Goal: Task Accomplishment & Management: Complete application form

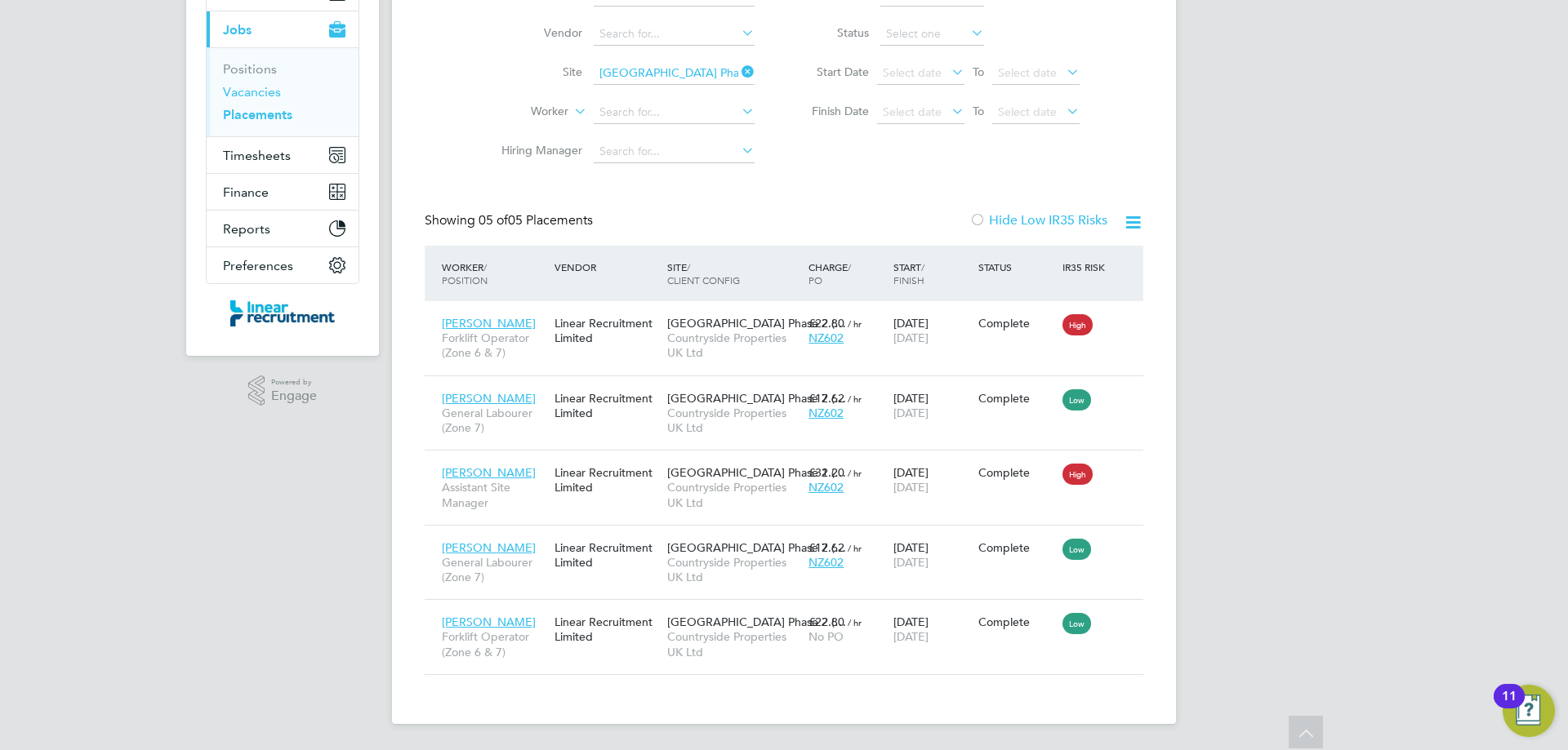
click at [263, 84] on link "Vacancies" at bounding box center [251, 91] width 58 height 16
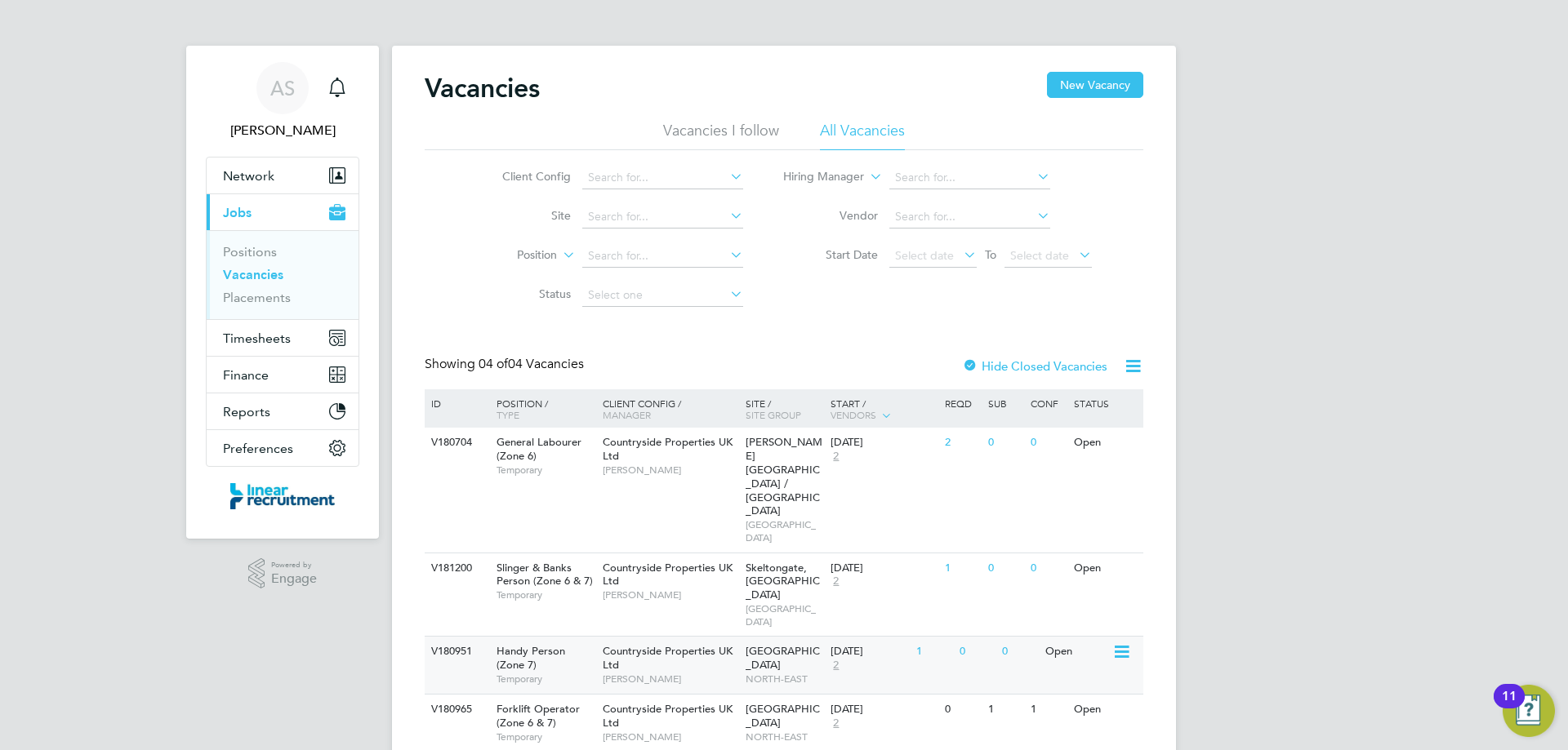
click at [676, 673] on span "[PERSON_NAME]" at bounding box center [670, 680] width 135 height 13
click at [247, 304] on link "Placements" at bounding box center [256, 297] width 68 height 16
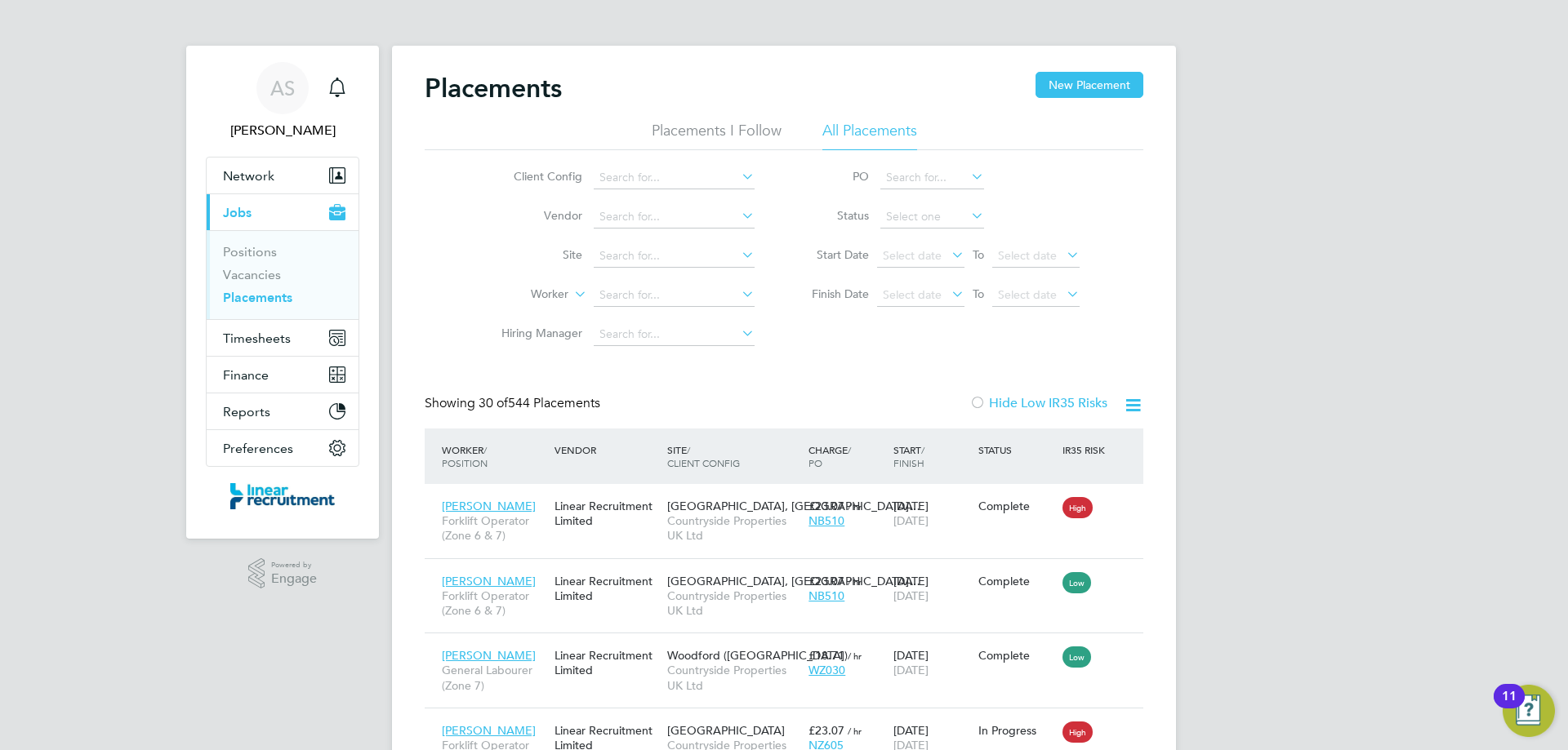
scroll to position [61, 142]
click at [616, 258] on input at bounding box center [674, 256] width 161 height 23
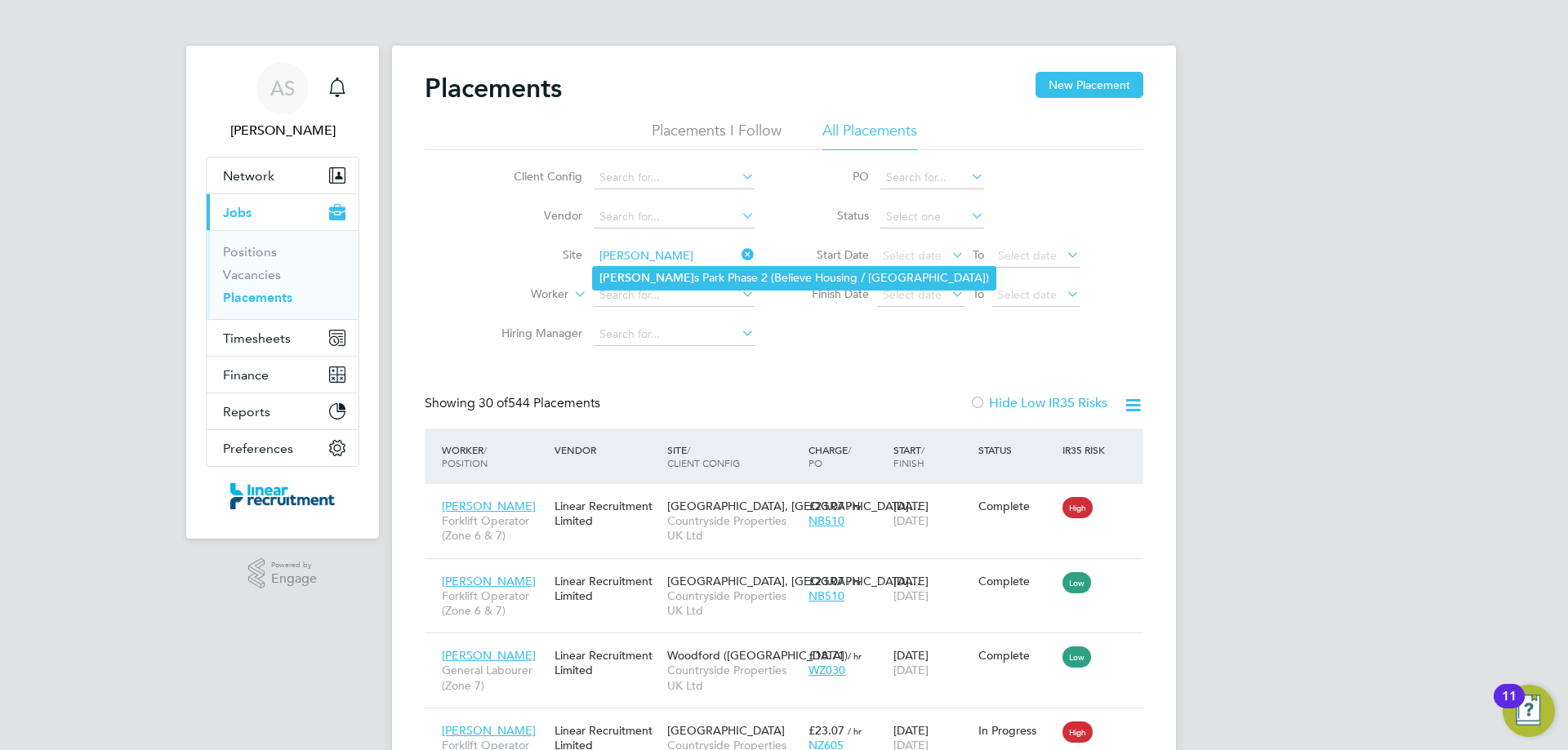
click at [654, 279] on li "Bishop s Park Phase 2 (Believe Housing / Linden)" at bounding box center [794, 278] width 402 height 22
type input "Bishops Park Phase 2 (Believe Housing / Linden)"
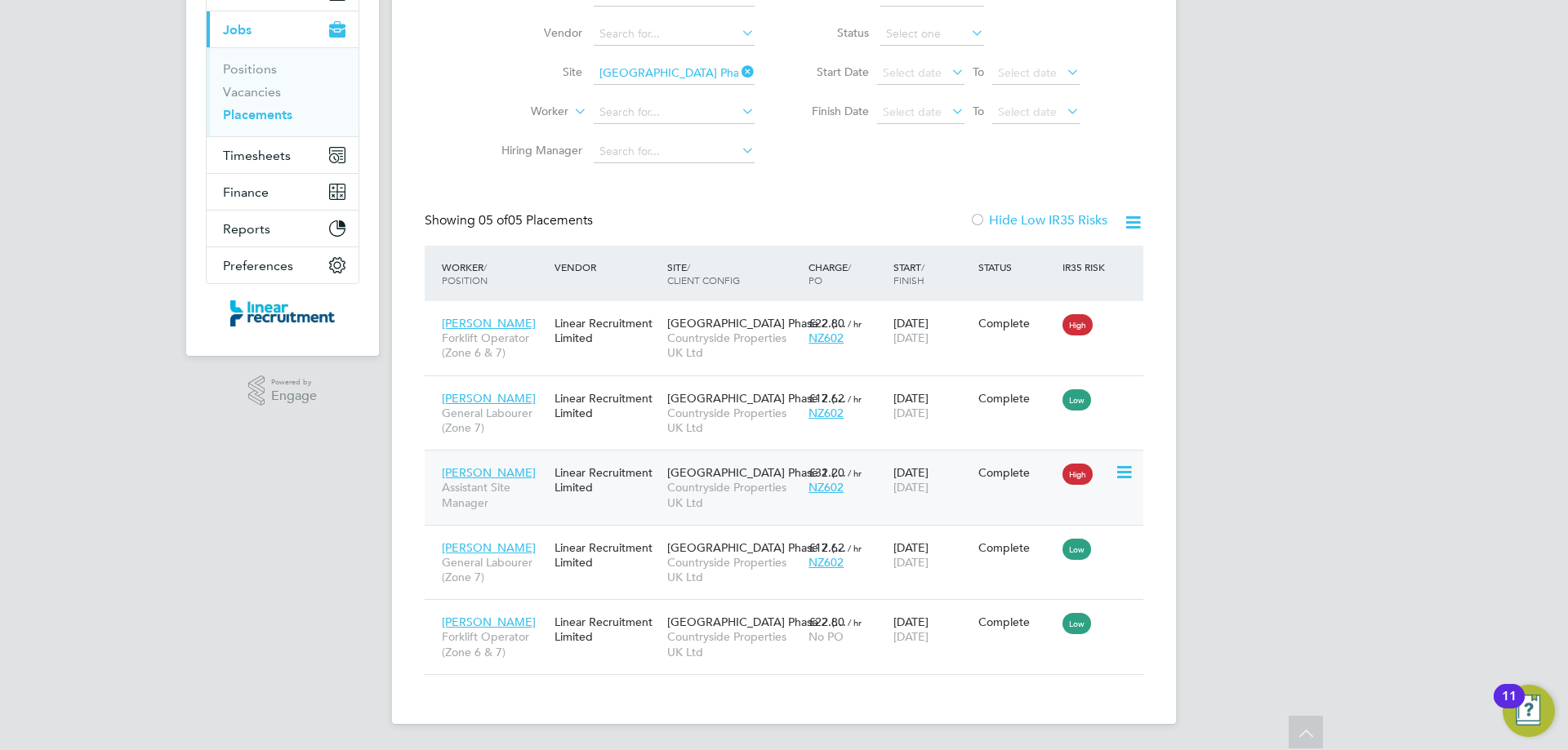
click at [584, 499] on div "Linear Recruitment Limited" at bounding box center [607, 480] width 112 height 46
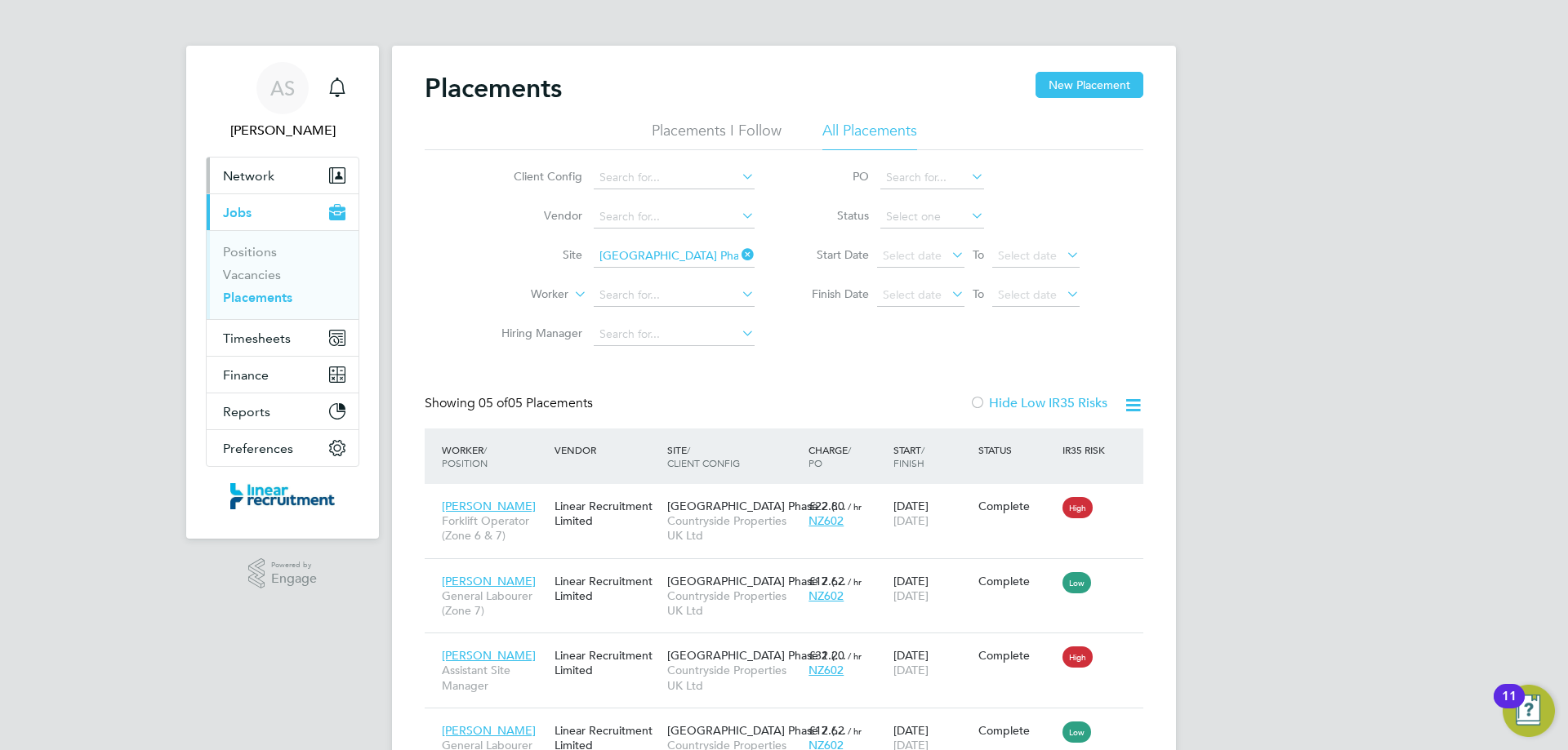
click at [267, 172] on span "Network" at bounding box center [248, 176] width 51 height 16
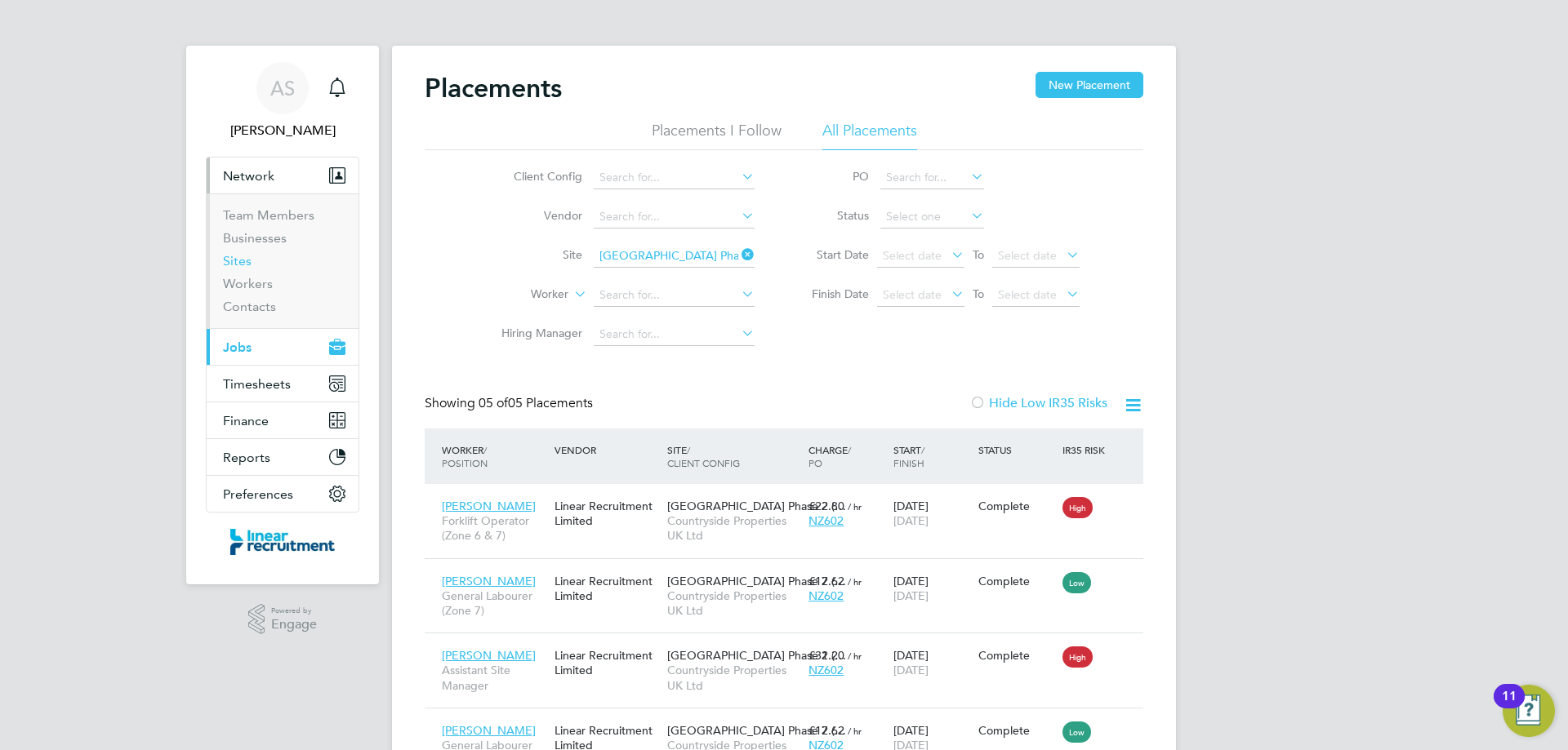
click at [247, 262] on link "Sites" at bounding box center [237, 261] width 28 height 16
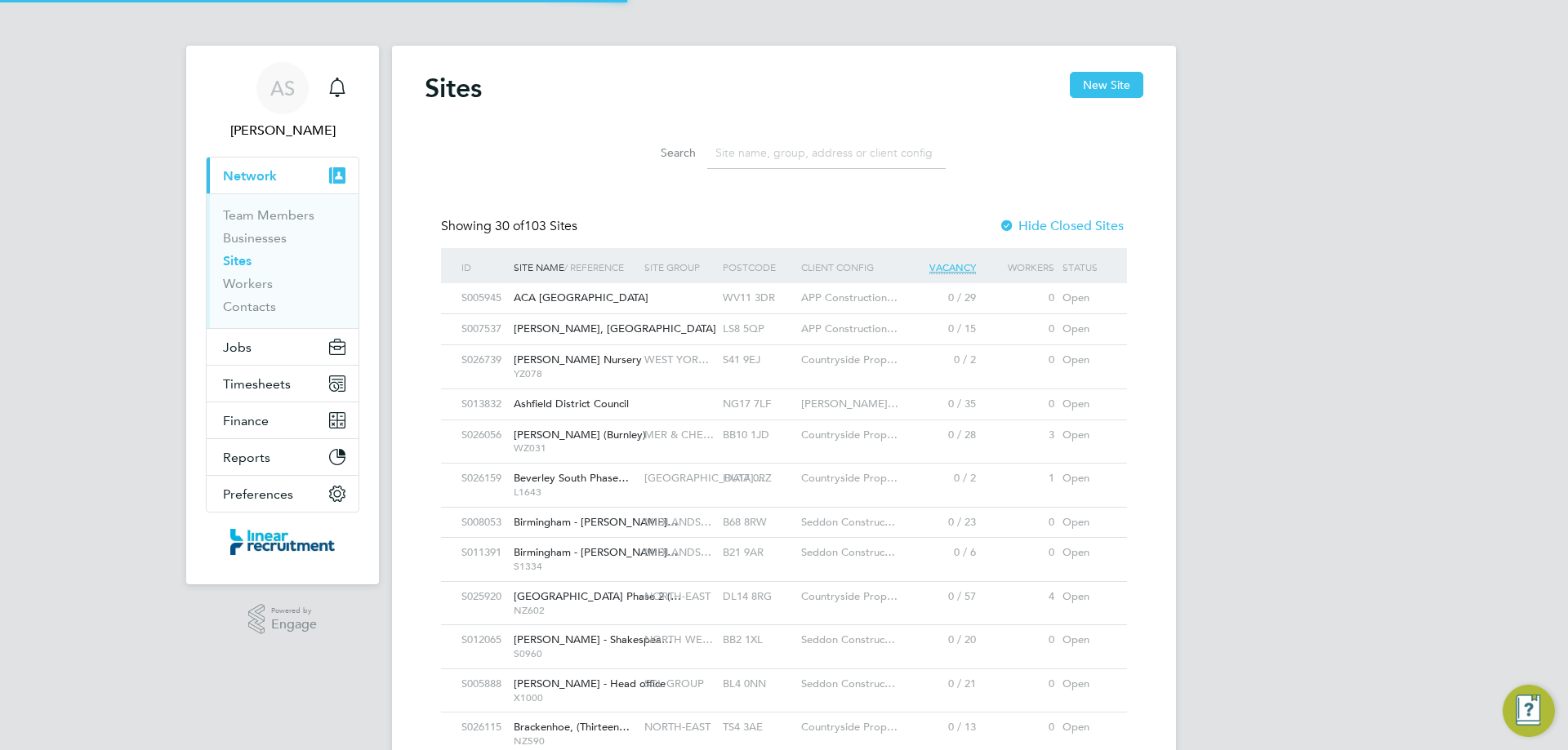
scroll to position [31, 80]
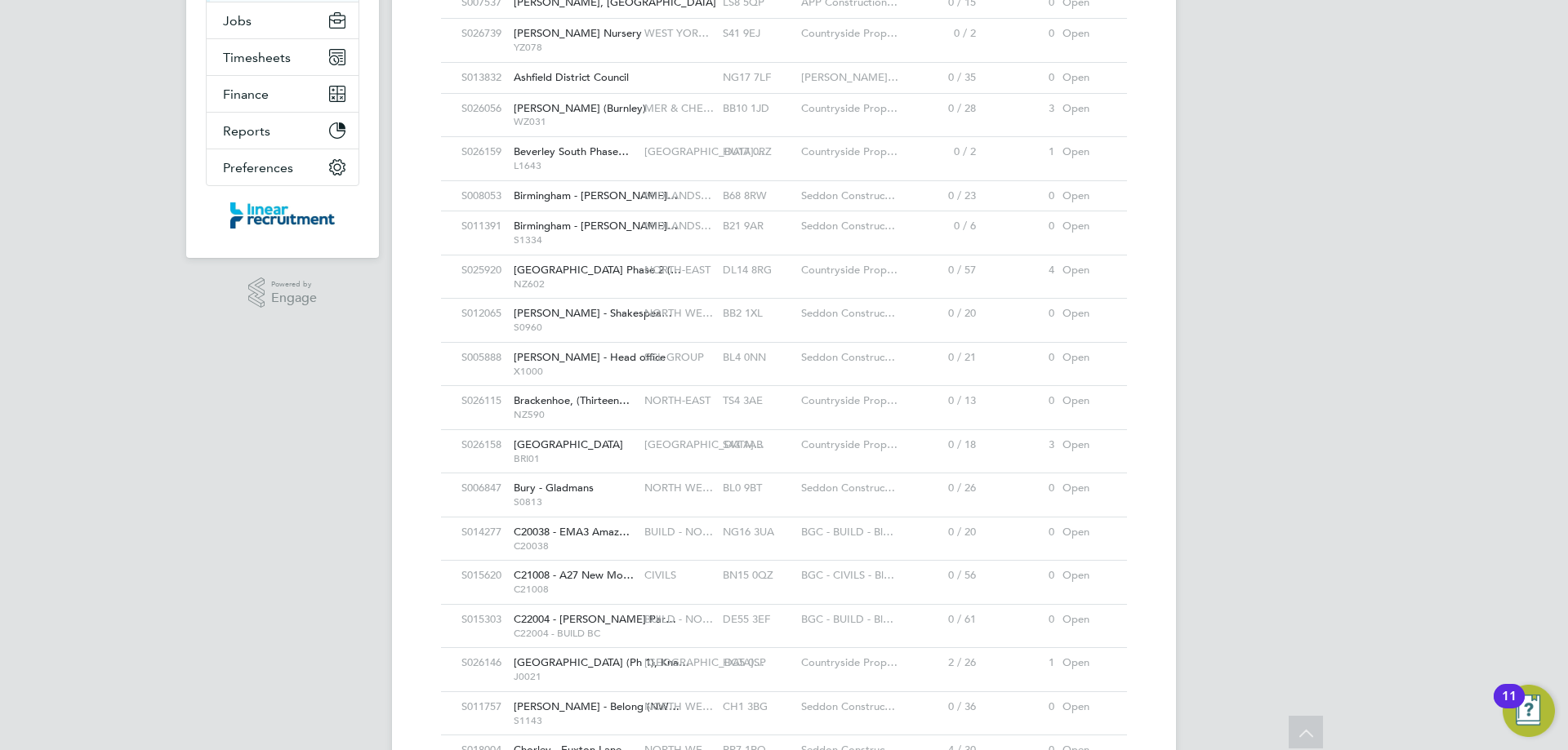
click at [647, 290] on div "S025920 Bishops Park Phase 2 (… NZ602 NORTH-EAST DL14 8RG Countryside Prop… 0 /…" at bounding box center [784, 277] width 686 height 44
click at [465, 271] on div "S025920" at bounding box center [484, 271] width 52 height 30
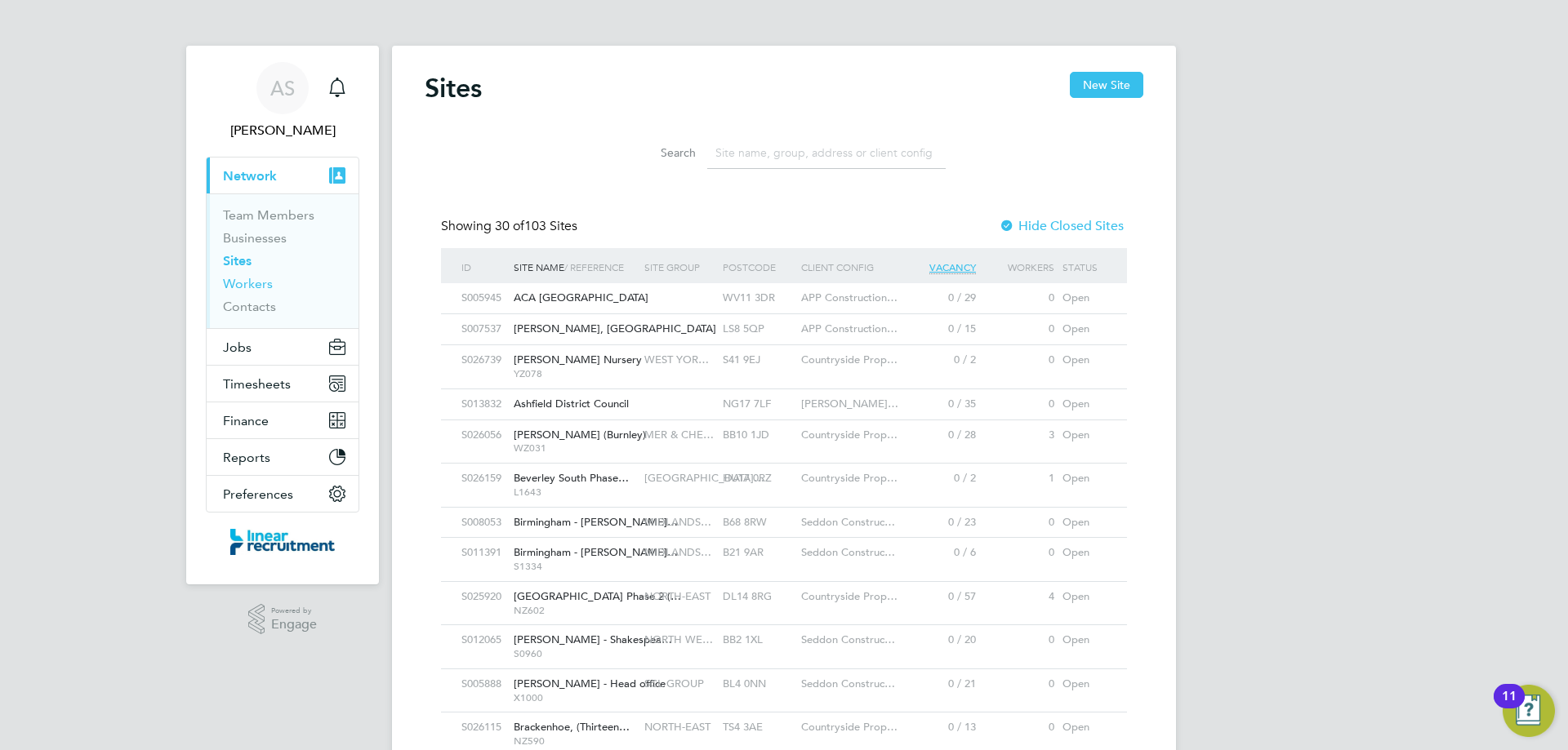
click at [255, 288] on link "Workers" at bounding box center [247, 283] width 49 height 16
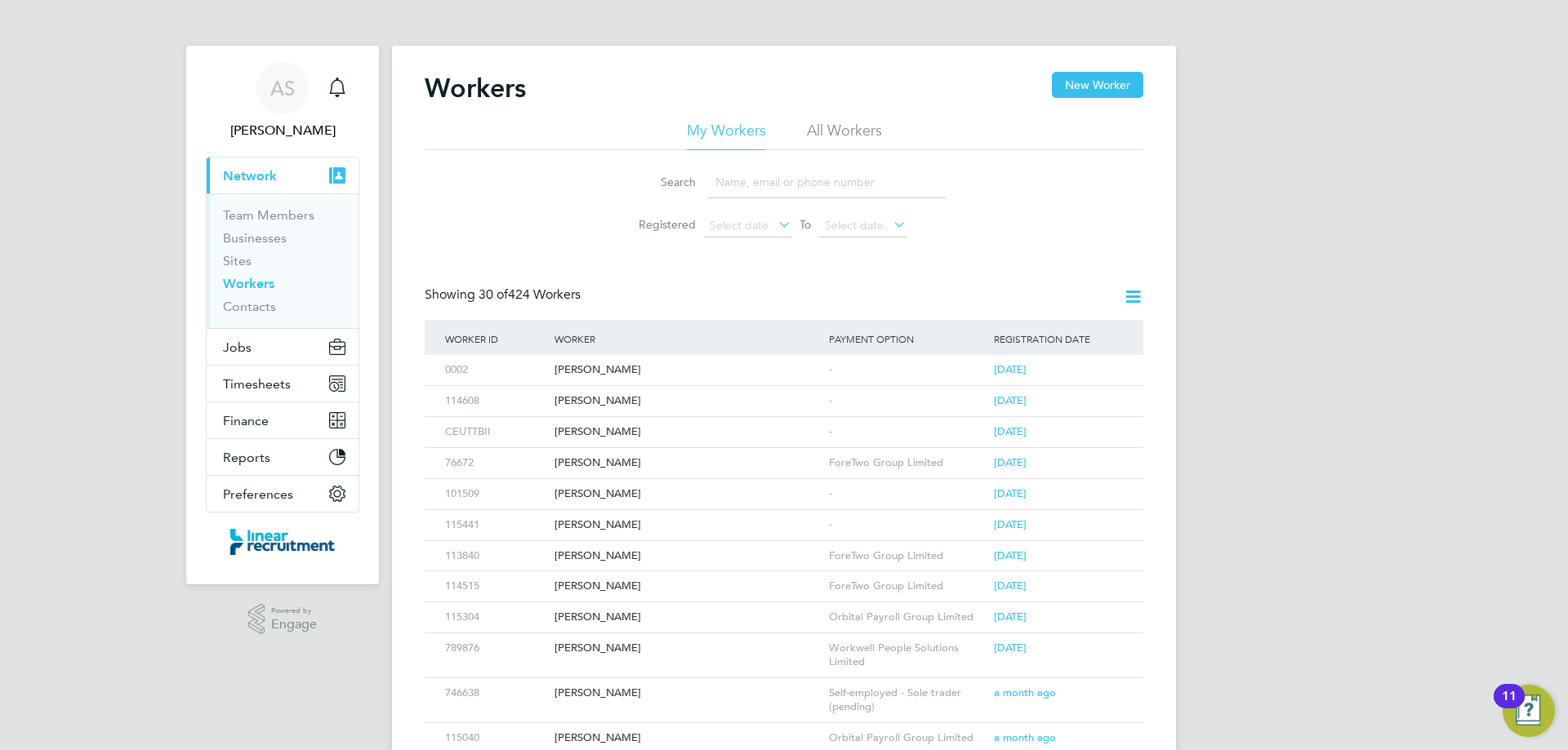
click at [861, 134] on li "All Workers" at bounding box center [845, 135] width 75 height 29
click at [860, 182] on input at bounding box center [826, 183] width 239 height 32
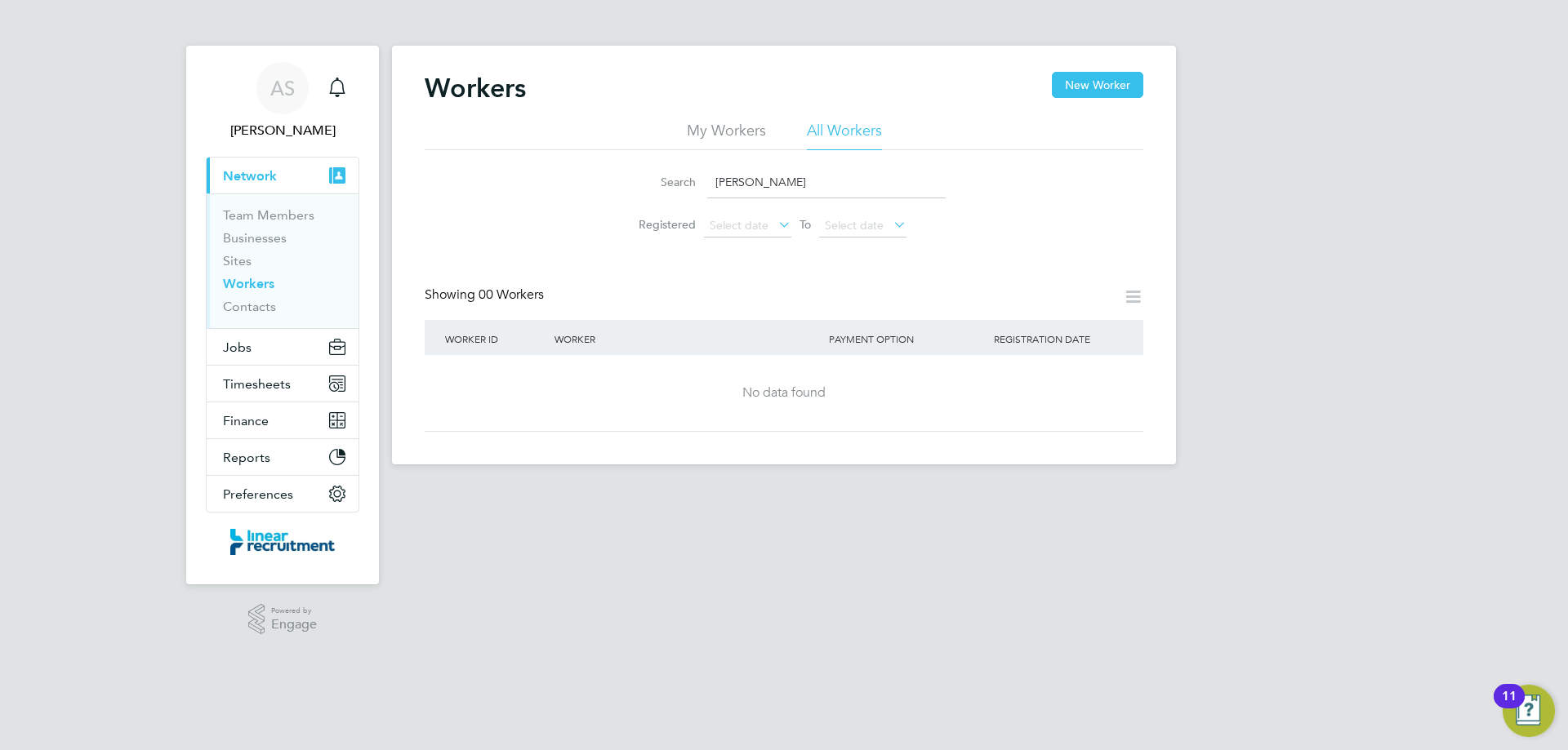
type input "[PERSON_NAME]"
click at [1072, 101] on div "Workers New Worker" at bounding box center [784, 96] width 718 height 49
click at [1074, 85] on button "New Worker" at bounding box center [1097, 85] width 91 height 26
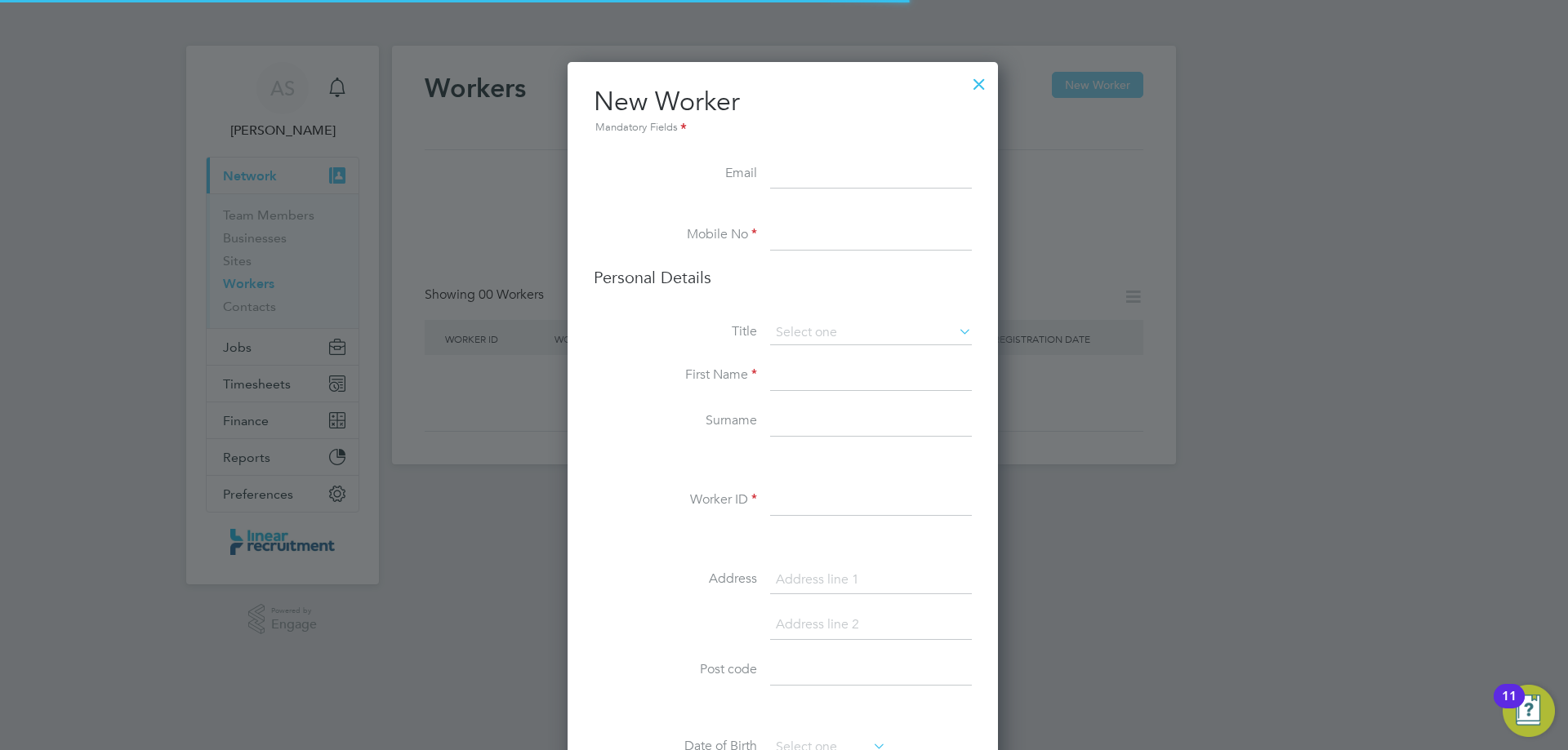
scroll to position [1382, 432]
paste input "ste.isadore73@gmail.com"
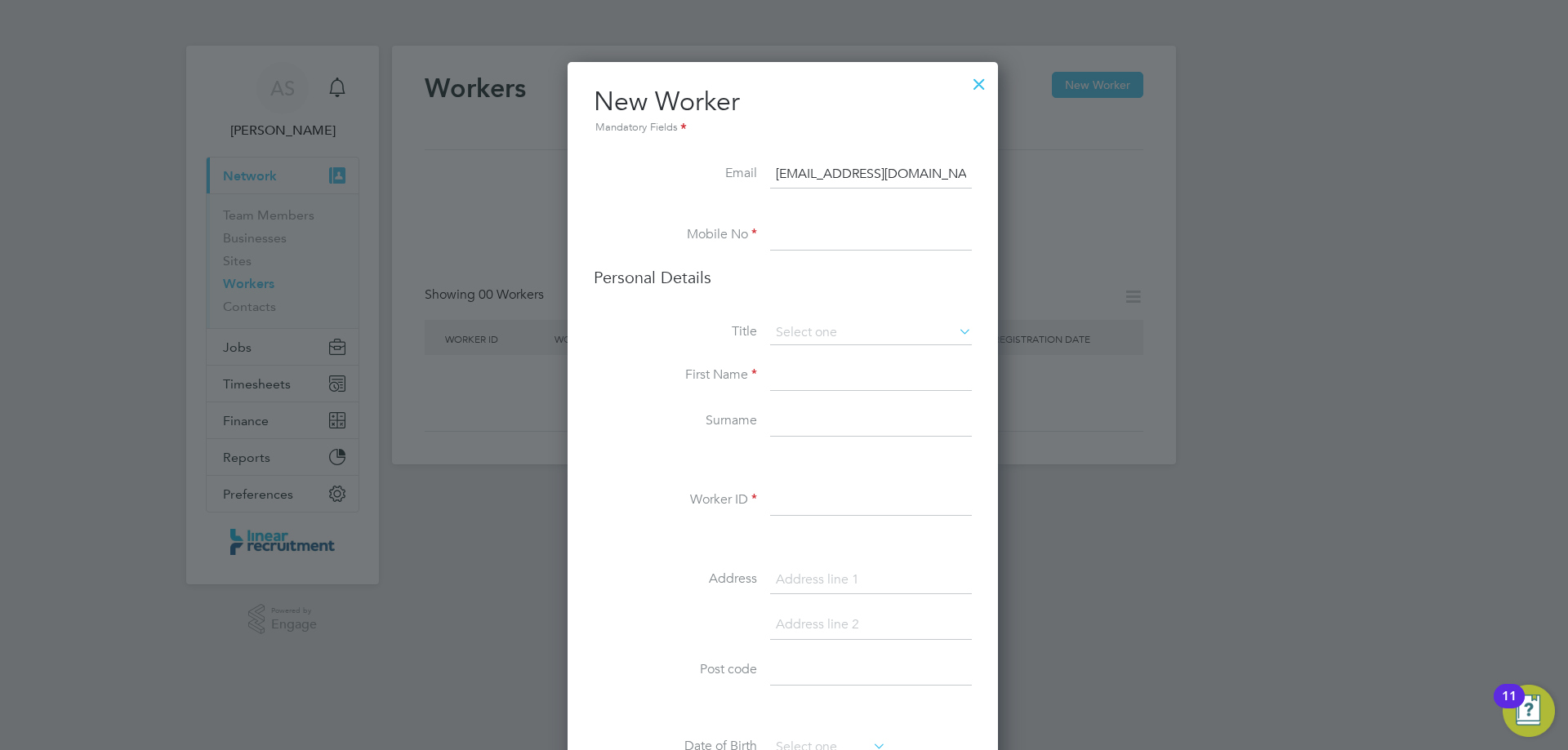
type input "ste.isadore73@gmail.com"
click at [759, 241] on li "Mobile No" at bounding box center [782, 244] width 378 height 46
click at [775, 244] on input at bounding box center [871, 235] width 202 height 29
paste input "07762996197"
type input "07762996197"
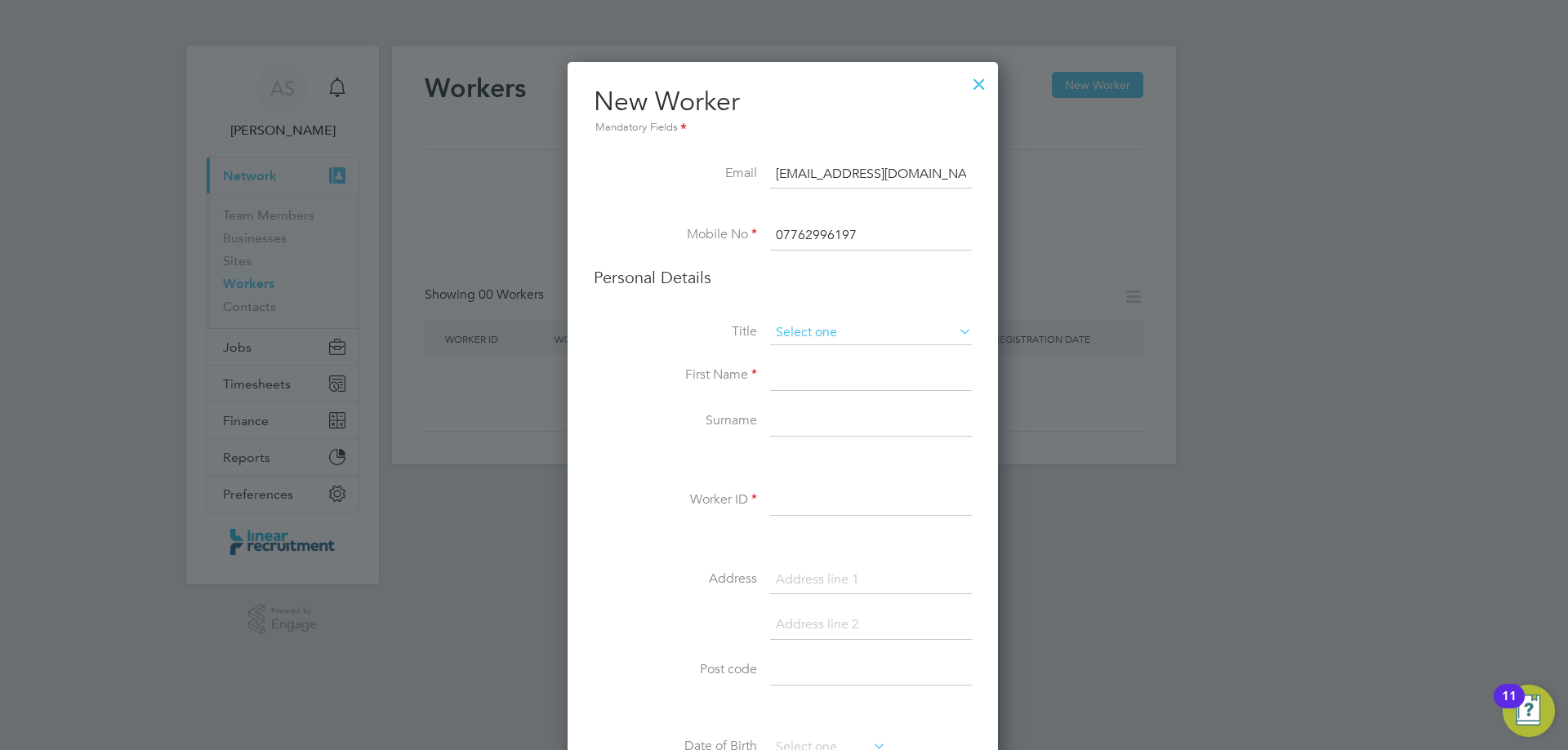
click at [803, 345] on div "Workers New Worker My Workers All Workers Search steven isa Registered Select d…" at bounding box center [784, 256] width 784 height 419
click at [810, 359] on li "Mr" at bounding box center [871, 355] width 204 height 21
type input "Mr"
click at [809, 381] on input at bounding box center [871, 376] width 202 height 29
type input "Steven"
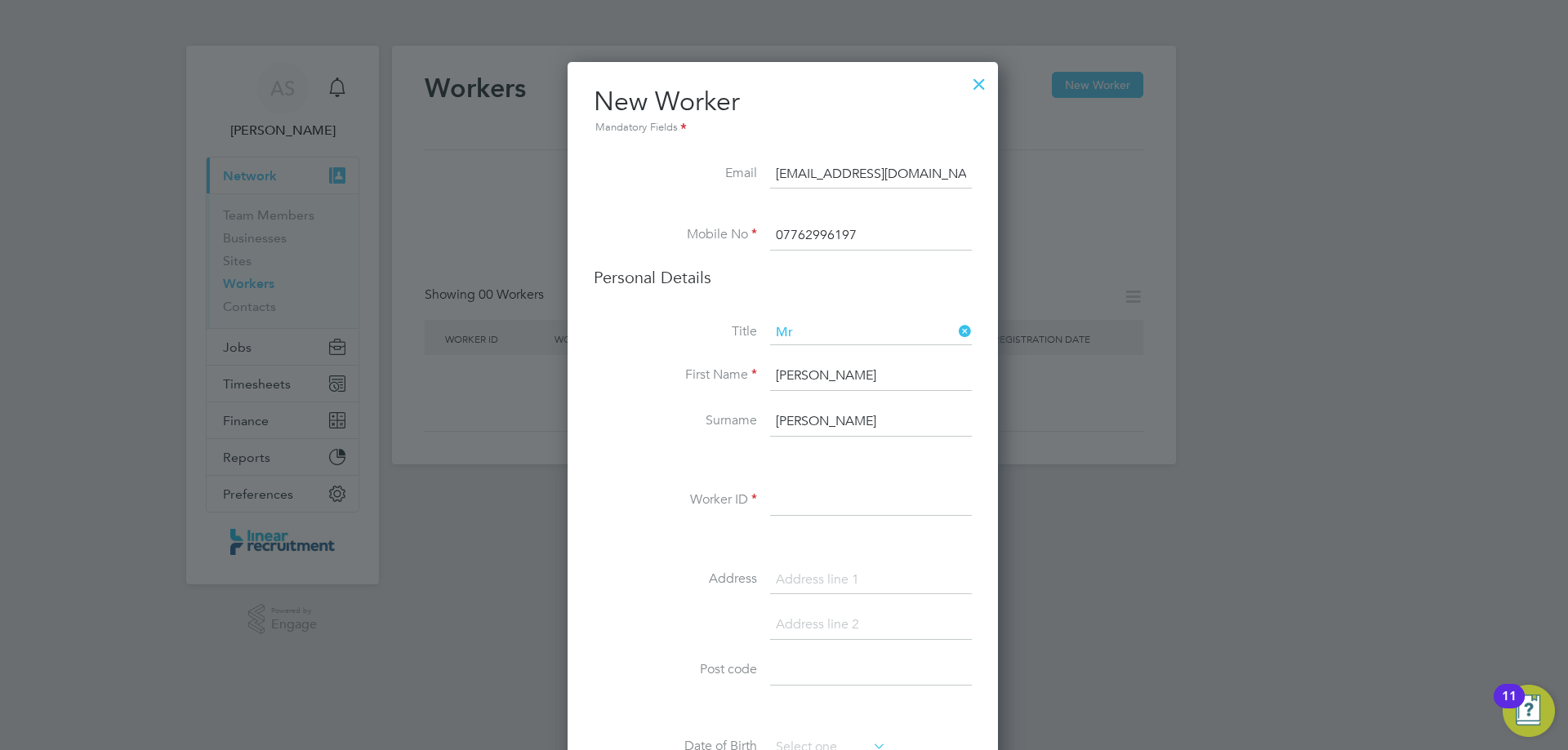
type input "Isadore"
paste input "59249"
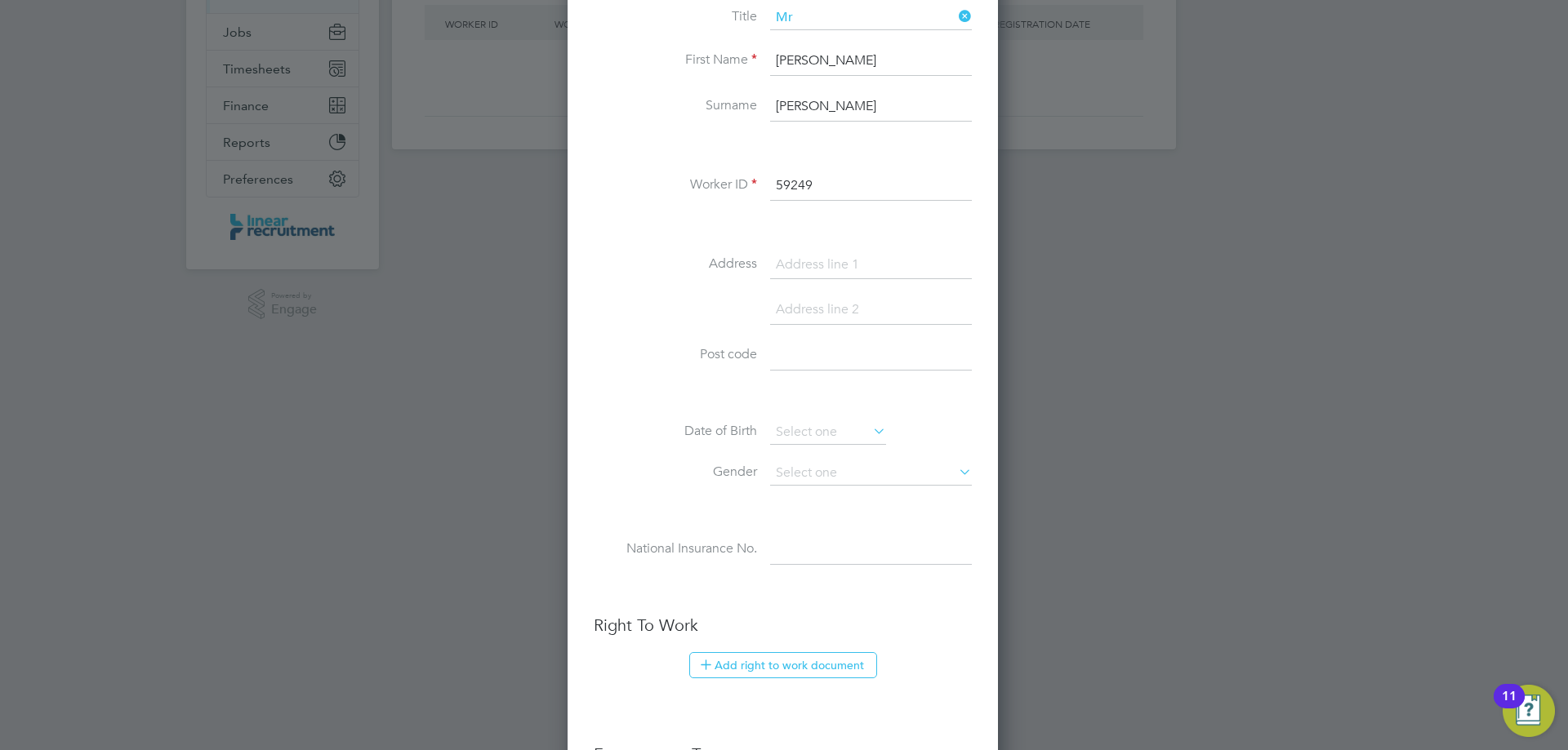
scroll to position [327, 0]
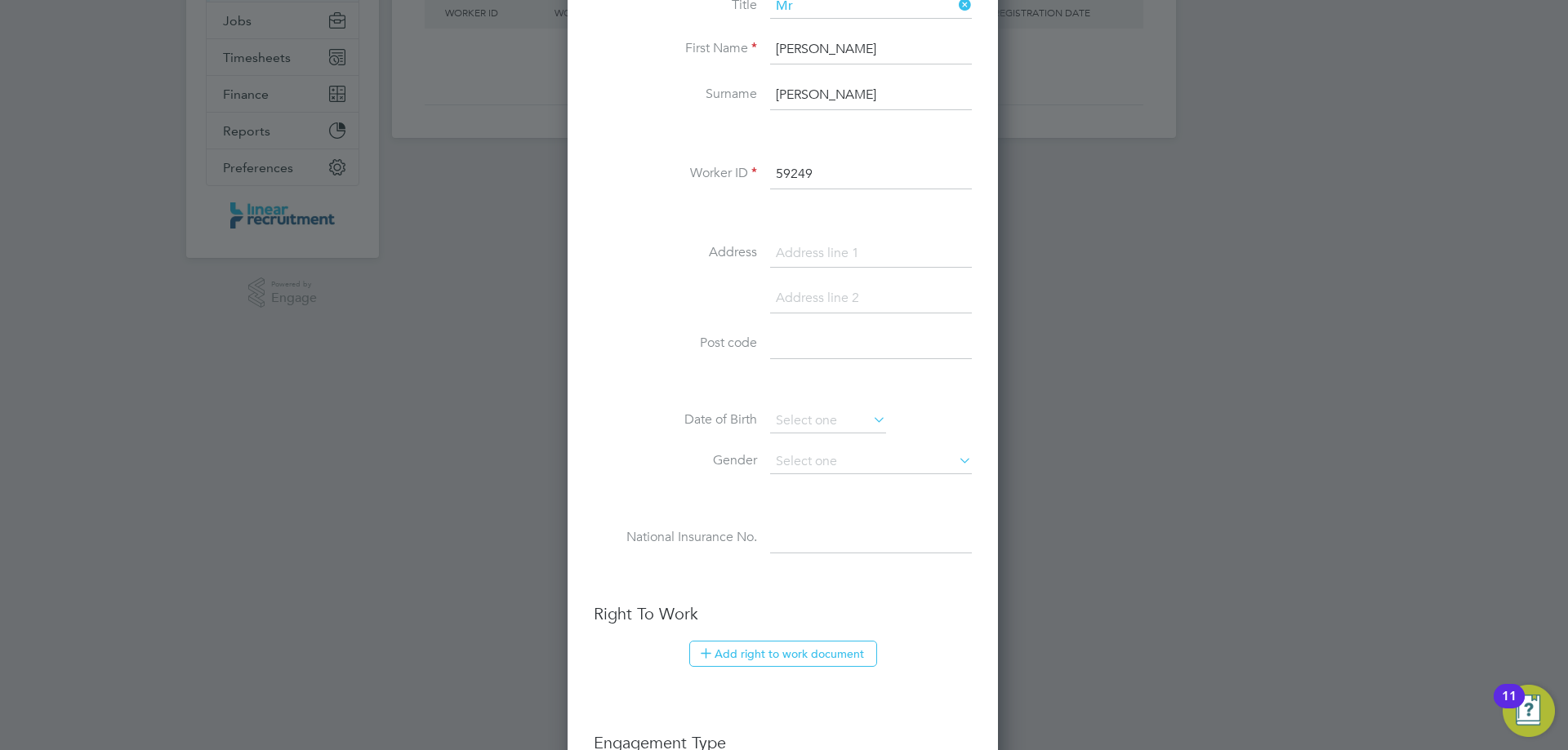
type input "59249"
click at [811, 253] on input at bounding box center [871, 253] width 202 height 29
type input "5 Bondene Grove"
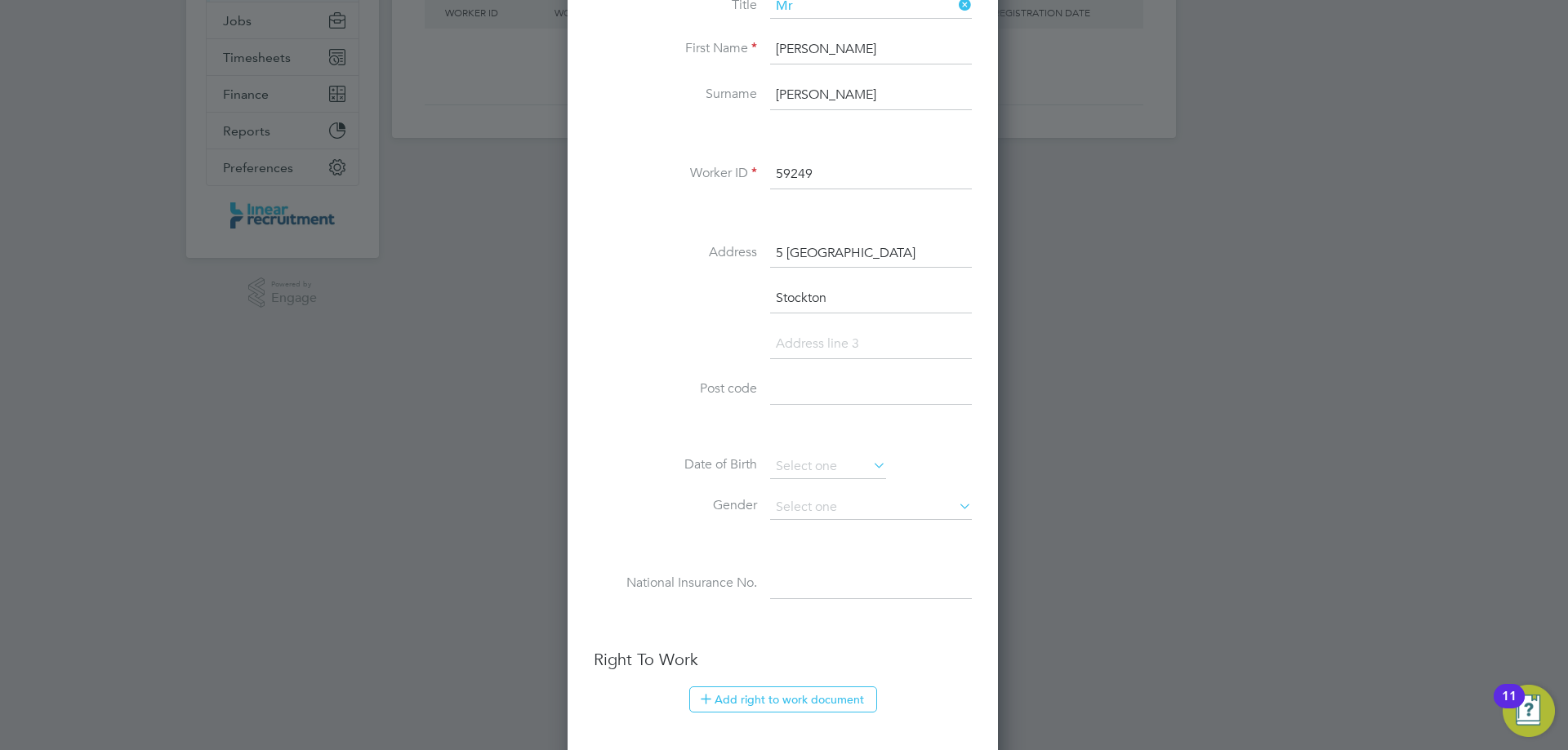
type input "Stockton"
paste input "TS19 8TY"
type input "TS19 8TY"
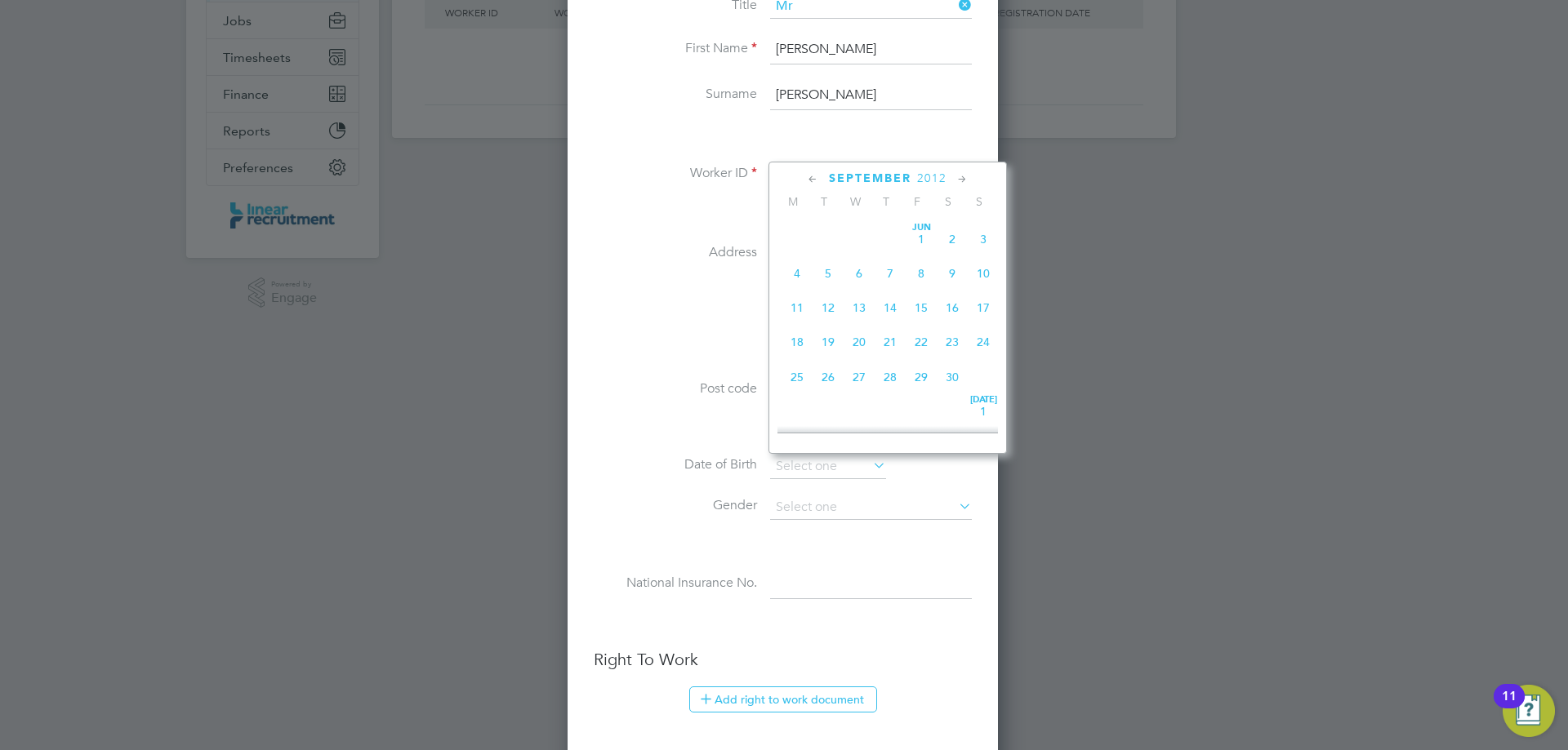
scroll to position [636, 0]
click at [929, 182] on span "2012" at bounding box center [931, 178] width 29 height 14
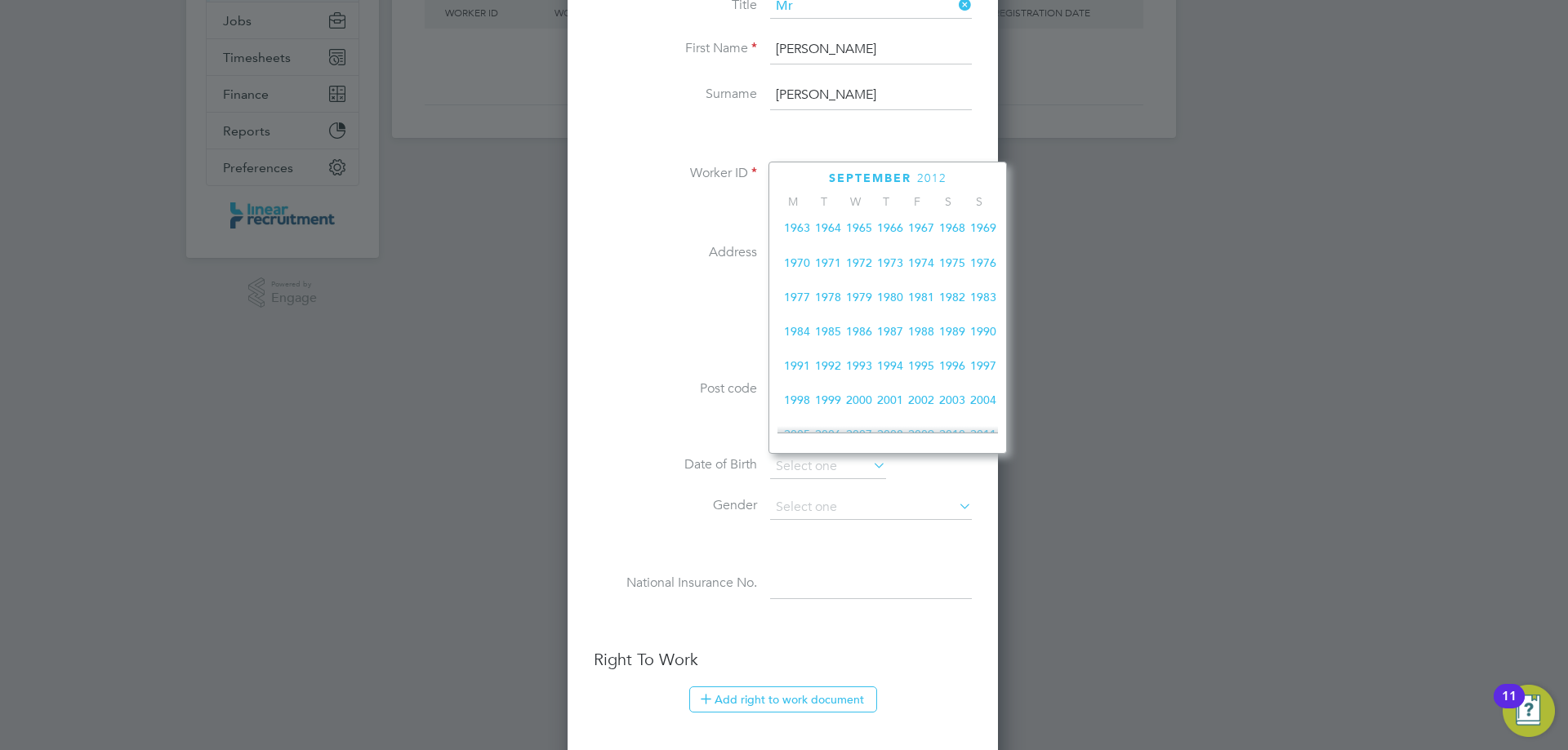
scroll to position [270, 0]
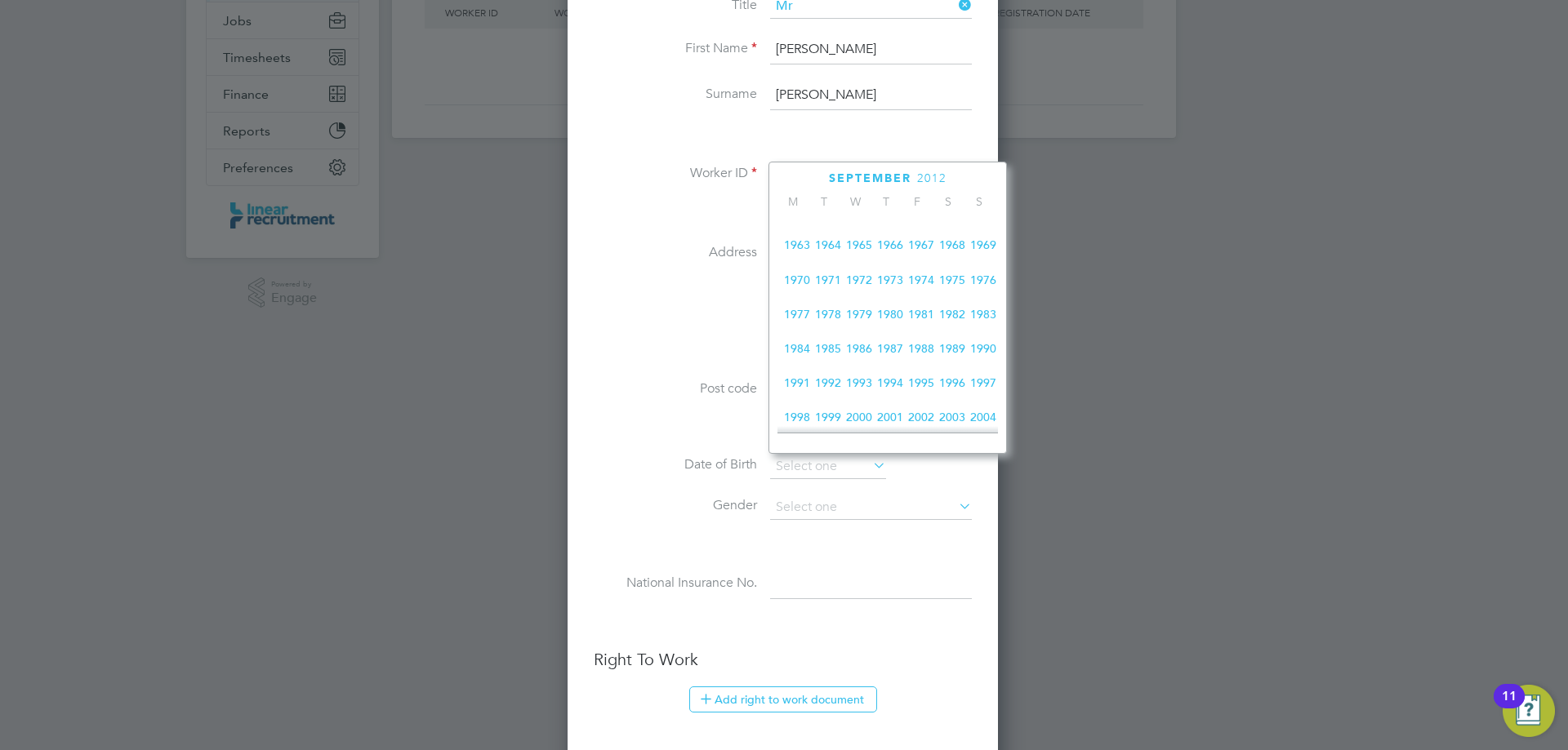
click at [886, 295] on span "1973" at bounding box center [890, 280] width 31 height 31
click at [818, 180] on icon at bounding box center [813, 179] width 16 height 18
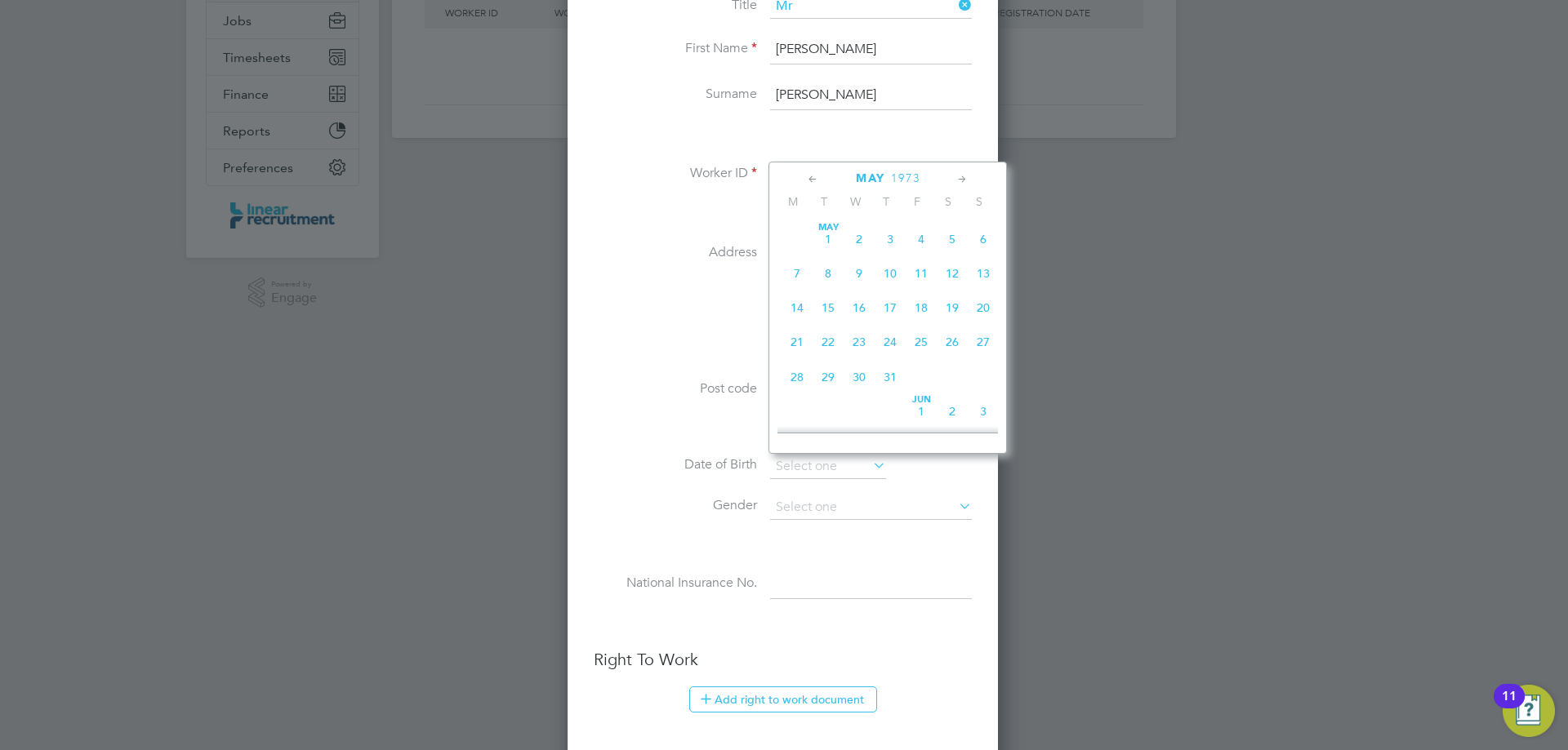
click at [955, 176] on icon at bounding box center [962, 179] width 16 height 18
click at [909, 376] on span "29" at bounding box center [921, 373] width 31 height 31
type input "29 Jun 1973"
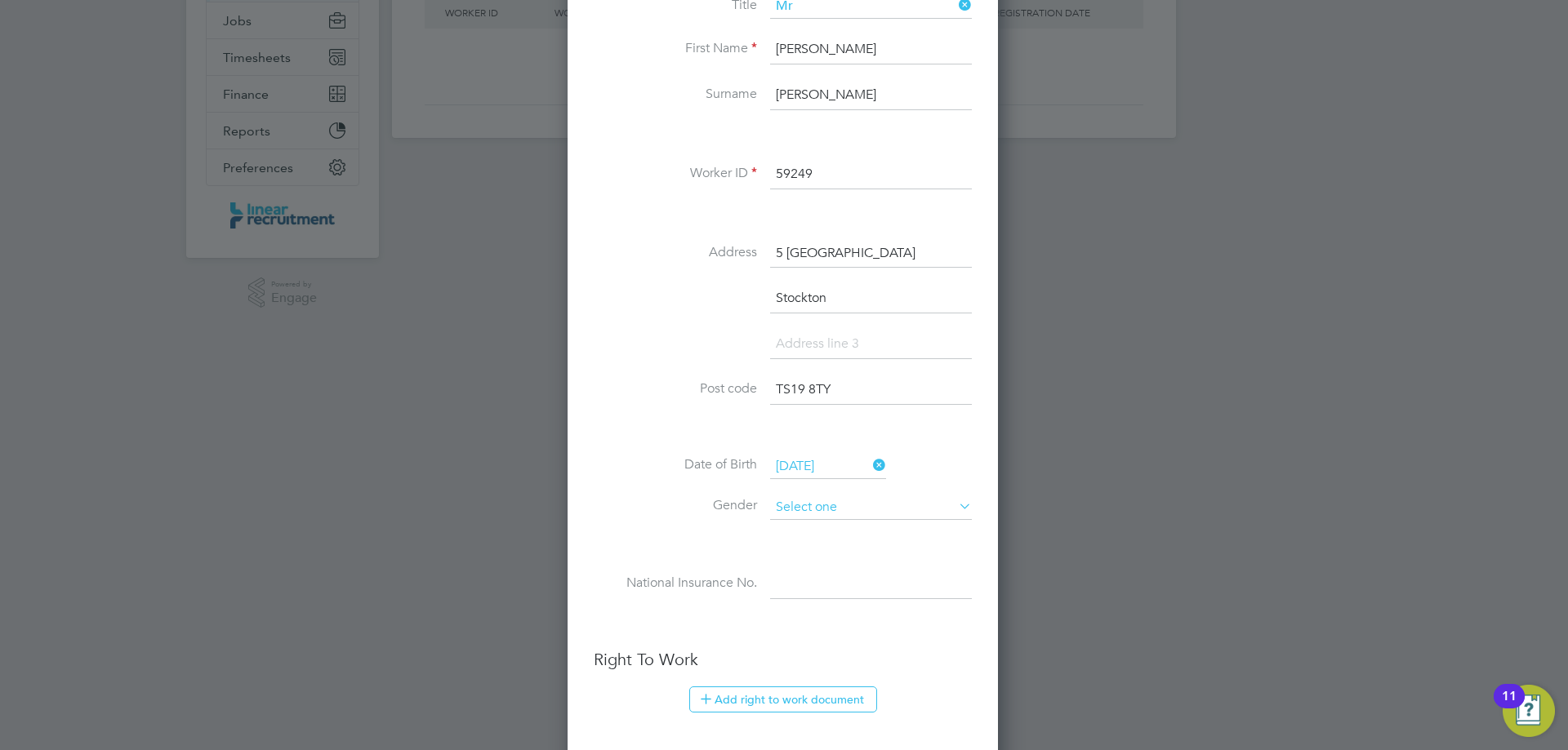
click at [797, 515] on input at bounding box center [871, 507] width 202 height 24
click at [796, 528] on li "[DEMOGRAPHIC_DATA]" at bounding box center [871, 530] width 204 height 21
type input "[DEMOGRAPHIC_DATA]"
click at [810, 595] on input at bounding box center [871, 584] width 202 height 29
paste input "NZ495378D"
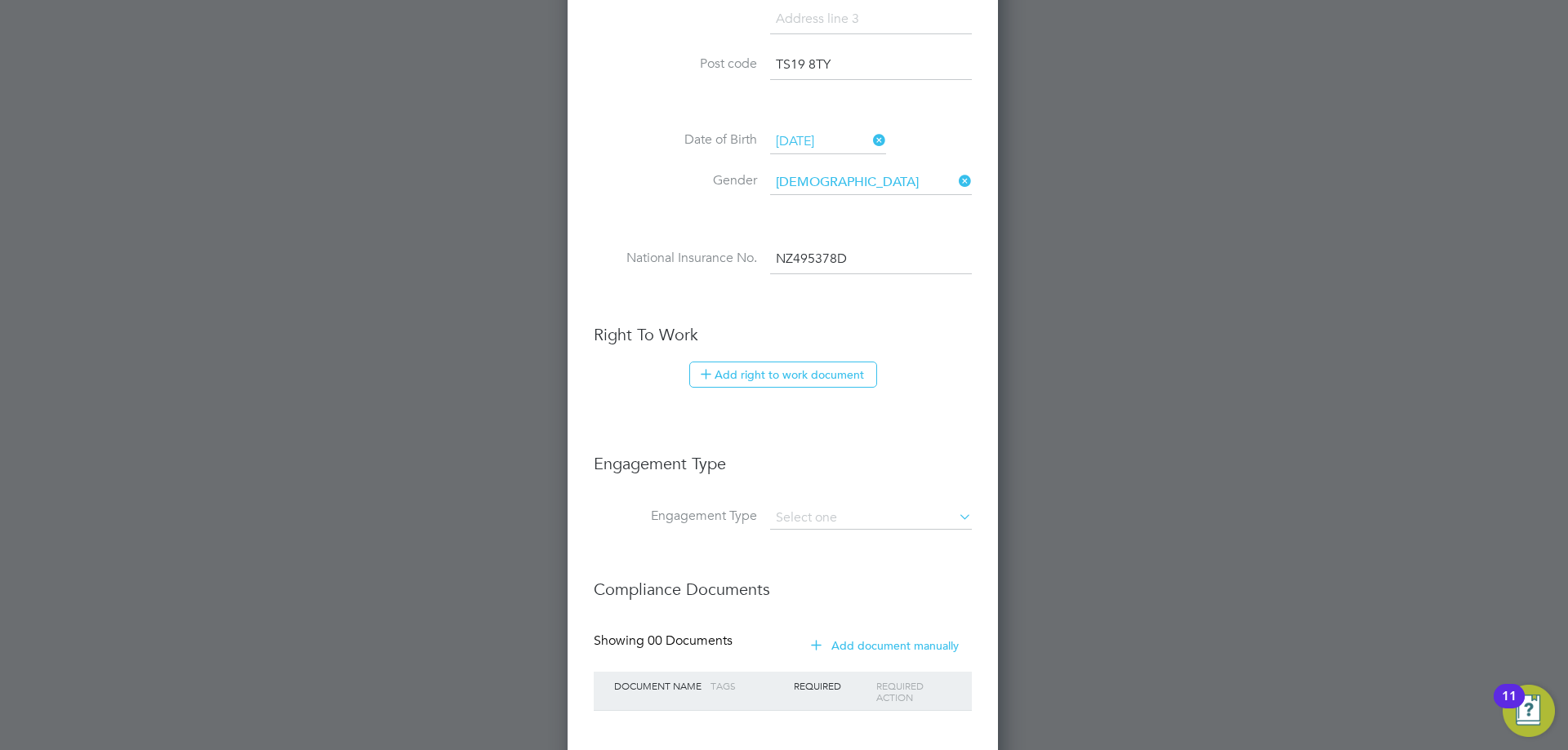
scroll to position [654, 0]
type input "NZ 49 53 78 D"
click at [807, 369] on button "Add right to work document" at bounding box center [783, 373] width 188 height 26
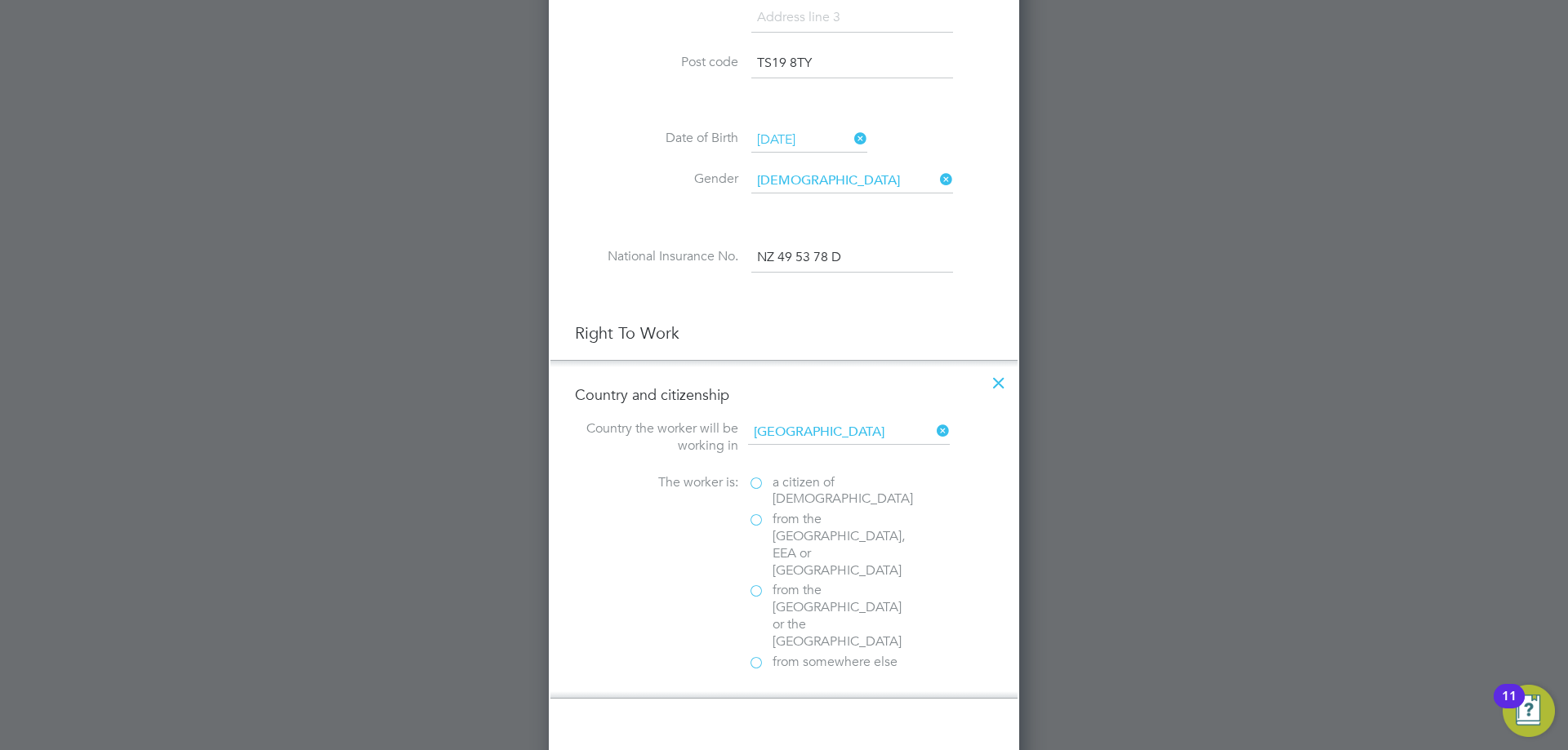
click at [816, 491] on span "a citizen of [DEMOGRAPHIC_DATA]" at bounding box center [843, 491] width 141 height 34
click at [0, 0] on input "a citizen of [DEMOGRAPHIC_DATA]" at bounding box center [0, 0] width 0 height 0
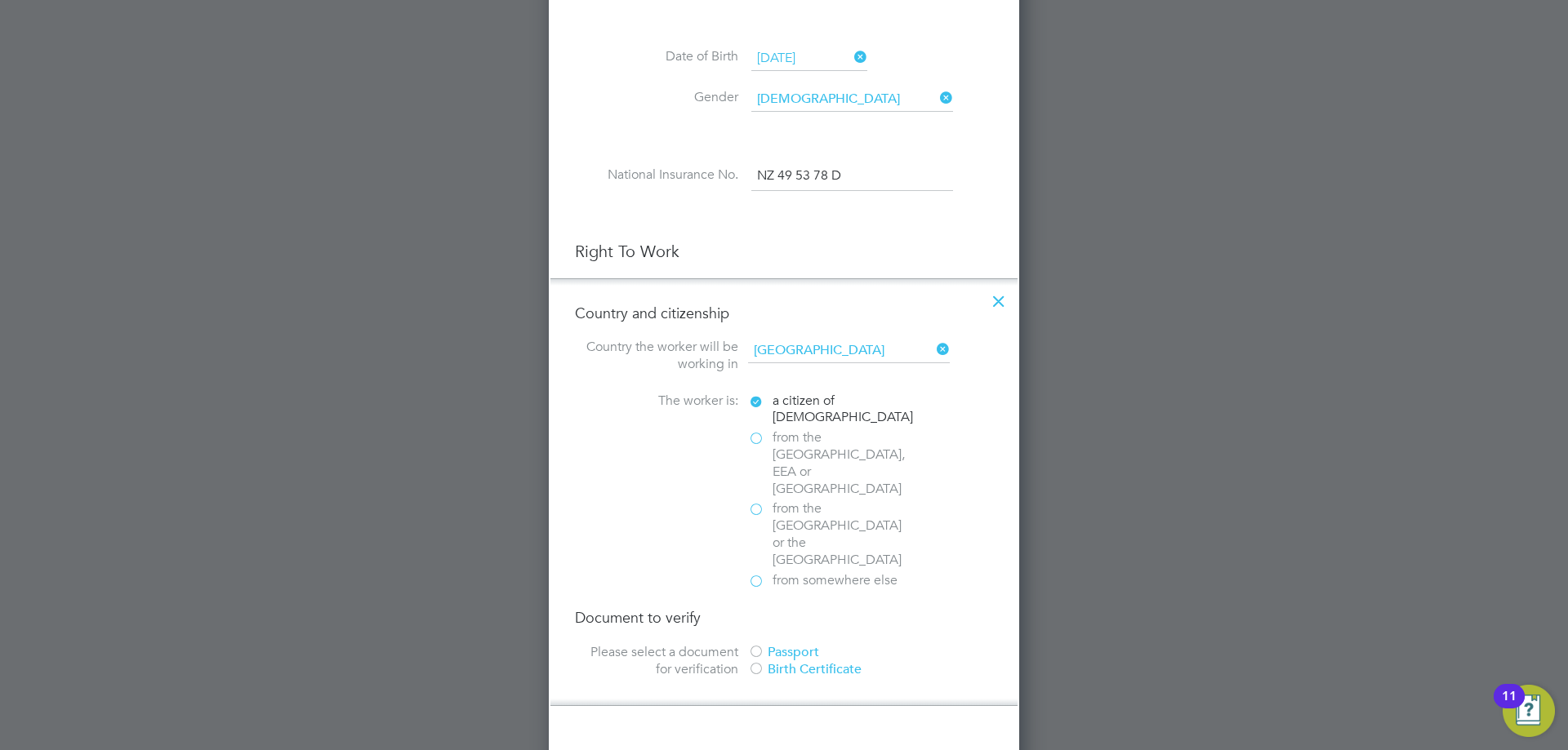
click at [802, 644] on div "Passport" at bounding box center [871, 653] width 245 height 17
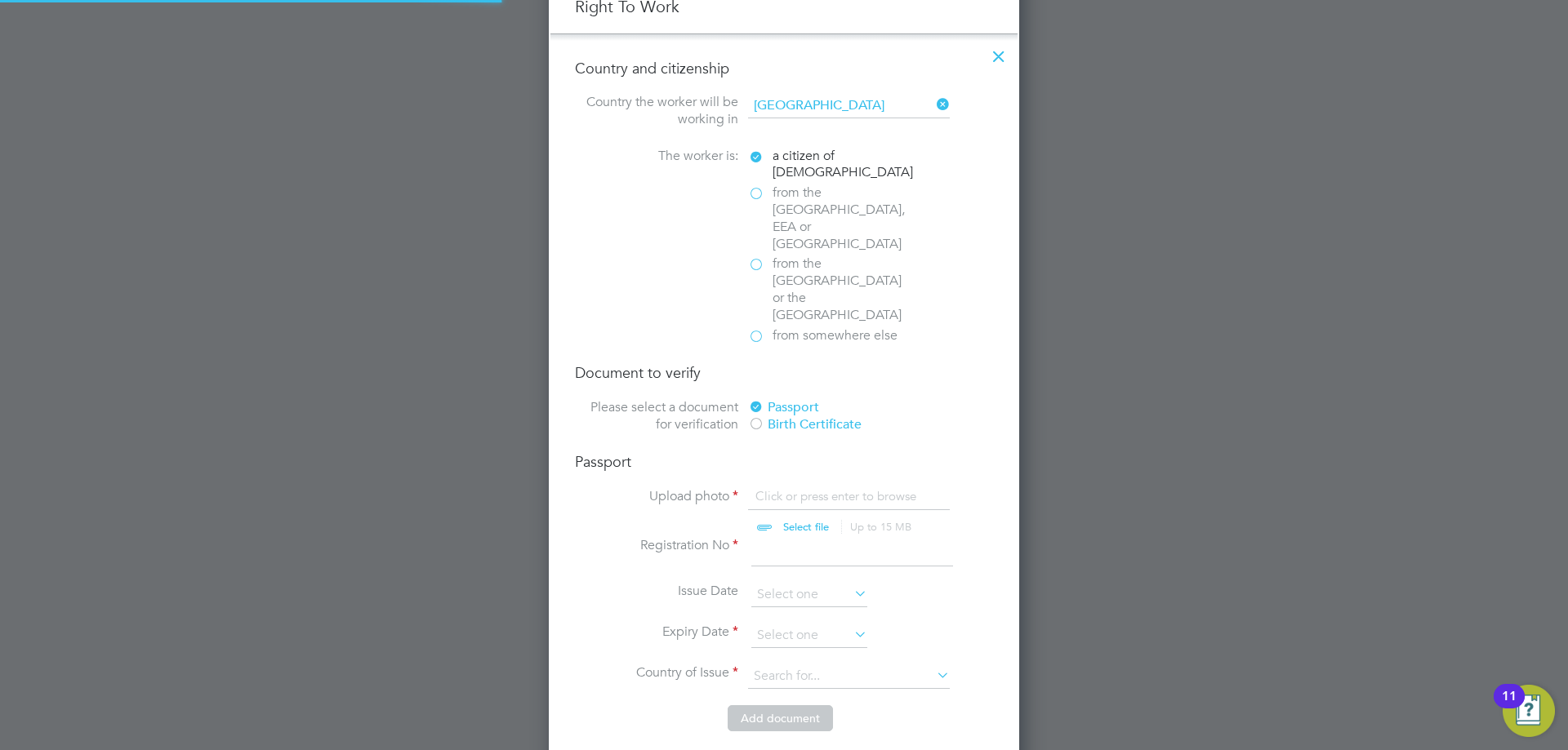
scroll to position [22, 203]
click at [800, 489] on input "file" at bounding box center [821, 513] width 256 height 49
type input "C:\fakepath\Passport .jpg"
click at [774, 537] on input at bounding box center [851, 551] width 202 height 29
click at [897, 489] on input "file" at bounding box center [821, 513] width 256 height 49
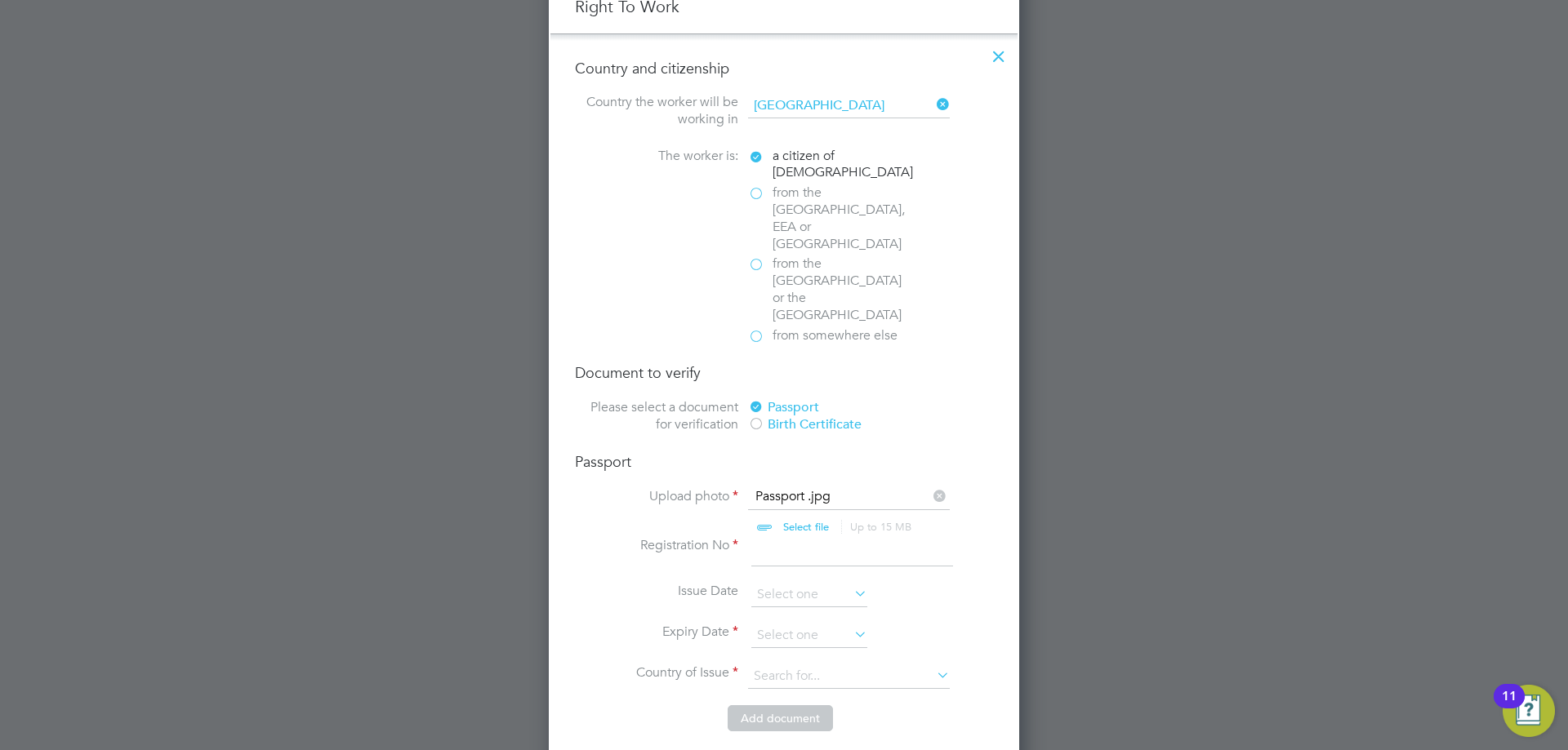
click at [773, 537] on input at bounding box center [851, 551] width 202 height 29
type input "548931035"
click at [801, 583] on input at bounding box center [809, 595] width 116 height 24
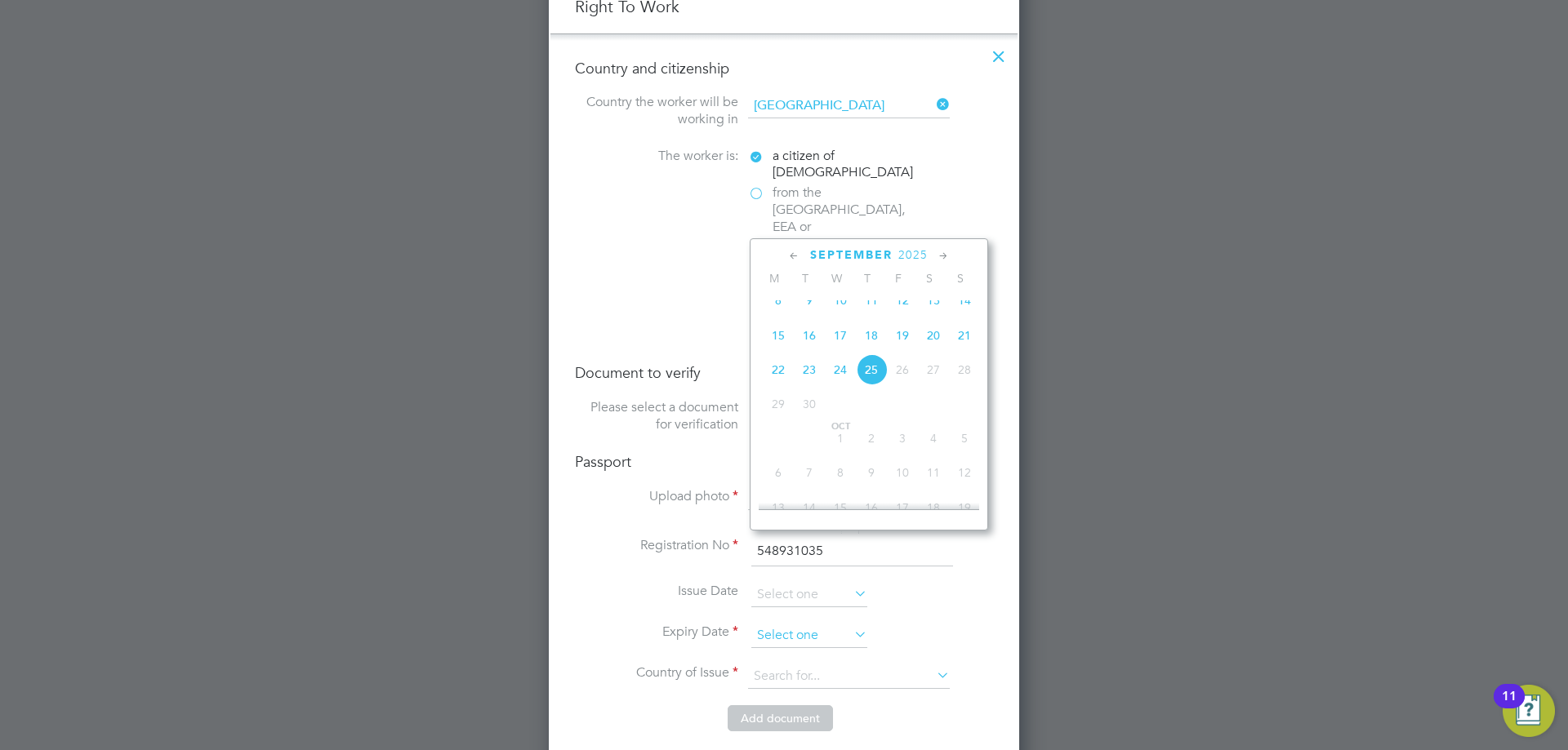
scroll to position [601, 0]
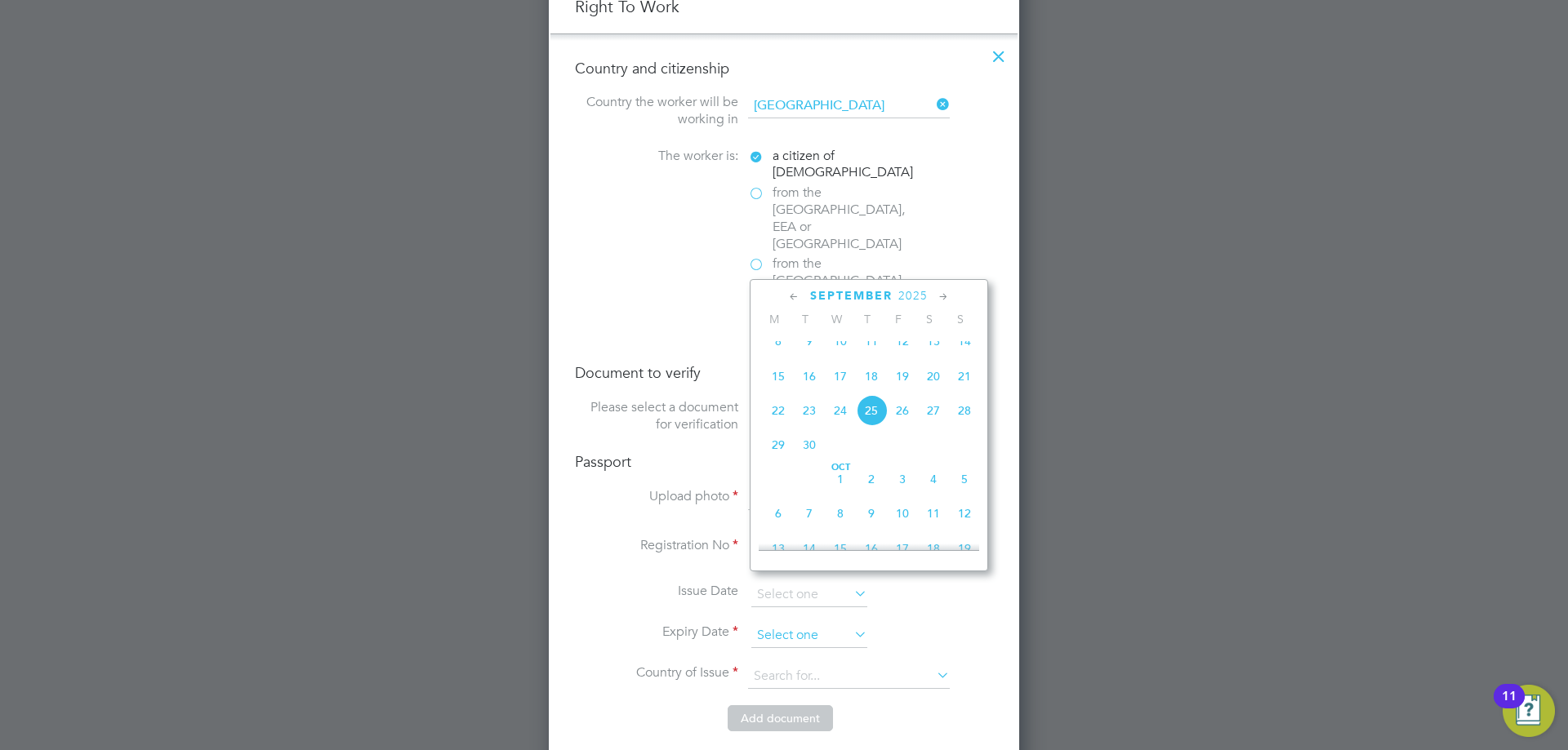
click at [797, 623] on input at bounding box center [809, 635] width 116 height 24
click at [917, 292] on span "2025" at bounding box center [913, 296] width 29 height 14
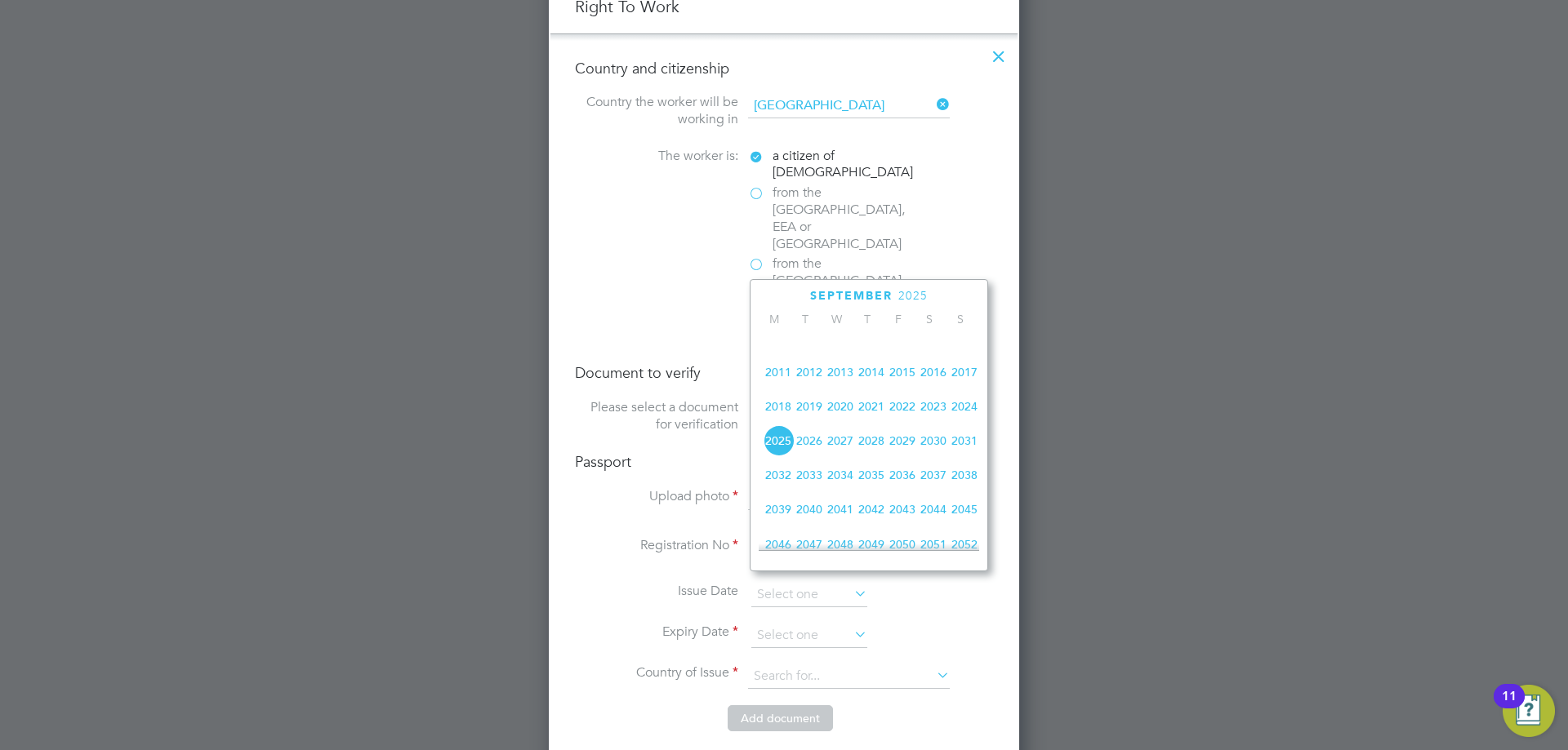
click at [833, 450] on span "2027" at bounding box center [840, 441] width 31 height 31
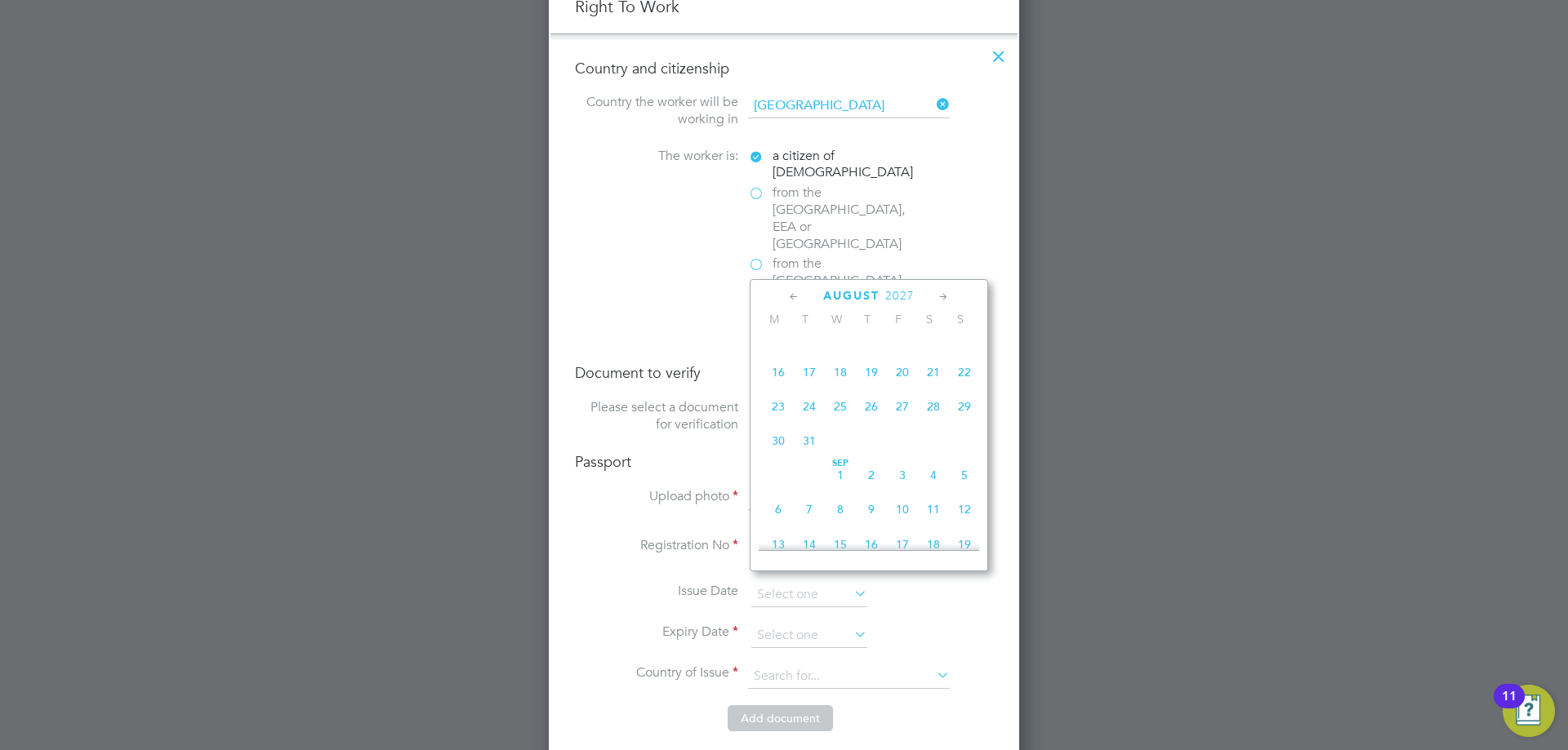
click at [814, 294] on div "August 2027" at bounding box center [868, 296] width 220 height 16
click at [829, 294] on span "August" at bounding box center [851, 296] width 56 height 14
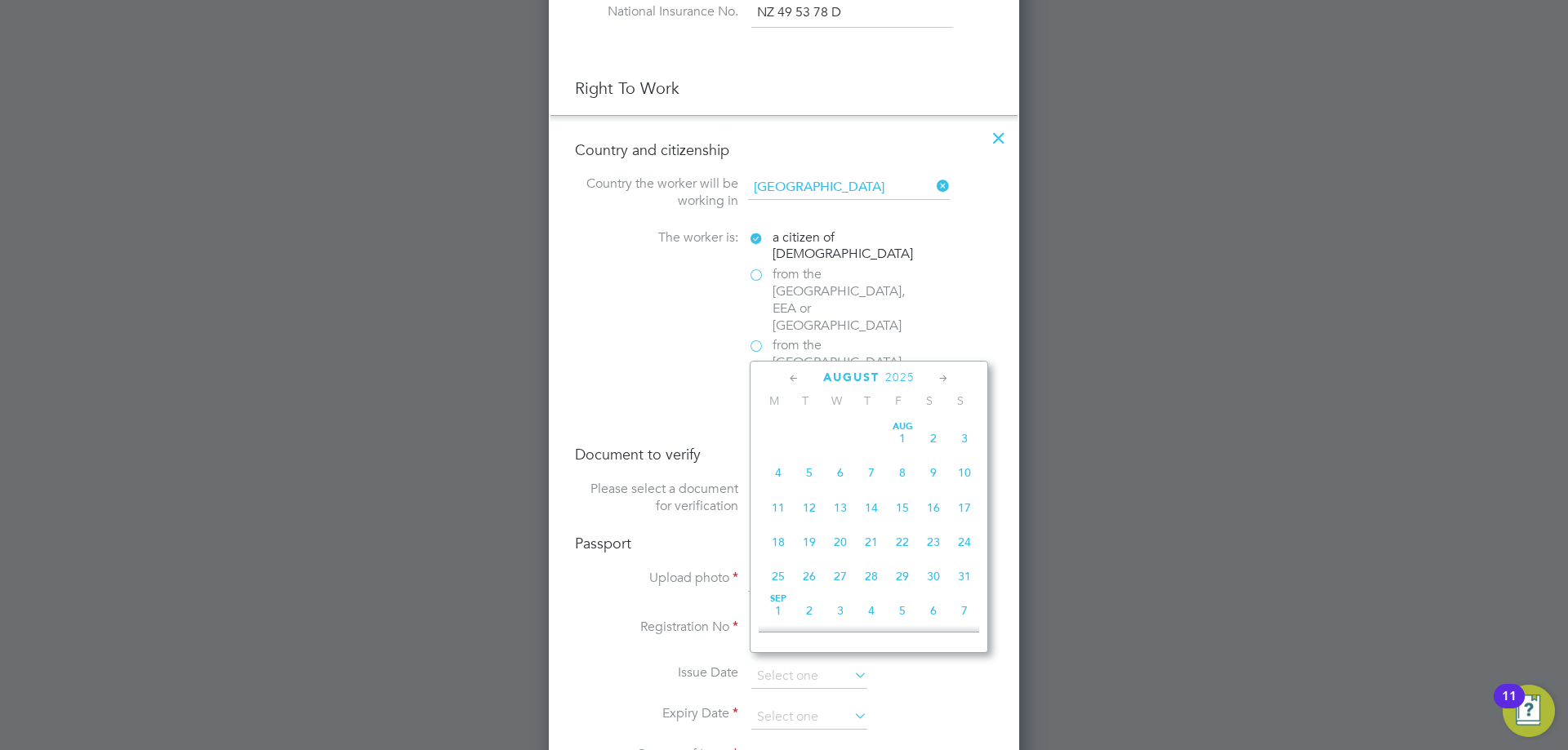
scroll to position [980, 0]
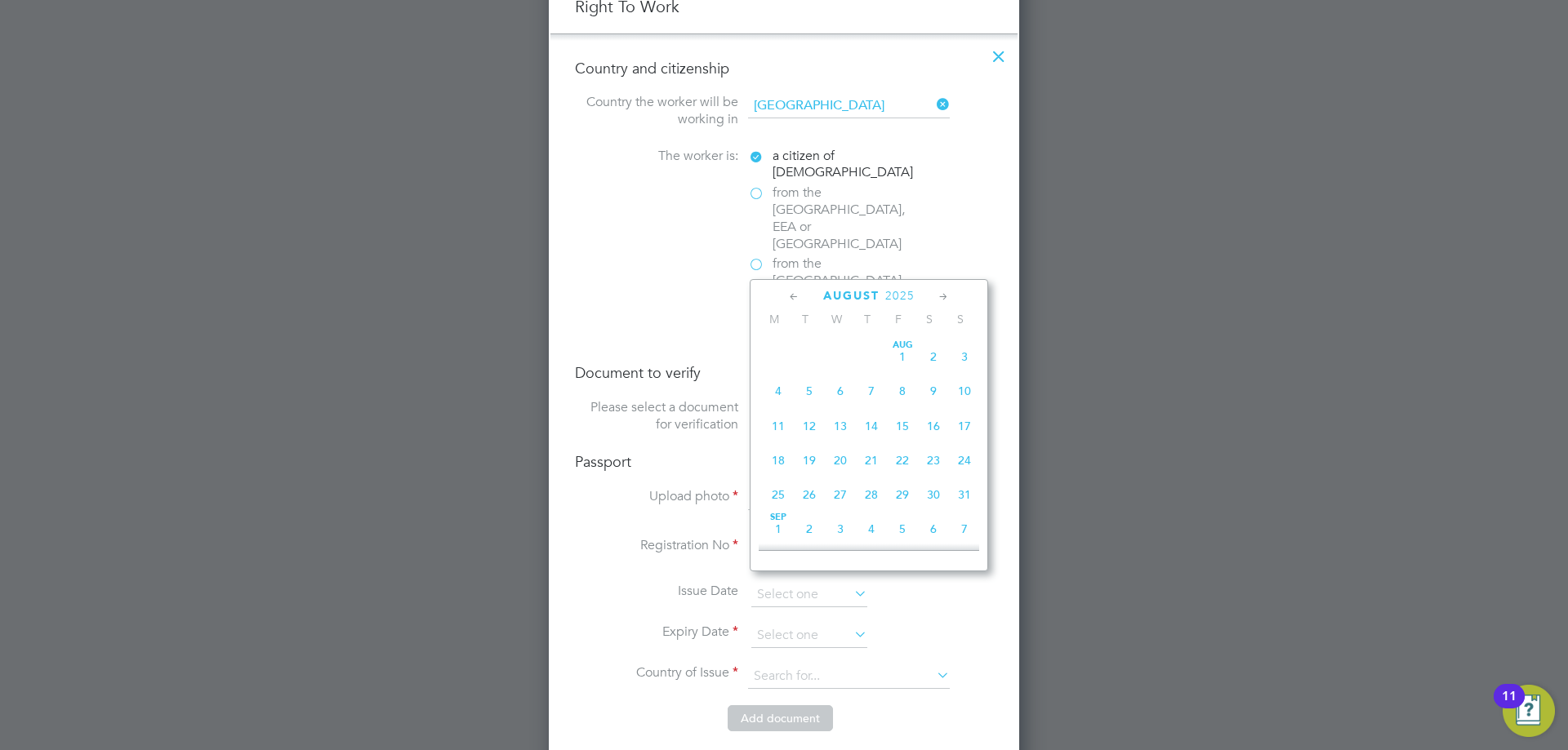
click at [799, 299] on icon at bounding box center [794, 297] width 16 height 18
click at [893, 297] on span "2025" at bounding box center [888, 296] width 29 height 14
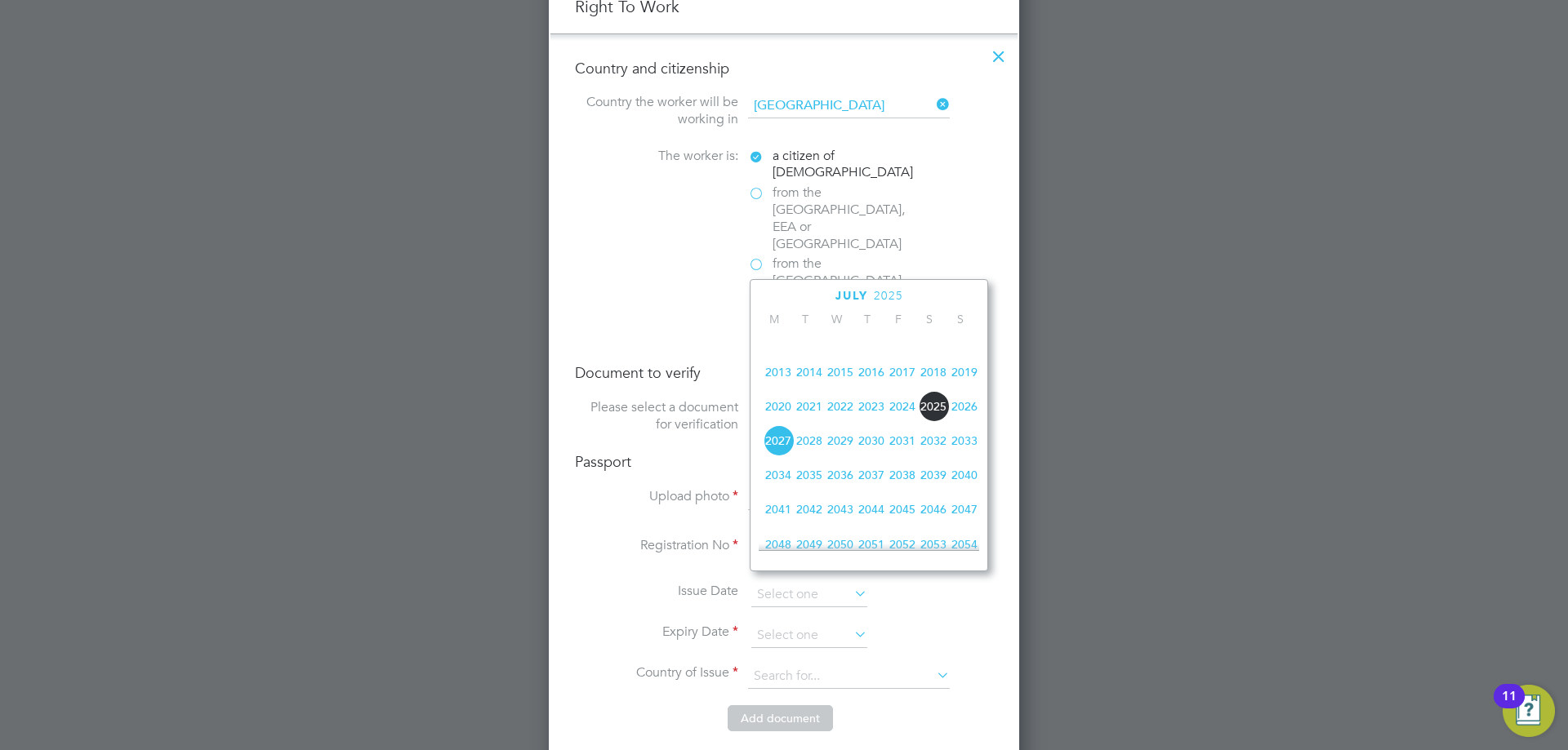
click at [786, 449] on span "2027" at bounding box center [778, 441] width 31 height 31
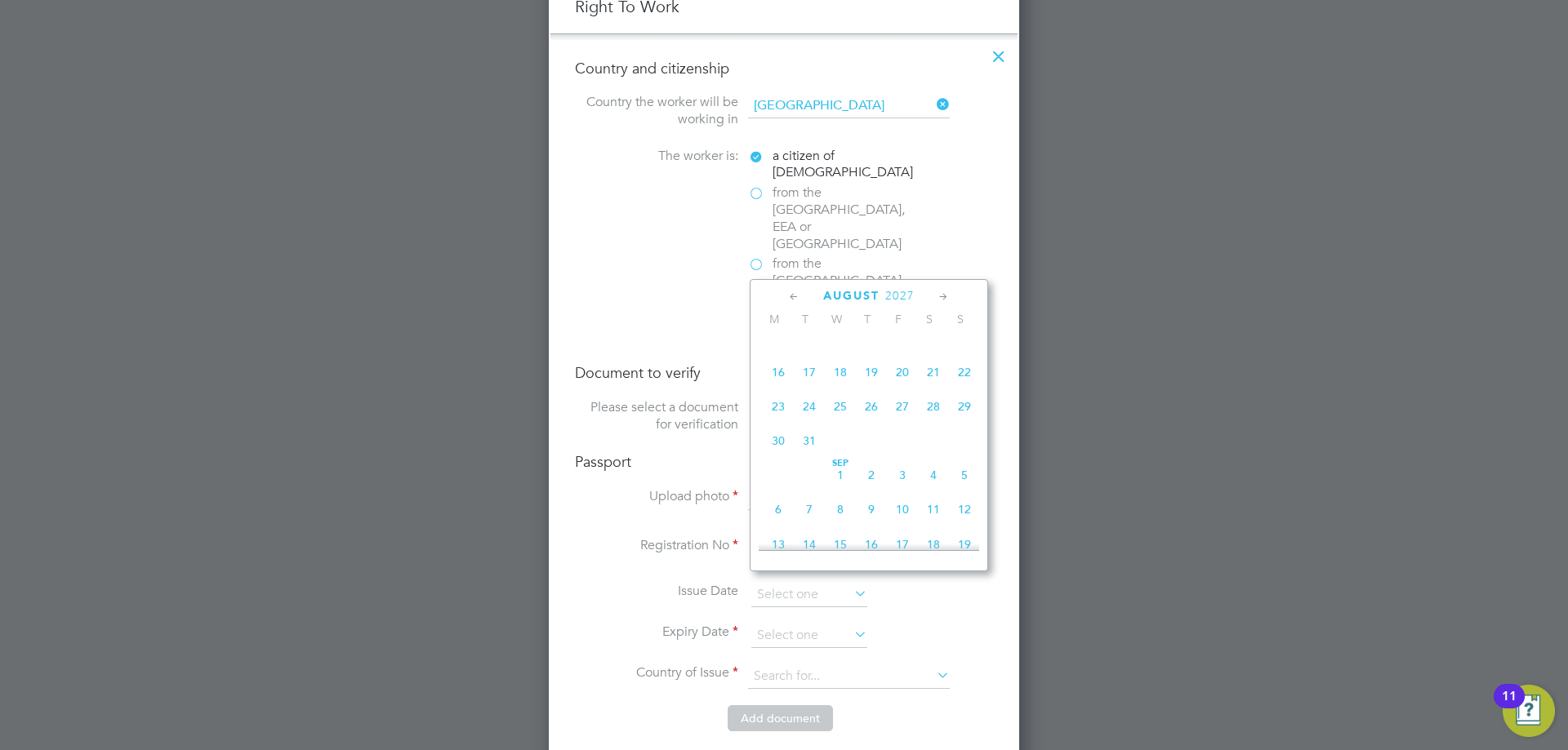
click at [794, 297] on icon at bounding box center [794, 297] width 16 height 18
click at [943, 296] on icon at bounding box center [944, 297] width 16 height 18
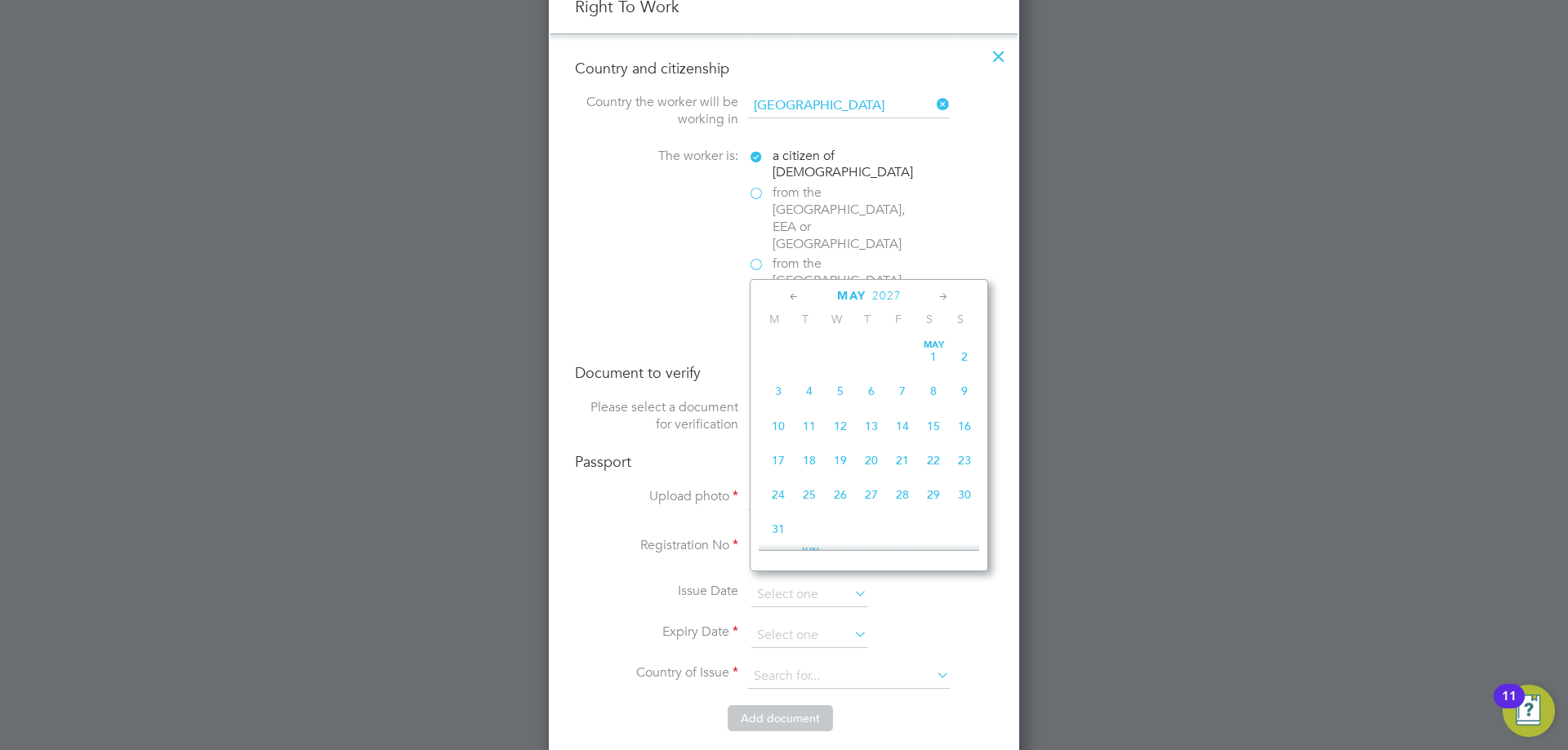
scroll to position [211, 0]
click at [932, 460] on span "26" at bounding box center [933, 455] width 31 height 31
type input "26 Jun 2027"
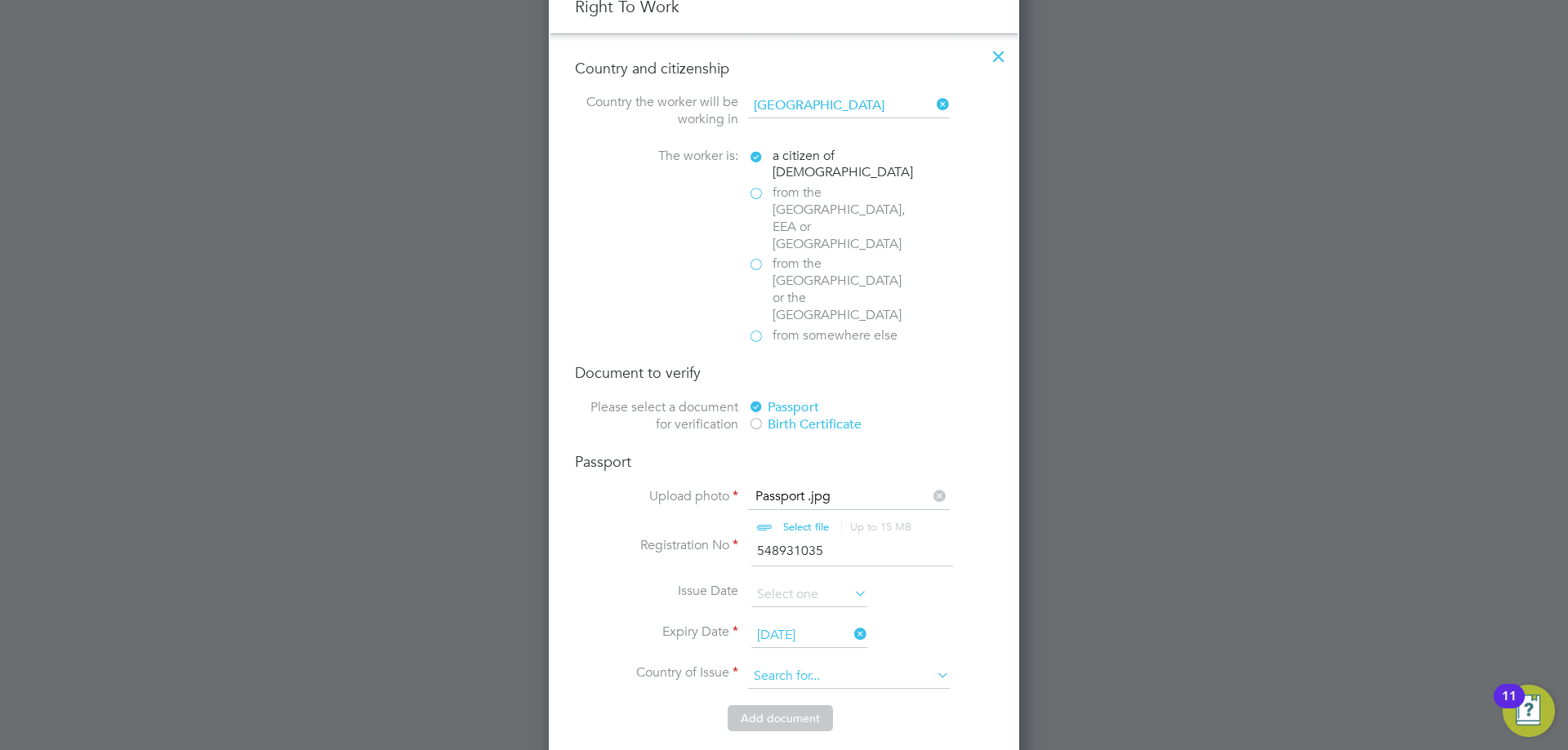
click at [775, 665] on input at bounding box center [849, 676] width 202 height 24
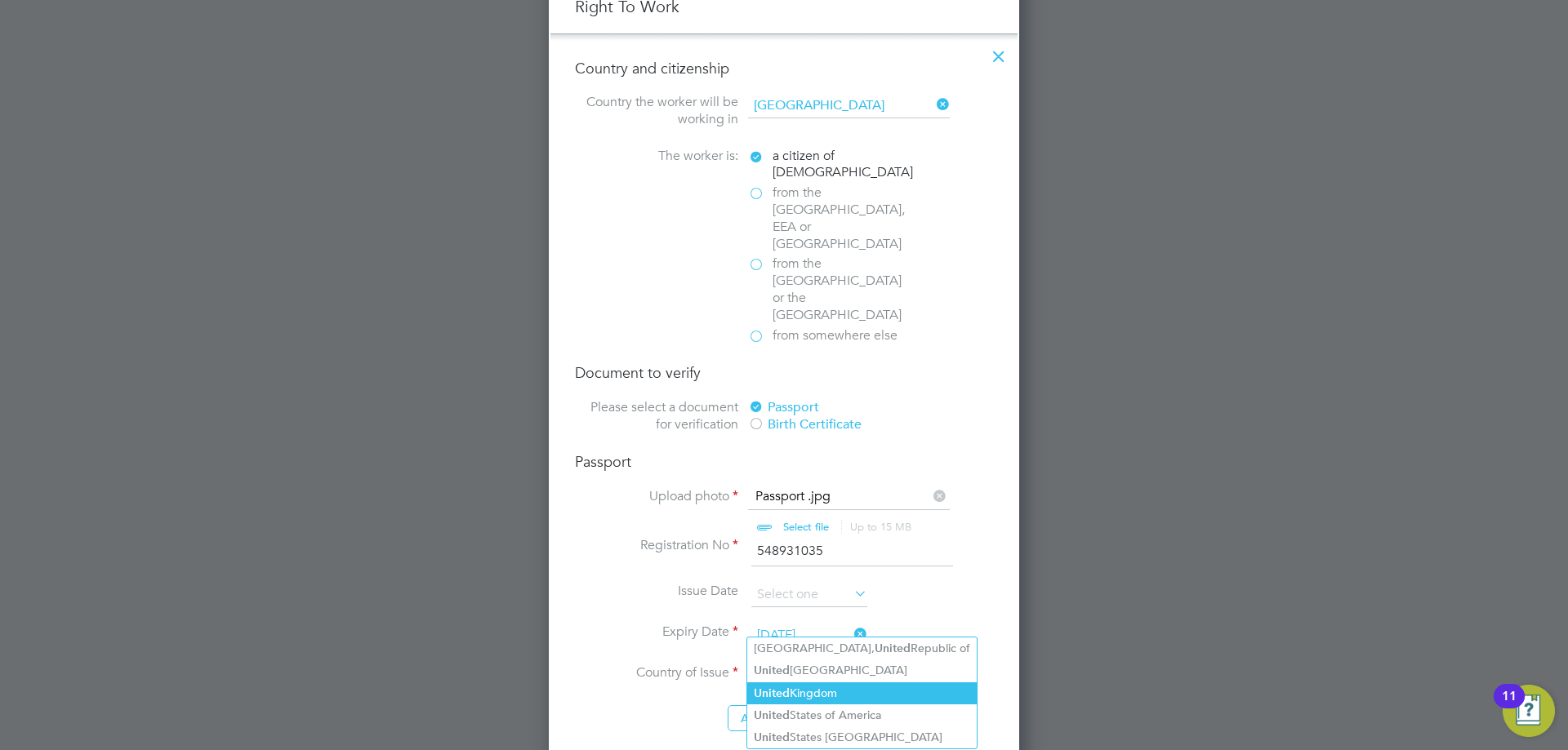
click at [796, 684] on li "United Kingdom" at bounding box center [862, 694] width 230 height 22
type input "[GEOGRAPHIC_DATA]"
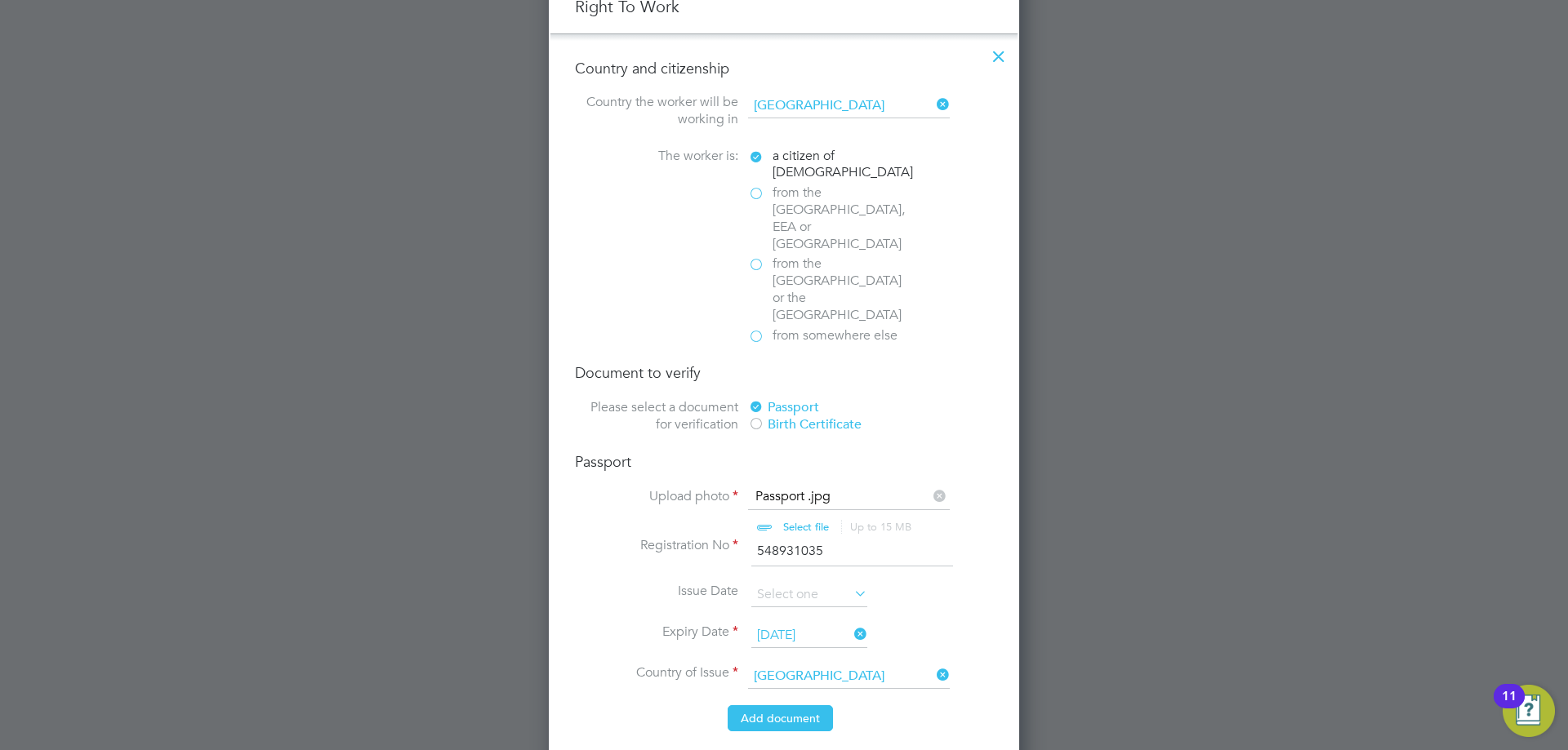
click at [789, 706] on button "Add document" at bounding box center [780, 718] width 106 height 26
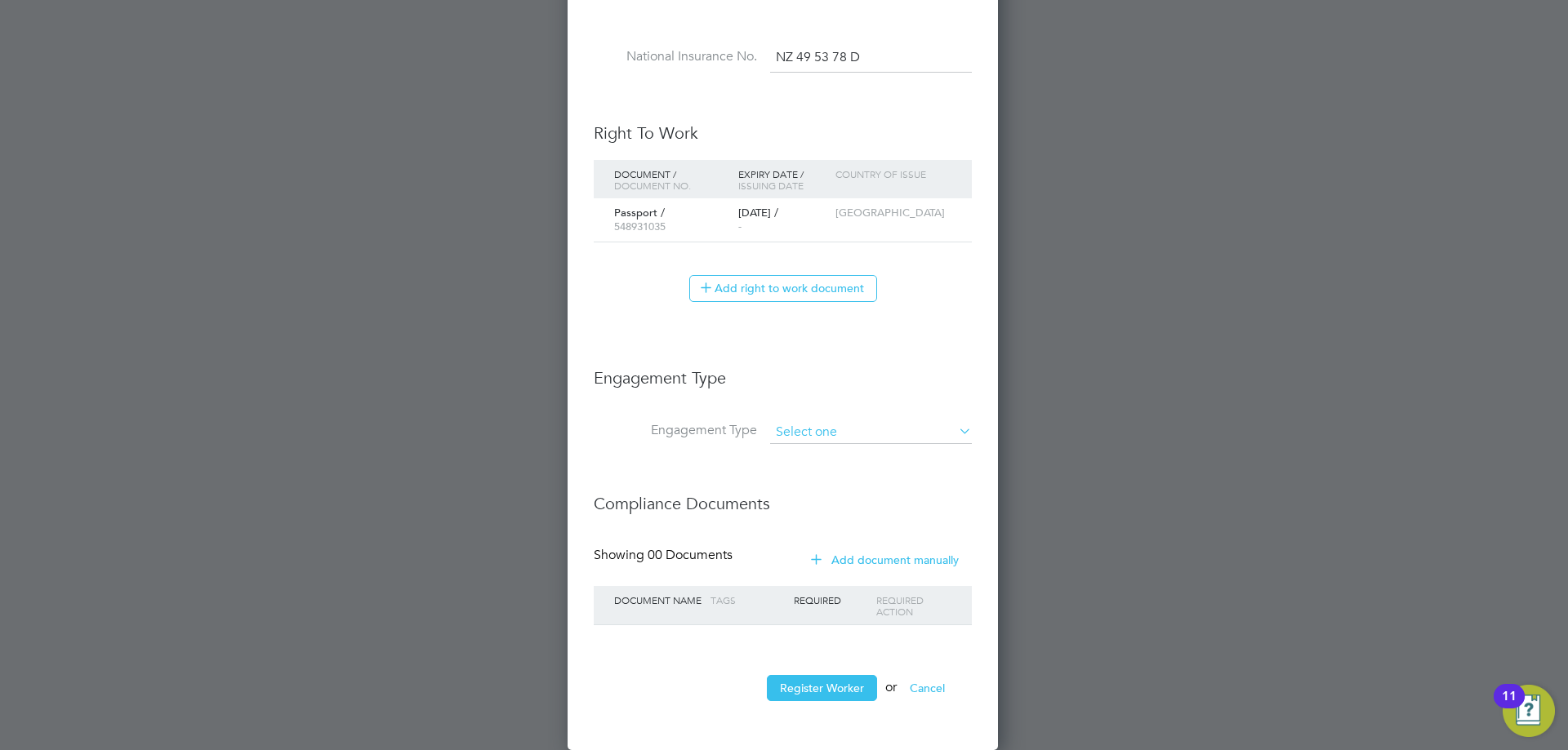
click at [845, 427] on input at bounding box center [871, 432] width 202 height 23
click at [820, 432] on input at bounding box center [871, 432] width 202 height 23
click at [819, 461] on li "Limited Company" at bounding box center [871, 456] width 204 height 23
type input "Limited Company"
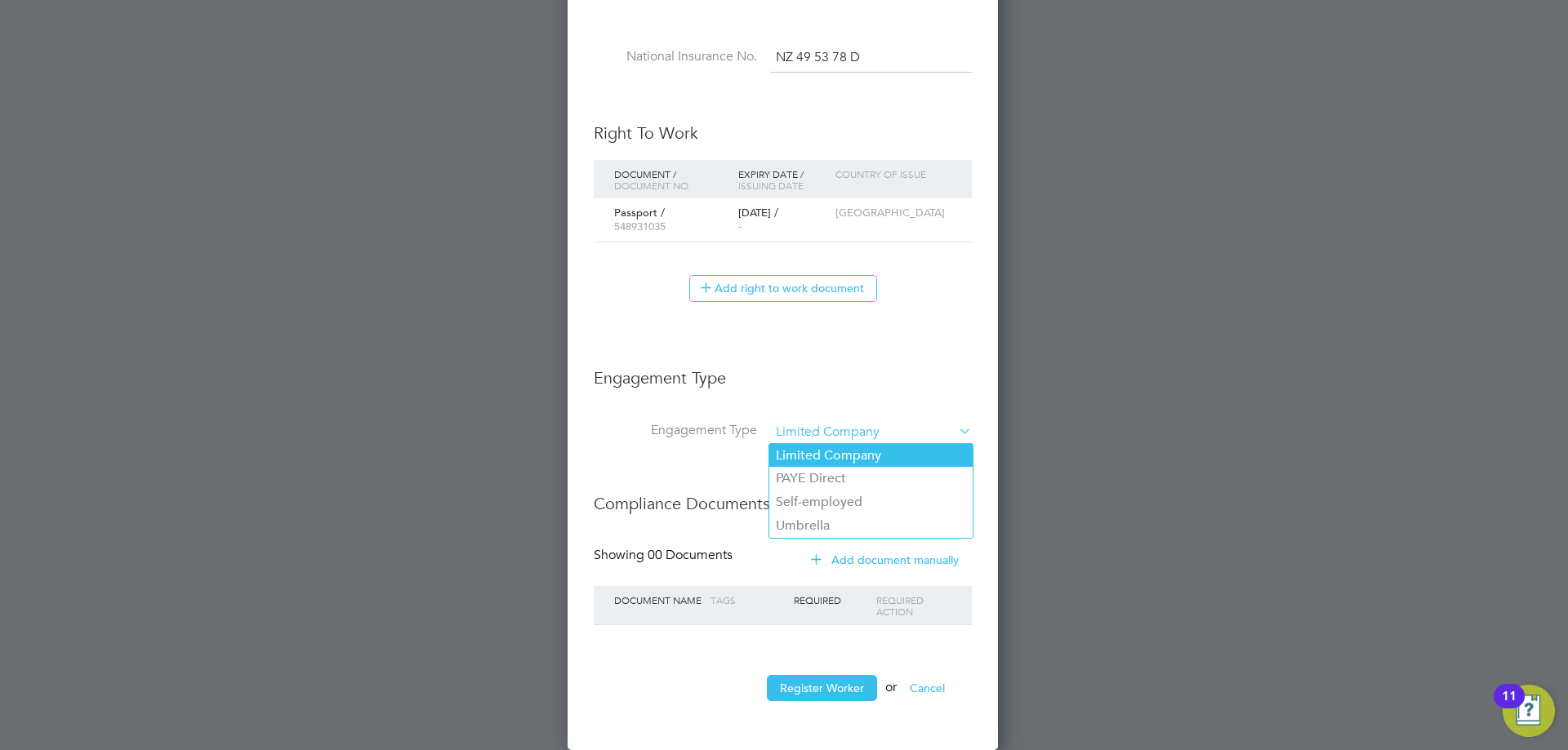
scroll to position [1630, 450]
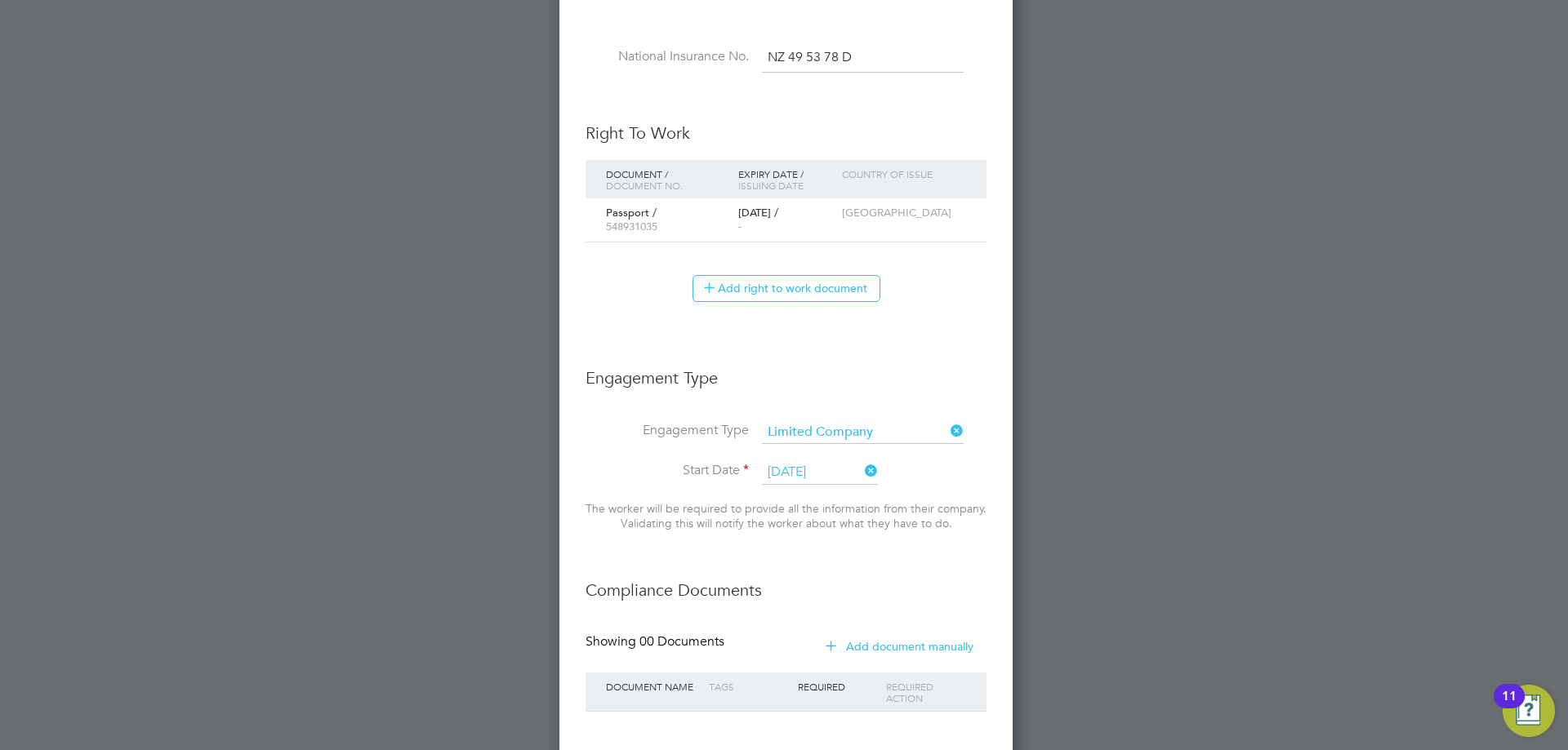
click at [819, 461] on input "[DATE]" at bounding box center [820, 473] width 116 height 24
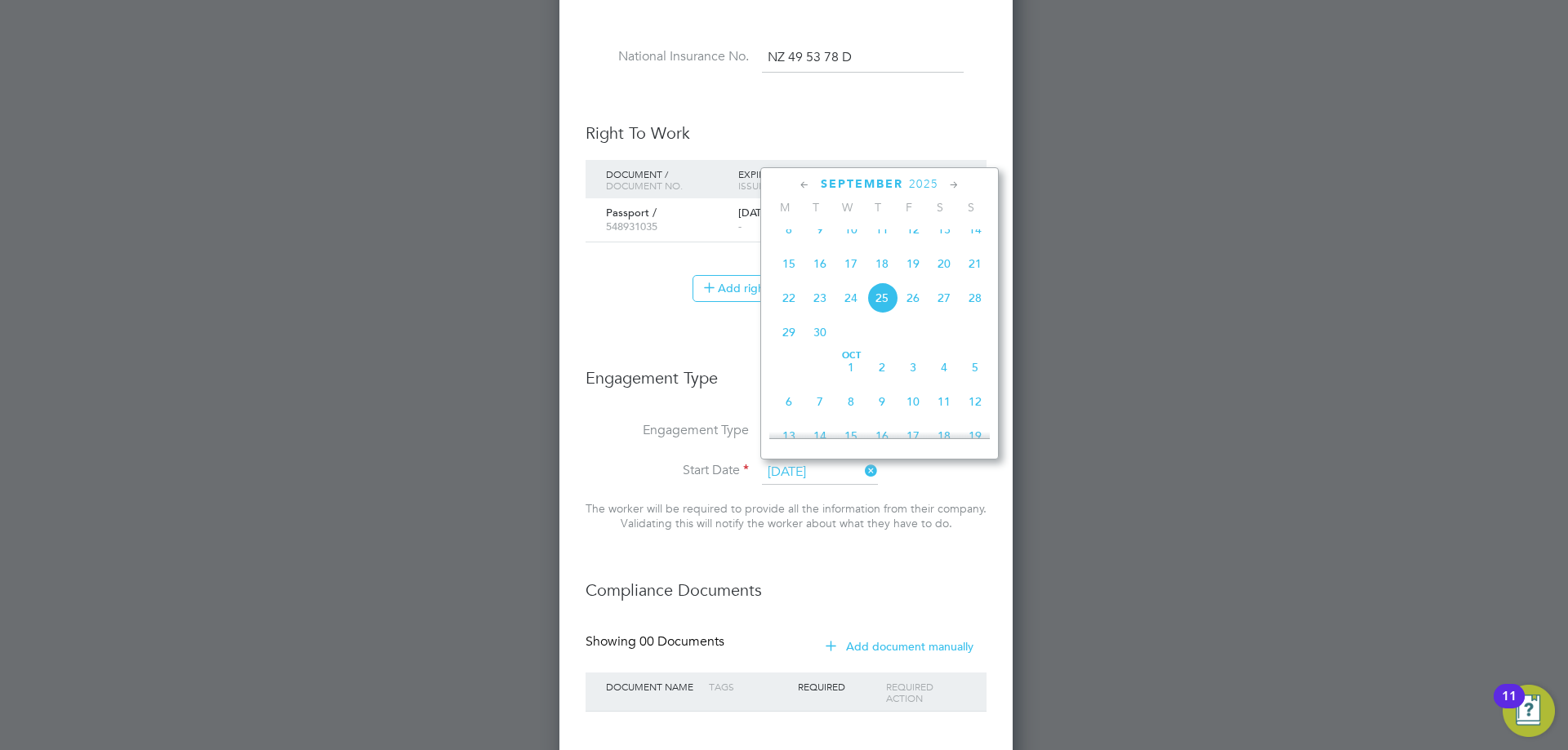
click at [634, 461] on li "Start Date 25 Sep 2025" at bounding box center [786, 481] width 401 height 41
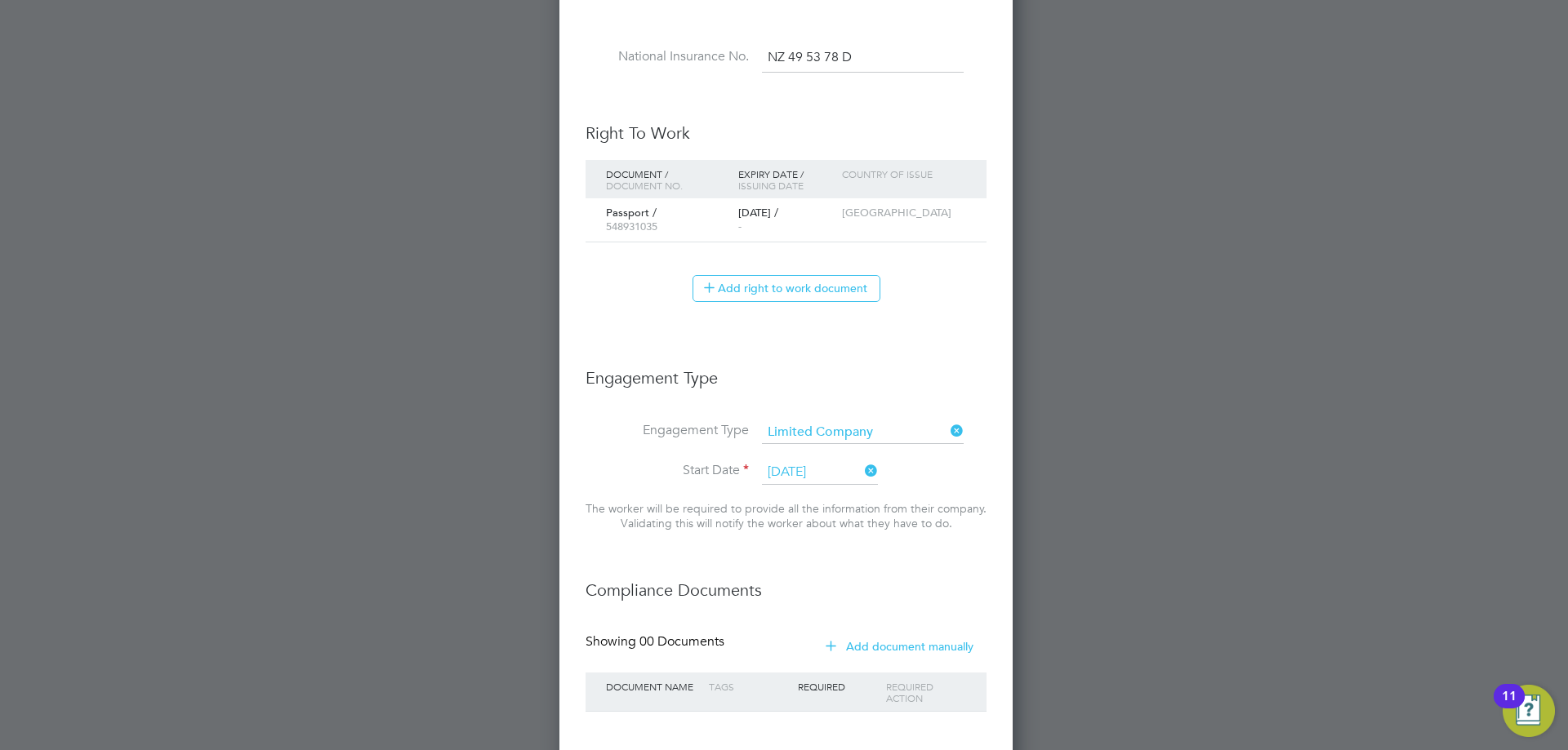
click at [789, 465] on input "[DATE]" at bounding box center [820, 473] width 116 height 24
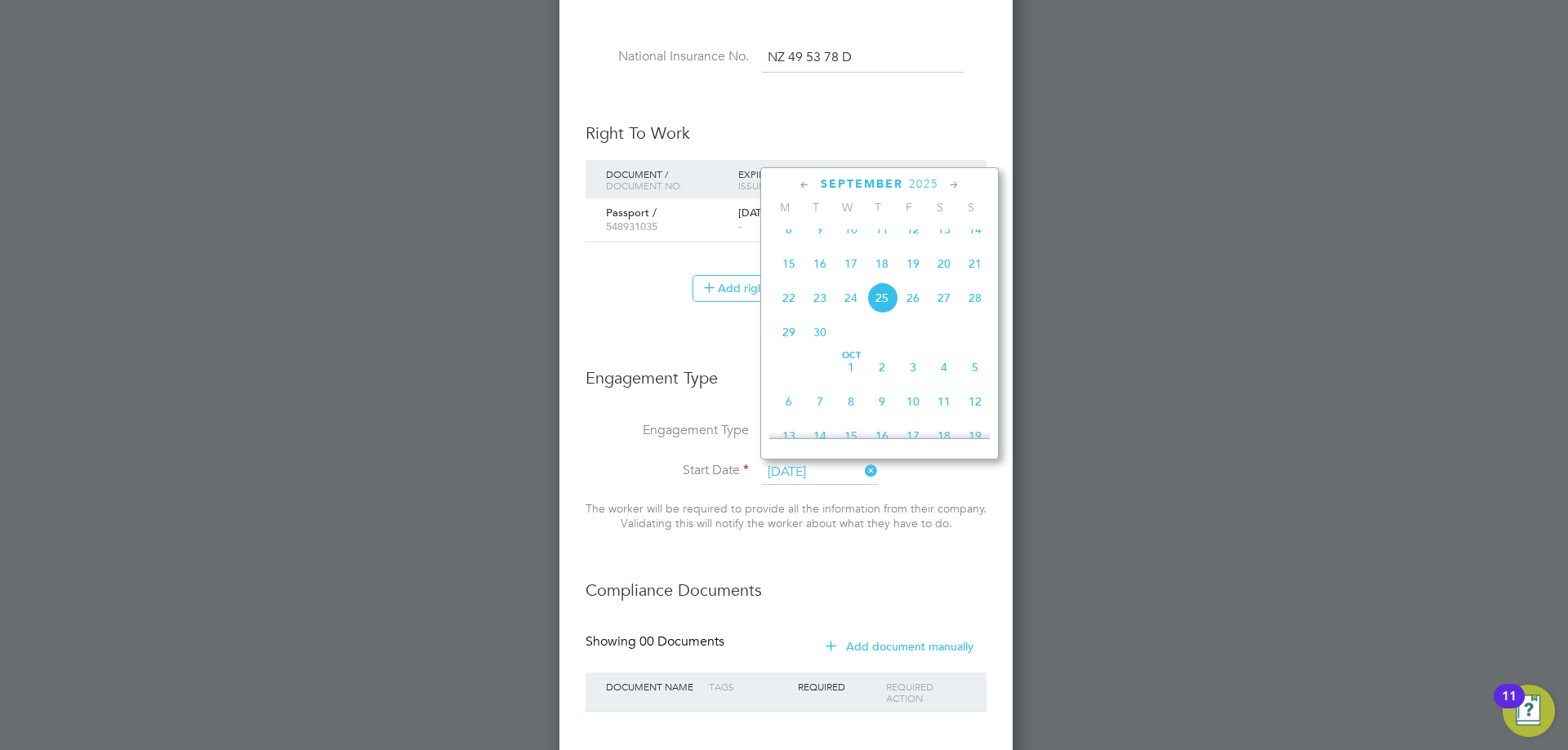
click at [798, 313] on span "22" at bounding box center [789, 297] width 31 height 31
type input "22 Sep 2025"
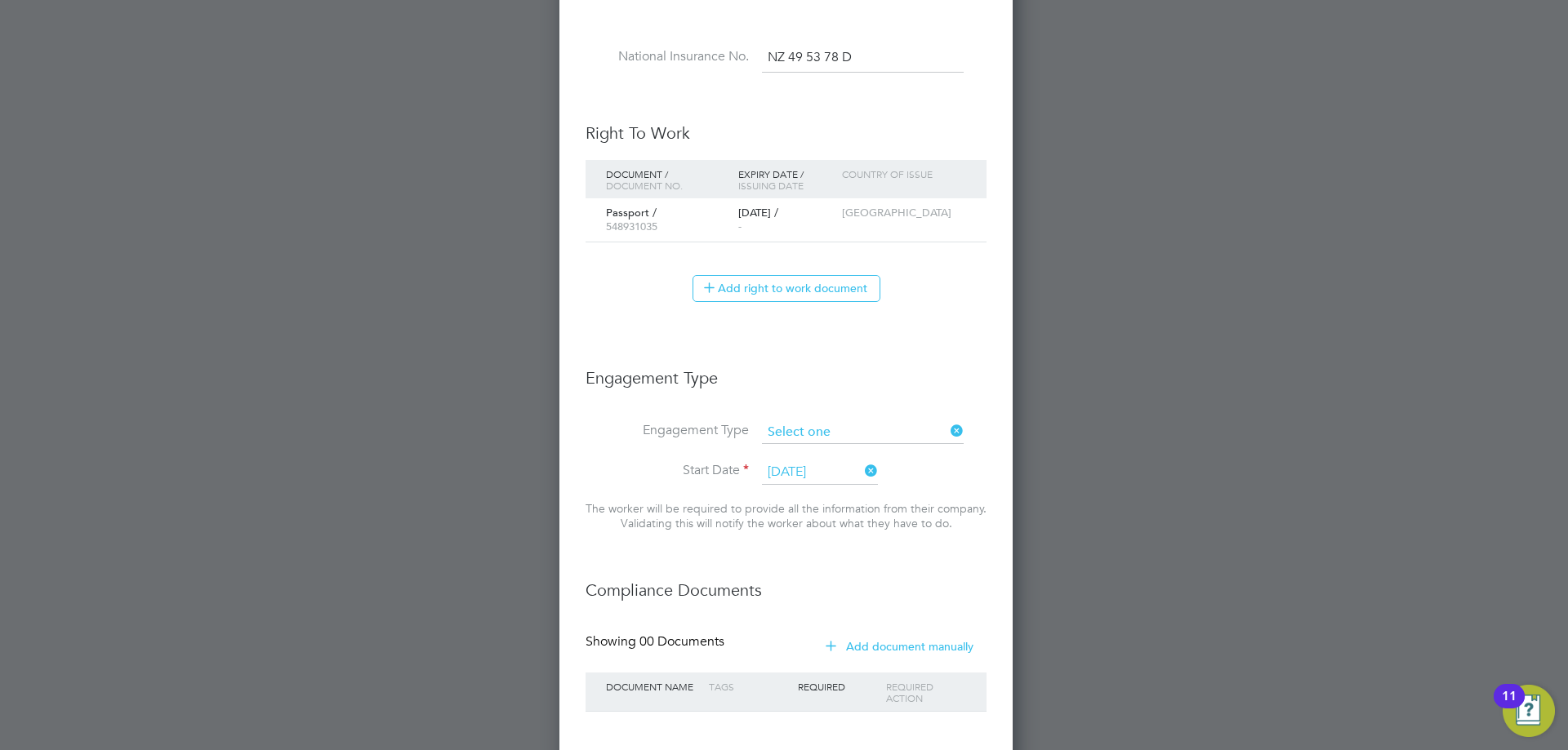
click at [903, 427] on input at bounding box center [862, 432] width 202 height 23
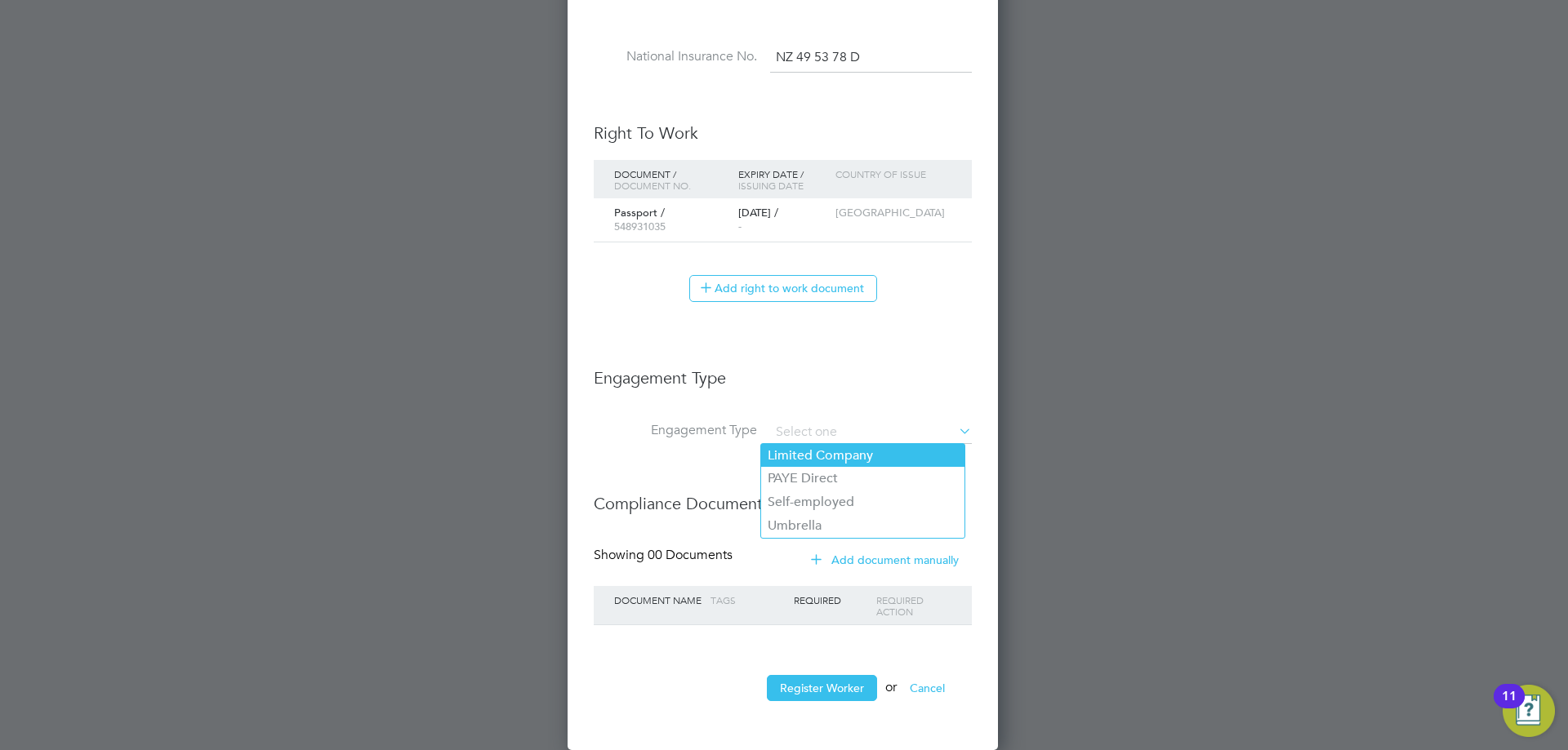
click at [897, 452] on li "Limited Company" at bounding box center [862, 456] width 204 height 23
type input "Limited Company"
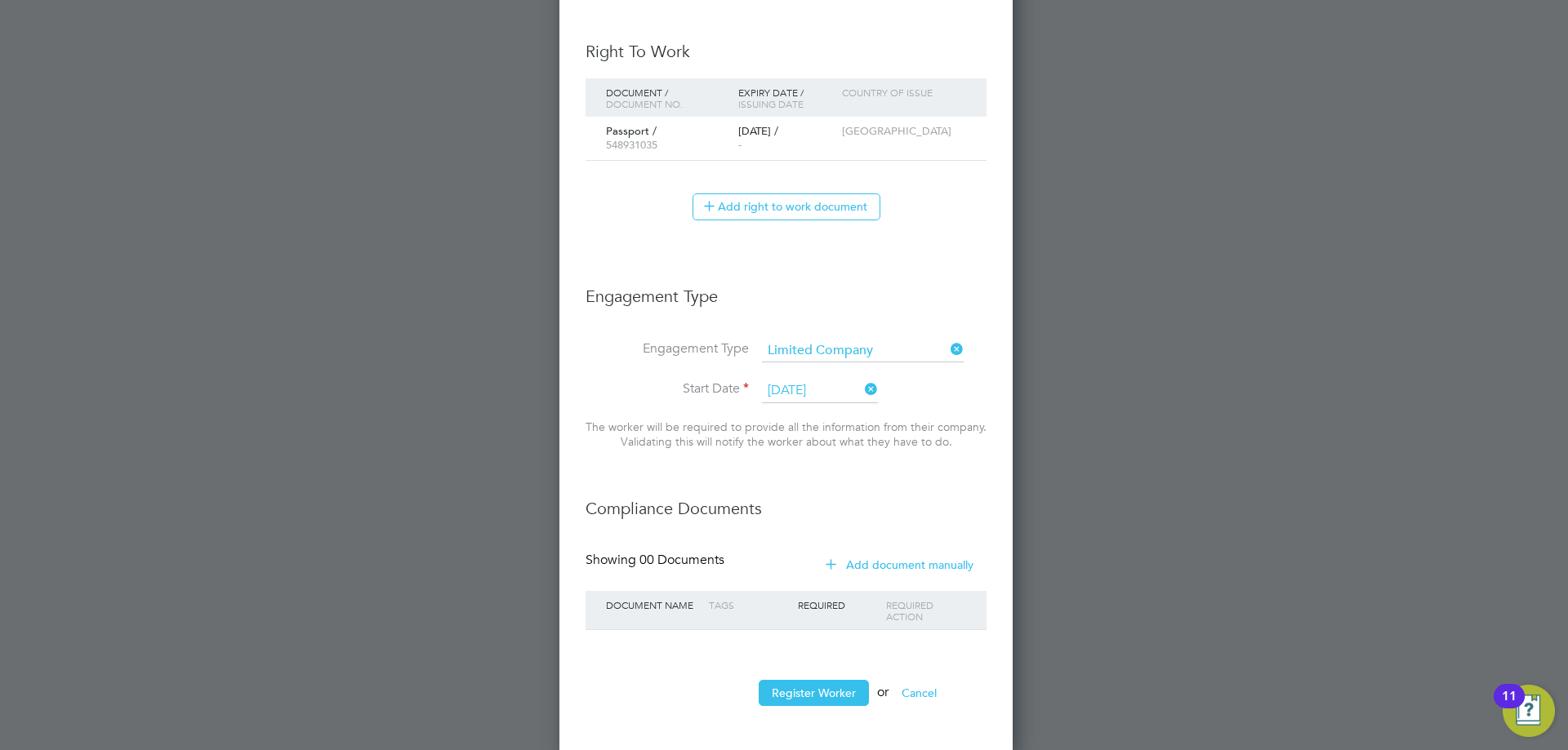
scroll to position [940, 0]
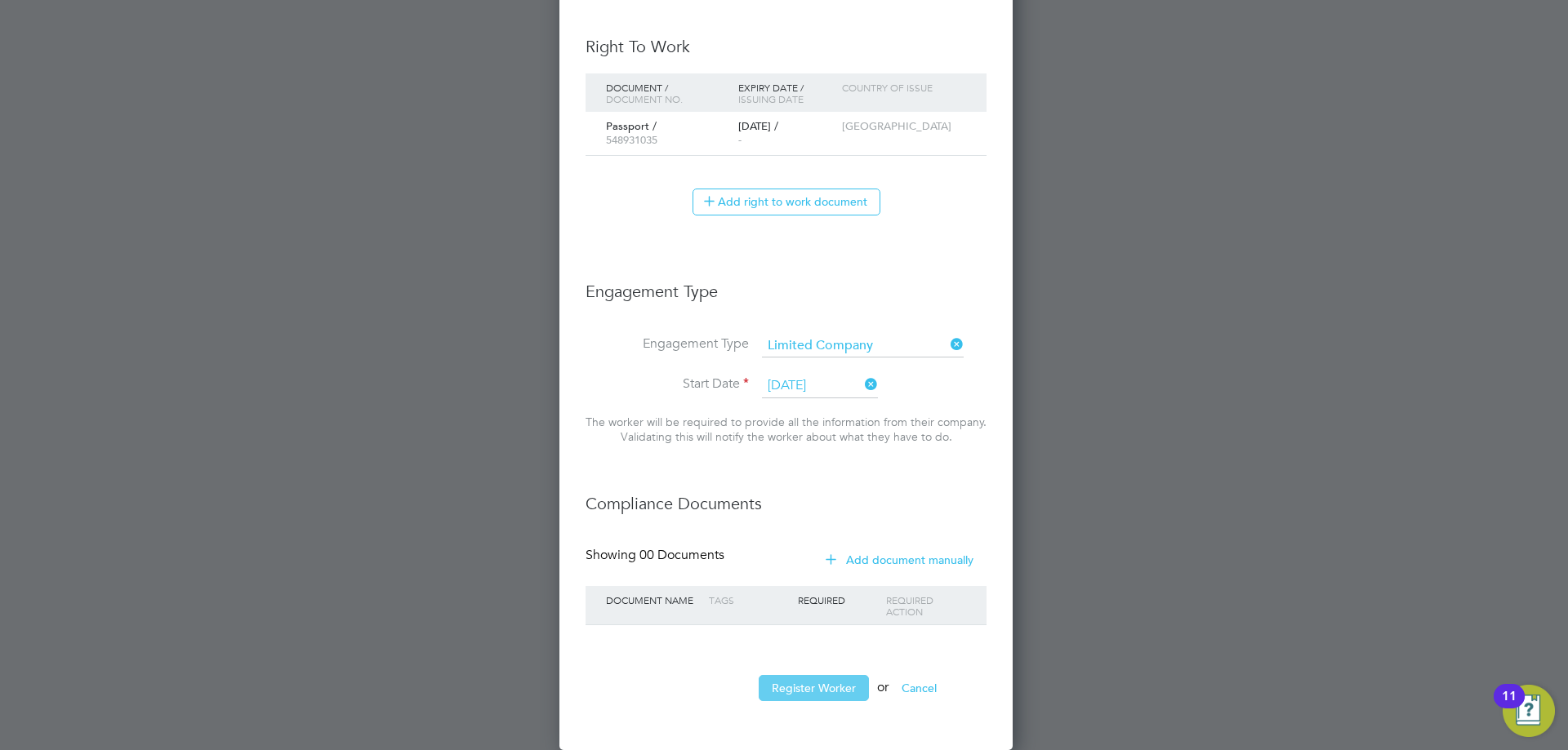
click at [835, 692] on button "Register Worker" at bounding box center [814, 688] width 111 height 26
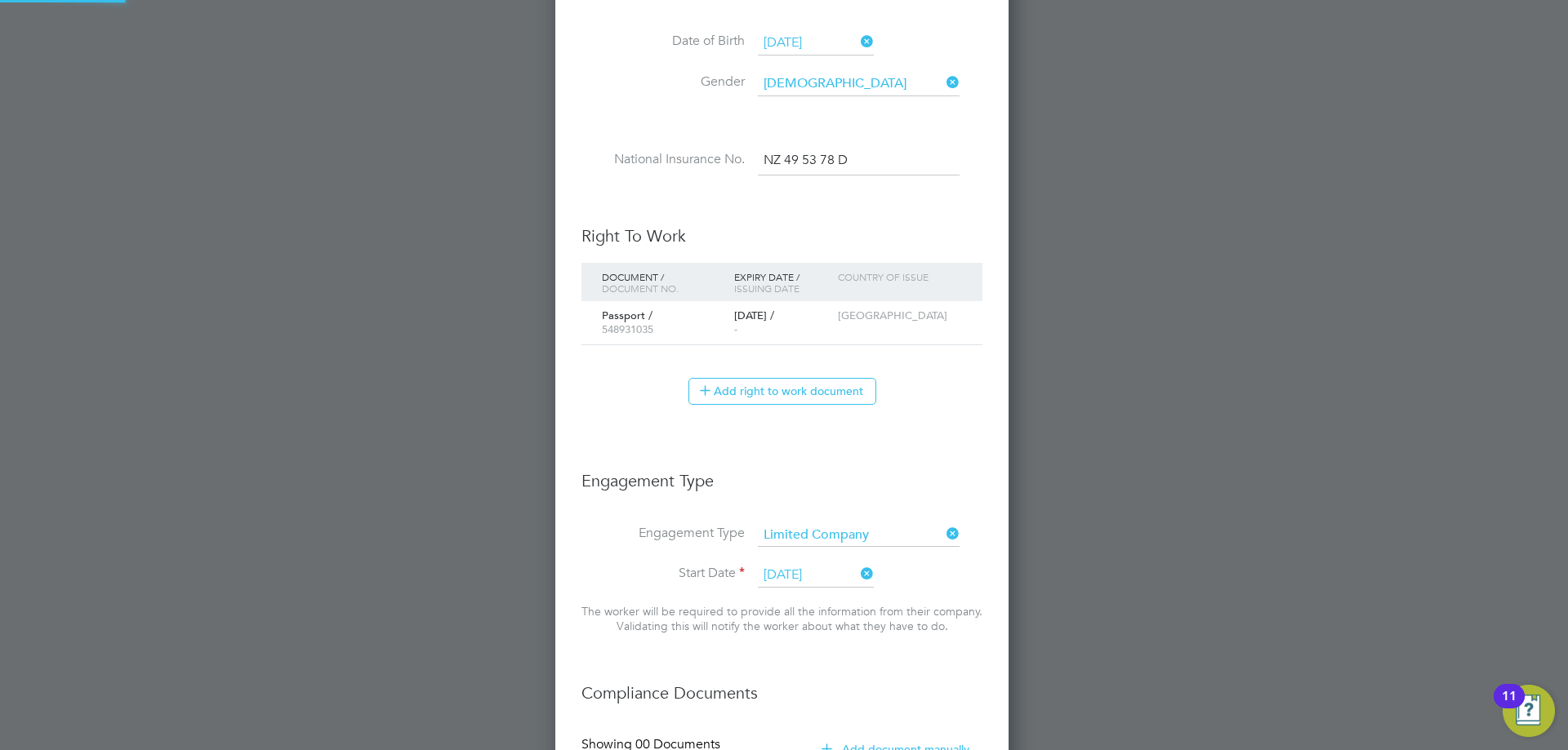
scroll to position [0, 0]
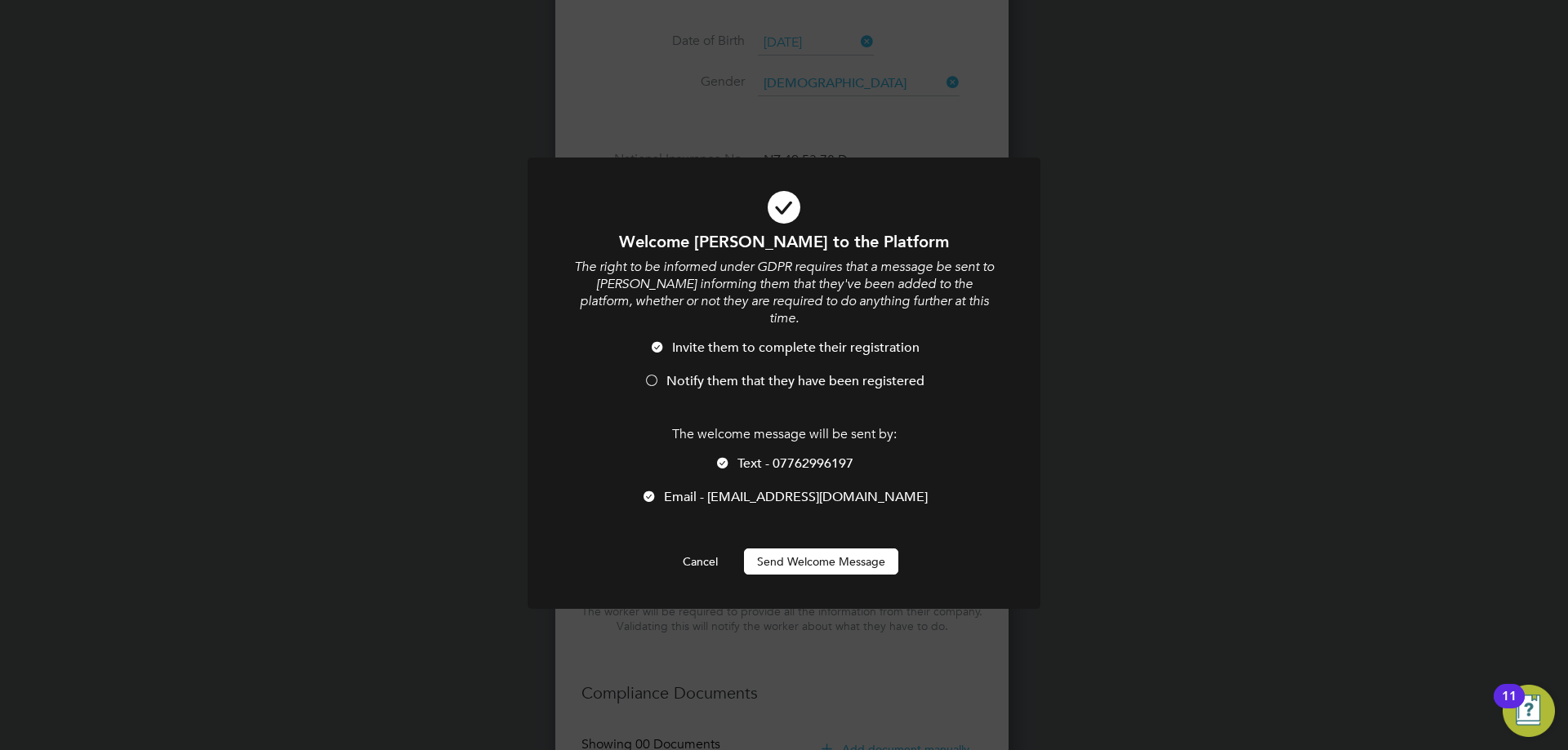
click at [730, 458] on li "Text - 07762996197" at bounding box center [784, 473] width 425 height 34
drag, startPoint x: 696, startPoint y: 370, endPoint x: 706, endPoint y: 385, distance: 18.0
click at [697, 373] on span "Notify them that they have been registered" at bounding box center [795, 380] width 258 height 16
click at [817, 551] on button "Send Welcome Message" at bounding box center [821, 561] width 154 height 26
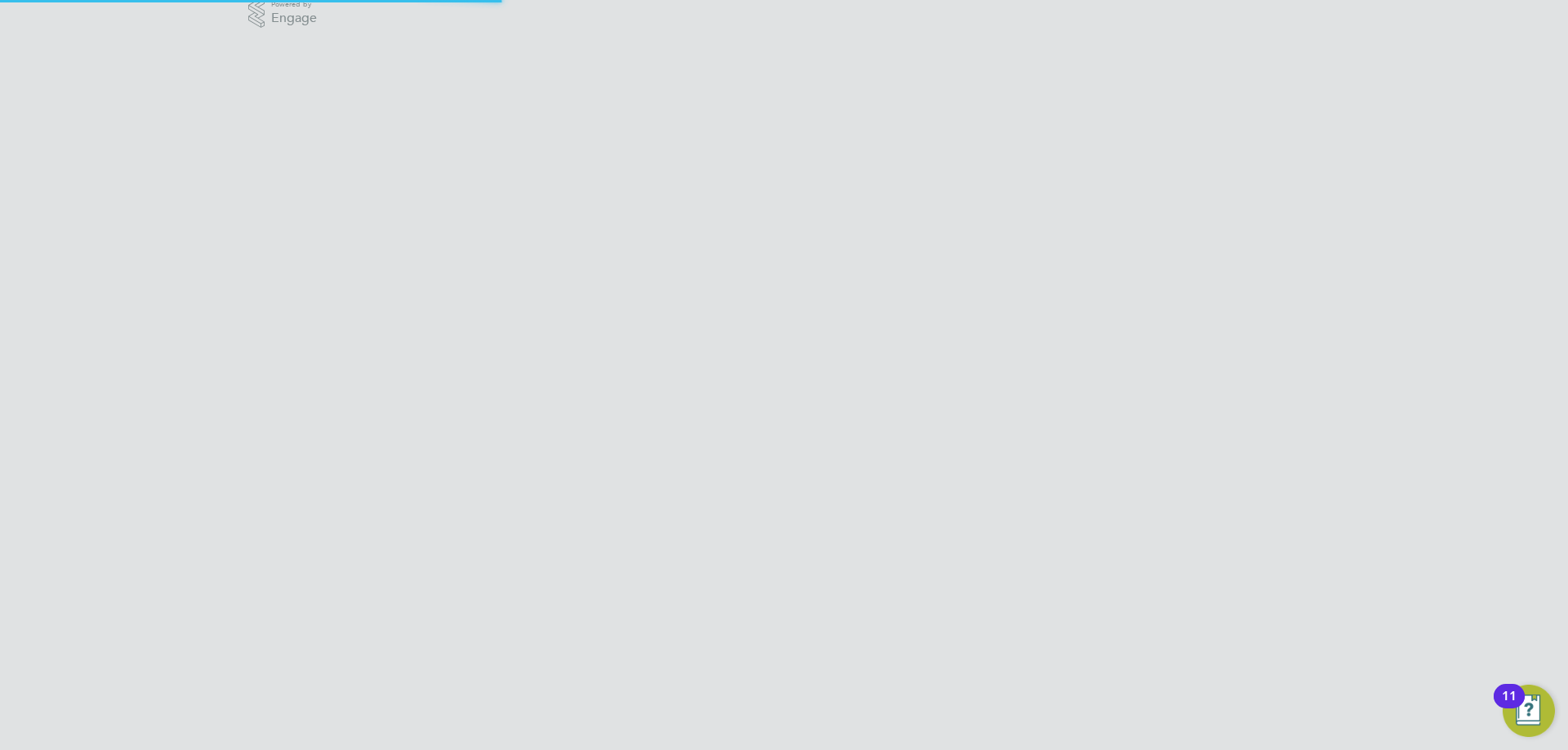
scroll to position [0, 0]
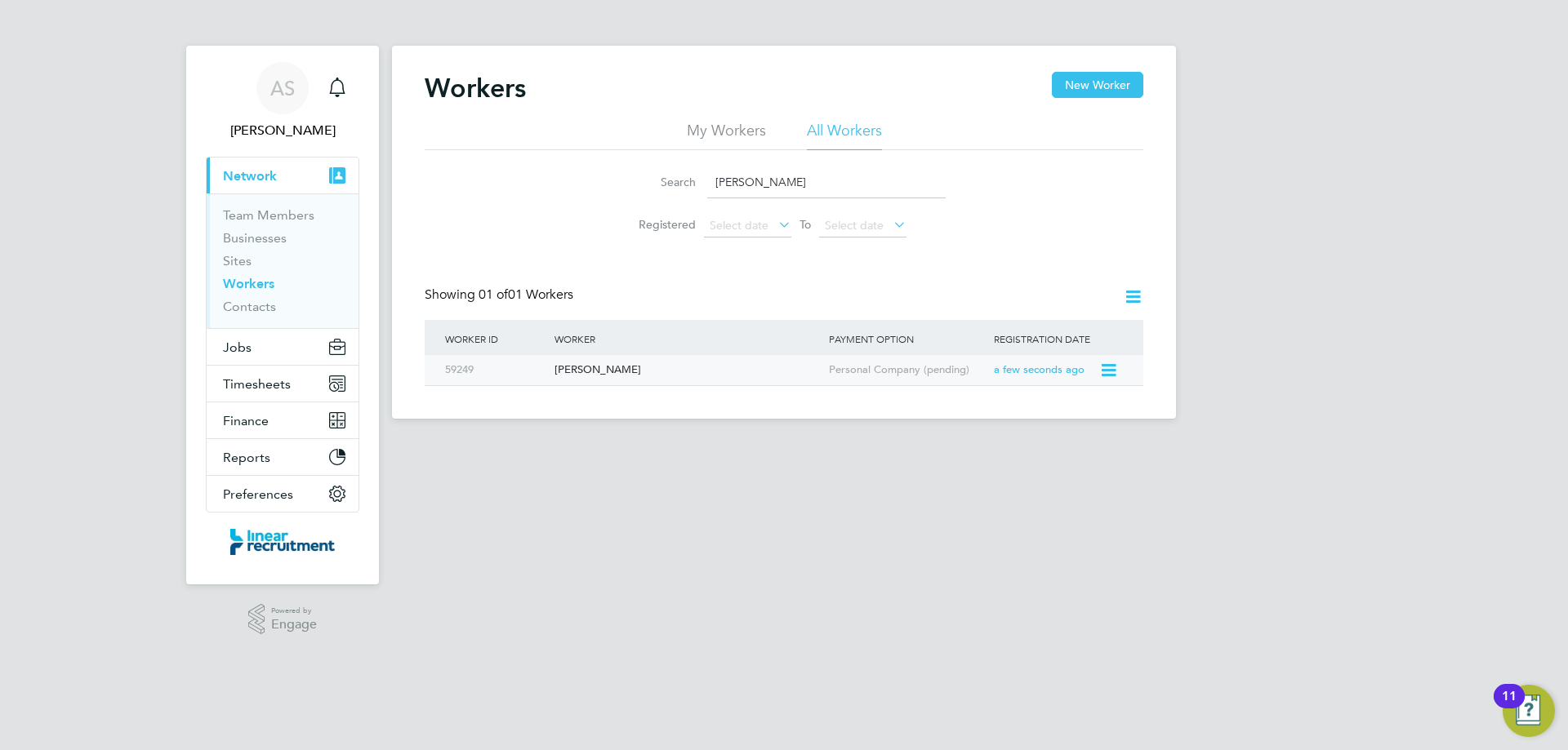
click at [660, 370] on div "Steven Isadore" at bounding box center [687, 370] width 274 height 30
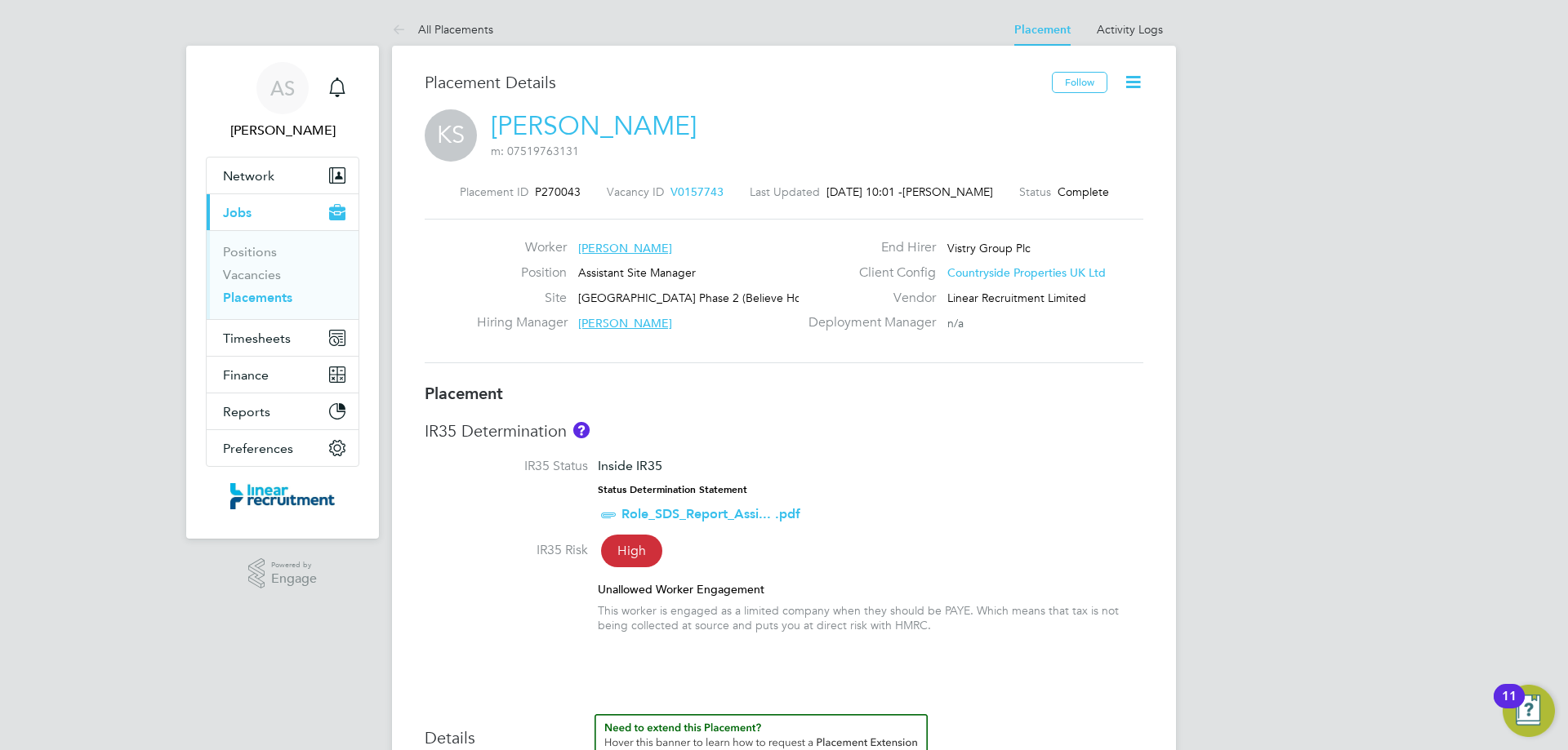
click at [673, 187] on span "V0157743" at bounding box center [696, 192] width 53 height 15
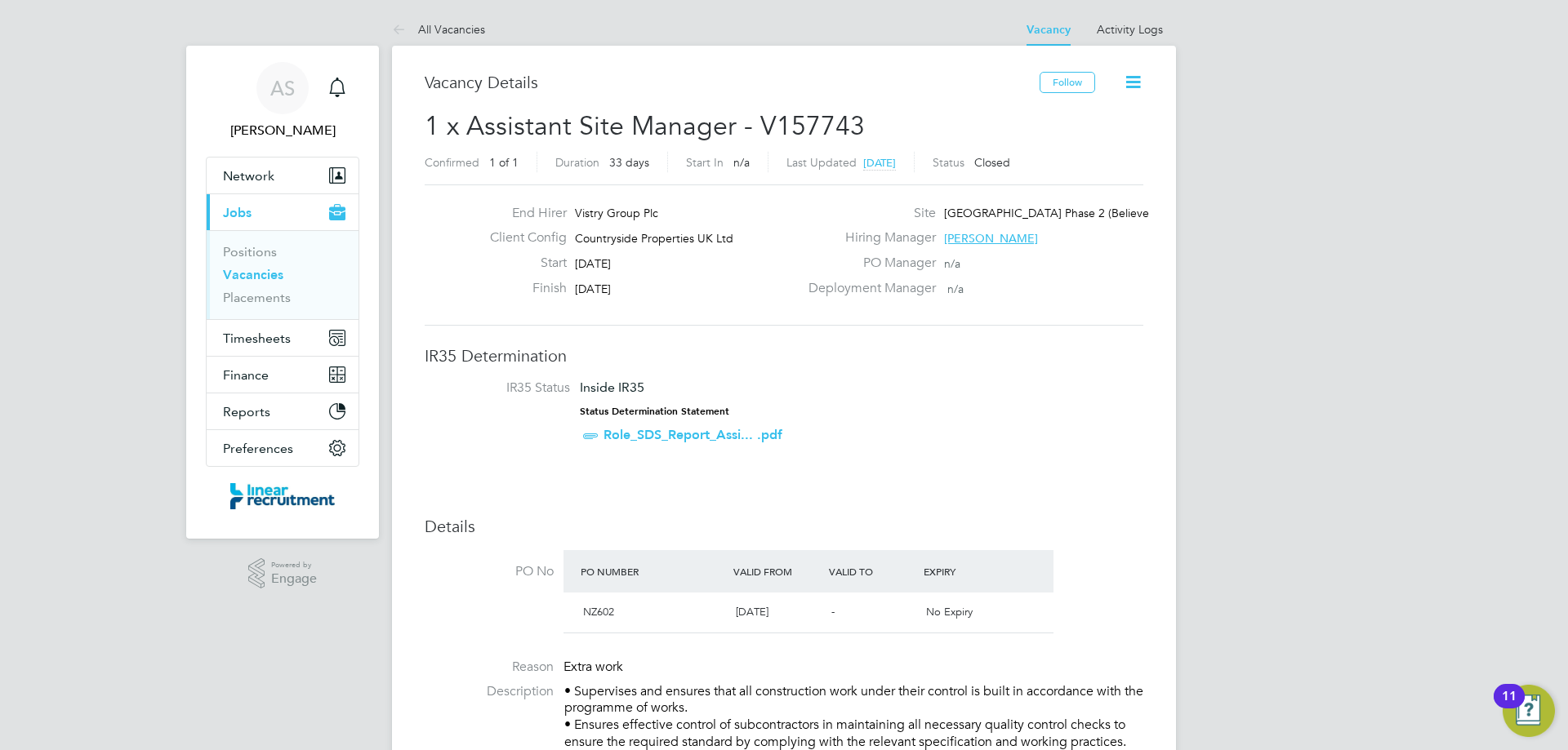
click at [1164, 40] on ul "Vacancy Activity Logs" at bounding box center [1094, 29] width 163 height 33
click at [1152, 28] on link "Activity Logs" at bounding box center [1130, 29] width 66 height 15
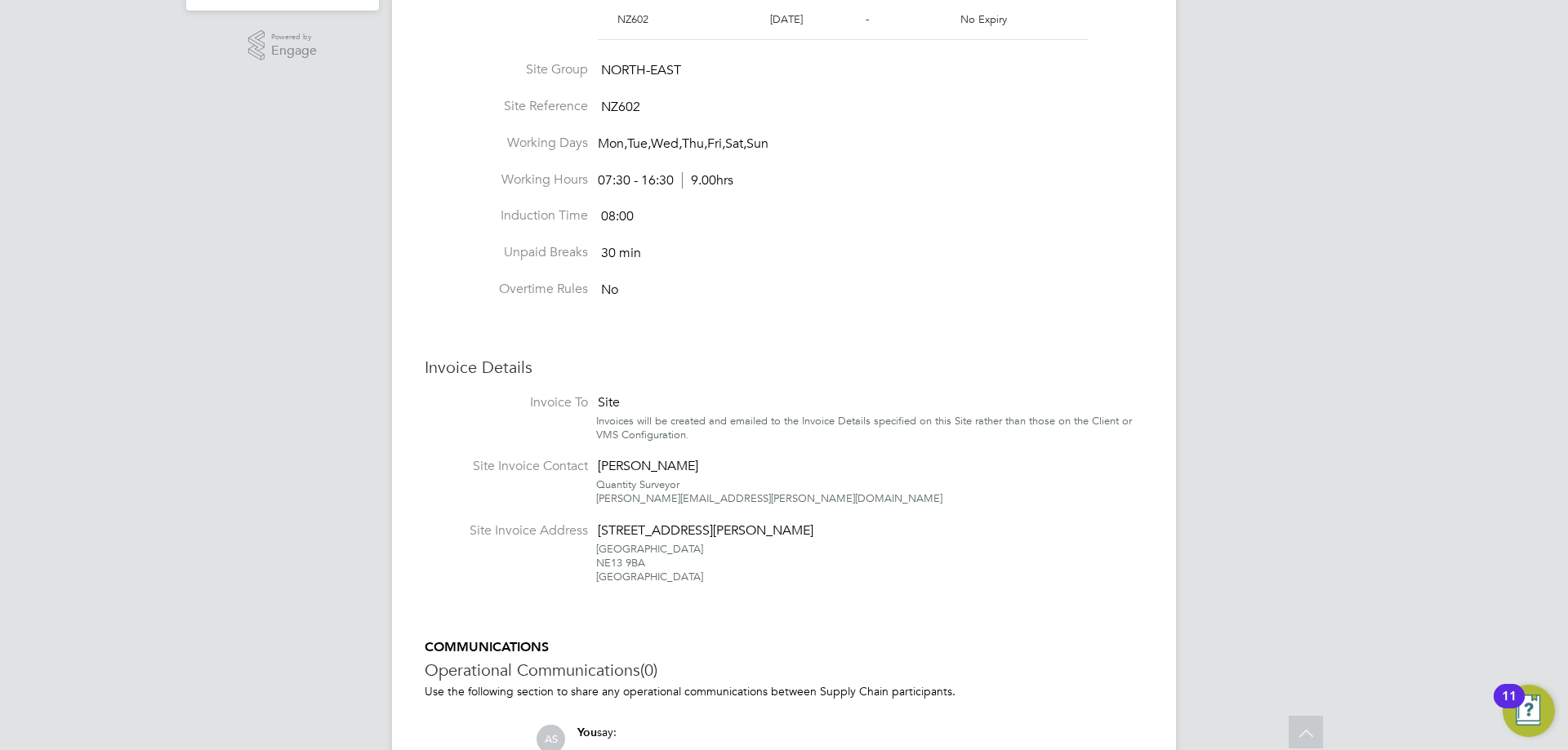
scroll to position [654, 0]
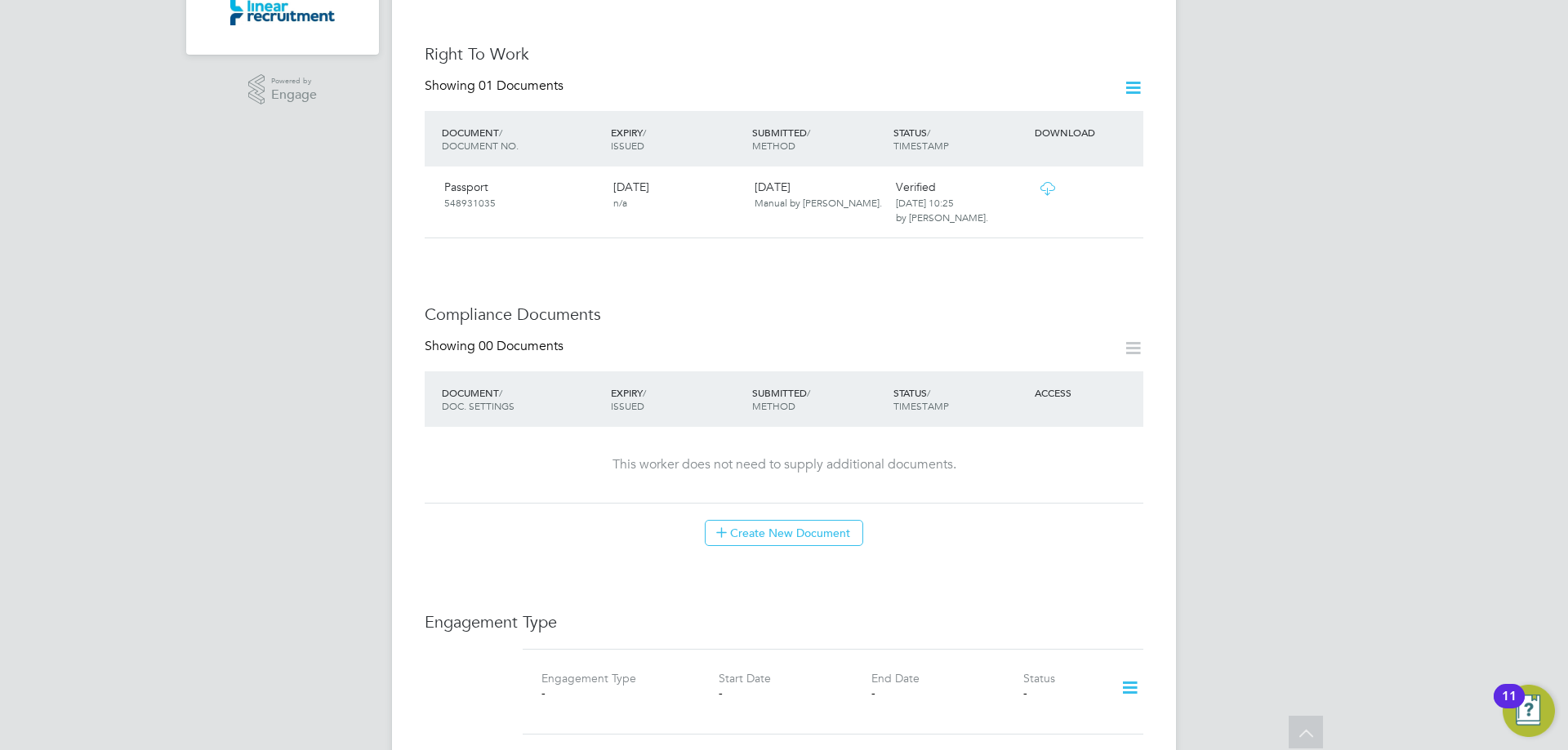
scroll to position [654, 0]
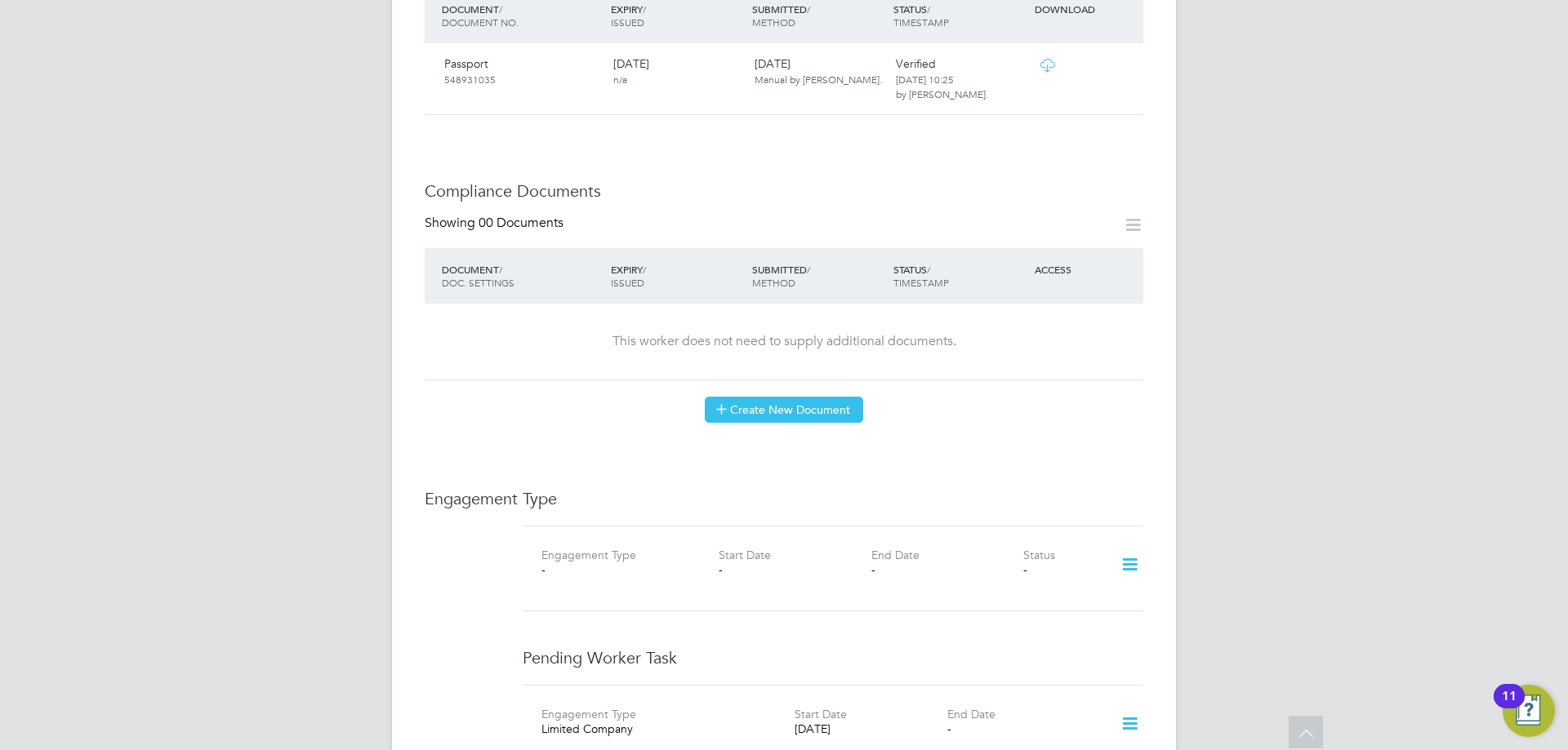
click at [770, 397] on button "Create New Document" at bounding box center [784, 410] width 158 height 26
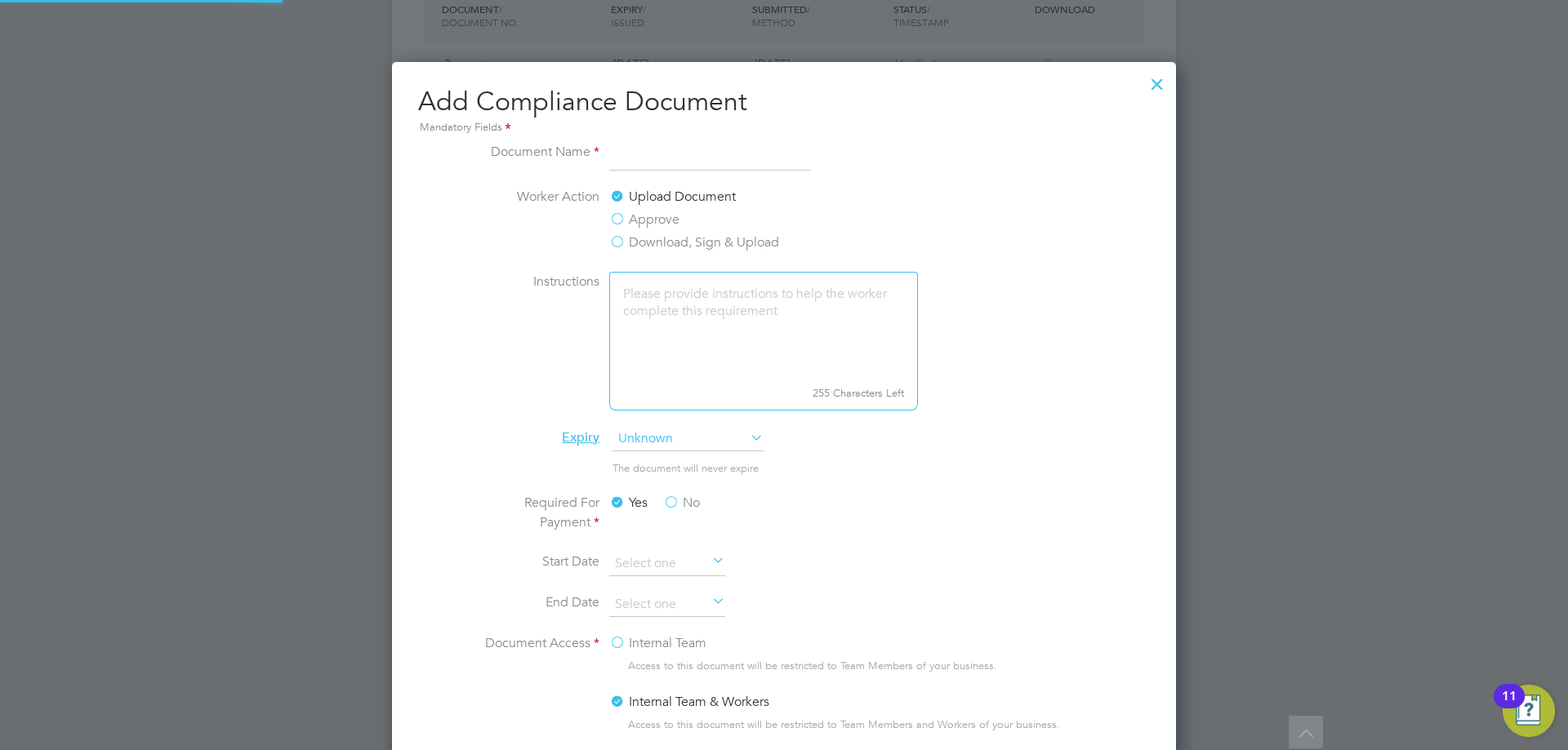
scroll to position [857, 784]
click at [681, 174] on li "Document Name" at bounding box center [784, 165] width 614 height 46
click at [680, 166] on input at bounding box center [710, 157] width 202 height 29
click at [655, 153] on input at bounding box center [710, 157] width 202 height 29
click at [656, 161] on input at bounding box center [710, 157] width 202 height 29
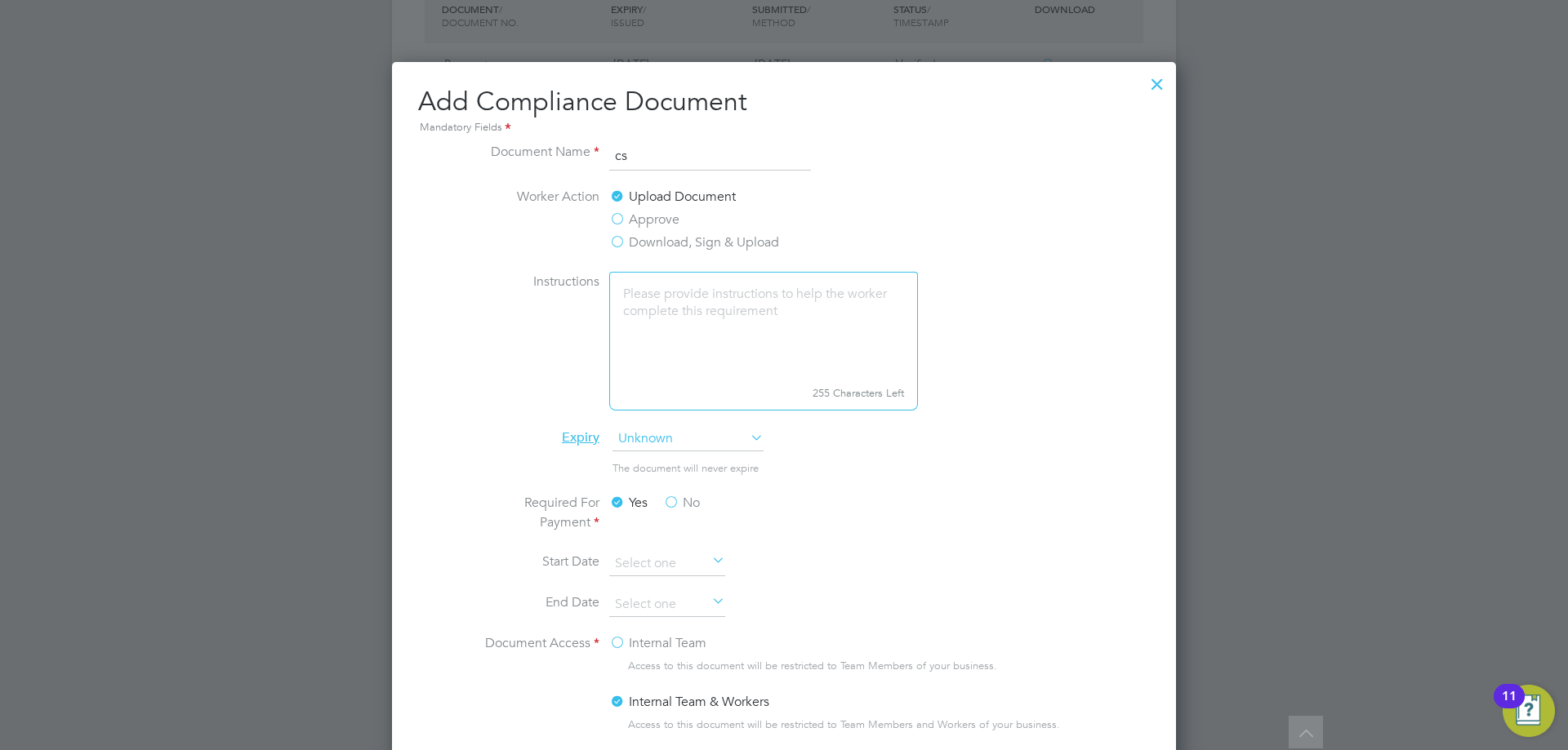
type input "c"
type input "CSCS exp. 31.05.2029"
click at [665, 324] on textarea at bounding box center [763, 326] width 308 height 109
click at [634, 433] on span "Unknown" at bounding box center [688, 439] width 151 height 24
click at [653, 549] on li "Specific date" at bounding box center [688, 547] width 153 height 21
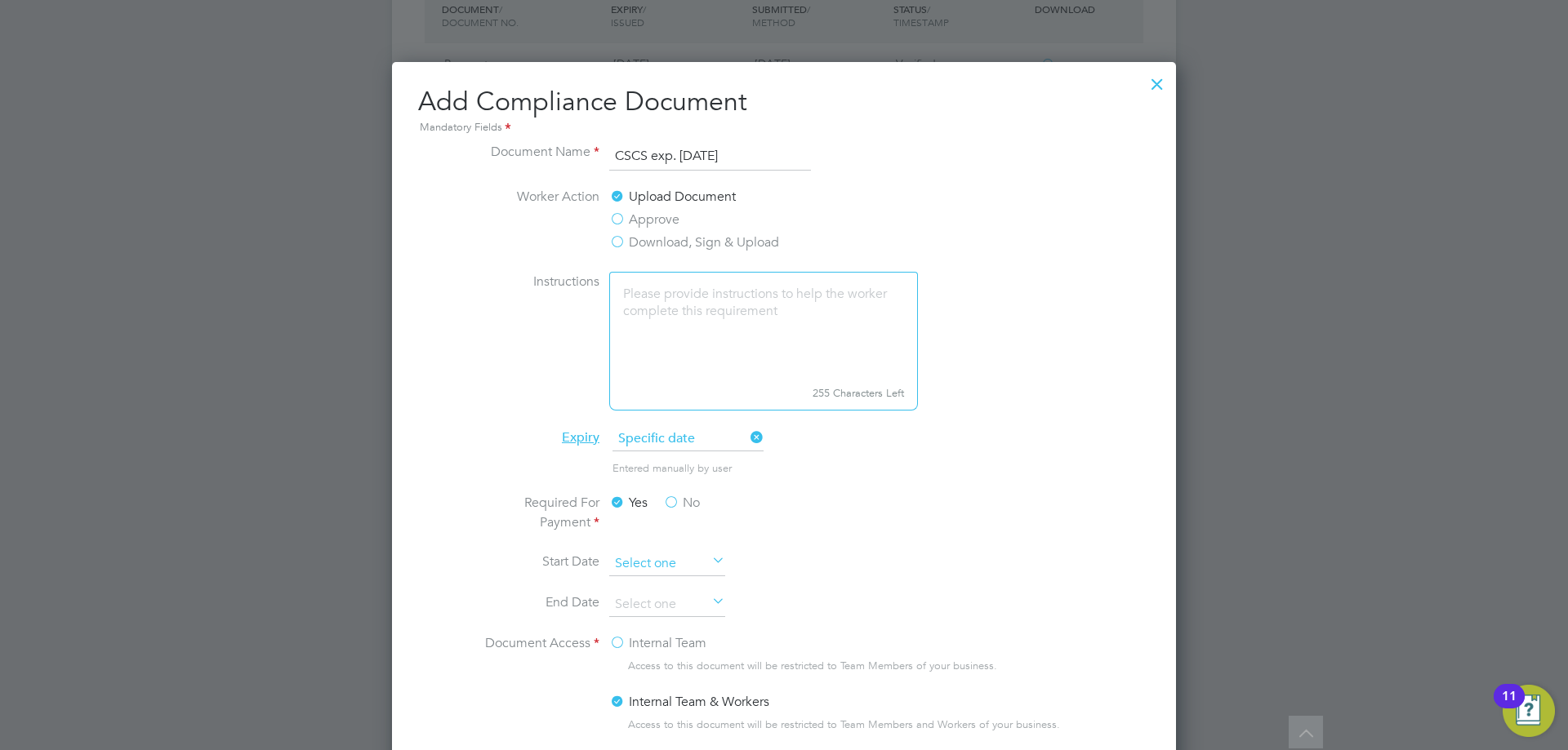
click at [647, 556] on input at bounding box center [667, 564] width 116 height 24
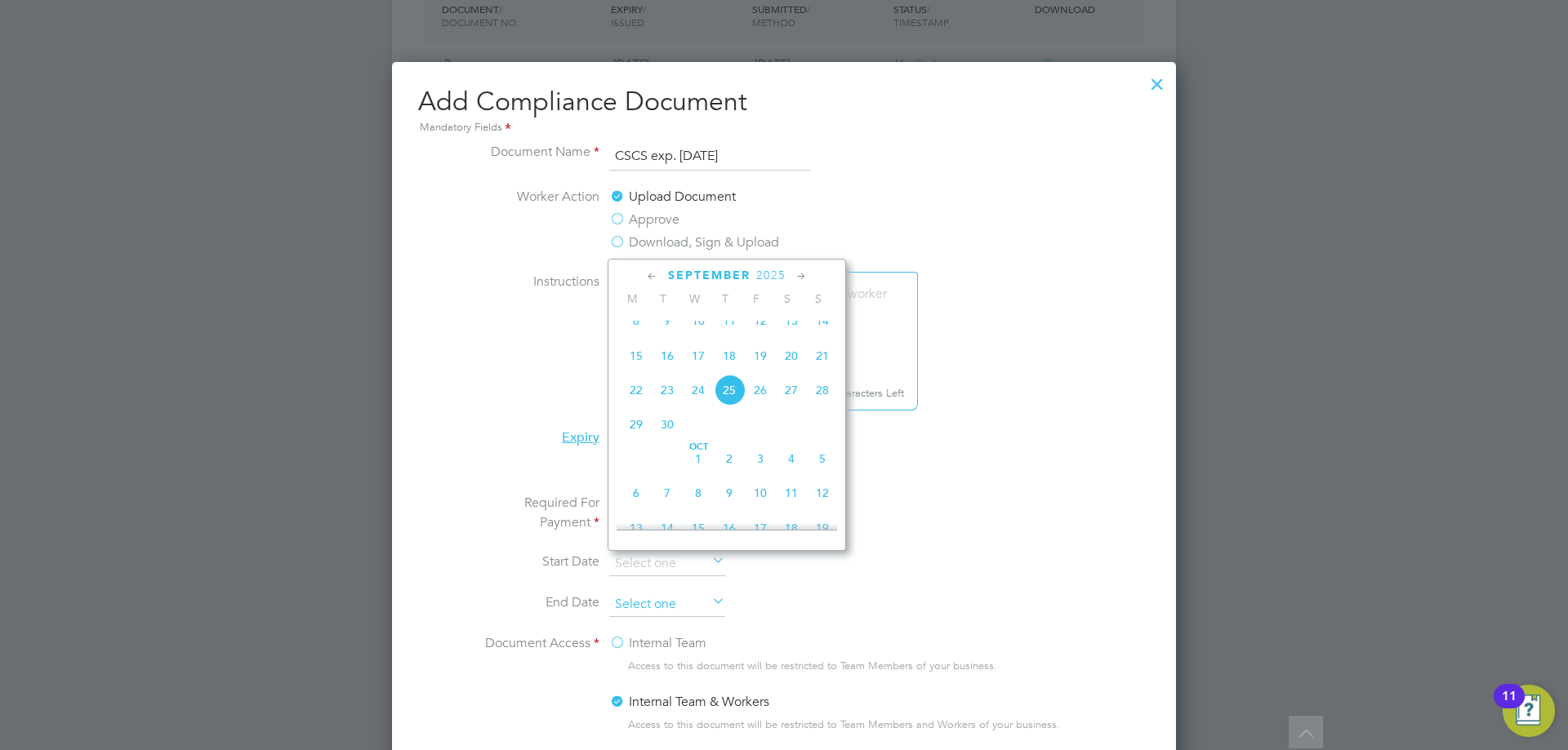
click at [674, 594] on ul "Document Name CSCS exp. 31.05.2029 Worker Action Upload Document Approve Downlo…" at bounding box center [784, 494] width 614 height 705
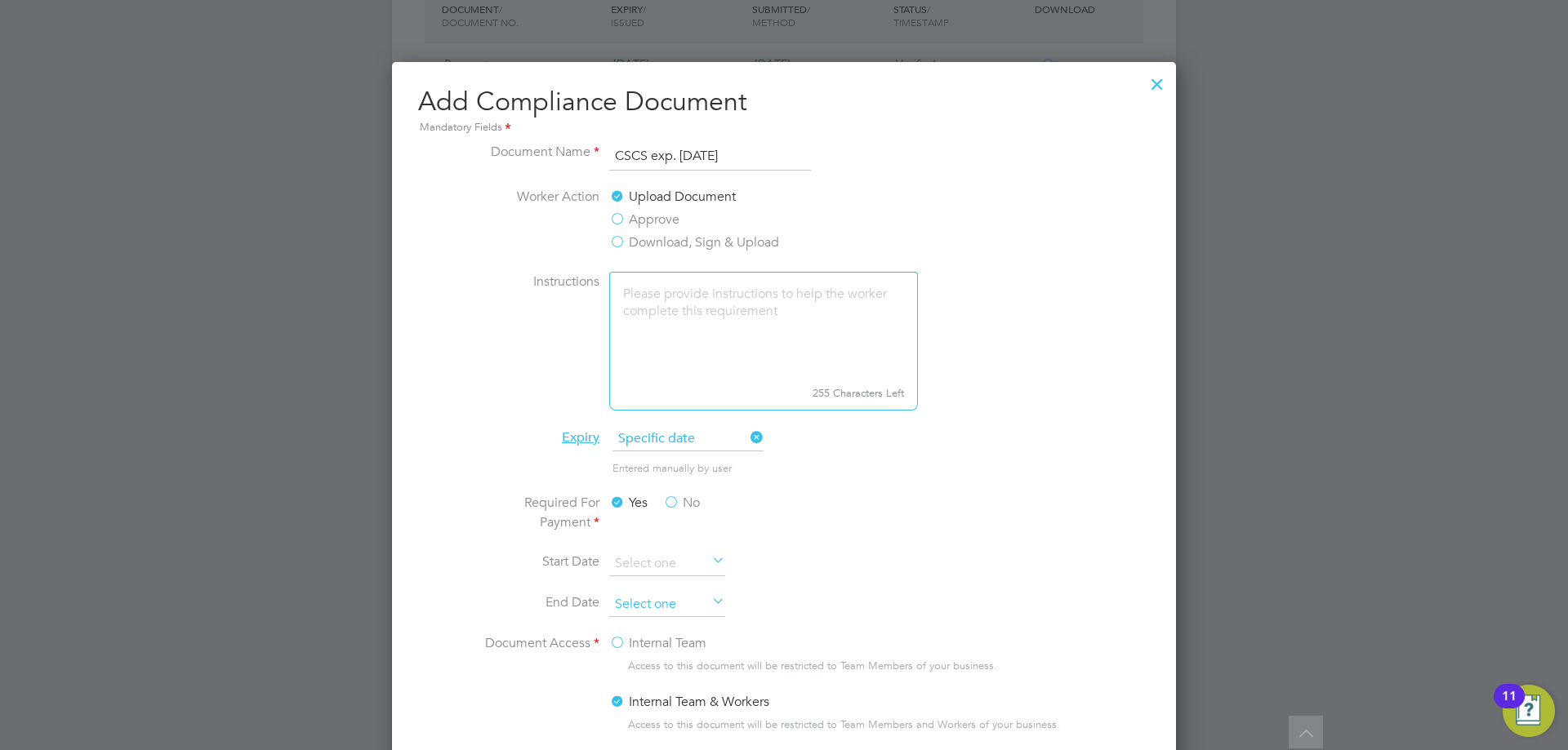
click at [686, 611] on input at bounding box center [667, 604] width 116 height 24
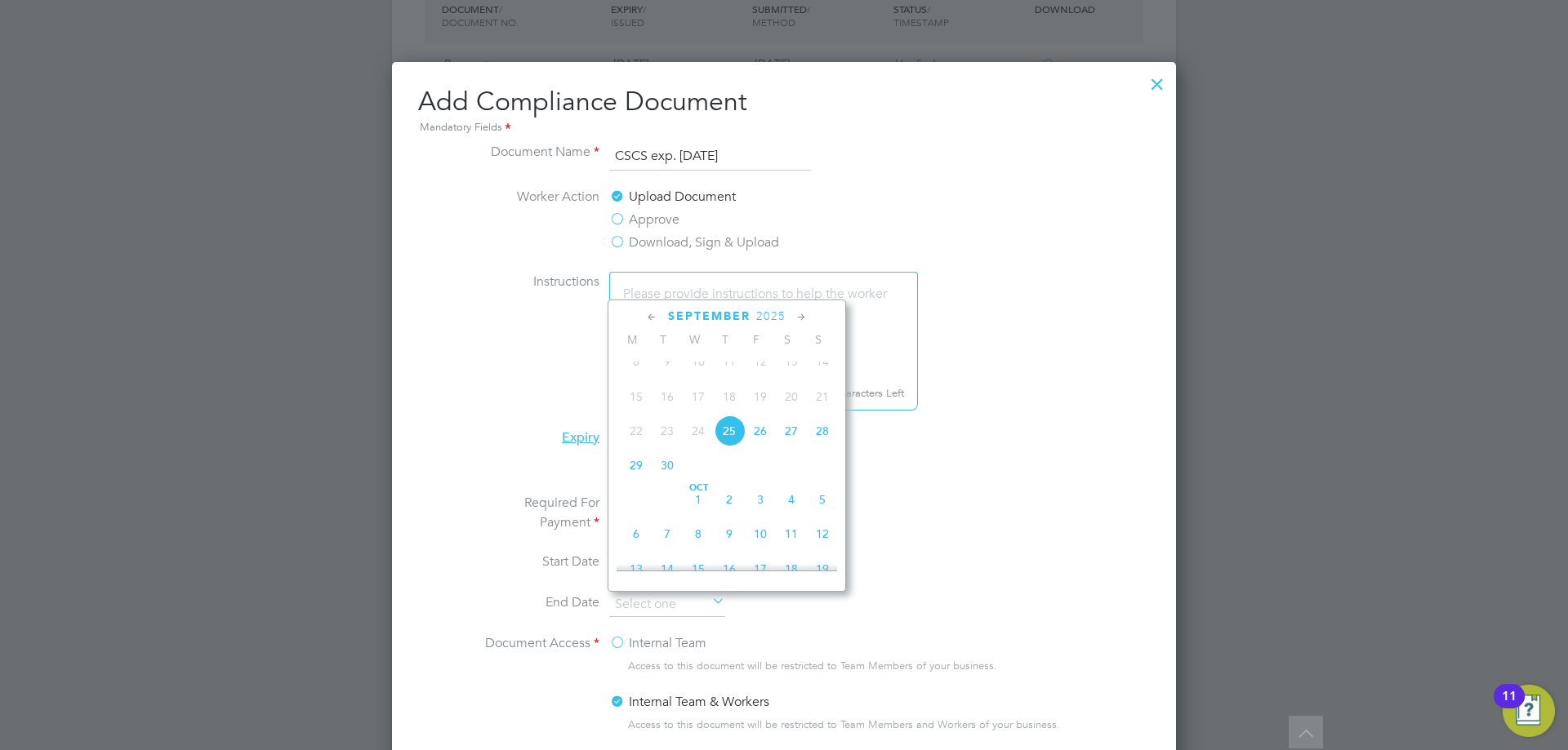
click at [762, 317] on span "2025" at bounding box center [770, 316] width 29 height 14
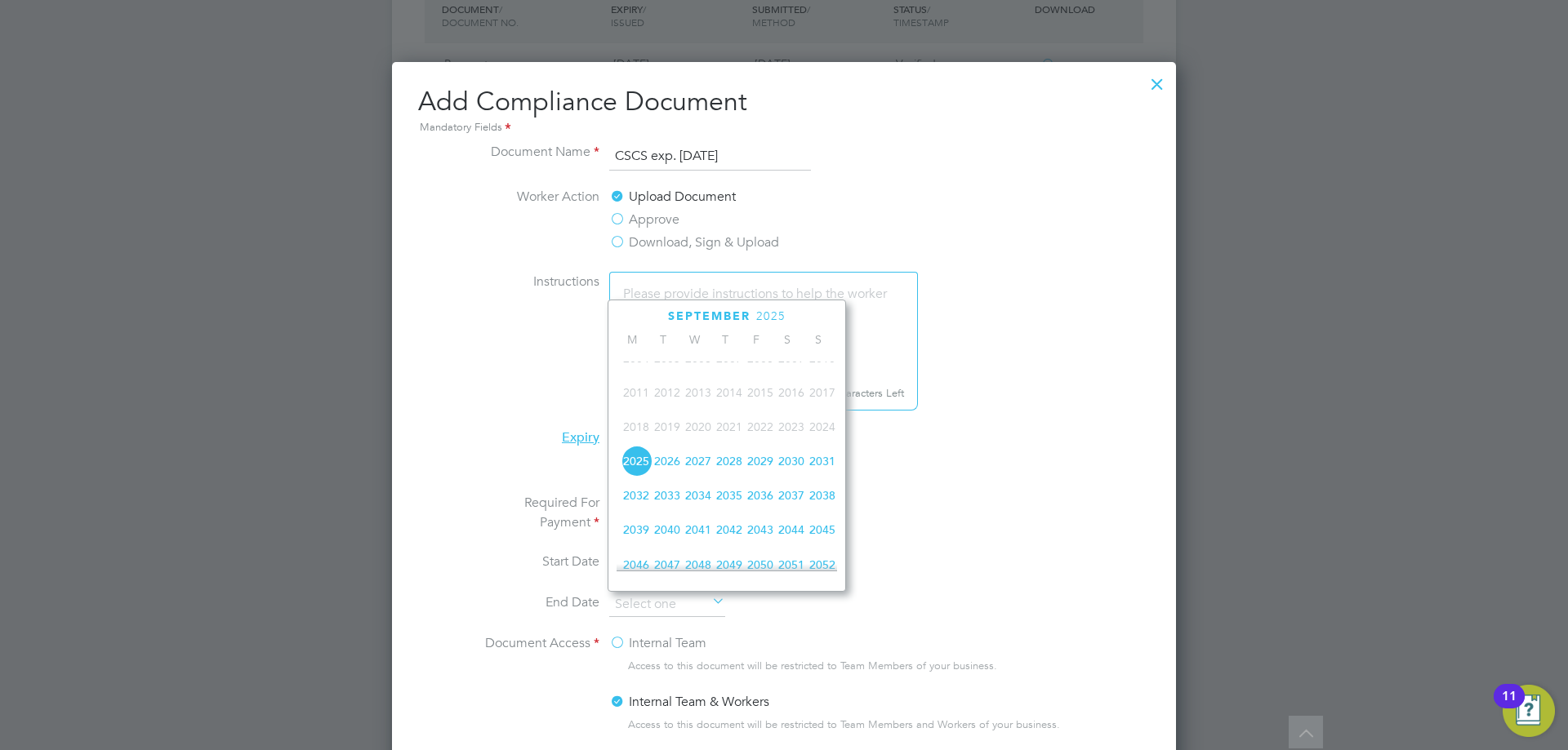
click at [757, 470] on span "2029" at bounding box center [760, 461] width 31 height 31
click at [649, 318] on icon at bounding box center [652, 317] width 16 height 18
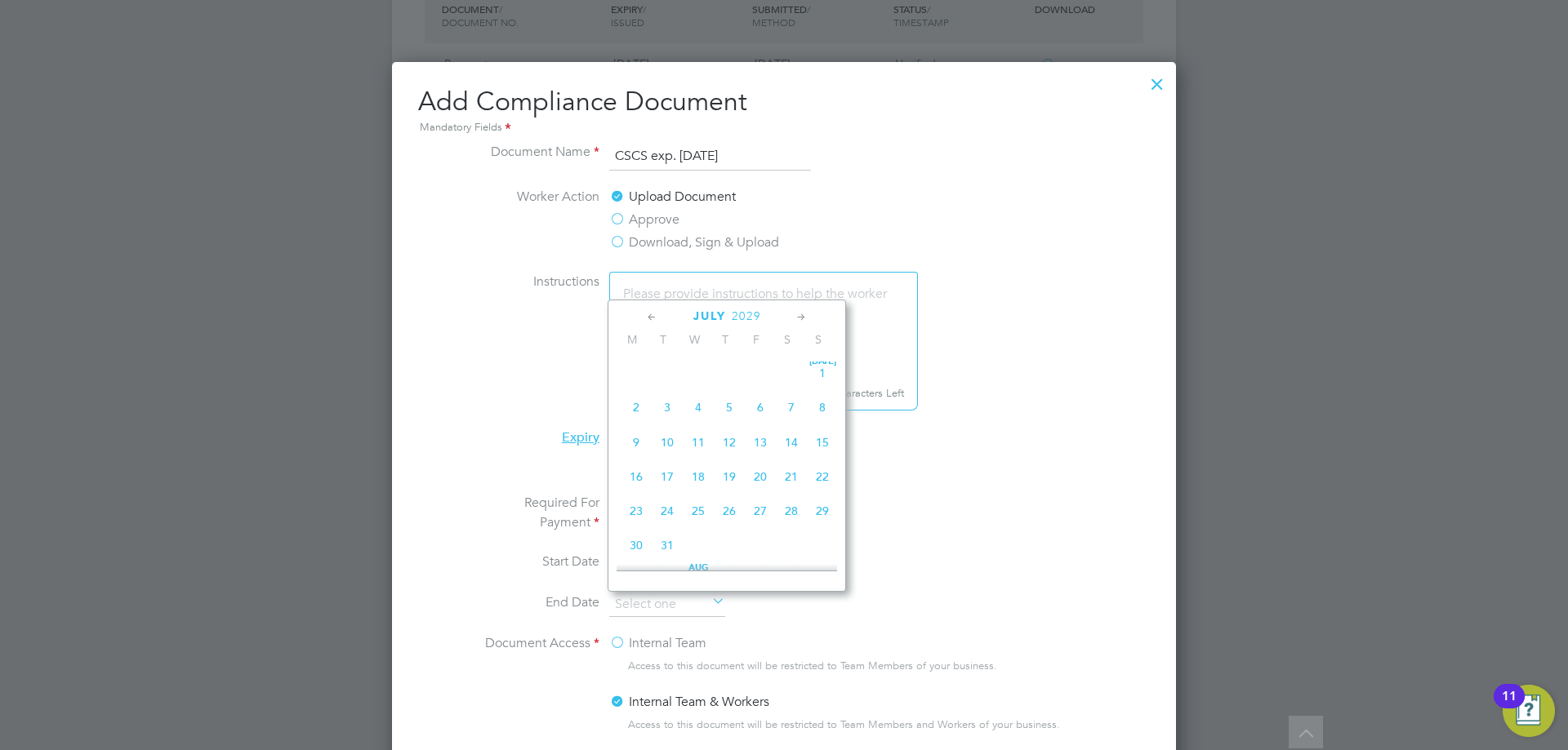
click at [649, 318] on icon at bounding box center [652, 317] width 16 height 18
click at [791, 317] on div "May 2029" at bounding box center [727, 316] width 220 height 16
click at [801, 317] on icon at bounding box center [801, 317] width 16 height 18
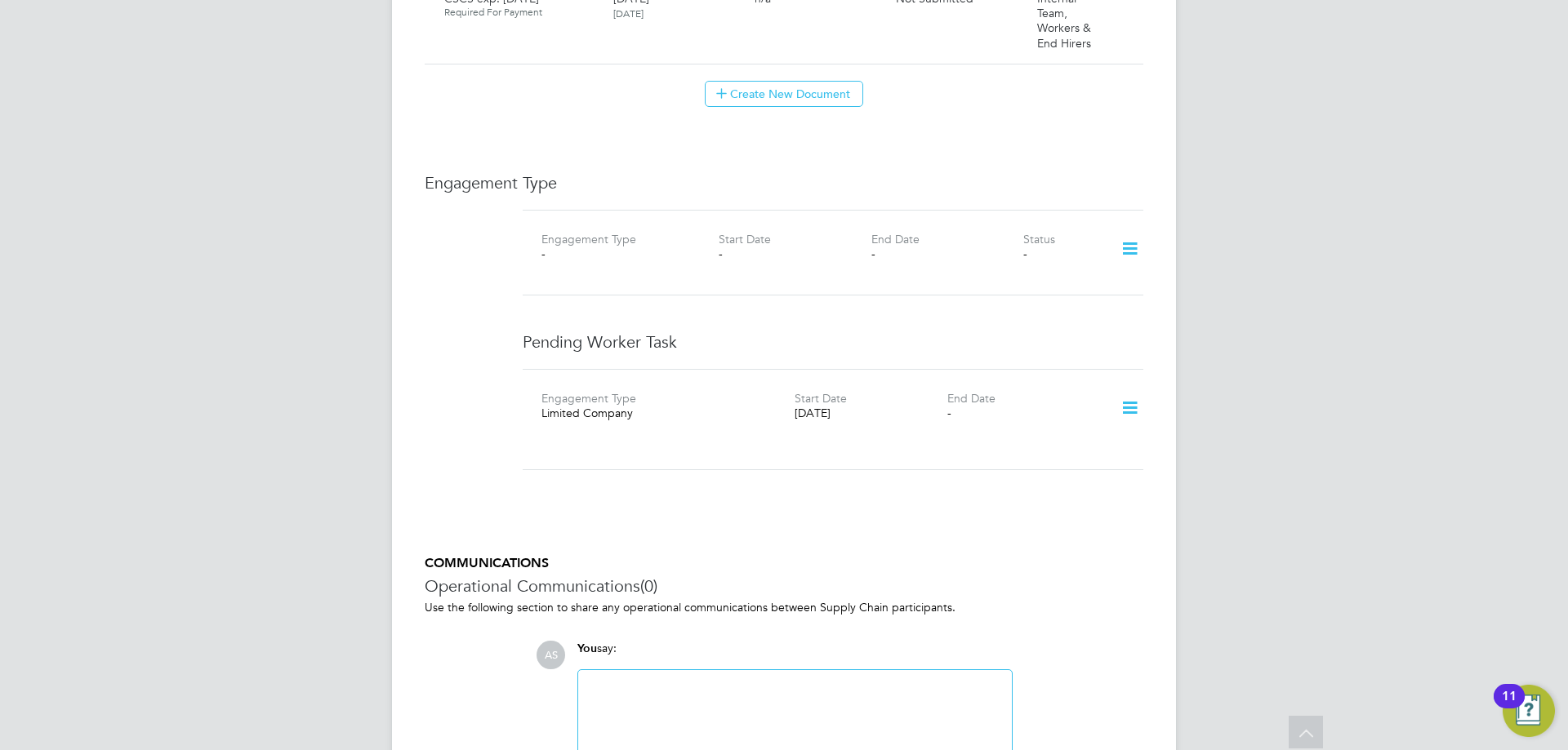
scroll to position [770, 0]
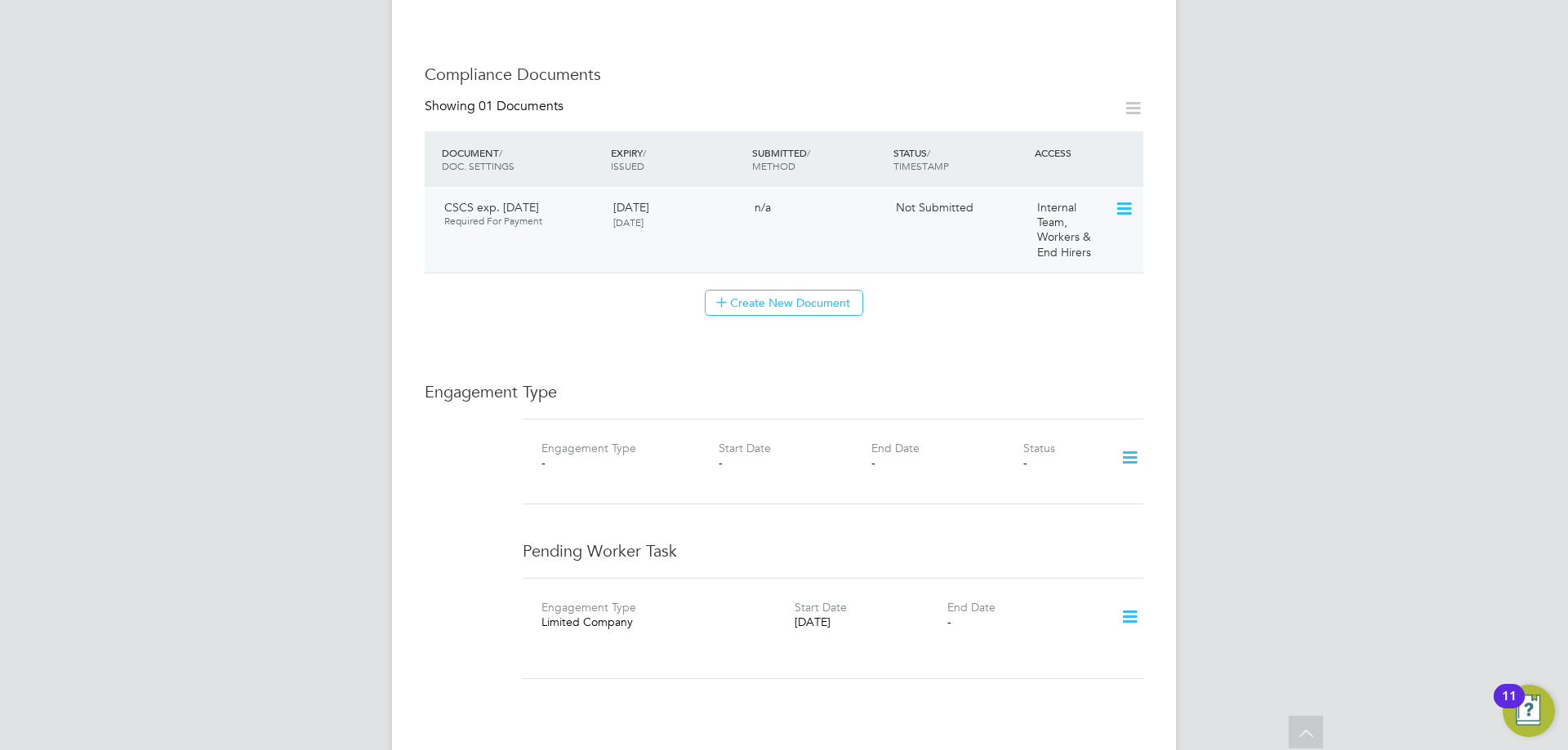
click at [1131, 199] on icon at bounding box center [1122, 209] width 16 height 19
click at [1048, 230] on li "Edit Document" at bounding box center [1071, 230] width 121 height 23
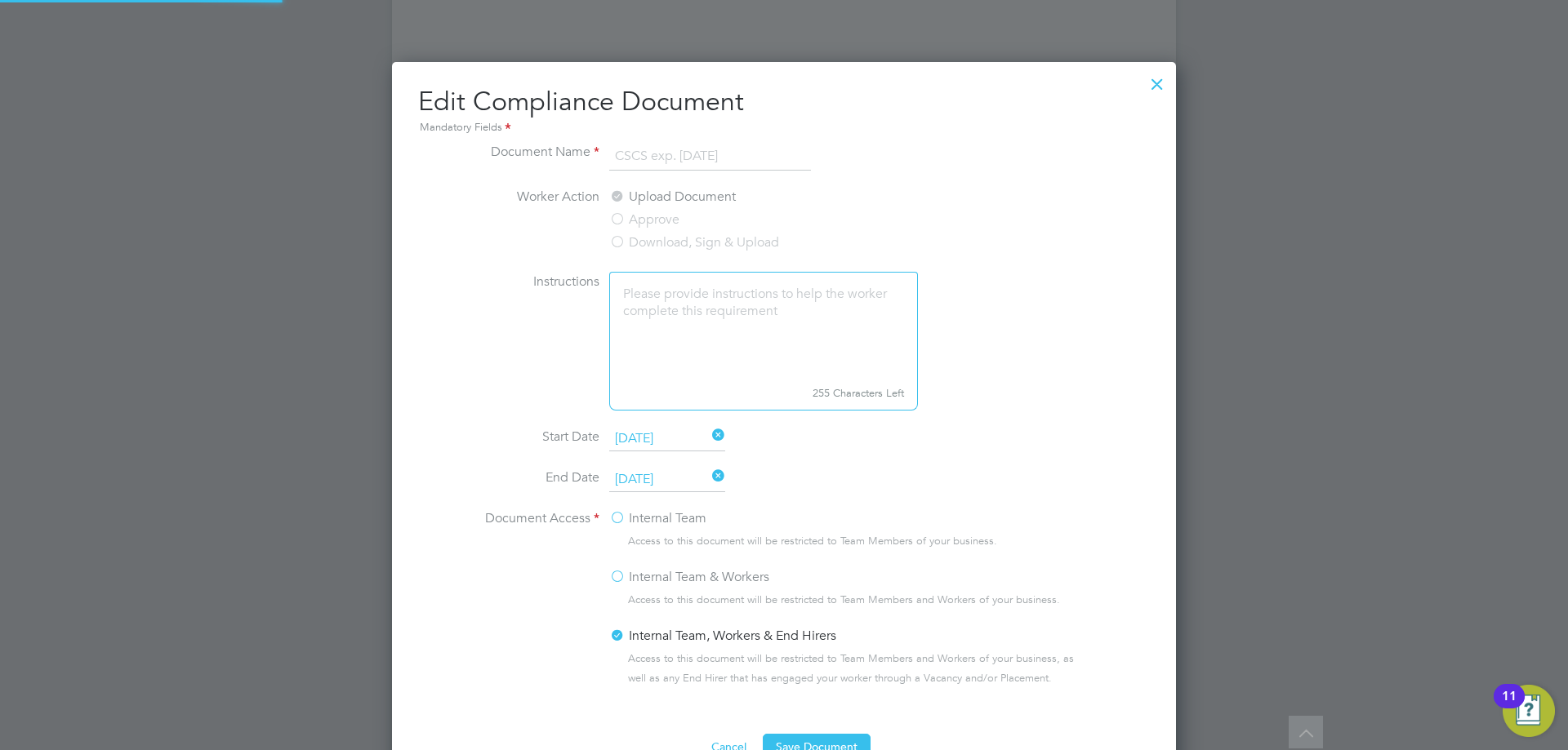
scroll to position [732, 784]
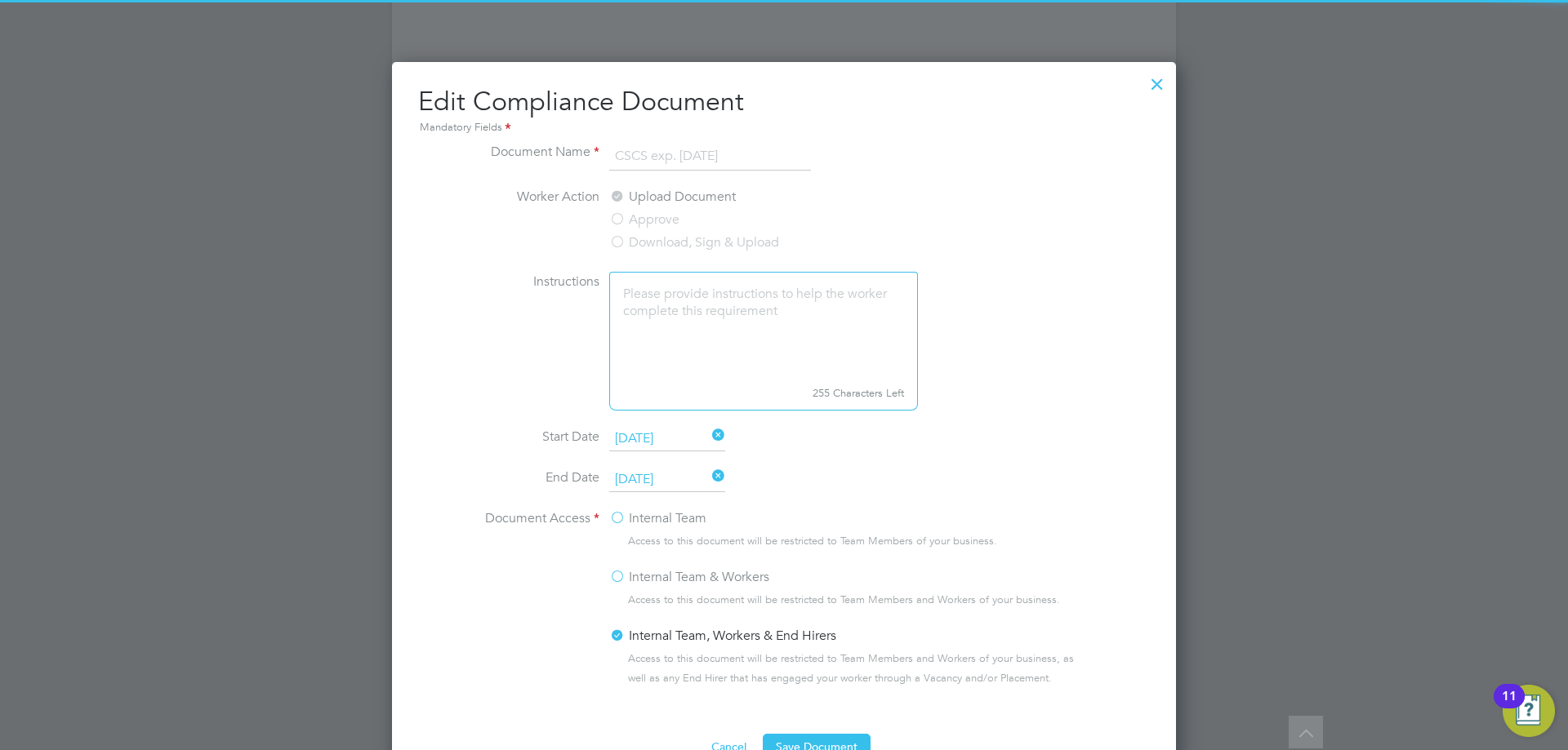
click at [722, 175] on li "Document Name CSCS exp. [DATE]" at bounding box center [784, 165] width 614 height 46
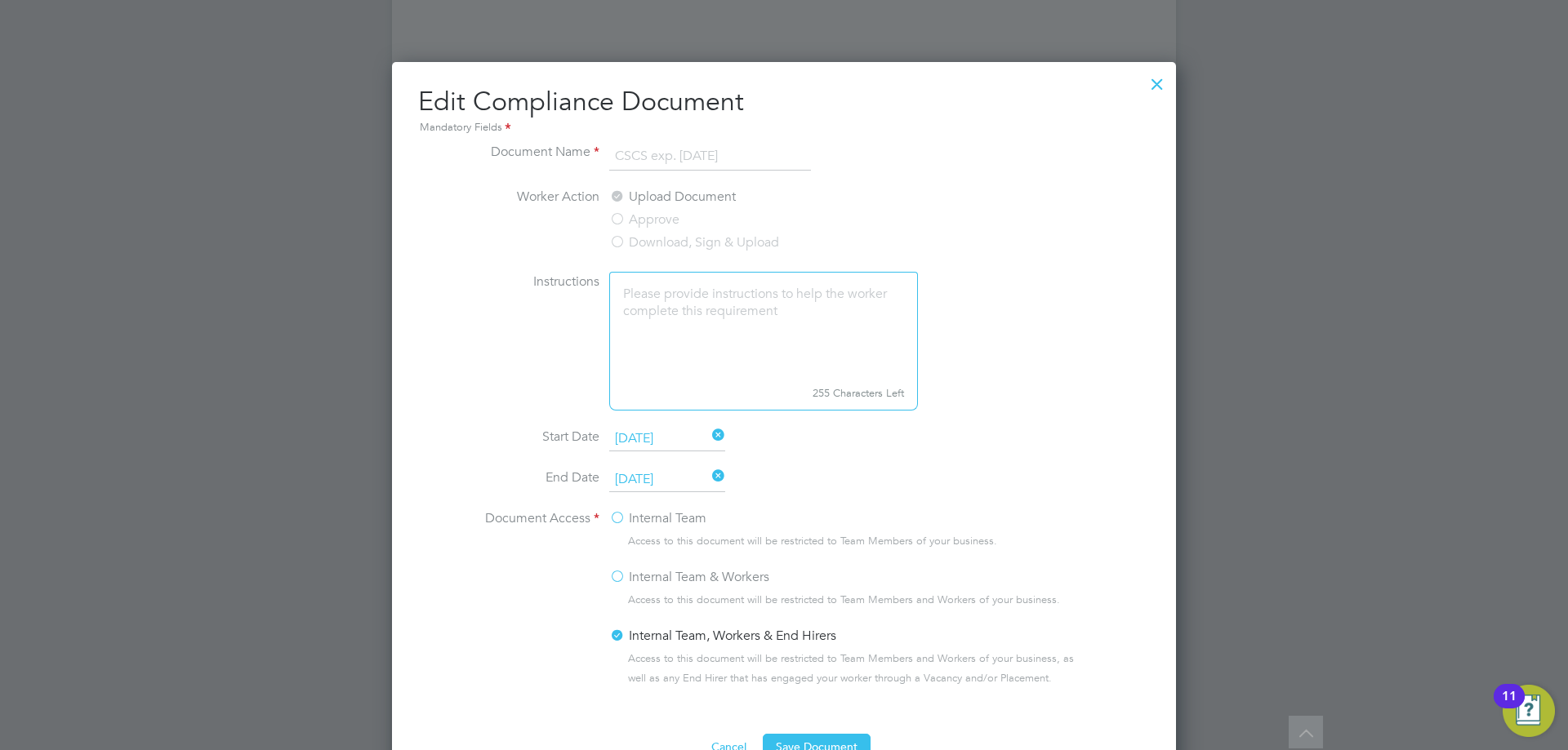
click at [1151, 82] on div at bounding box center [1157, 80] width 29 height 29
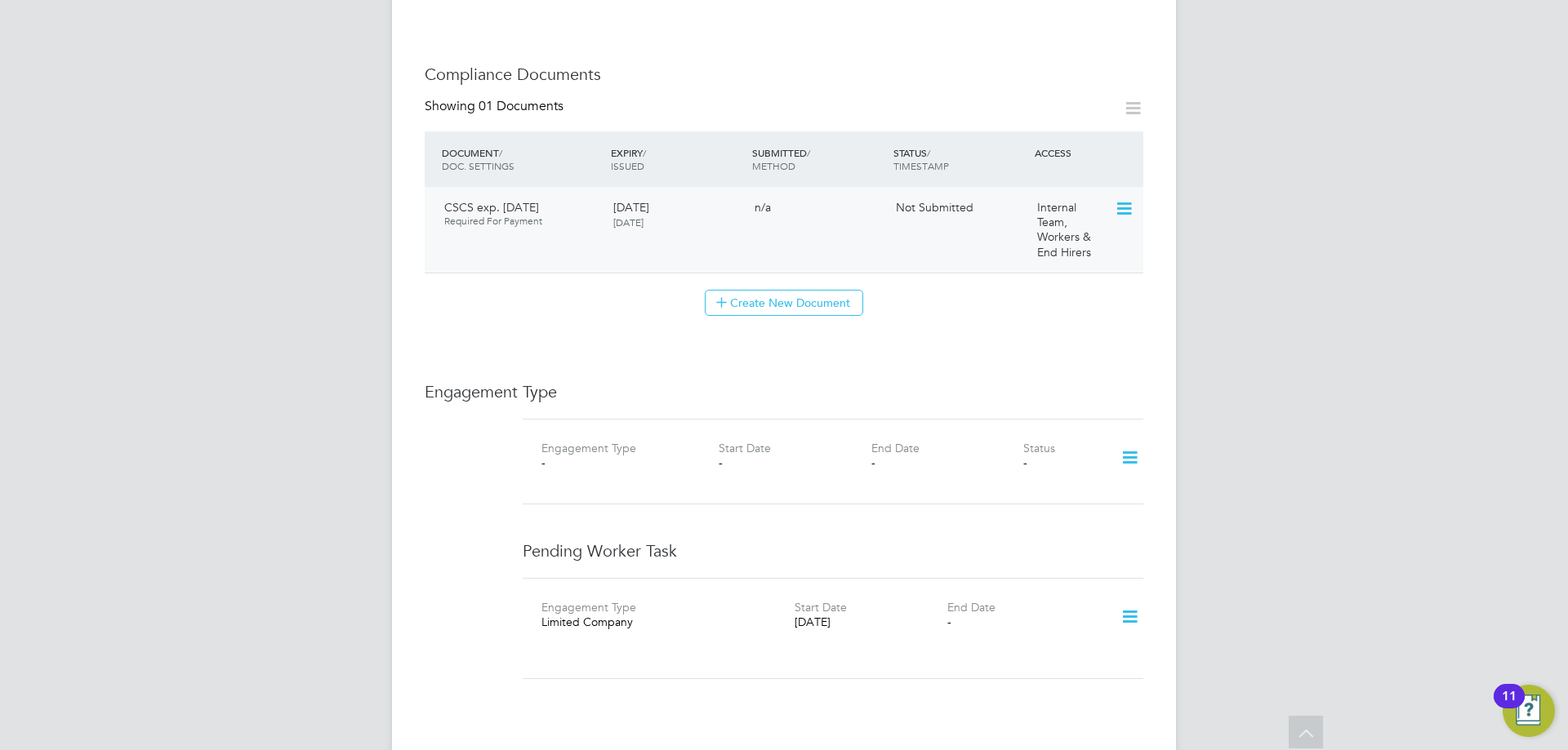
click at [1131, 199] on icon at bounding box center [1122, 209] width 16 height 19
click at [1079, 253] on li "Submit Document" at bounding box center [1071, 253] width 121 height 23
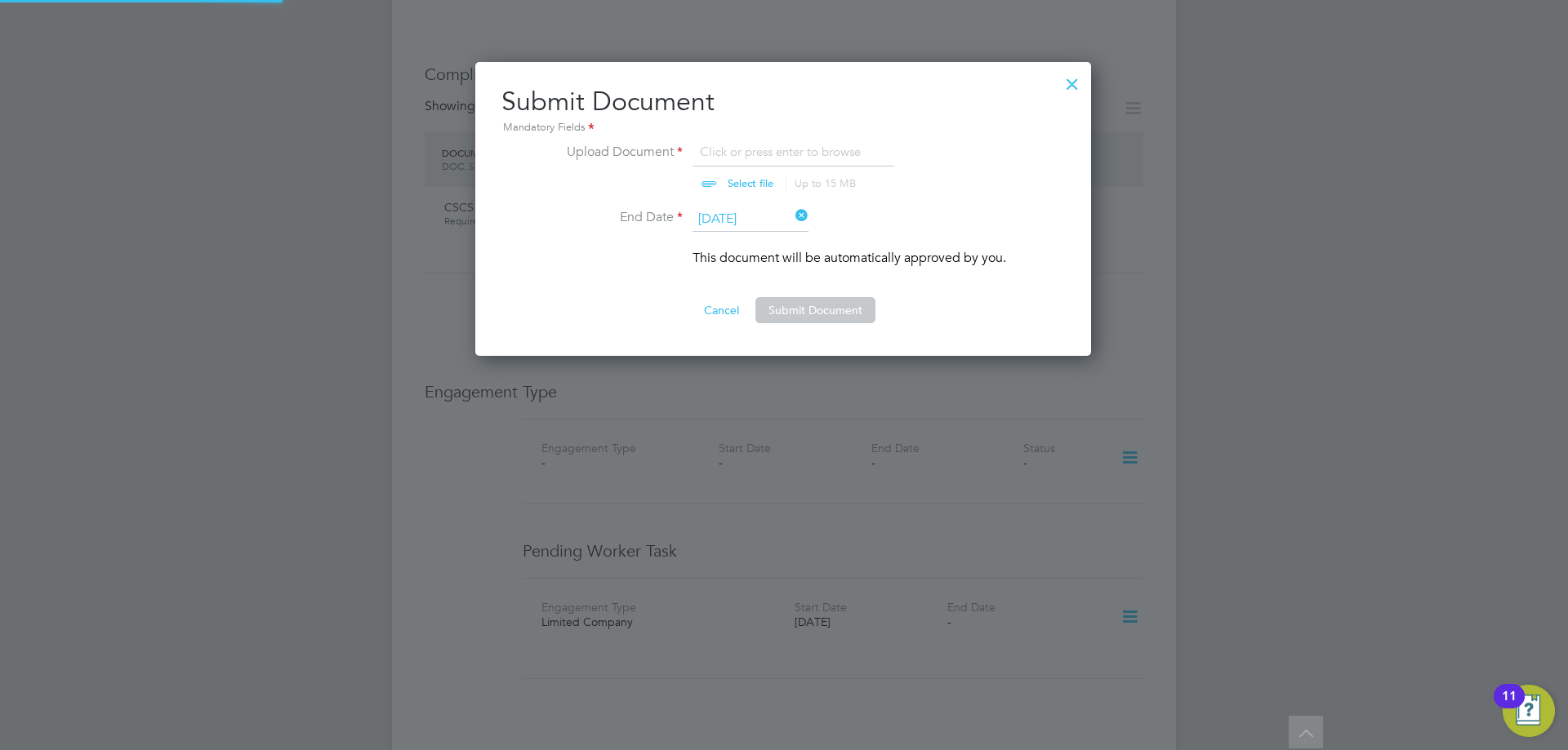
scroll to position [295, 618]
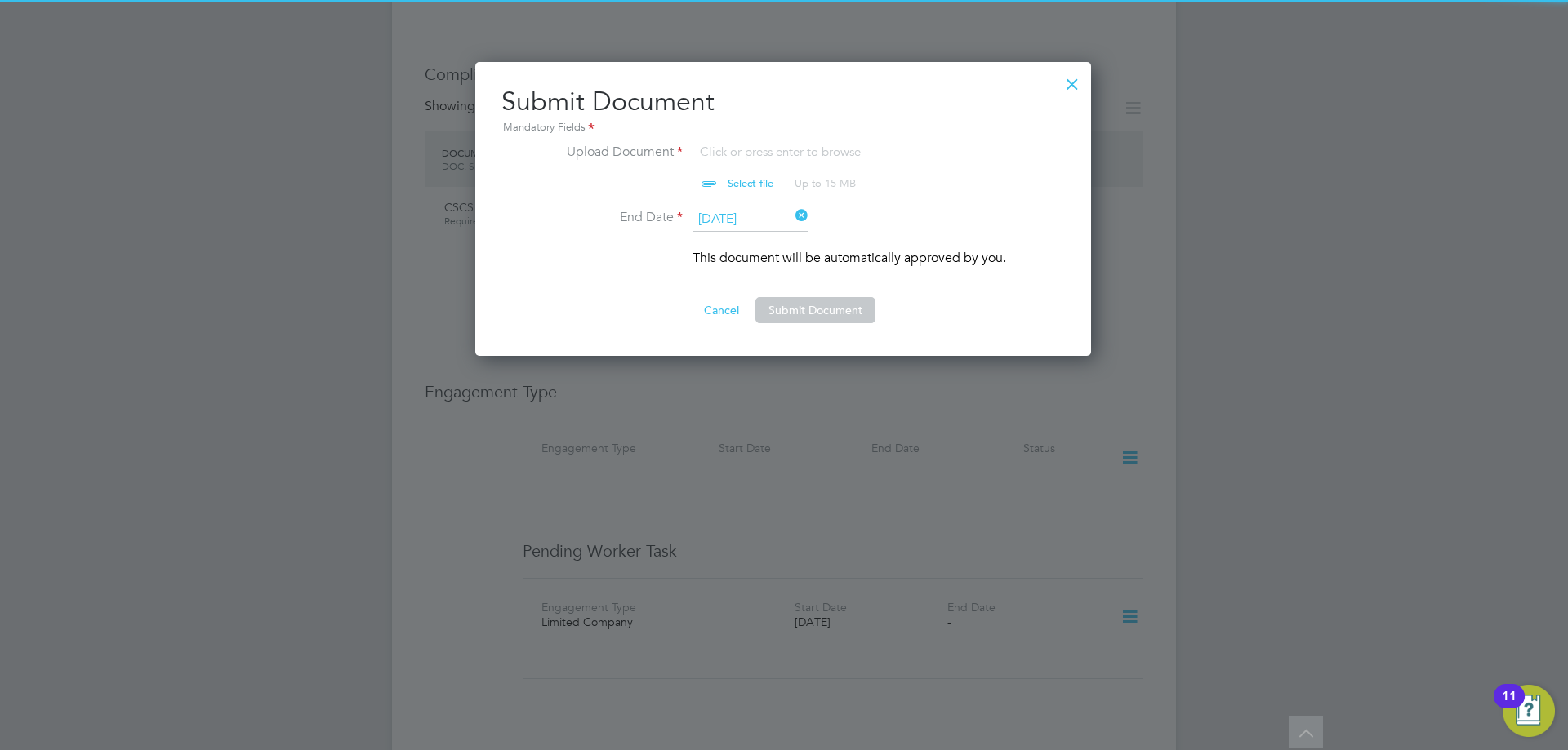
click at [766, 163] on input "file" at bounding box center [766, 167] width 256 height 49
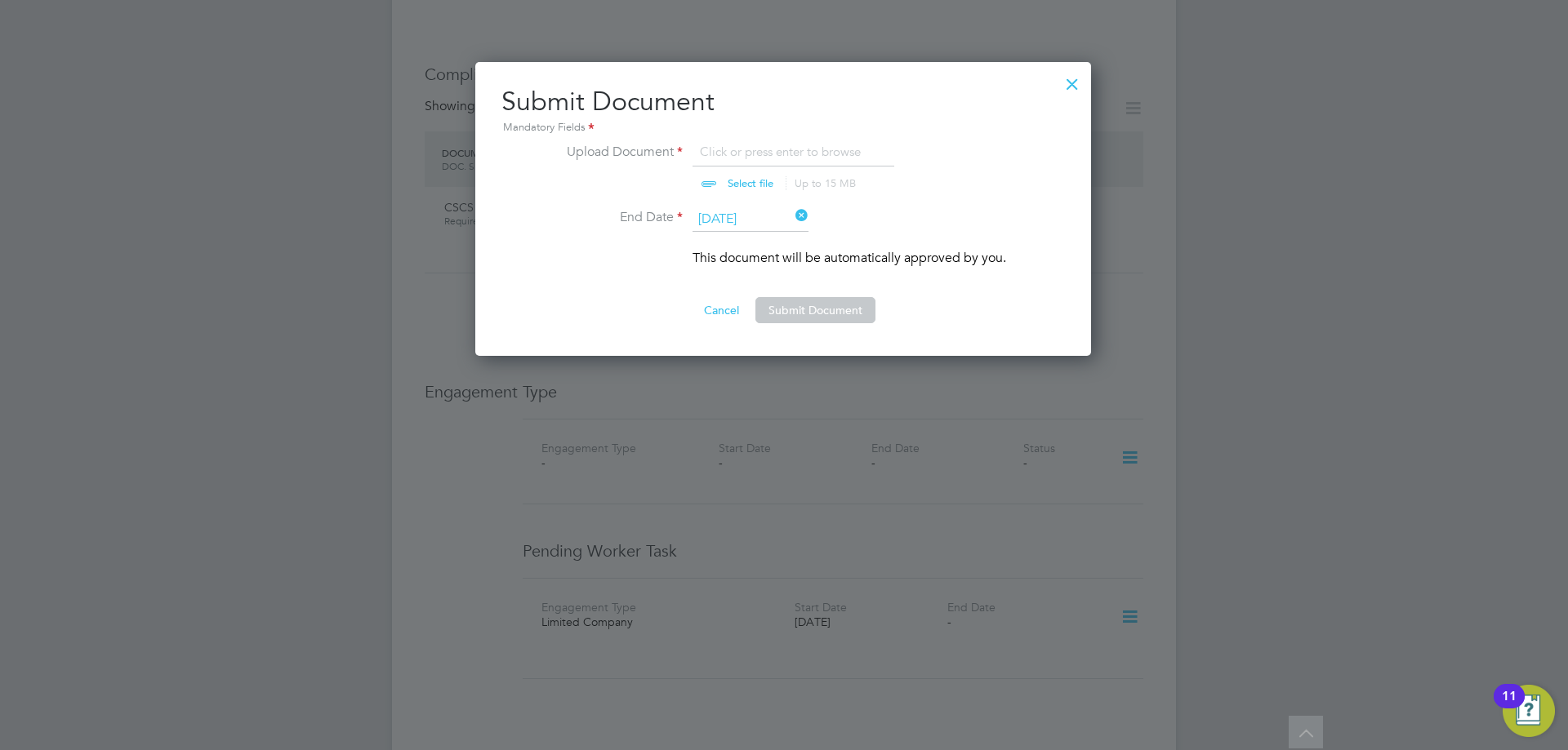
type input "C:\fakepath\CSCS exp. 31.05.2029.pdf"
click at [800, 297] on button "Submit Document" at bounding box center [815, 310] width 120 height 26
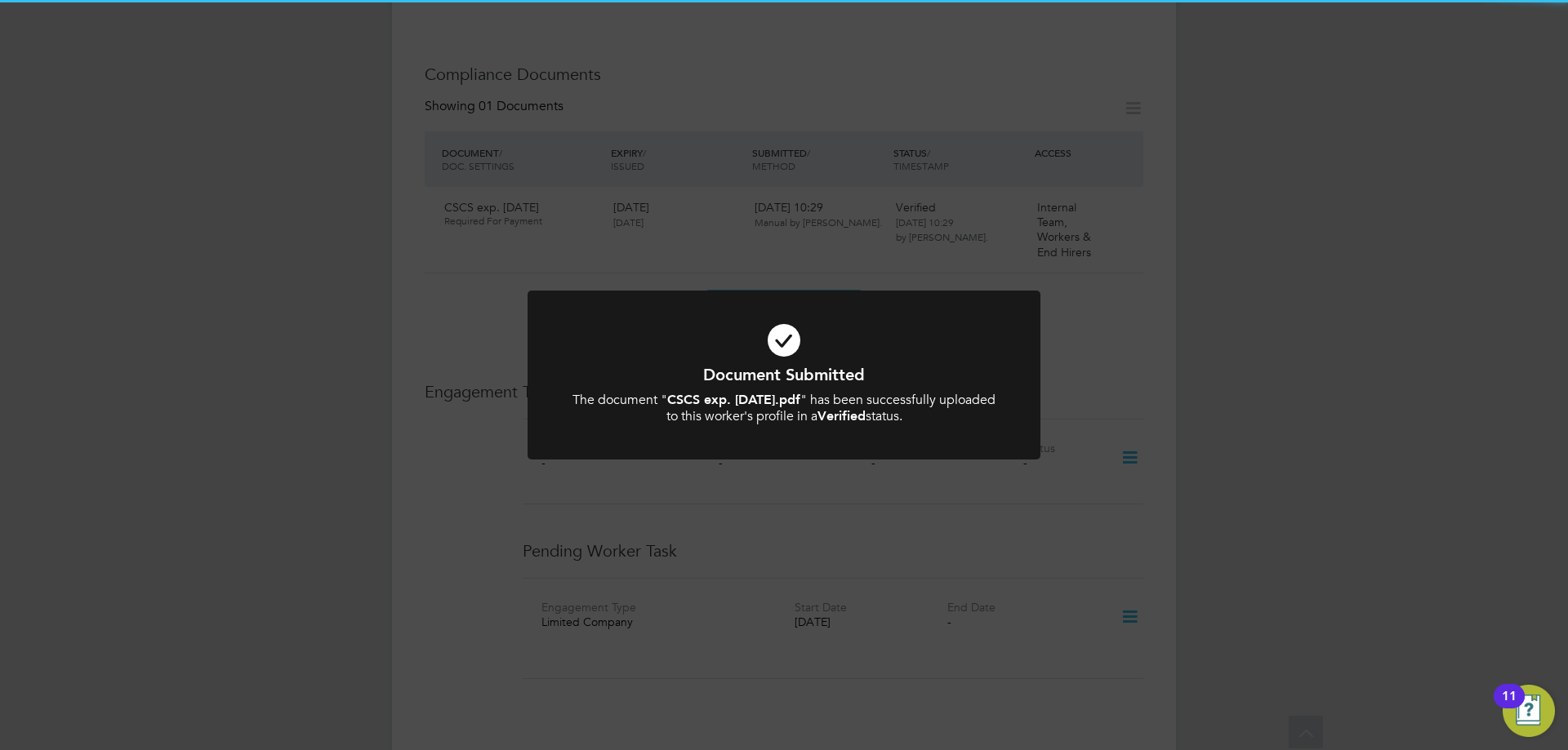
click at [808, 354] on icon at bounding box center [784, 340] width 425 height 64
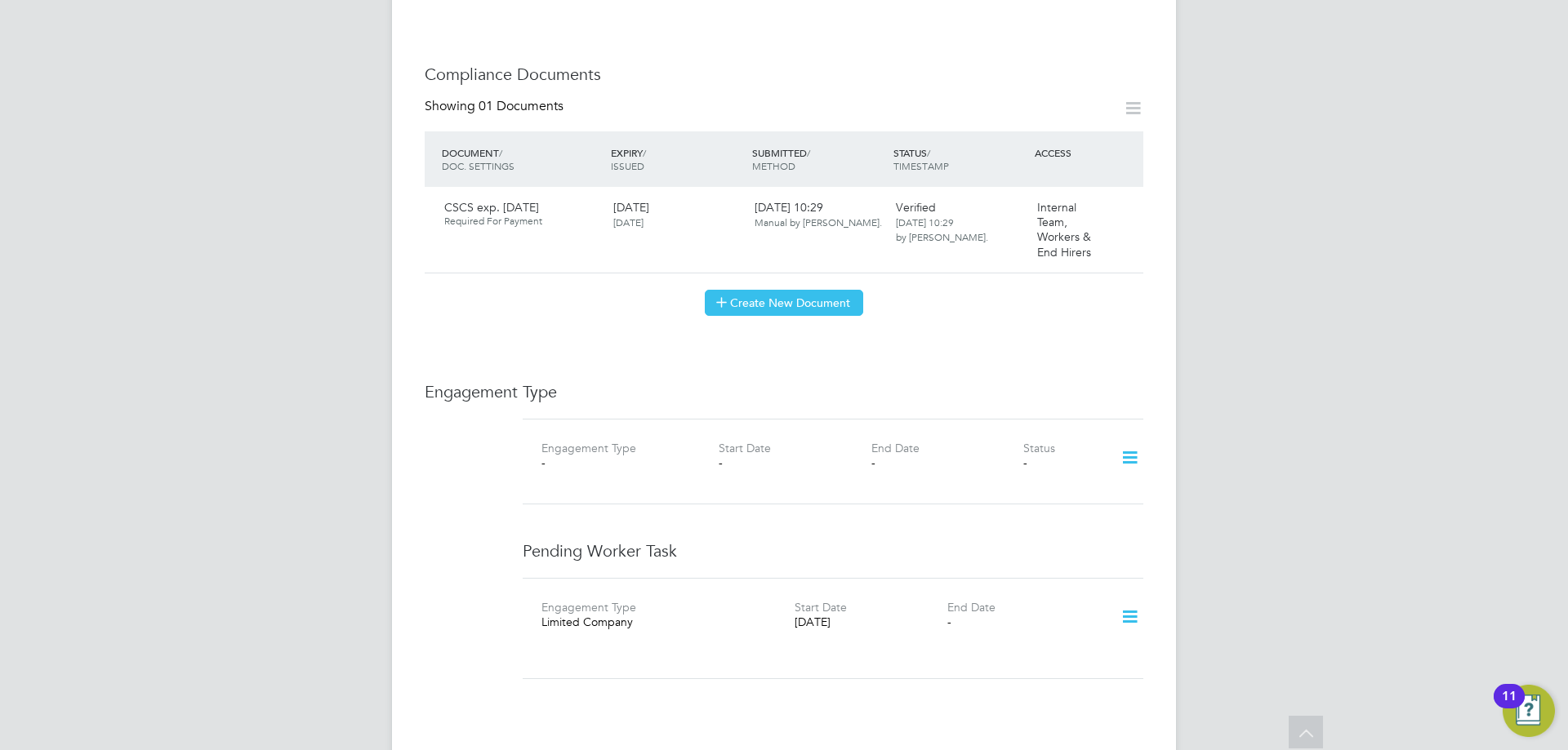
click at [792, 290] on button "Create New Document" at bounding box center [784, 303] width 158 height 26
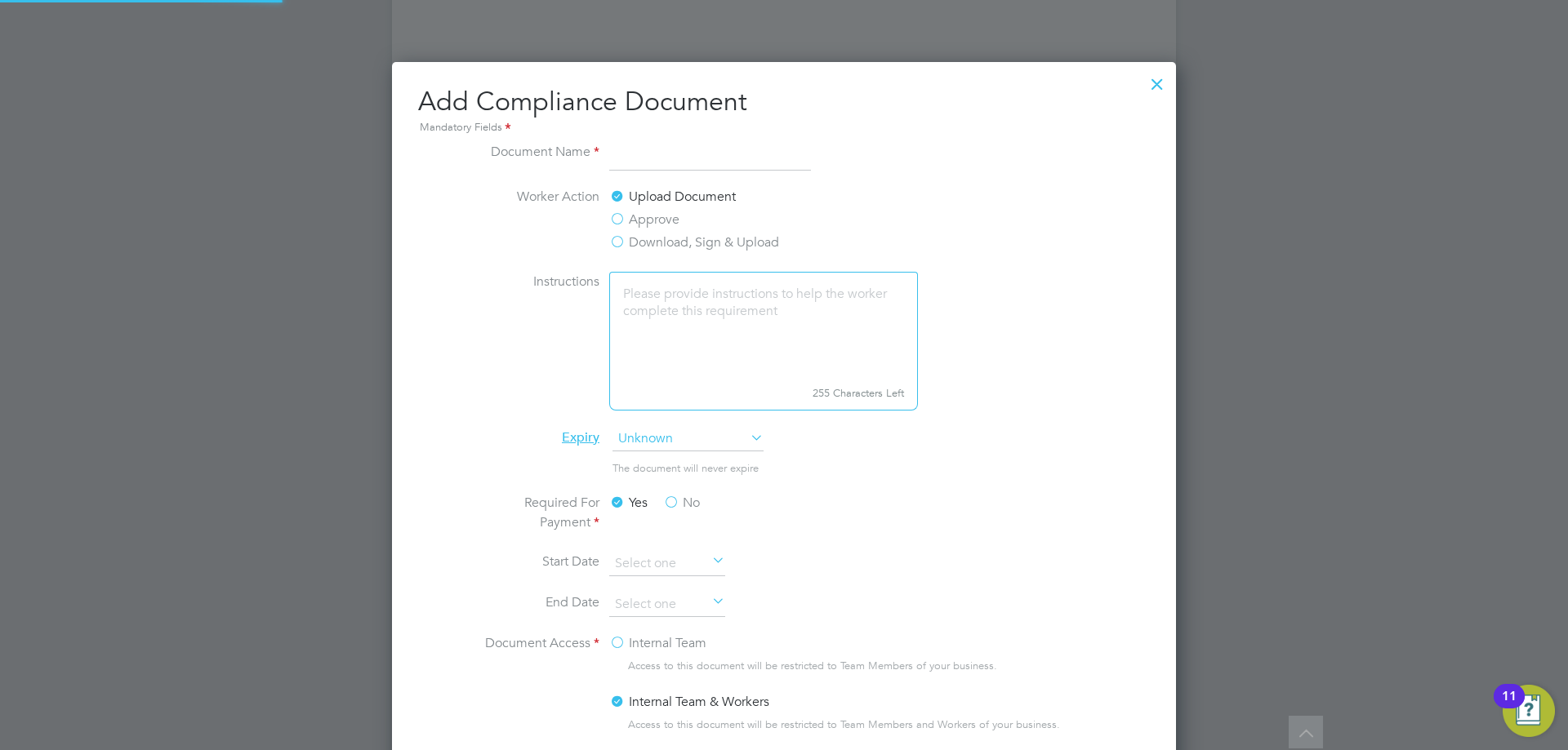
scroll to position [857, 784]
click at [1158, 78] on div at bounding box center [1157, 80] width 29 height 29
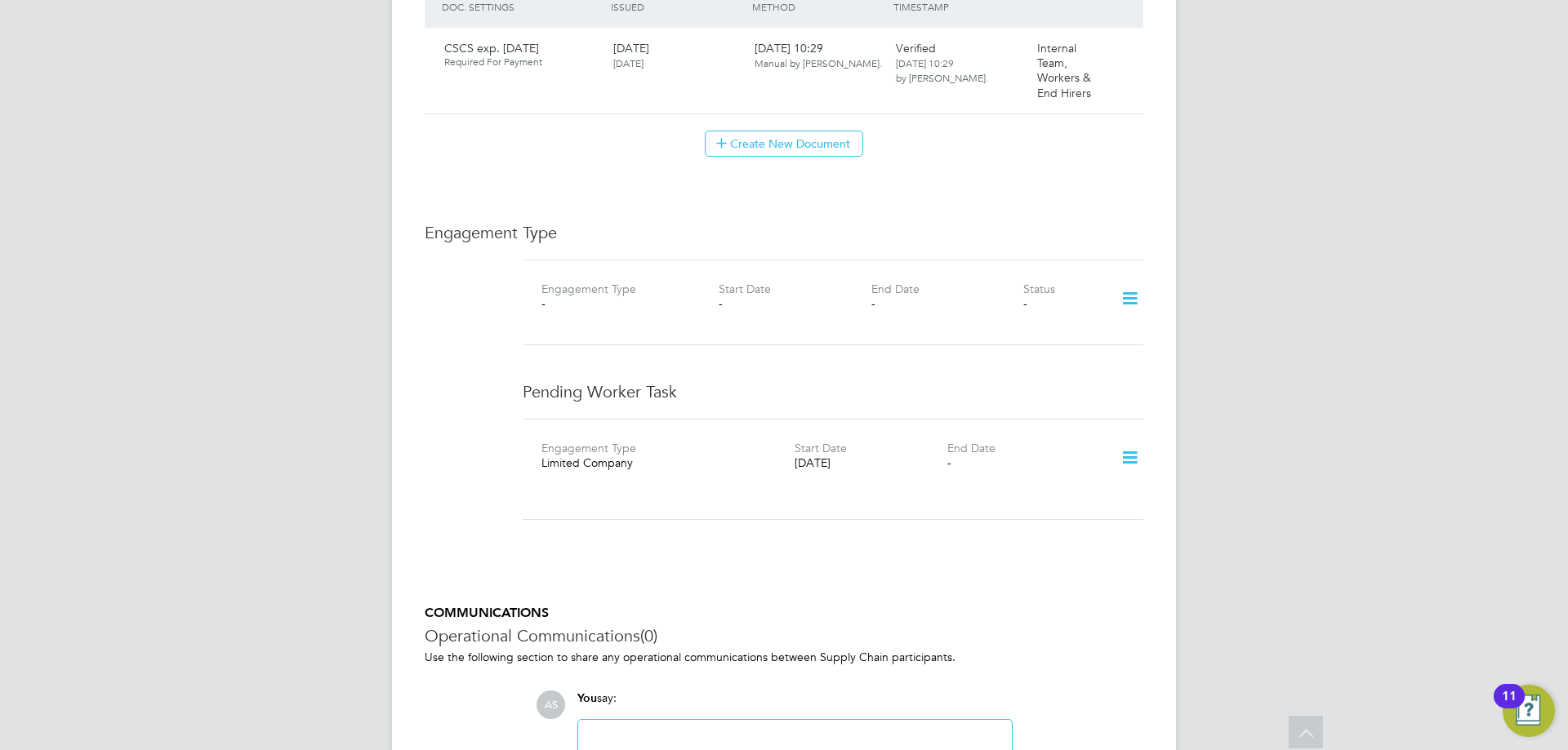
scroll to position [934, 0]
click at [1134, 276] on icon at bounding box center [1130, 294] width 28 height 38
click at [1031, 346] on li "Add Engagement Type" at bounding box center [1045, 348] width 185 height 23
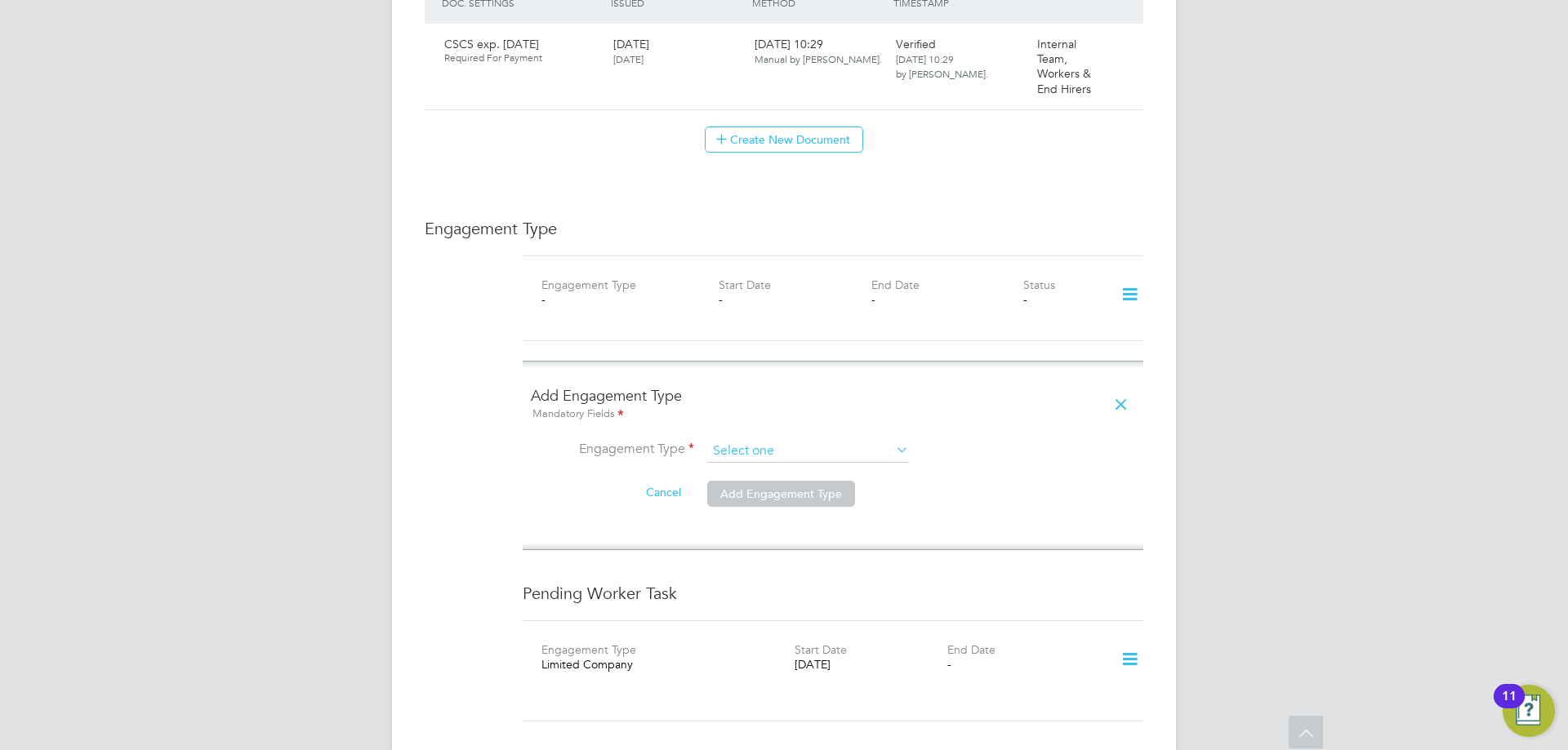
click at [791, 440] on input at bounding box center [808, 451] width 202 height 23
click at [795, 457] on li "Limited Company" at bounding box center [808, 458] width 204 height 23
type input "Limited Company"
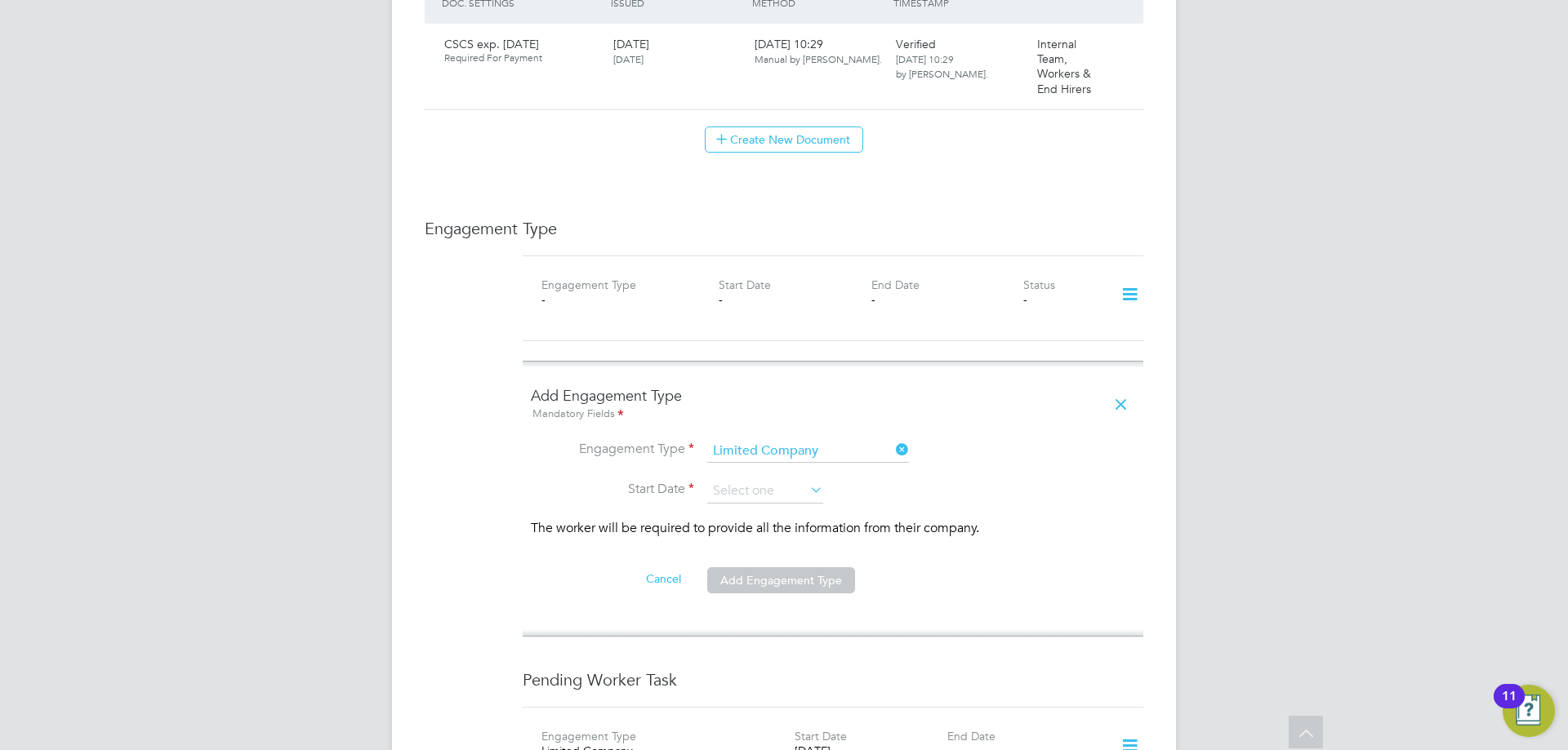
click at [795, 457] on li "Engagement Type Limited Company" at bounding box center [832, 459] width 604 height 39
click at [800, 440] on input at bounding box center [808, 451] width 202 height 23
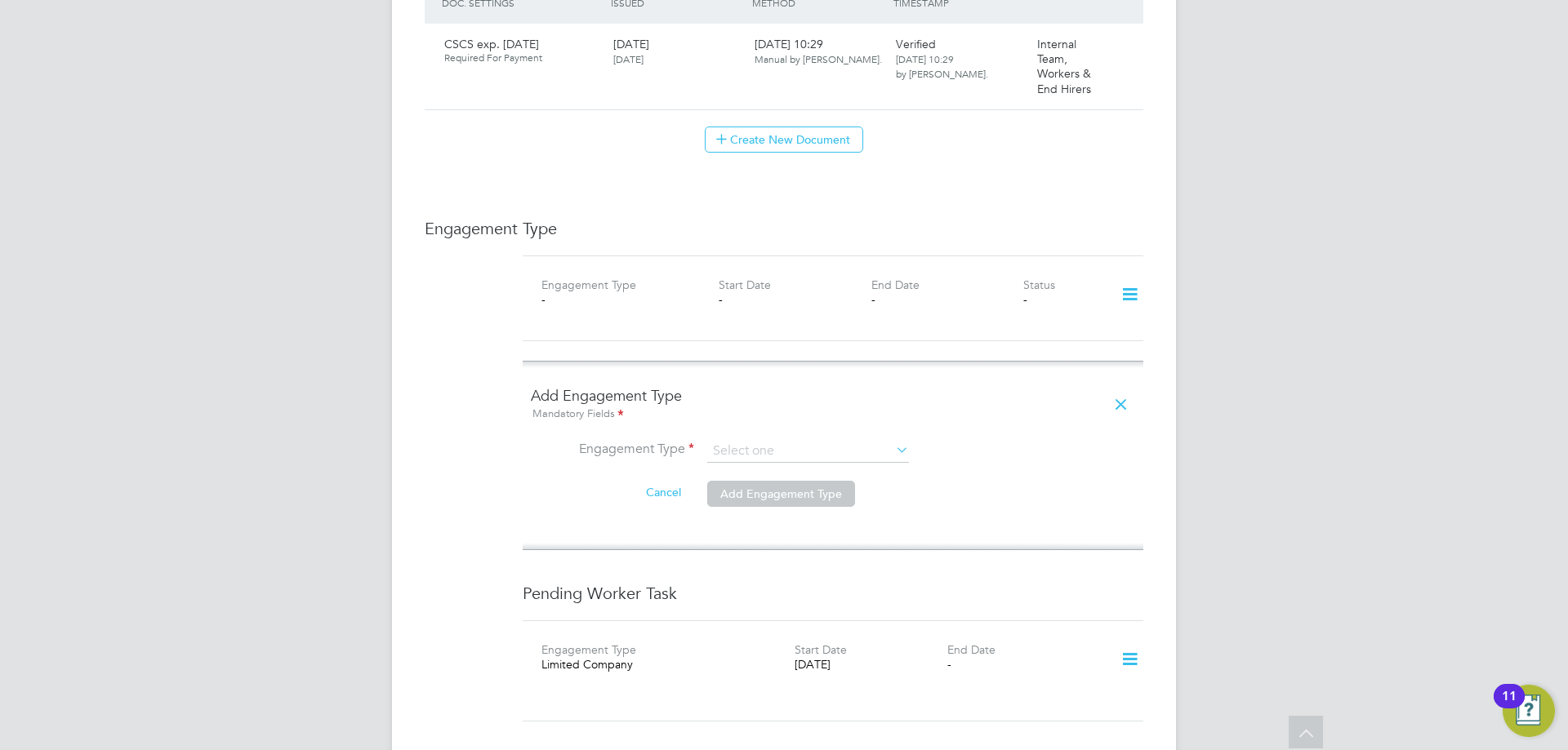
click at [781, 525] on li "Umbrella" at bounding box center [808, 530] width 204 height 23
type input "Umbrella"
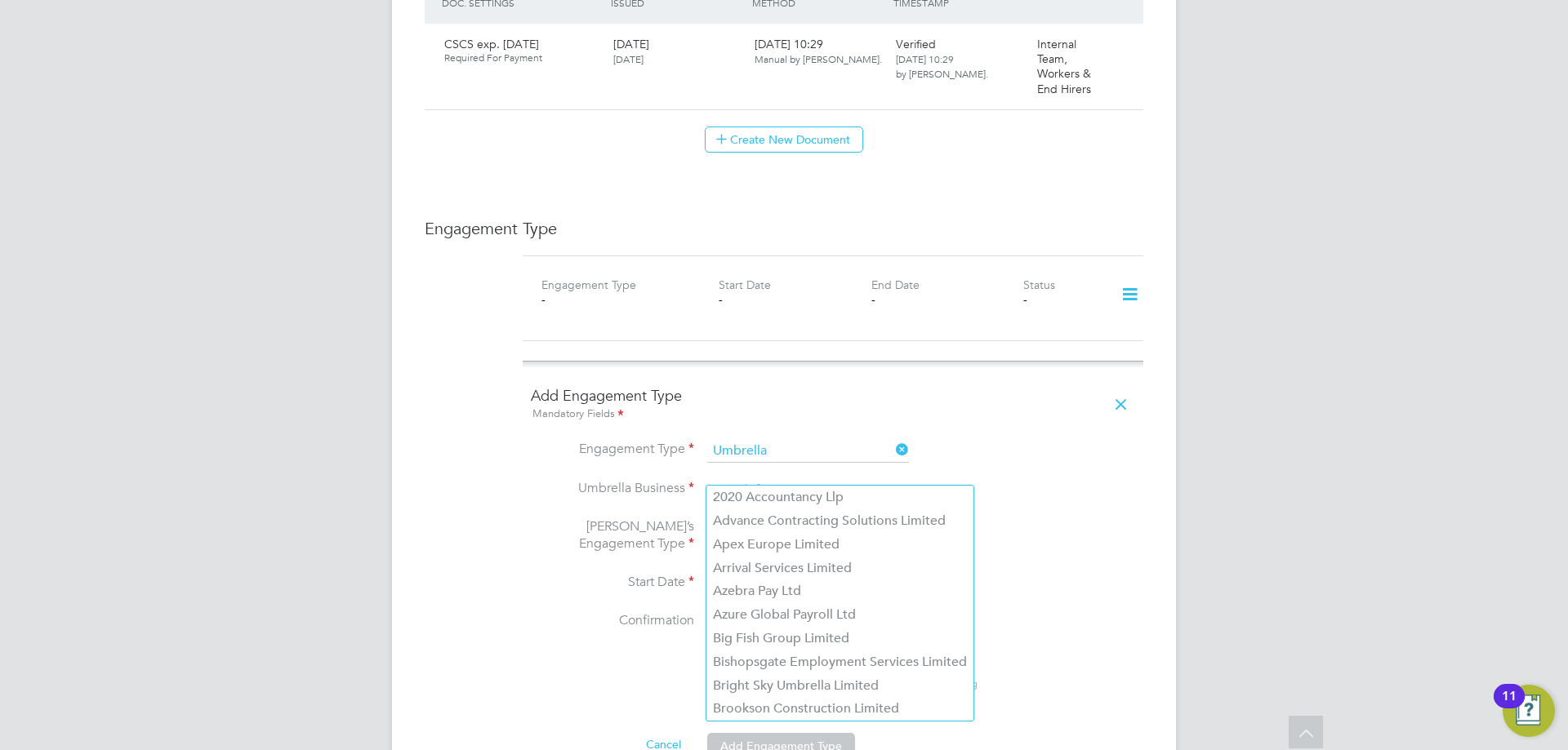
click at [784, 479] on input at bounding box center [808, 490] width 202 height 23
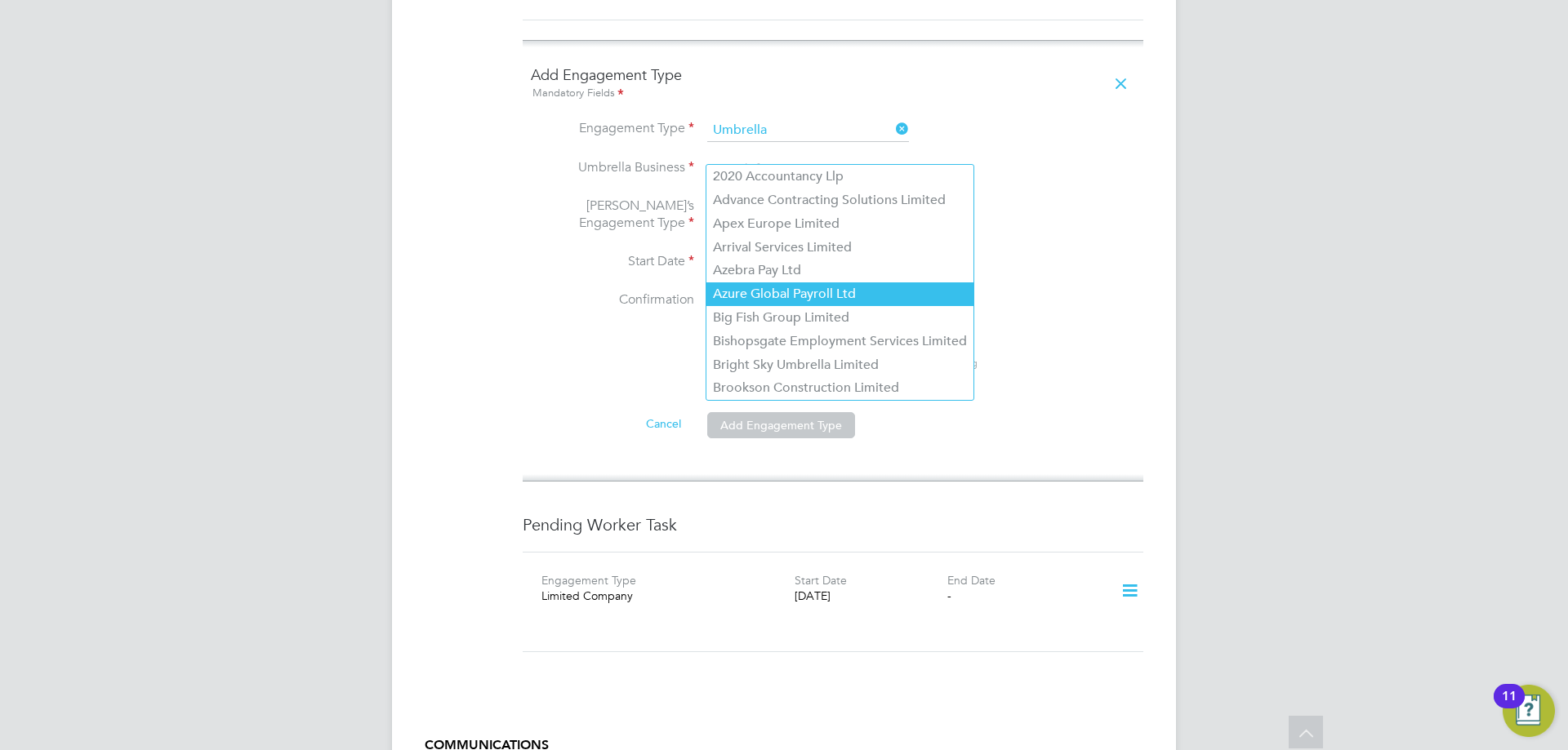
scroll to position [1259, 0]
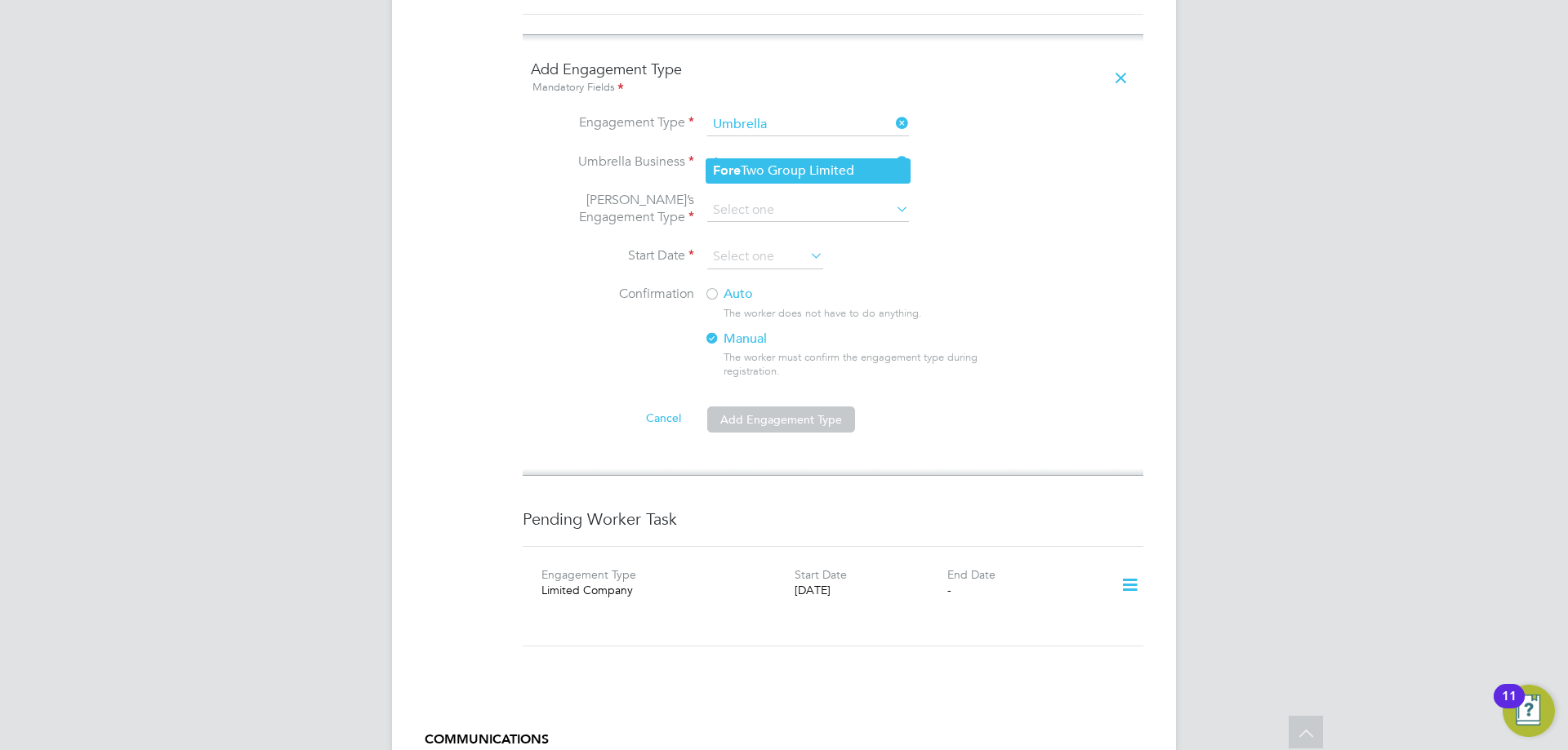
click at [840, 171] on li "Fore Two Group Limited" at bounding box center [808, 171] width 204 height 23
type input "ForeTwo Group Limited"
click at [825, 199] on input at bounding box center [808, 210] width 202 height 23
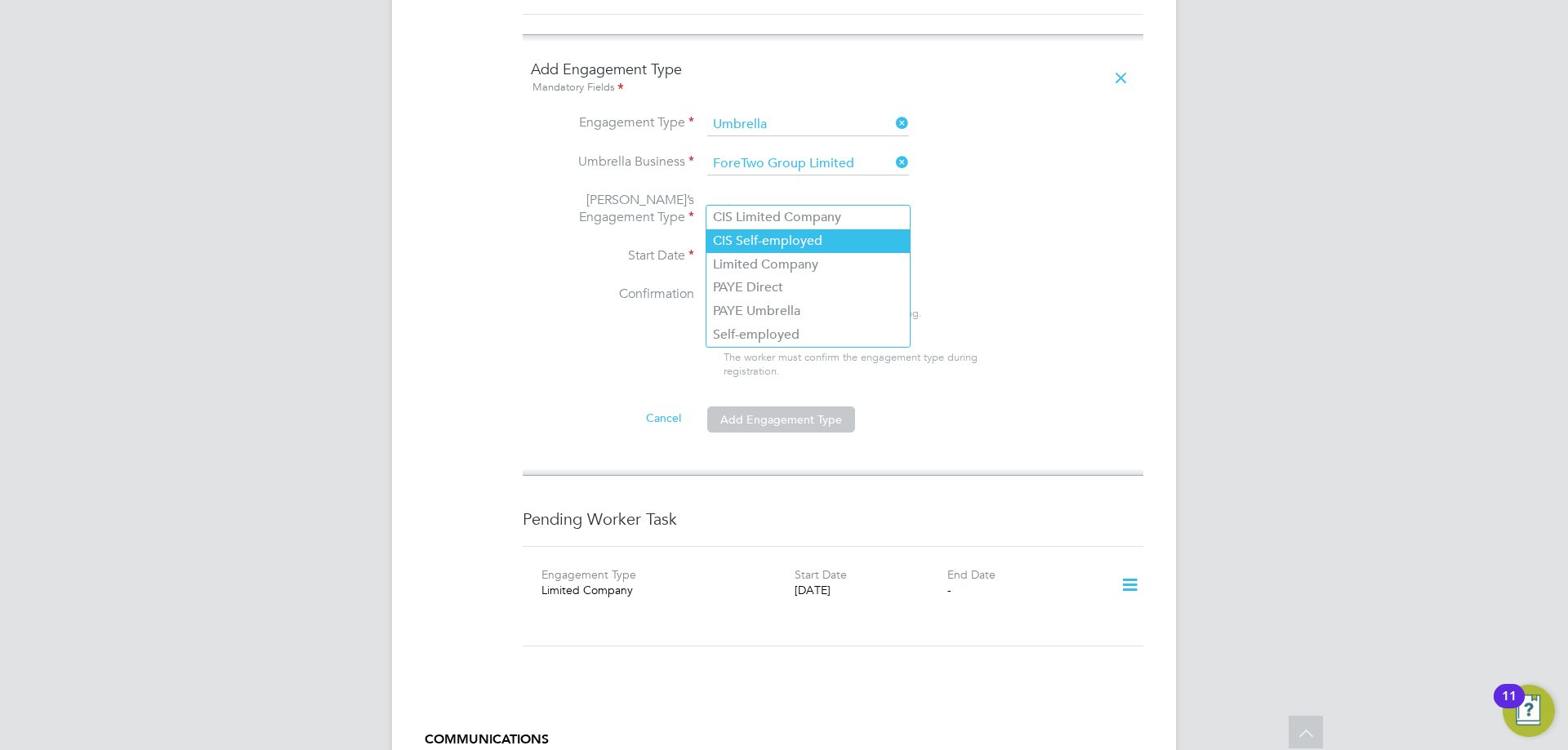
click at [801, 247] on li "CIS Self-employed" at bounding box center [808, 241] width 204 height 23
type input "CIS Self-employed"
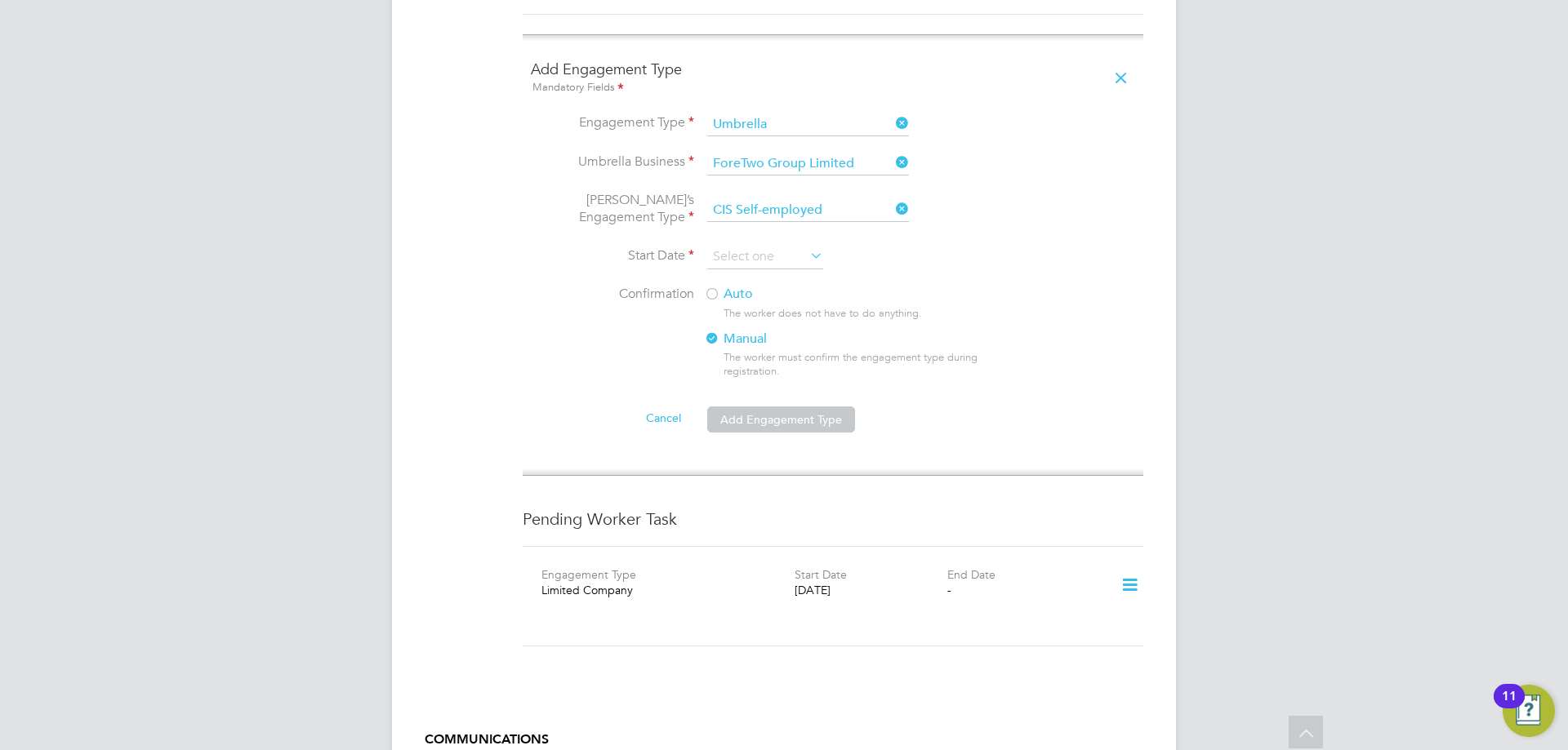
click at [801, 247] on input at bounding box center [765, 256] width 116 height 24
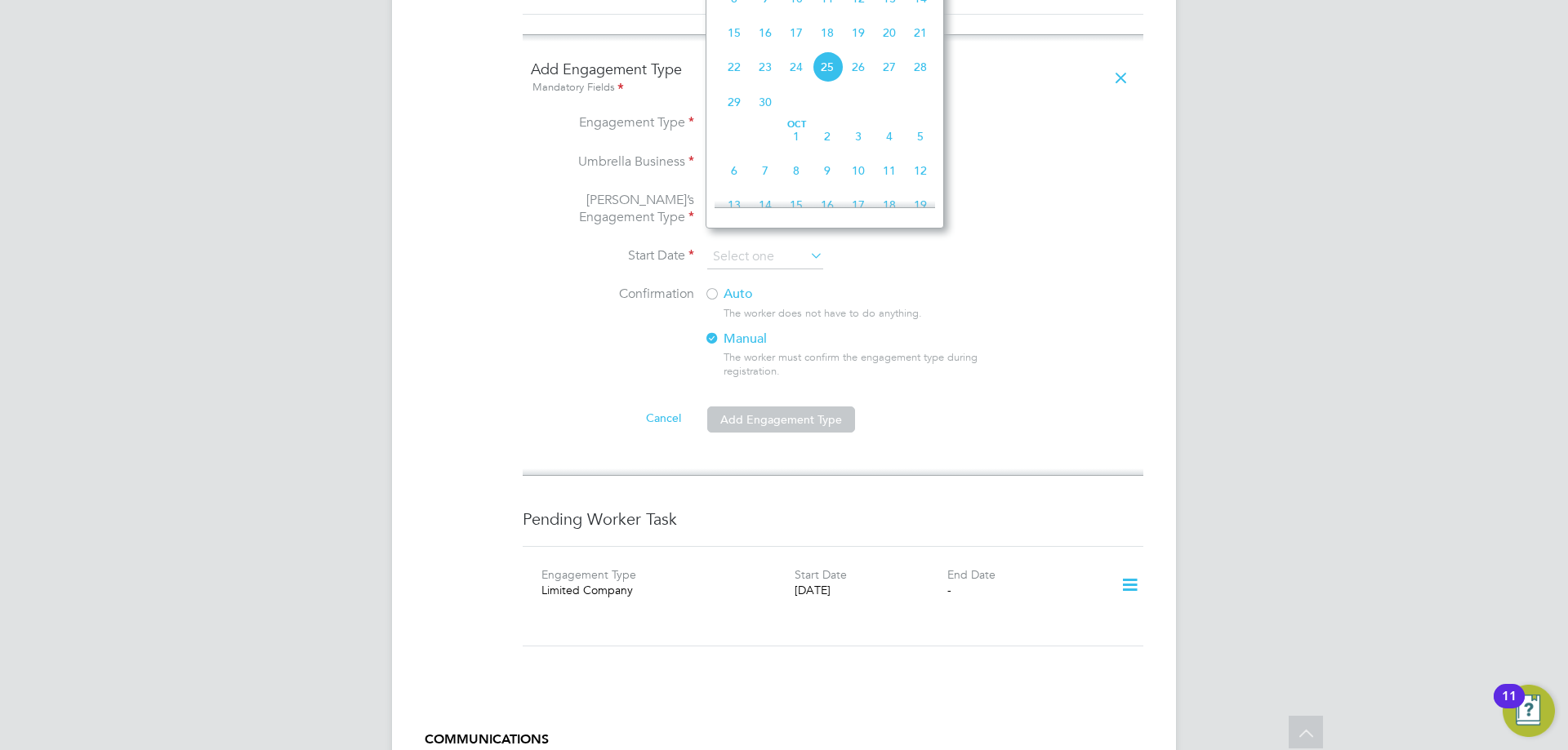
click at [739, 77] on span "22" at bounding box center [733, 66] width 31 height 31
type input "[DATE]"
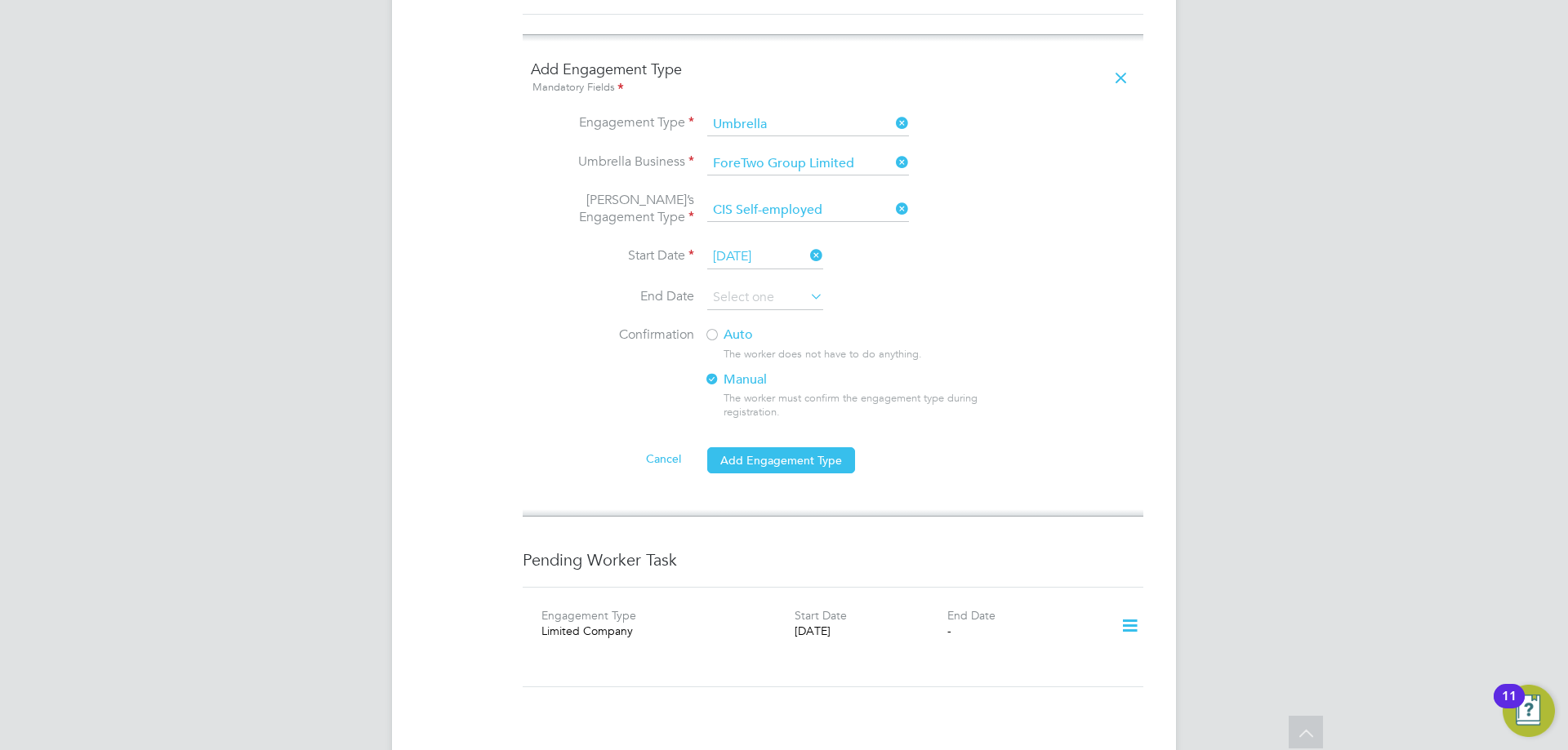
click at [751, 327] on label "Auto" at bounding box center [851, 335] width 294 height 17
click at [788, 447] on button "Add Engagement Type" at bounding box center [781, 460] width 147 height 26
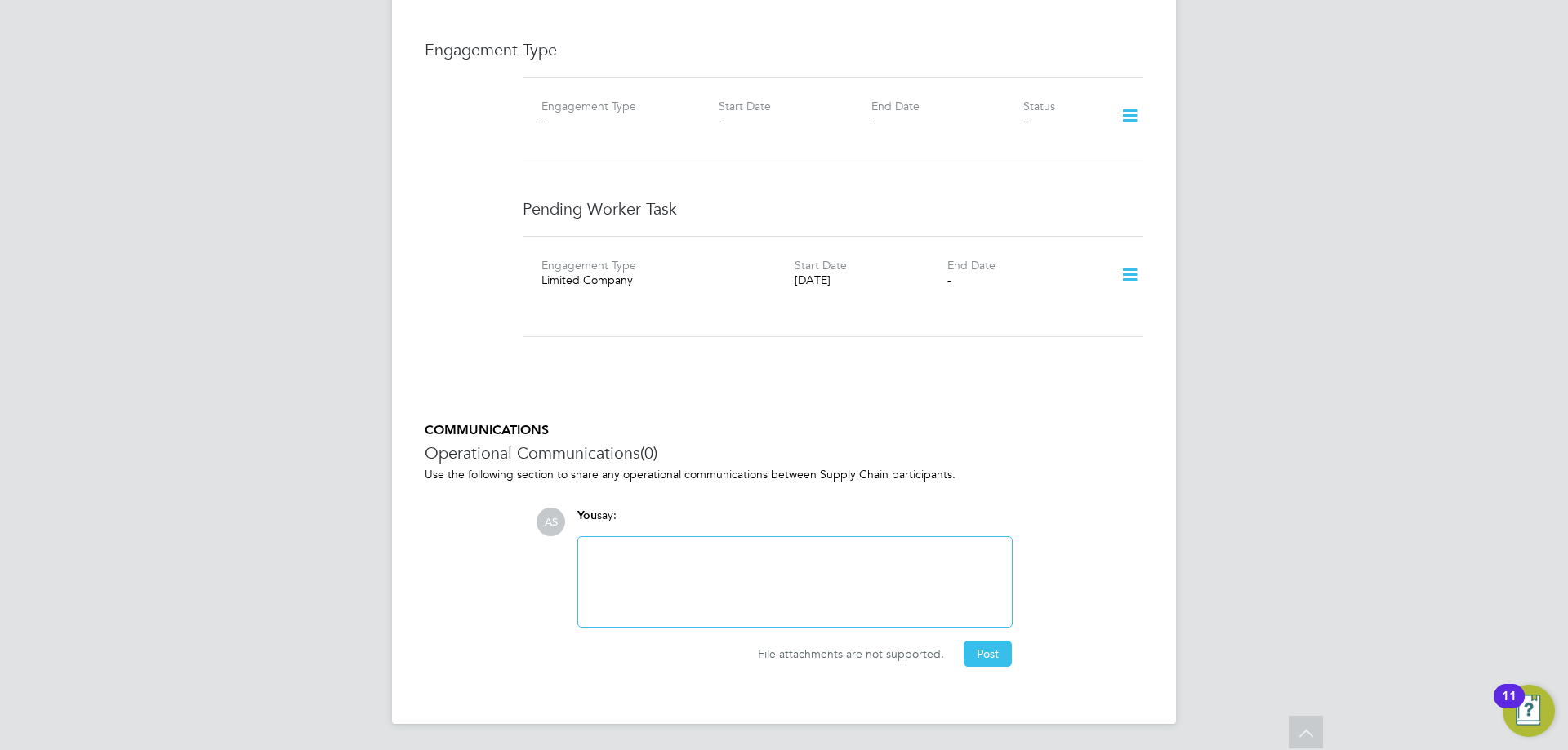
scroll to position [1097, 0]
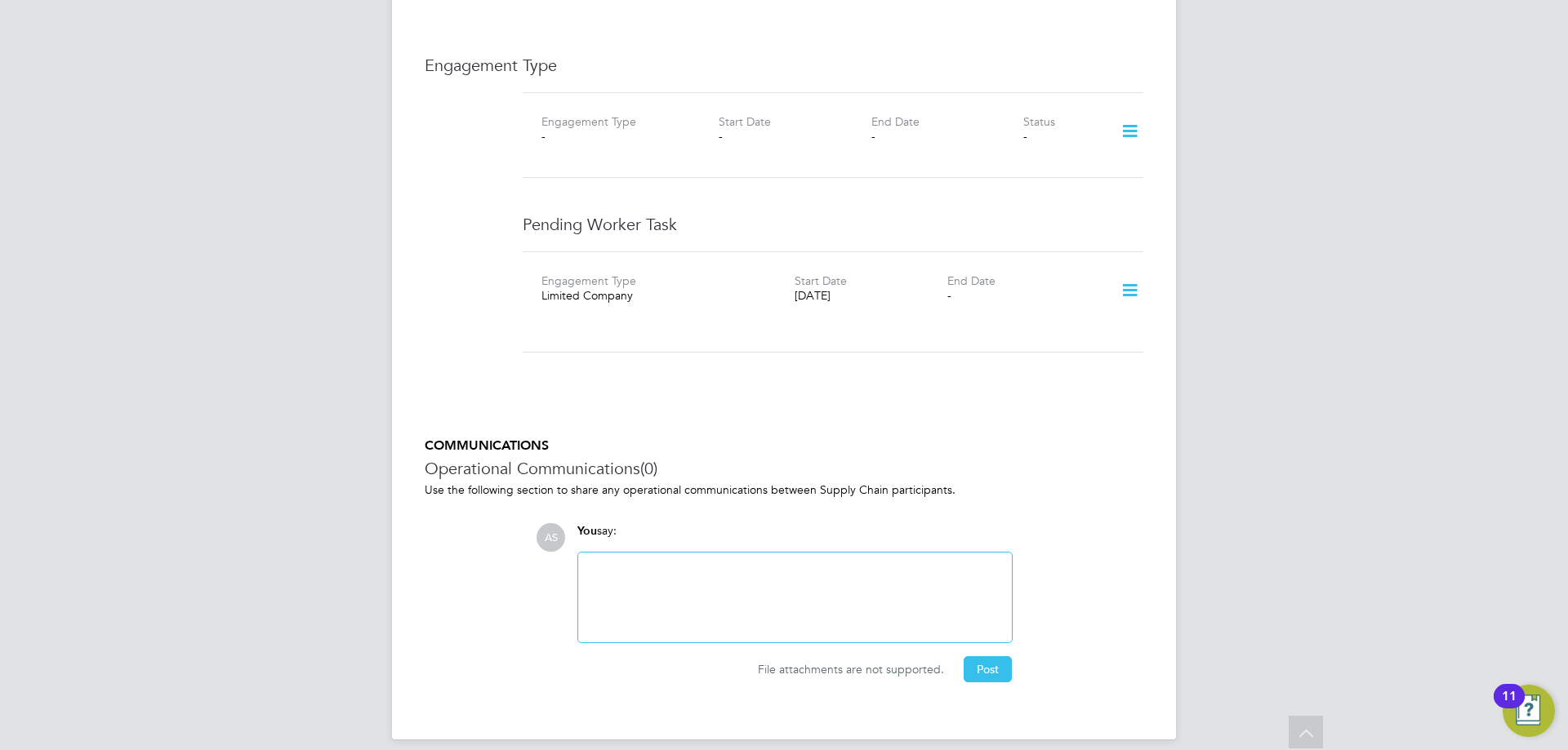
click at [1129, 277] on icon at bounding box center [1130, 290] width 28 height 38
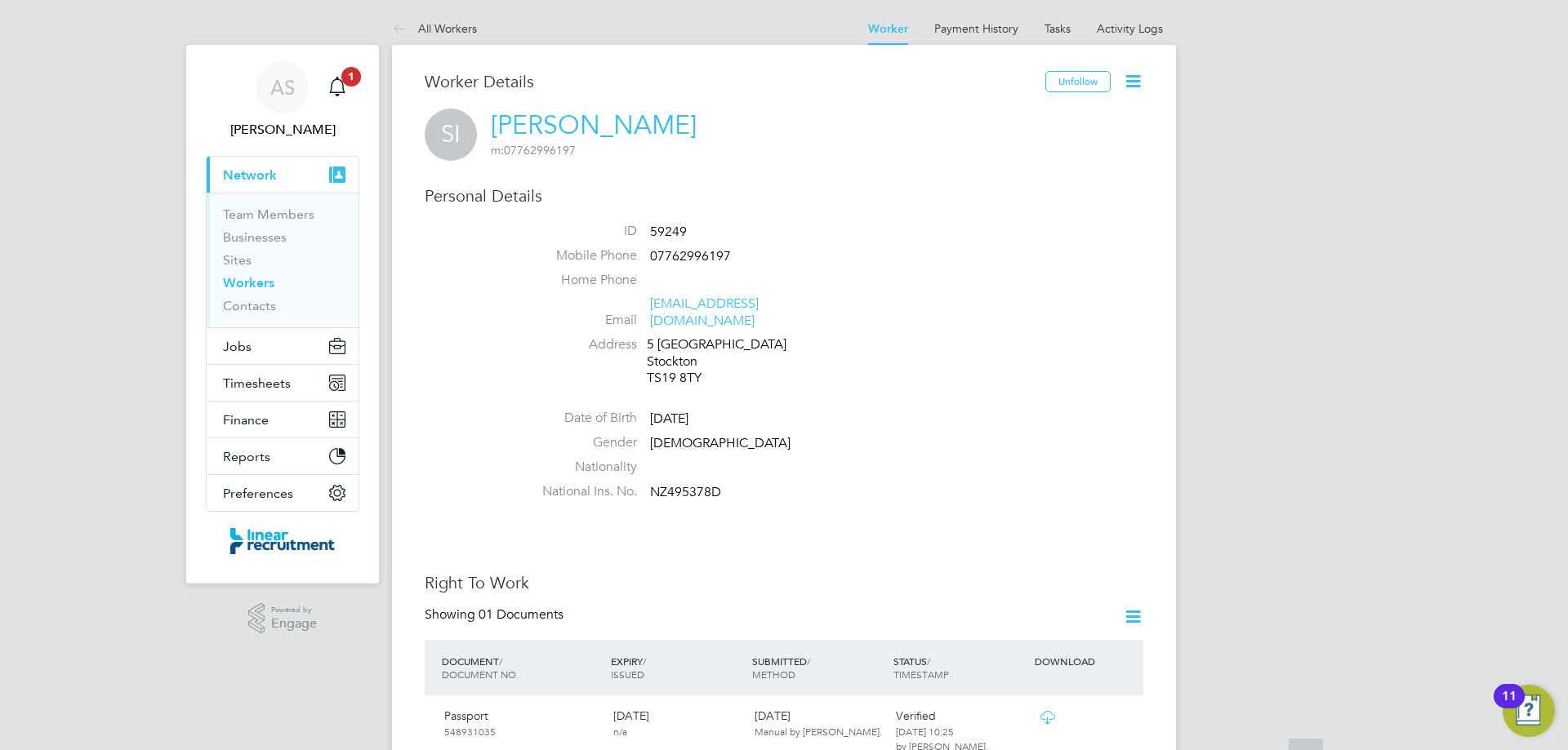
scroll to position [0, 0]
click at [250, 382] on span "Timesheets" at bounding box center [256, 384] width 68 height 16
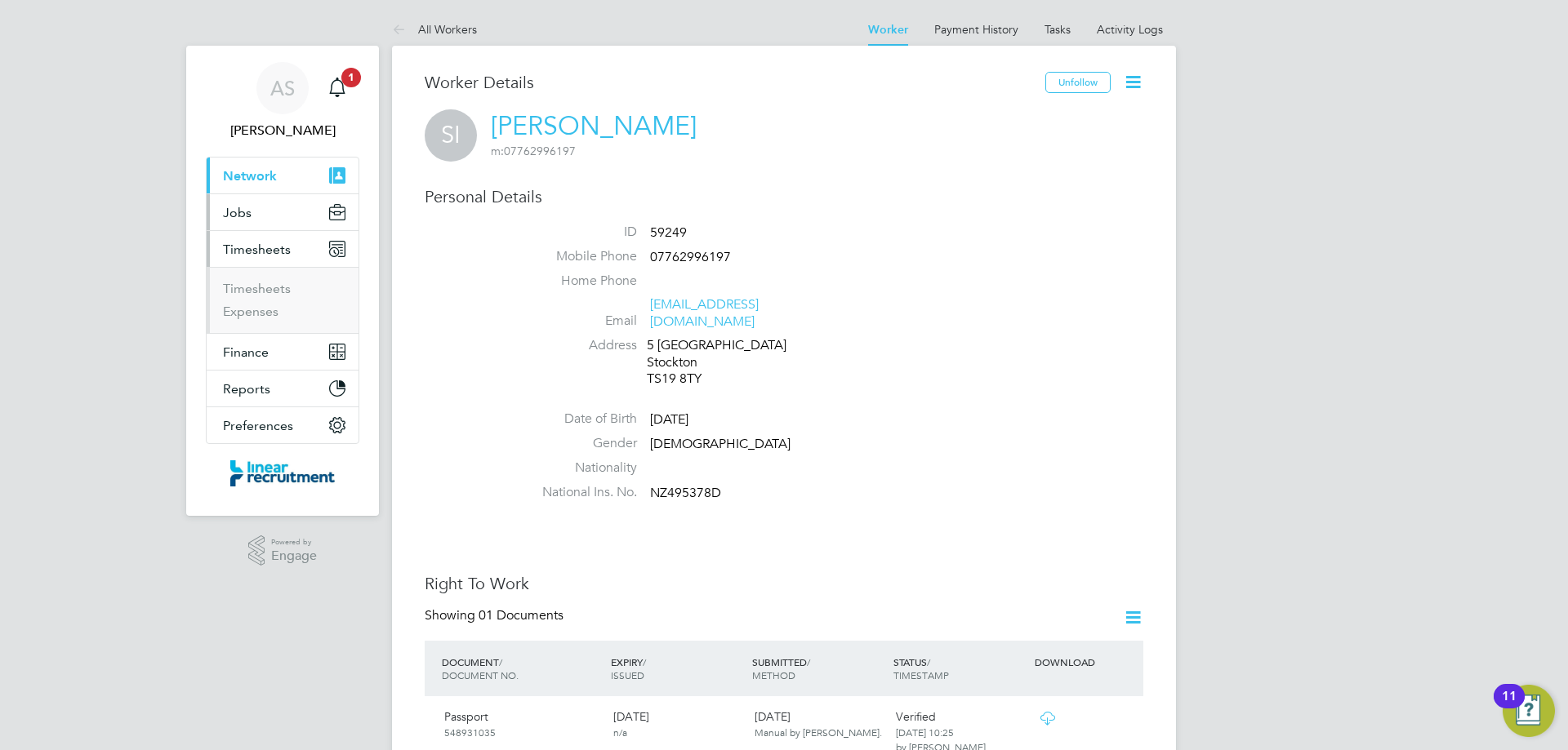
click at [264, 210] on button "Jobs" at bounding box center [282, 212] width 152 height 36
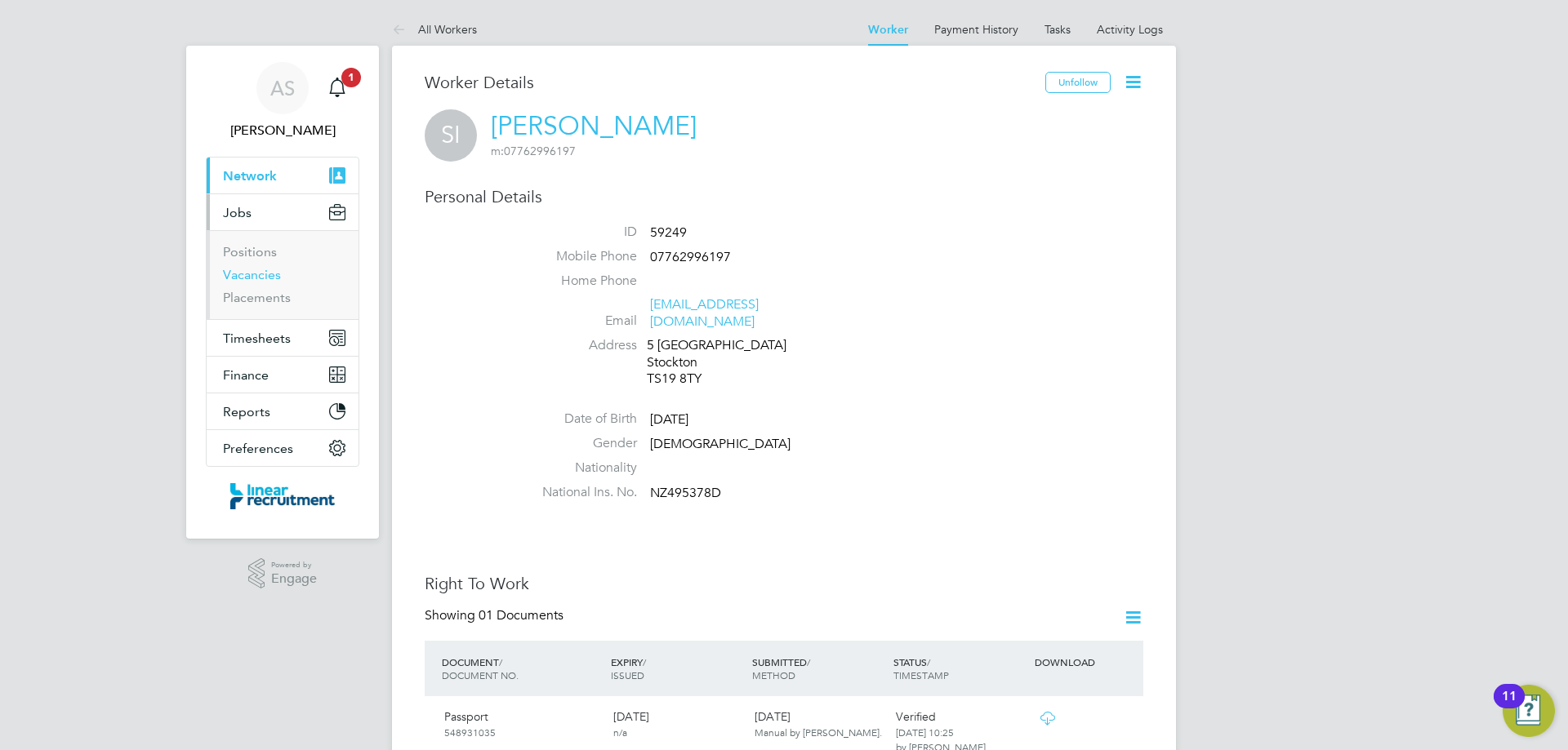
click at [266, 276] on link "Vacancies" at bounding box center [251, 275] width 58 height 16
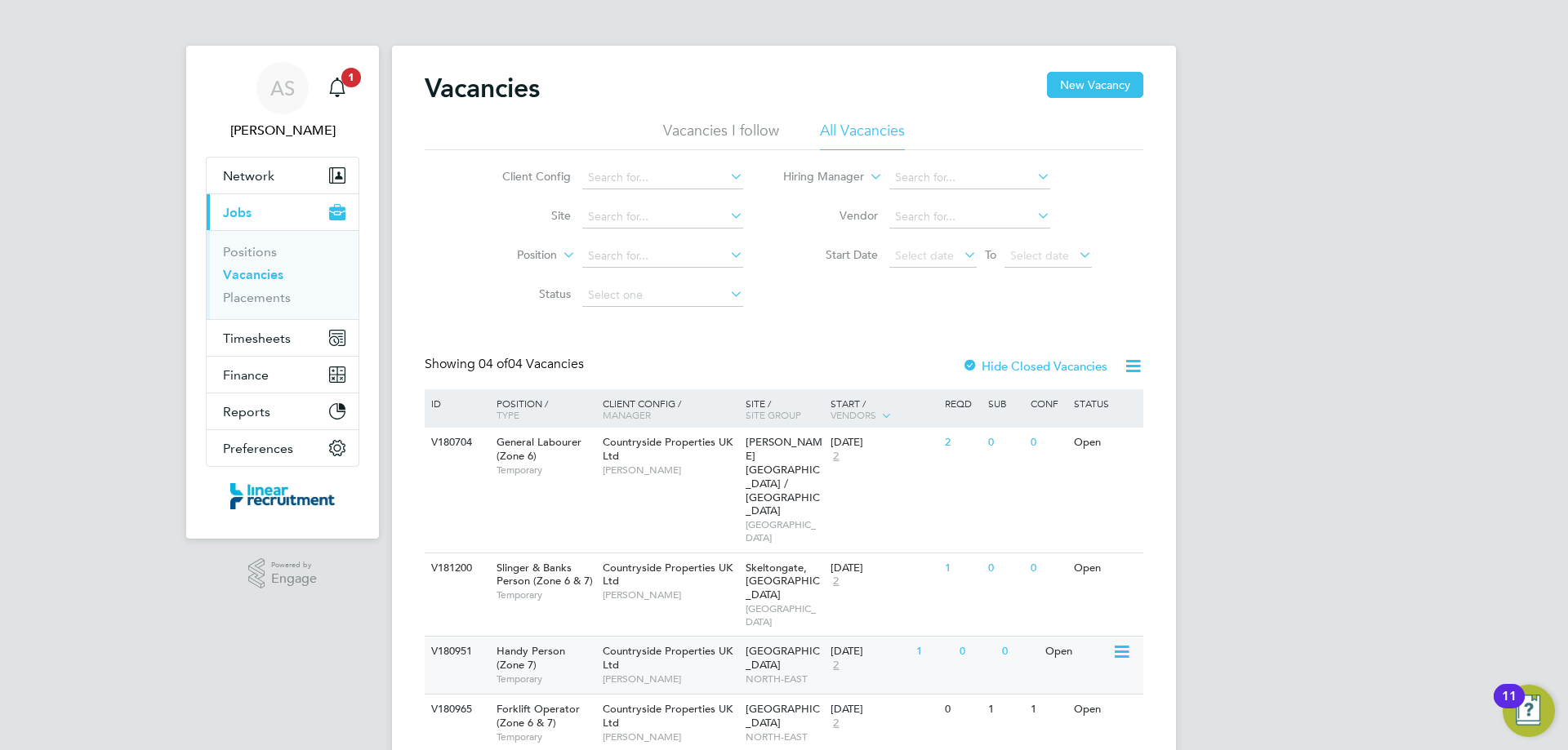
click at [553, 637] on div "Handy Person (Zone 7) Temporary" at bounding box center [541, 665] width 114 height 56
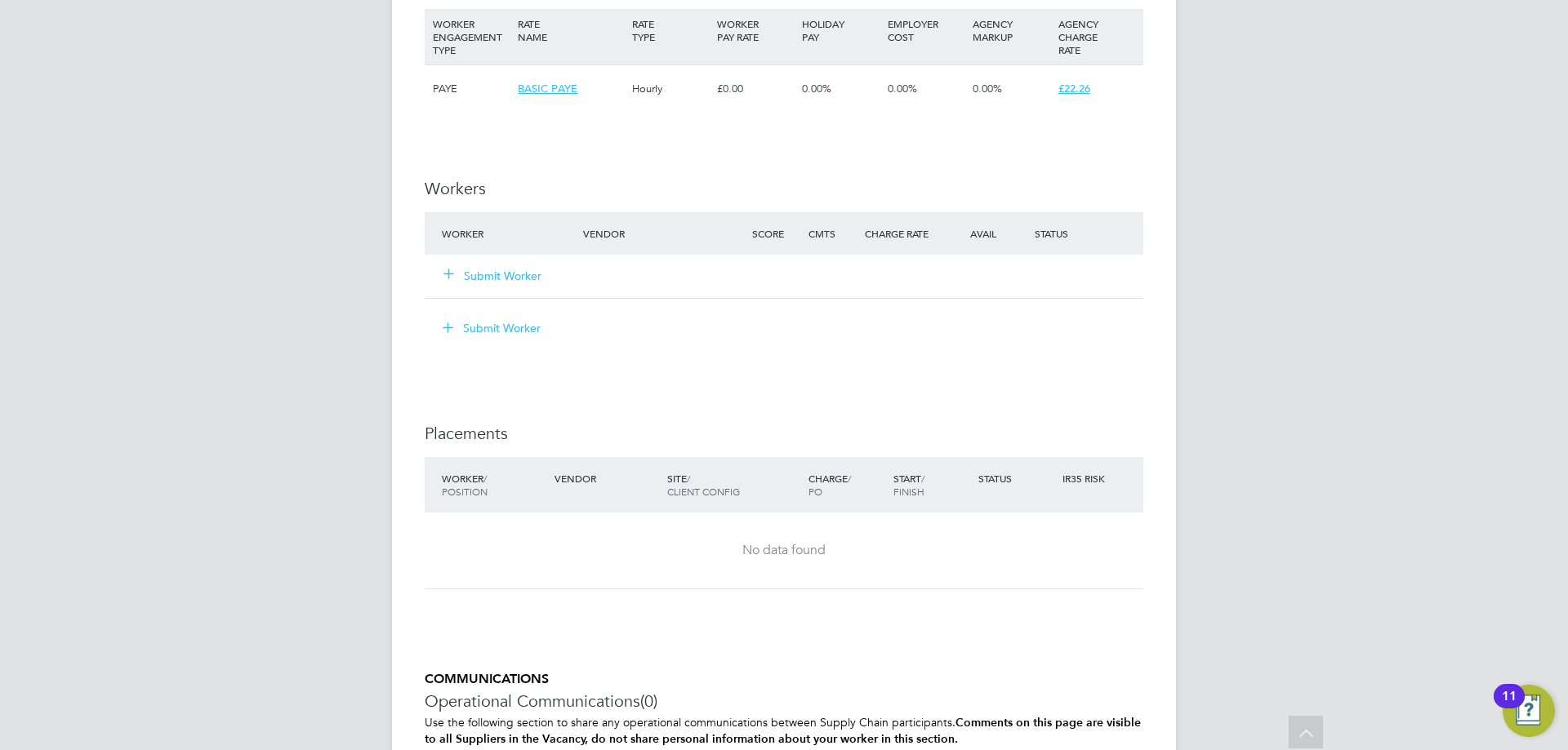
scroll to position [1225, 0]
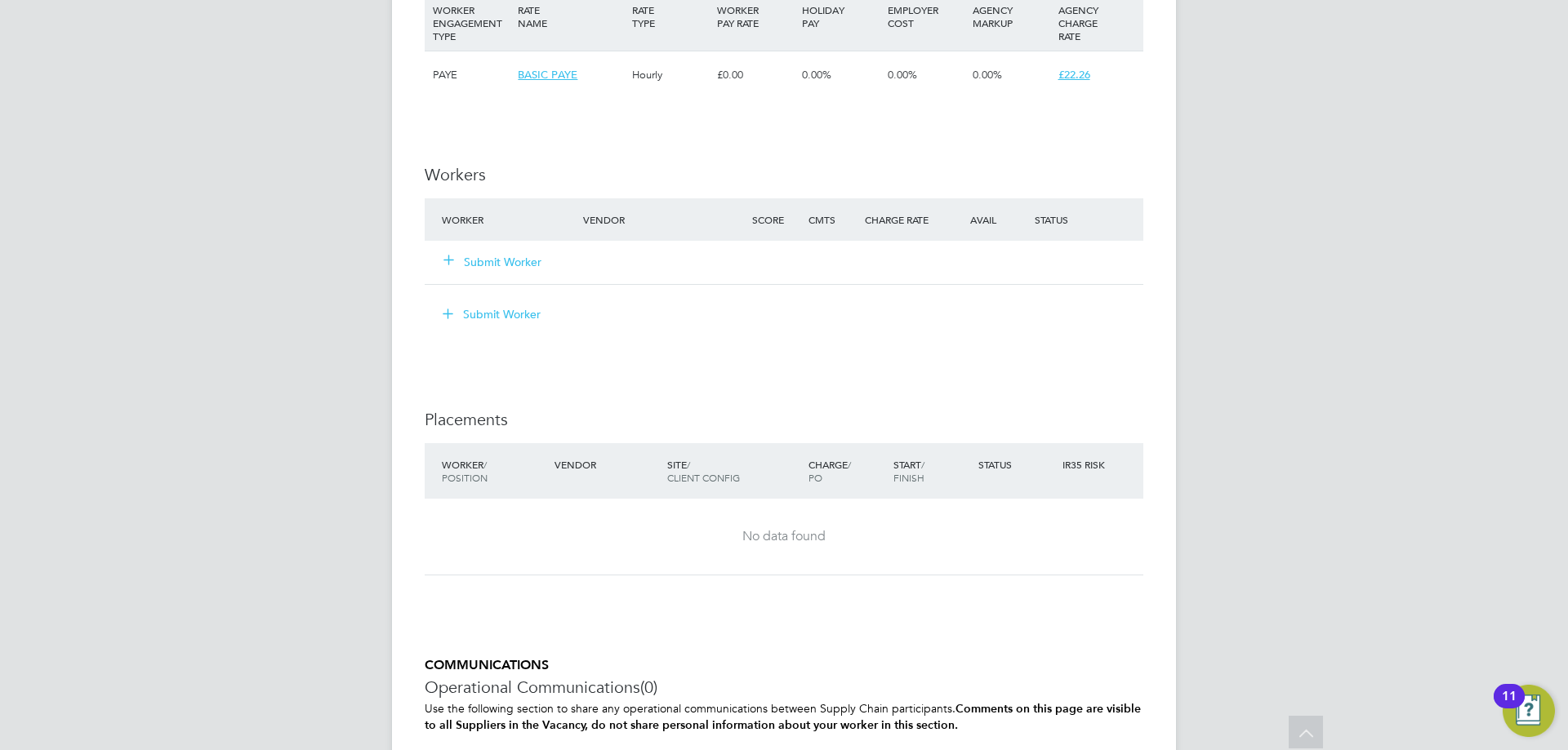
click at [499, 260] on button "Submit Worker" at bounding box center [493, 261] width 98 height 16
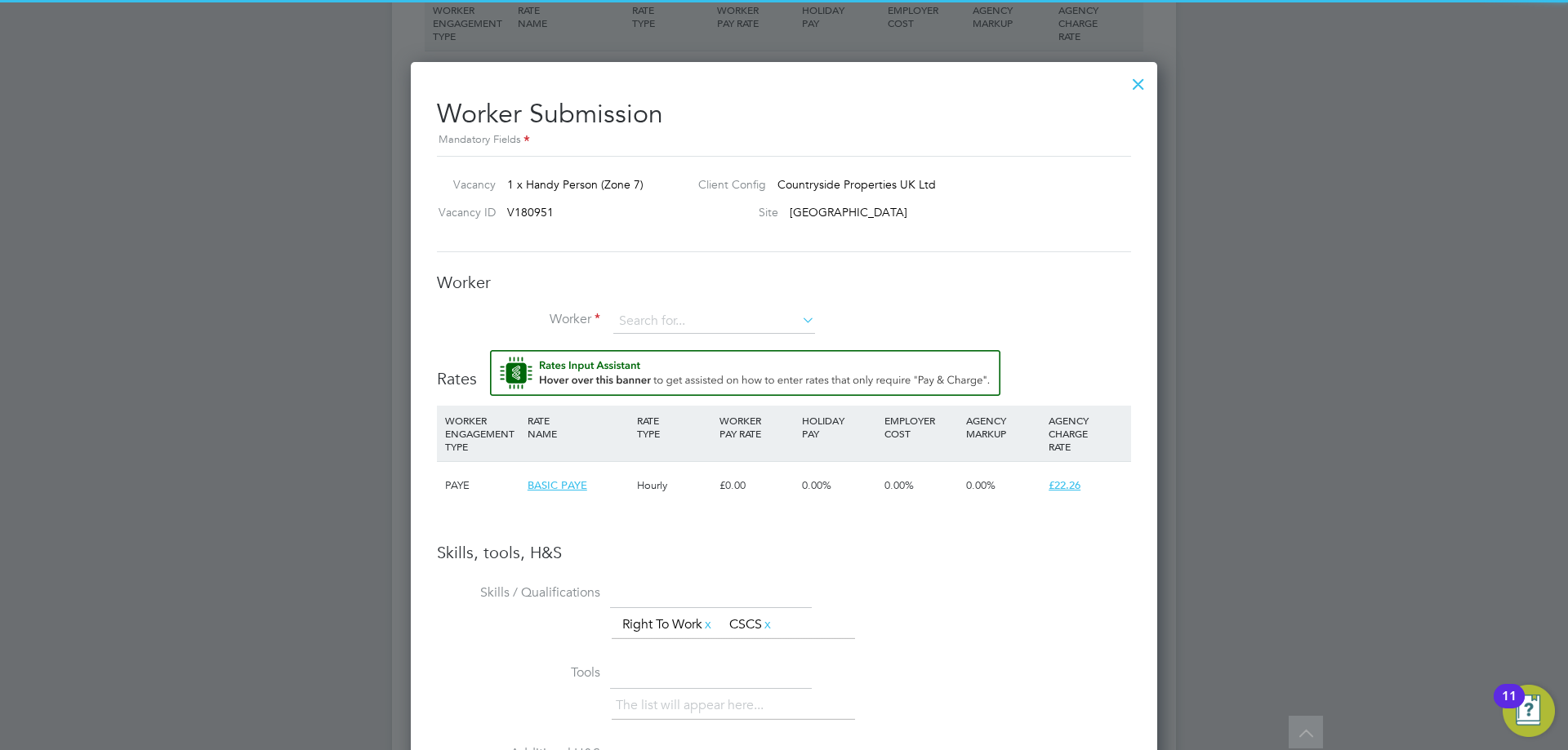
scroll to position [1051, 748]
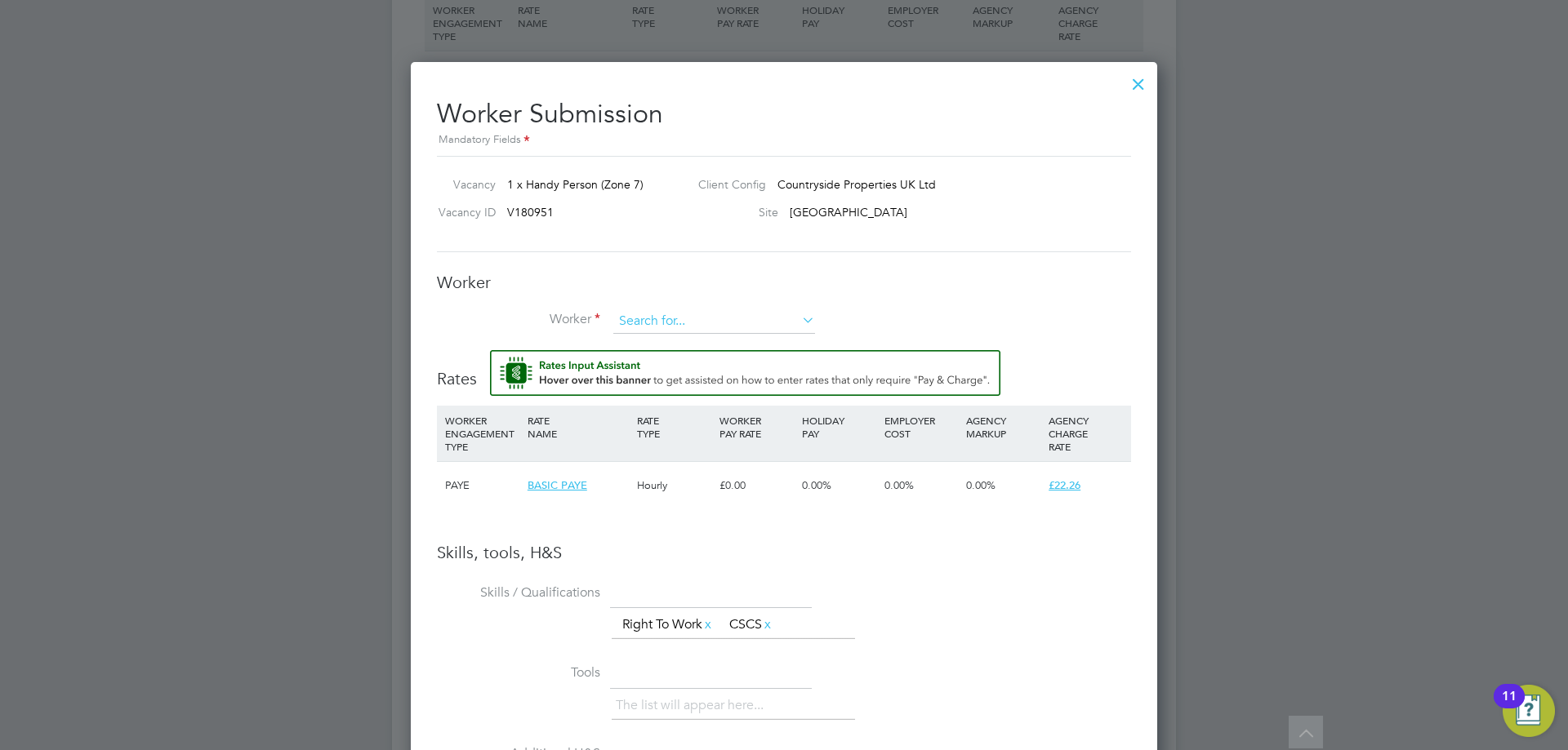
click at [666, 311] on input at bounding box center [714, 321] width 202 height 24
click at [717, 339] on b "Isa" at bounding box center [725, 344] width 15 height 14
type input "[PERSON_NAME] (59249)"
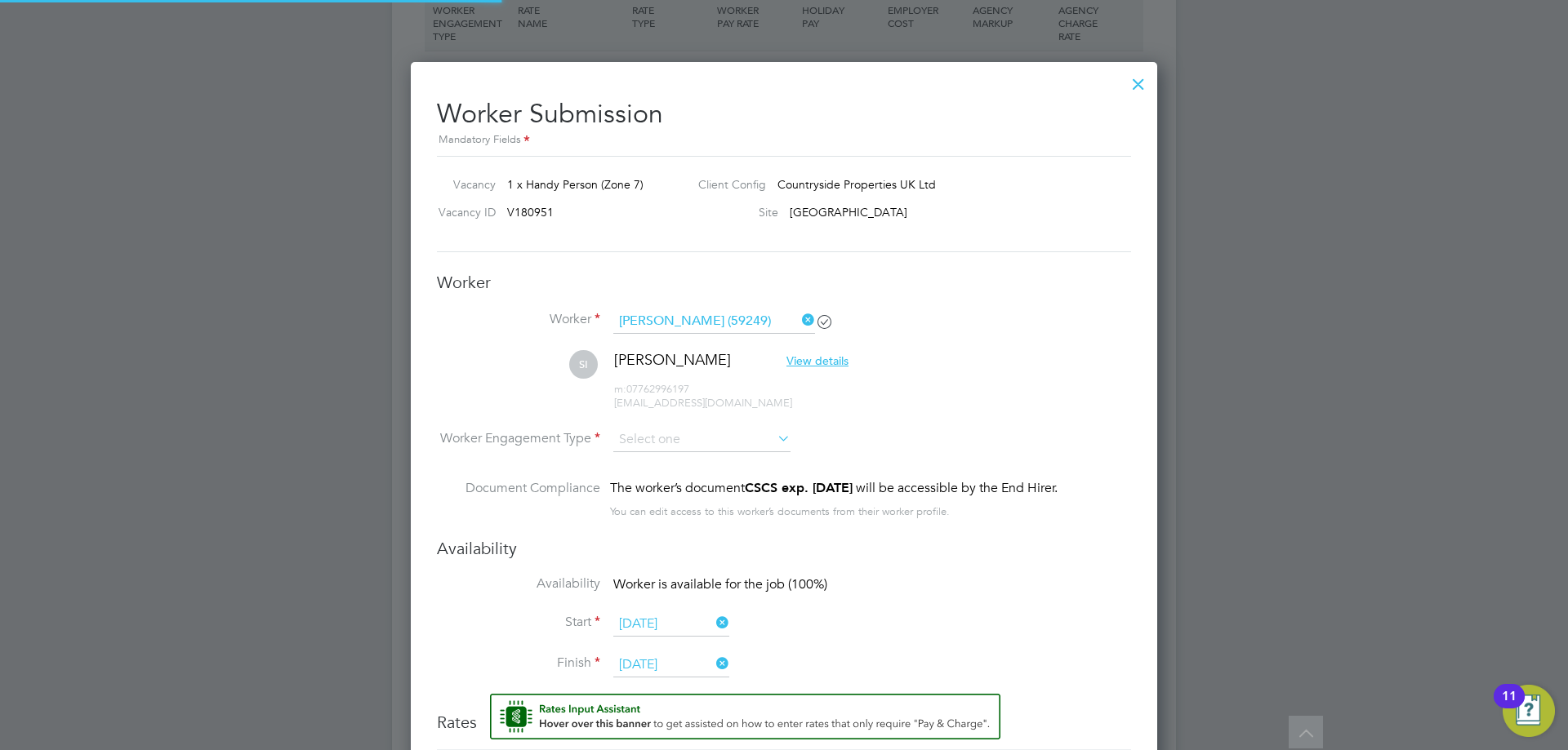
scroll to position [1394, 748]
click at [665, 442] on input at bounding box center [701, 440] width 177 height 24
click at [663, 487] on li "PAYE" at bounding box center [701, 484] width 179 height 21
type input "PAYE"
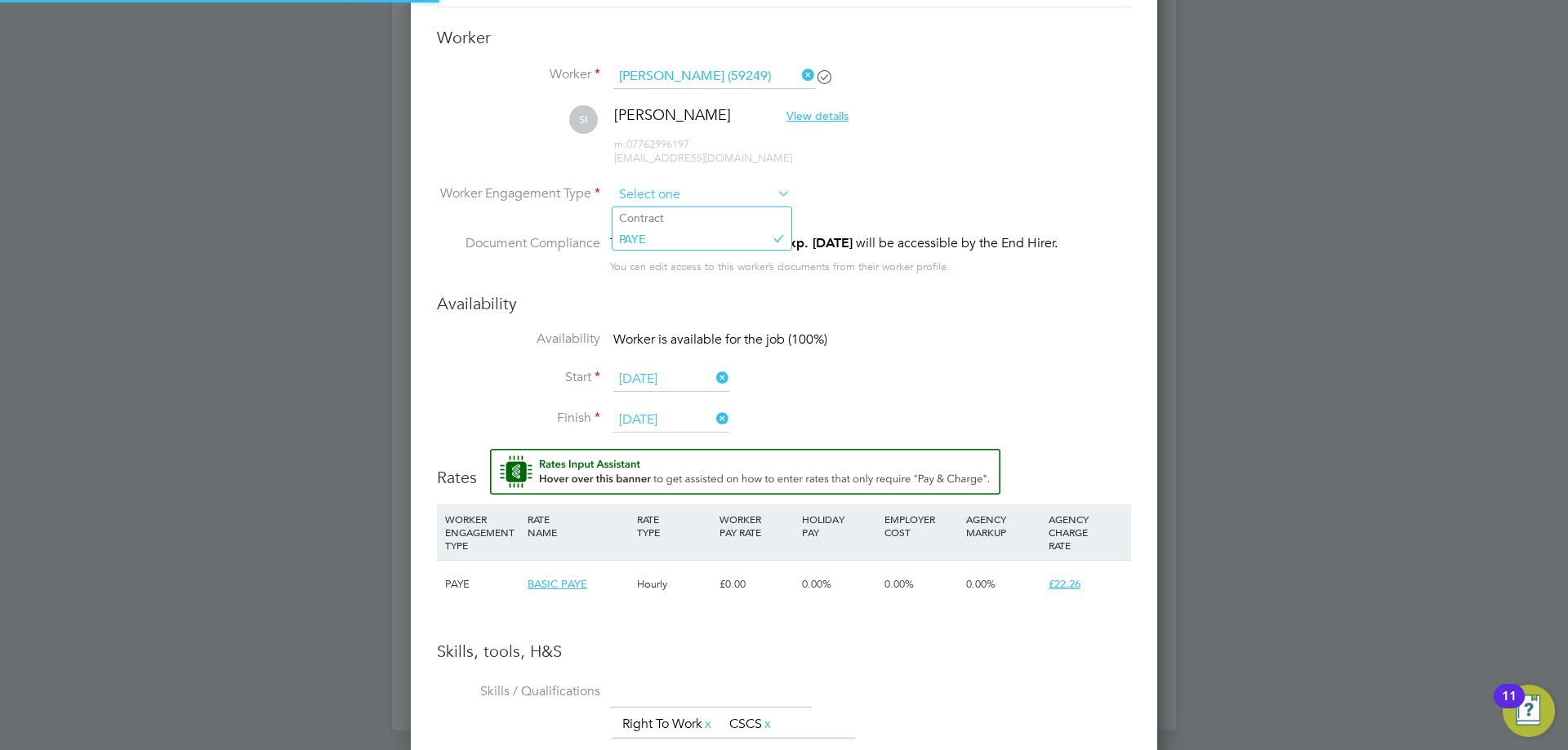
click at [674, 199] on input at bounding box center [701, 194] width 177 height 24
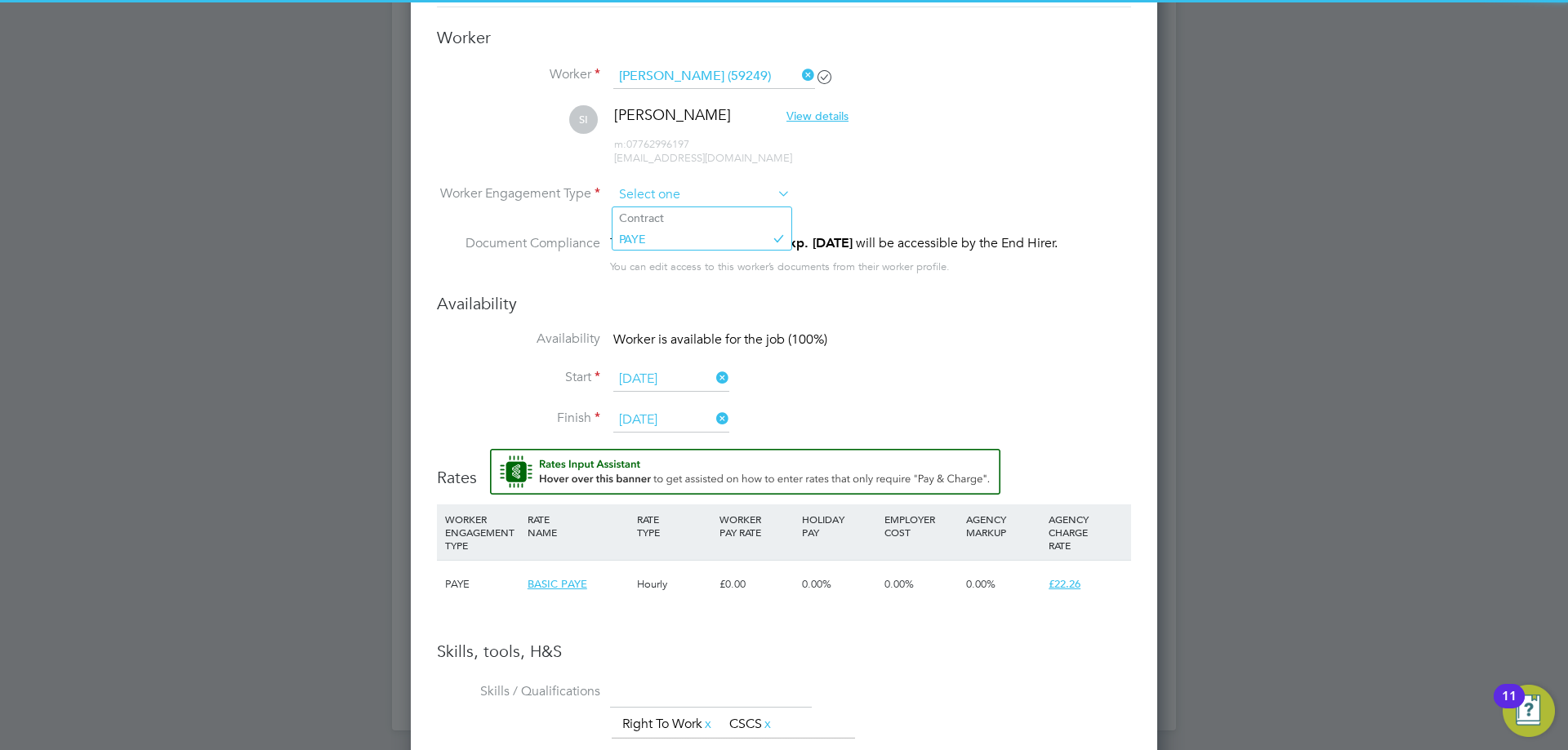
click at [674, 199] on input at bounding box center [701, 194] width 177 height 24
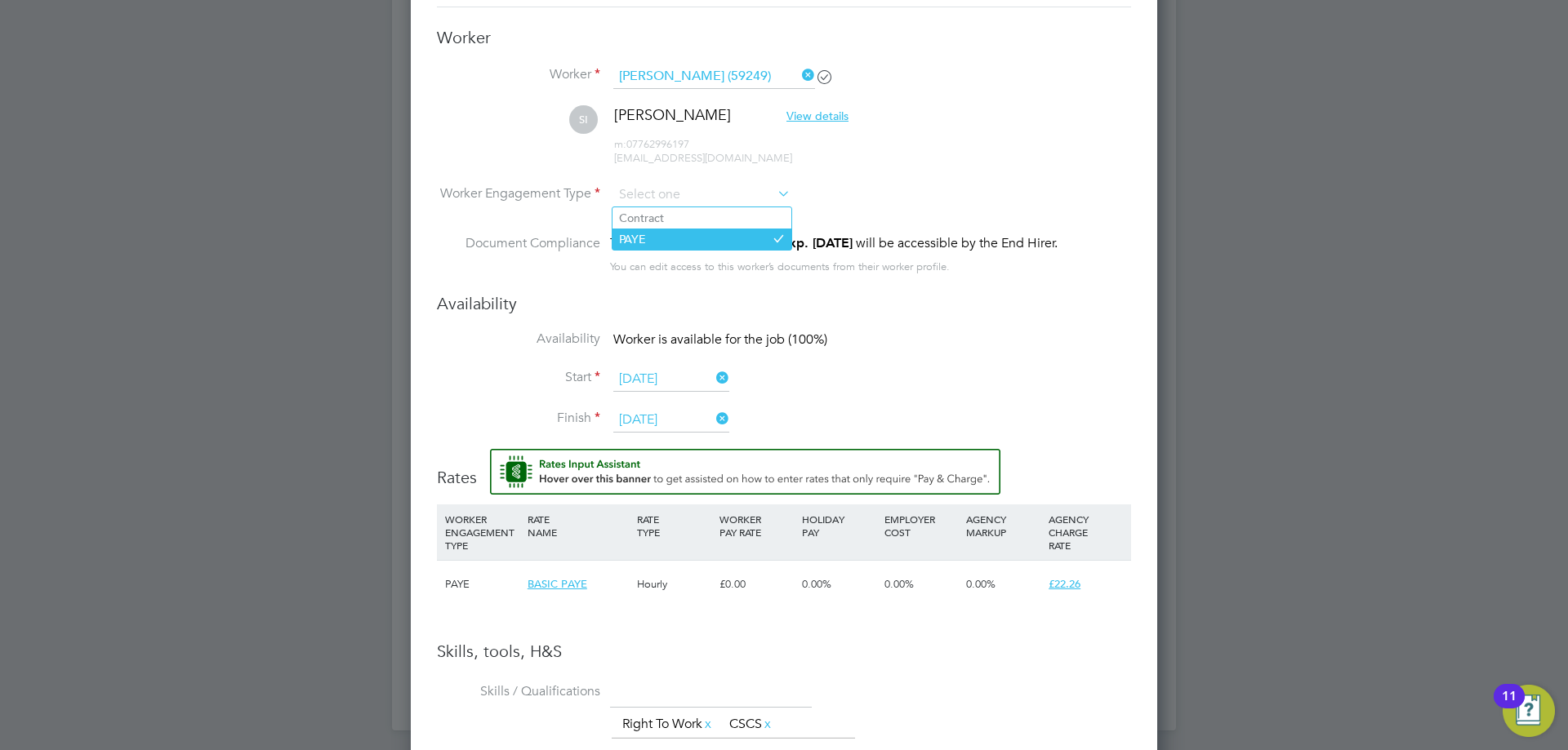
click at [674, 249] on li "PAYE" at bounding box center [701, 239] width 179 height 21
type input "PAYE"
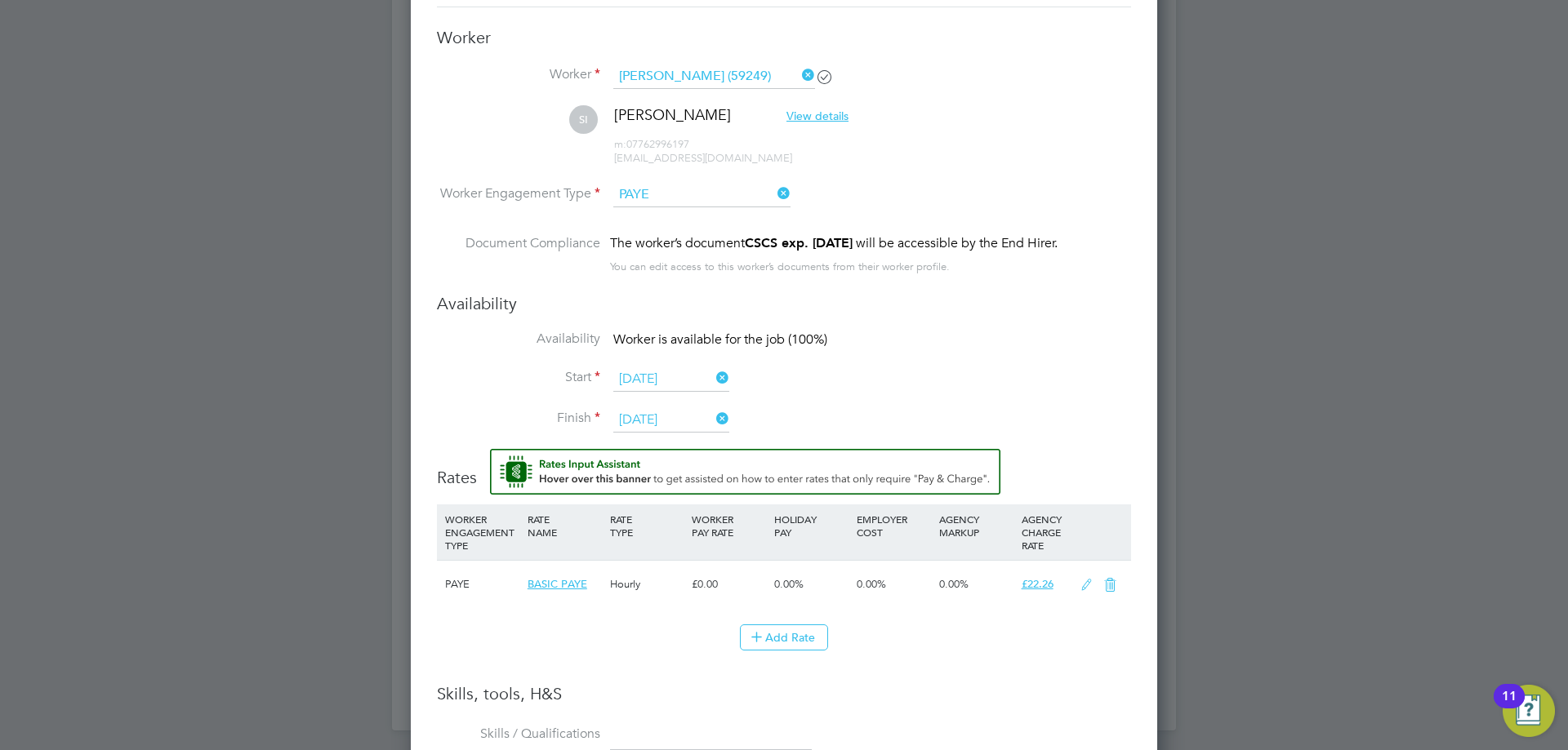
click at [889, 374] on li "Start [DATE]" at bounding box center [784, 387] width 694 height 41
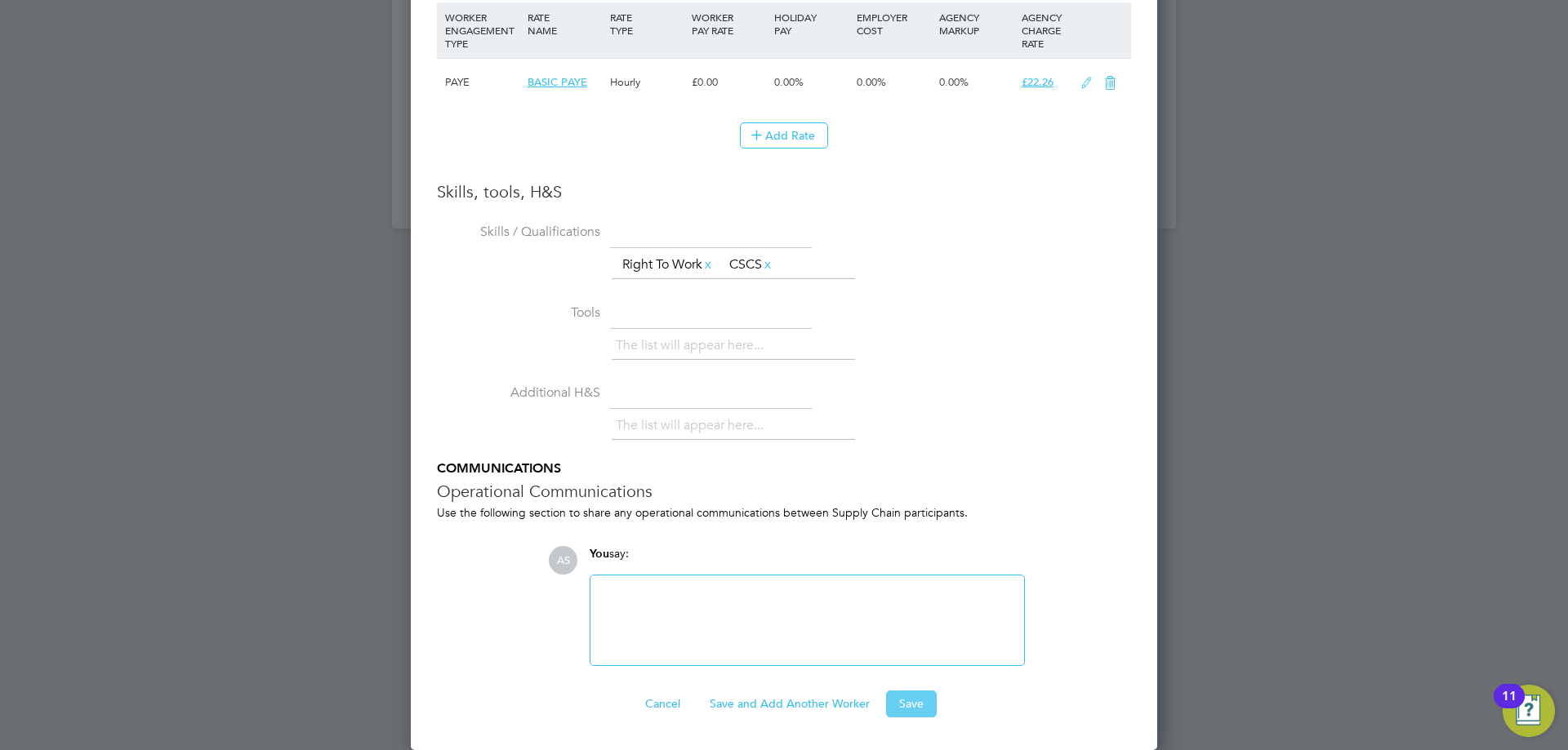
click at [902, 692] on button "Save" at bounding box center [911, 703] width 50 height 26
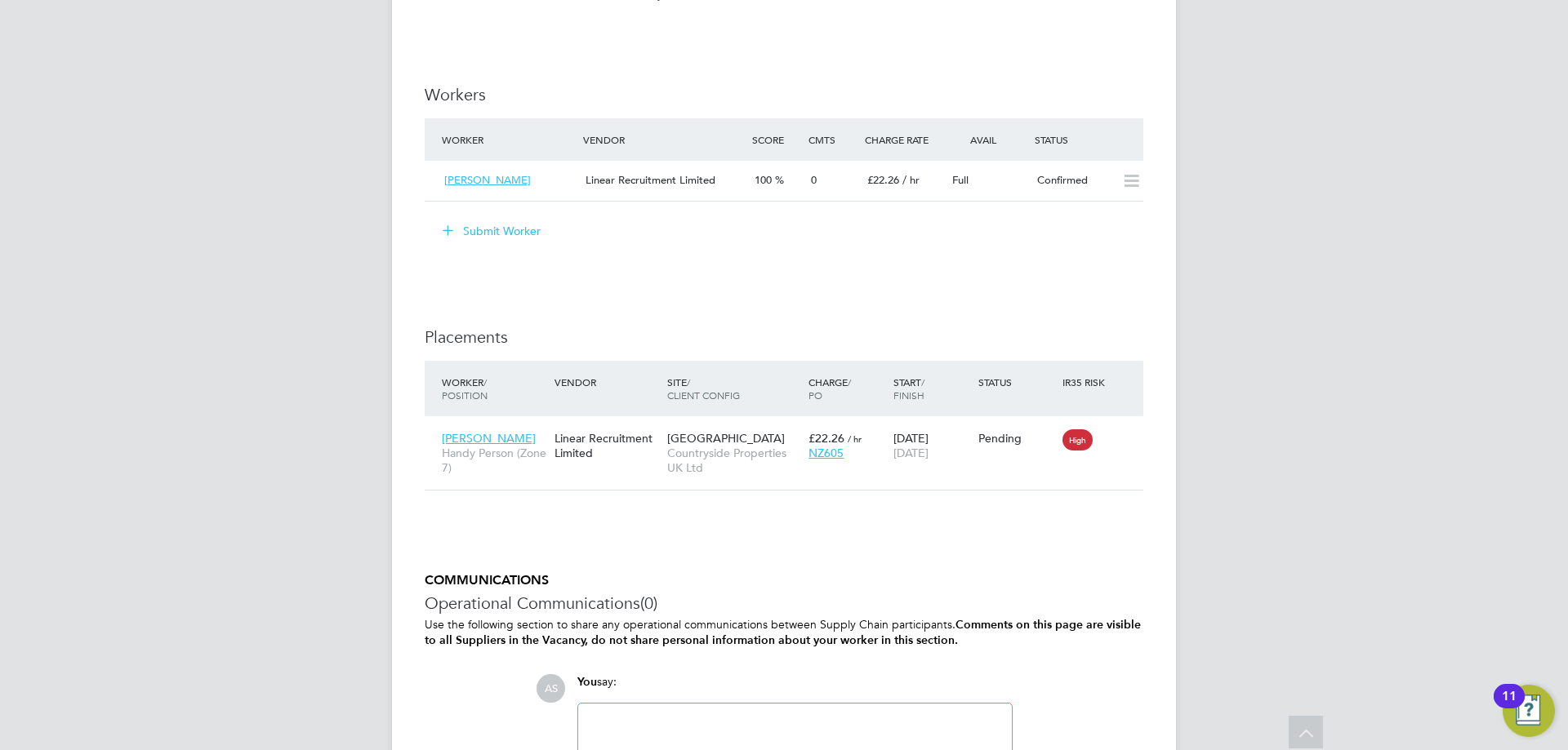
scroll to position [1469, 0]
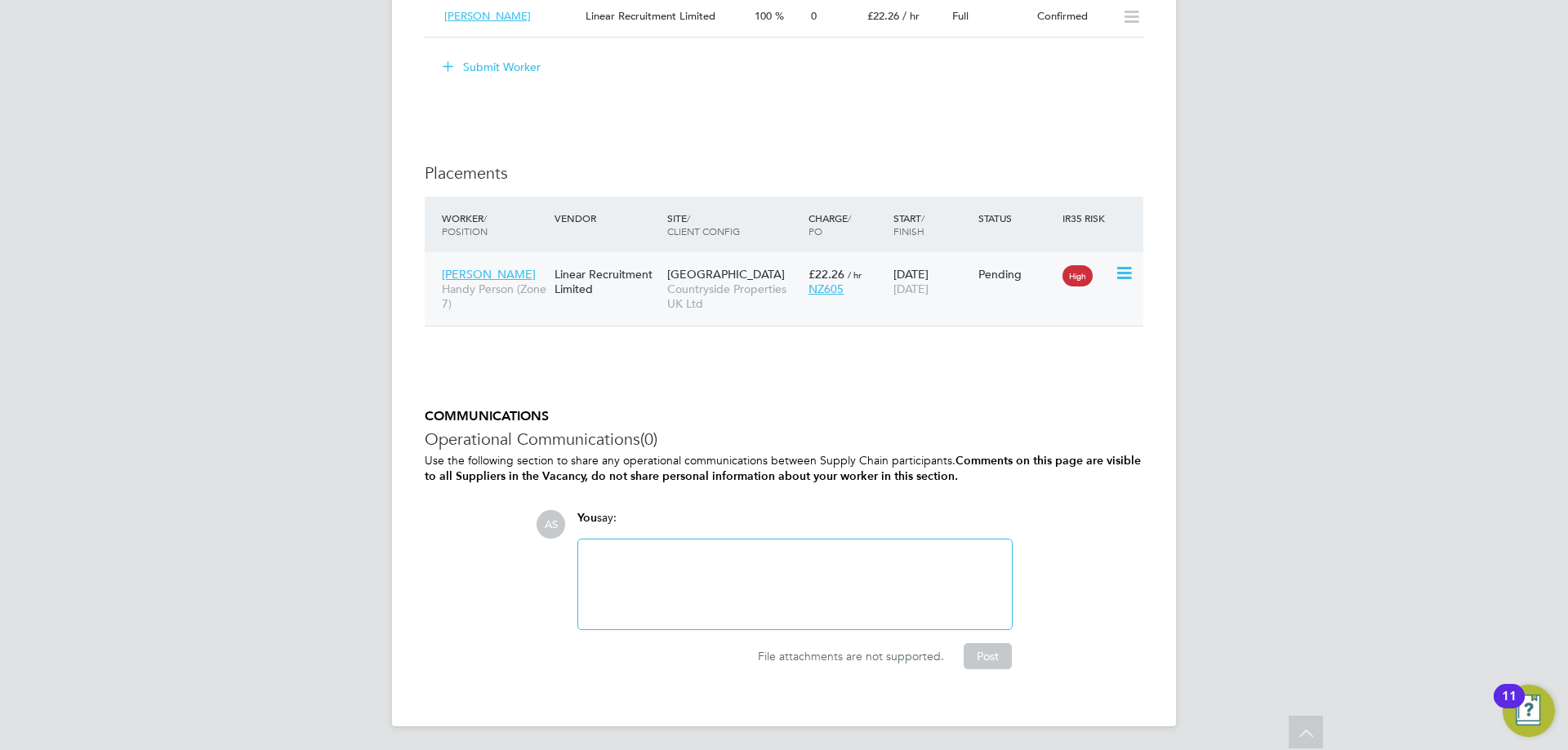
click at [1121, 269] on icon at bounding box center [1122, 273] width 16 height 19
click at [1038, 375] on li "Start" at bounding box center [1074, 375] width 116 height 23
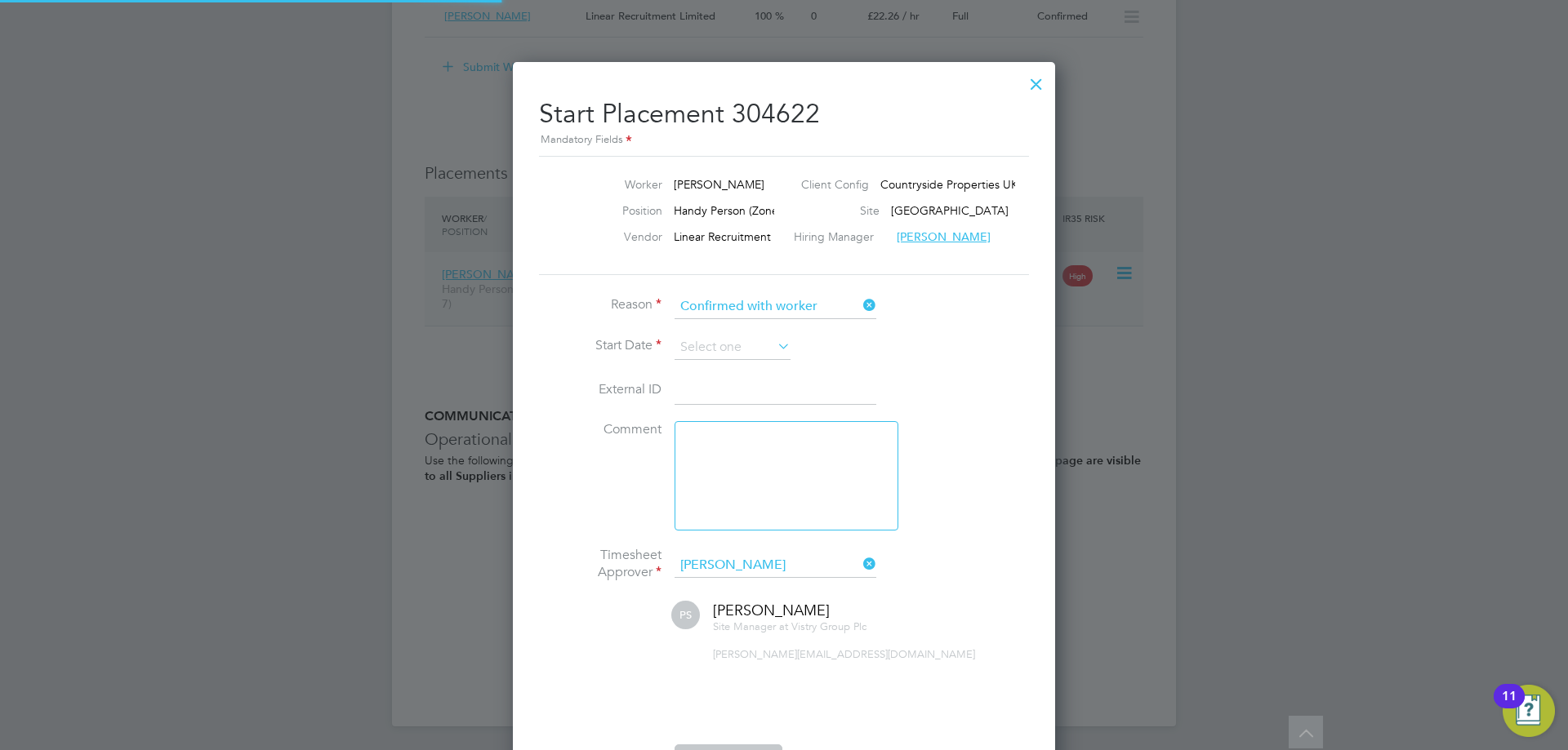
scroll to position [8, 8]
click at [693, 349] on input at bounding box center [732, 347] width 116 height 24
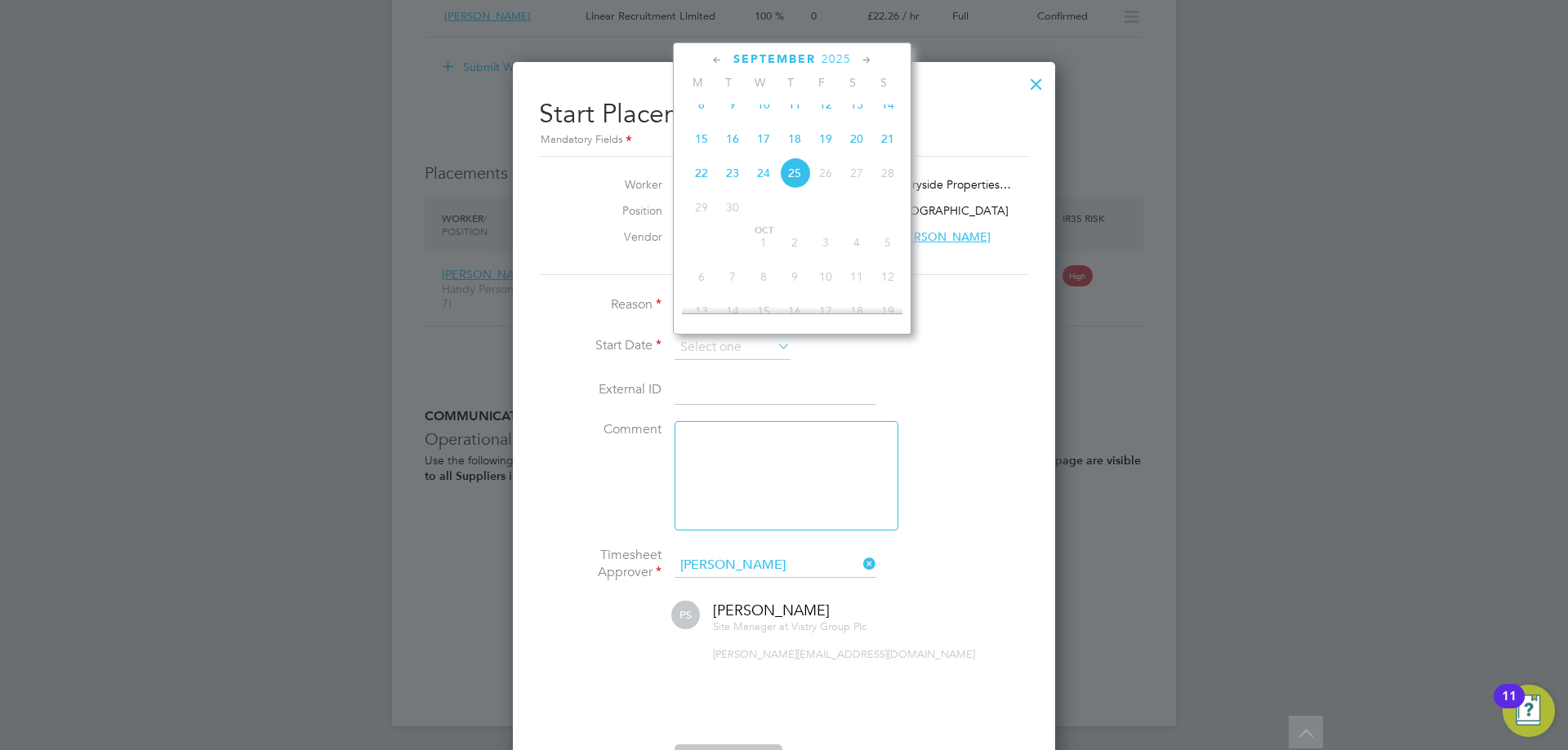
click at [712, 182] on span "22" at bounding box center [701, 173] width 31 height 31
type input "22 Sep 2025"
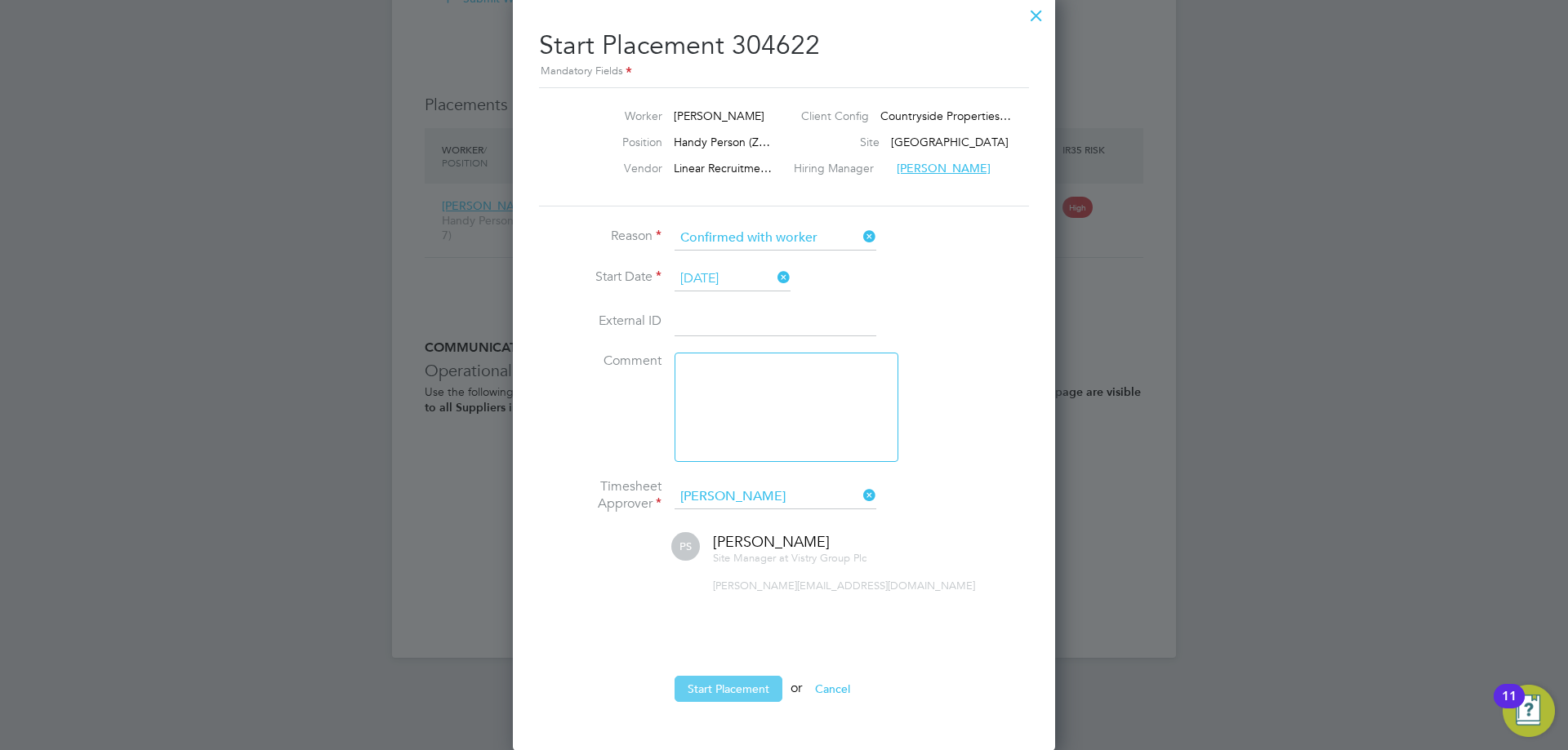
click at [739, 690] on button "Start Placement" at bounding box center [728, 689] width 108 height 26
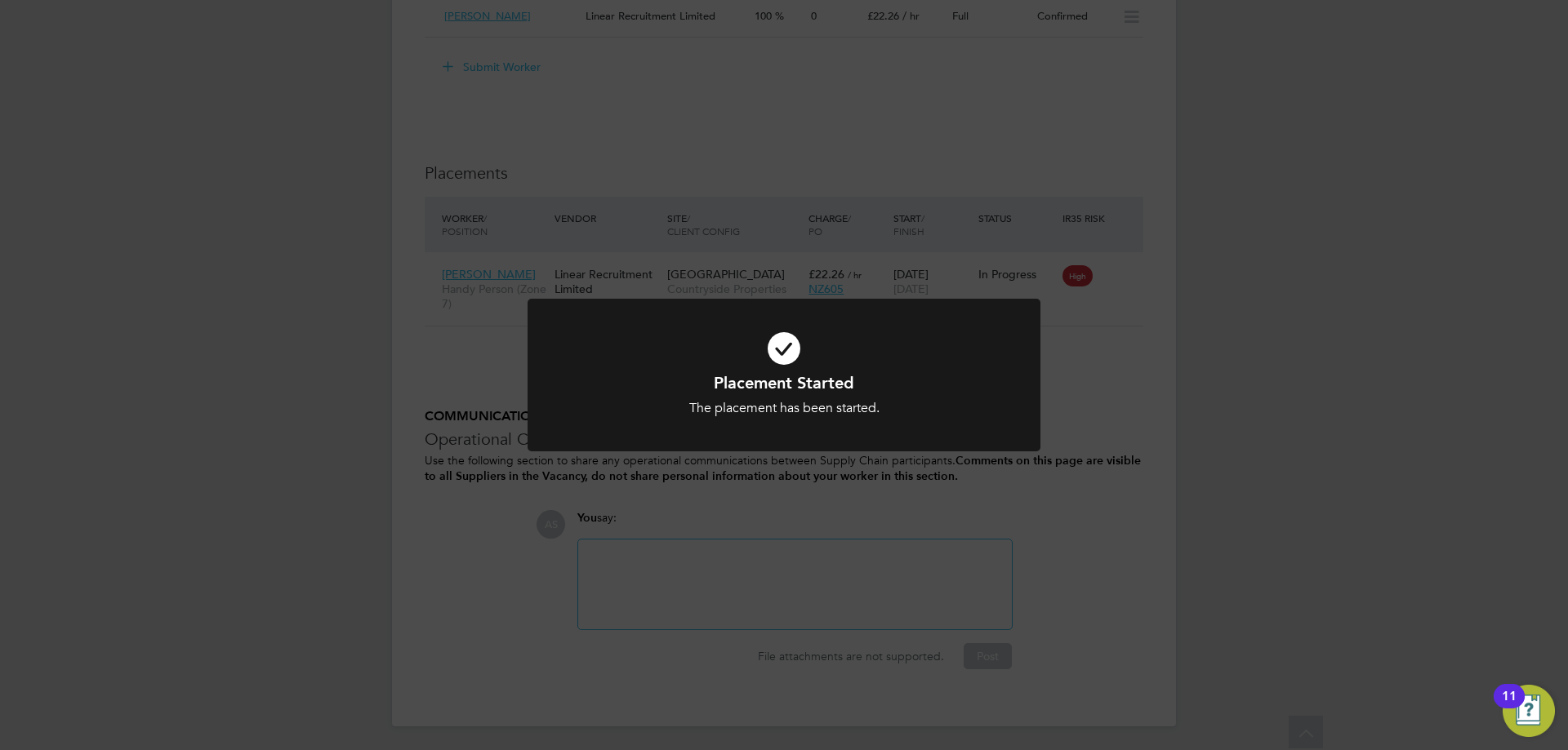
click at [873, 401] on div "The placement has been started." at bounding box center [784, 408] width 425 height 17
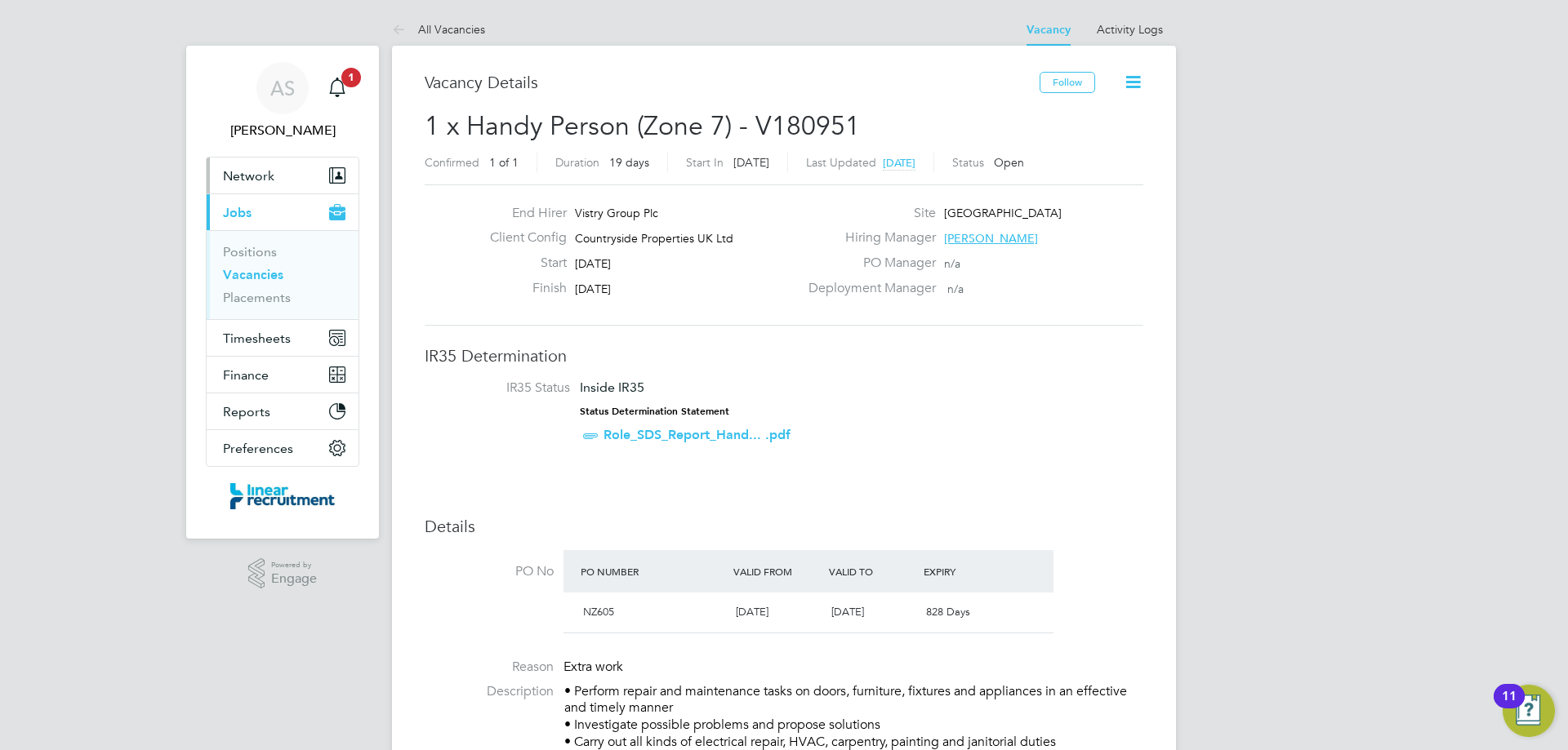
click at [250, 177] on span "Network" at bounding box center [248, 176] width 51 height 16
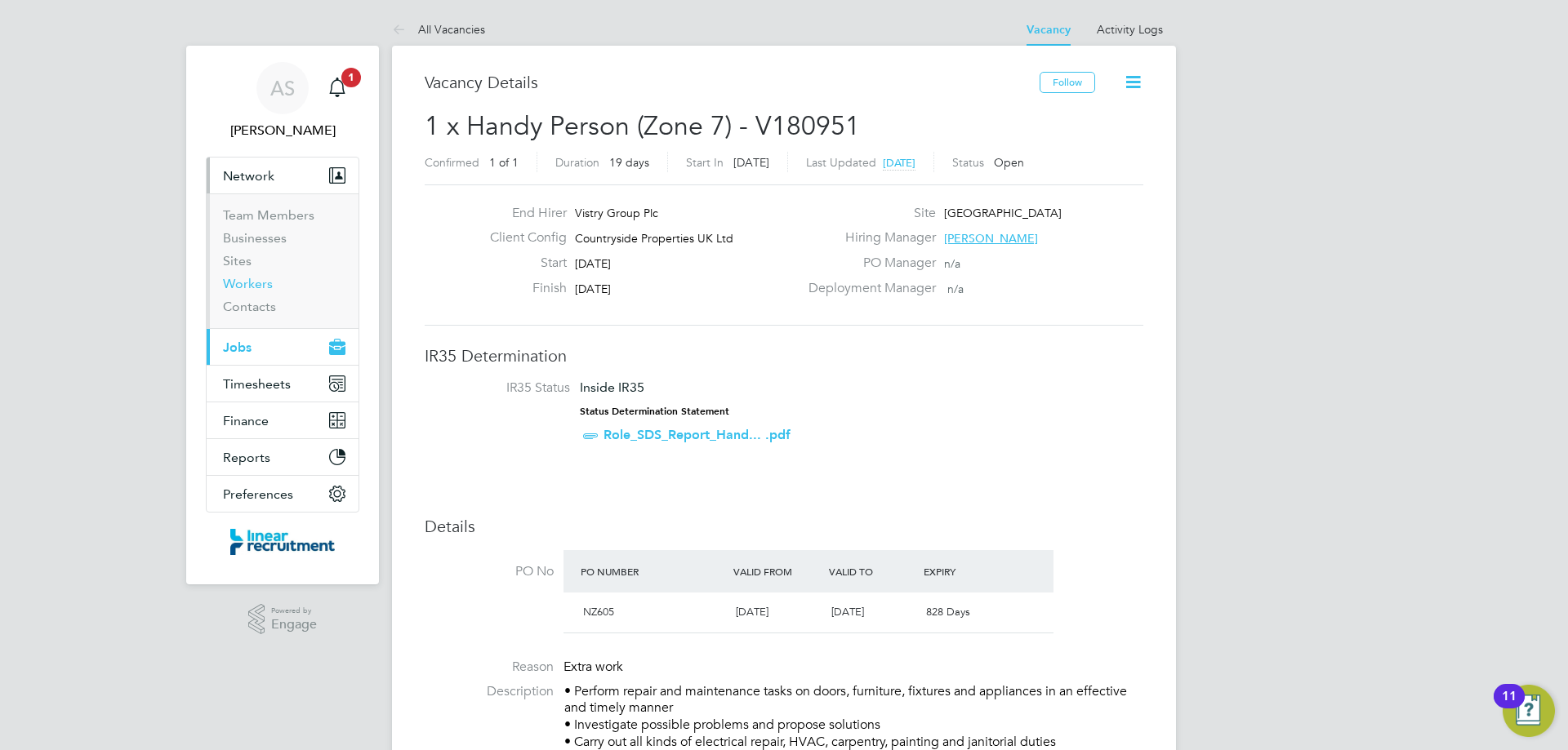
click at [254, 283] on link "Workers" at bounding box center [247, 283] width 49 height 16
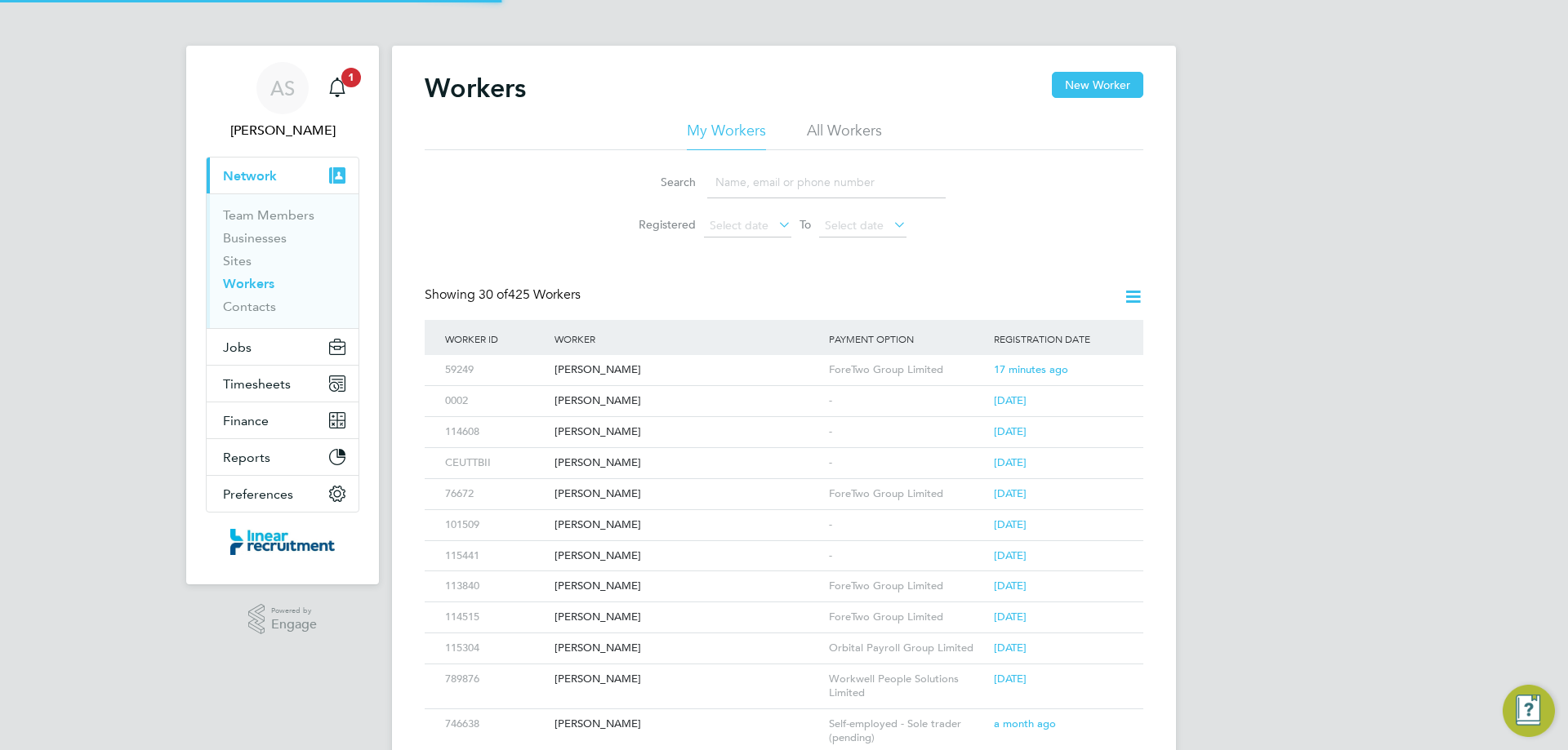
click at [865, 125] on li "All Workers" at bounding box center [845, 135] width 75 height 29
click at [846, 170] on input at bounding box center [826, 183] width 239 height 32
type input "l"
type input "daniel jackson"
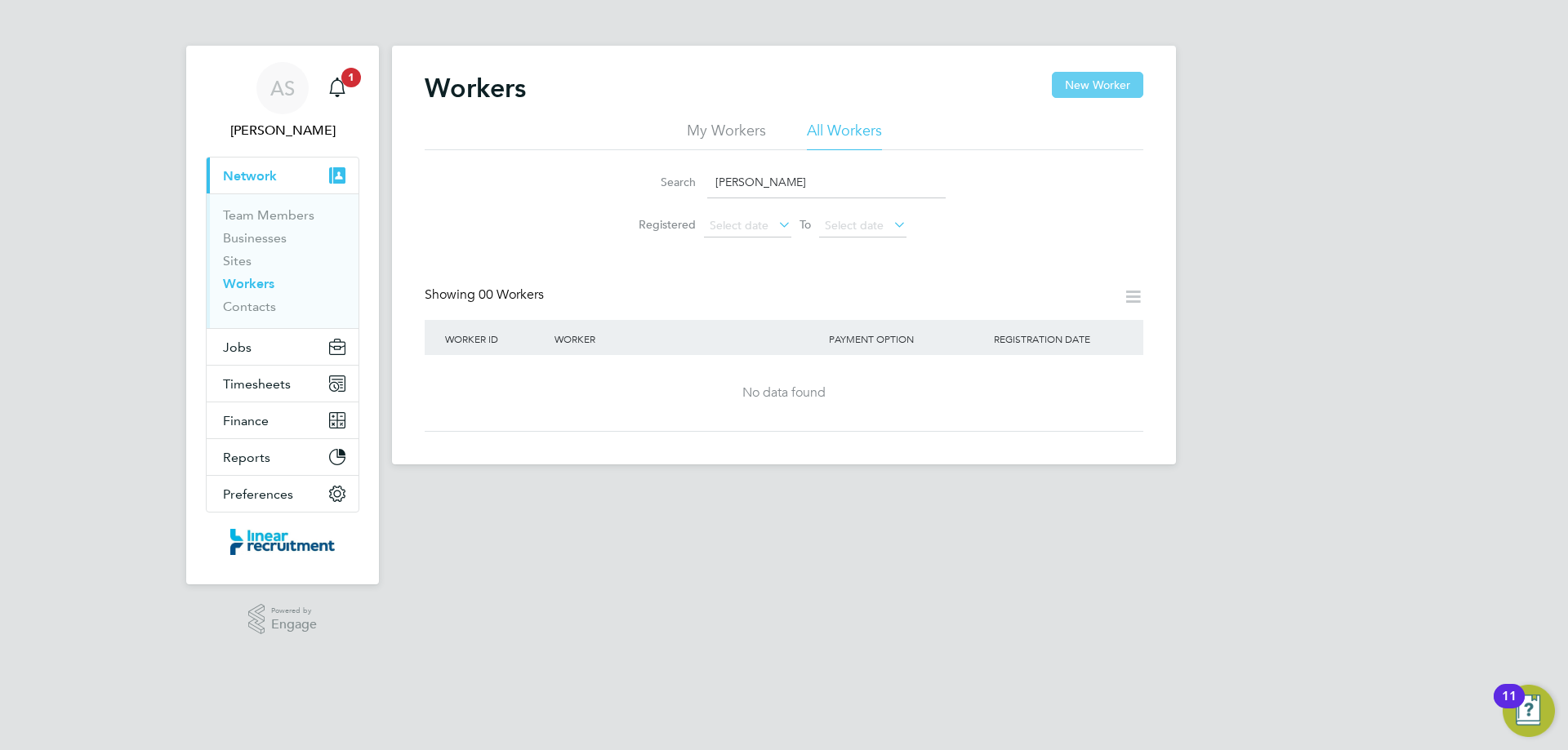
click at [1081, 84] on button "New Worker" at bounding box center [1097, 85] width 91 height 26
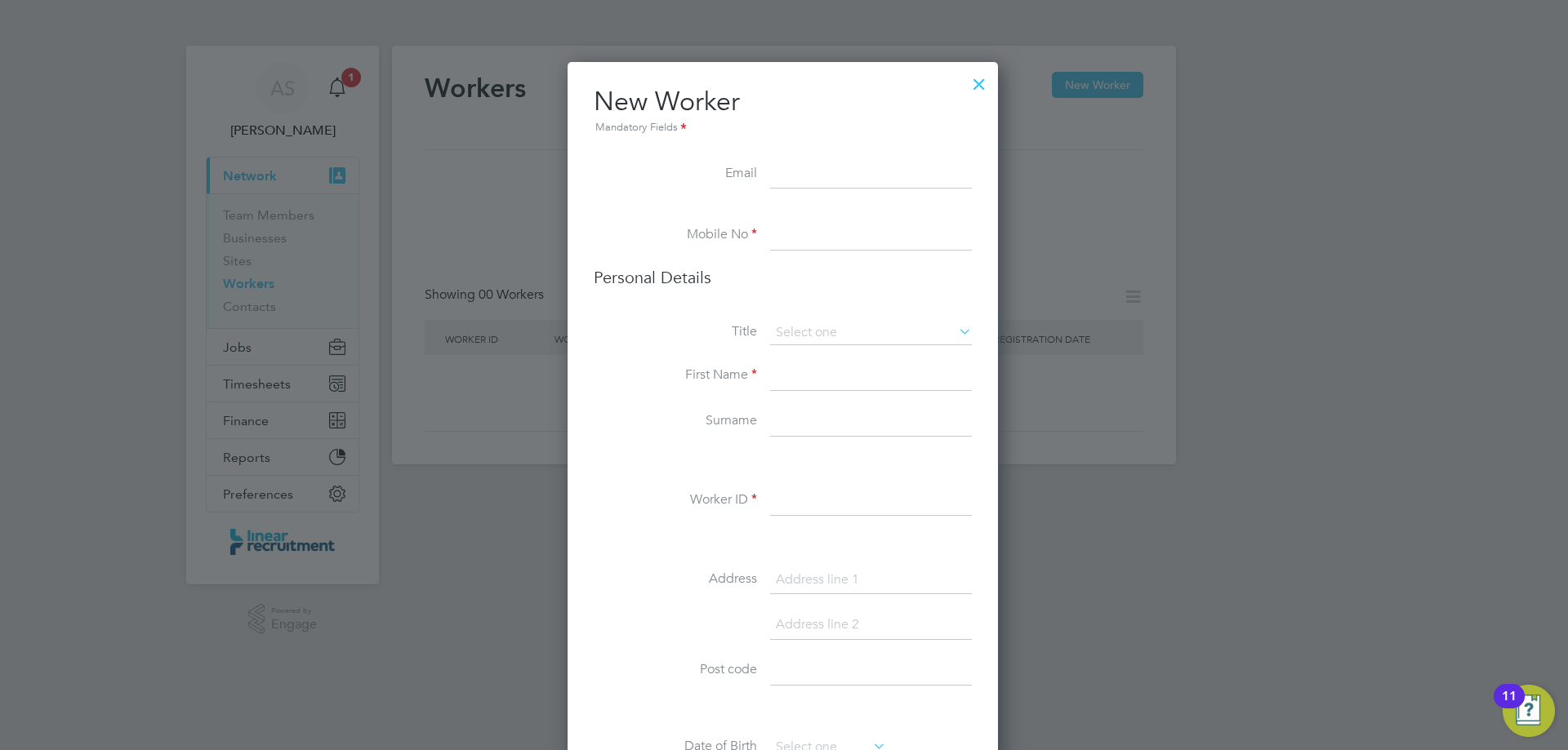
paste input "[EMAIL_ADDRESS][DOMAIN_NAME]"
type input "[EMAIL_ADDRESS][DOMAIN_NAME]"
paste input "07849180536"
type input "07849180536"
click at [805, 323] on input at bounding box center [871, 333] width 202 height 24
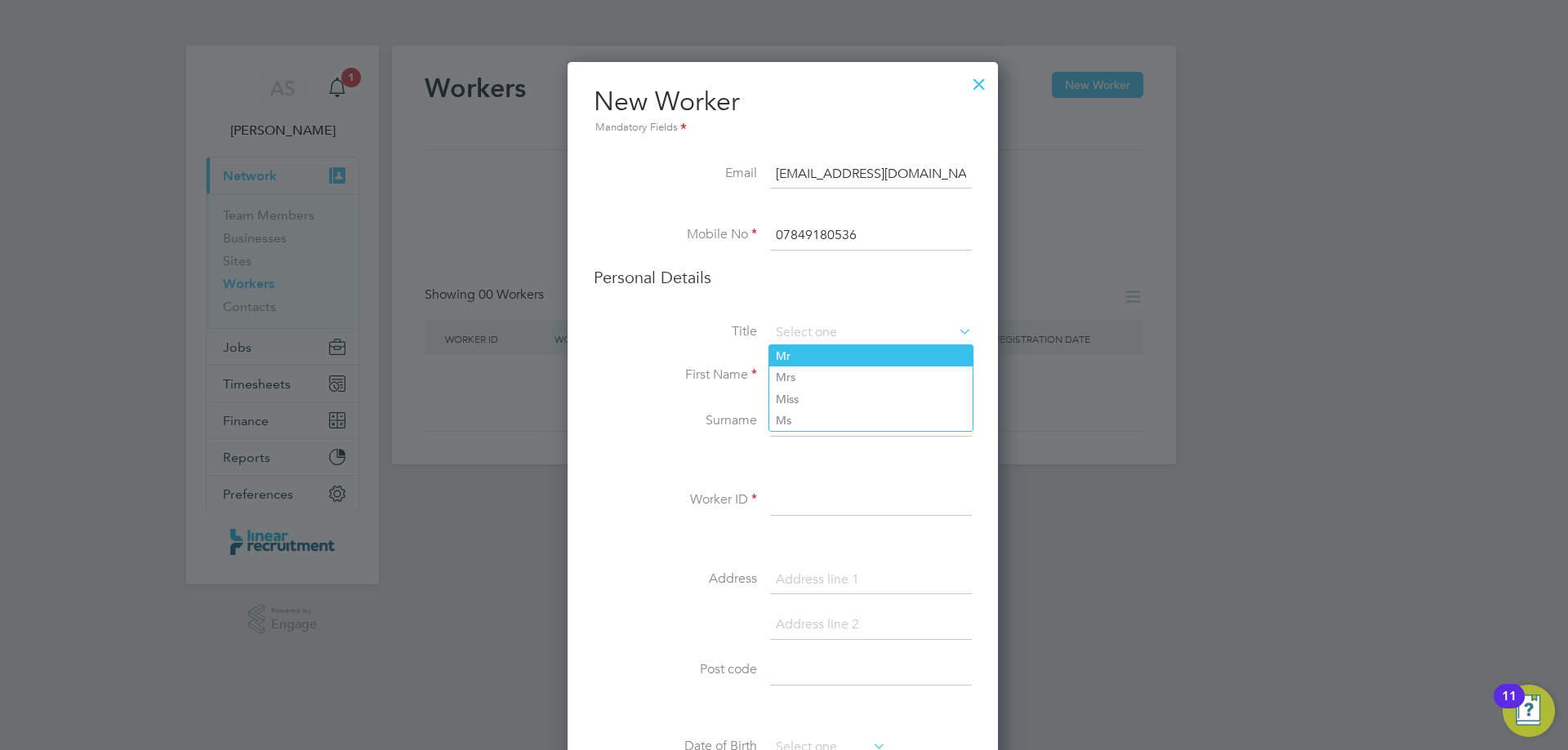
click at [802, 354] on li "Mr" at bounding box center [871, 355] width 204 height 21
type input "Mr"
click at [799, 366] on input at bounding box center [871, 376] width 202 height 29
type input "Daniel"
type input "Jackson"
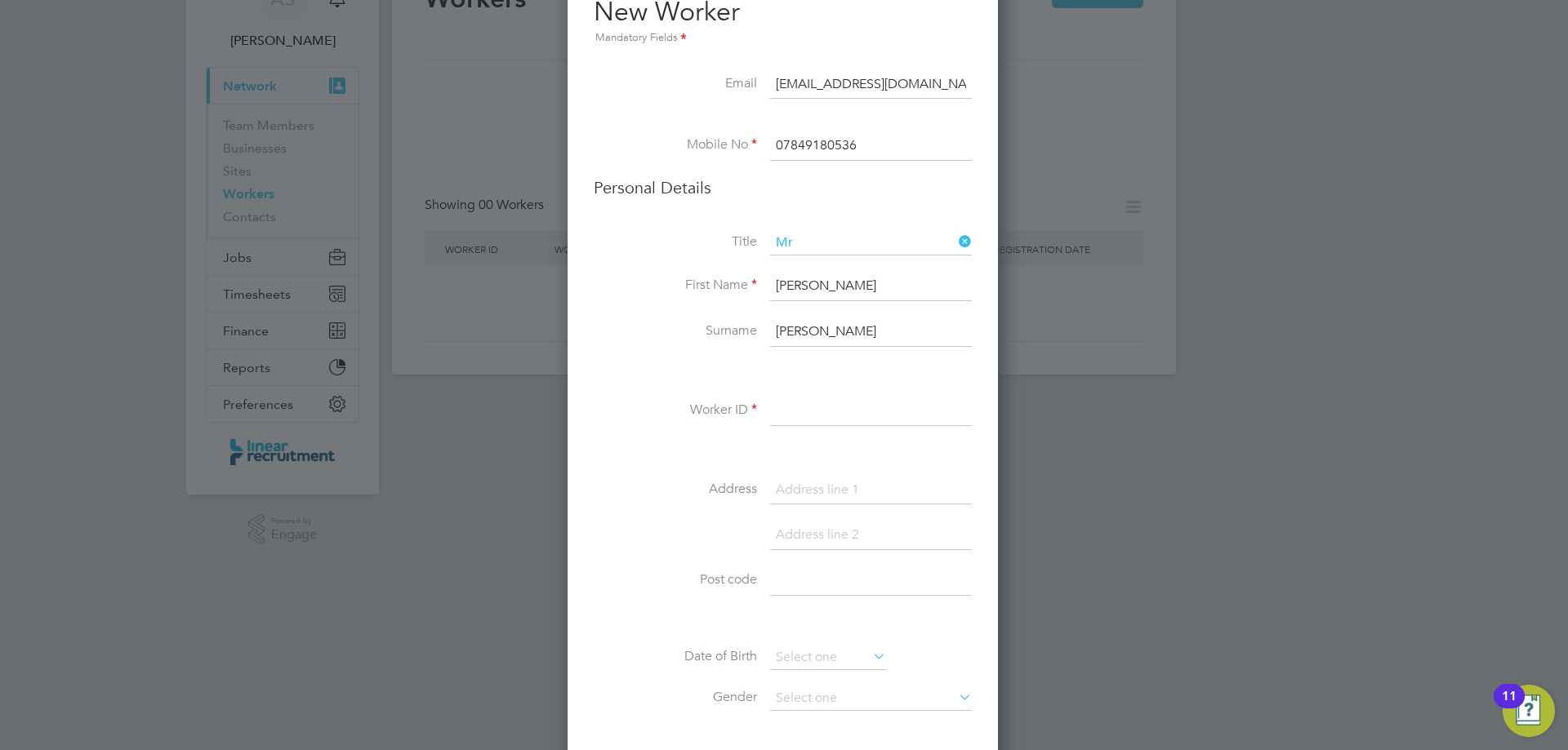
scroll to position [245, 0]
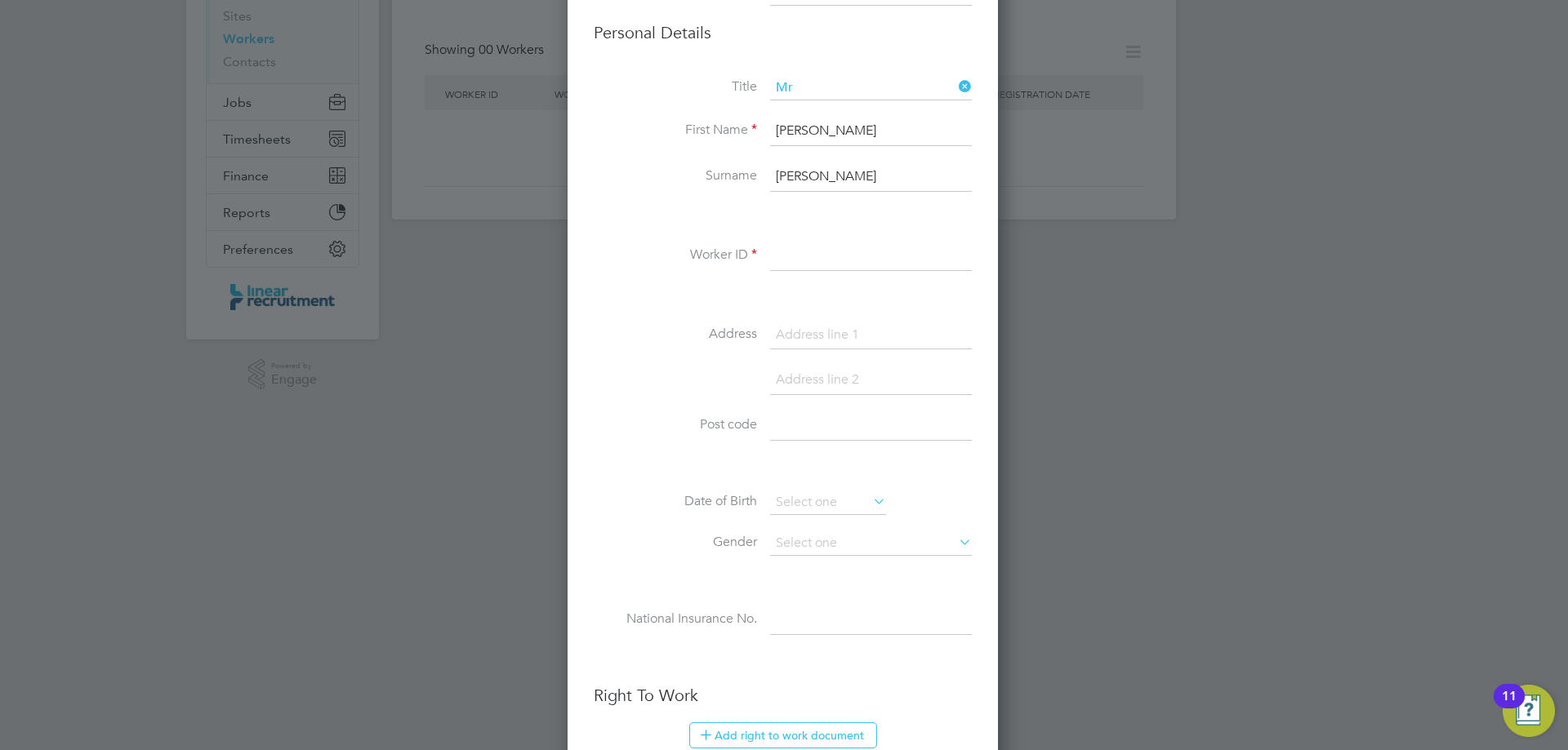
click at [813, 243] on input at bounding box center [871, 256] width 202 height 29
paste input "115773"
type input "115773"
click at [828, 347] on input at bounding box center [871, 335] width 202 height 29
type input "[STREET_ADDRESS][PERSON_NAME]"
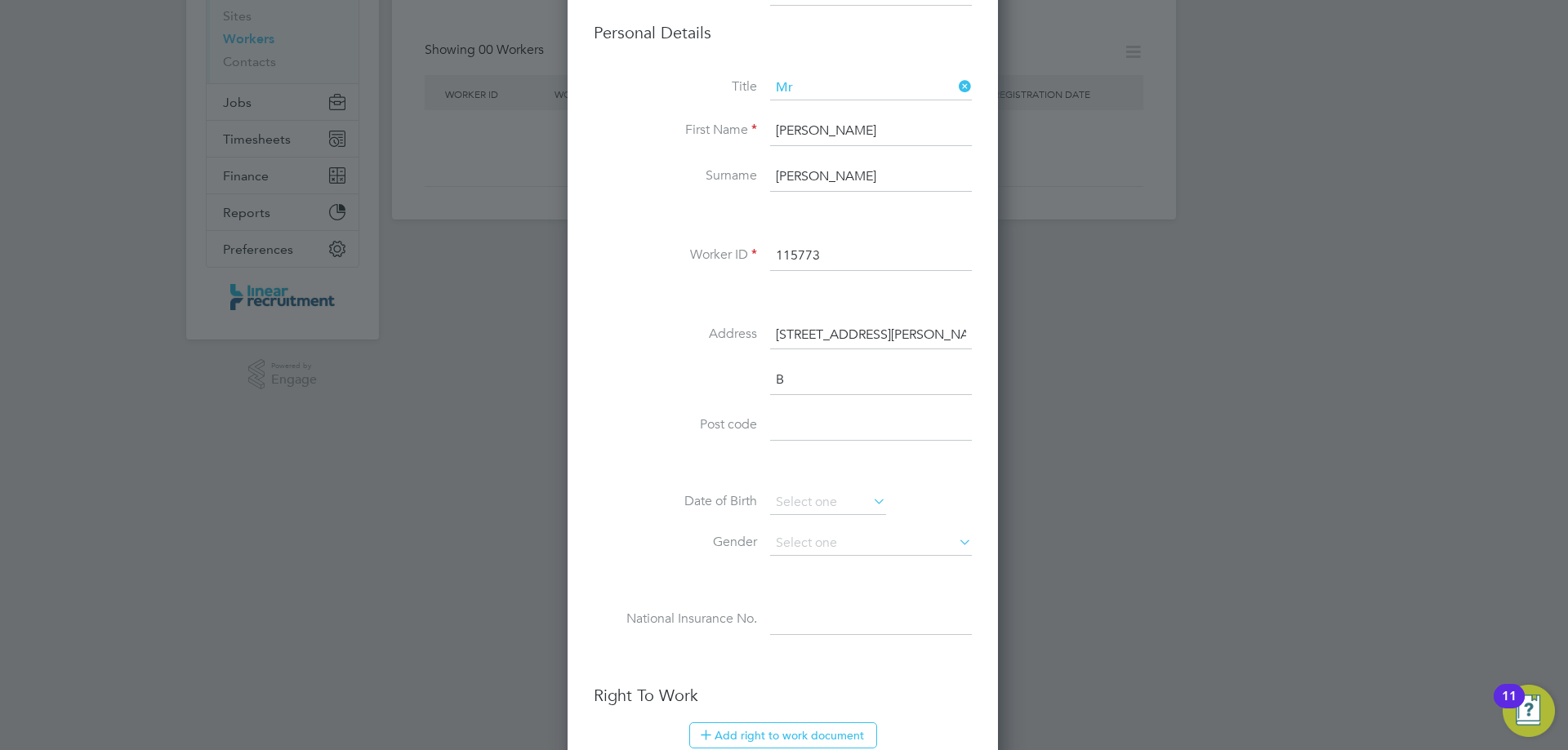
scroll to position [1426, 432]
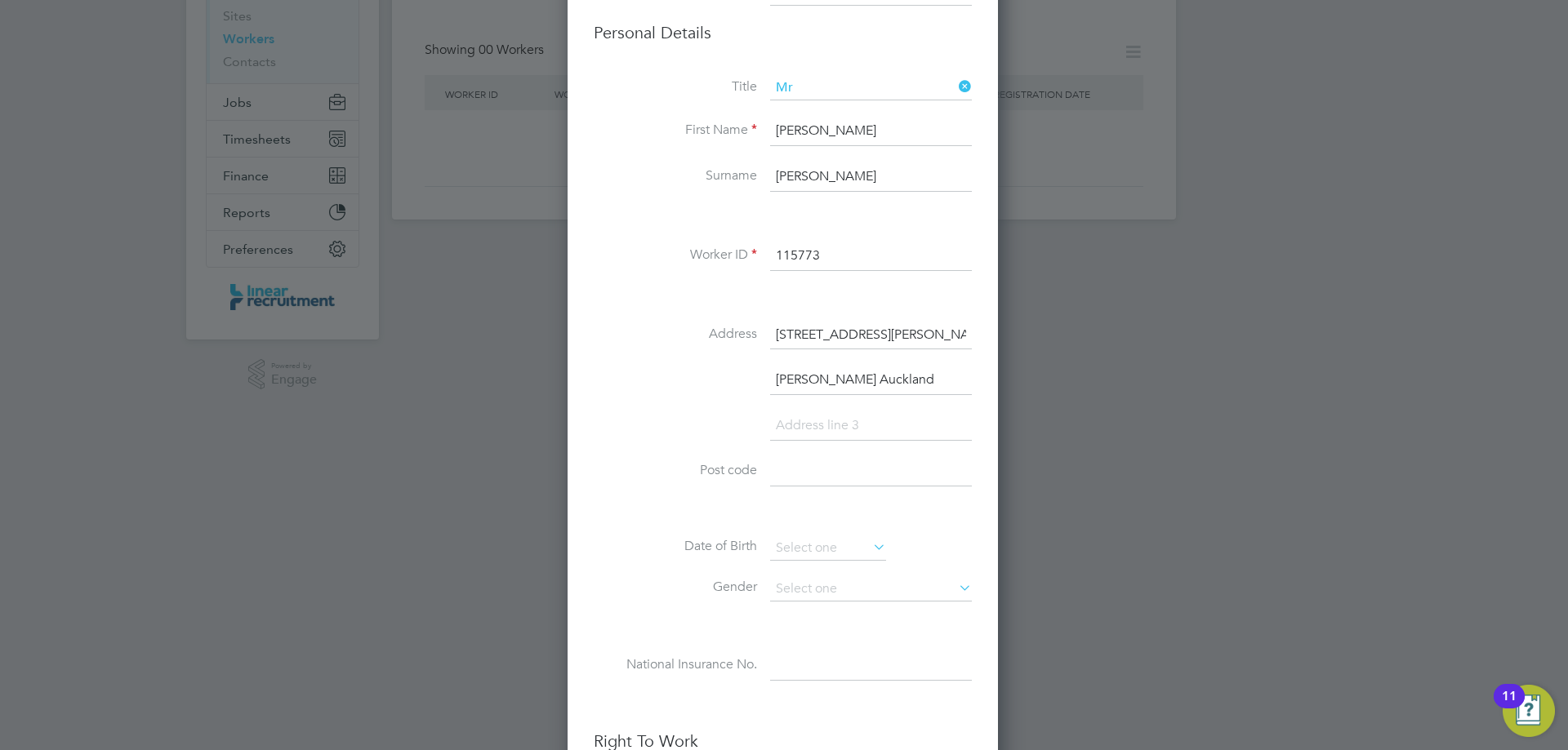
type input "[PERSON_NAME] Auckland"
paste input "DL14 6HF"
type input "DL14 6HF"
click at [808, 560] on input at bounding box center [828, 548] width 116 height 24
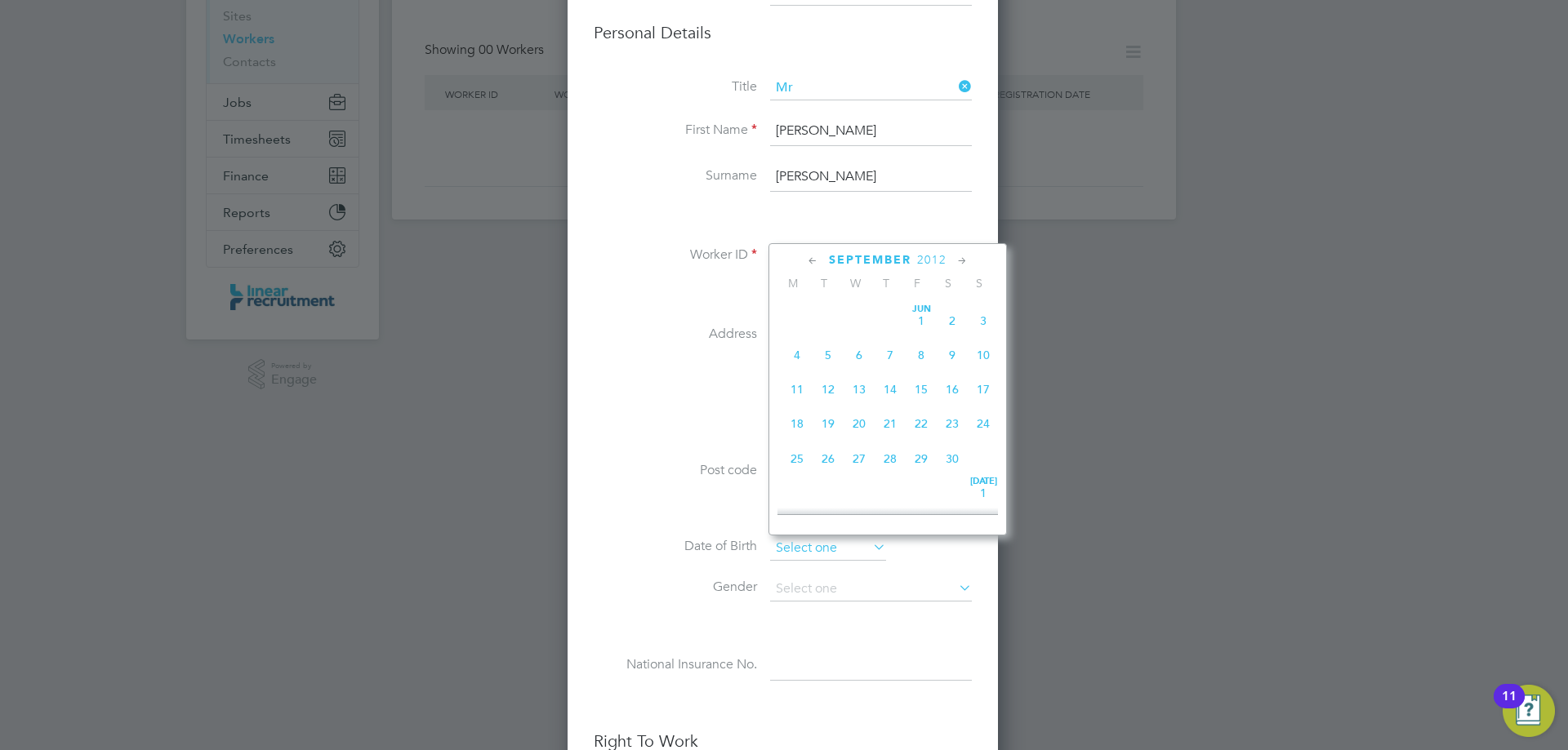
scroll to position [636, 0]
click at [927, 261] on span "2012" at bounding box center [931, 260] width 29 height 14
click at [889, 349] on span "2001" at bounding box center [890, 335] width 31 height 31
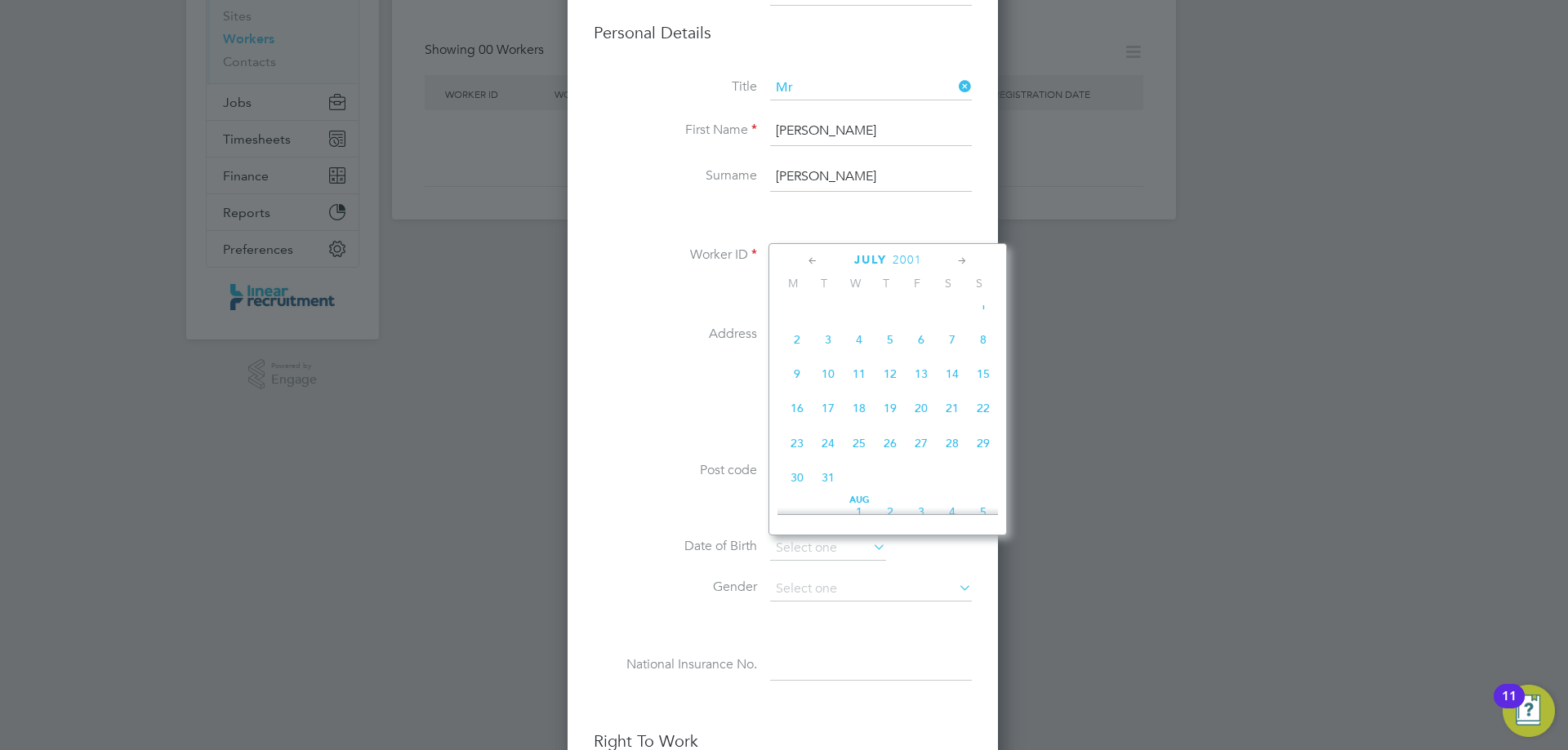
click at [799, 349] on span "2" at bounding box center [796, 339] width 31 height 31
type input "[DATE]"
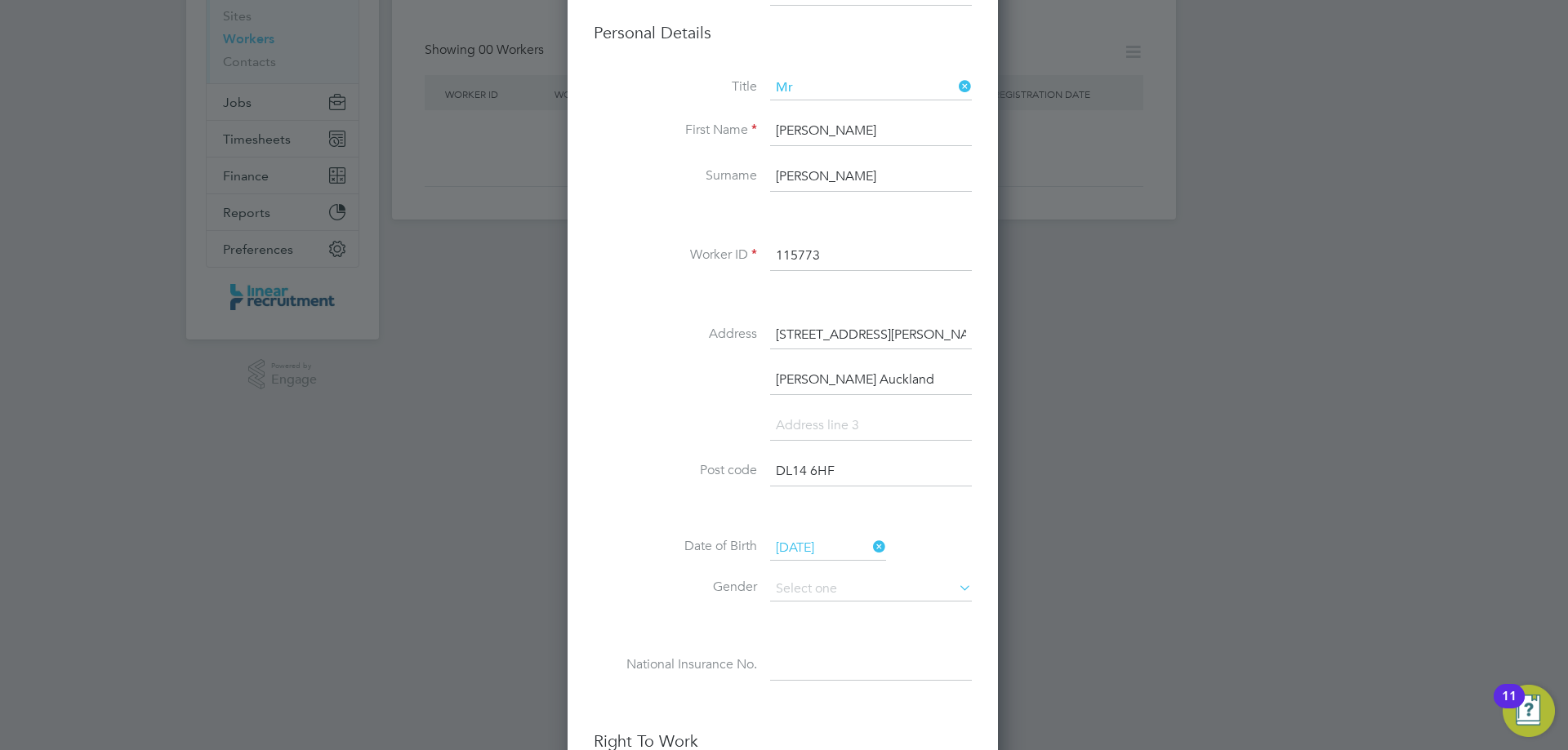
scroll to position [327, 0]
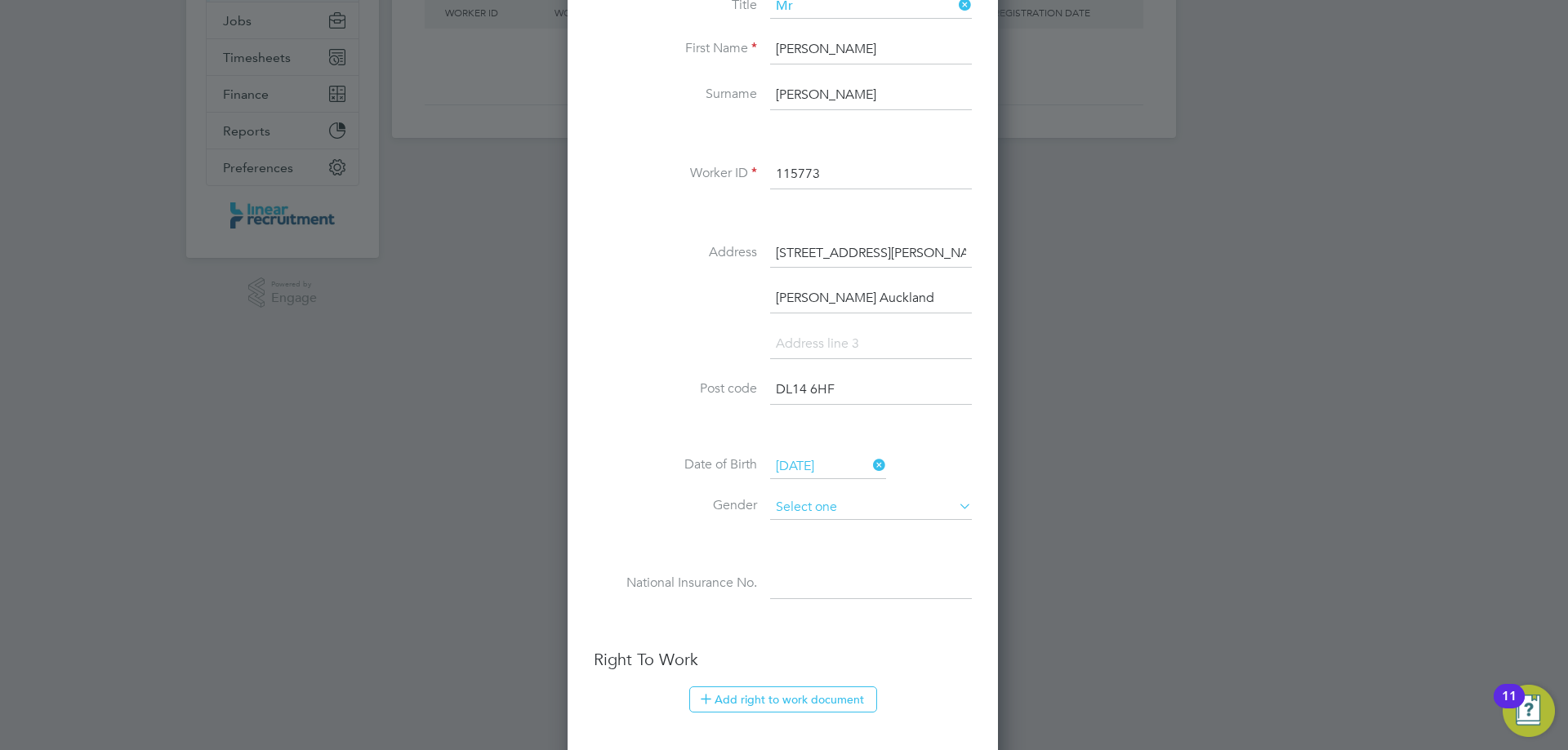
click at [798, 501] on input at bounding box center [871, 507] width 202 height 24
click at [805, 523] on li "[DEMOGRAPHIC_DATA]" at bounding box center [871, 530] width 204 height 21
type input "[DEMOGRAPHIC_DATA]"
click at [815, 592] on input at bounding box center [871, 584] width 202 height 29
paste input "SC135397B"
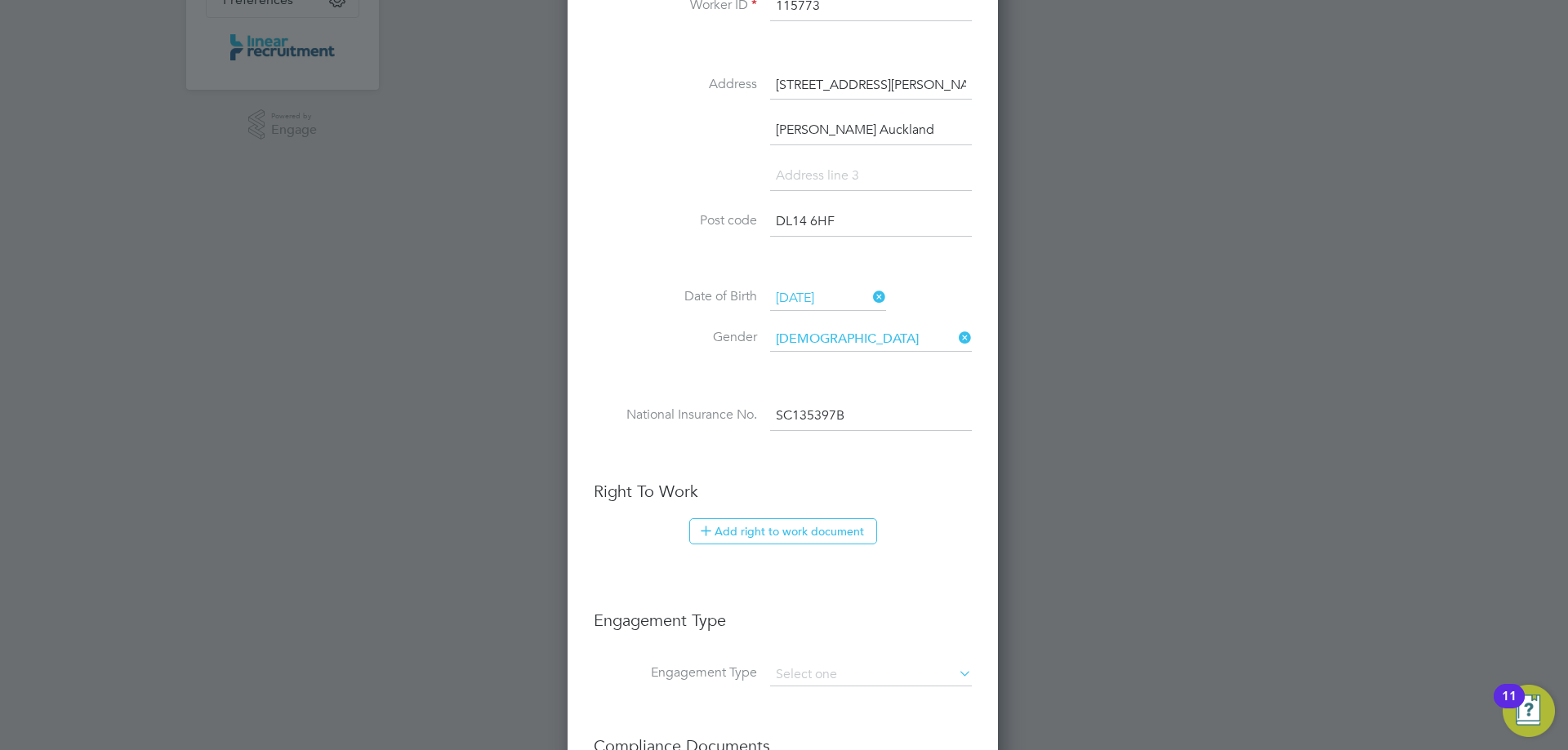
scroll to position [572, 0]
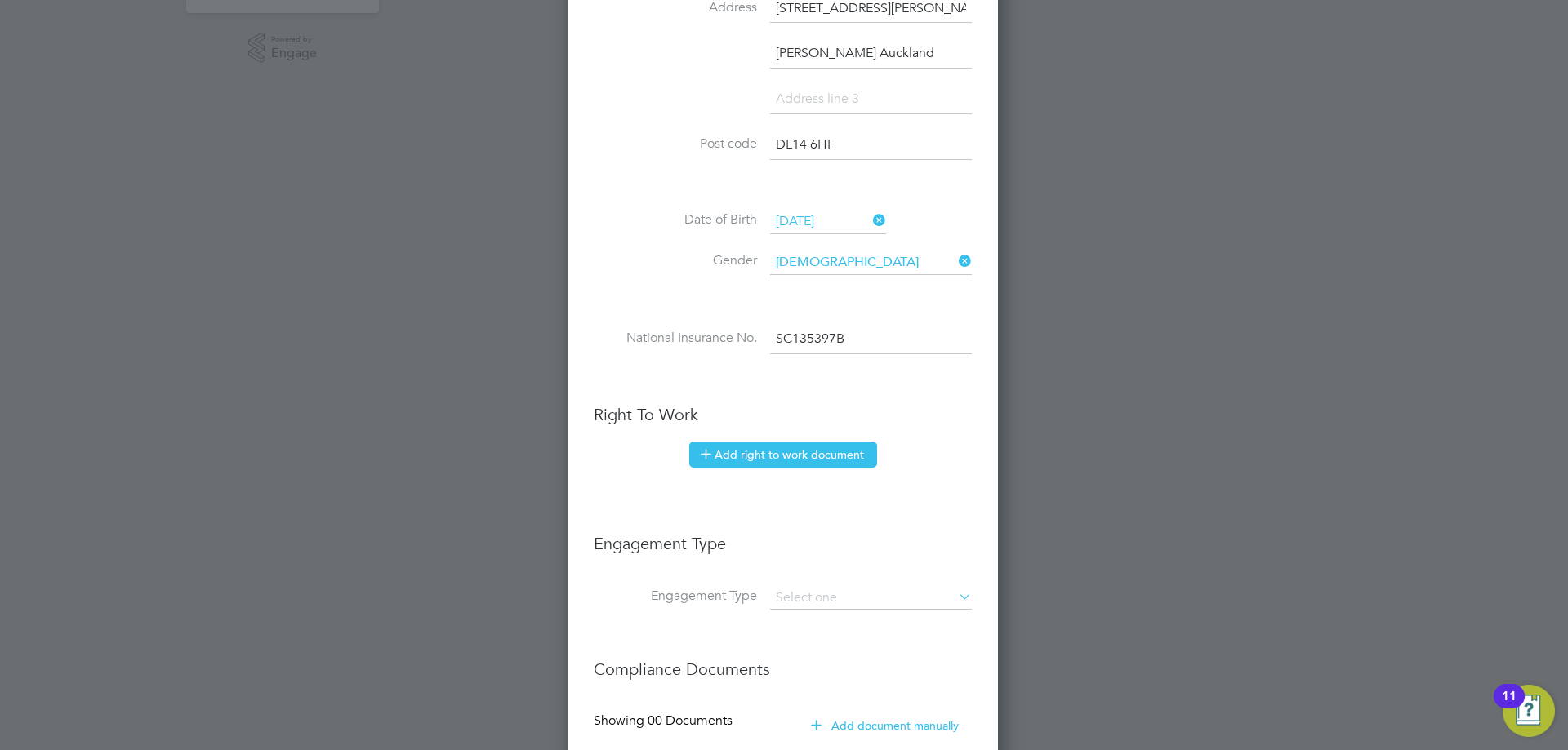
type input "SC 13 53 97 B"
click at [794, 455] on button "Add right to work document" at bounding box center [783, 454] width 188 height 26
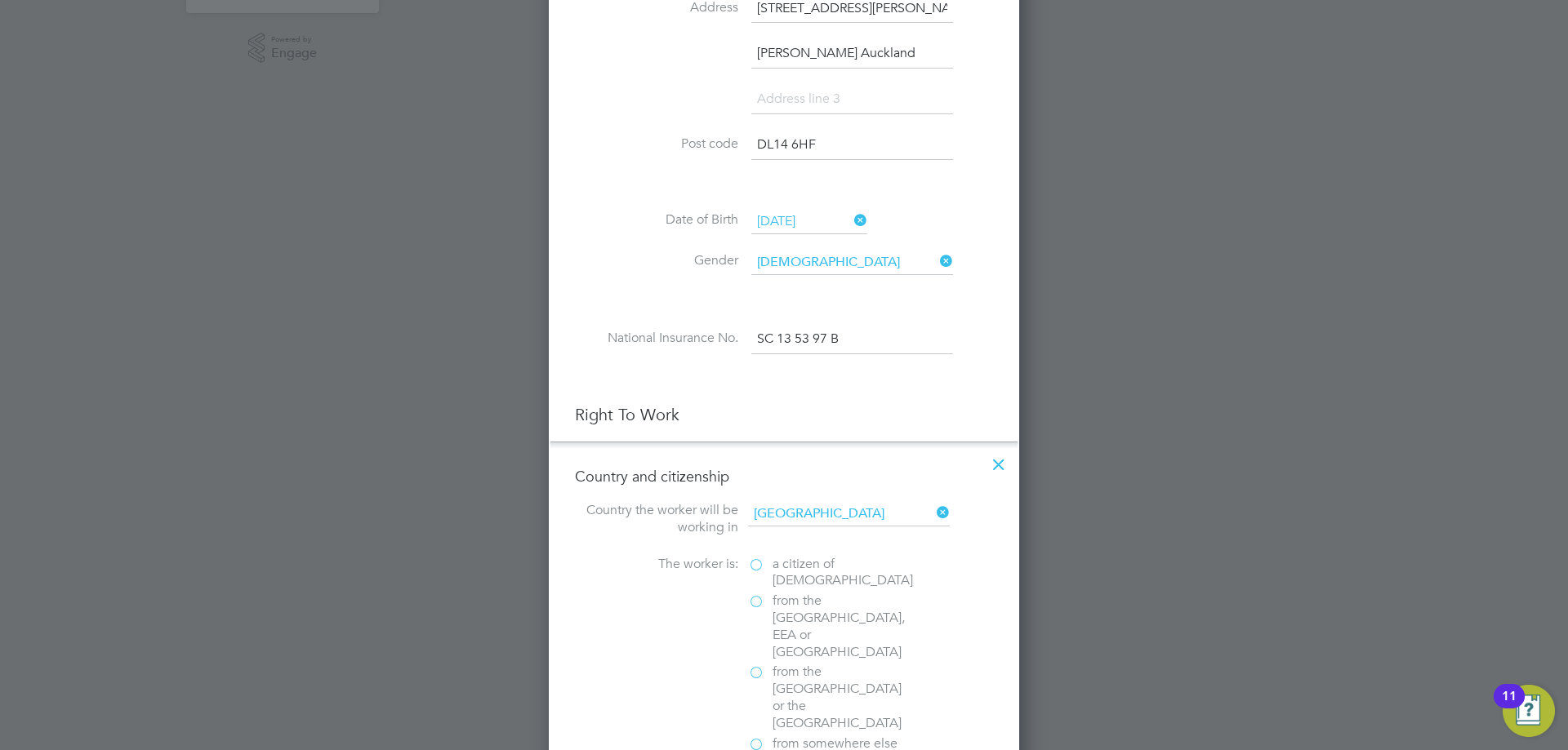
scroll to position [1673, 471]
click at [834, 571] on span "a citizen of [DEMOGRAPHIC_DATA]" at bounding box center [843, 573] width 141 height 34
click at [0, 0] on input "a citizen of [DEMOGRAPHIC_DATA]" at bounding box center [0, 0] width 0 height 0
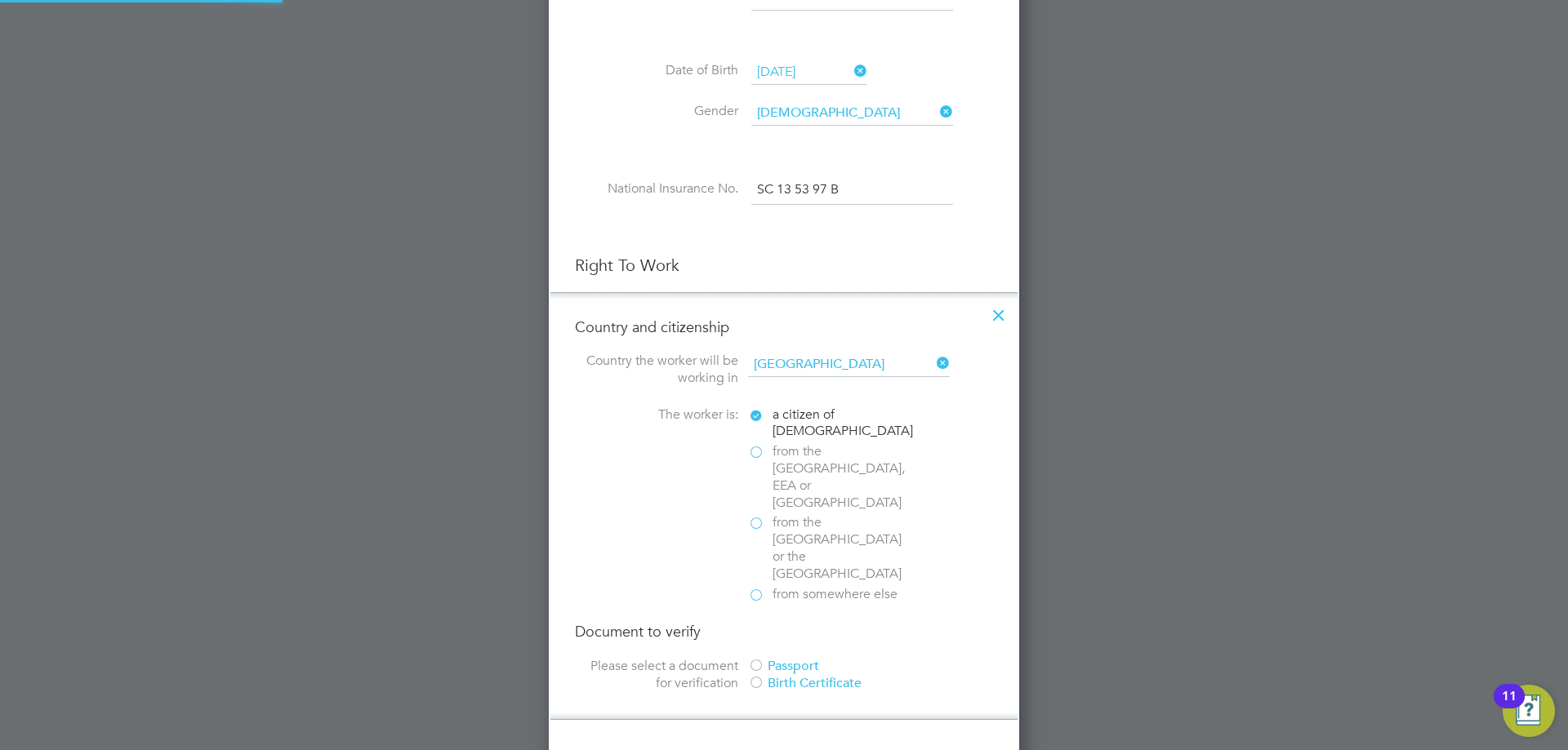
scroll to position [735, 0]
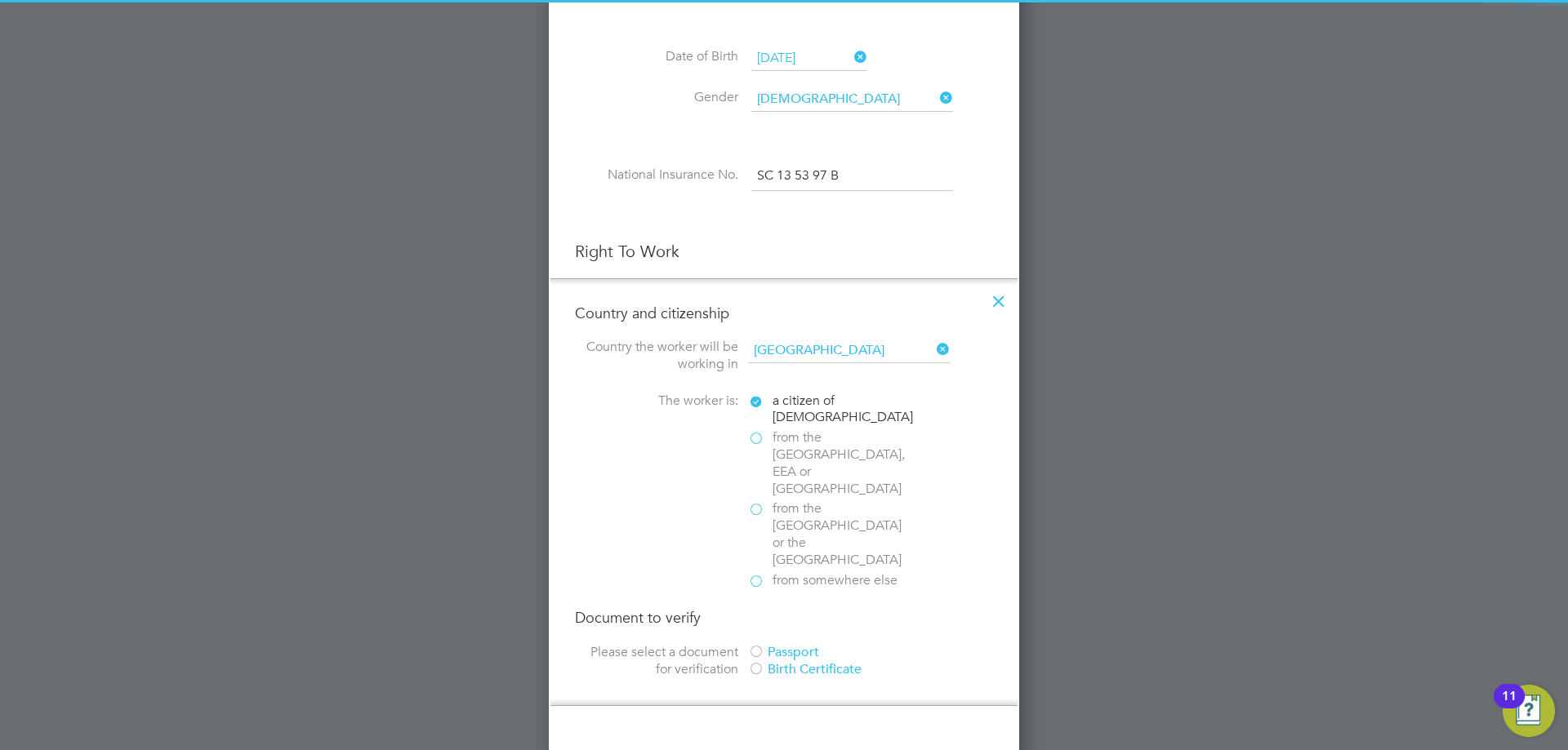
click at [805, 644] on div "Passport" at bounding box center [871, 653] width 245 height 17
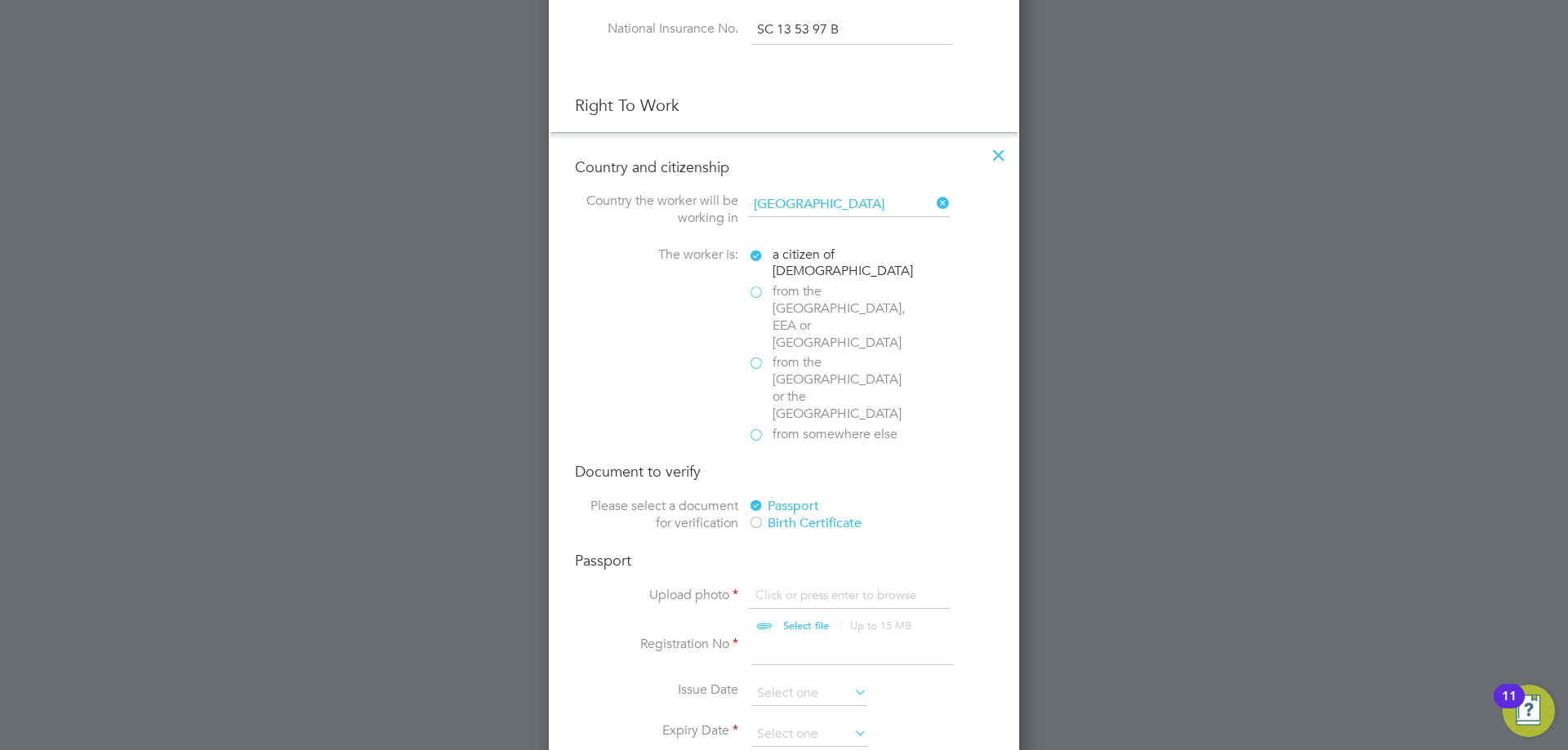
scroll to position [898, 0]
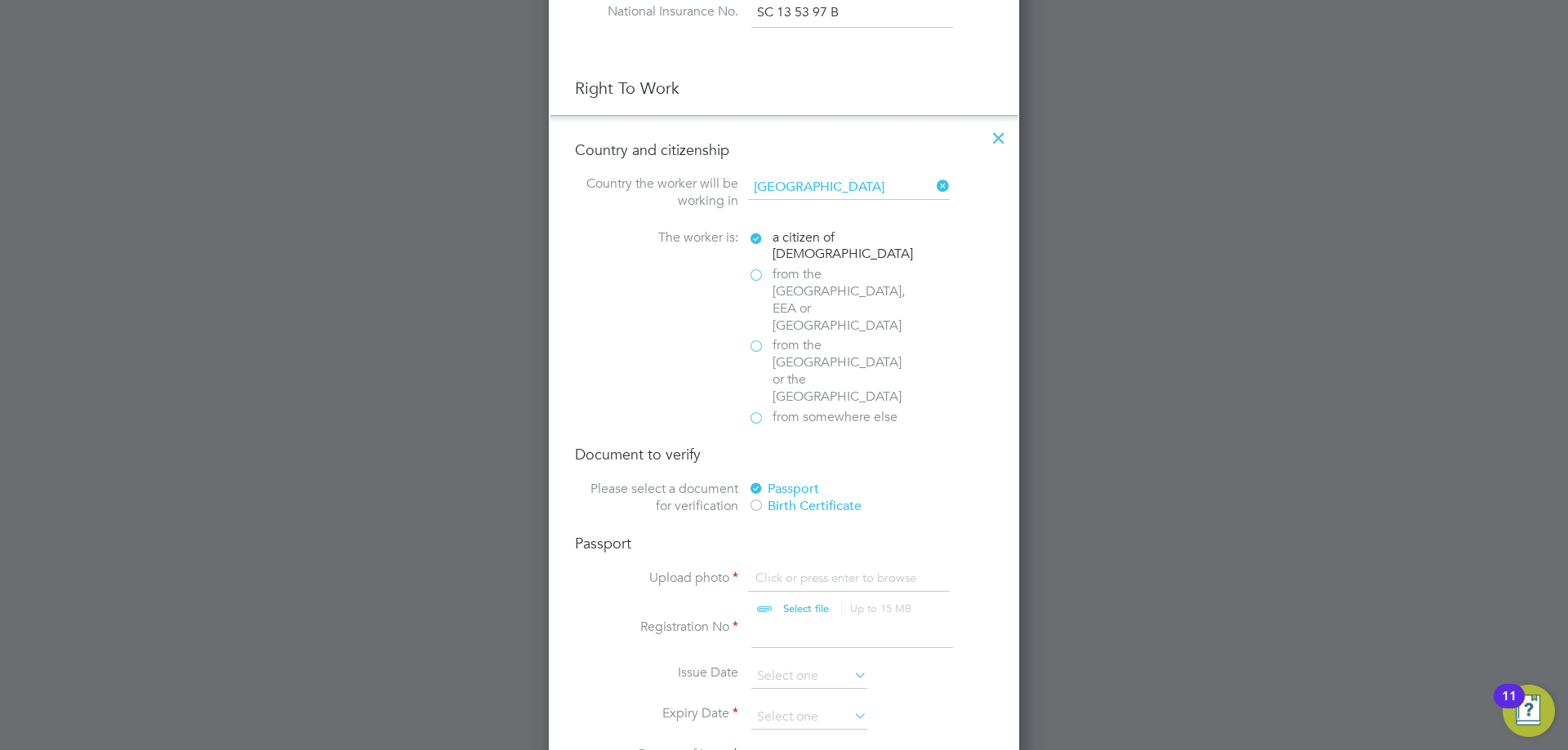
click at [817, 534] on div "Passport Upload photo Click or press enter to browse Select file Up to 15 MB Dr…" at bounding box center [784, 659] width 418 height 252
click at [819, 570] on input "file" at bounding box center [821, 594] width 256 height 49
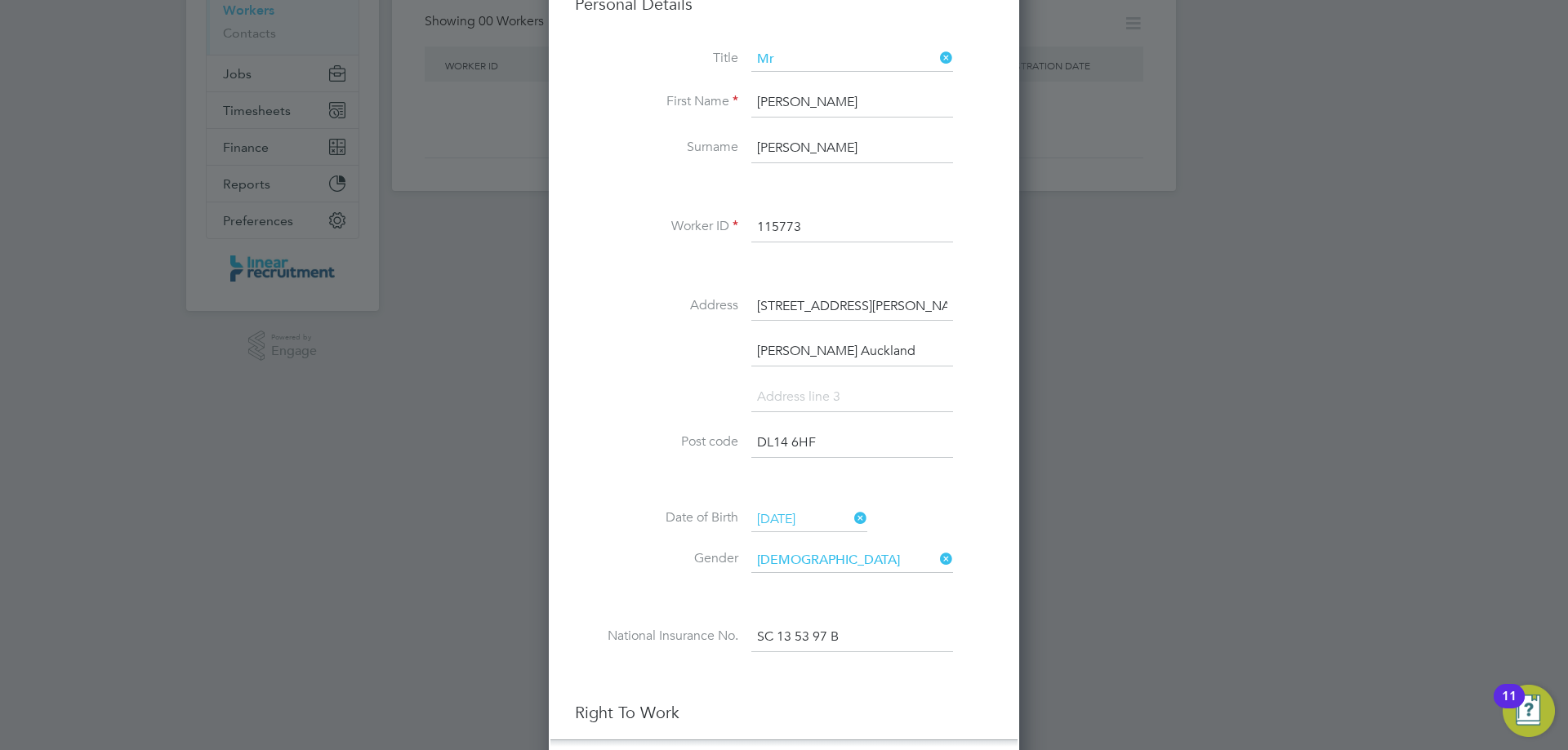
type input "C:\fakepath\Passport.jpg"
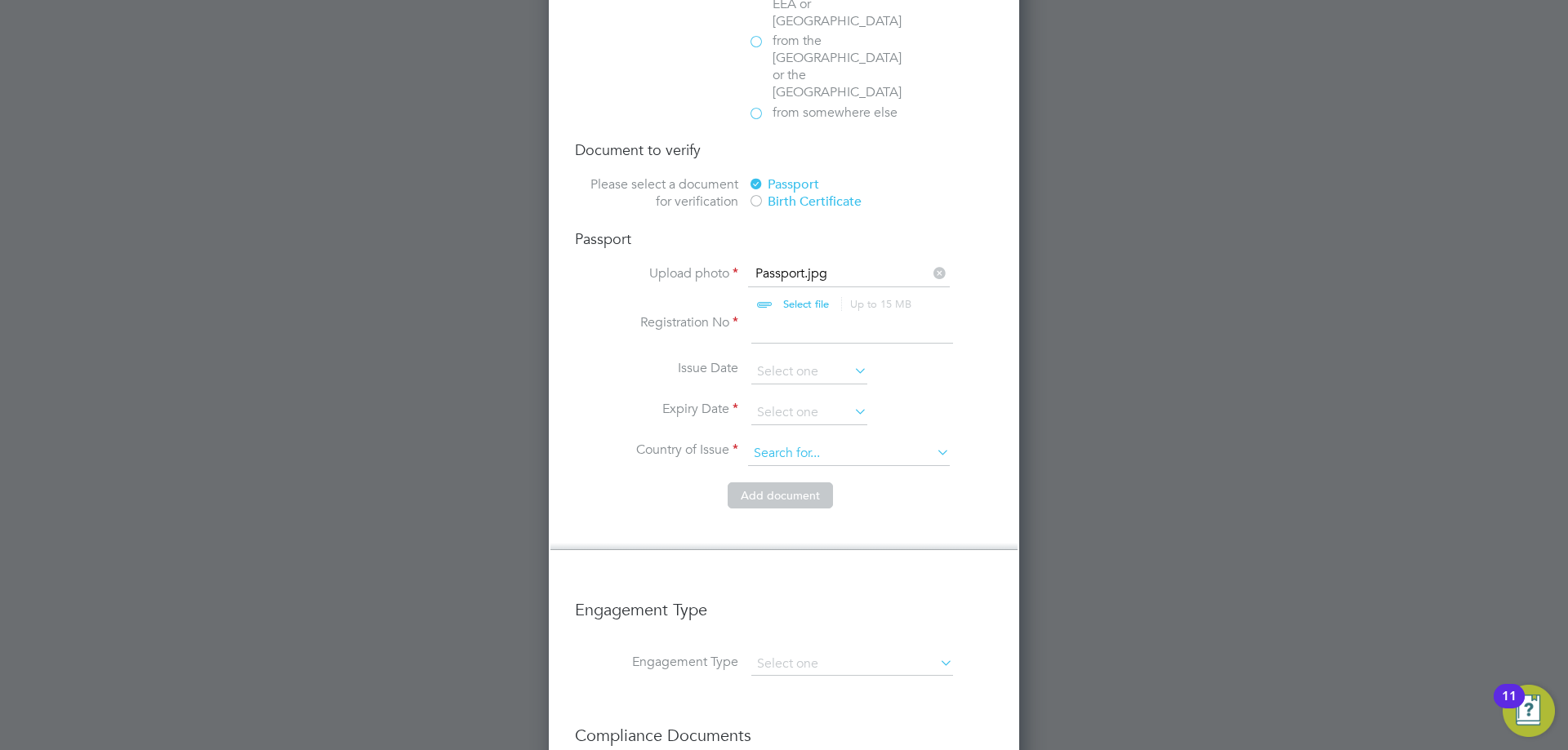
scroll to position [1225, 0]
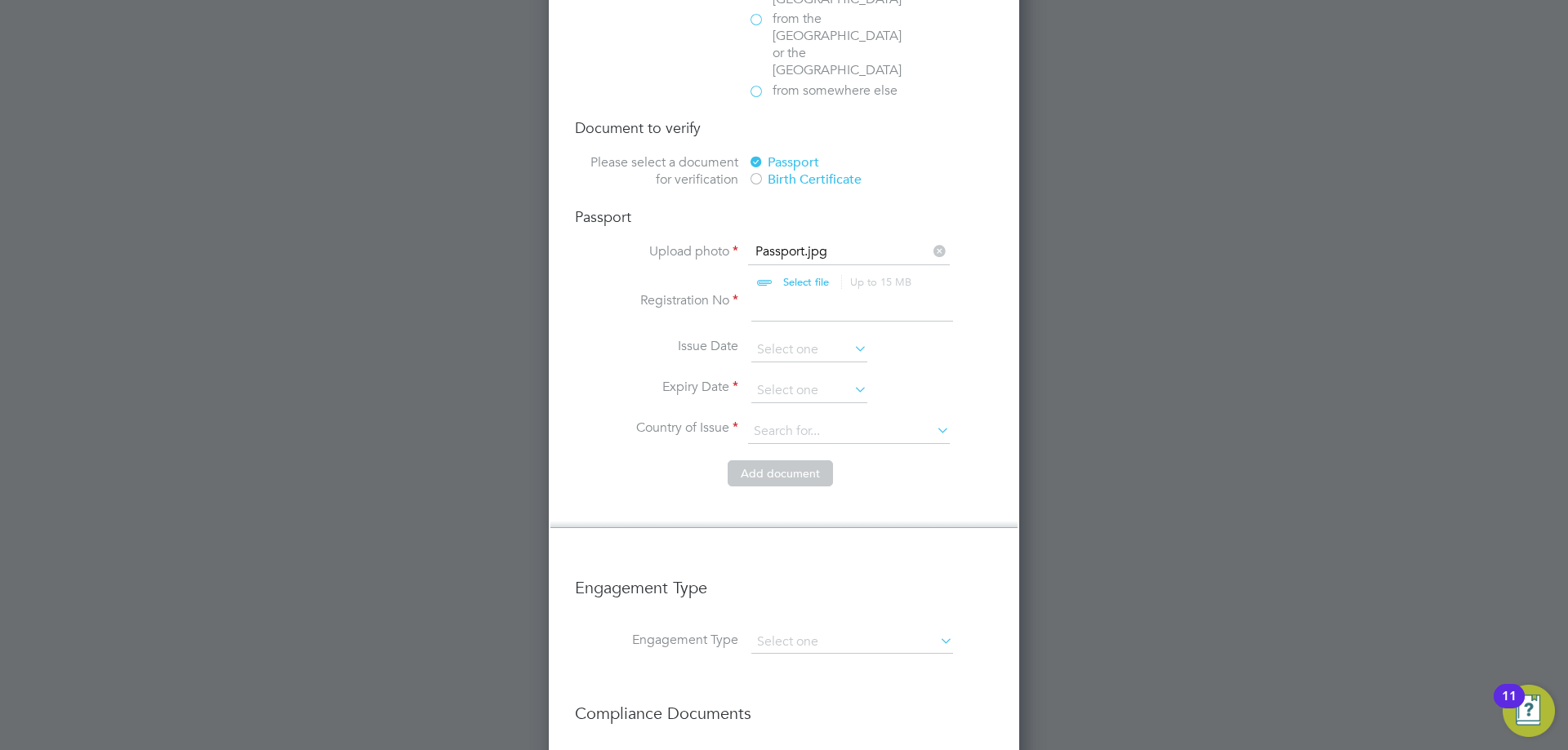
click at [823, 292] on input at bounding box center [851, 307] width 202 height 29
click at [781, 292] on input at bounding box center [851, 307] width 202 height 29
type input "530693851"
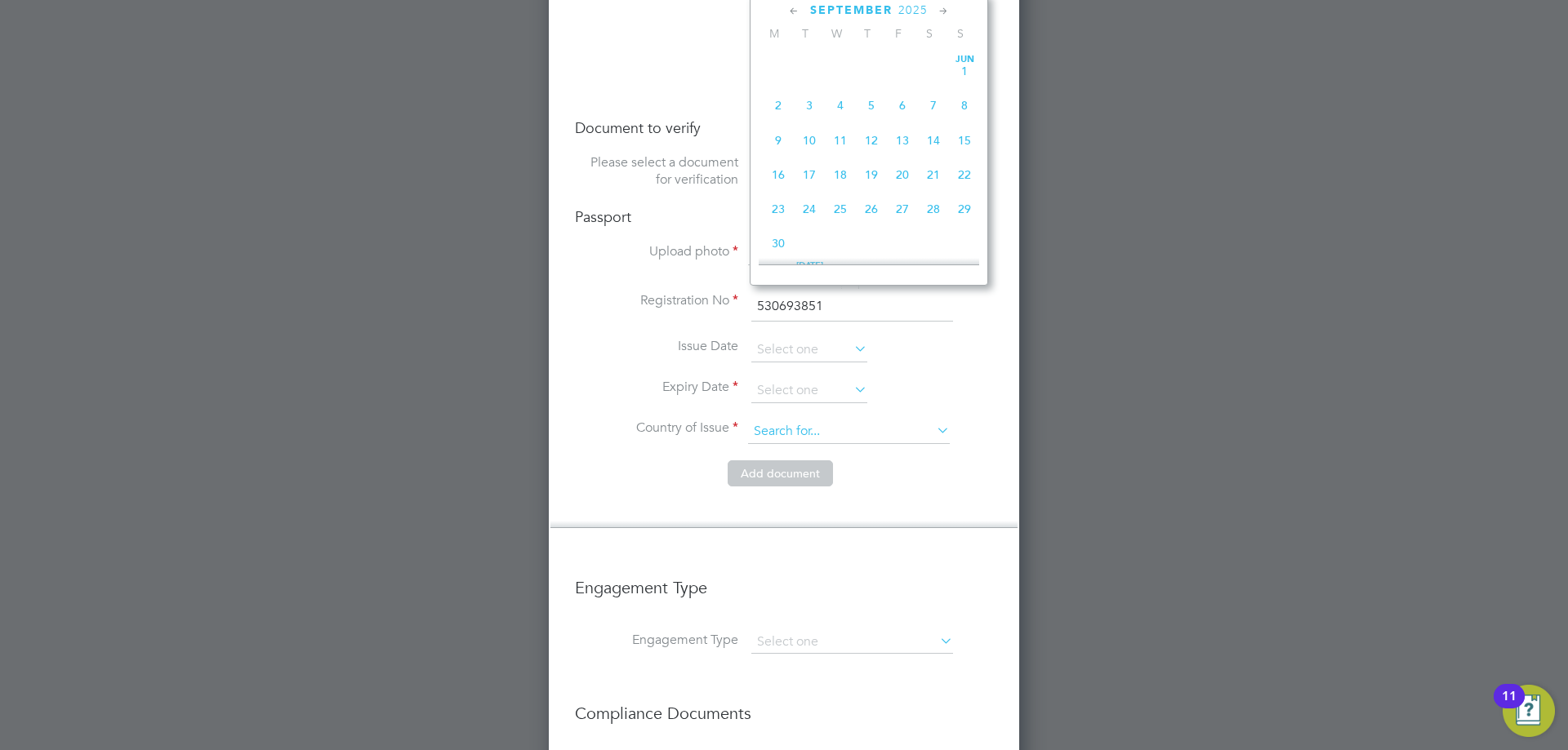
scroll to position [601, 0]
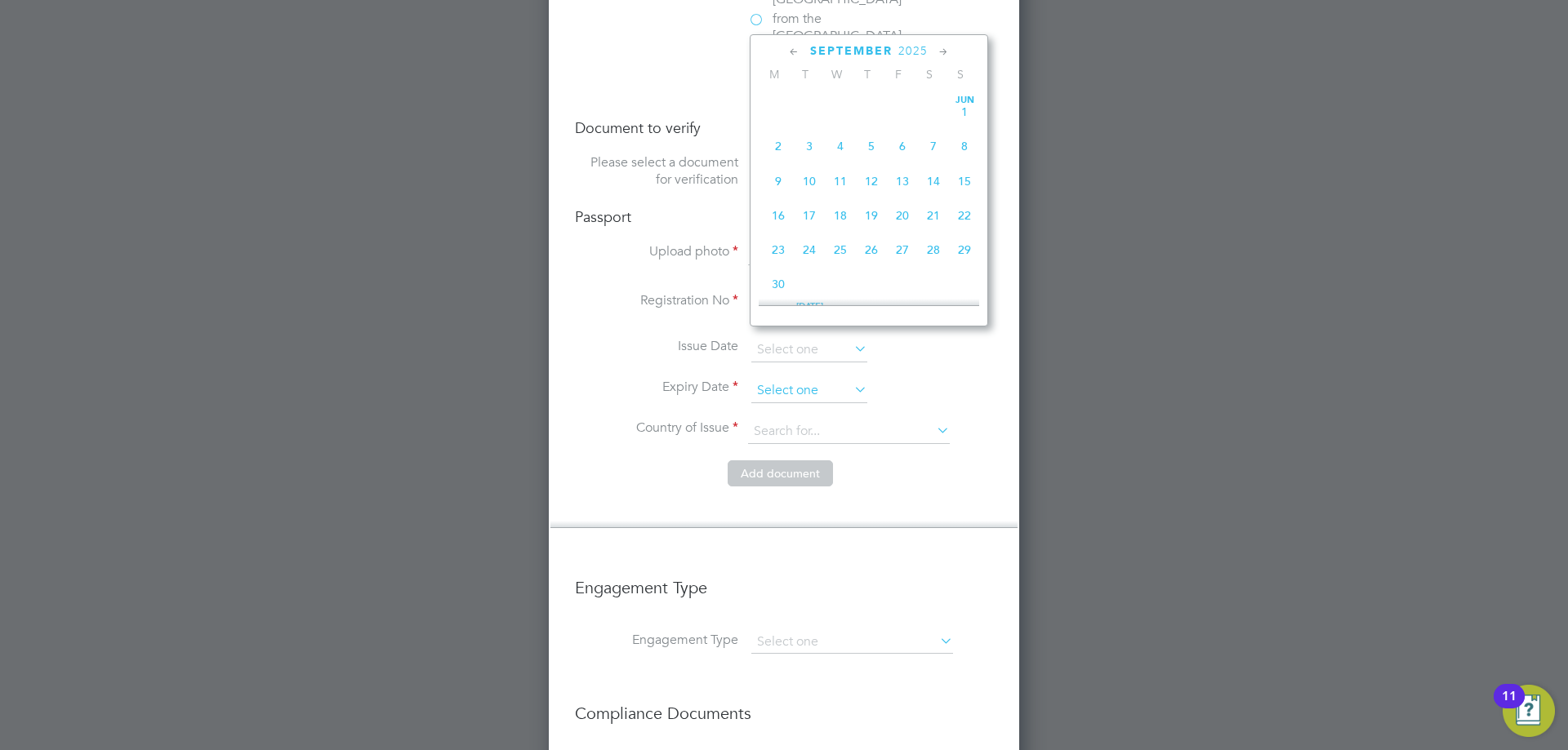
click at [806, 379] on input at bounding box center [809, 391] width 116 height 24
click at [920, 54] on span "2025" at bounding box center [913, 51] width 29 height 14
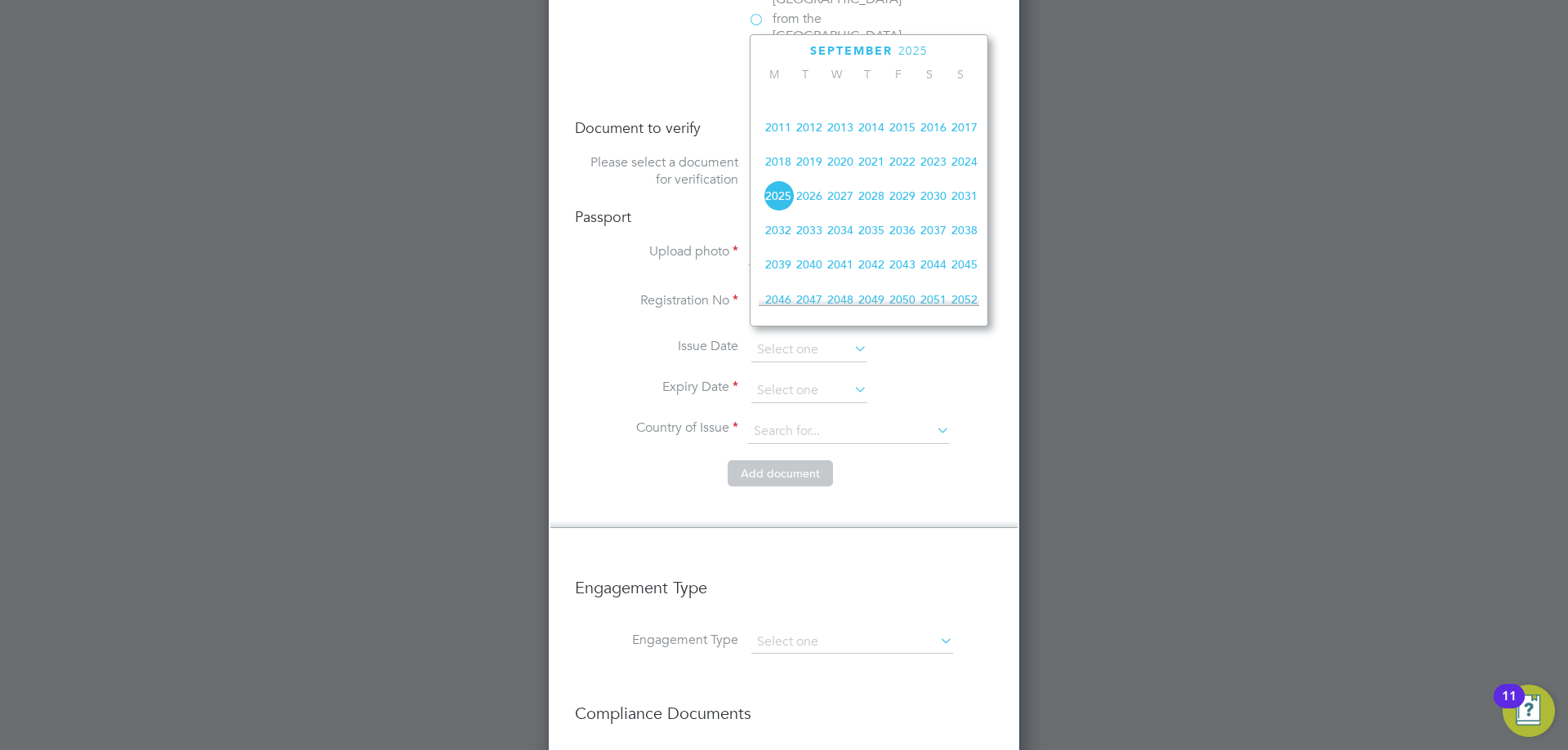
click at [832, 173] on span "2020" at bounding box center [840, 161] width 31 height 31
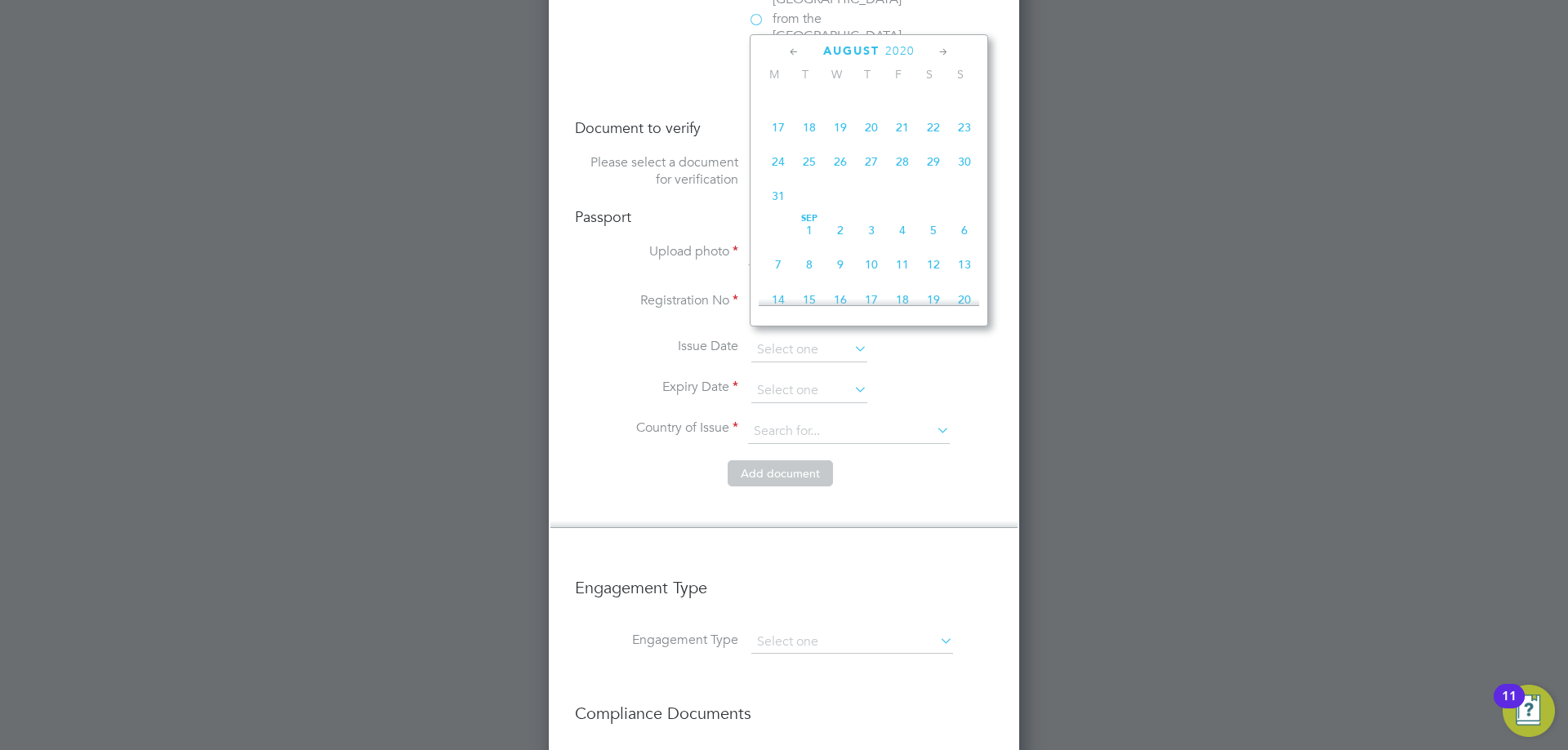
click at [800, 49] on icon at bounding box center [794, 52] width 16 height 18
click at [873, 251] on span "28" at bounding box center [871, 250] width 31 height 31
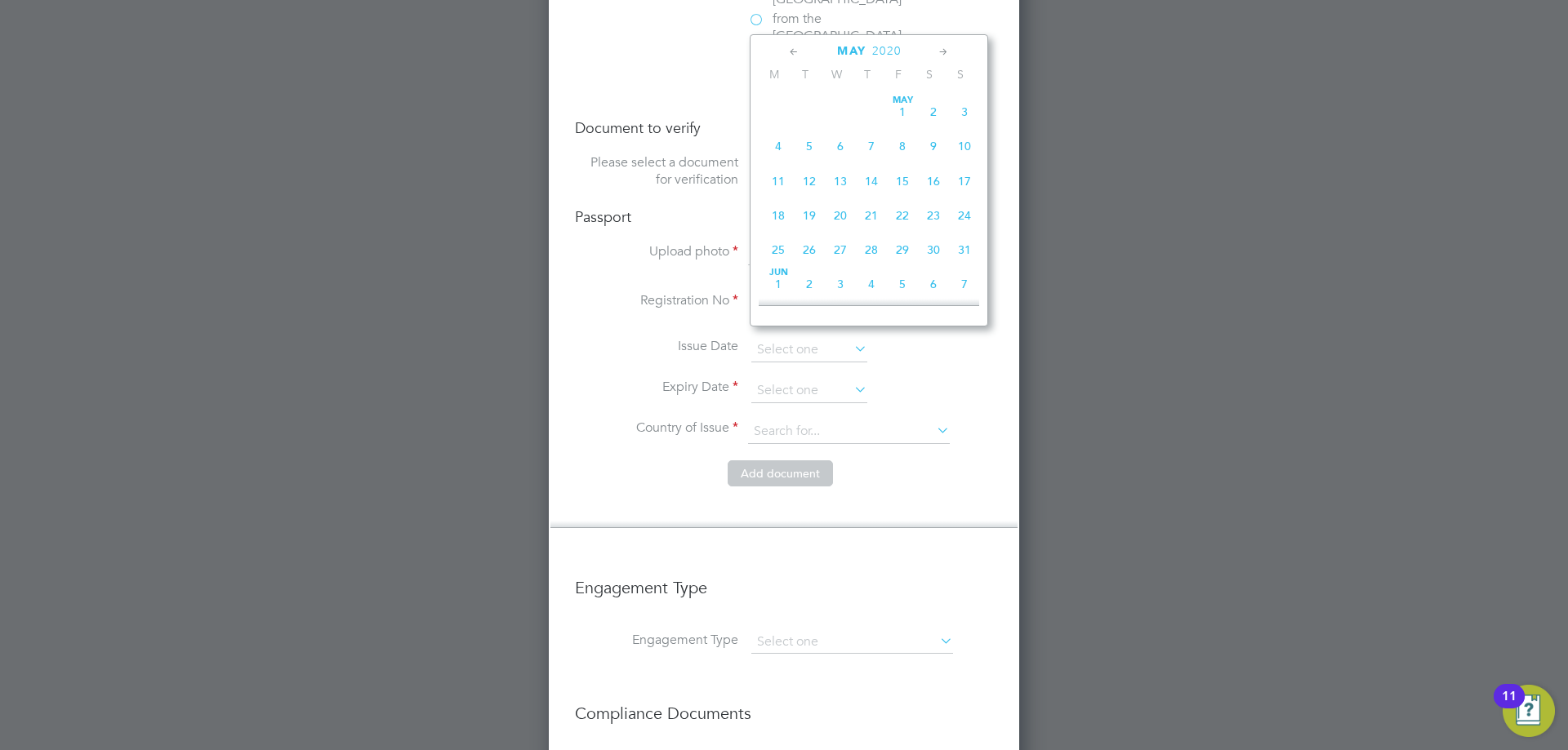
type input "28 May 2020"
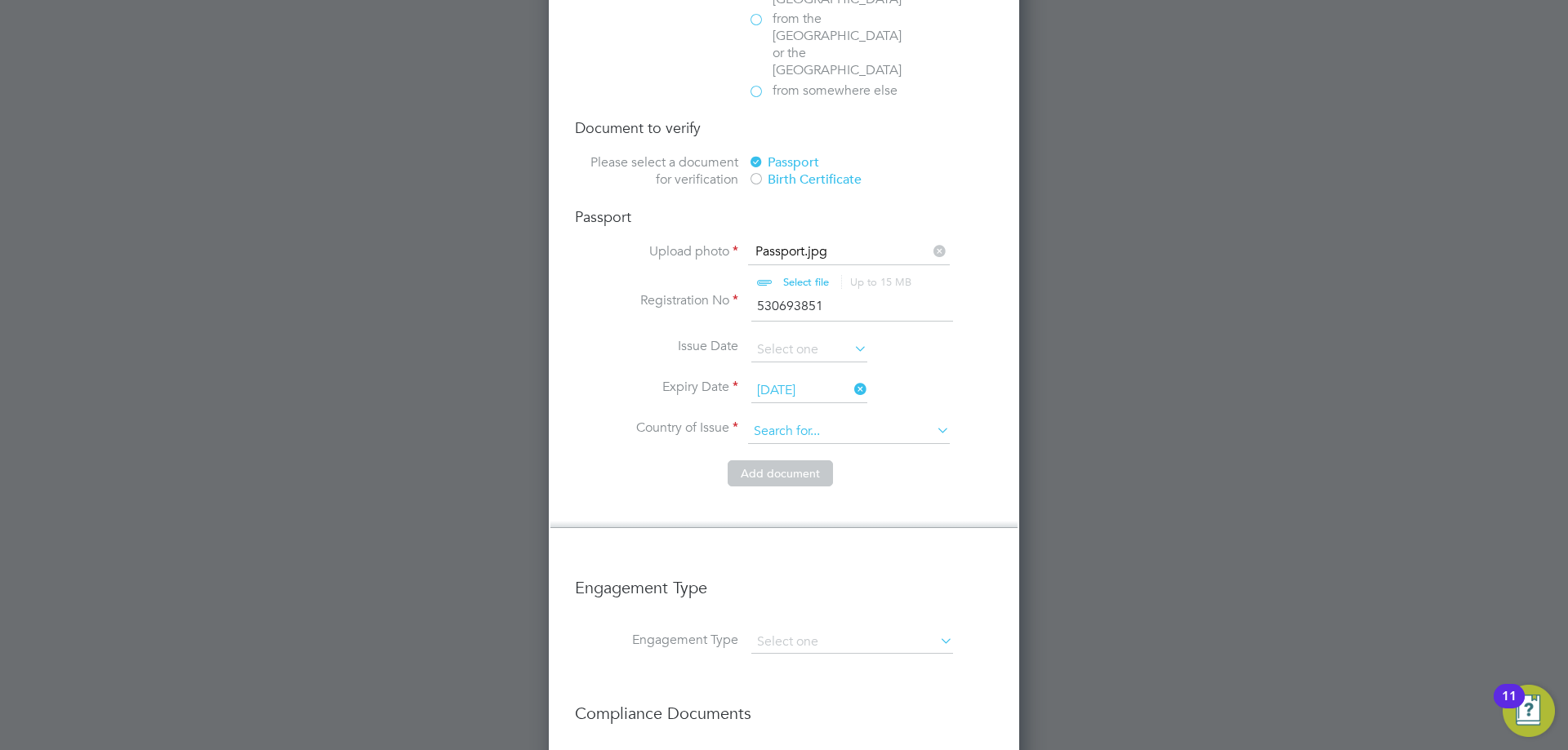
click at [793, 420] on input at bounding box center [849, 432] width 202 height 24
click at [830, 395] on li "United King dom" at bounding box center [849, 404] width 204 height 22
type input "[GEOGRAPHIC_DATA]"
click at [820, 461] on button "Add document" at bounding box center [780, 473] width 106 height 26
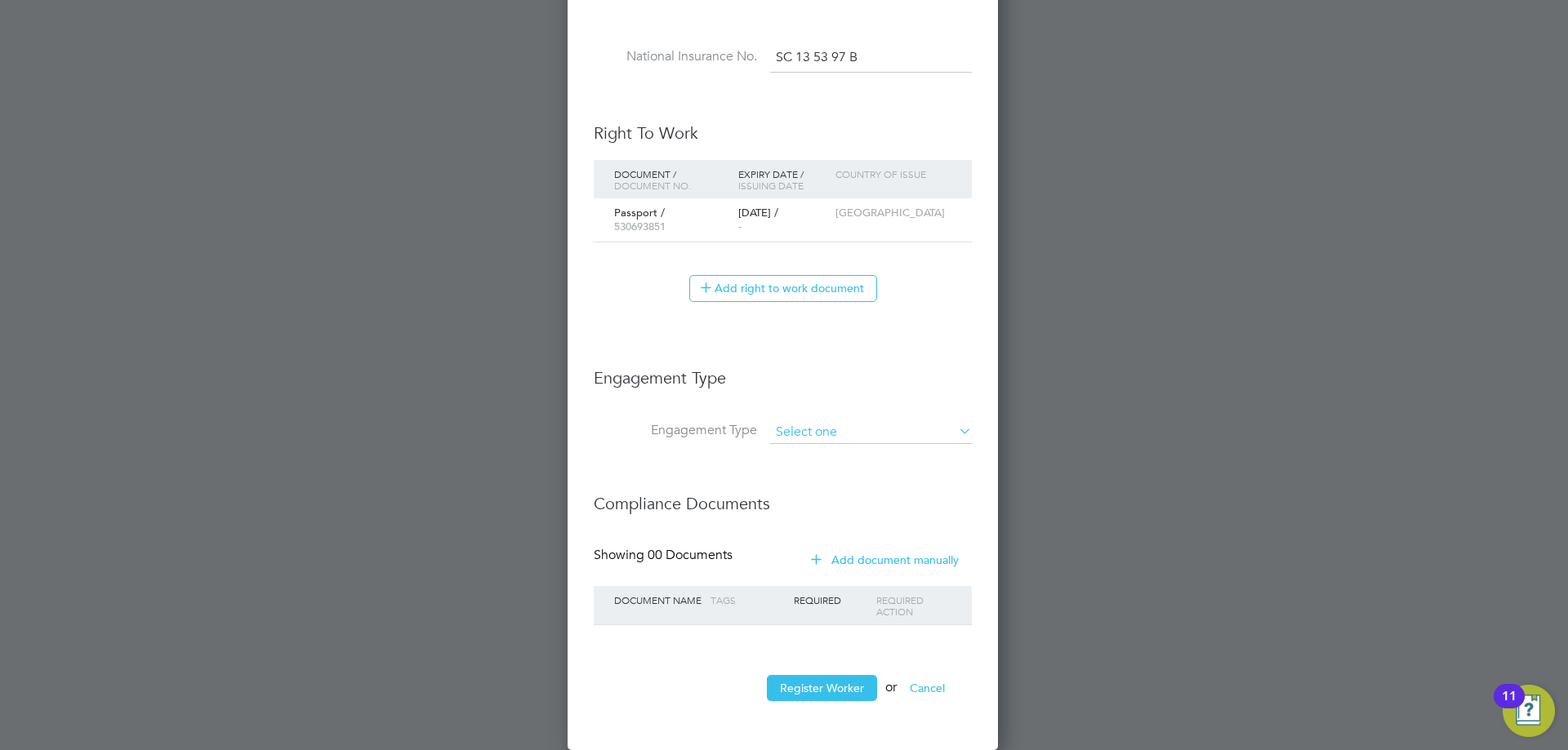
click at [822, 431] on input at bounding box center [871, 432] width 202 height 23
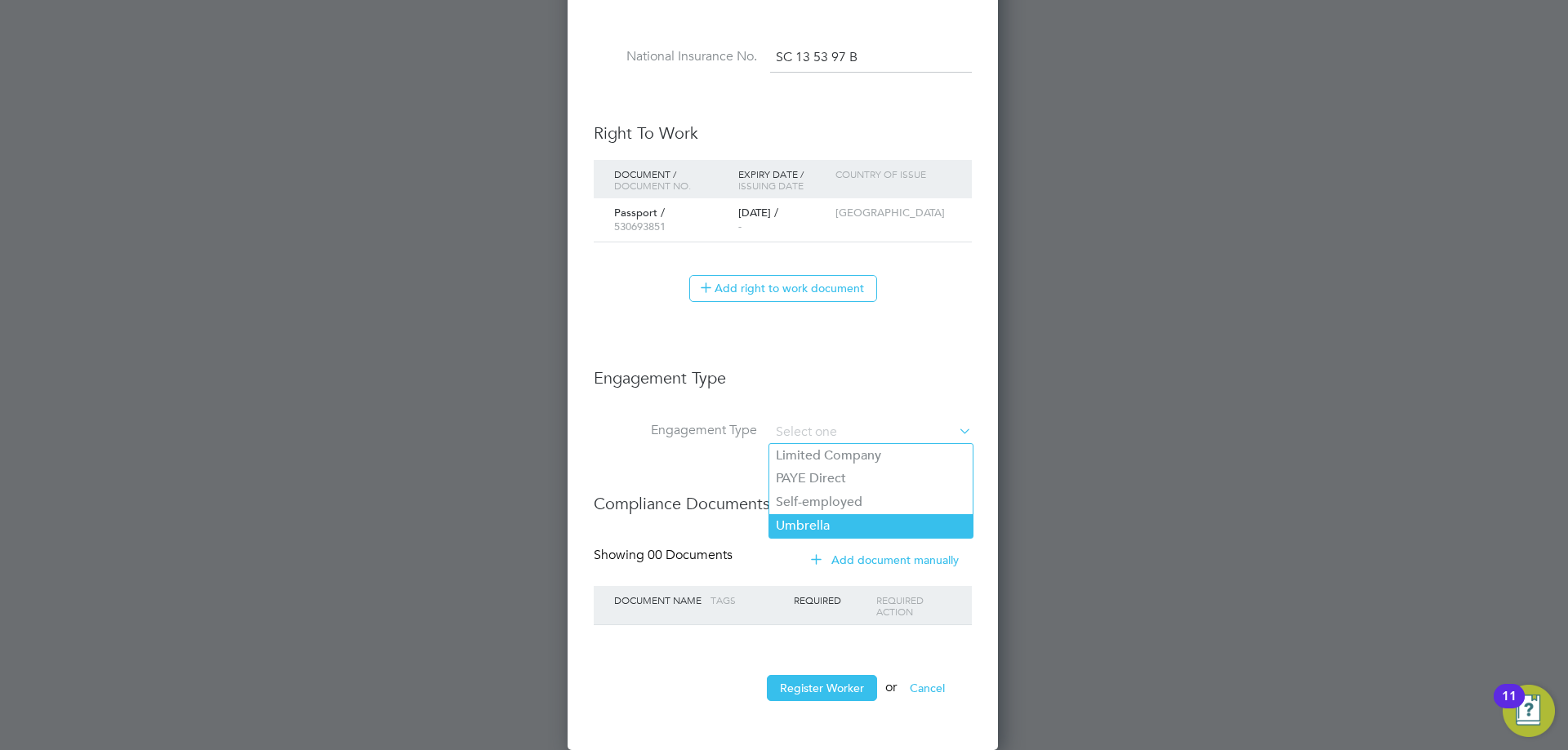
click at [819, 526] on li "Umbrella" at bounding box center [871, 526] width 204 height 23
type input "Umbrella"
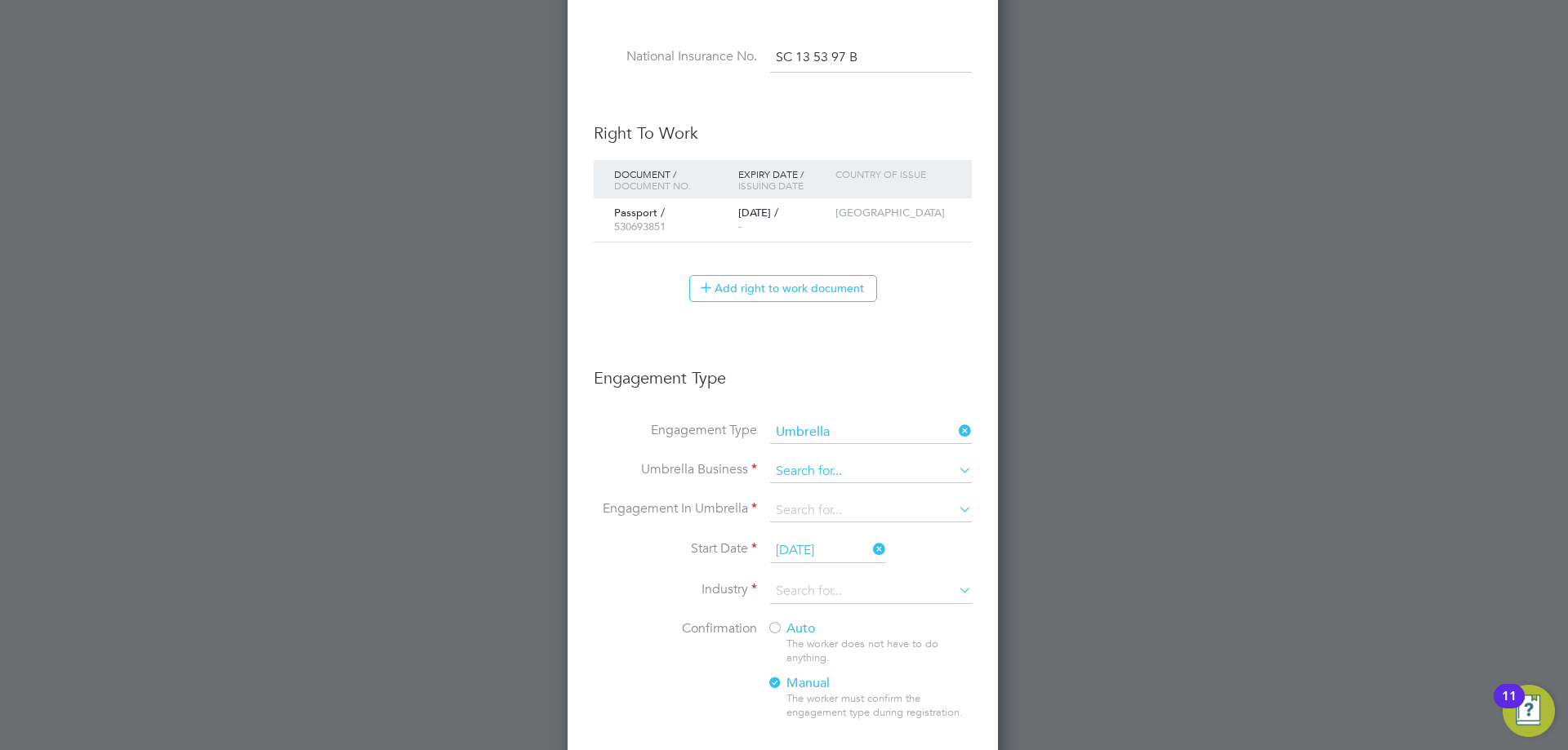
click at [810, 473] on input at bounding box center [871, 472] width 202 height 23
click at [810, 485] on li "ForeT wo Group Limited" at bounding box center [871, 495] width 204 height 23
type input "ForeTwo Group Limited"
click at [807, 514] on input at bounding box center [871, 510] width 202 height 23
click at [848, 519] on input at bounding box center [871, 510] width 202 height 23
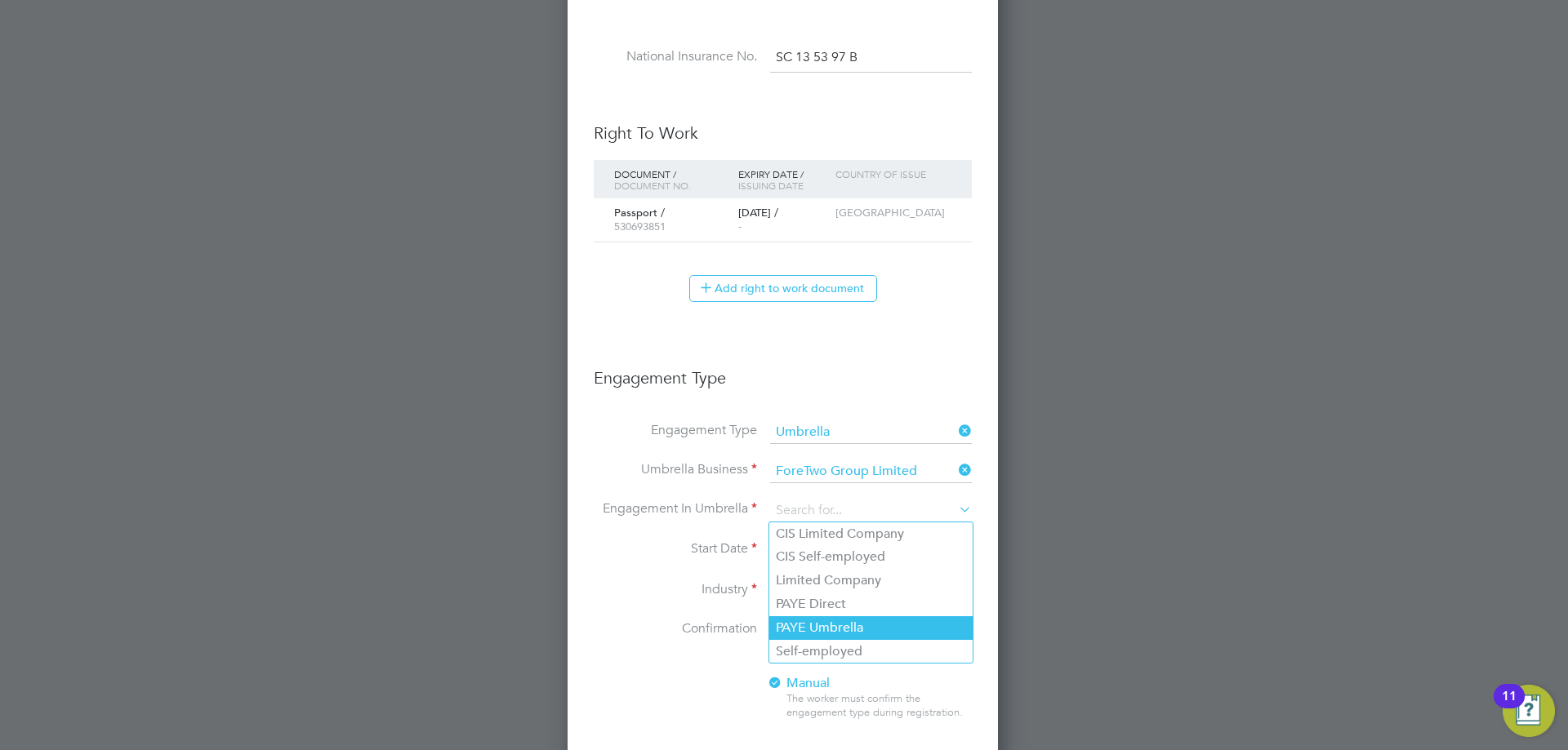
click at [861, 624] on li "PAYE Umbrella" at bounding box center [871, 628] width 204 height 23
type input "PAYE Umbrella"
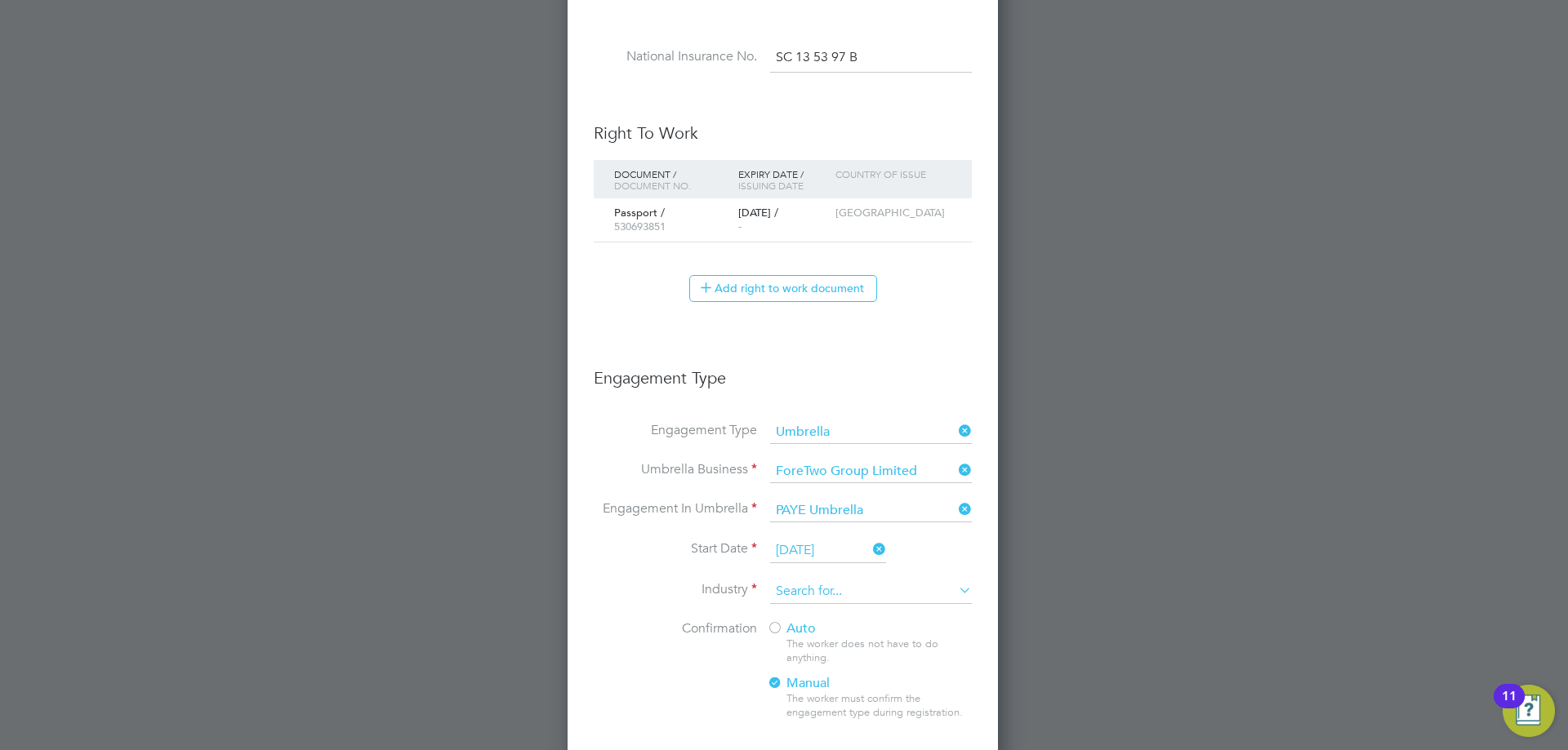
click at [845, 601] on input at bounding box center [871, 592] width 202 height 24
type input "o"
click at [839, 617] on li "Con struction" at bounding box center [871, 615] width 204 height 22
type input "Construction"
click at [801, 638] on div "The worker does not have to do anything." at bounding box center [878, 651] width 184 height 28
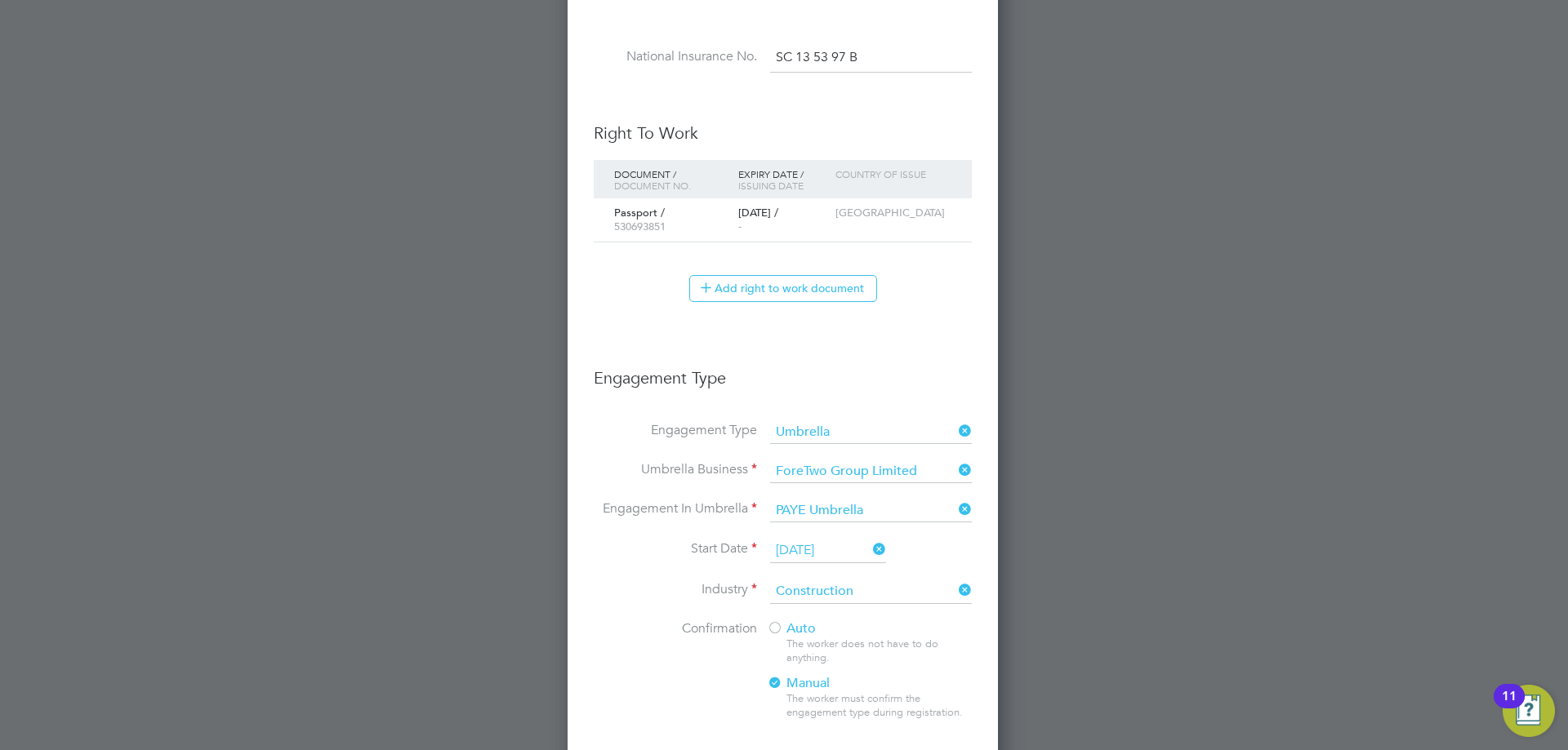
click at [816, 623] on div "Auto The worker does not have to do anything. Manual The worker must confirm th…" at bounding box center [869, 675] width 204 height 110
click at [800, 628] on span "Auto" at bounding box center [791, 628] width 49 height 16
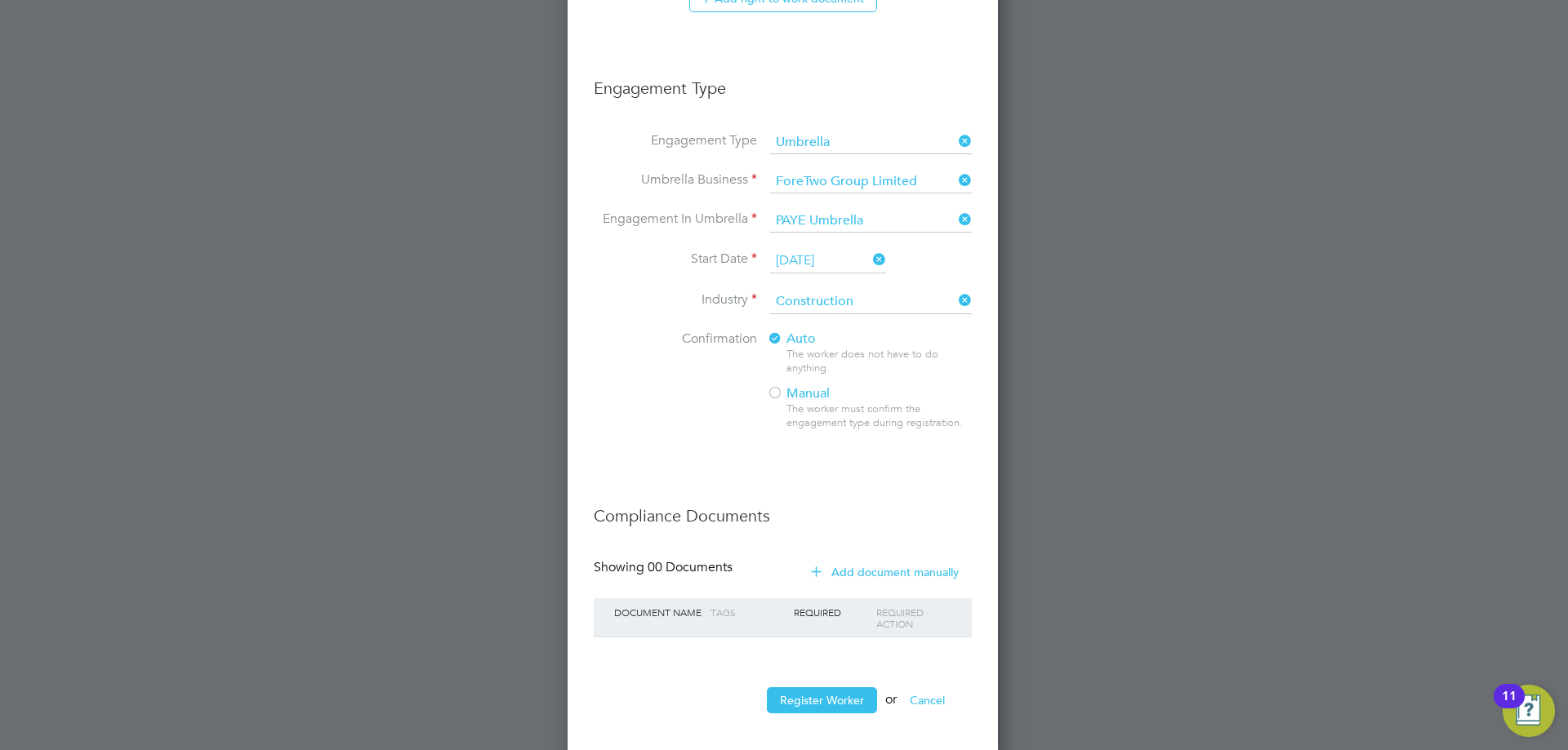
scroll to position [1156, 0]
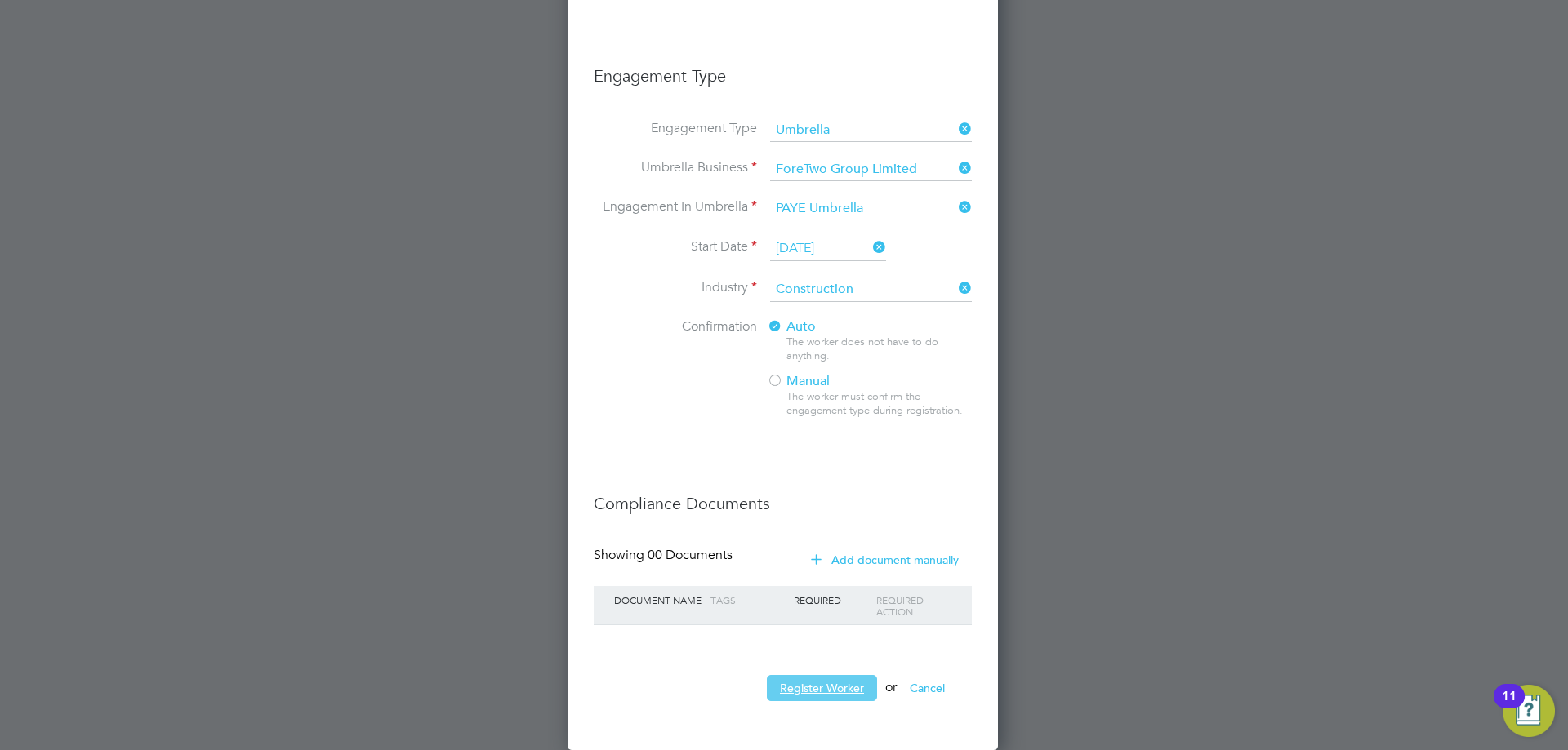
click at [845, 681] on button "Register Worker" at bounding box center [822, 688] width 111 height 26
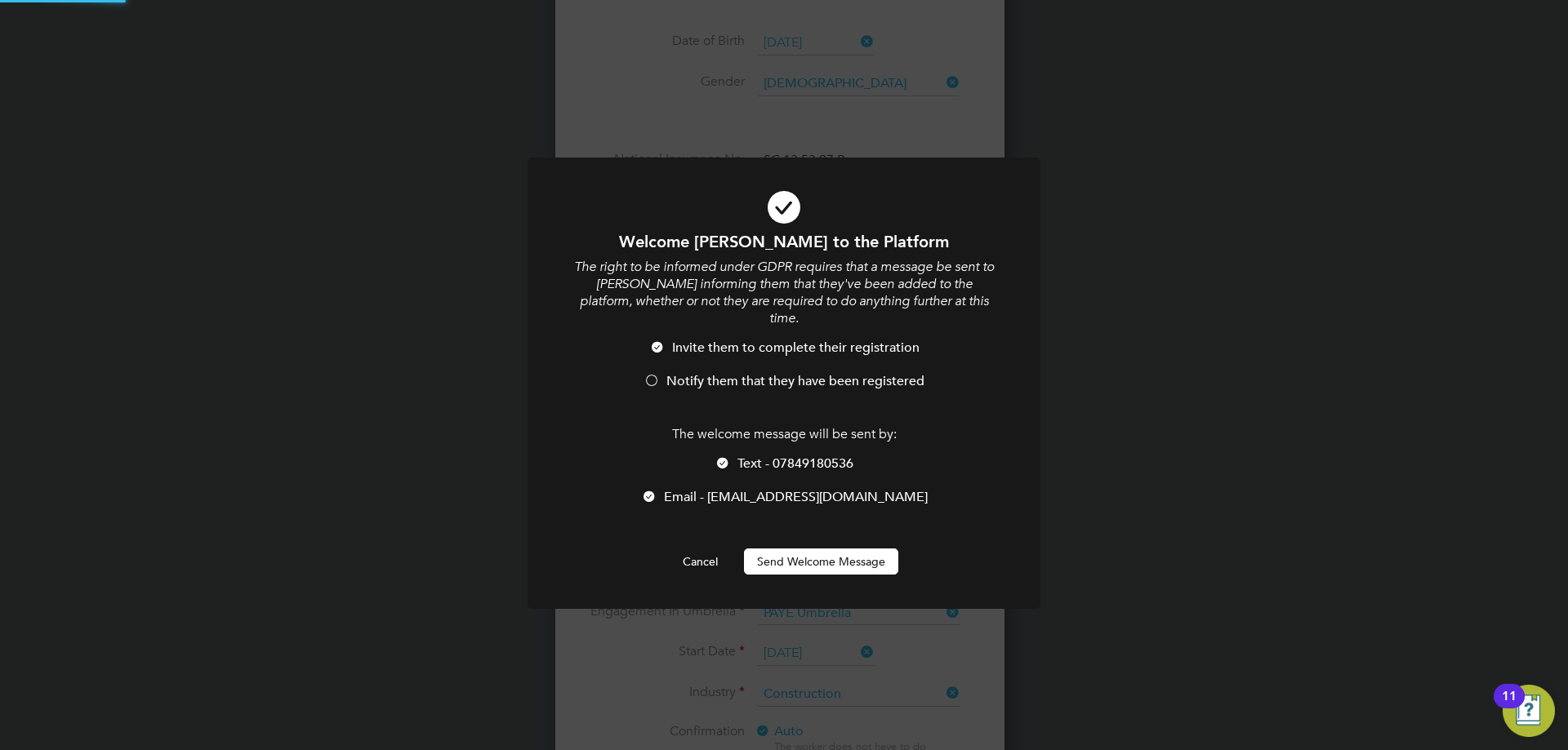
scroll to position [0, 0]
click at [725, 457] on div at bounding box center [722, 464] width 16 height 16
click at [687, 373] on span "Notify them that they have been registered" at bounding box center [795, 380] width 258 height 16
click at [800, 549] on button "Send Welcome Message" at bounding box center [821, 561] width 154 height 26
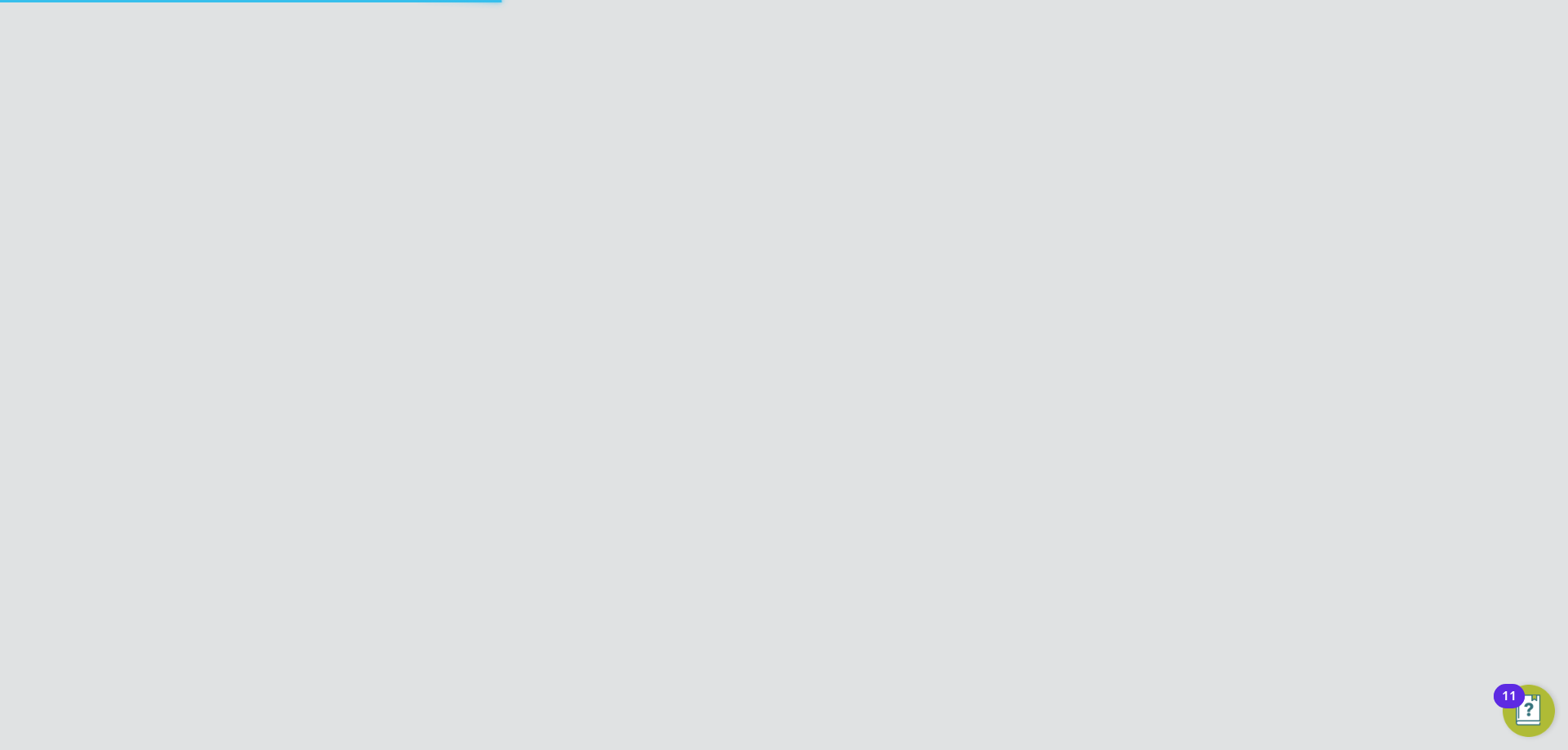
scroll to position [0, 0]
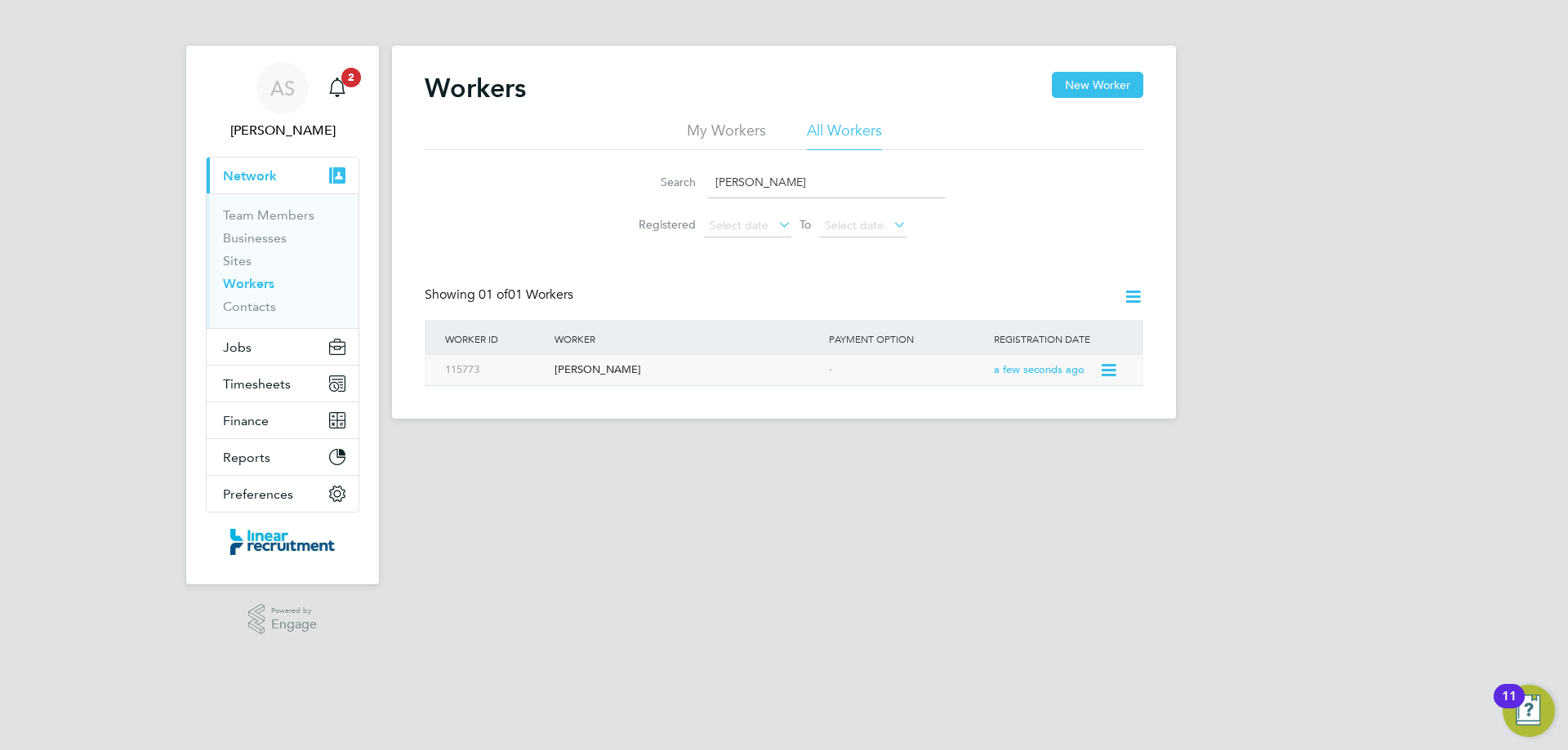
click at [707, 373] on div "Daniel Jackson" at bounding box center [687, 370] width 274 height 30
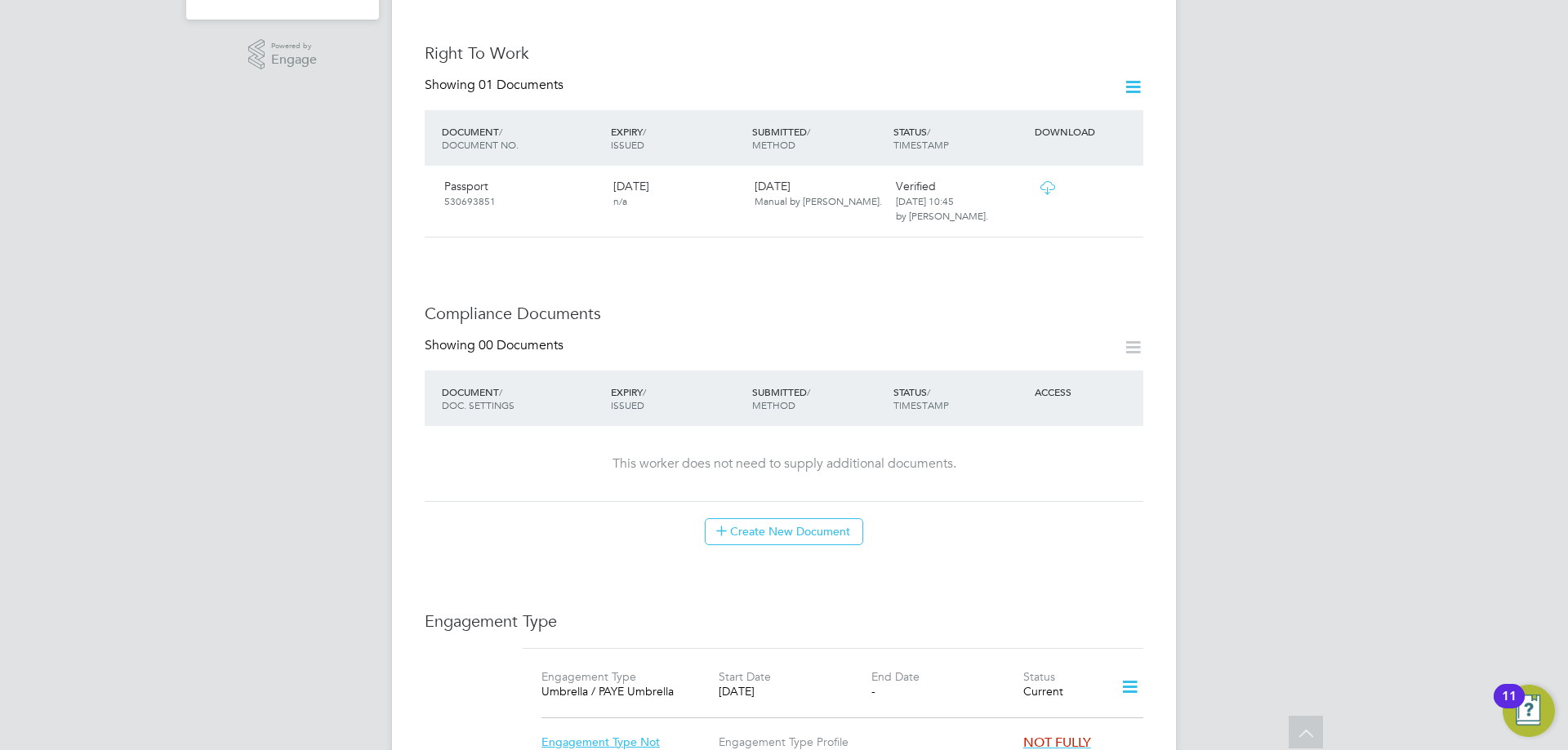
scroll to position [572, 0]
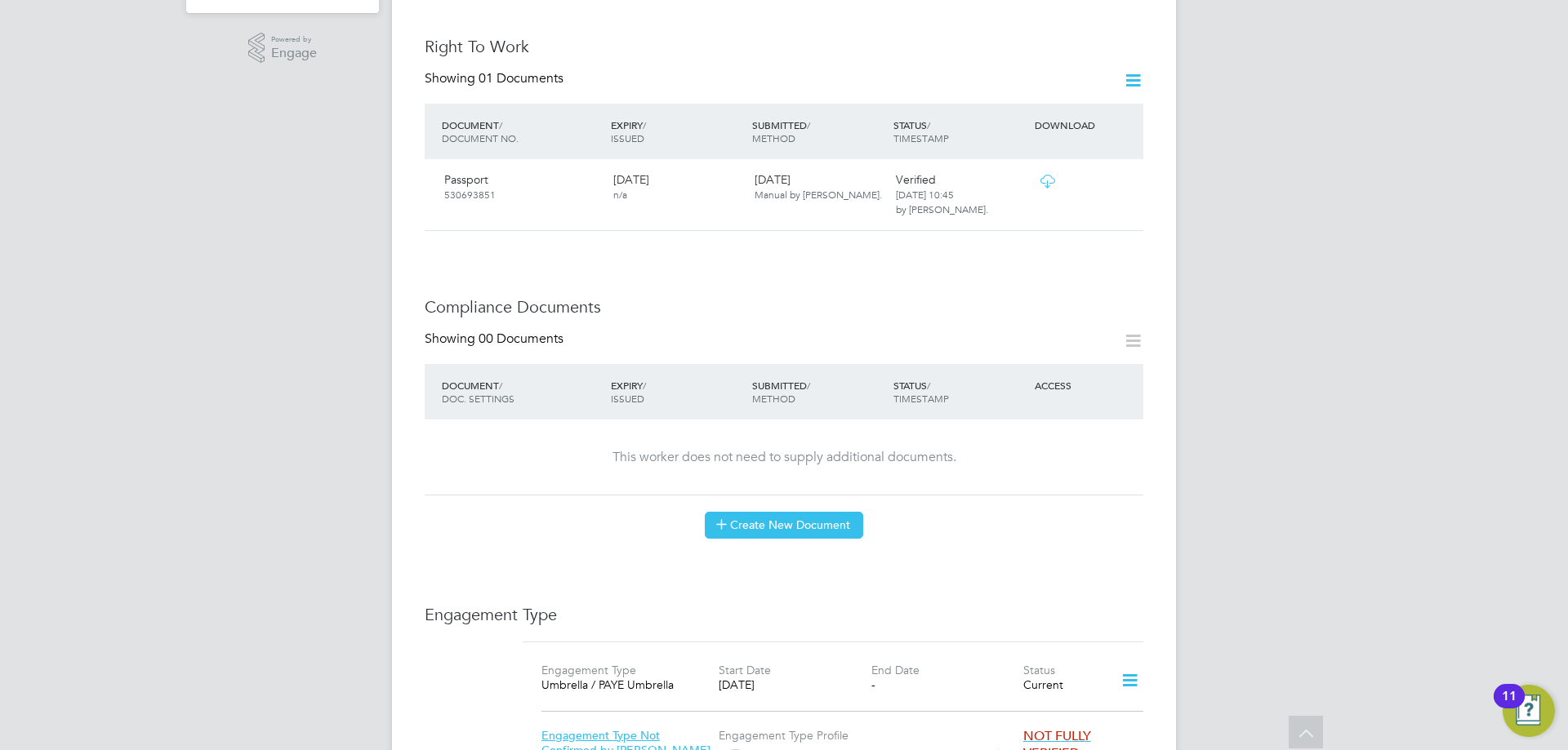
click at [758, 512] on button "Create New Document" at bounding box center [784, 525] width 158 height 26
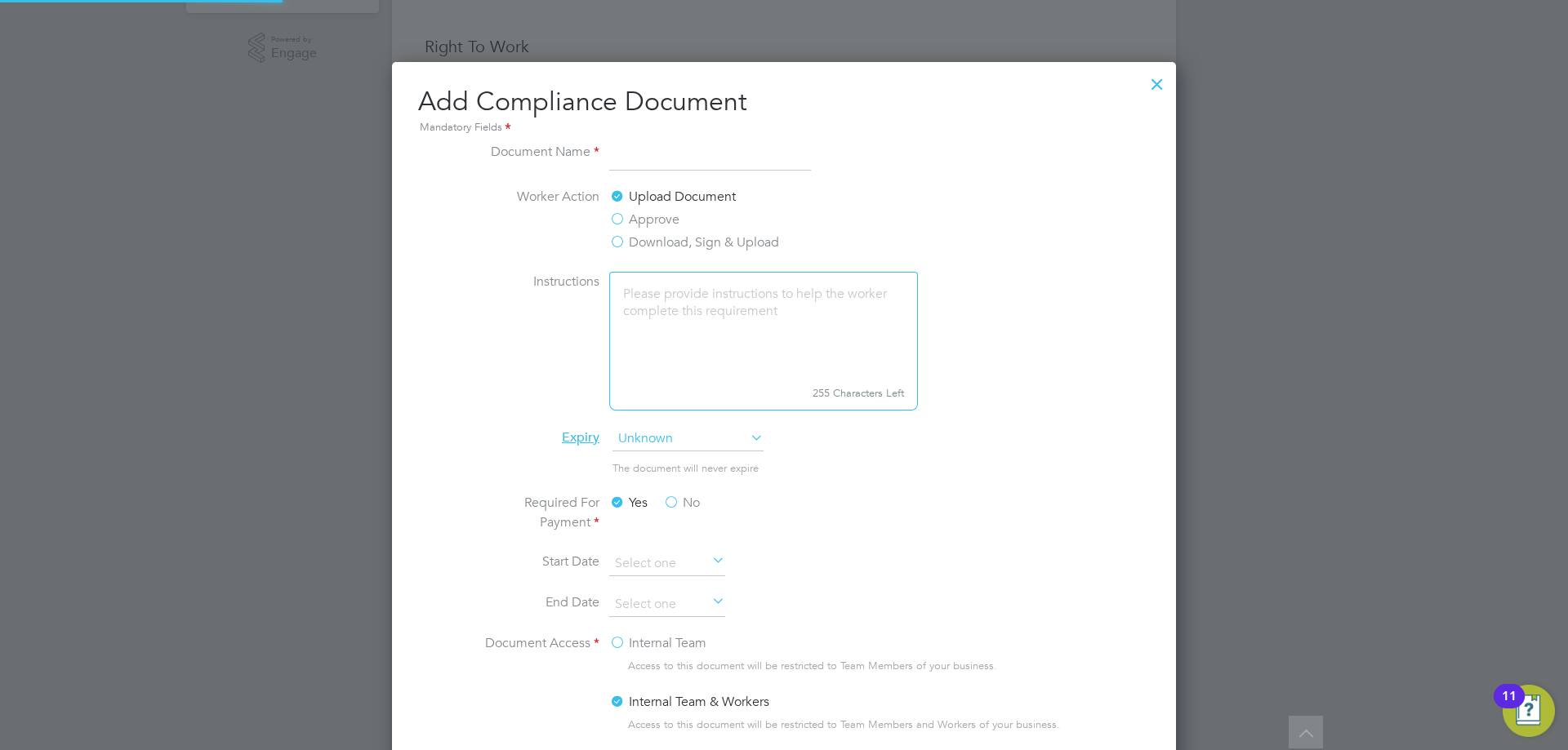
scroll to position [857, 784]
click at [670, 158] on input at bounding box center [710, 157] width 202 height 29
click at [660, 146] on input at bounding box center [710, 157] width 202 height 29
type input "CSCS exp. [DATE]"
click at [691, 437] on span "Unknown" at bounding box center [688, 439] width 151 height 24
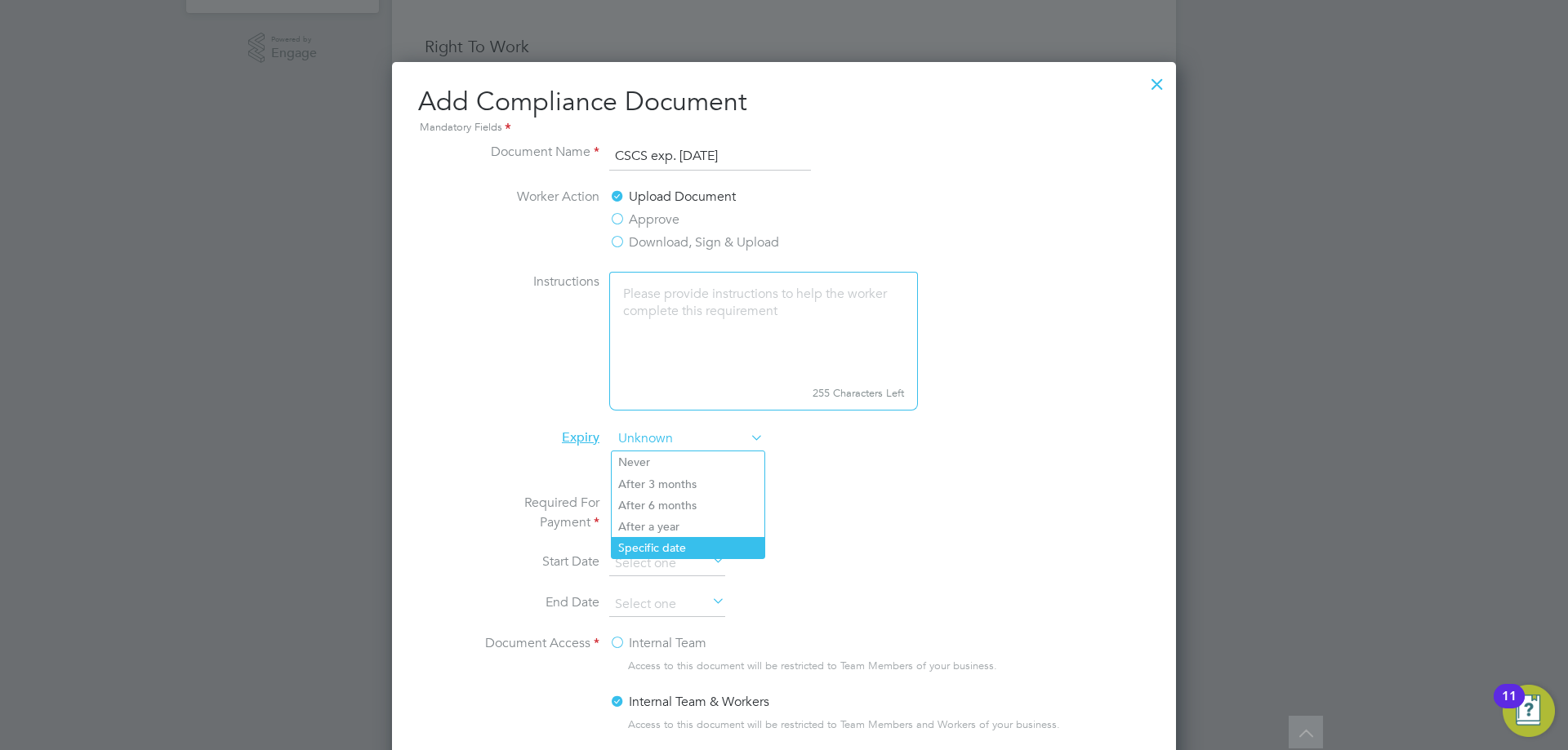
click at [675, 544] on li "Specific date" at bounding box center [688, 547] width 153 height 21
click at [675, 544] on li "Required For Payment Yes No" at bounding box center [784, 523] width 614 height 59
click at [673, 602] on input at bounding box center [667, 604] width 116 height 24
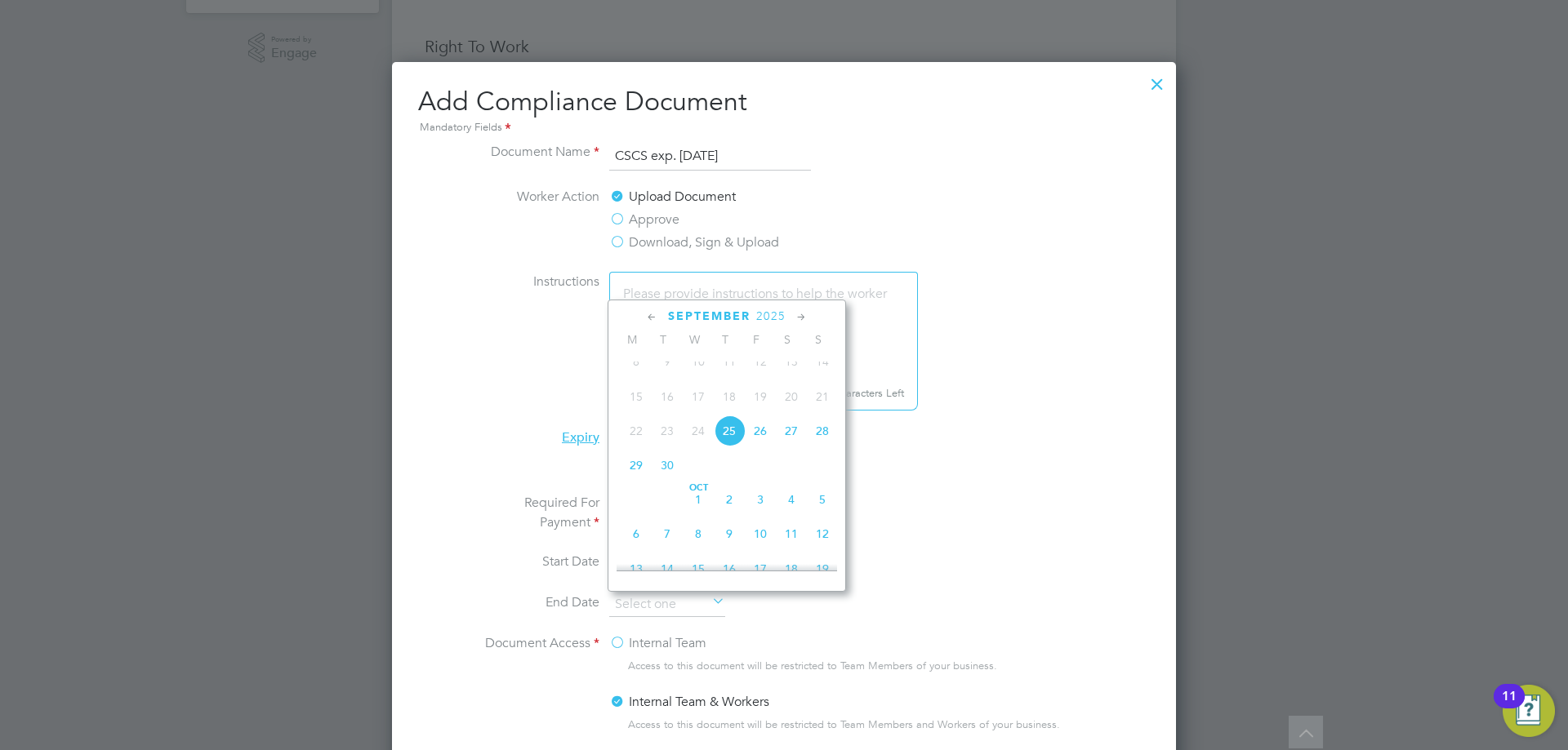
click at [772, 320] on span "2025" at bounding box center [770, 316] width 29 height 14
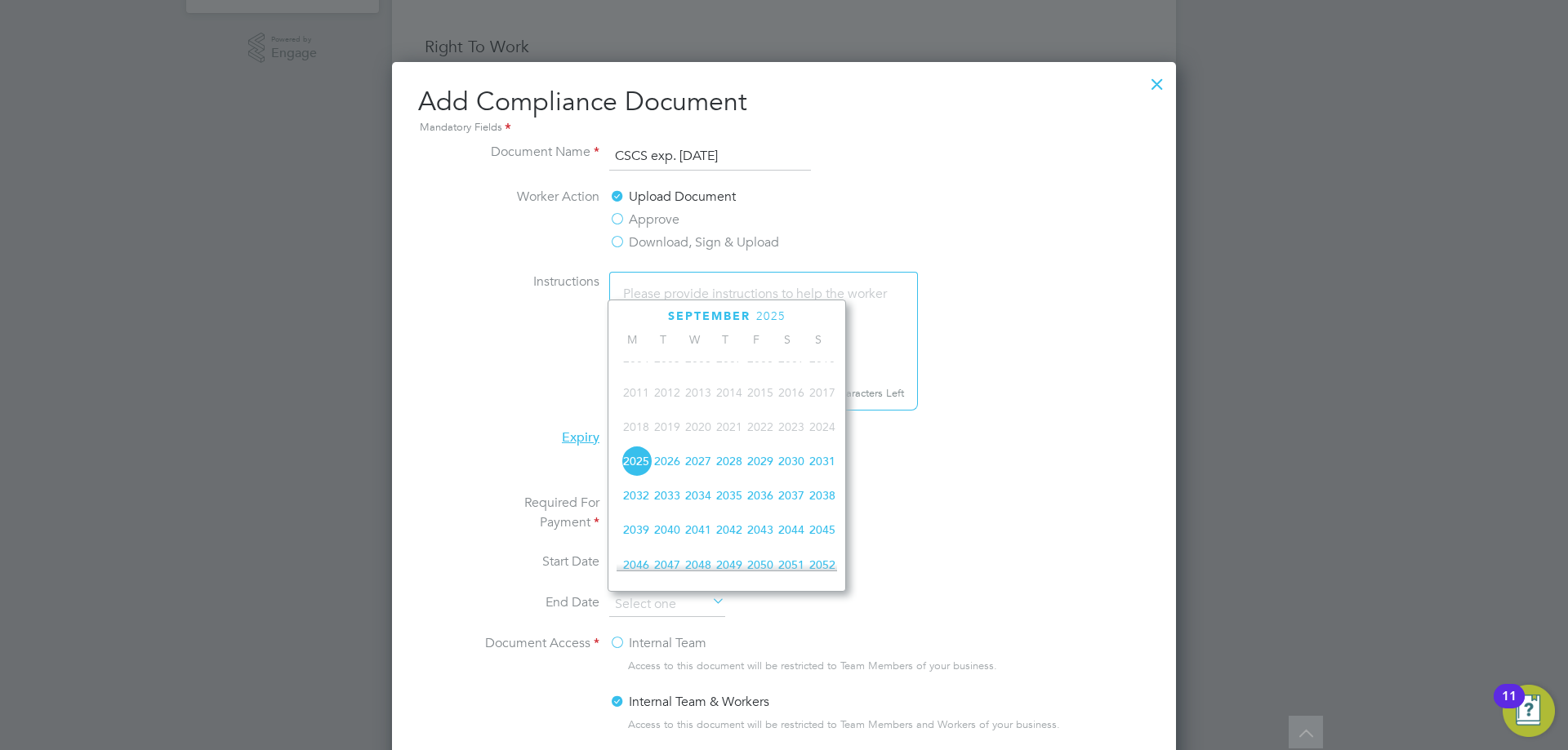
click at [716, 469] on span "2028" at bounding box center [729, 461] width 31 height 31
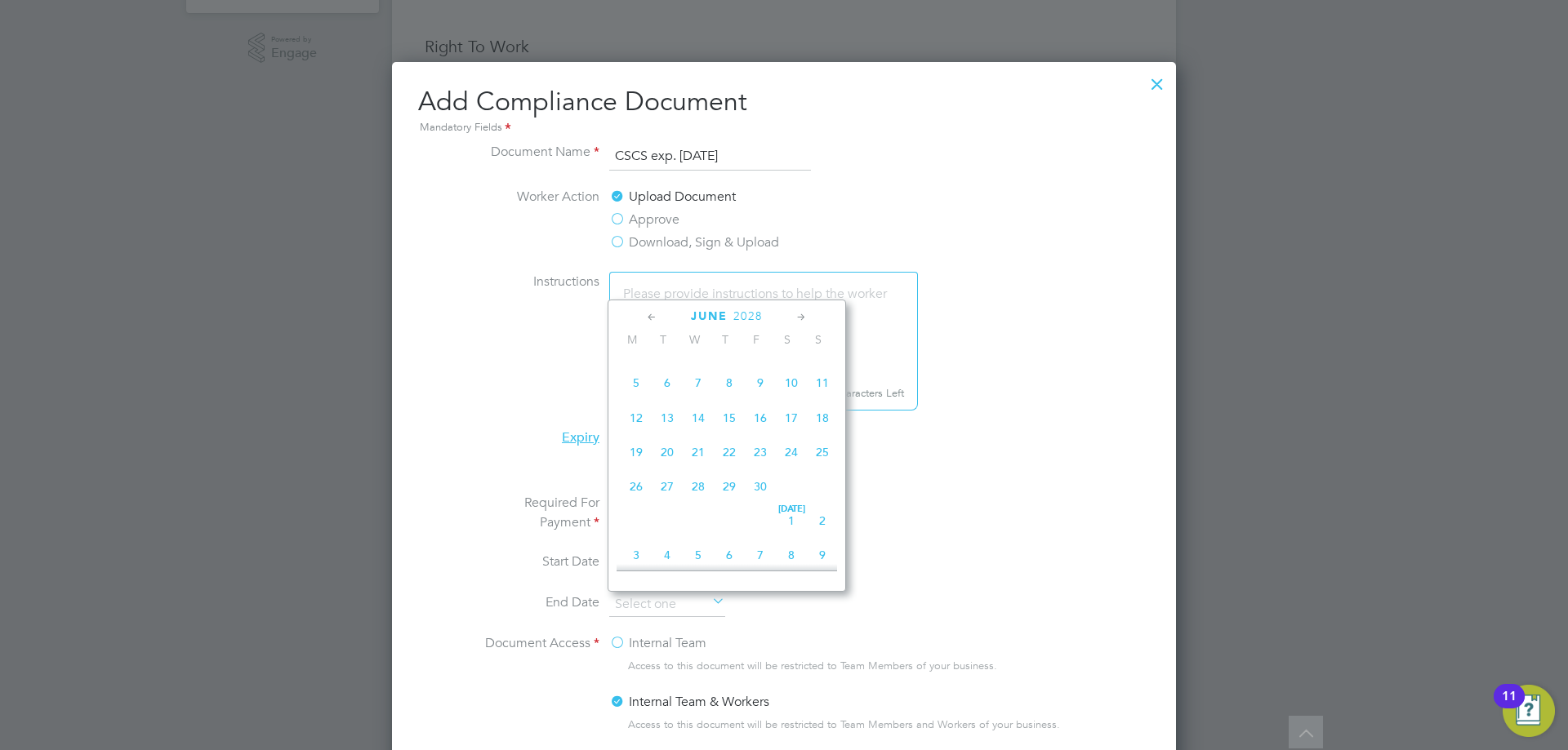
click at [757, 489] on span "30" at bounding box center [760, 486] width 31 height 31
type input "[DATE]"
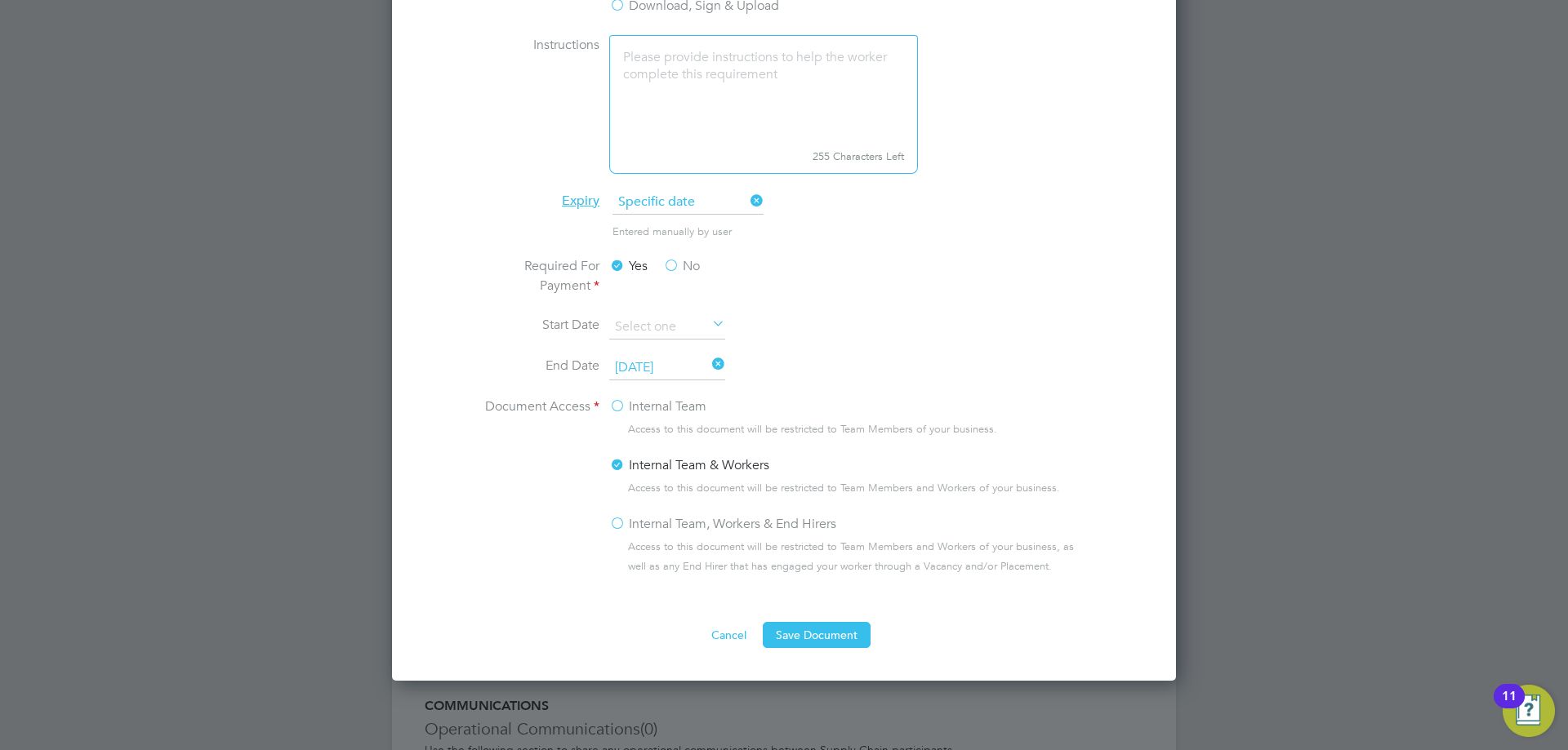
scroll to position [816, 0]
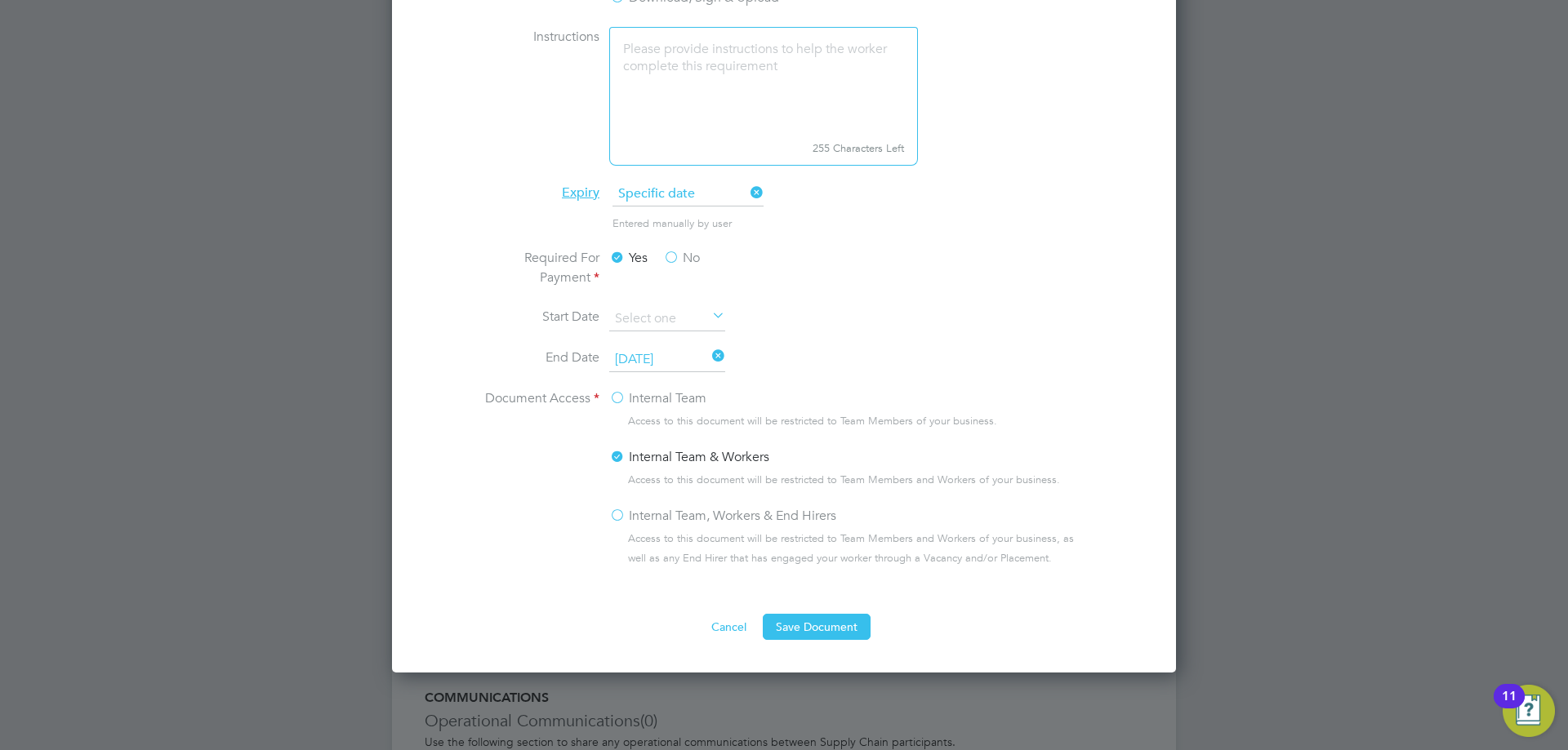
click at [674, 504] on li "Internal Team & Workers Access to this document will be restricted to Team Memb…" at bounding box center [850, 477] width 482 height 59
click at [675, 513] on label "Internal Team, Workers & End Hirers" at bounding box center [722, 515] width 227 height 19
click at [0, 0] on input "Internal Team, Workers & End Hirers" at bounding box center [0, 0] width 0 height 0
click at [803, 617] on button "Save Document" at bounding box center [816, 627] width 108 height 26
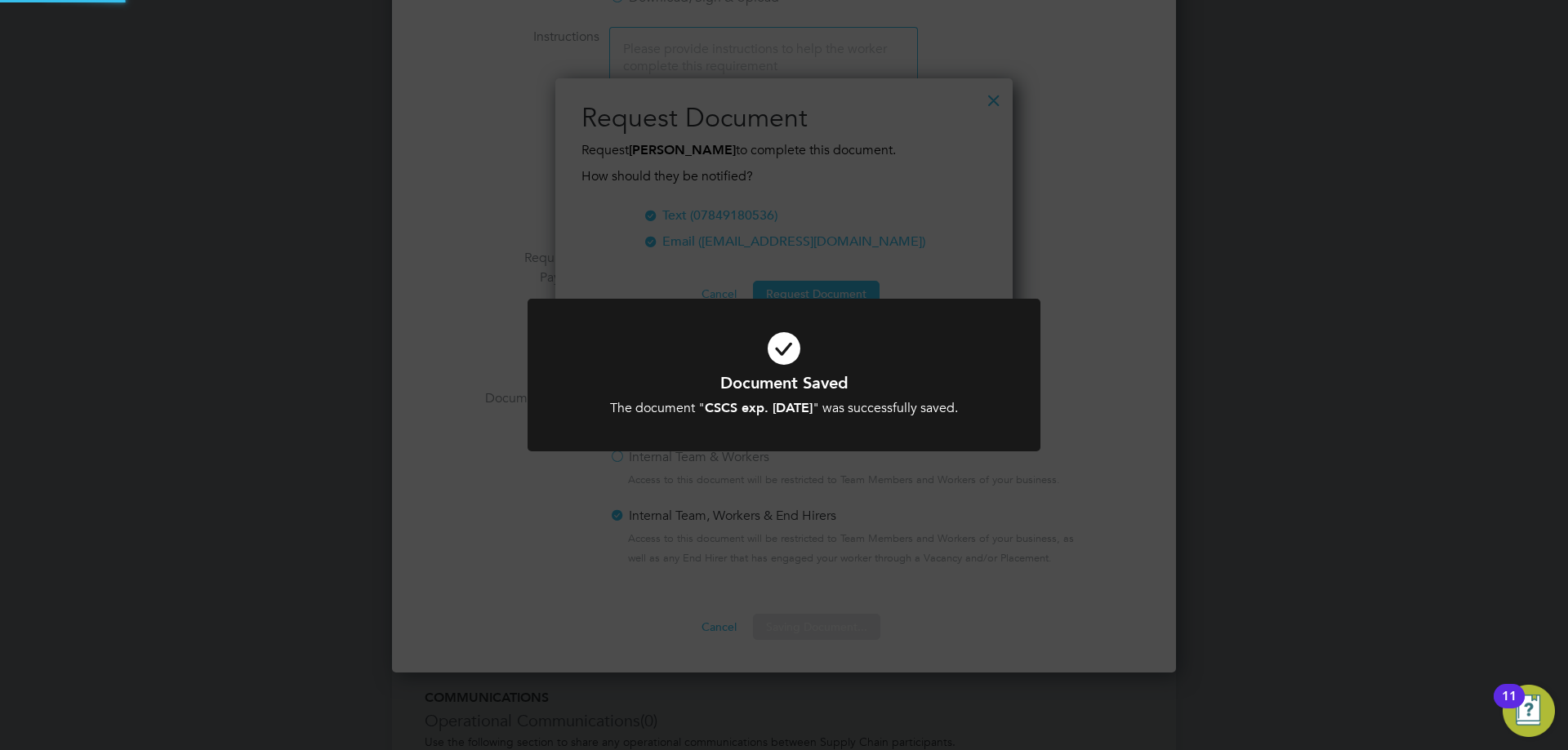
scroll to position [262, 458]
click at [765, 334] on icon at bounding box center [784, 349] width 425 height 64
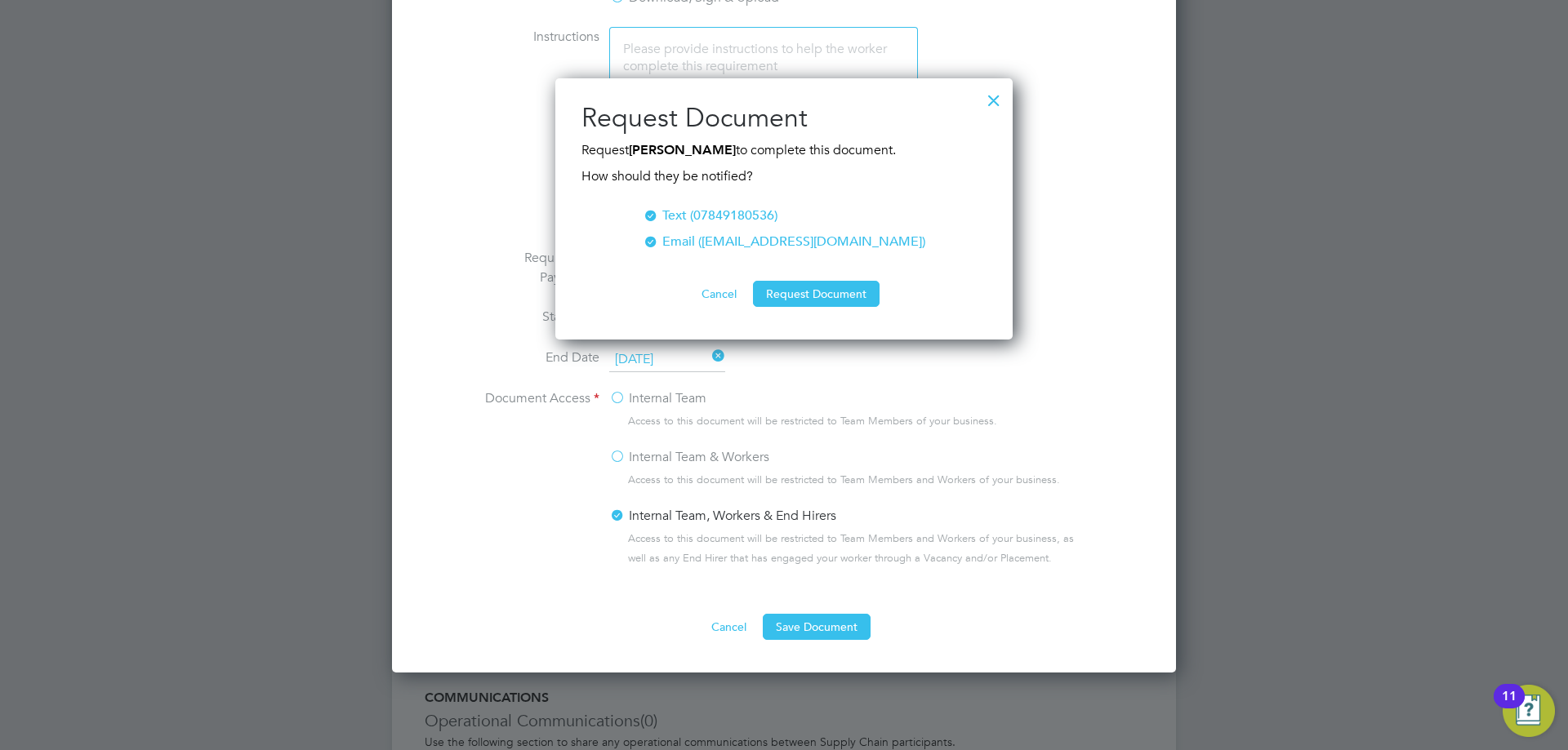
click at [732, 292] on button "Cancel" at bounding box center [718, 293] width 61 height 26
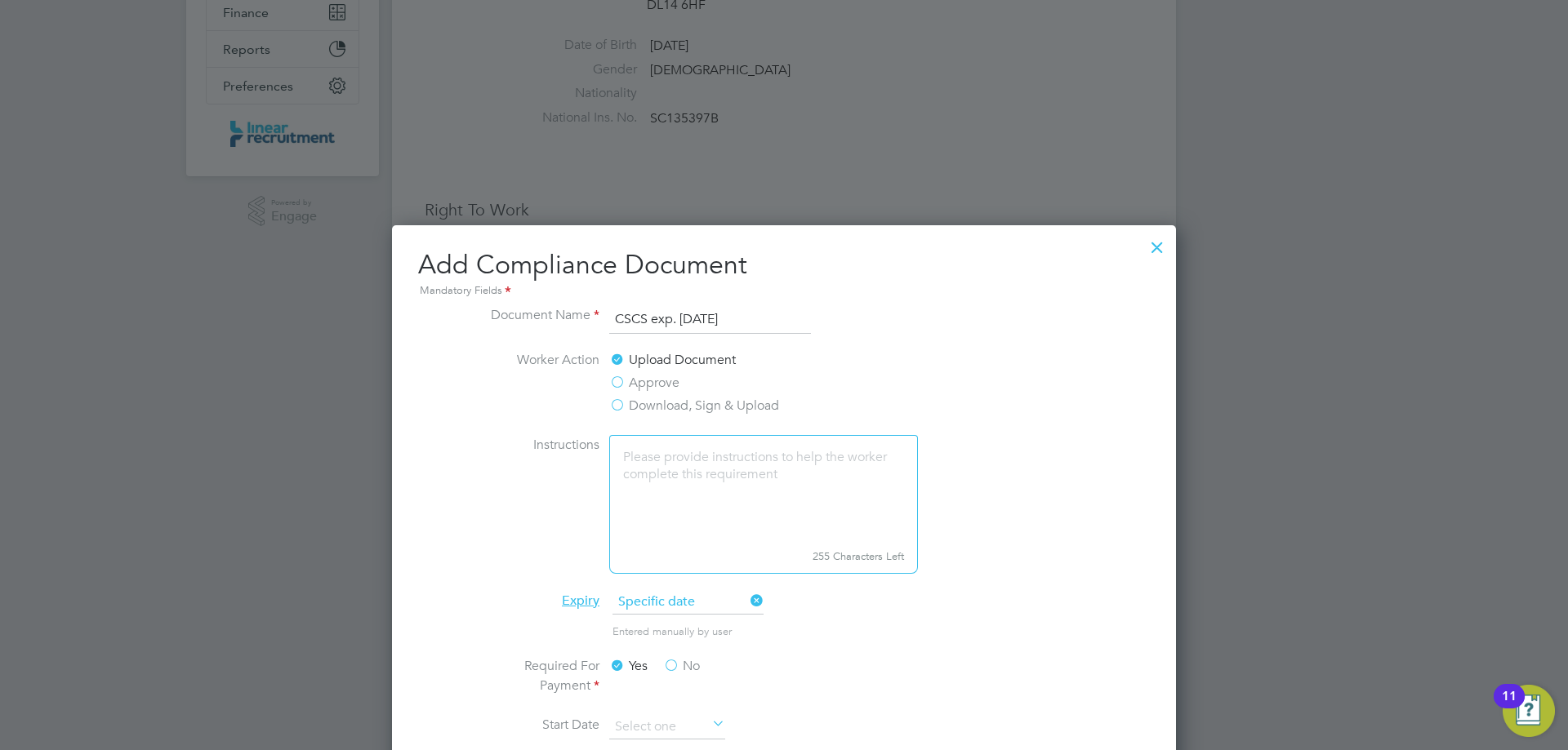
click at [1165, 252] on div at bounding box center [1157, 243] width 29 height 29
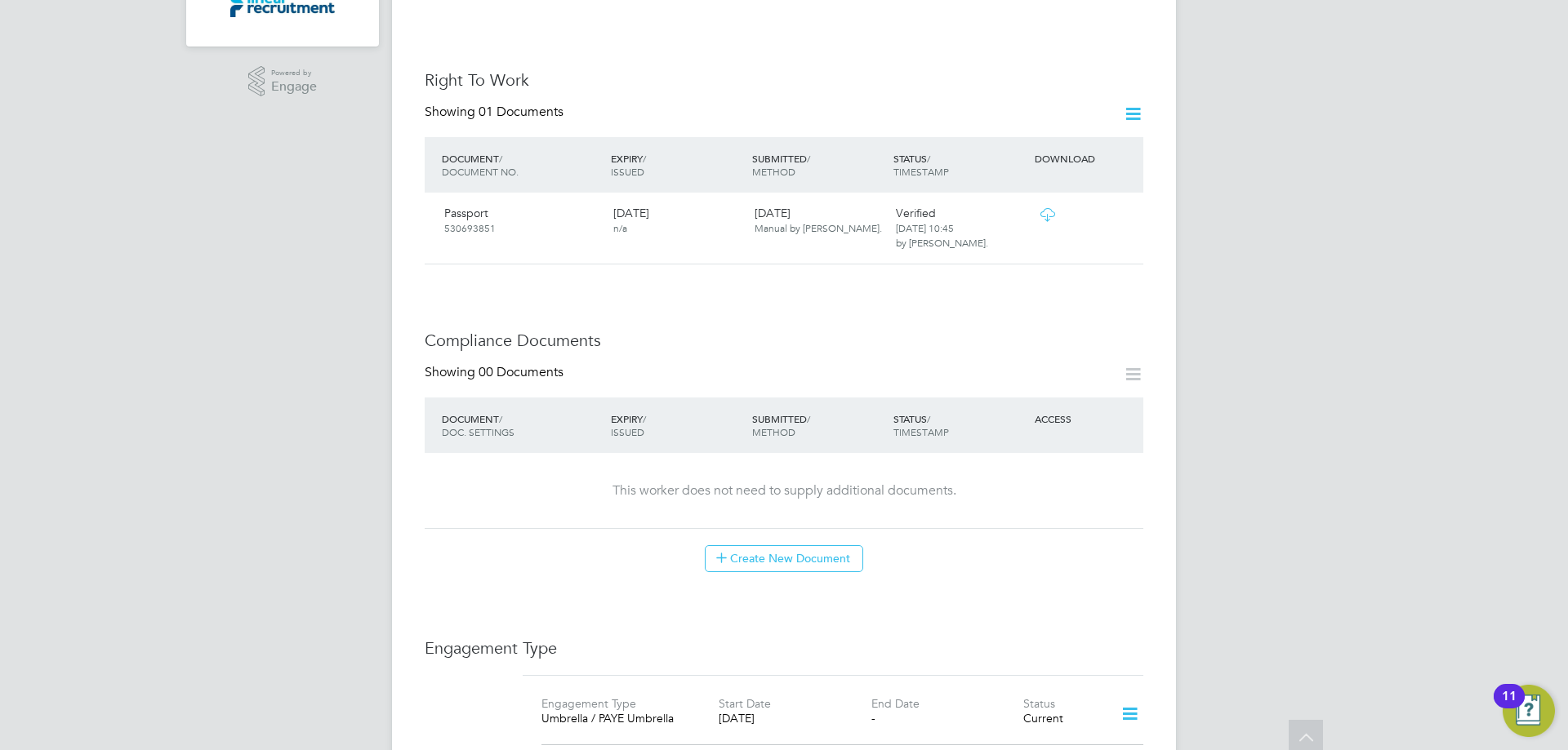
scroll to position [572, 0]
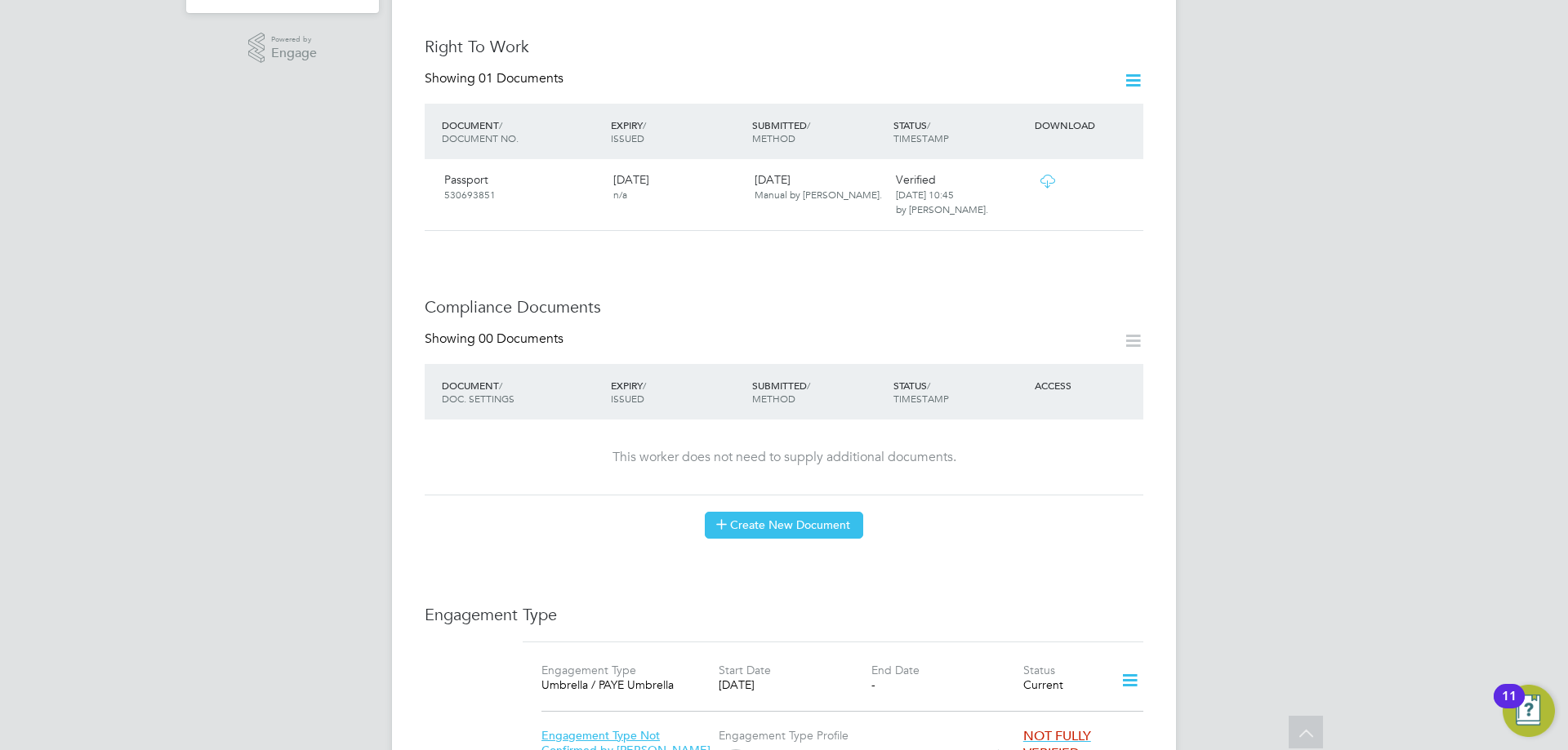
click at [747, 512] on button "Create New Document" at bounding box center [784, 525] width 158 height 26
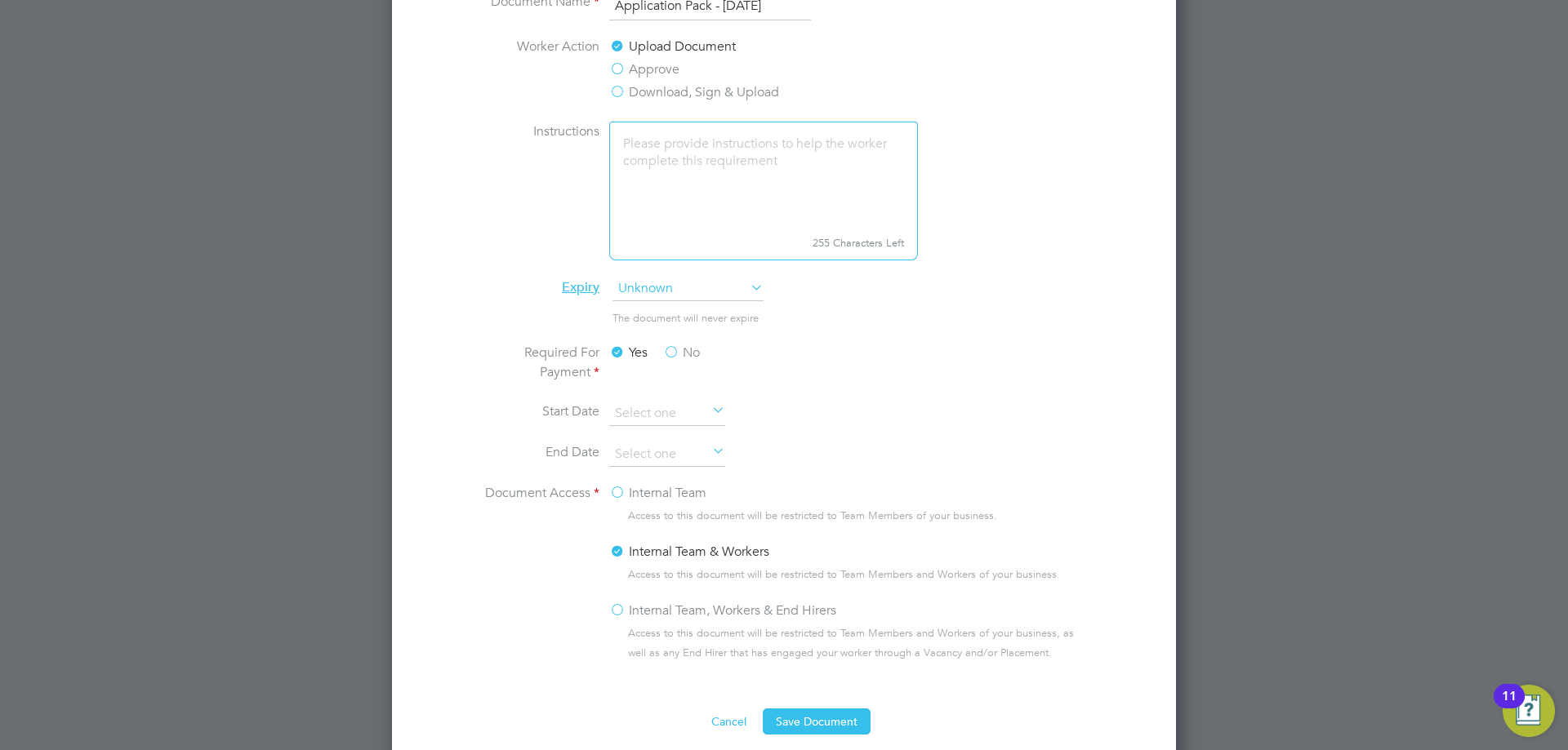
scroll to position [735, 0]
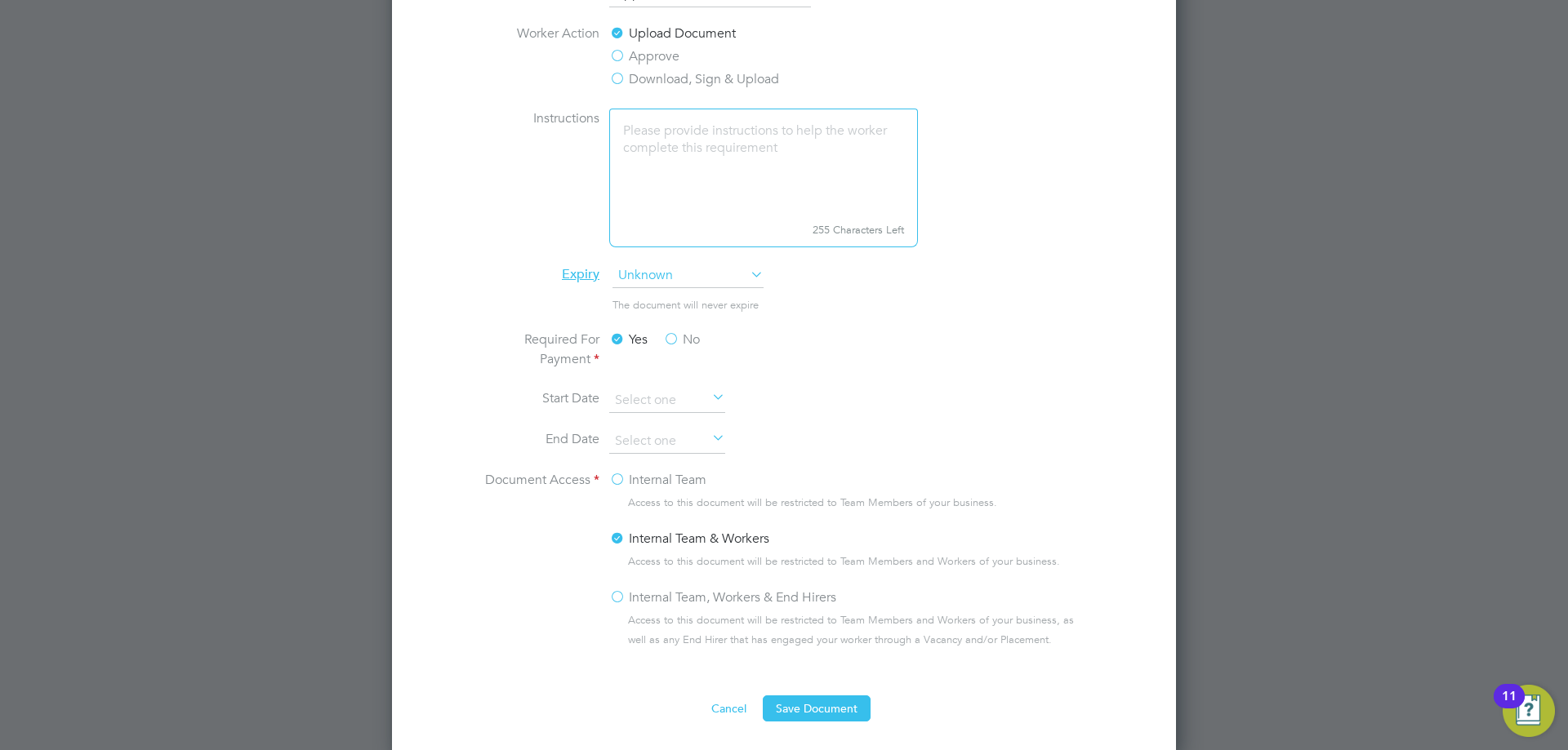
type input "Application Pack - [DATE]"
click at [661, 274] on span "Unknown" at bounding box center [688, 276] width 151 height 24
click at [661, 273] on span "Unknown" at bounding box center [688, 276] width 151 height 24
click at [862, 297] on li "The document will never expire" at bounding box center [784, 313] width 614 height 34
click at [800, 702] on button "Save Document" at bounding box center [816, 708] width 108 height 26
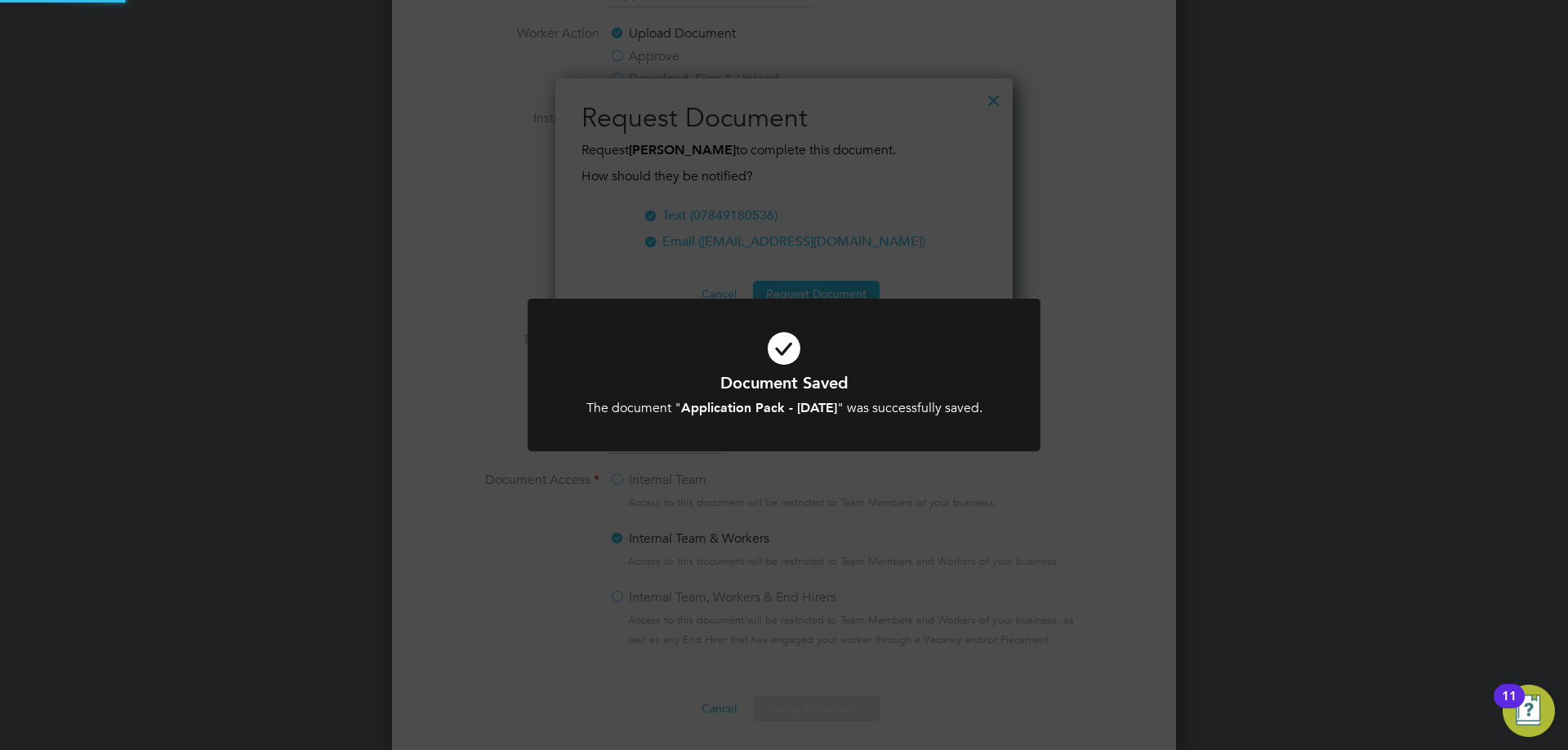
scroll to position [262, 458]
click at [862, 339] on icon at bounding box center [784, 349] width 425 height 64
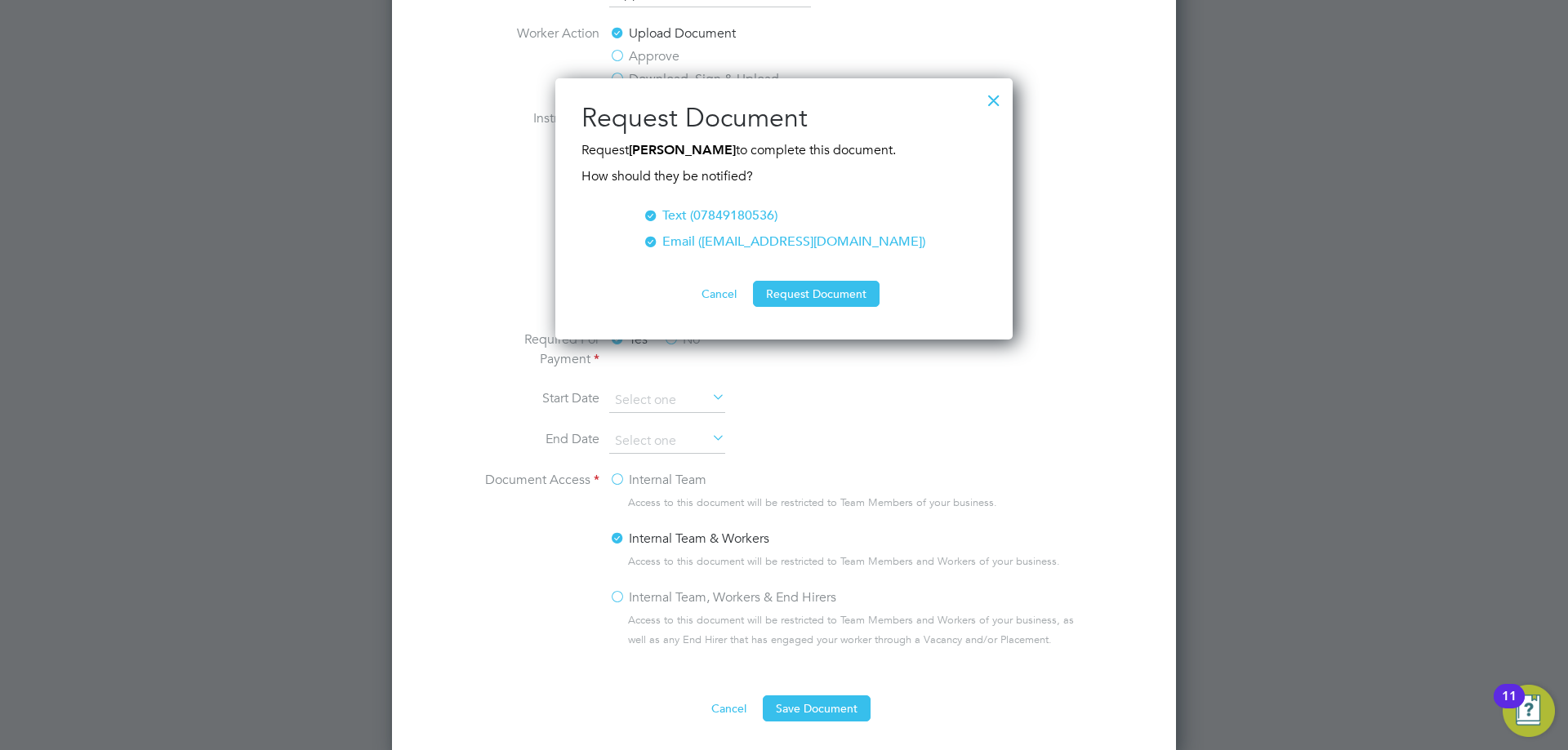
drag, startPoint x: 708, startPoint y: 296, endPoint x: 742, endPoint y: 275, distance: 40.0
click at [708, 295] on button "Cancel" at bounding box center [718, 293] width 61 height 26
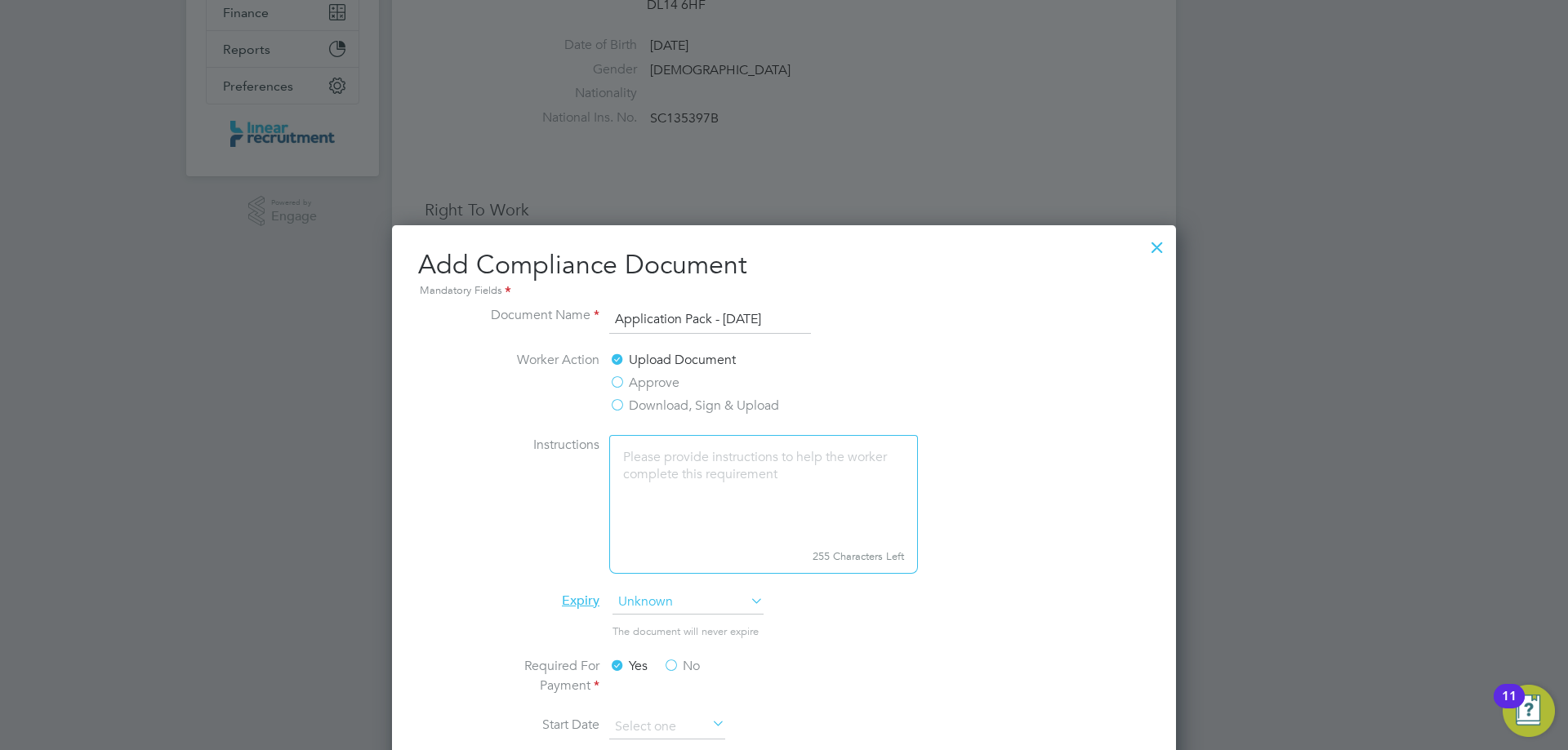
click at [1144, 251] on div at bounding box center [1157, 243] width 29 height 29
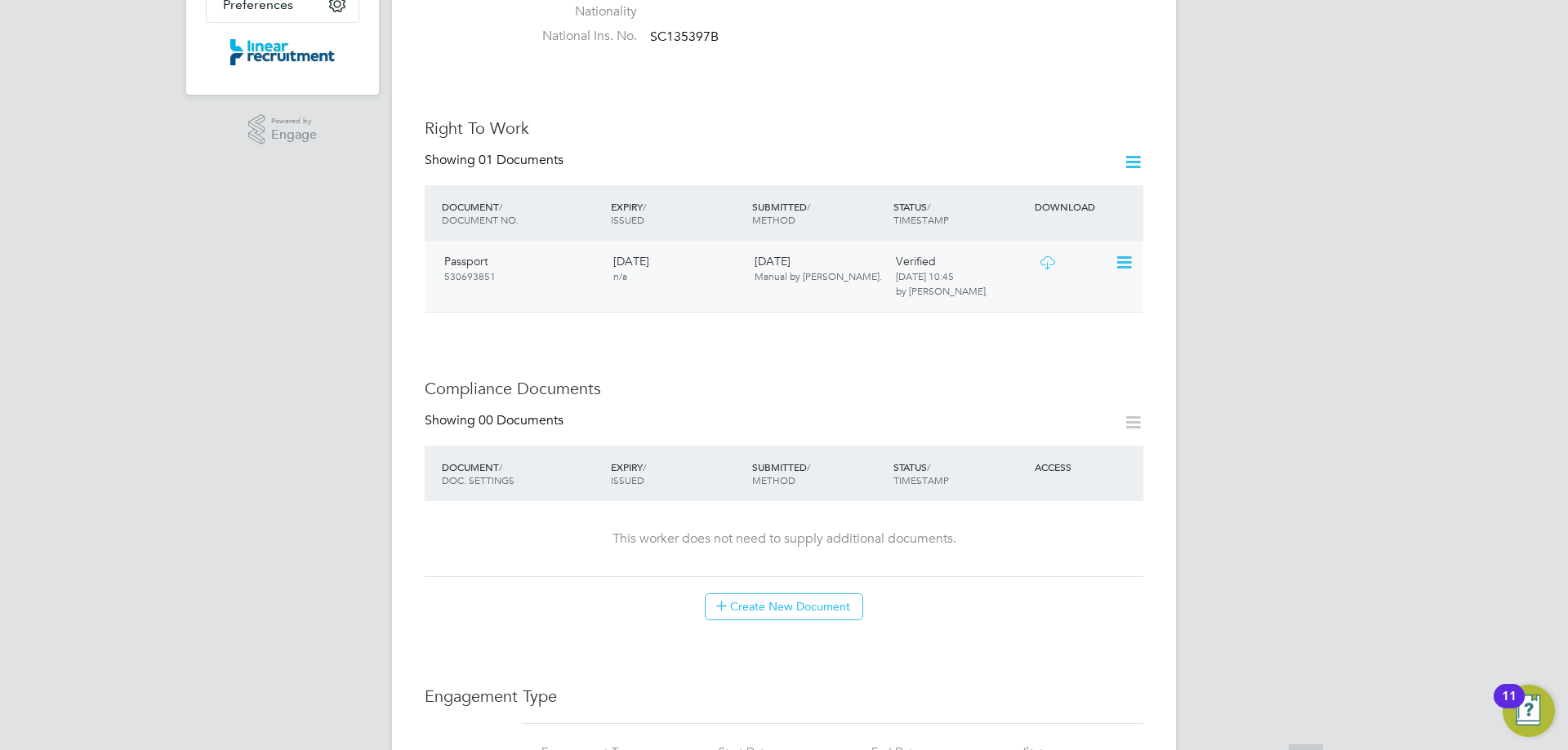
scroll to position [572, 0]
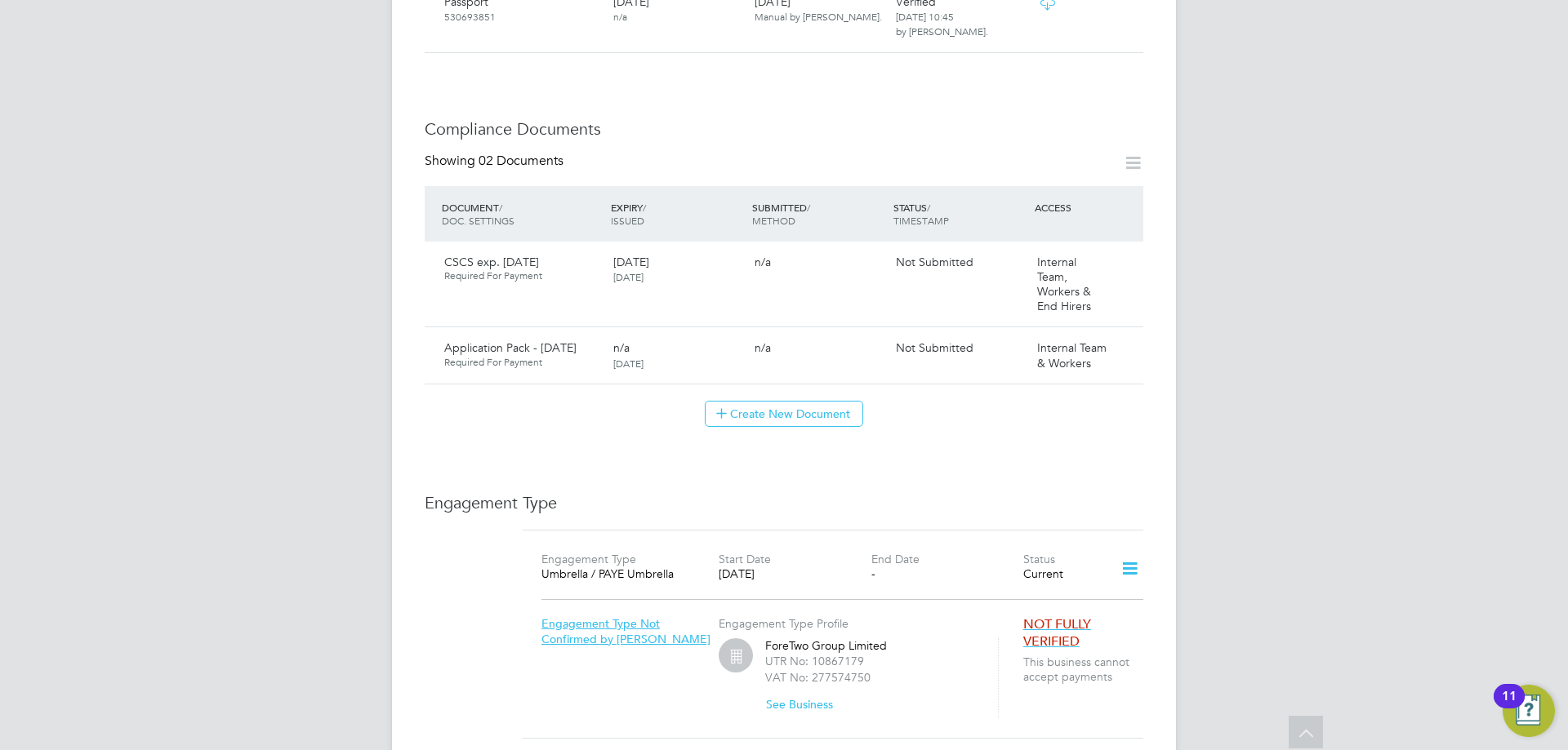
scroll to position [816, 0]
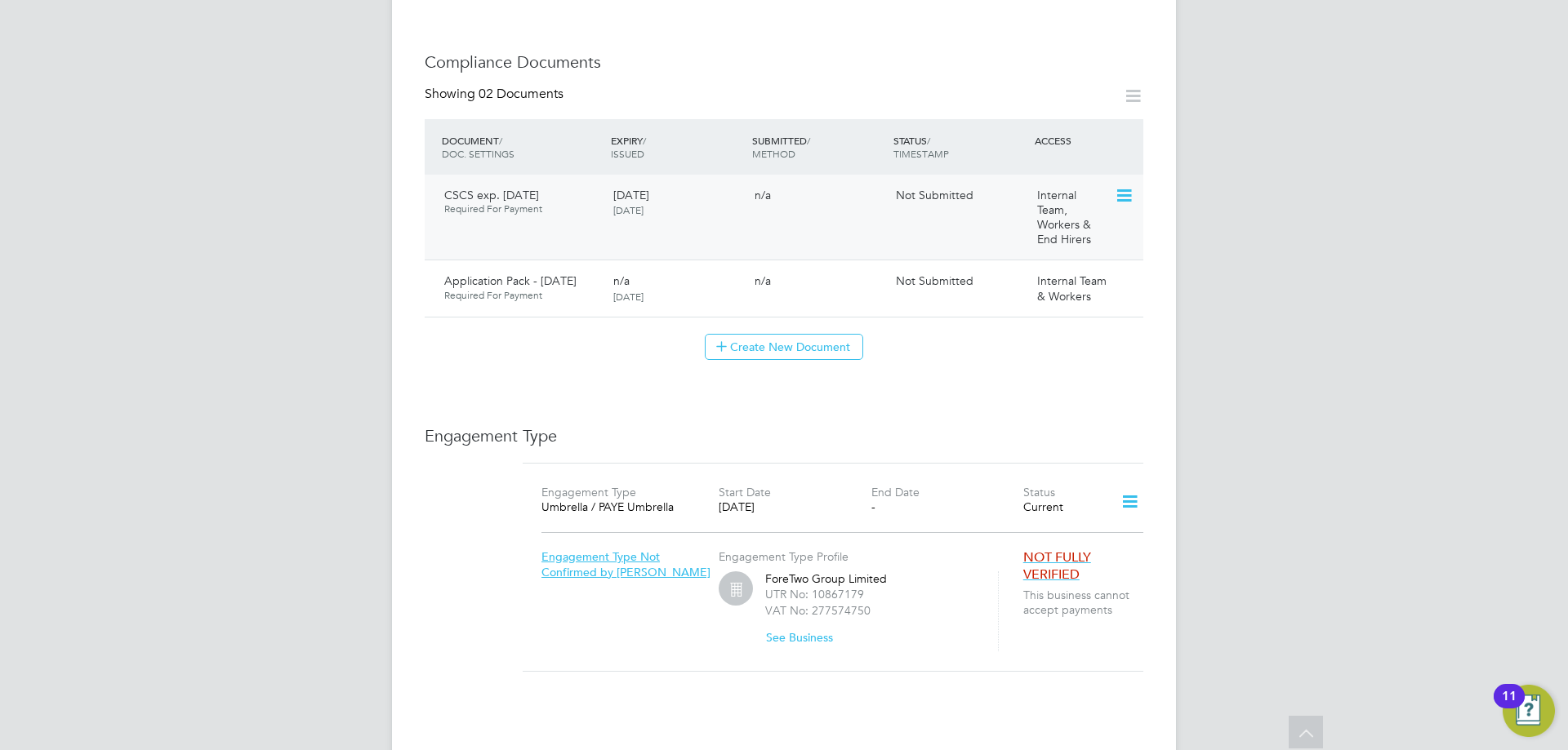
click at [1127, 186] on icon at bounding box center [1122, 195] width 16 height 19
click at [1086, 205] on li "Submit Document" at bounding box center [1071, 207] width 121 height 23
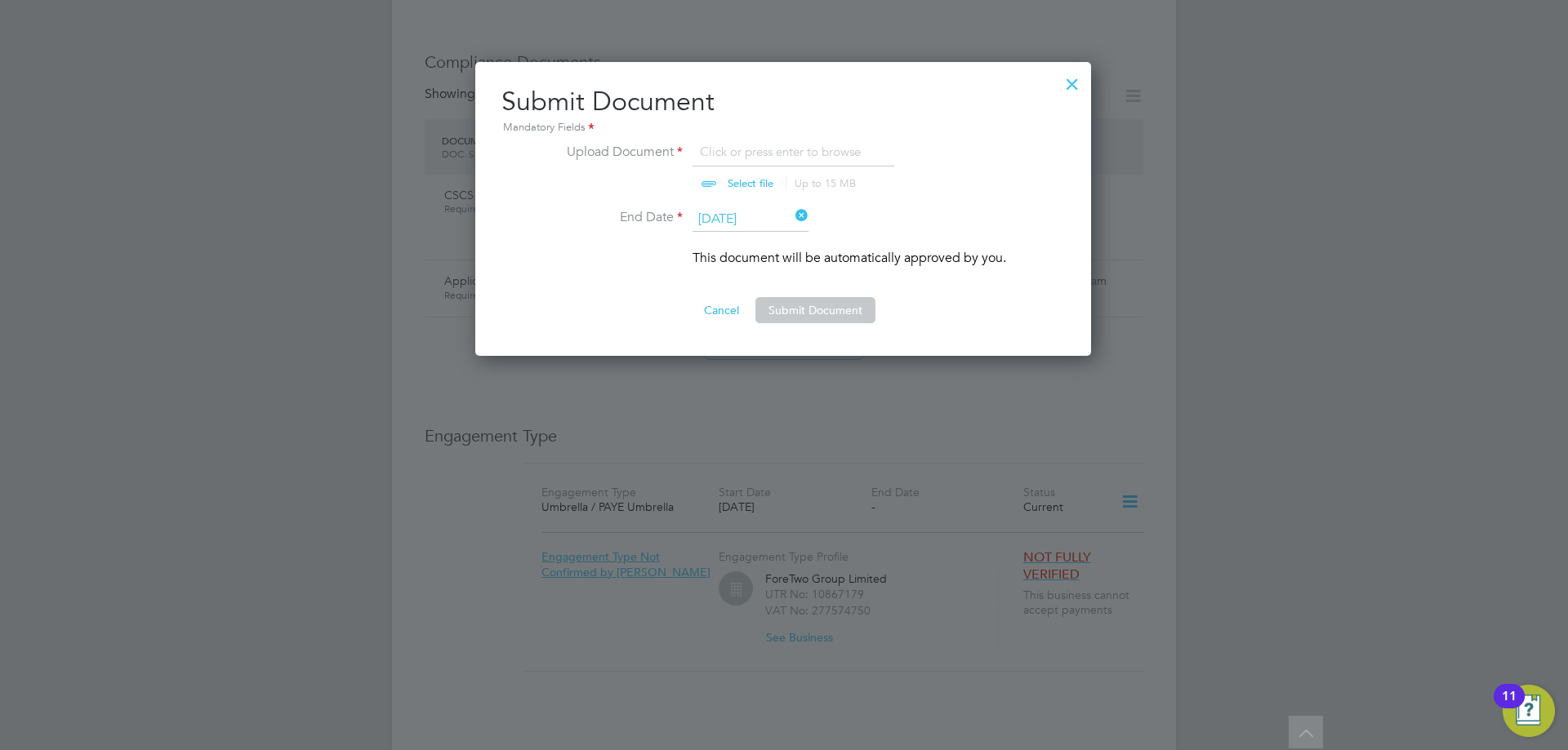
click at [830, 155] on input "file" at bounding box center [766, 167] width 256 height 49
type input "C:\fakepath\CSCS exp. [DATE].pdf"
click at [803, 310] on button "Submit Document" at bounding box center [815, 310] width 120 height 26
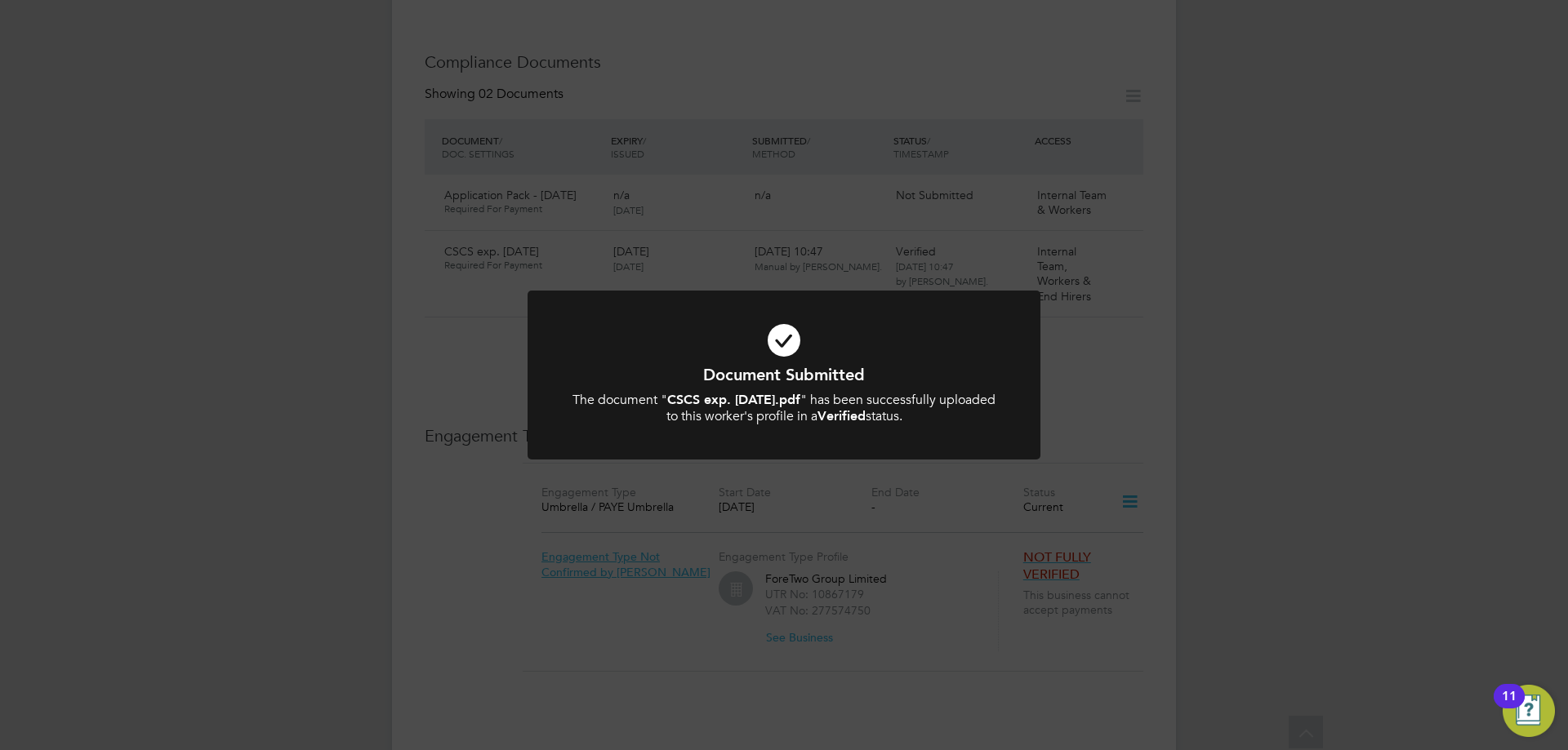
click at [748, 327] on icon at bounding box center [784, 340] width 425 height 64
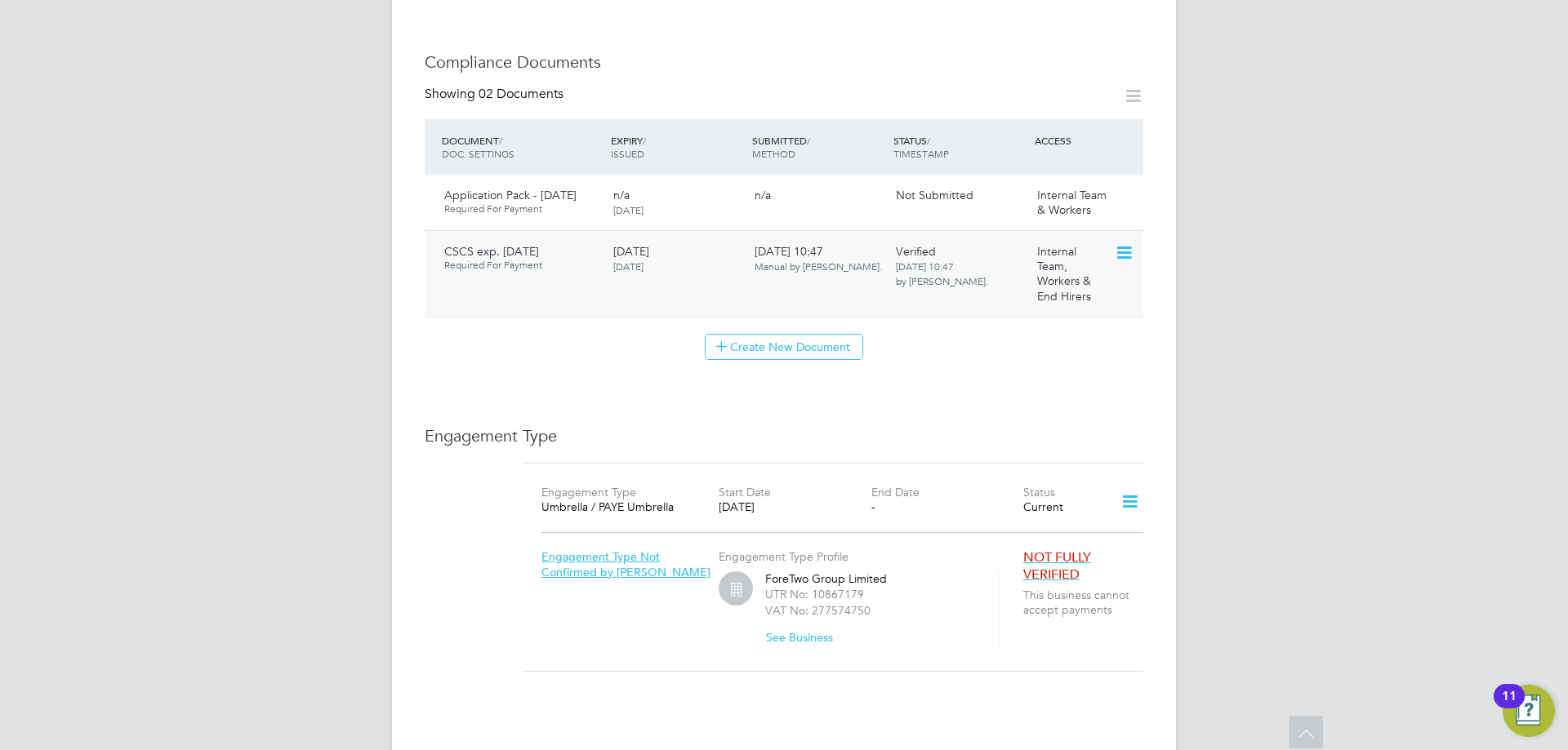
click at [1122, 243] on icon at bounding box center [1122, 252] width 16 height 19
click at [1131, 186] on icon at bounding box center [1122, 195] width 16 height 19
click at [1078, 203] on li "Submit Document" at bounding box center [1071, 207] width 121 height 23
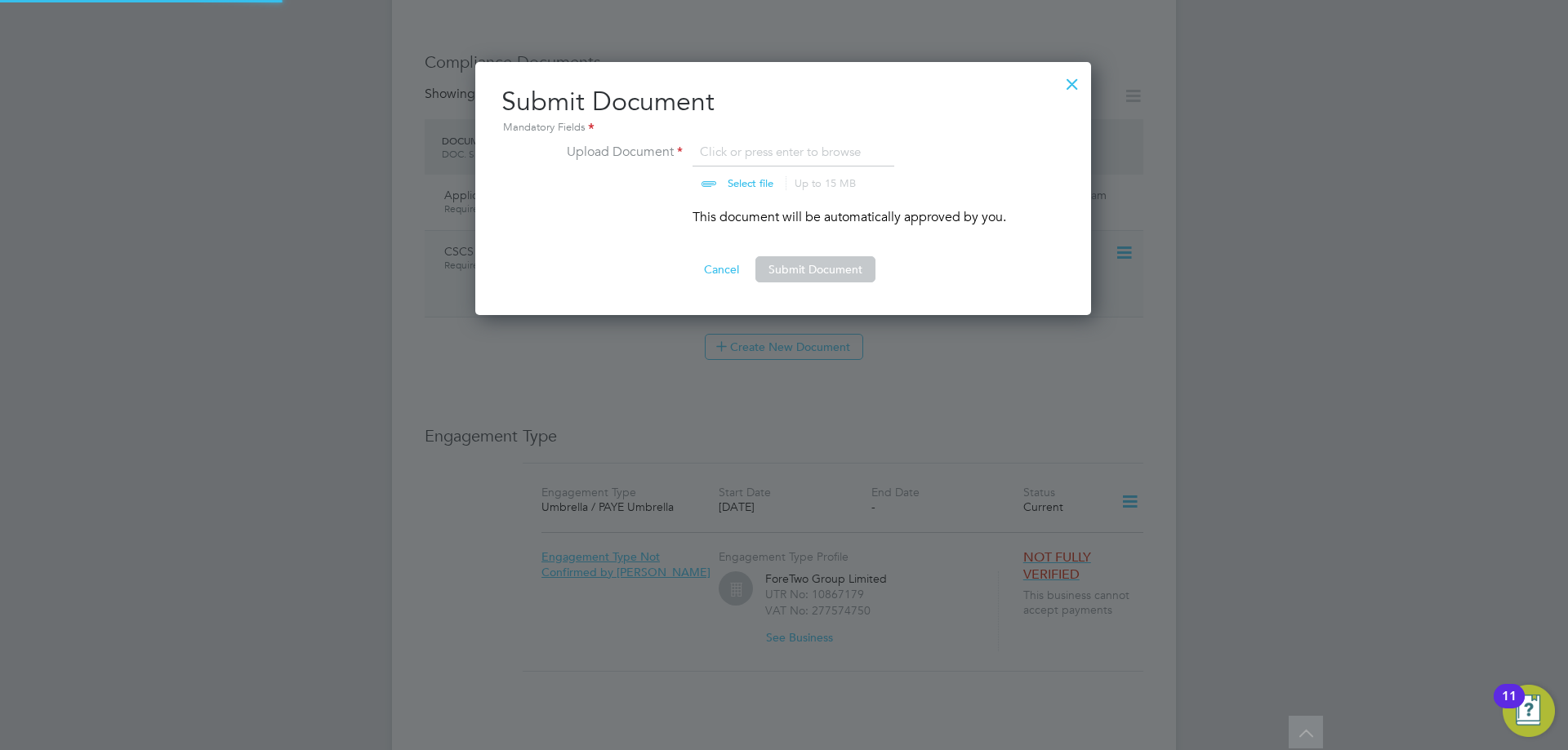
scroll to position [254, 618]
click at [812, 143] on input "file" at bounding box center [766, 167] width 256 height 49
click at [1074, 78] on div at bounding box center [1072, 80] width 29 height 29
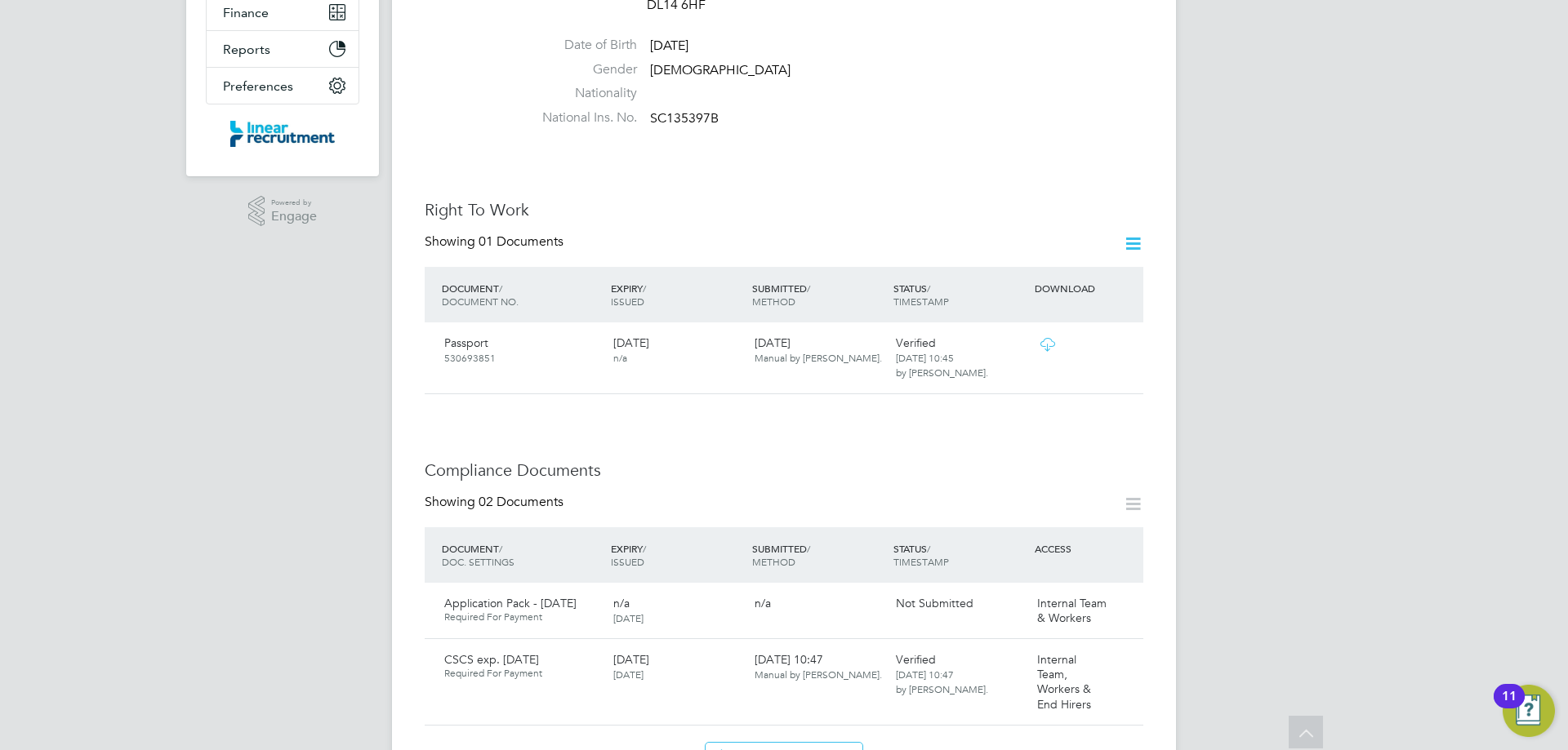
scroll to position [0, 0]
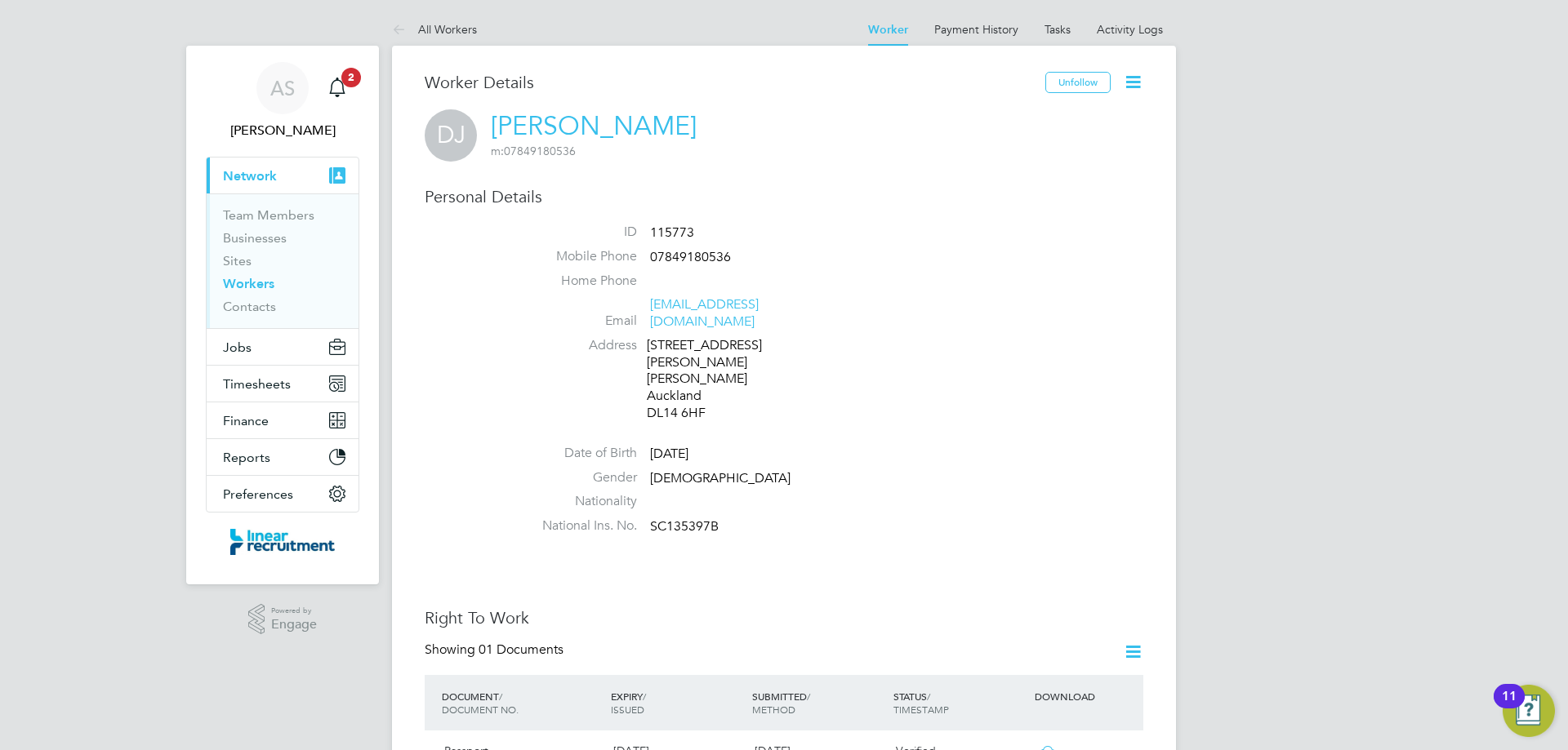
click at [268, 283] on link "Workers" at bounding box center [248, 283] width 51 height 16
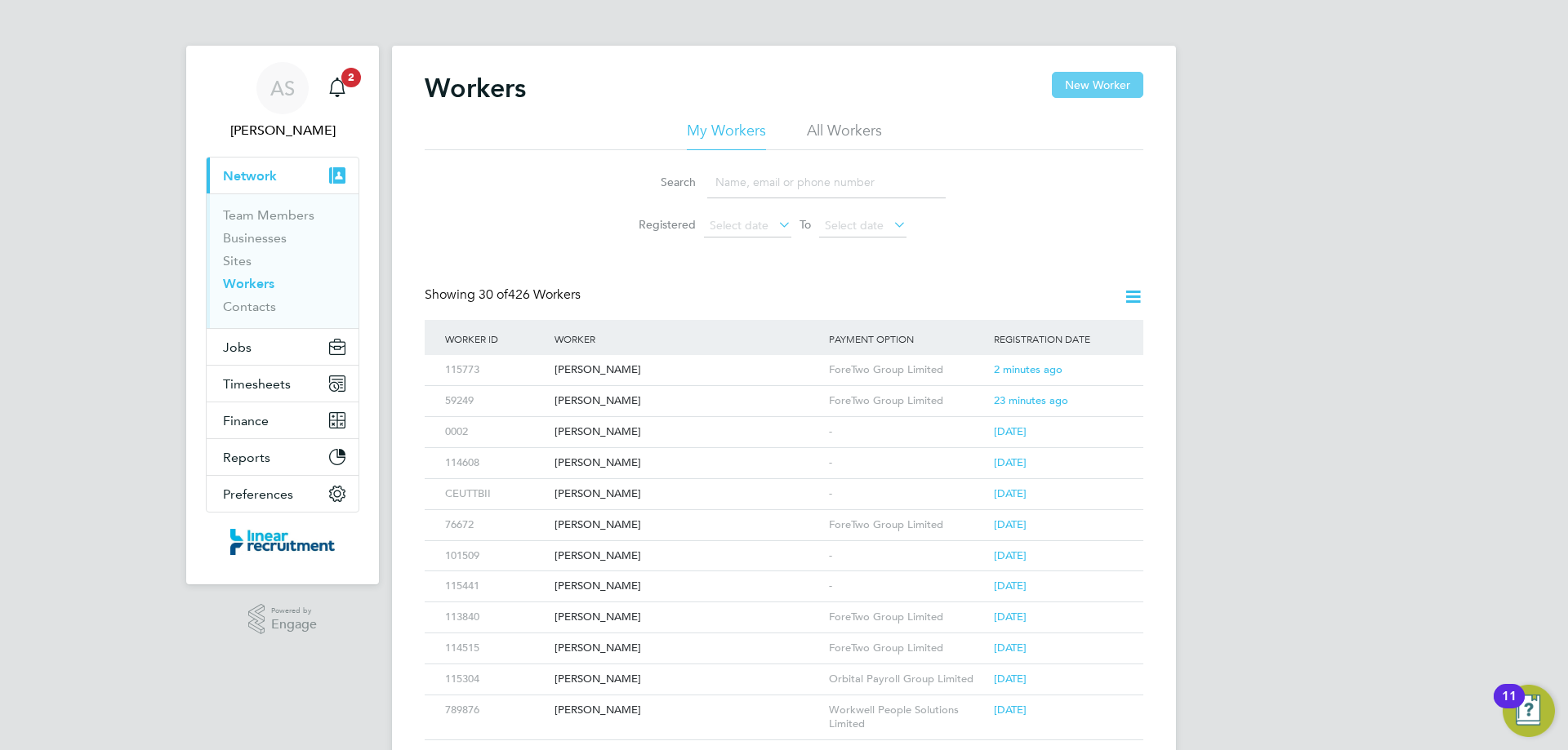
click at [1097, 86] on button "New Worker" at bounding box center [1097, 85] width 91 height 26
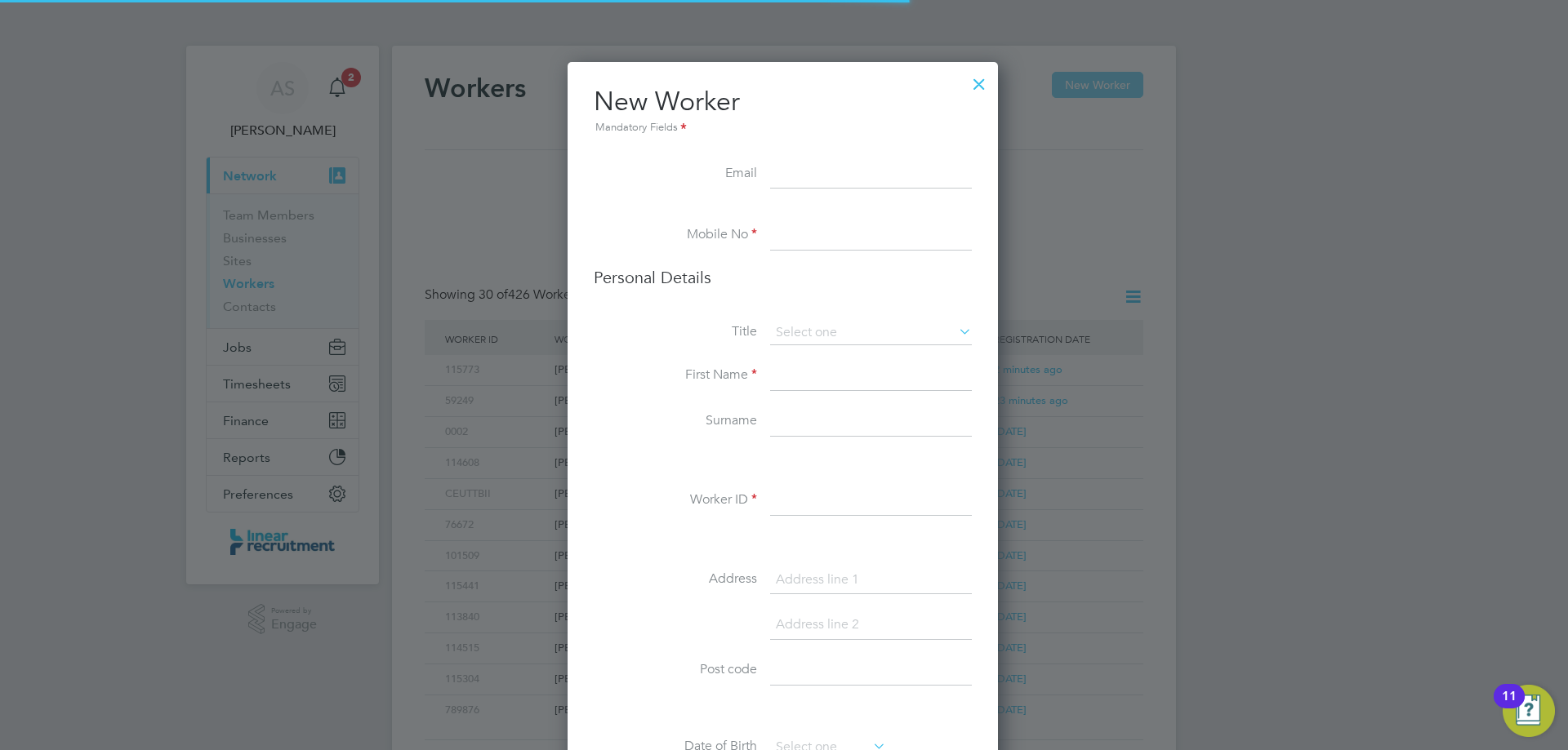
scroll to position [1382, 432]
click at [981, 84] on div at bounding box center [979, 80] width 29 height 29
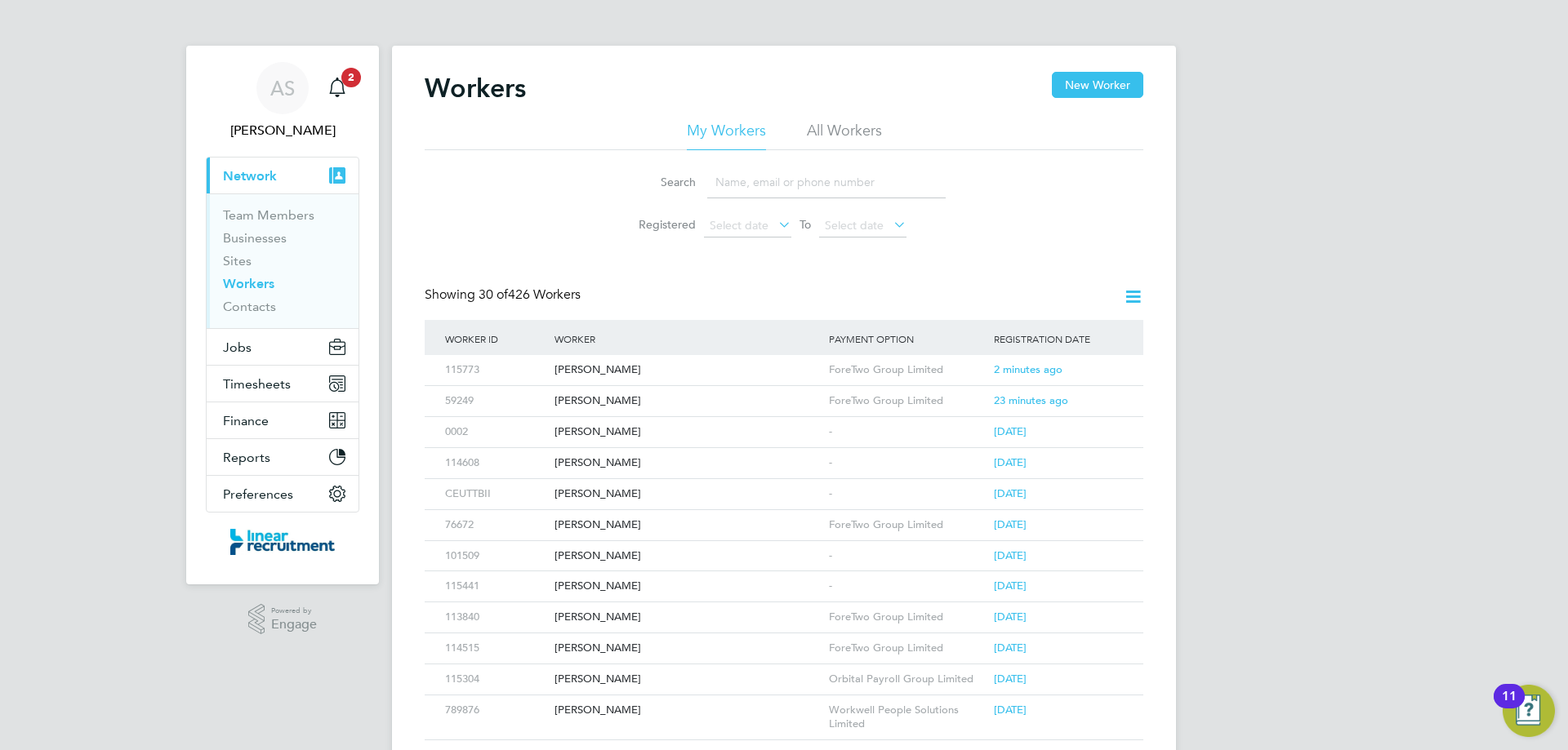
click at [826, 134] on li "All Workers" at bounding box center [845, 135] width 75 height 29
click at [810, 184] on input at bounding box center [826, 183] width 239 height 32
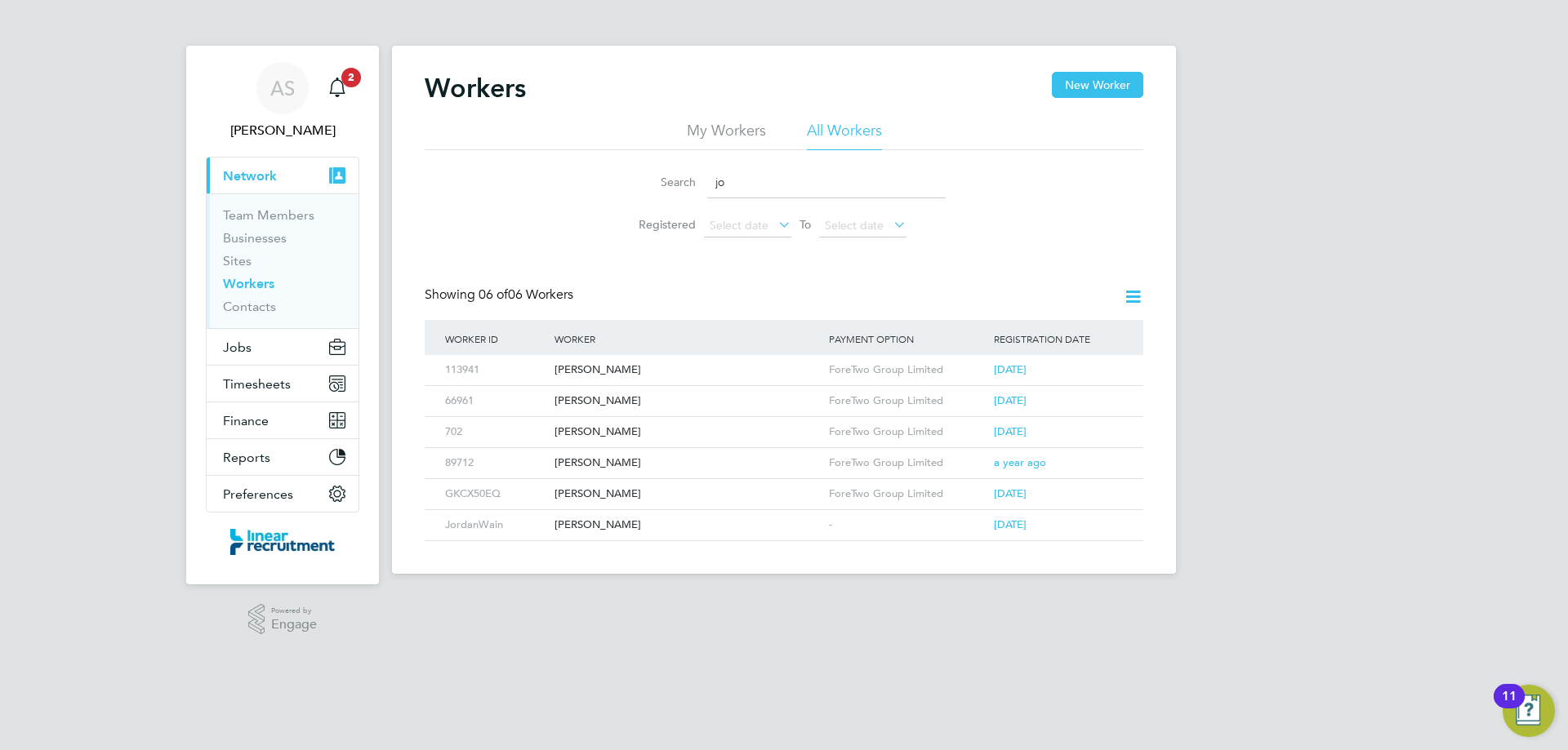
type input "j"
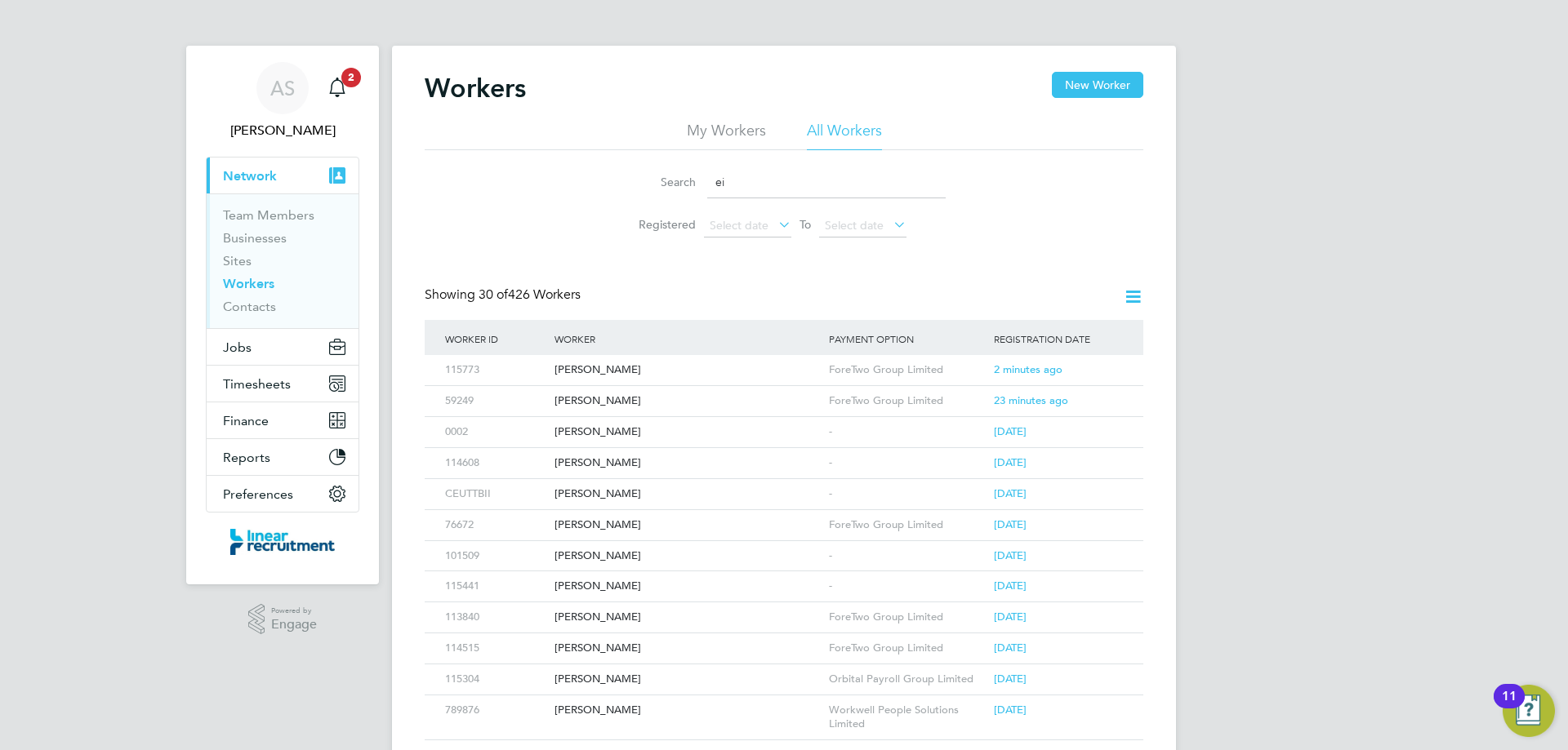
type input "e"
type input "[PERSON_NAME]"
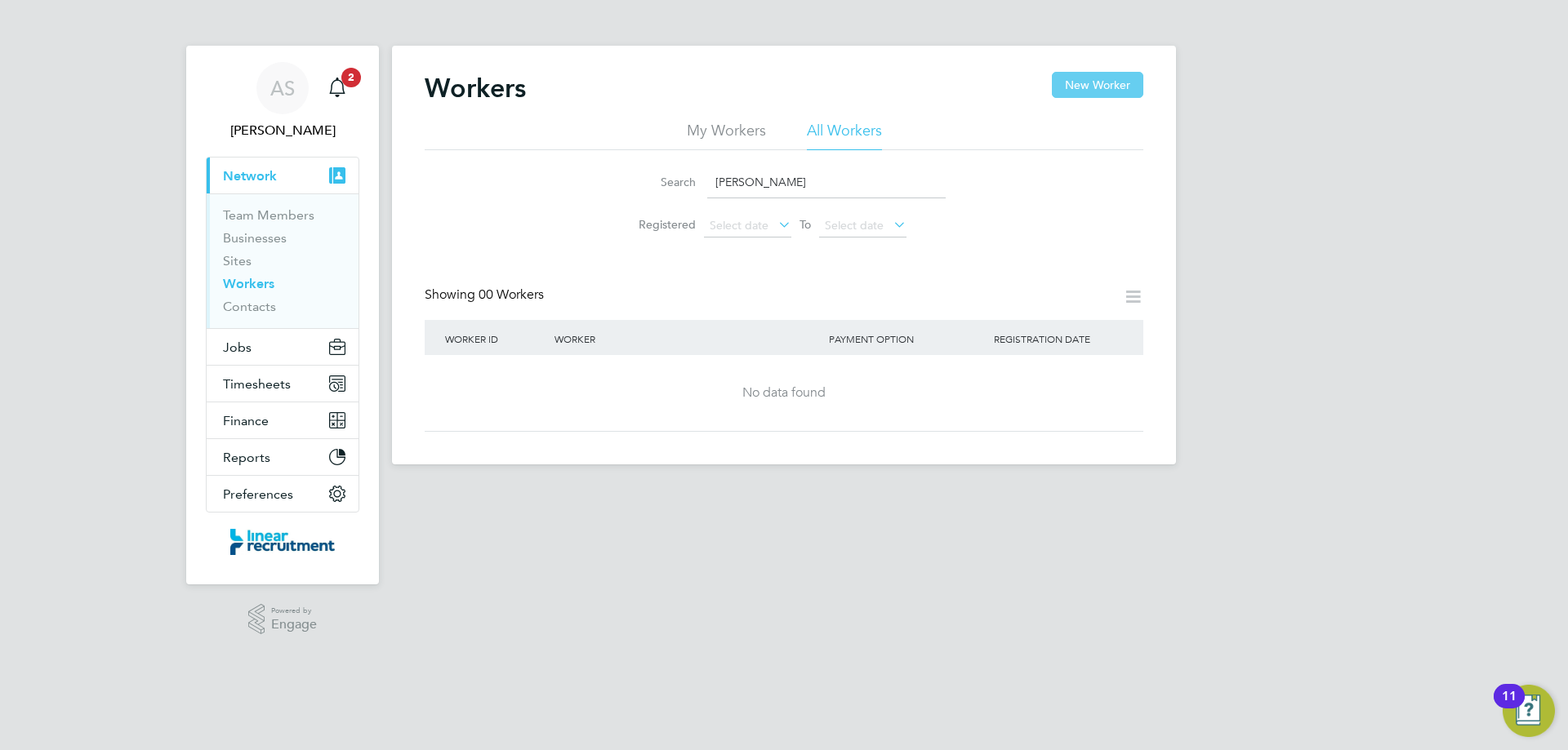
click at [1099, 80] on button "New Worker" at bounding box center [1097, 85] width 91 height 26
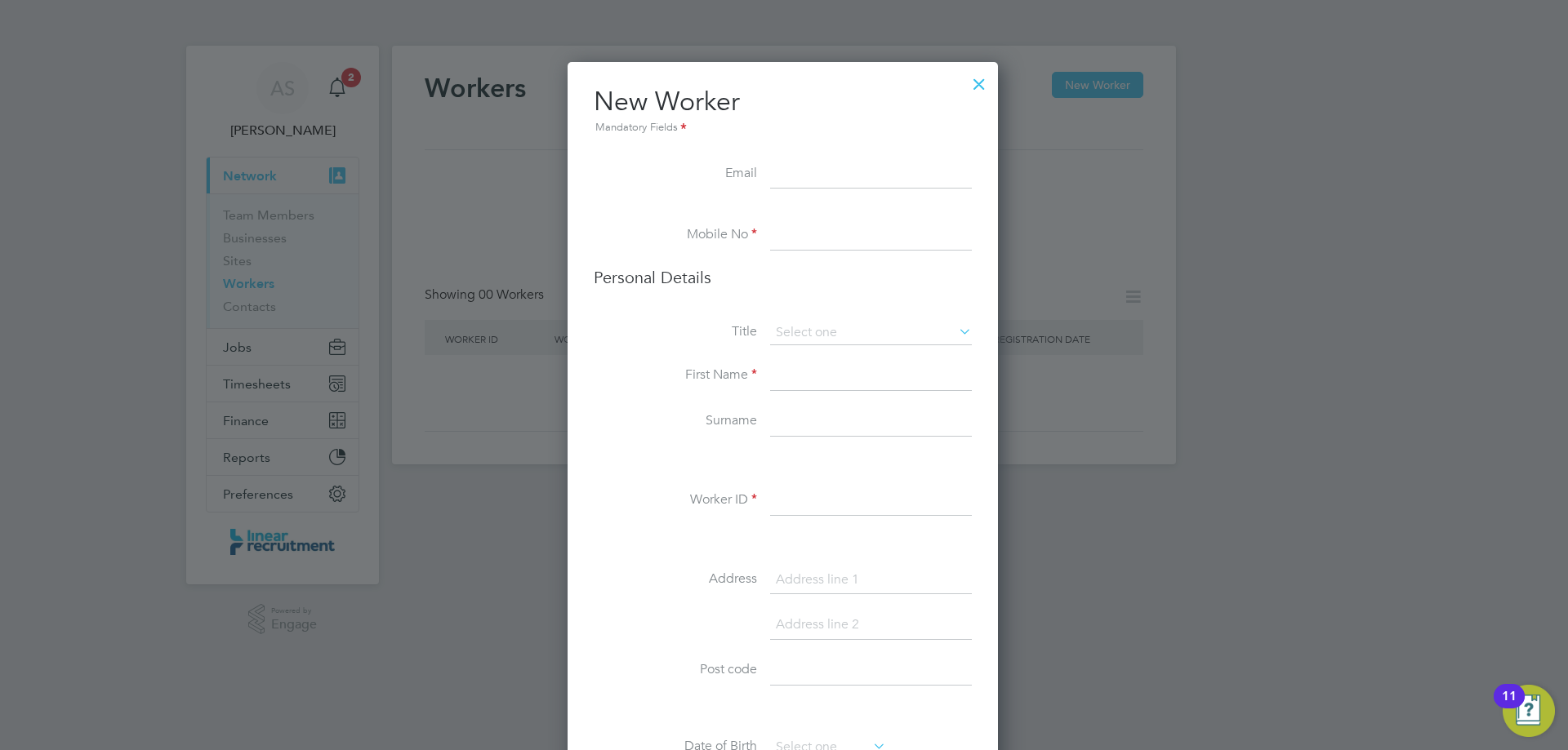
paste input "[EMAIL_ADDRESS][DOMAIN_NAME]"
type input "[EMAIL_ADDRESS][DOMAIN_NAME]"
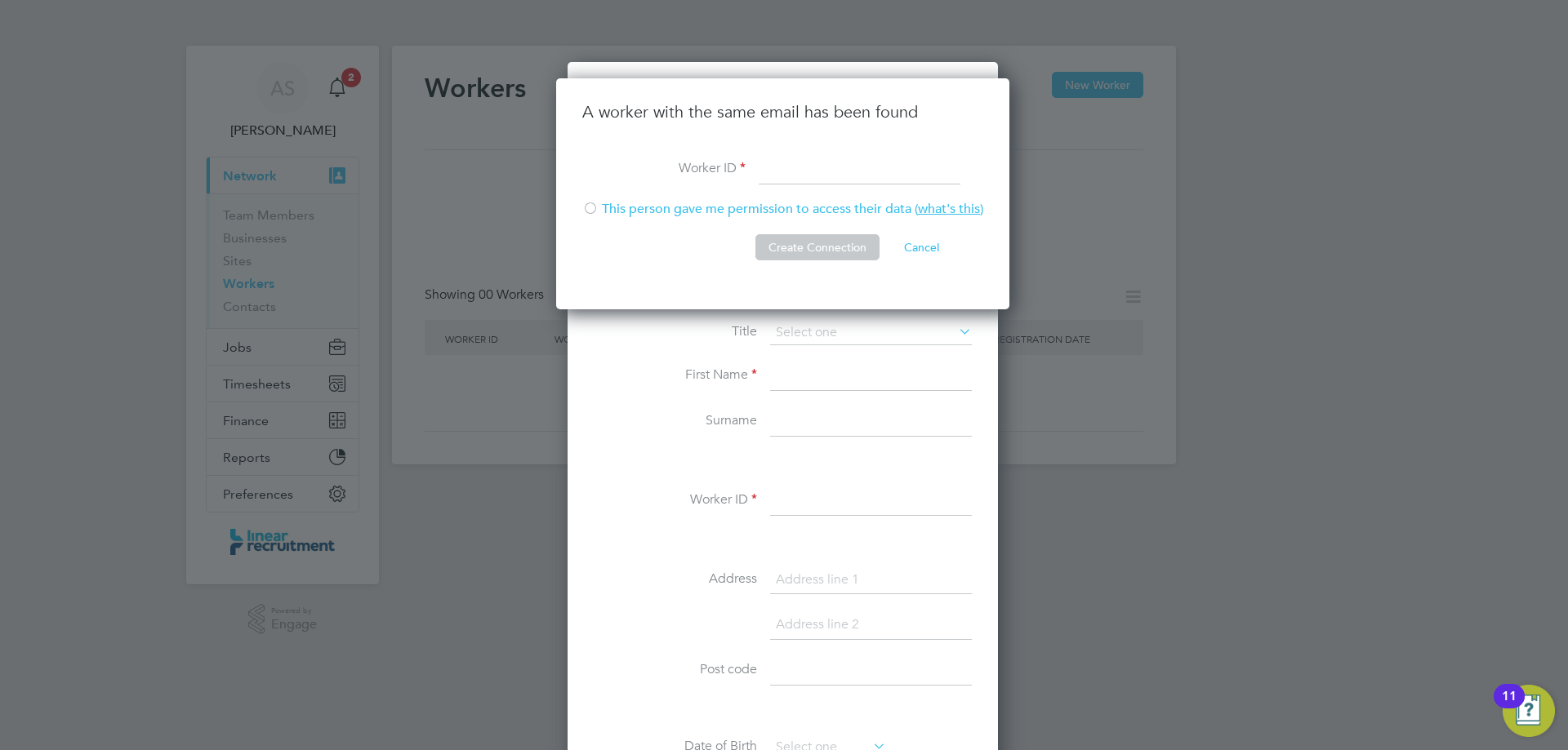
scroll to position [232, 456]
paste input "72547"
type input "72547"
click at [838, 246] on button "Create Connection" at bounding box center [817, 247] width 124 height 26
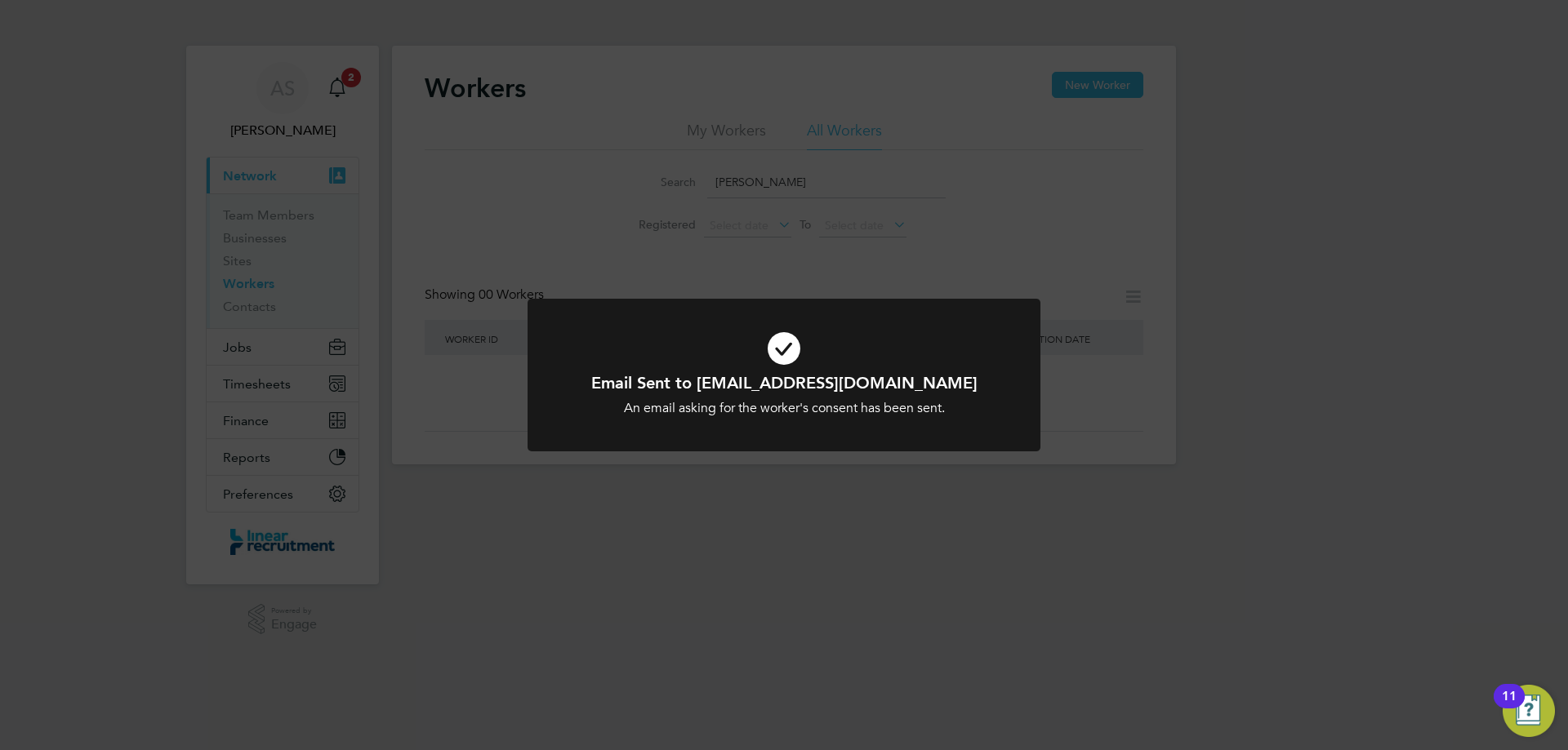
click at [837, 297] on div "Email Sent to [EMAIL_ADDRESS][DOMAIN_NAME] An email asking for the worker's con…" at bounding box center [784, 375] width 1568 height 750
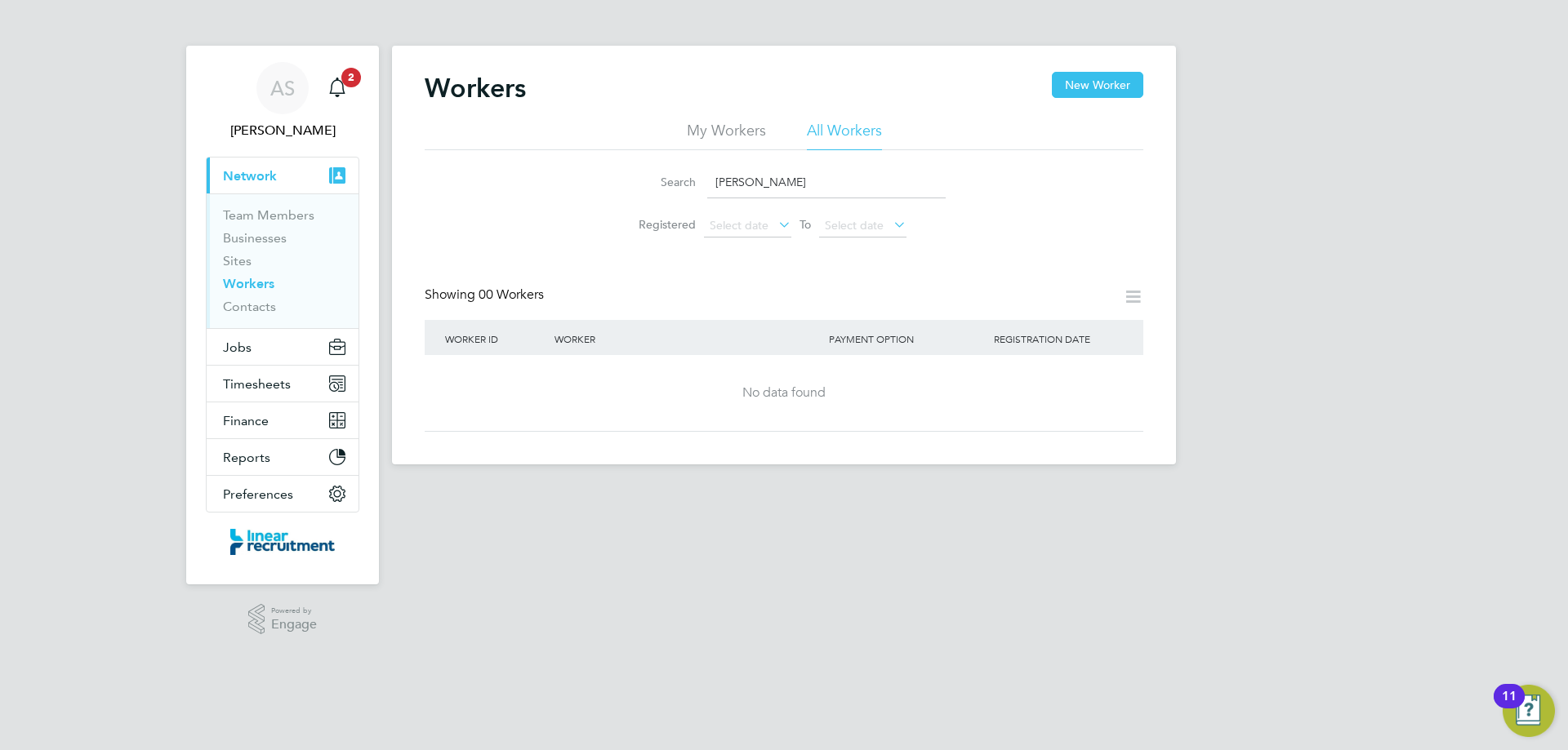
click at [809, 190] on input "[PERSON_NAME]" at bounding box center [826, 183] width 239 height 32
drag, startPoint x: 803, startPoint y: 184, endPoint x: 635, endPoint y: 189, distance: 168.1
click at [635, 189] on div "Search [PERSON_NAME]" at bounding box center [784, 183] width 323 height 32
type input "[PERSON_NAME]"
click at [749, 125] on li "My Workers" at bounding box center [726, 135] width 80 height 29
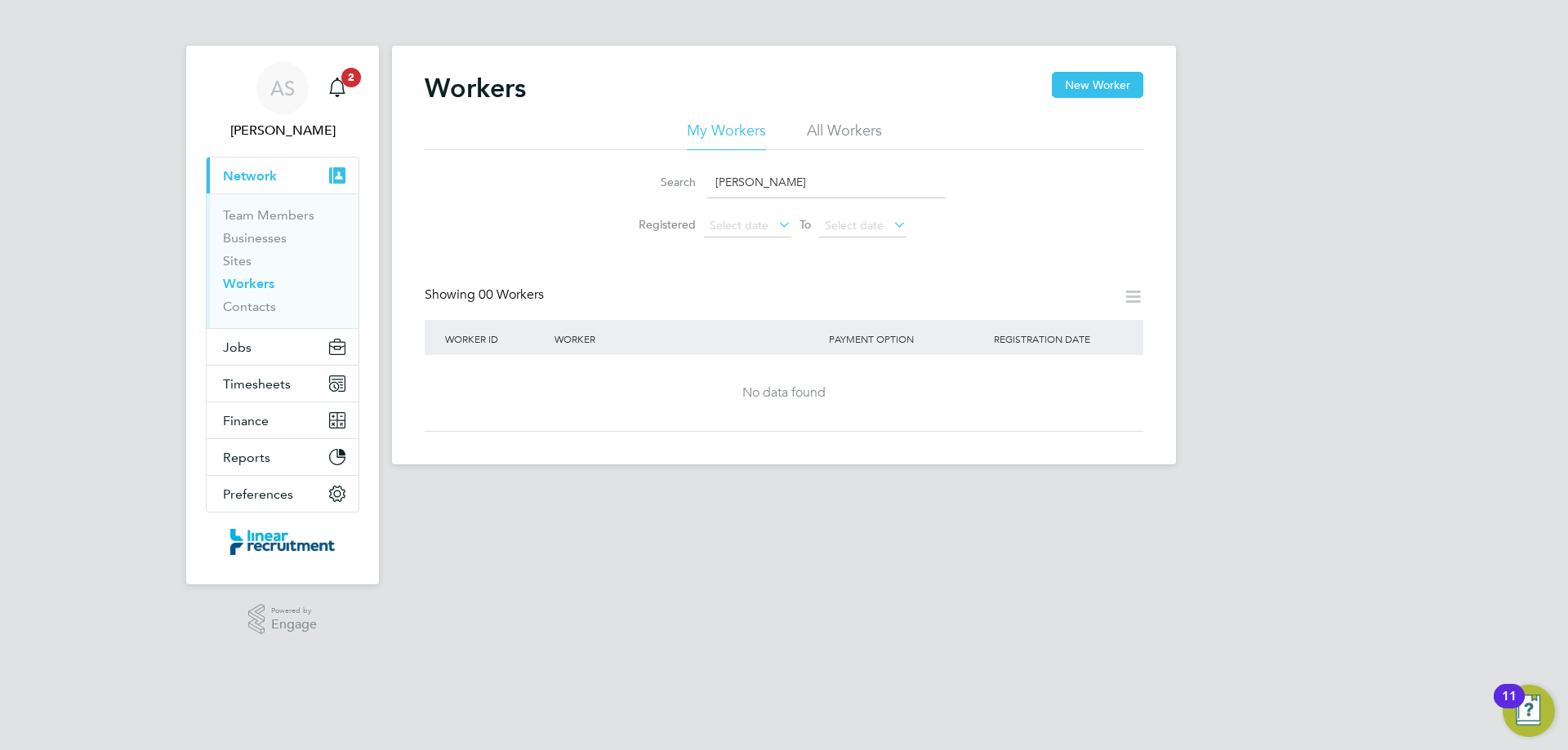
drag, startPoint x: 789, startPoint y: 173, endPoint x: 824, endPoint y: 143, distance: 46.1
click at [789, 173] on input "[PERSON_NAME]" at bounding box center [826, 183] width 239 height 32
click at [833, 132] on li "All Workers" at bounding box center [845, 135] width 75 height 29
click at [1091, 91] on button "New Worker" at bounding box center [1097, 85] width 91 height 26
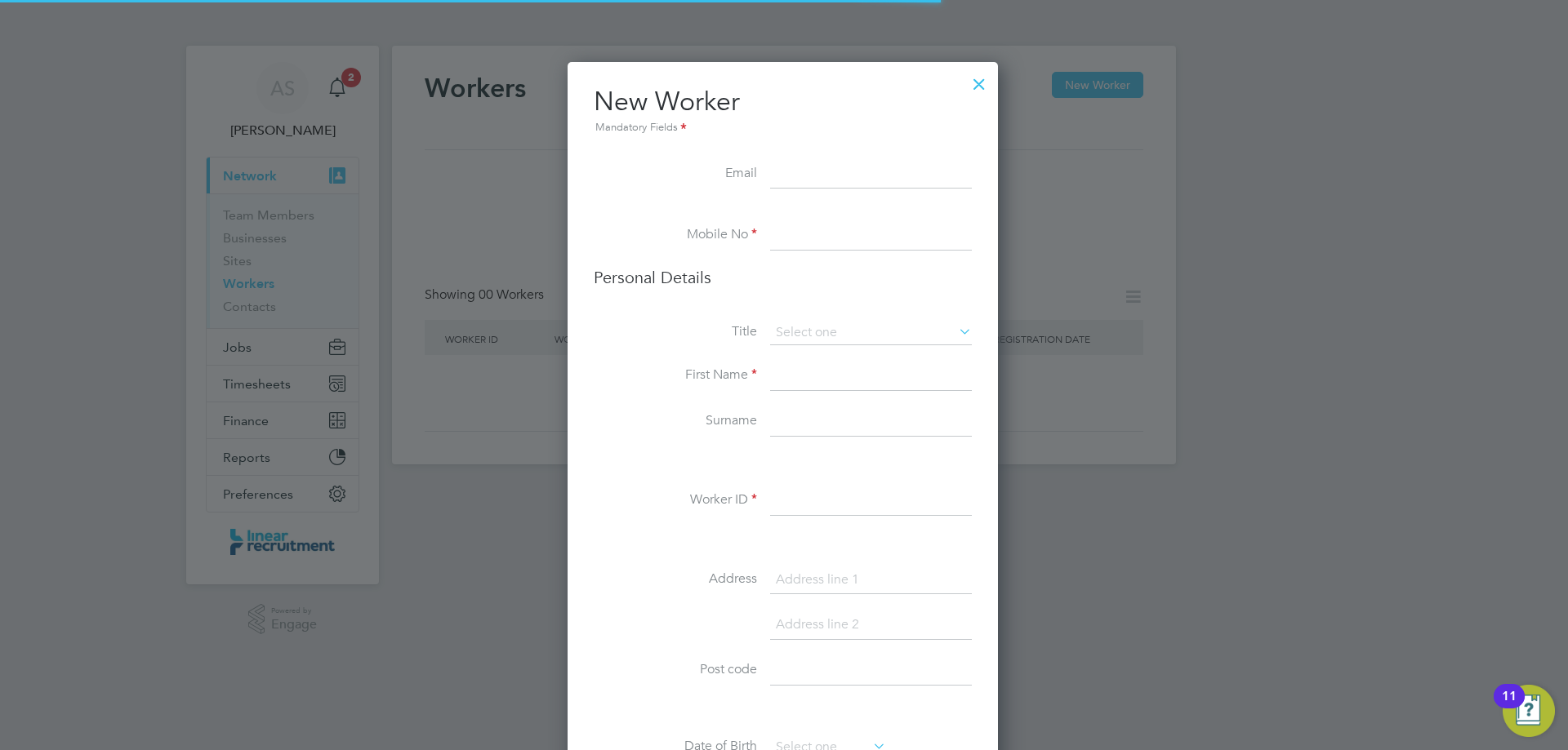
scroll to position [1382, 432]
paste input "72547"
type input "72547"
paste input "[EMAIL_ADDRESS][DOMAIN_NAME]"
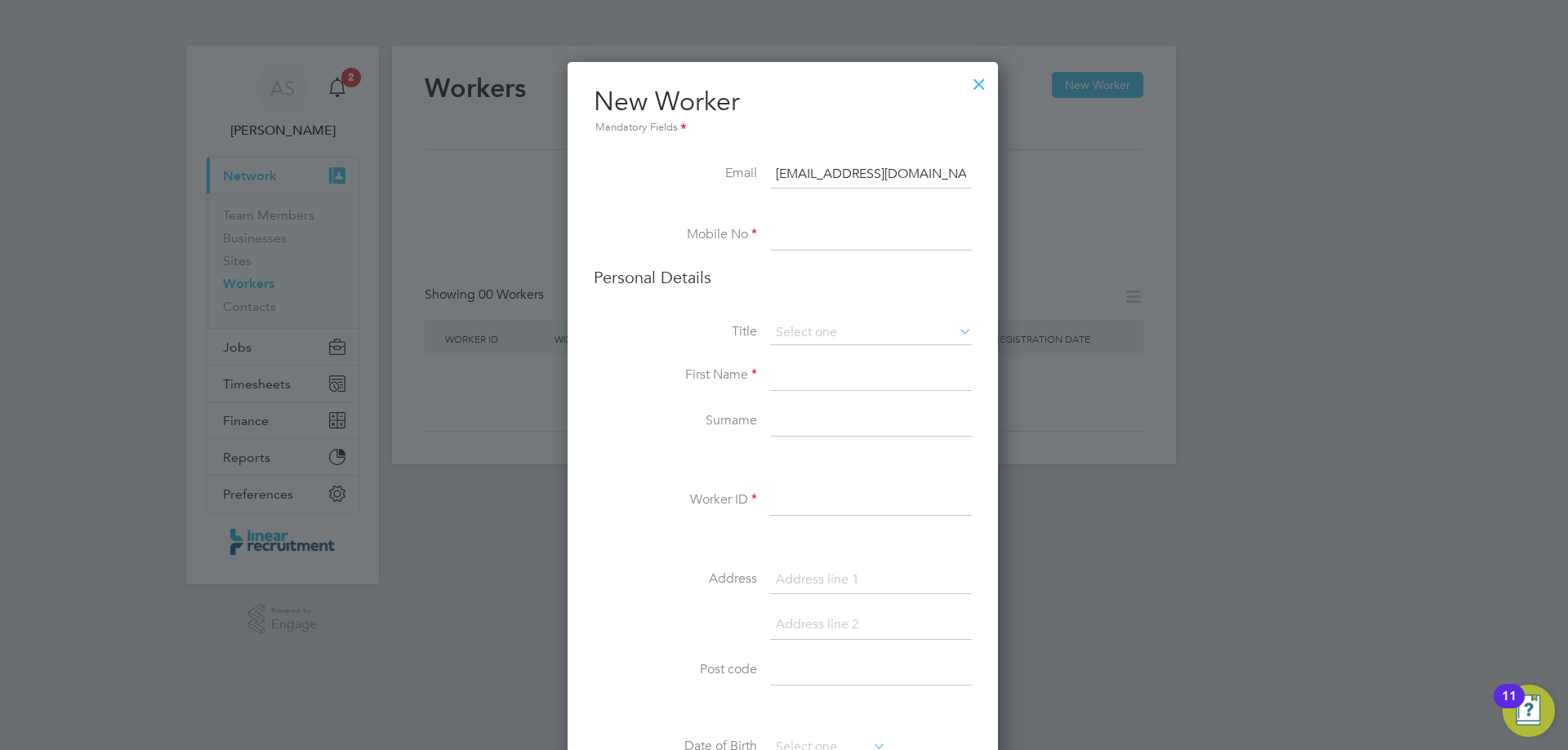
scroll to position [0, 30]
type input "[EMAIL_ADDRESS][DOMAIN_NAME]"
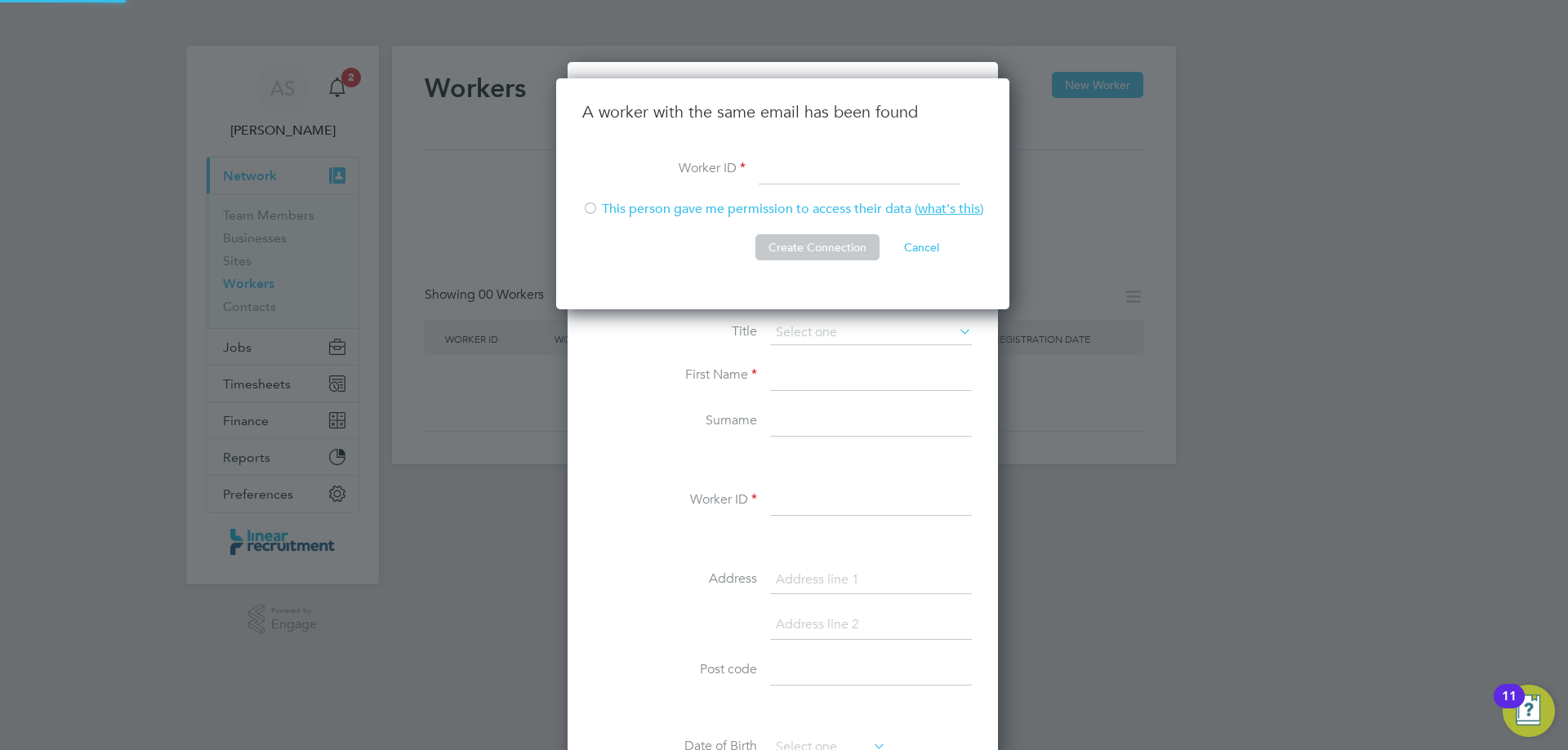
scroll to position [232, 456]
click at [590, 209] on div at bounding box center [590, 209] width 16 height 16
click at [796, 175] on input at bounding box center [859, 169] width 202 height 29
paste input "72547"
type input "72547"
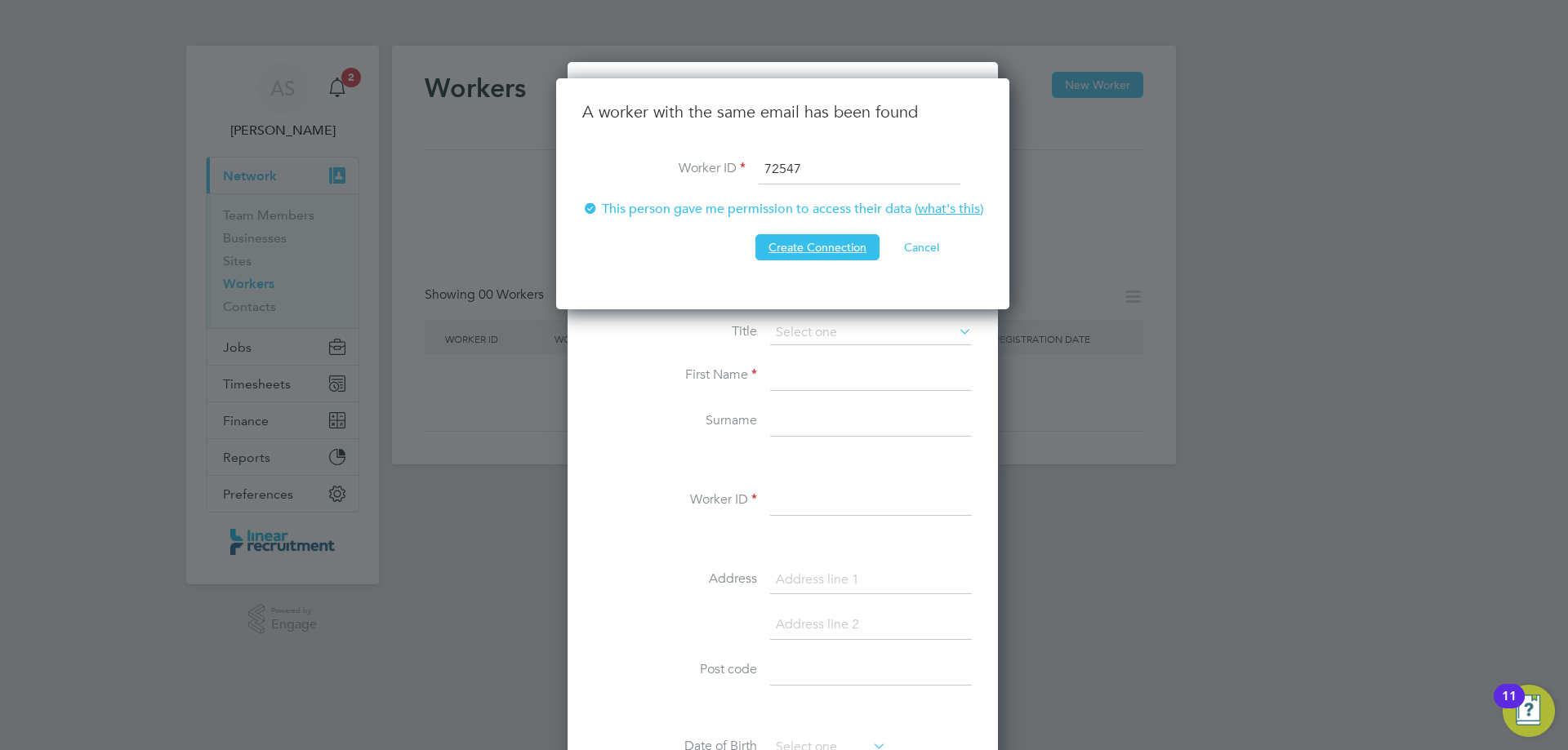
click at [807, 242] on button "Create Connection" at bounding box center [817, 247] width 124 height 26
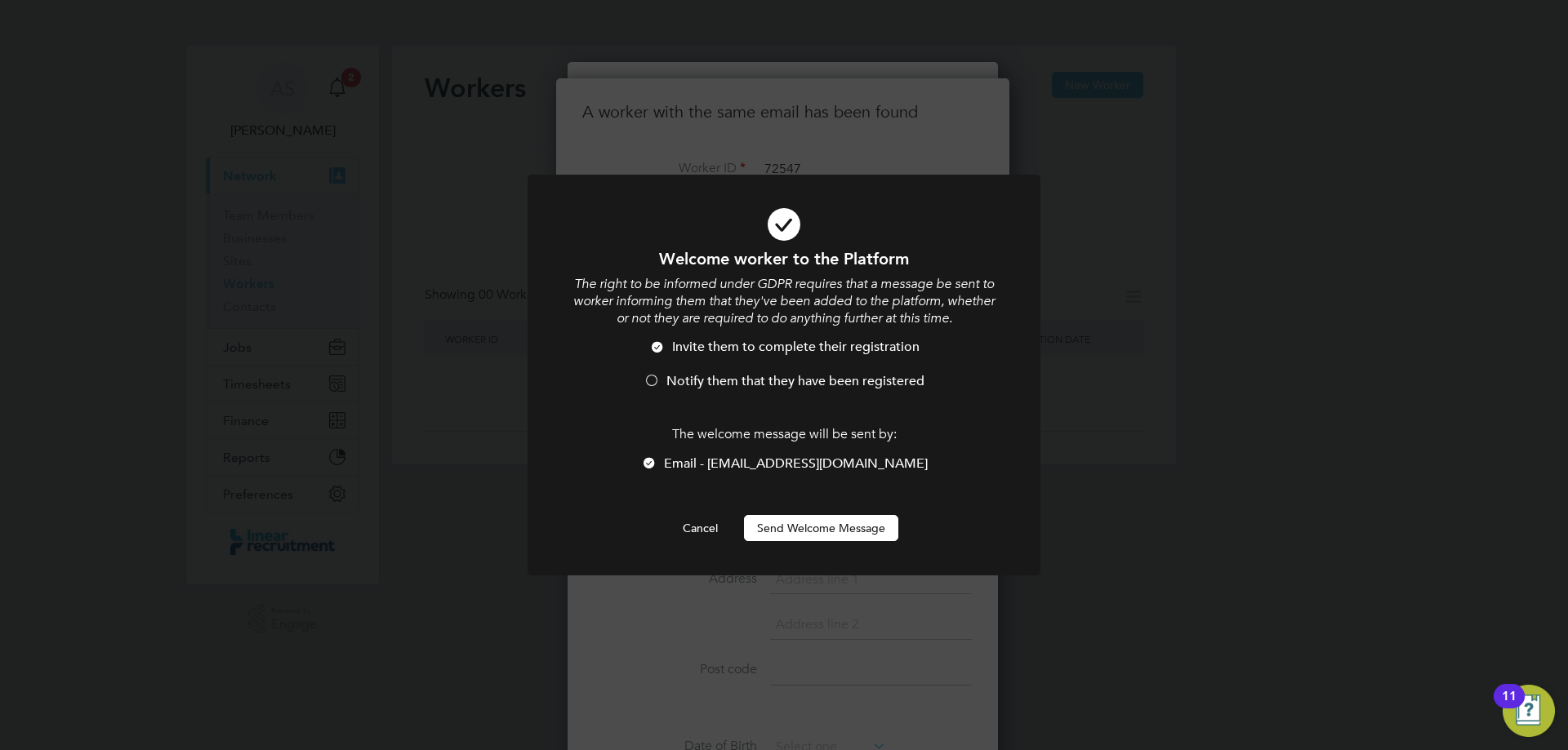
click at [801, 371] on li "Invite them to complete their registration" at bounding box center [784, 355] width 425 height 34
click at [781, 533] on button "Send Welcome Message" at bounding box center [821, 528] width 154 height 26
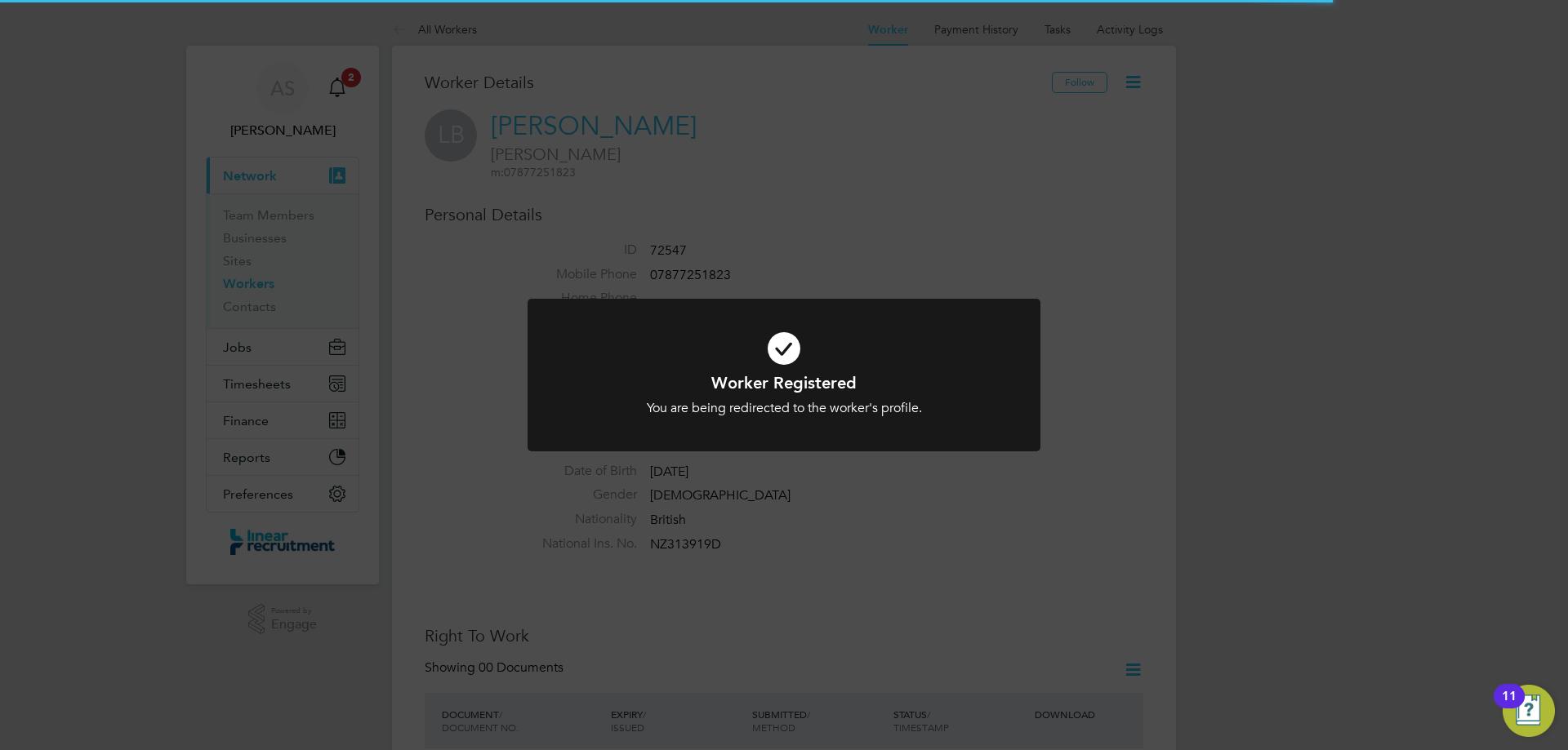
click at [838, 317] on icon at bounding box center [784, 349] width 425 height 64
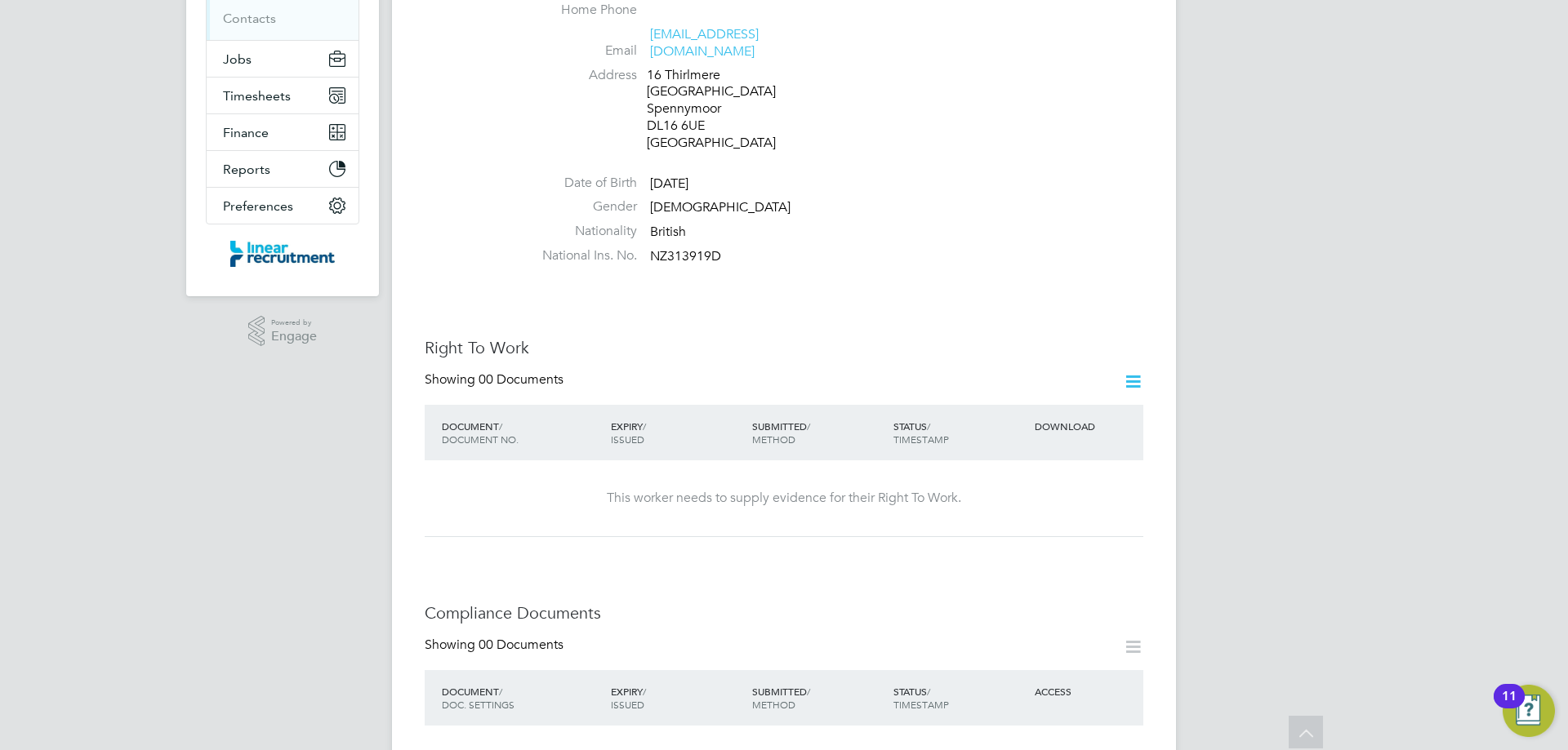
scroll to position [327, 0]
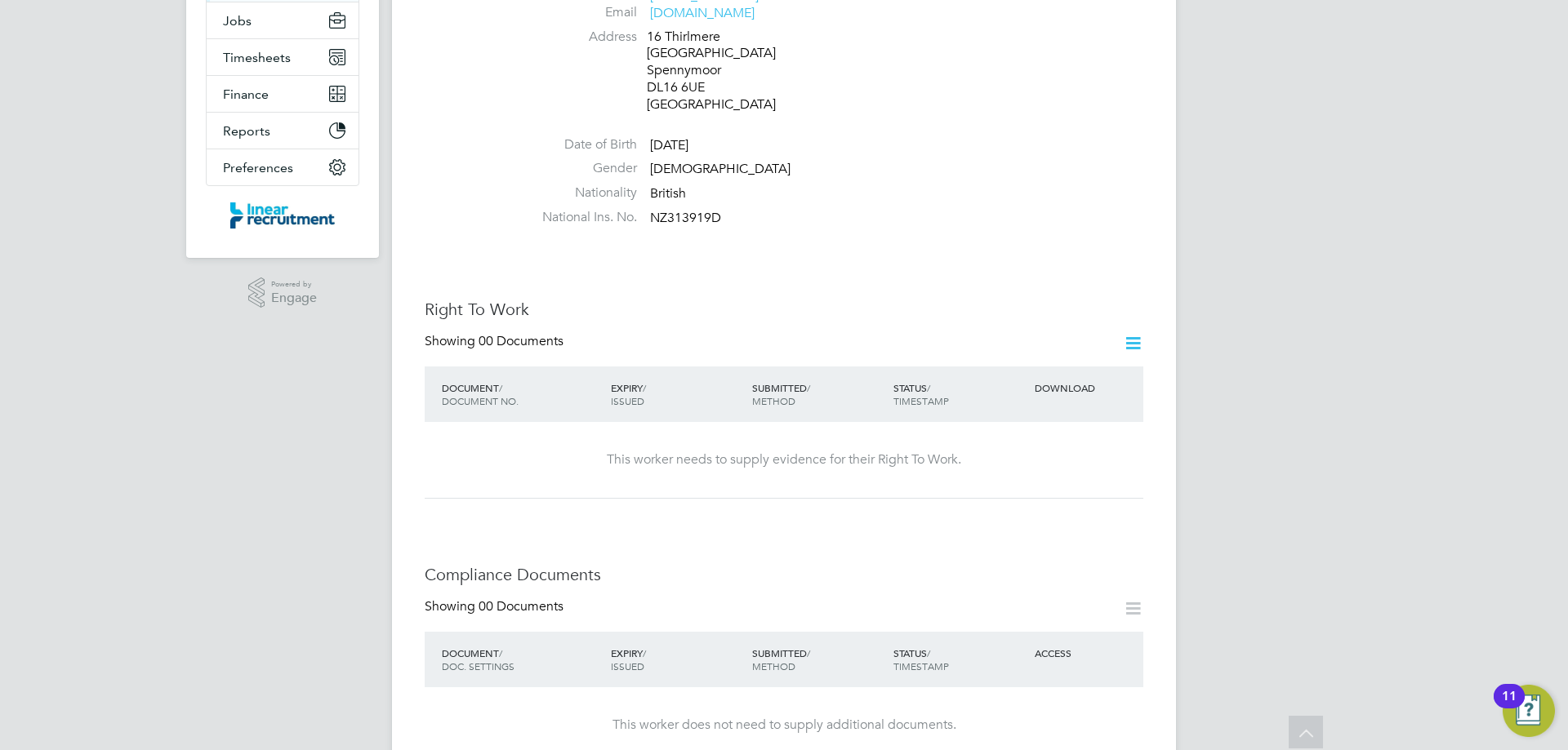
click at [1131, 334] on icon at bounding box center [1133, 344] width 20 height 20
click at [1068, 369] on li "Add Right To Work Document" at bounding box center [1042, 365] width 197 height 23
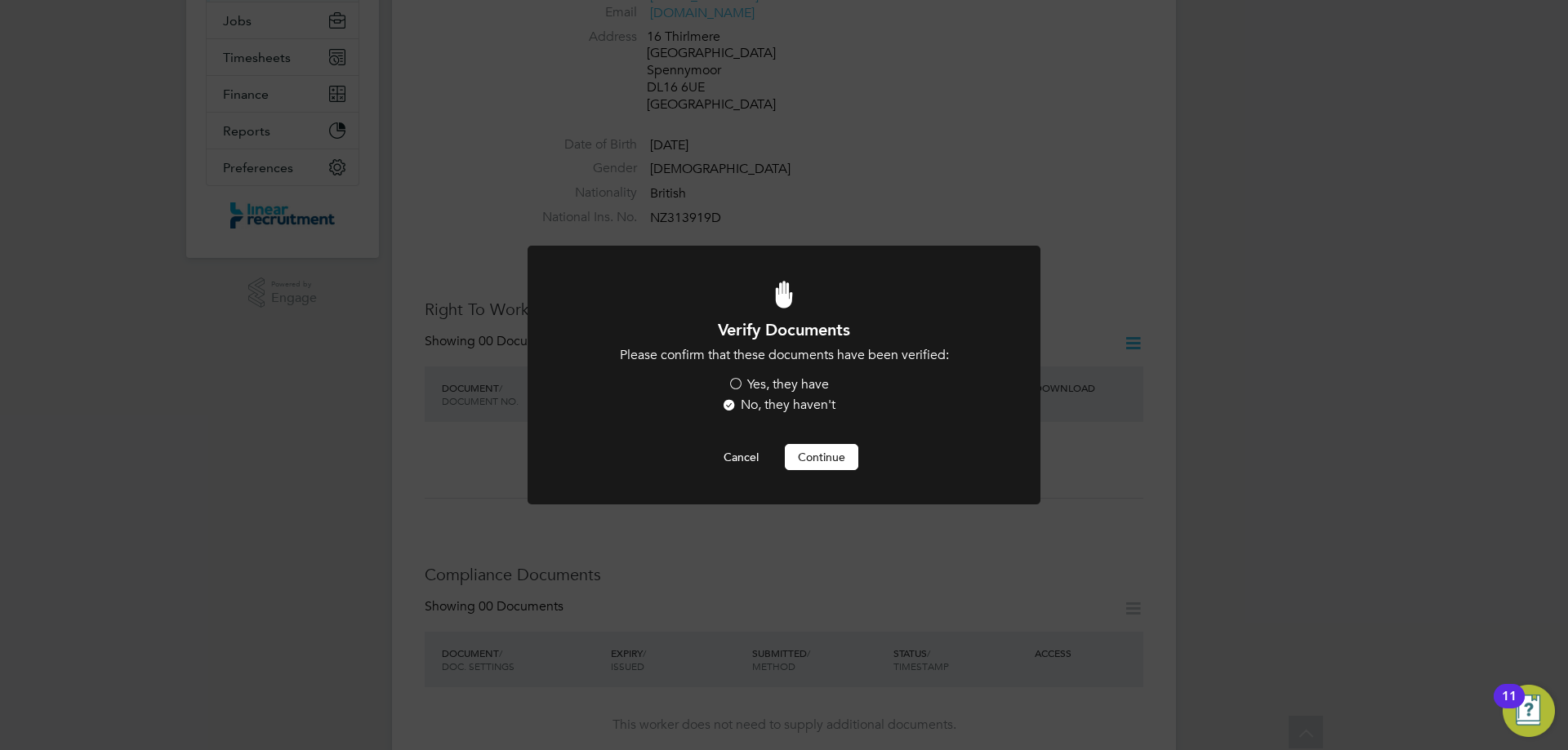
click at [773, 383] on label "Yes, they have" at bounding box center [778, 385] width 101 height 17
click at [0, 0] on input "Yes, they have" at bounding box center [0, 0] width 0 height 0
click at [810, 454] on button "Continue" at bounding box center [821, 457] width 74 height 26
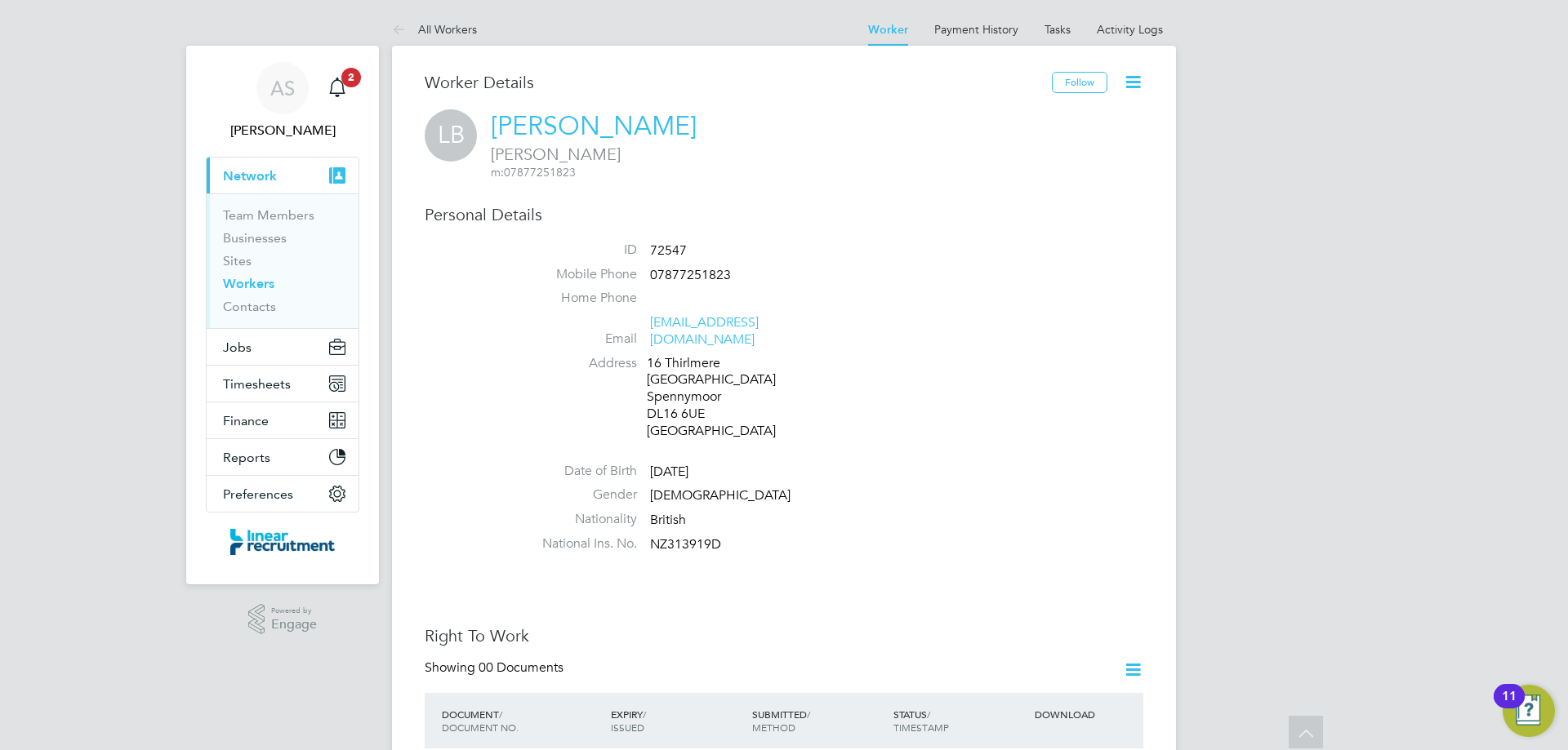
scroll to position [327, 0]
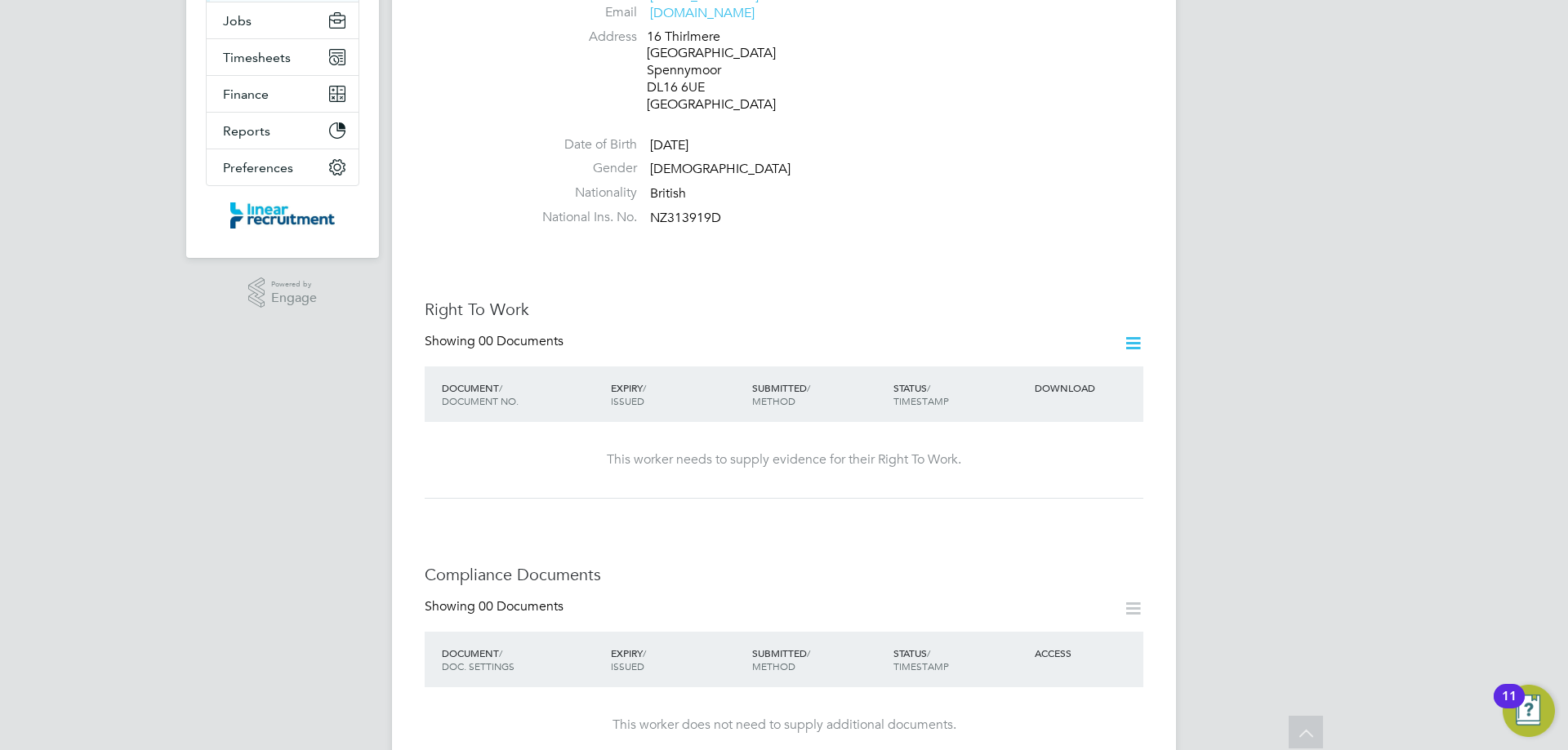
click at [1132, 334] on icon at bounding box center [1133, 344] width 20 height 20
click at [1084, 360] on li "Add Right To Work Document" at bounding box center [1042, 365] width 197 height 23
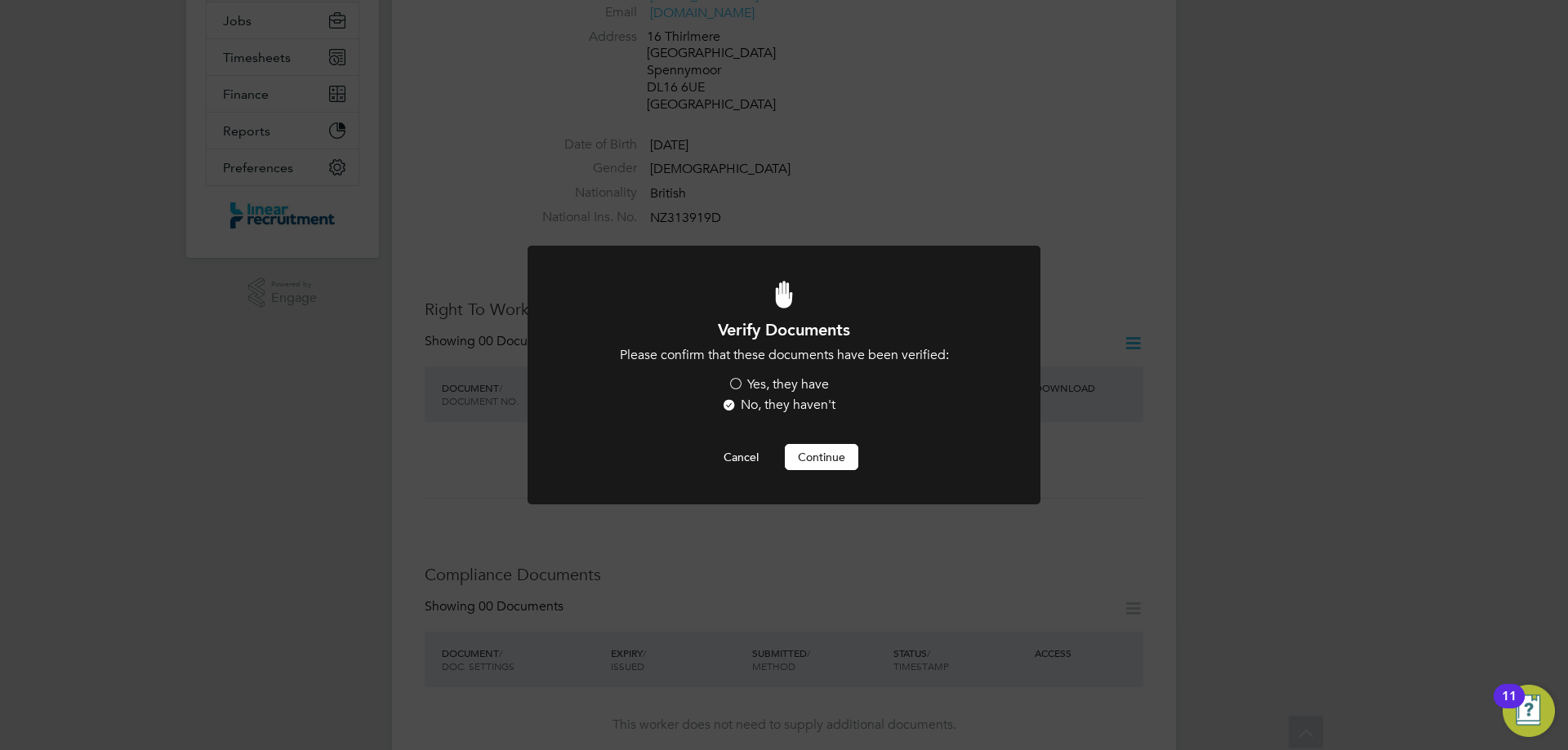
scroll to position [0, 0]
click at [786, 383] on label "Yes, they have" at bounding box center [778, 385] width 101 height 17
click at [0, 0] on input "Yes, they have" at bounding box center [0, 0] width 0 height 0
click at [819, 453] on button "Continue" at bounding box center [821, 457] width 74 height 26
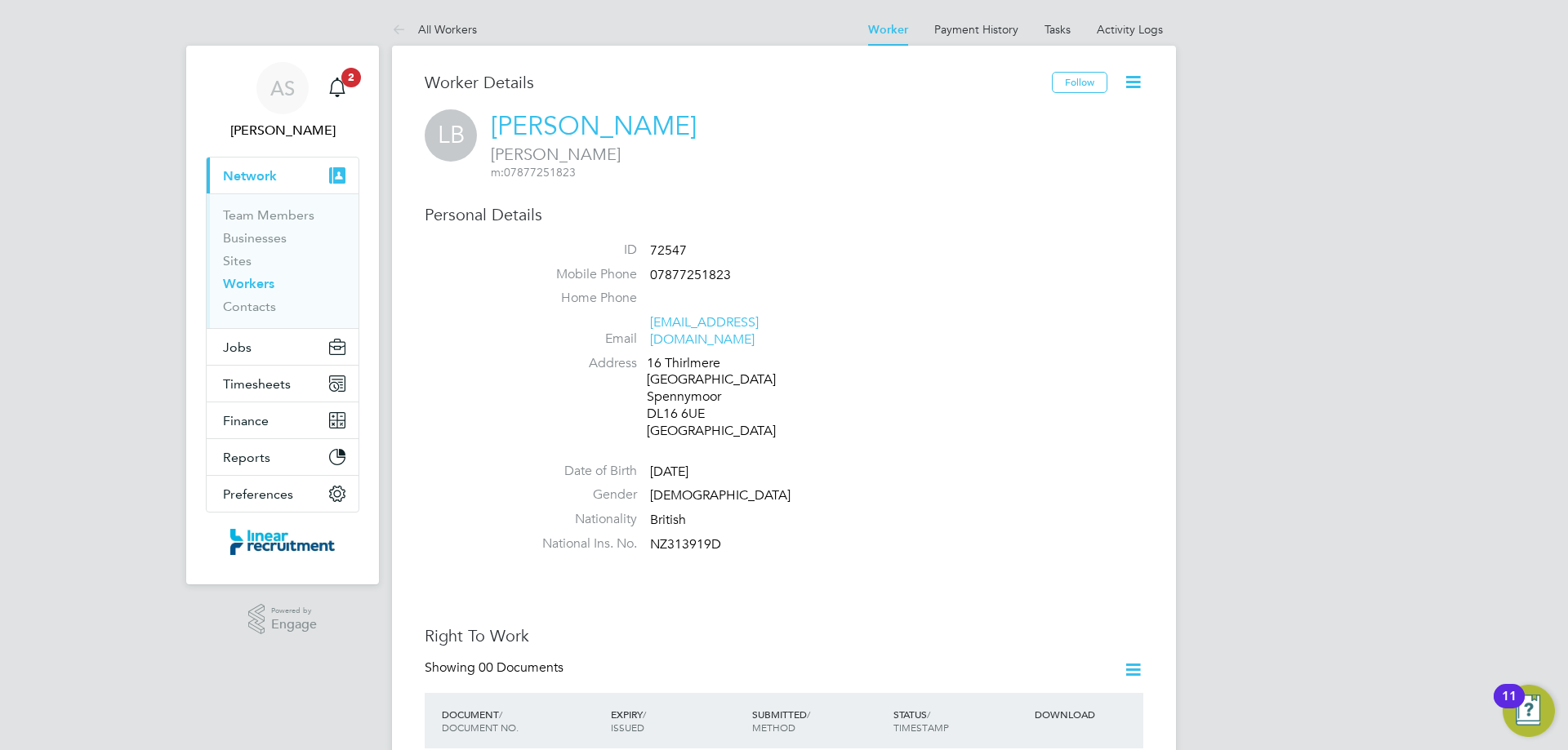
click at [258, 291] on link "Workers" at bounding box center [248, 283] width 51 height 16
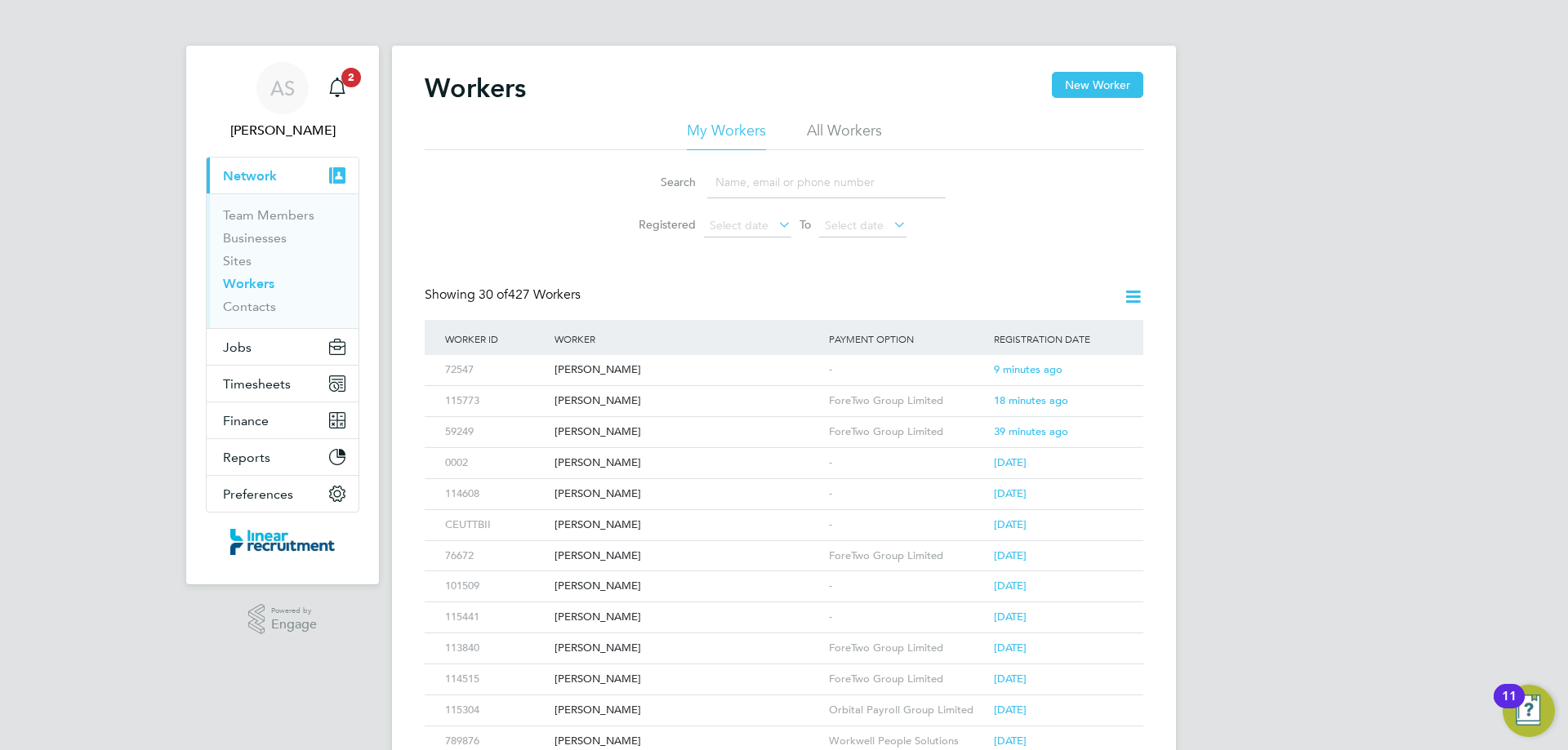
click at [843, 127] on li "All Workers" at bounding box center [845, 135] width 75 height 29
click at [831, 188] on input at bounding box center [826, 183] width 239 height 32
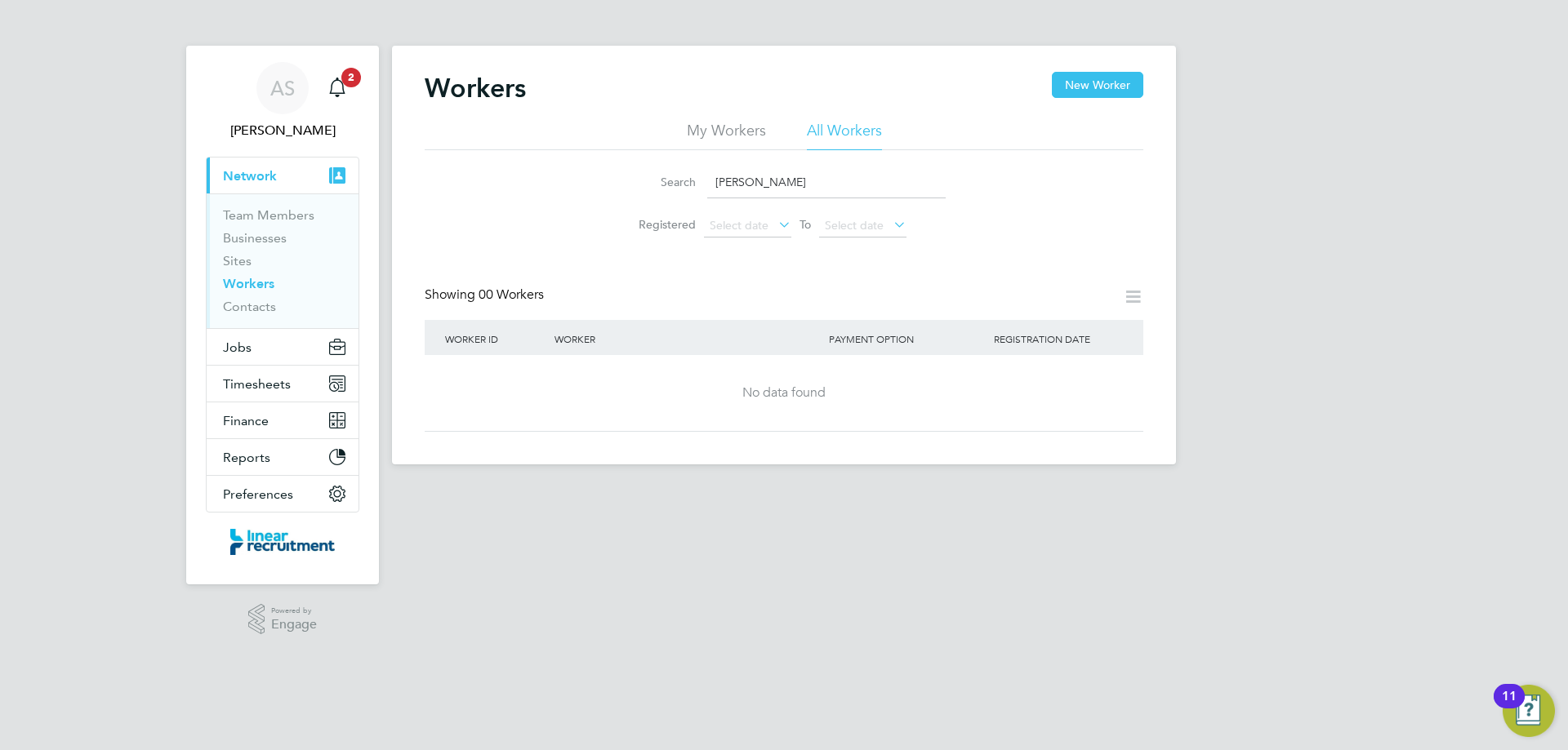
type input "[PERSON_NAME]"
click at [1129, 80] on button "New Worker" at bounding box center [1097, 85] width 91 height 26
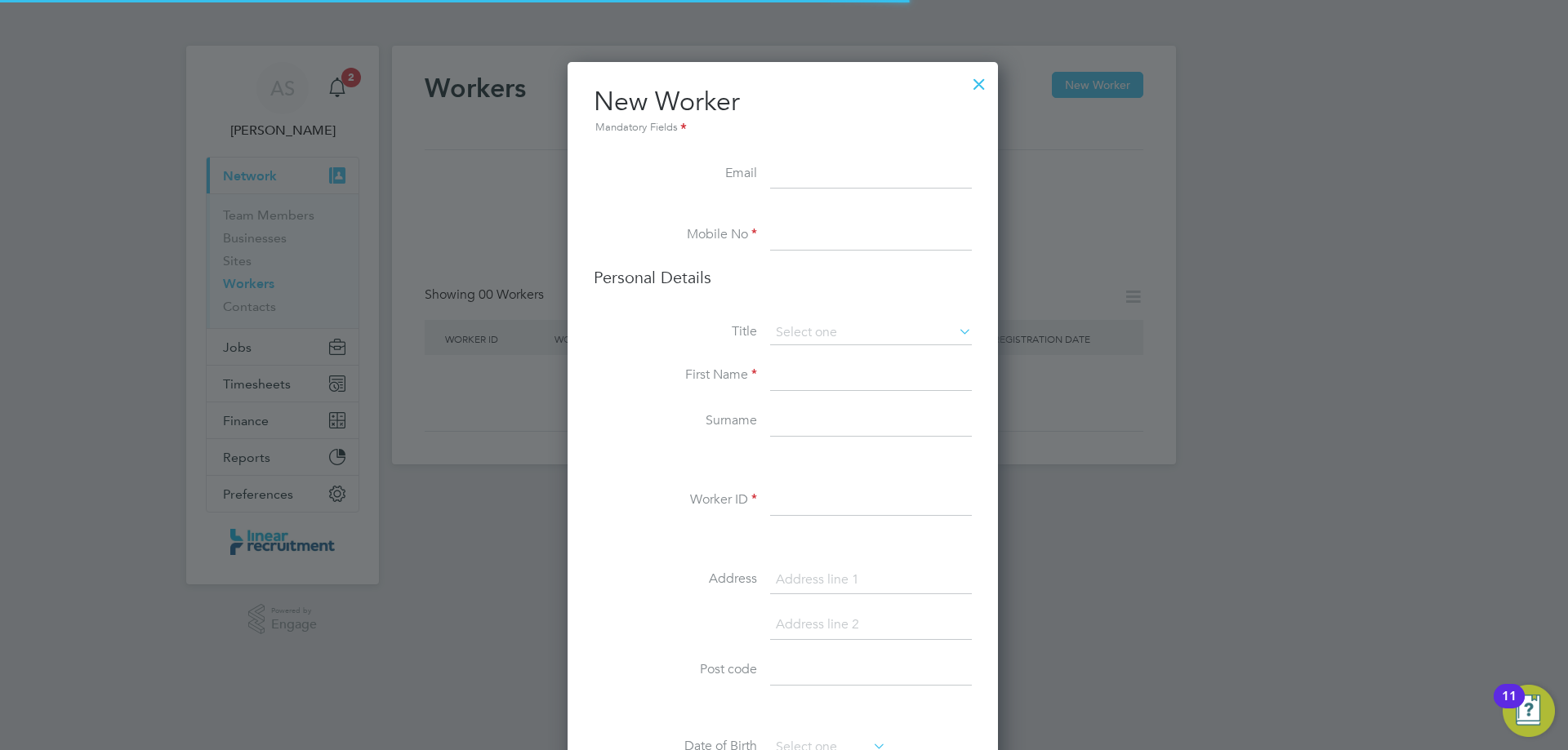
scroll to position [1382, 432]
paste input "[EMAIL_ADDRESS][DOMAIN_NAME]"
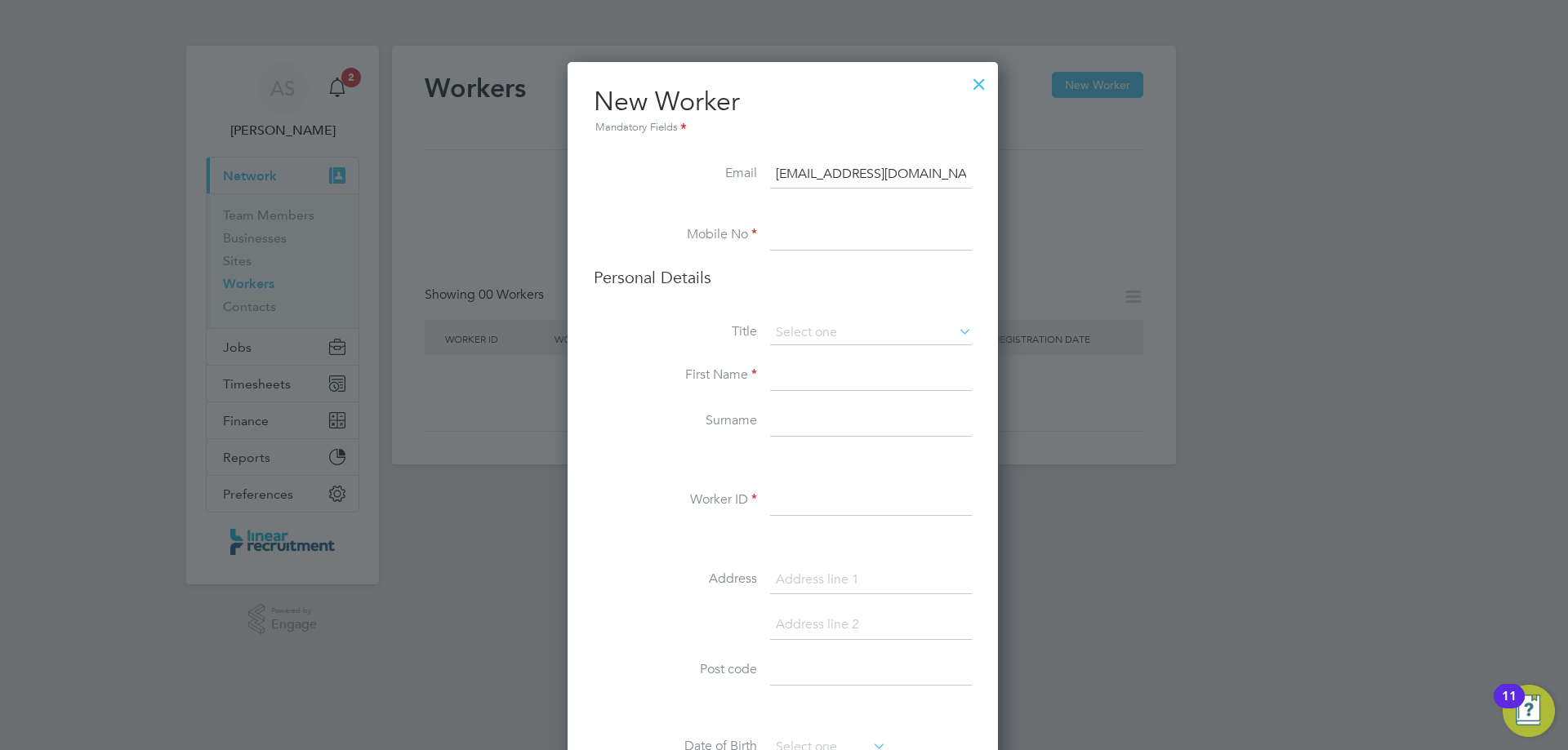
type input "[EMAIL_ADDRESS][DOMAIN_NAME]"
drag, startPoint x: 820, startPoint y: 241, endPoint x: 756, endPoint y: 190, distance: 81.8
click at [820, 242] on input at bounding box center [871, 235] width 202 height 29
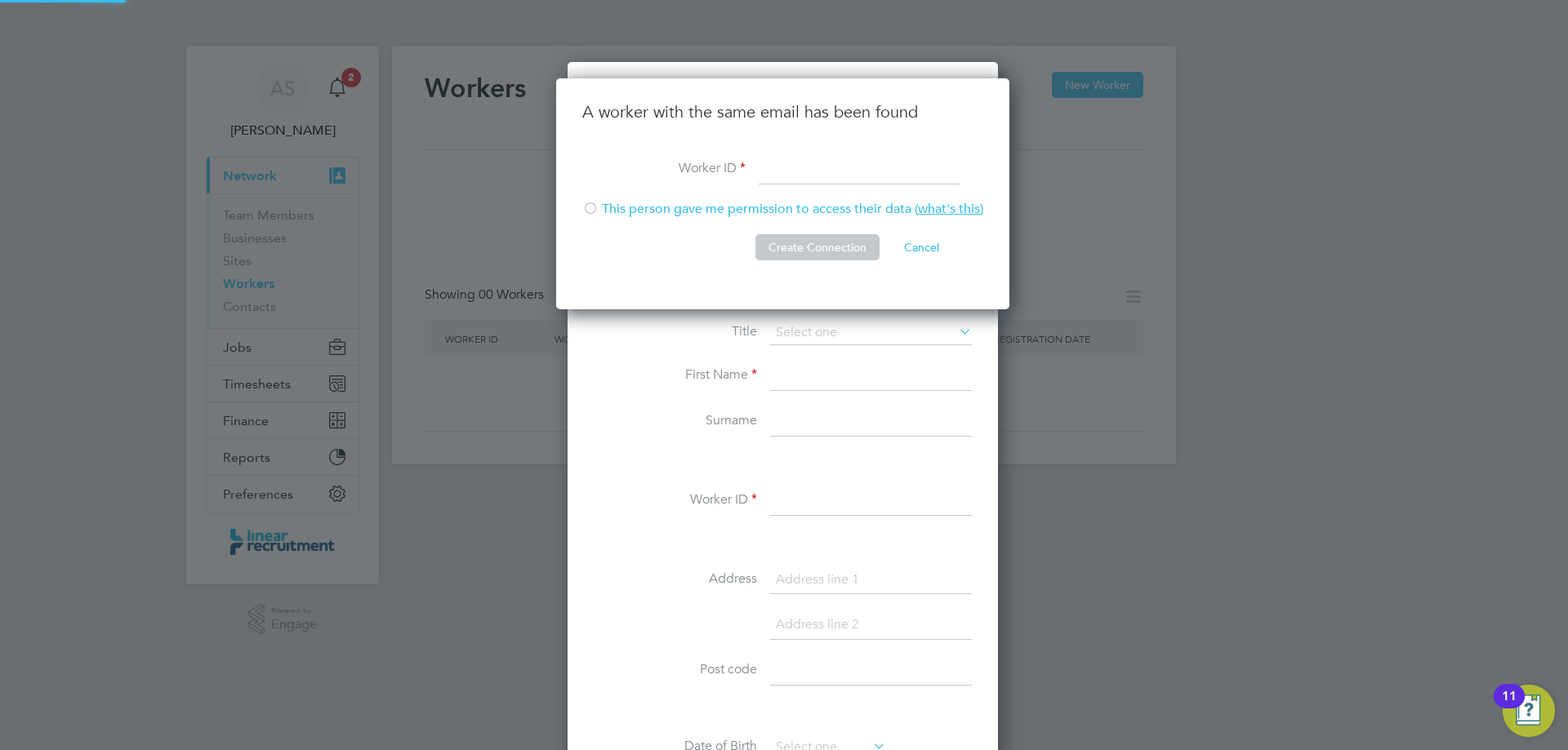
scroll to position [232, 456]
paste input "115757"
type input "115757"
click at [585, 208] on div at bounding box center [590, 209] width 16 height 16
click at [801, 239] on button "Create Connection" at bounding box center [817, 247] width 124 height 26
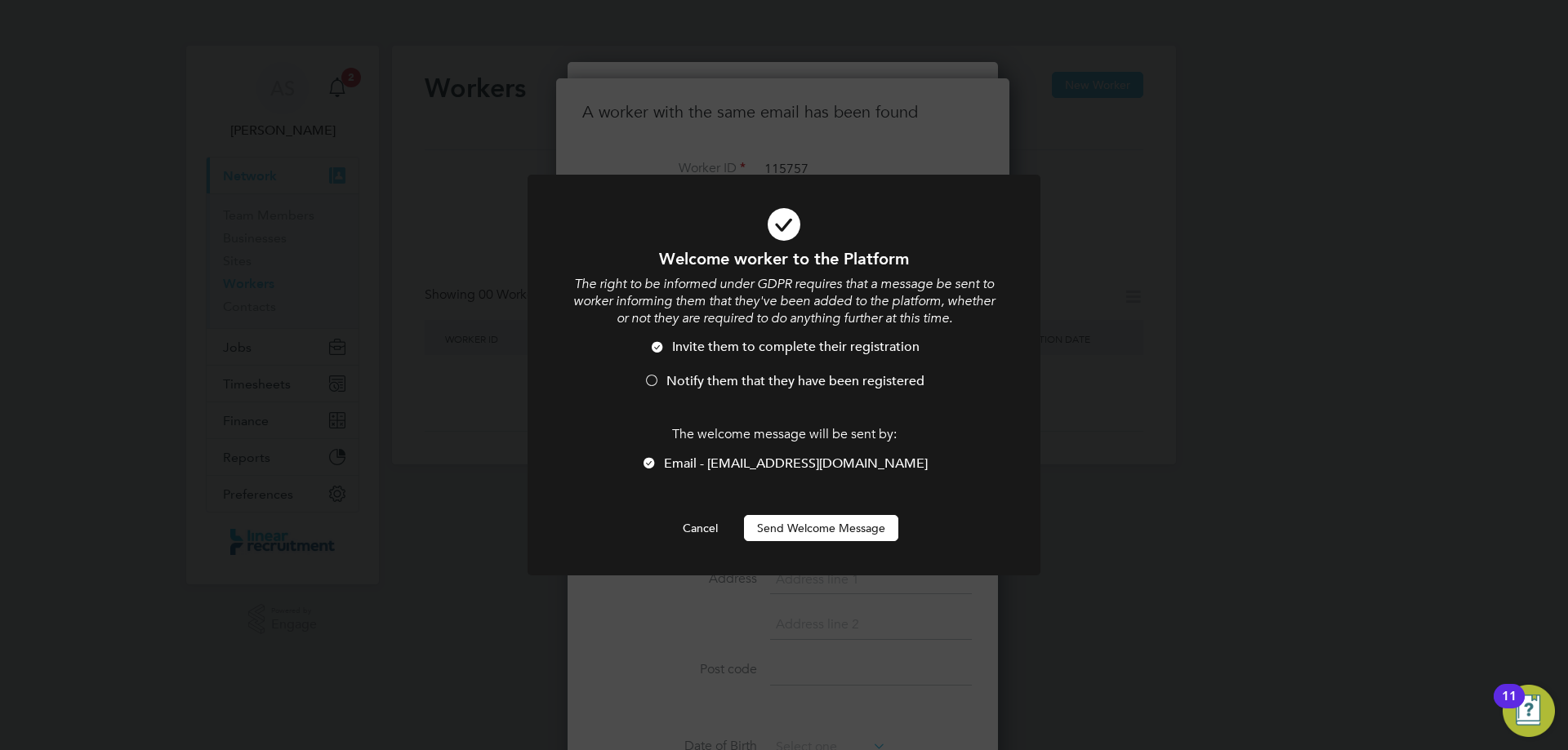
click at [767, 380] on span "Notify them that they have been registered" at bounding box center [795, 380] width 258 height 16
click at [783, 522] on button "Send Welcome Message" at bounding box center [821, 528] width 154 height 26
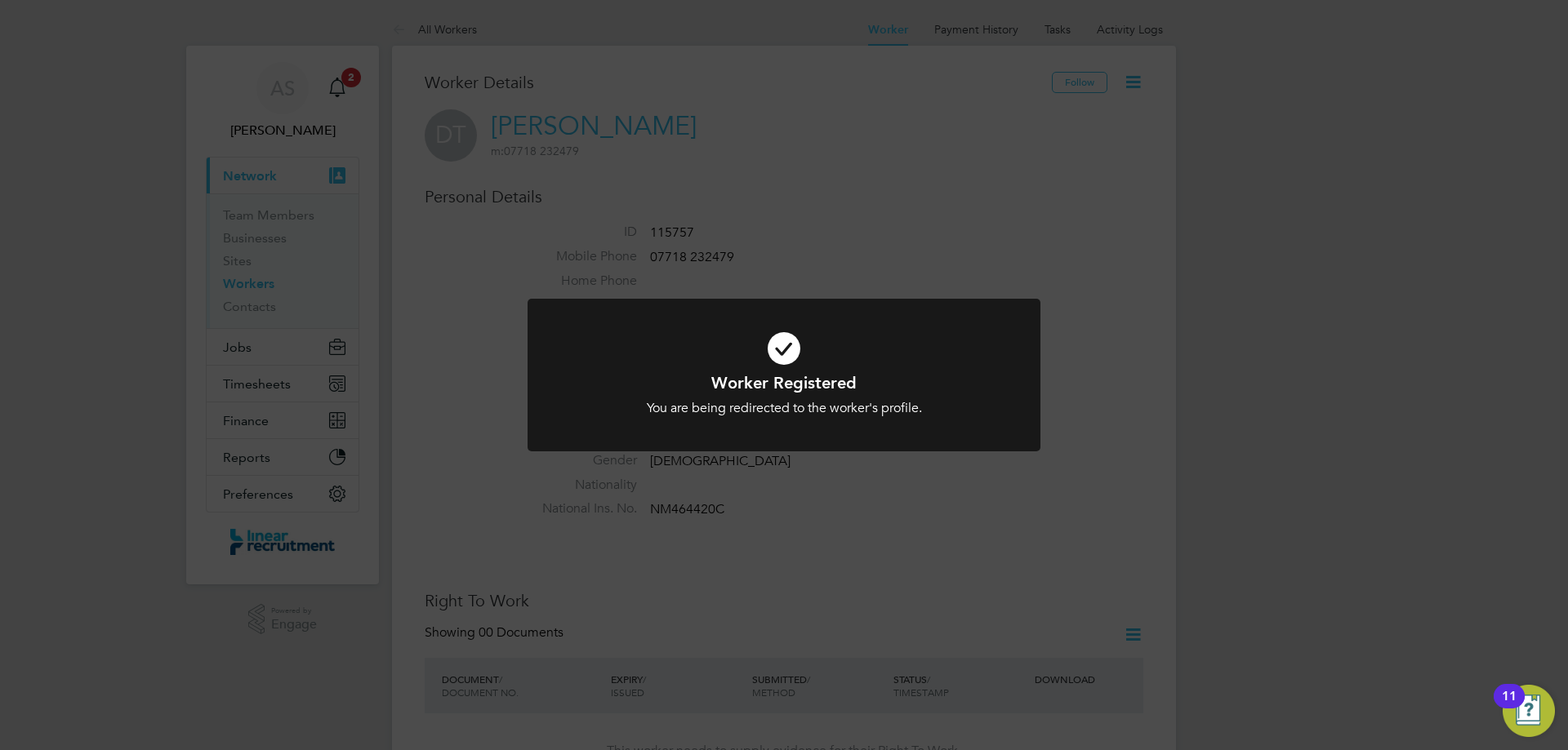
click at [792, 418] on div at bounding box center [784, 375] width 513 height 153
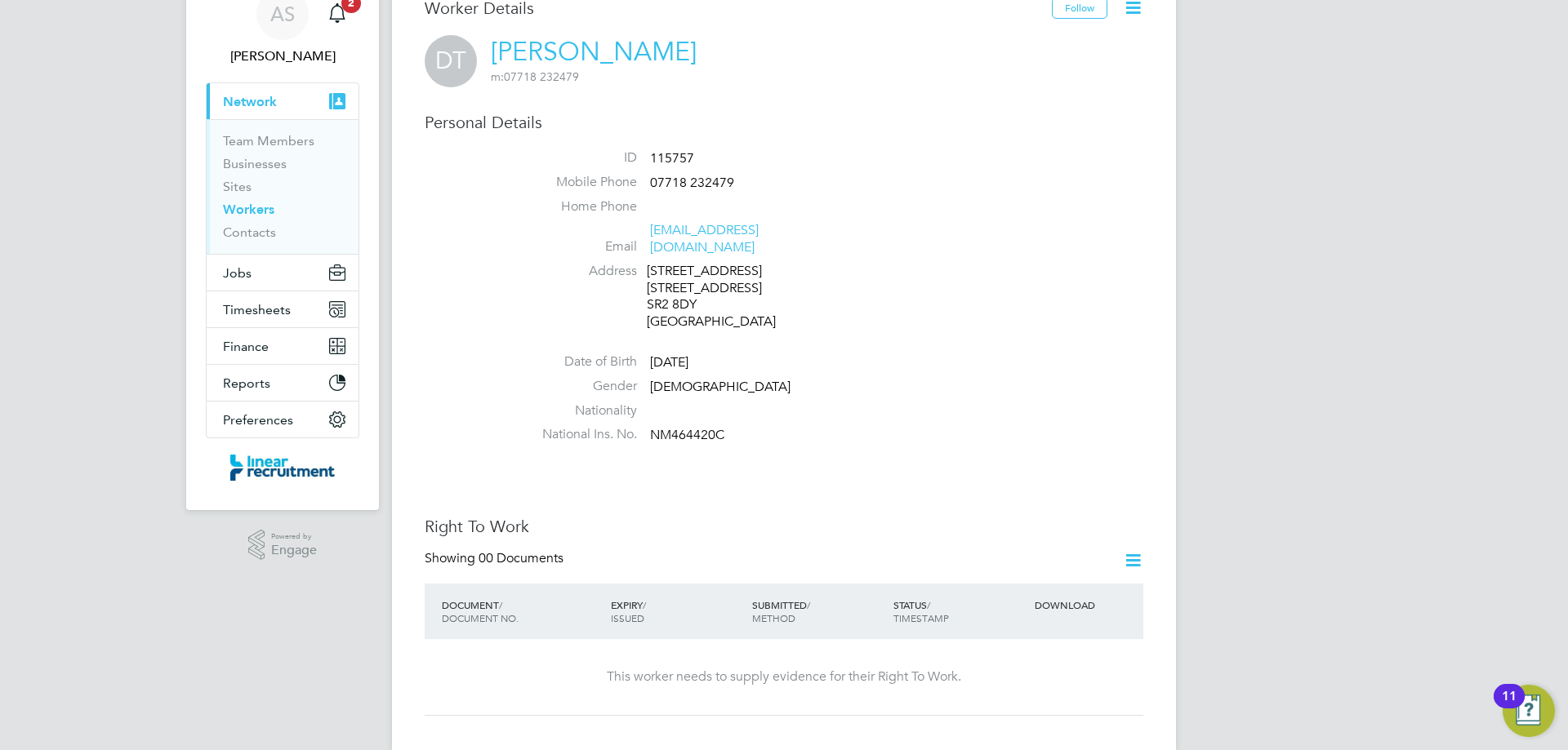
scroll to position [327, 0]
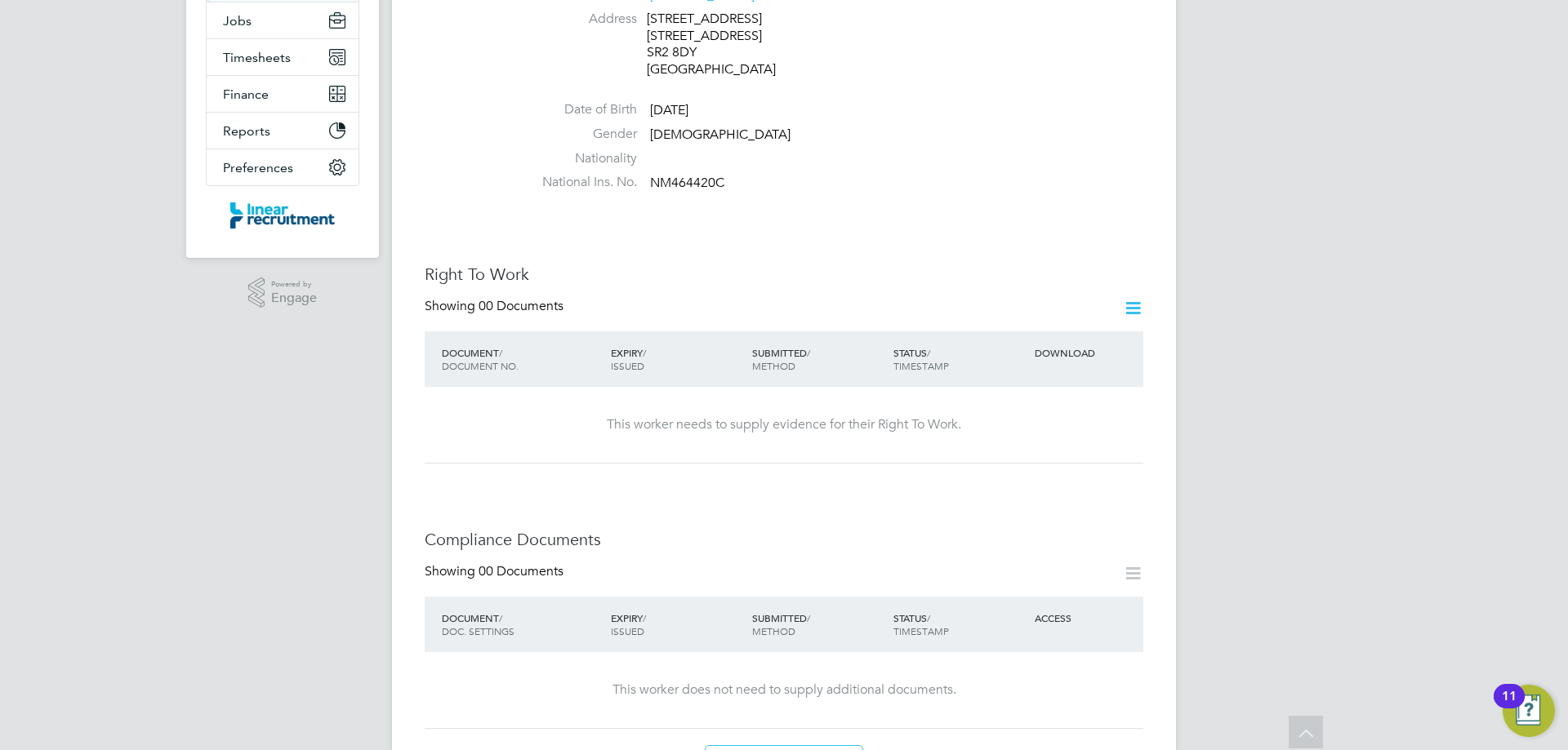
click at [1123, 298] on icon at bounding box center [1133, 308] width 20 height 20
click at [1068, 335] on li "Add Right To Work Document" at bounding box center [1042, 331] width 197 height 23
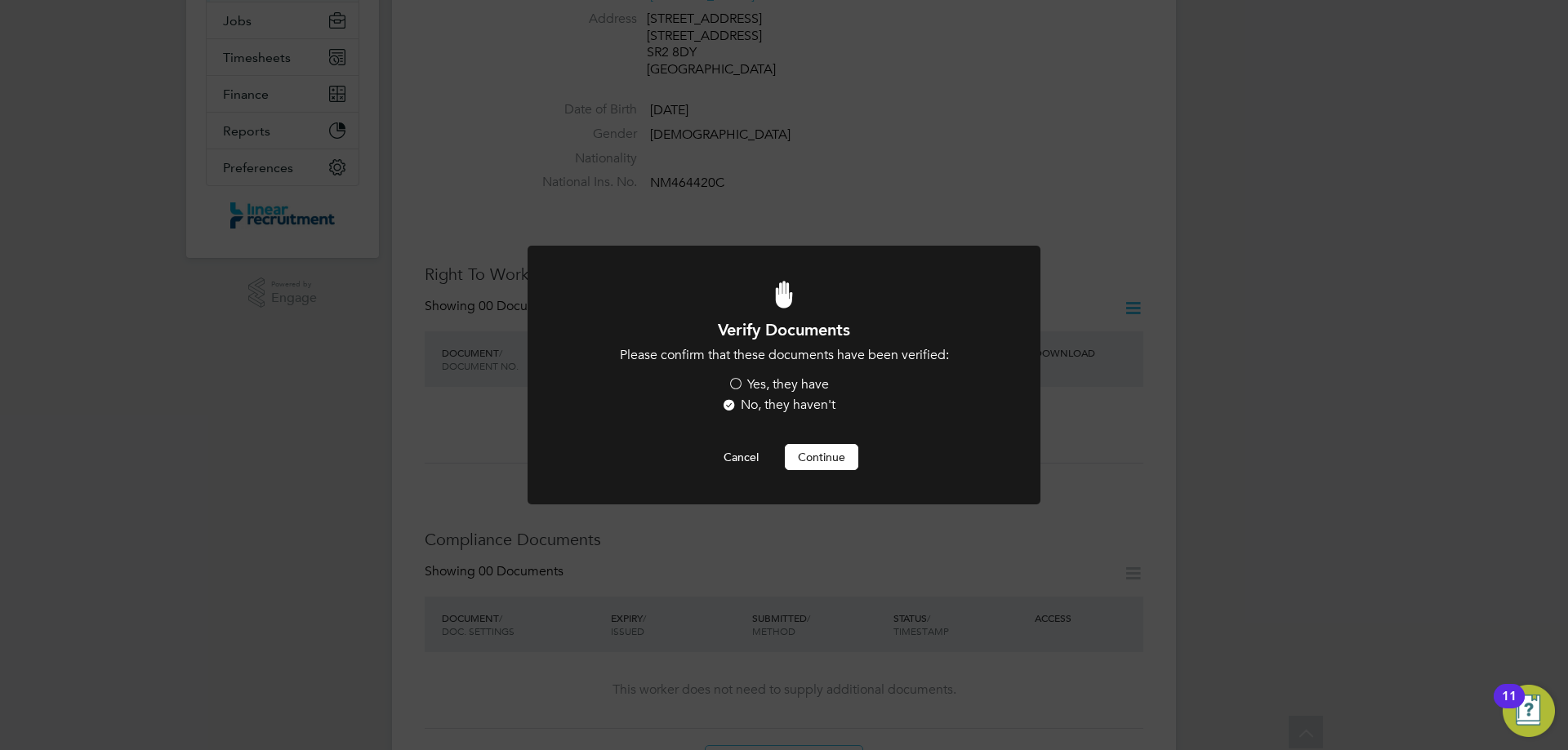
click at [790, 390] on label "Yes, they have" at bounding box center [778, 385] width 101 height 17
click at [0, 0] on input "Yes, they have" at bounding box center [0, 0] width 0 height 0
click at [812, 451] on button "Continue" at bounding box center [821, 457] width 74 height 26
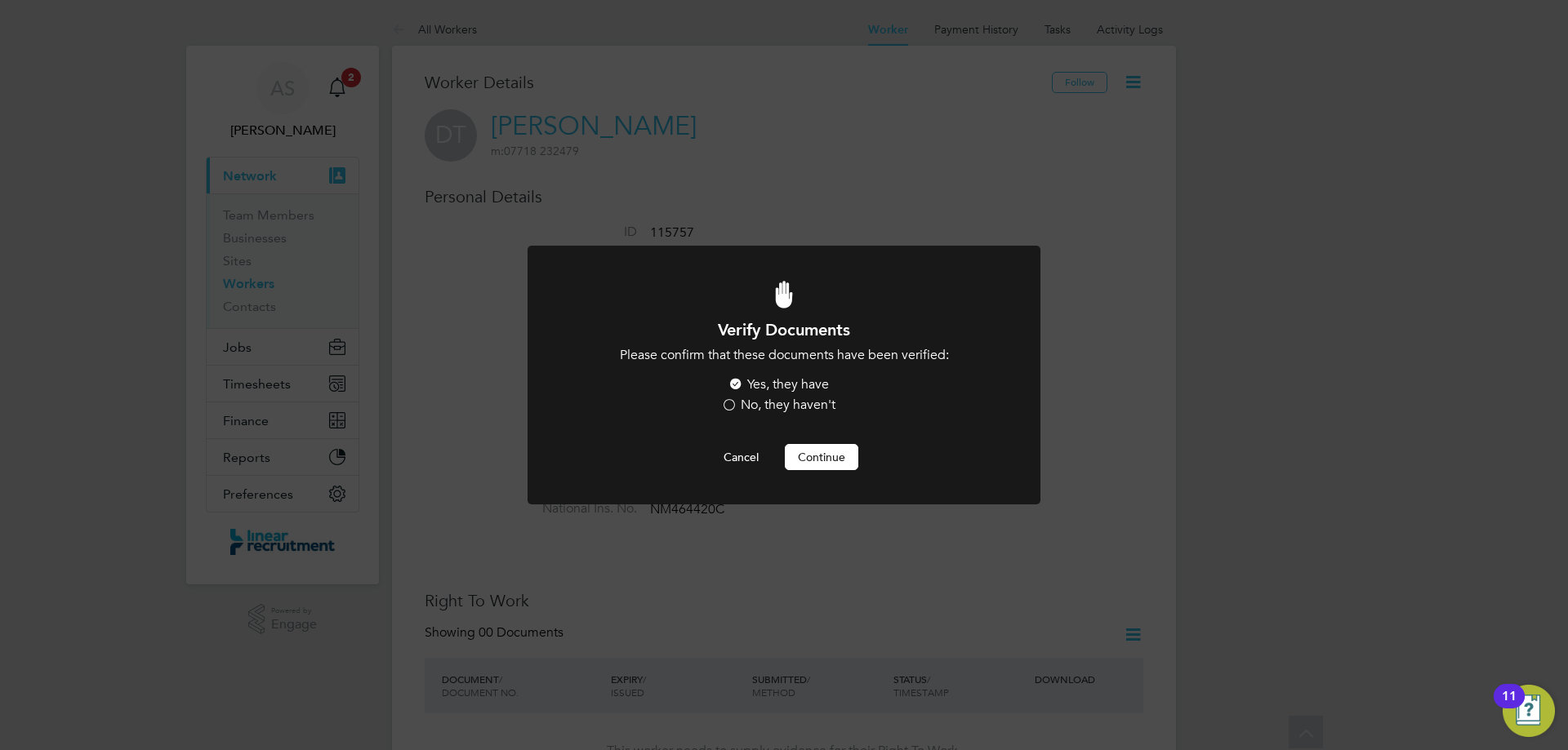
scroll to position [327, 0]
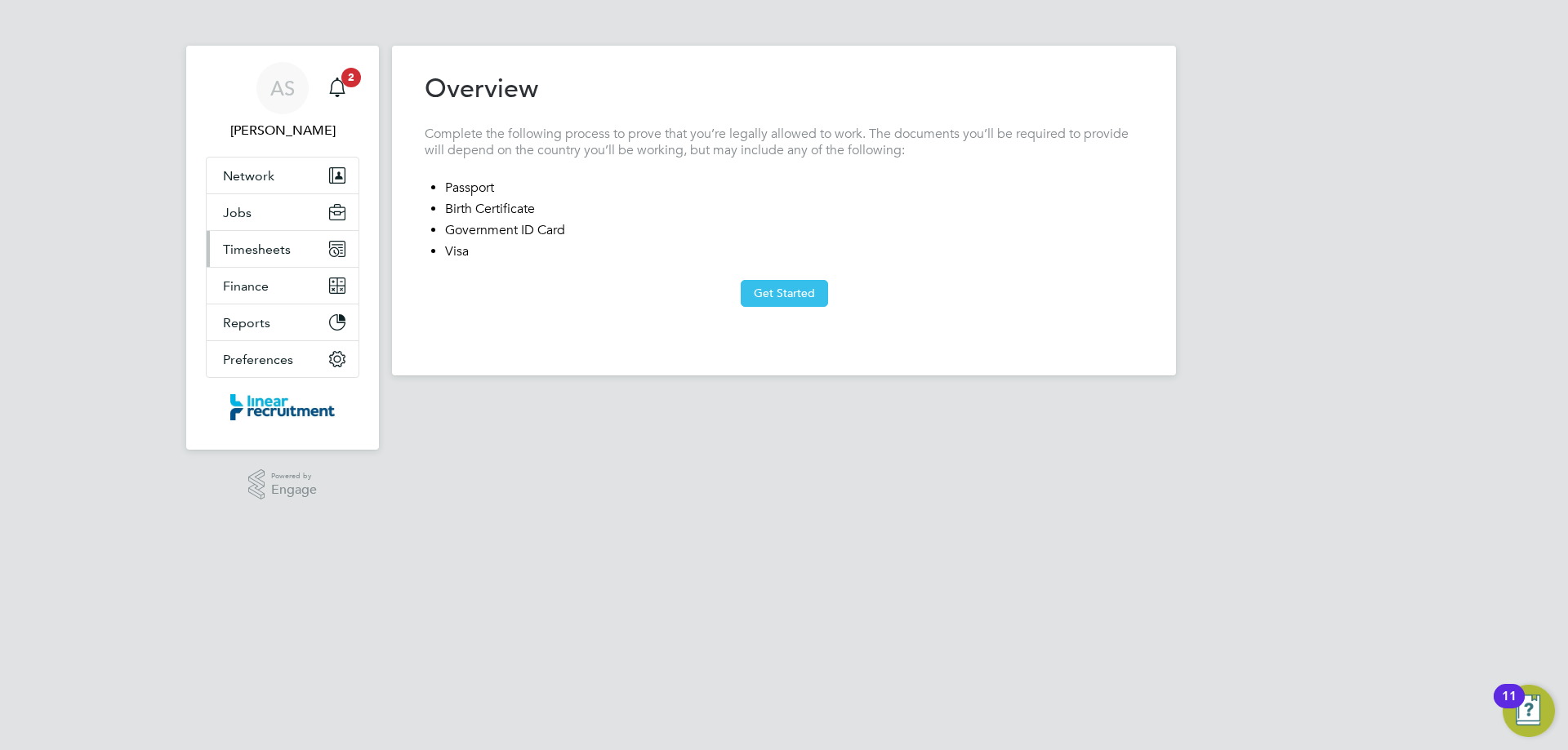
click at [250, 246] on span "Timesheets" at bounding box center [256, 249] width 68 height 16
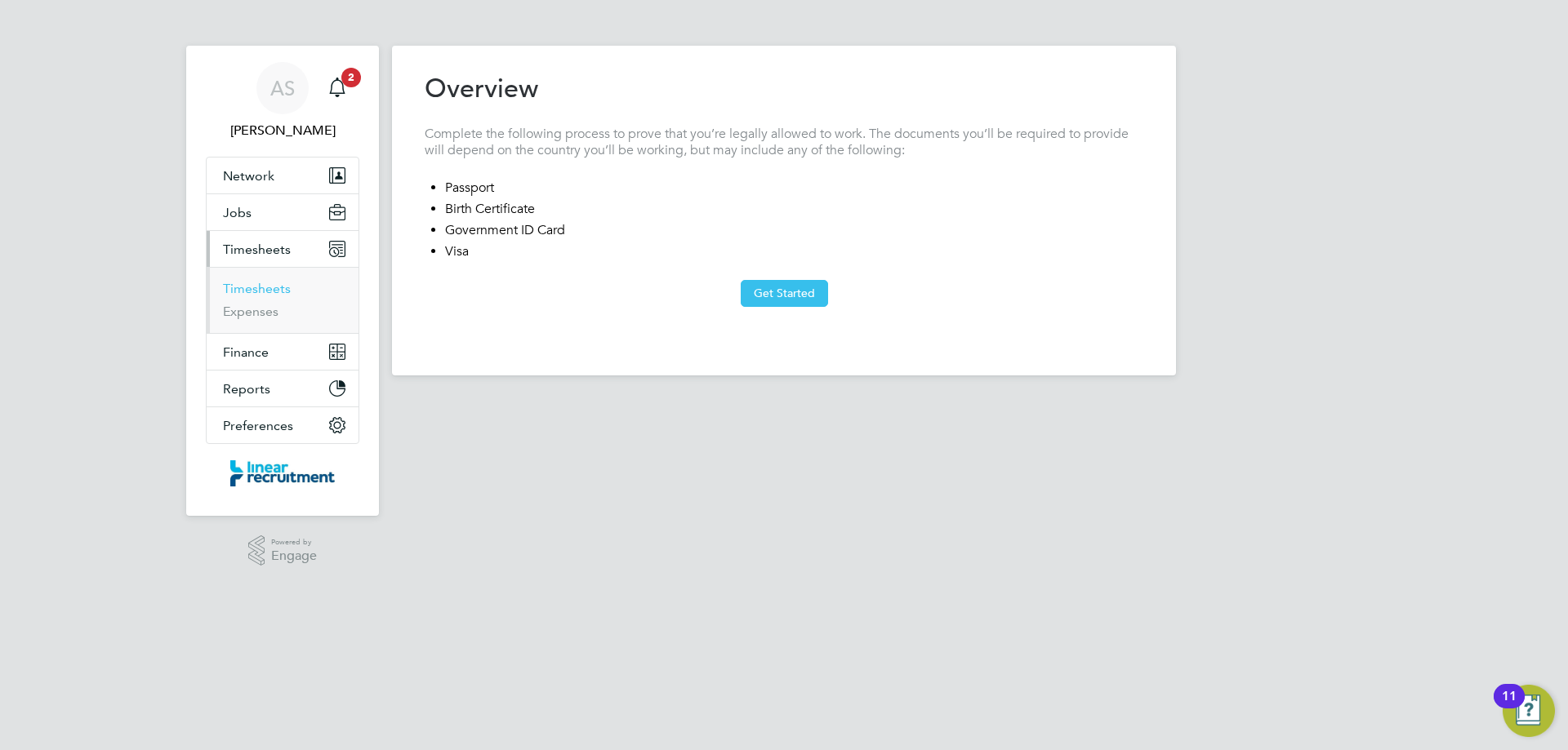
click at [282, 289] on link "Timesheets" at bounding box center [256, 288] width 68 height 16
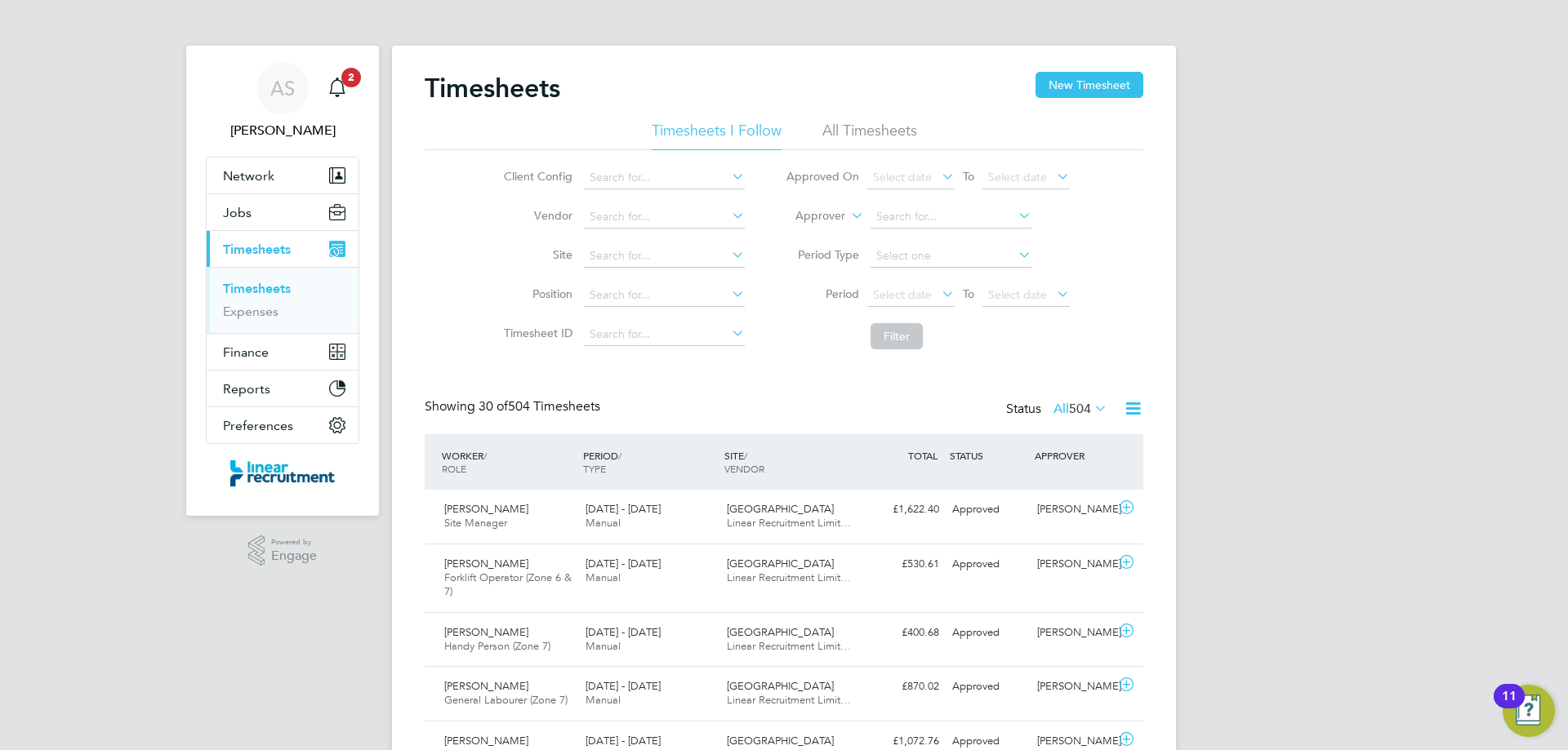
click at [1057, 411] on label "All 504" at bounding box center [1080, 408] width 54 height 16
click at [1079, 542] on li "Rejected" at bounding box center [1065, 544] width 75 height 23
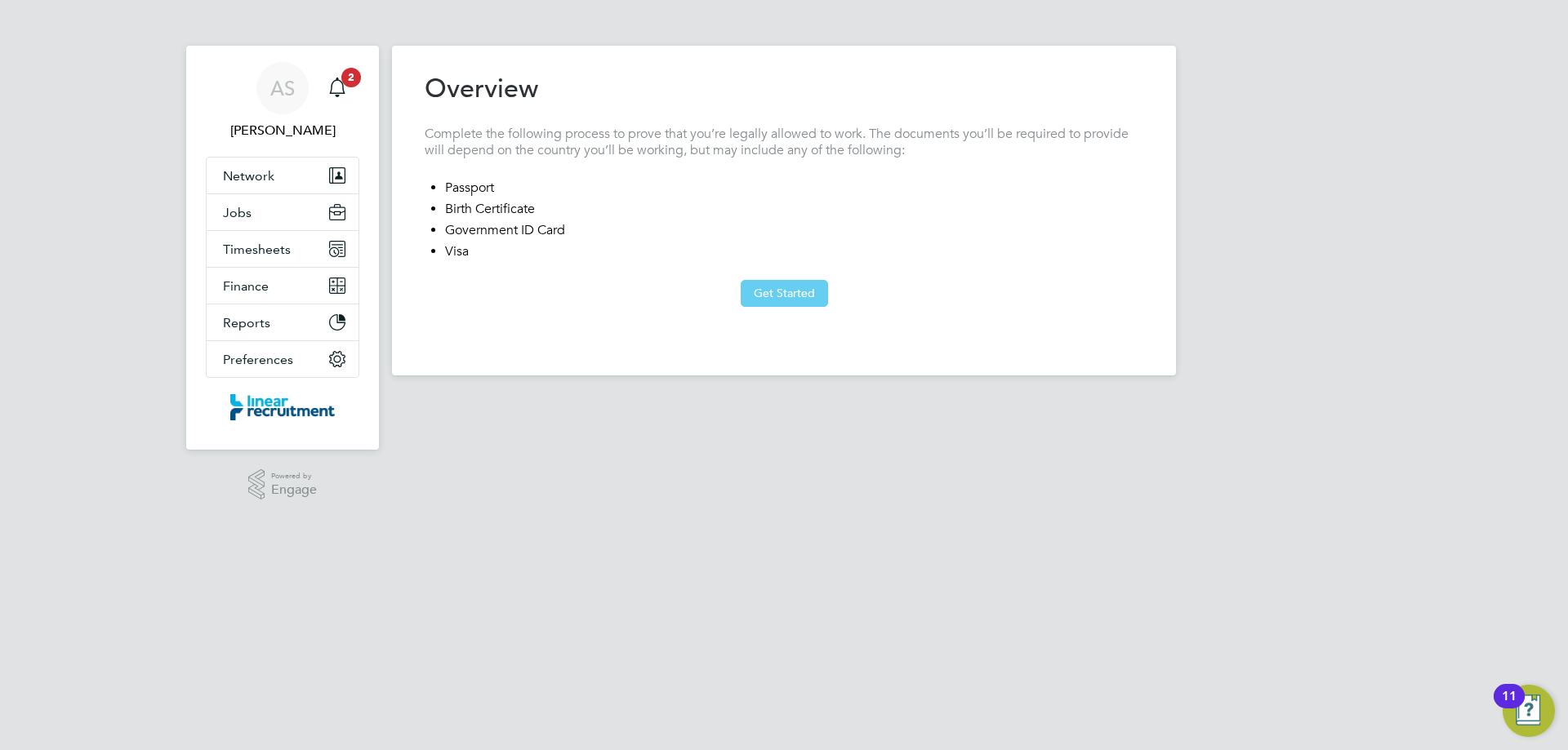
click at [753, 282] on button "Get Started" at bounding box center [784, 292] width 87 height 26
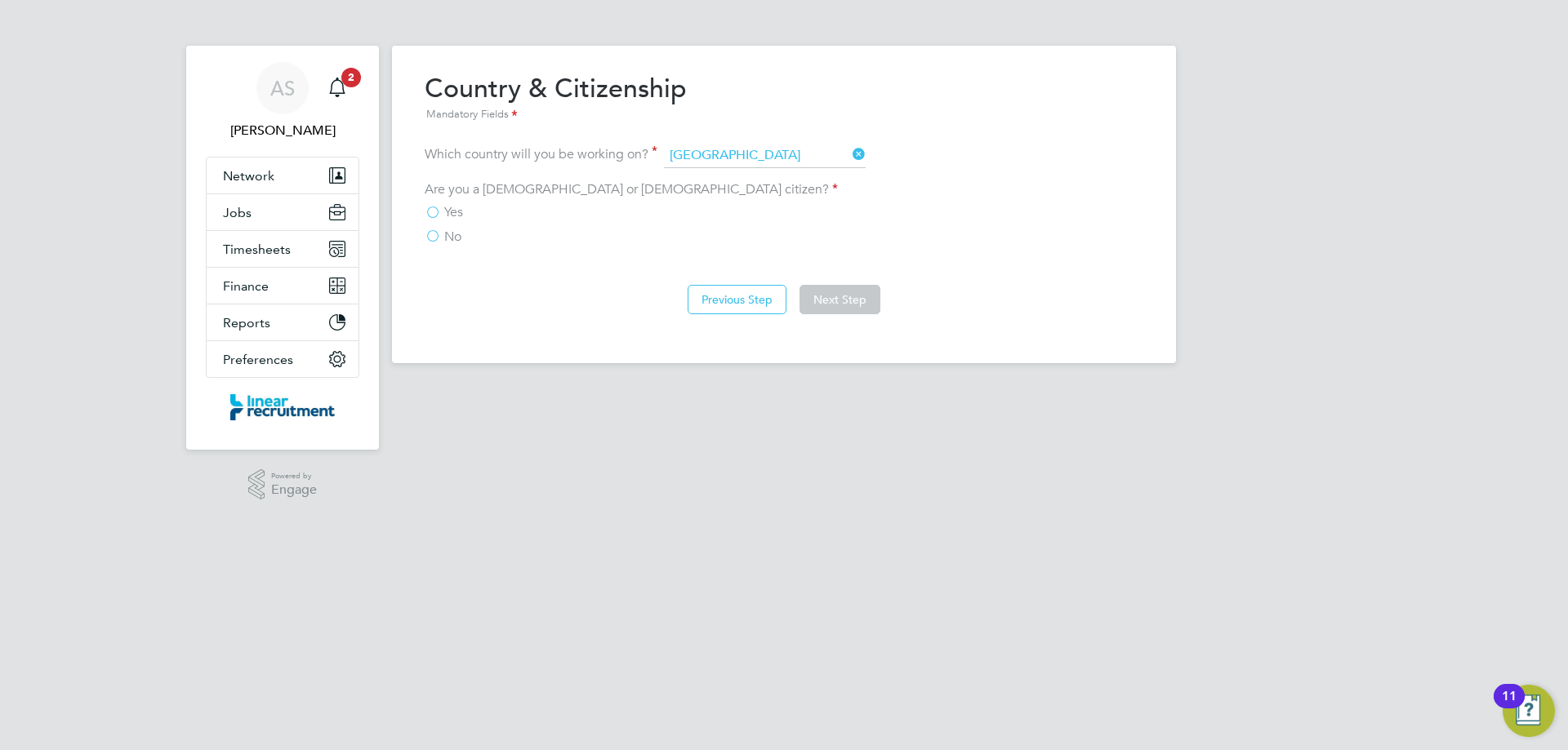
click at [730, 142] on at-step "Country & Citizenship Mandatory Fields Which country will you be working on? [G…" at bounding box center [784, 159] width 718 height 174
click at [431, 217] on label "Yes" at bounding box center [444, 212] width 39 height 16
click at [0, 0] on input "Yes" at bounding box center [0, 0] width 0 height 0
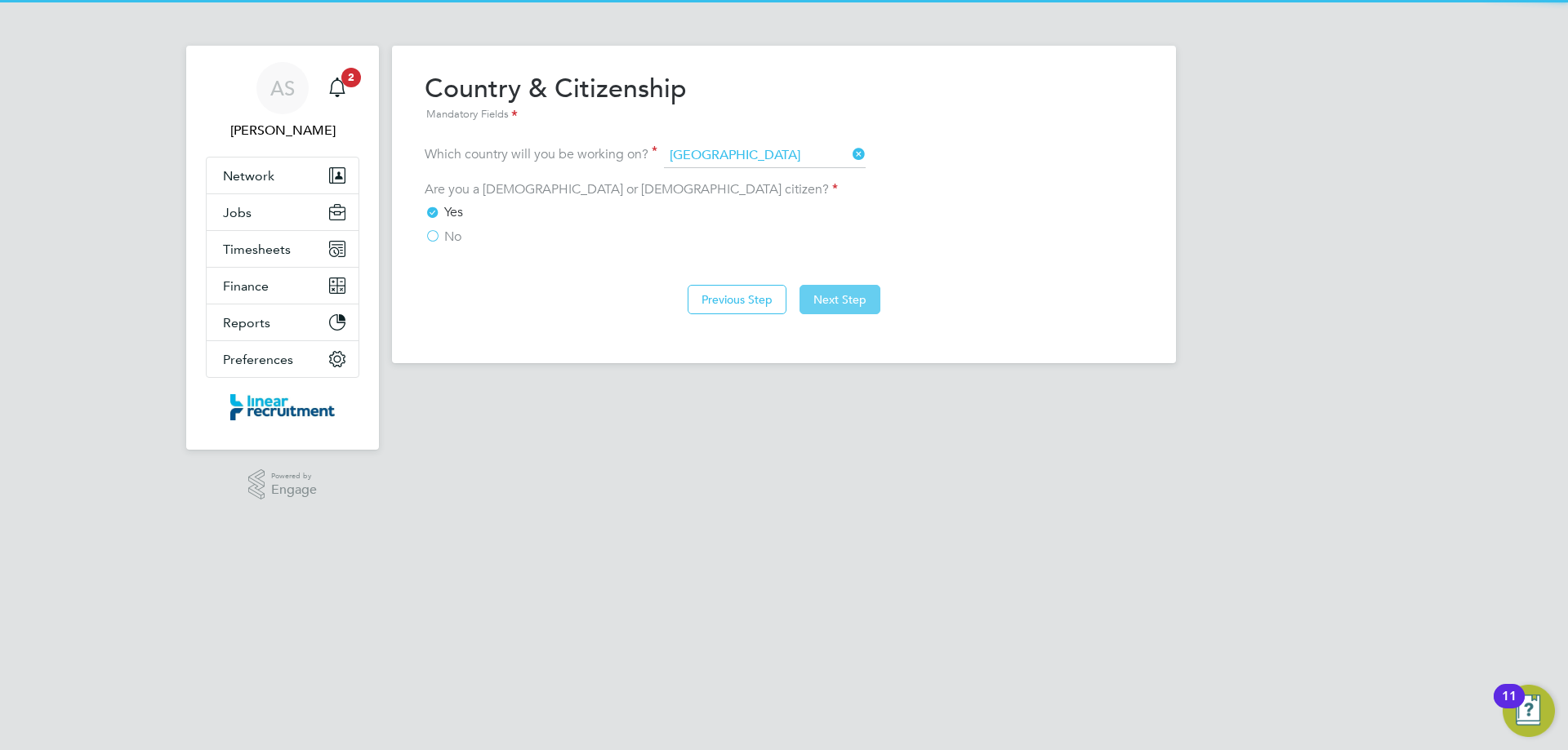
click at [828, 304] on button "Next Step" at bounding box center [840, 299] width 80 height 29
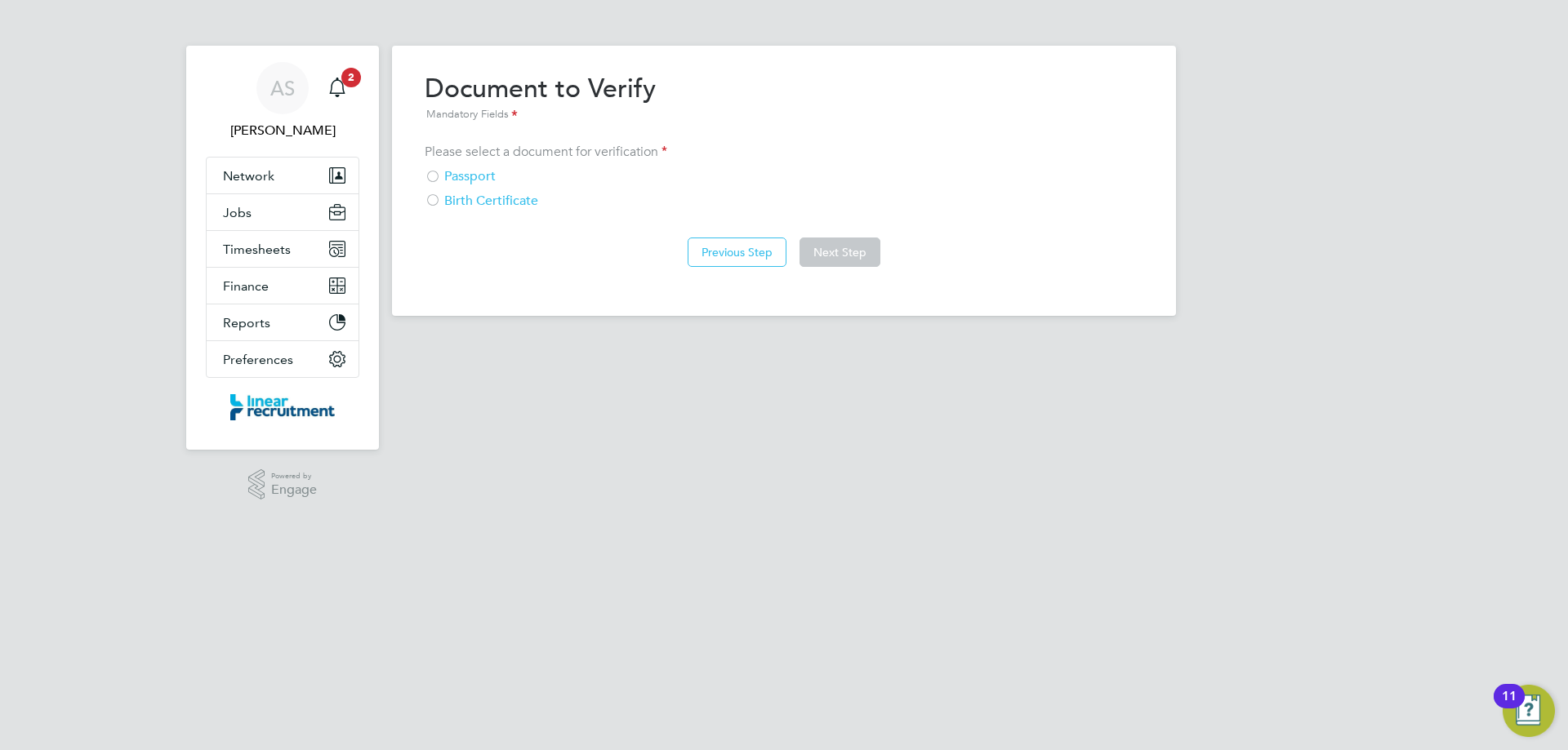
click at [494, 178] on div "Passport" at bounding box center [784, 177] width 718 height 17
click at [853, 252] on button "Next Step" at bounding box center [840, 252] width 80 height 29
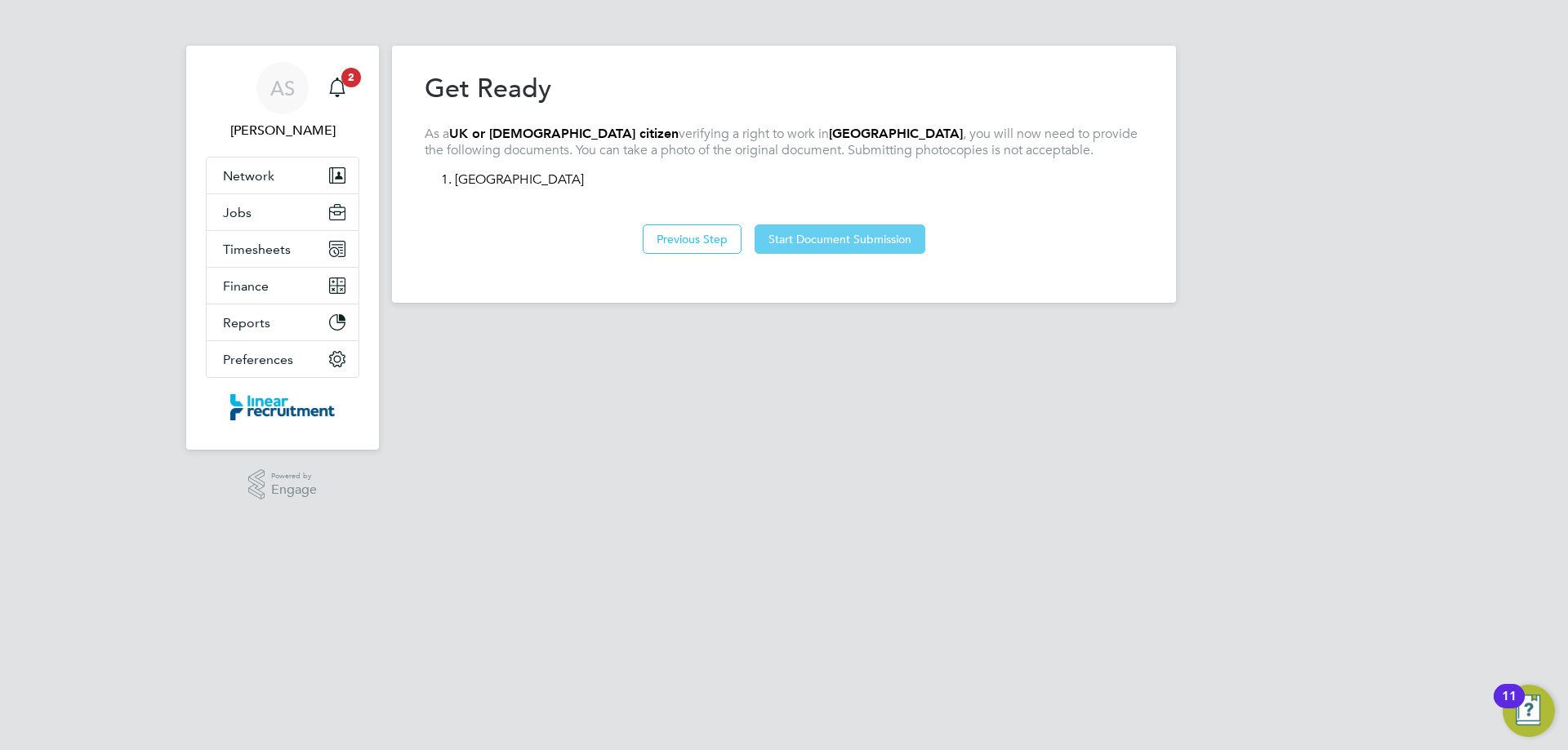
click at [820, 235] on button "Start Document Submission" at bounding box center [840, 239] width 171 height 29
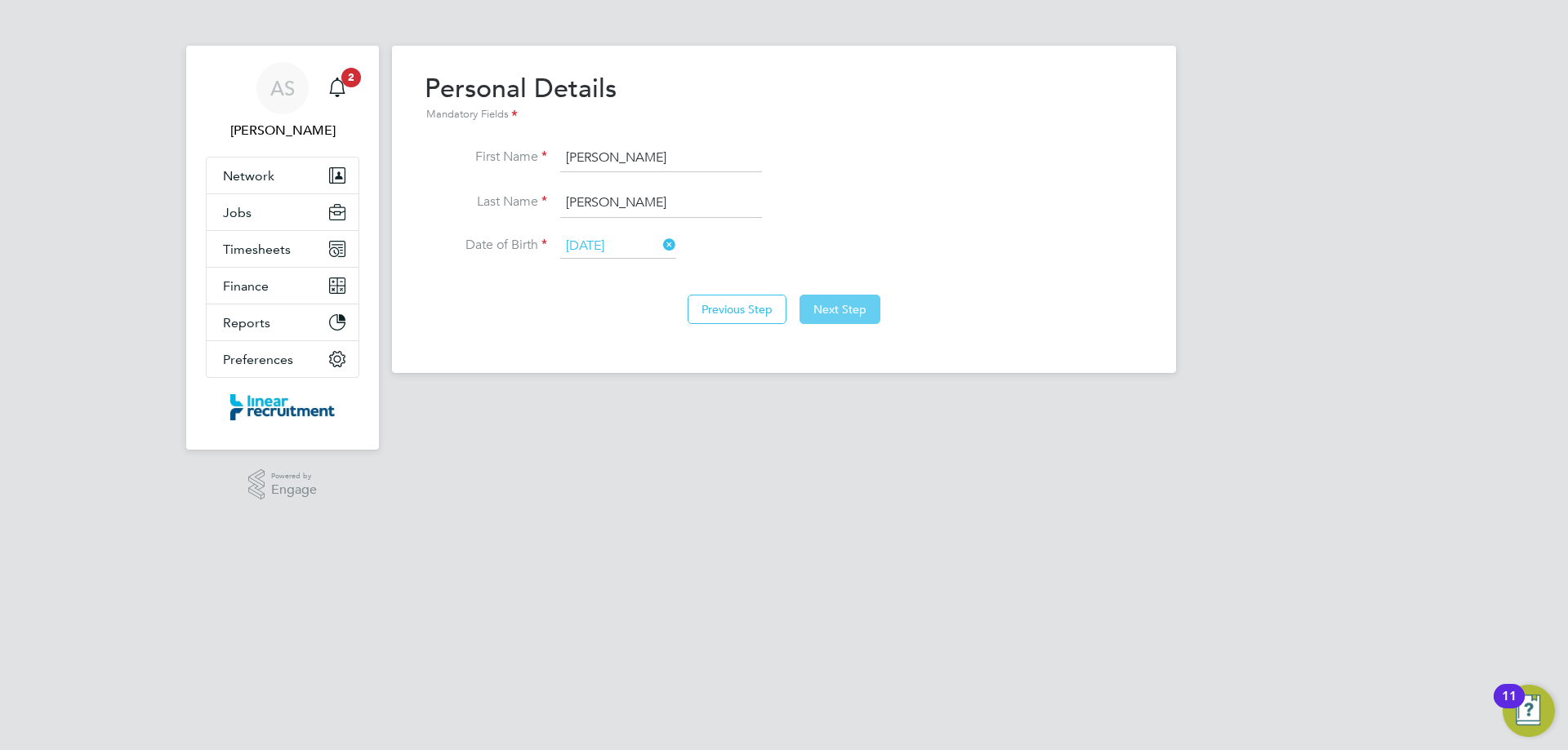
click at [832, 317] on button "Next Step" at bounding box center [840, 309] width 80 height 29
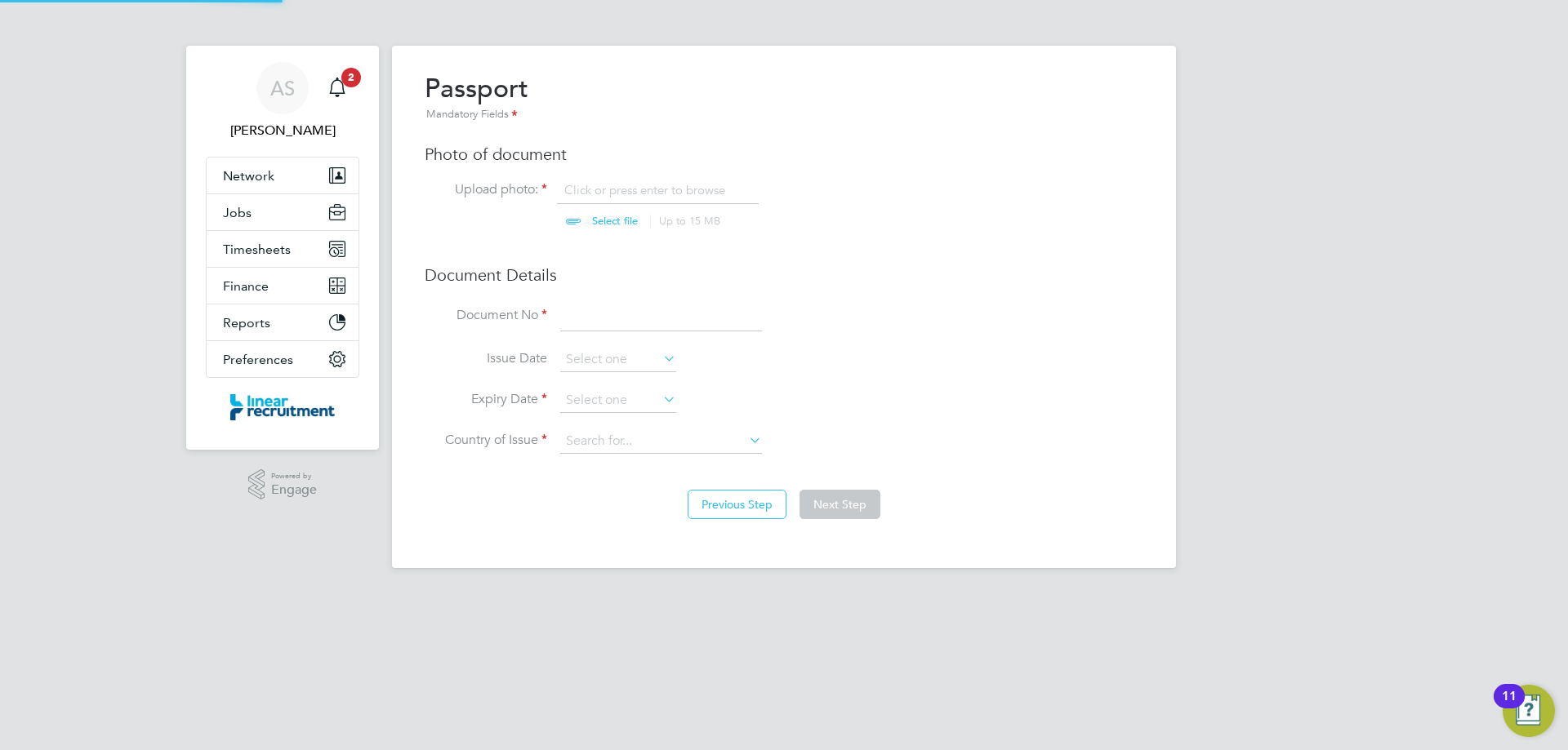
scroll to position [22, 203]
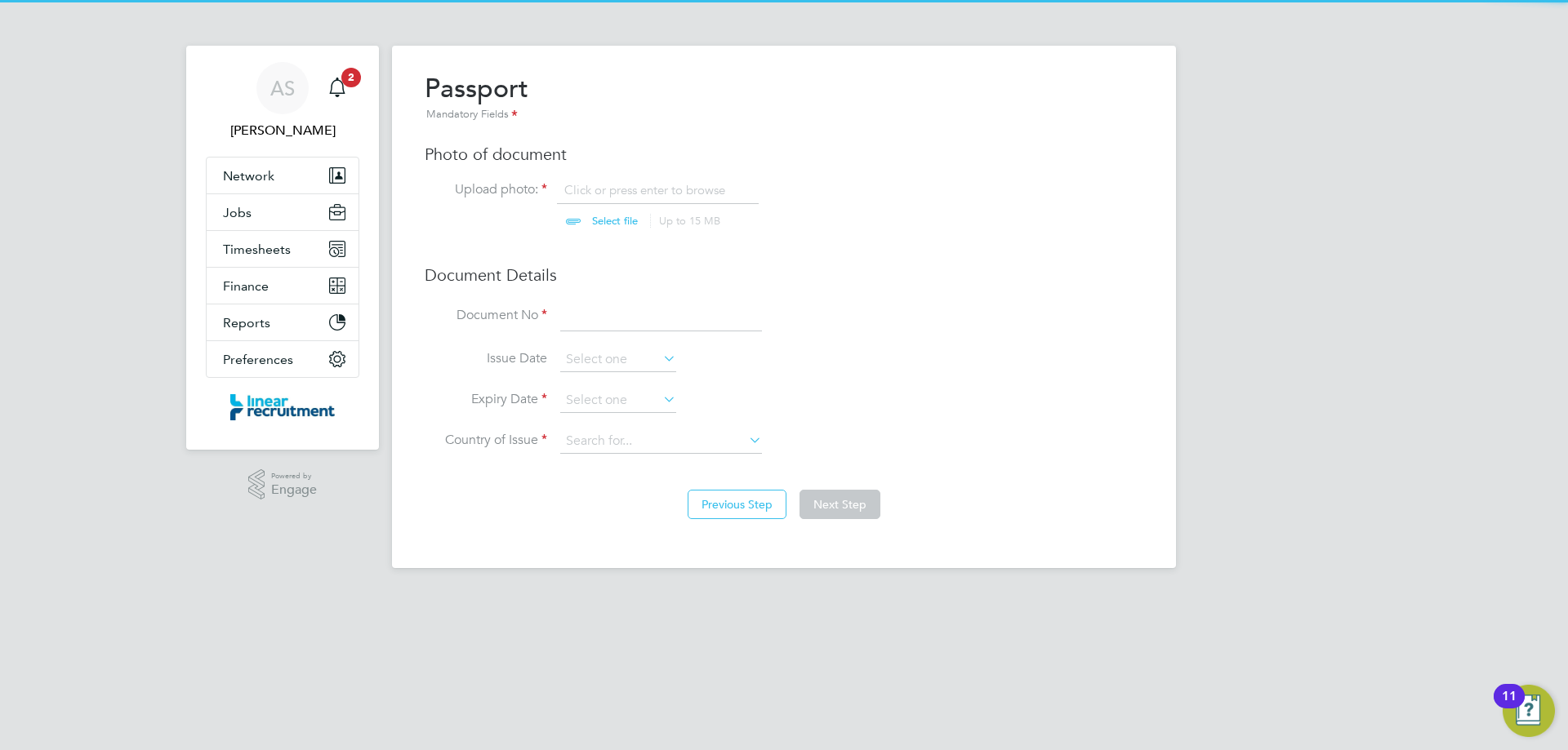
click at [666, 195] on input "file" at bounding box center [630, 206] width 256 height 49
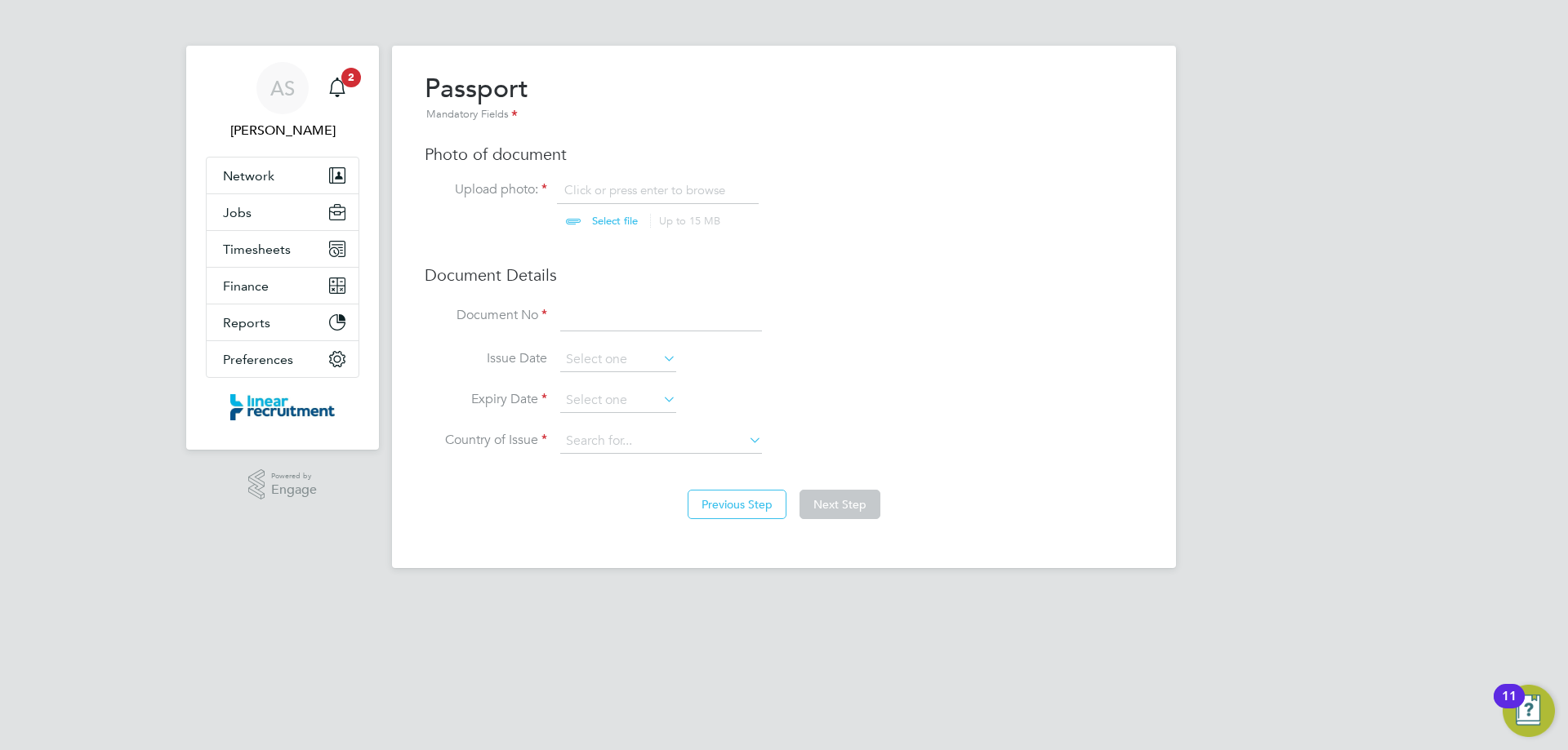
type input "C:\fakepath\Passport .jpg"
click at [627, 310] on input at bounding box center [660, 317] width 202 height 29
type input "555090214"
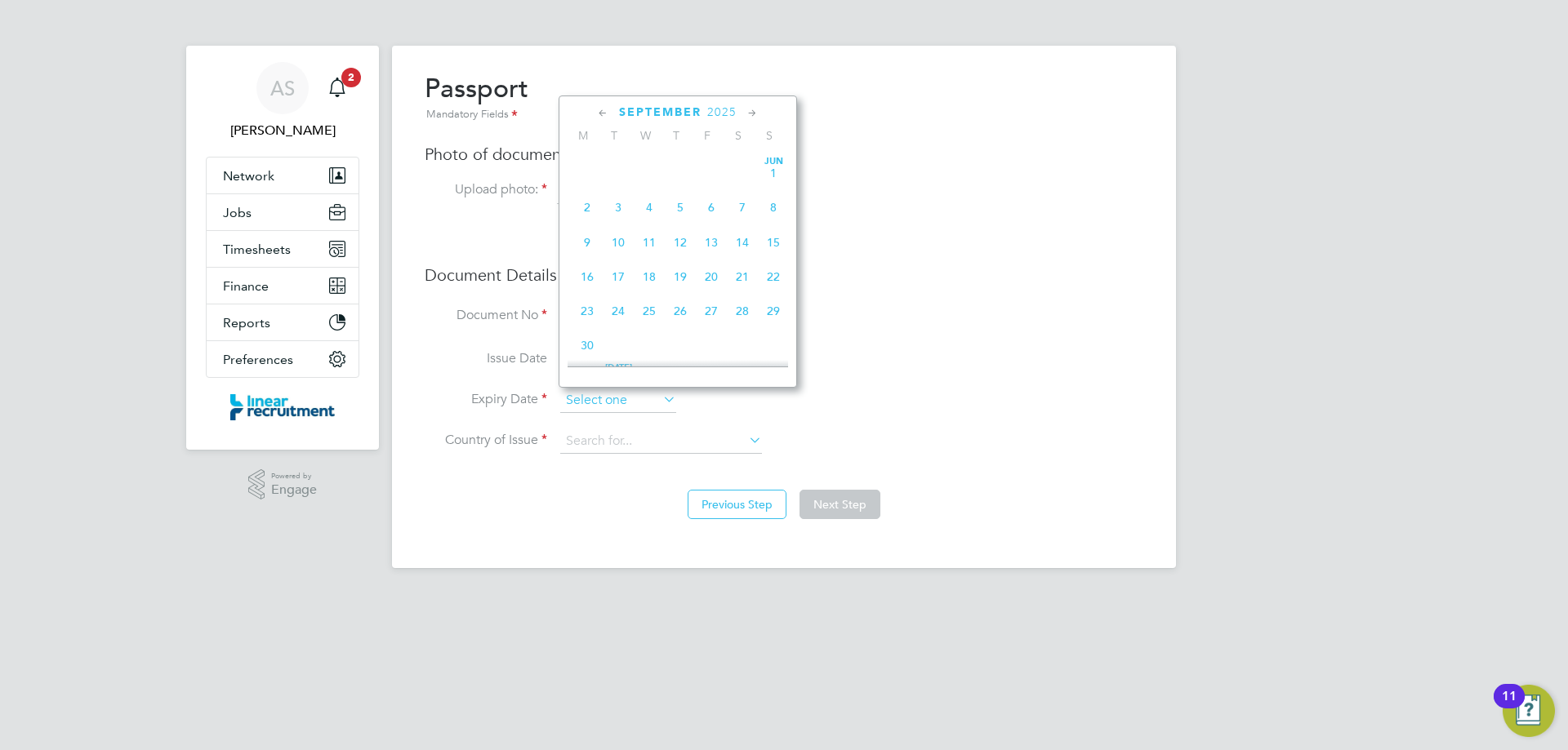
click at [623, 403] on input at bounding box center [618, 401] width 116 height 24
click at [722, 113] on span "2025" at bounding box center [722, 112] width 29 height 14
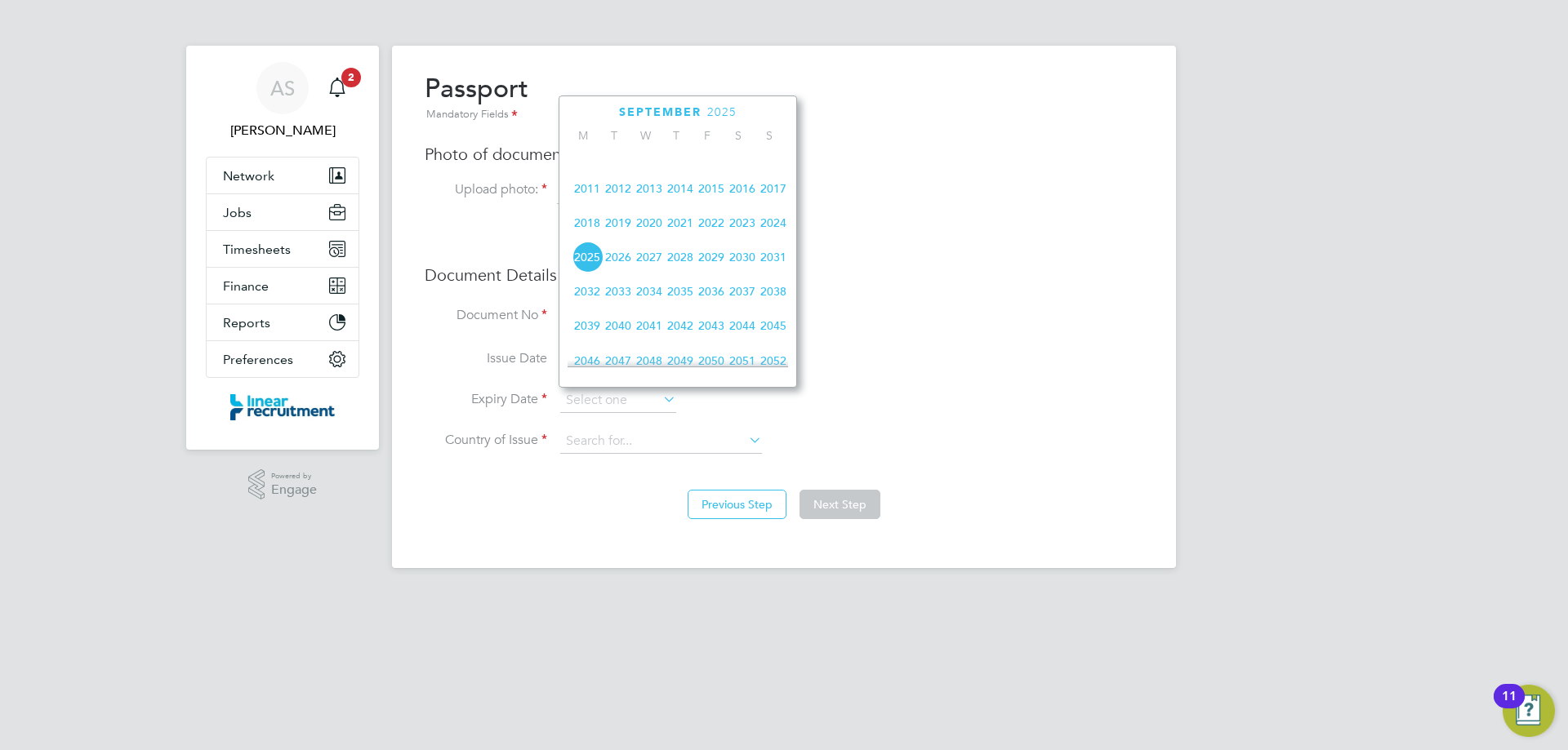
click at [684, 272] on span "2028" at bounding box center [680, 256] width 31 height 31
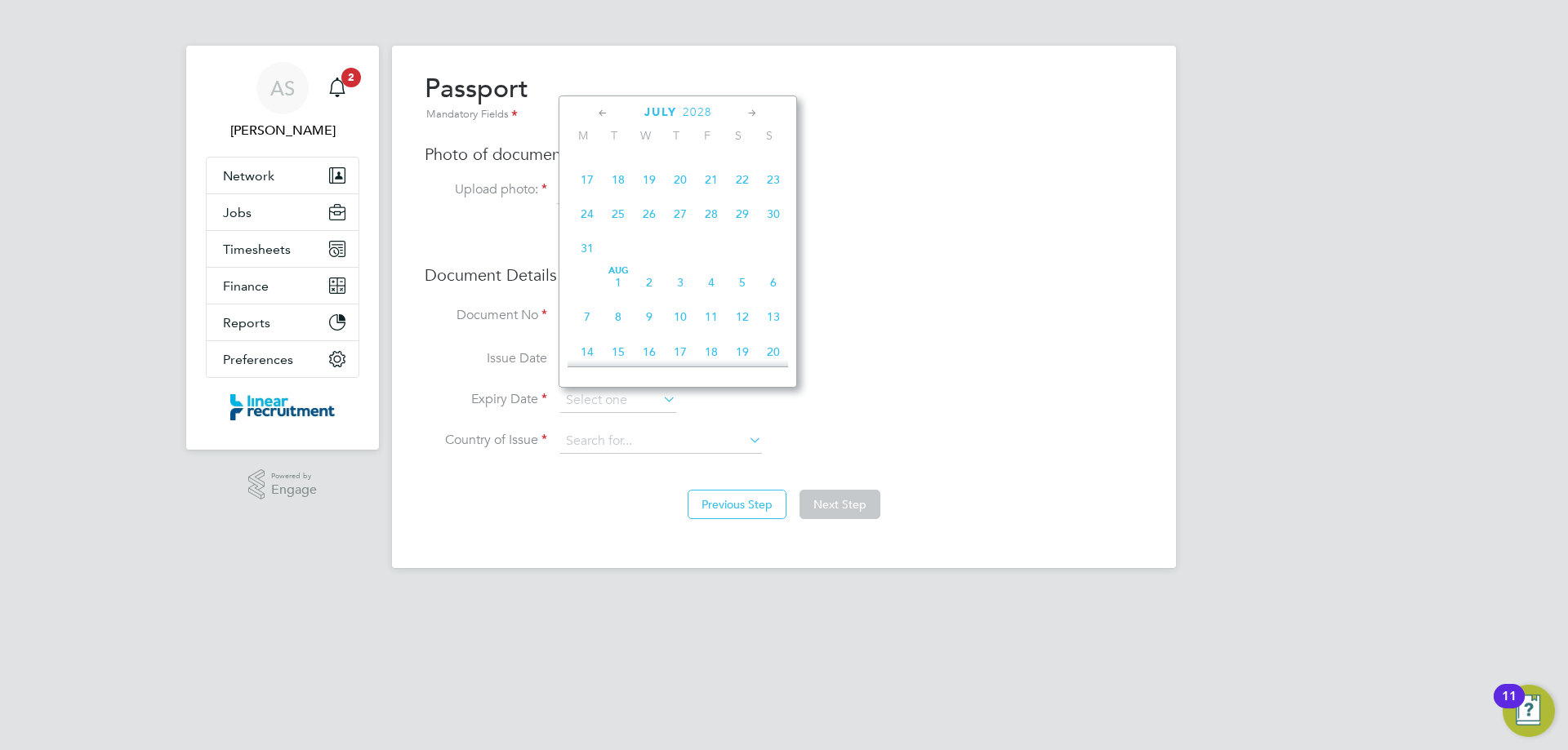
scroll to position [188, 0]
click at [679, 265] on span "20" at bounding box center [680, 261] width 31 height 31
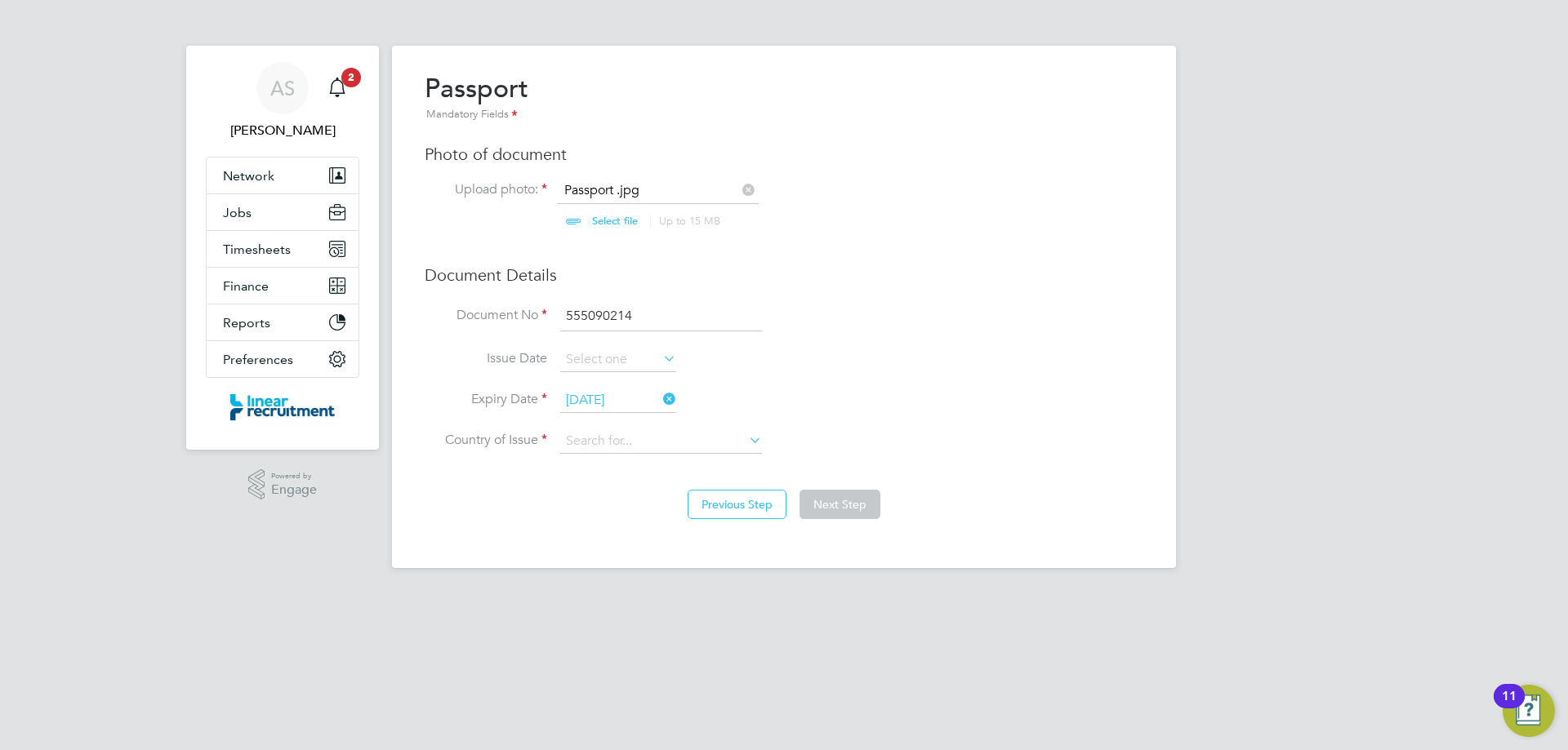
click at [639, 411] on input "[DATE]" at bounding box center [618, 401] width 116 height 24
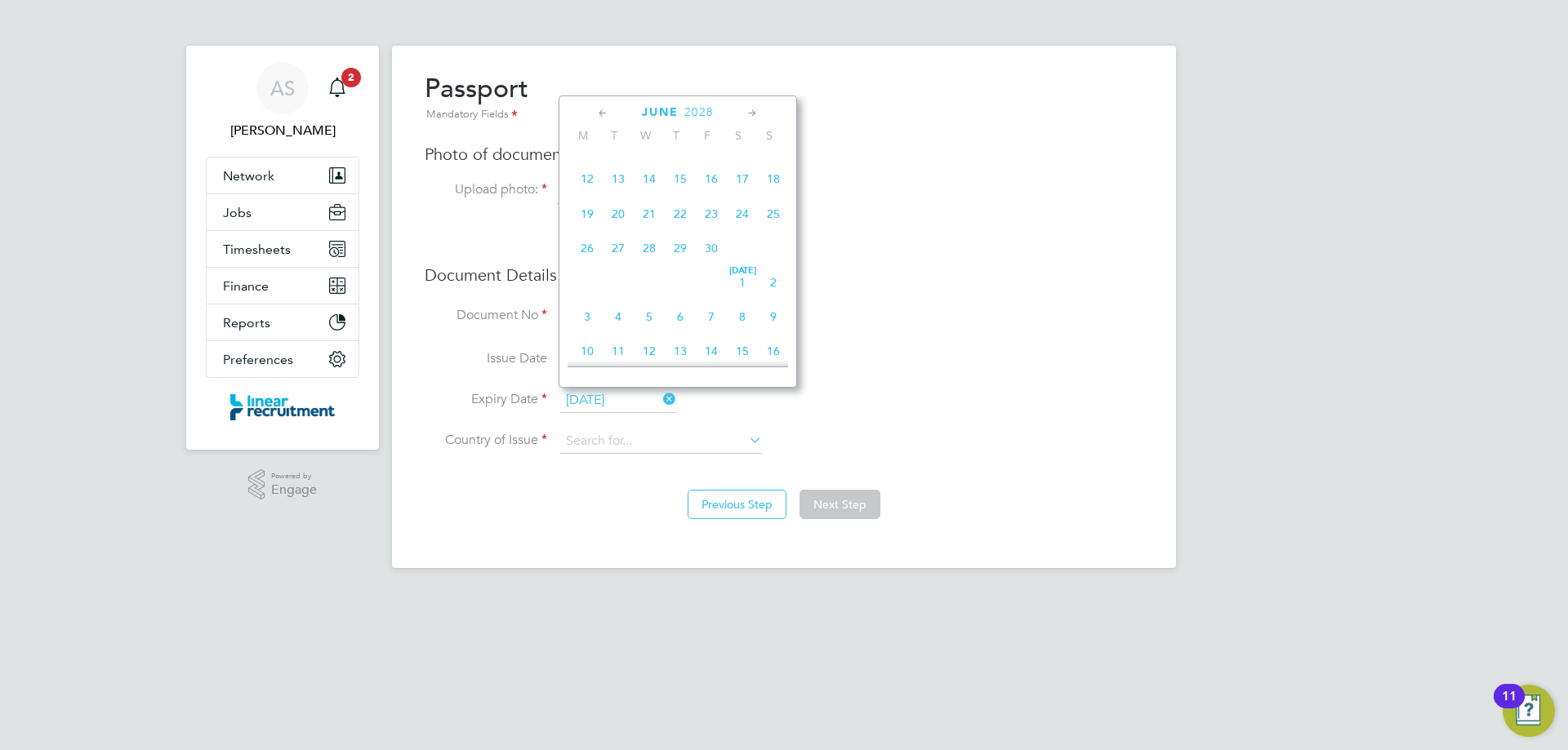
scroll to position [401, 0]
click at [621, 221] on span "20" at bounding box center [618, 220] width 31 height 31
type input "[DATE]"
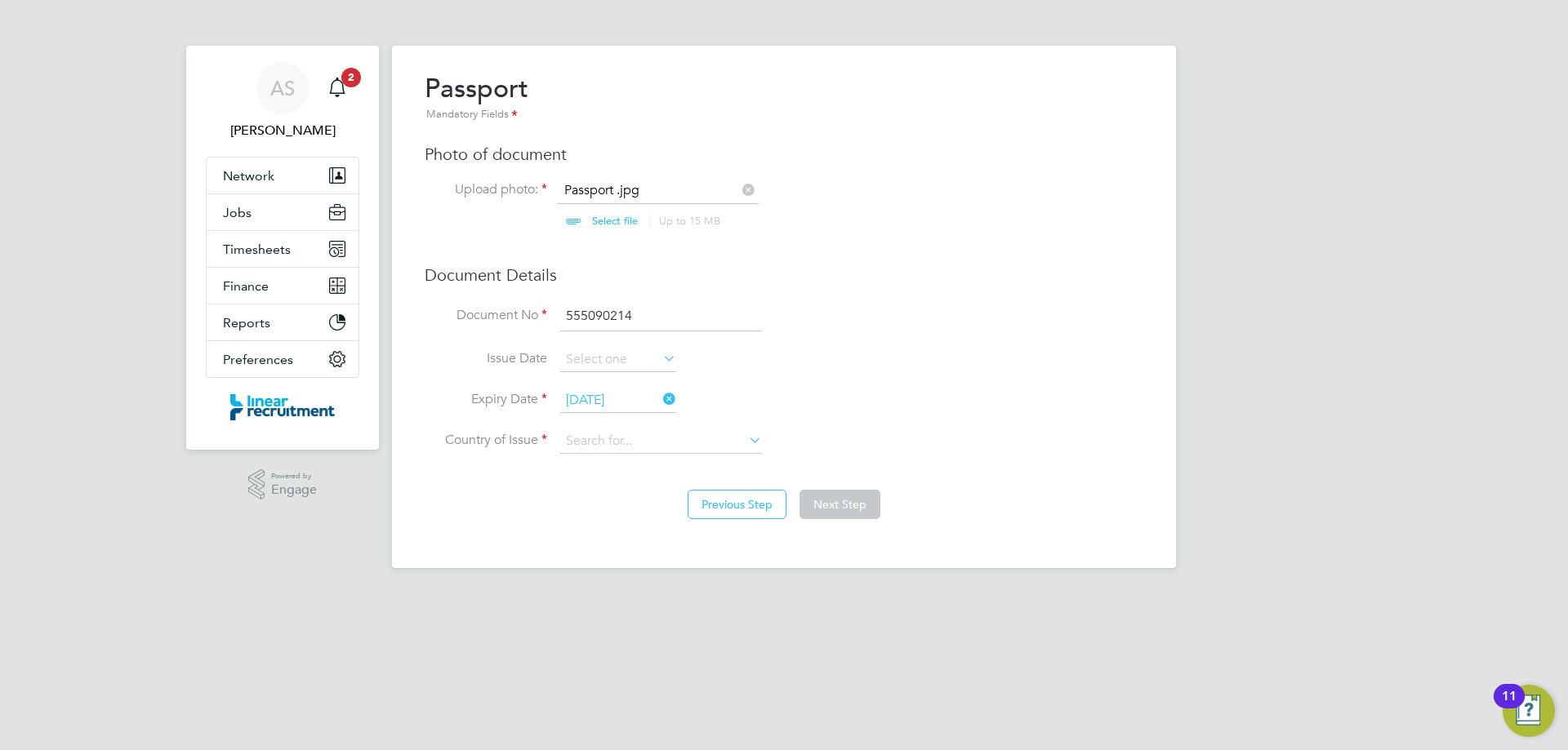
click at [647, 429] on li "Expiry Date [DATE]" at bounding box center [784, 409] width 718 height 41
click at [645, 430] on input at bounding box center [660, 442] width 202 height 24
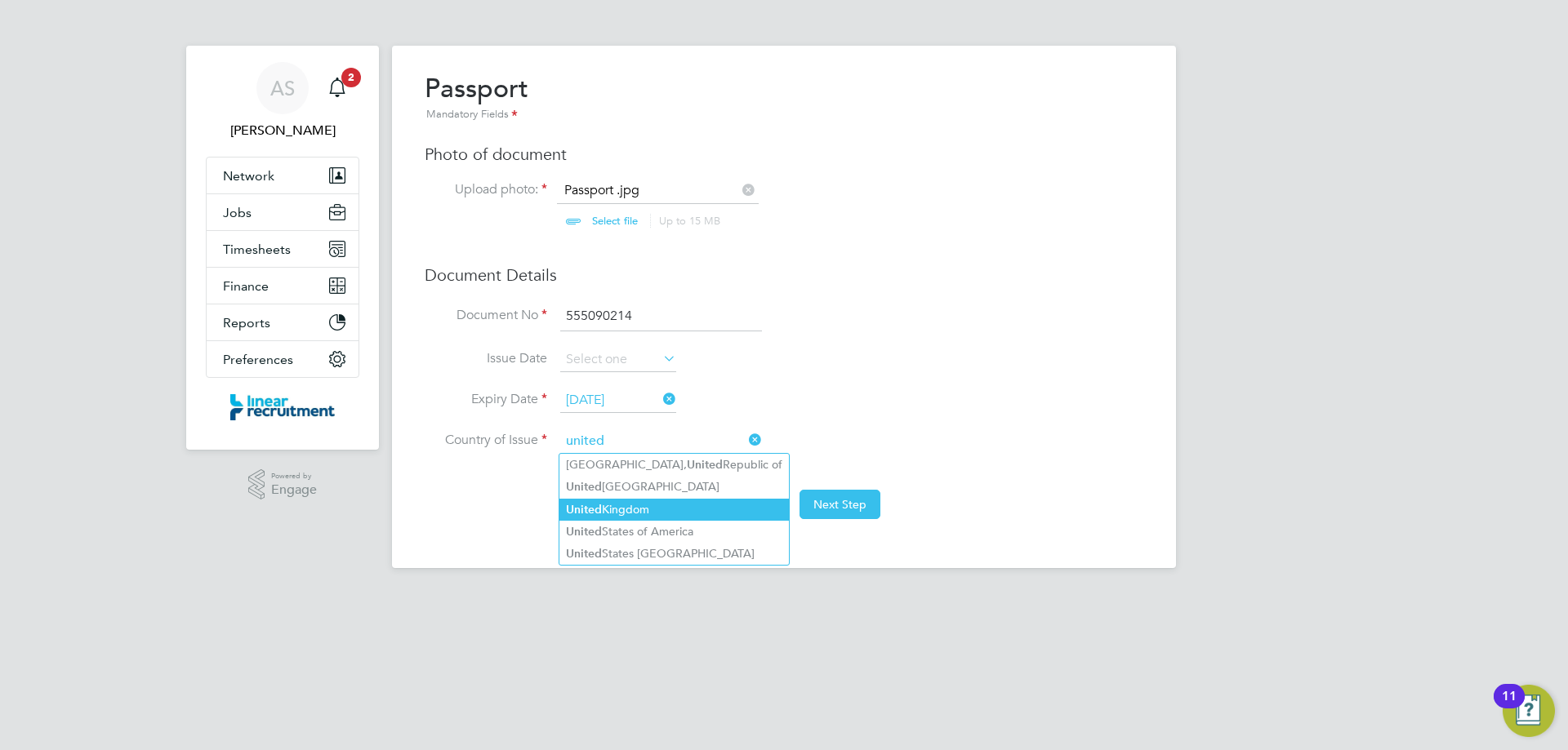
click at [624, 507] on li "[GEOGRAPHIC_DATA]" at bounding box center [674, 509] width 230 height 22
type input "[GEOGRAPHIC_DATA]"
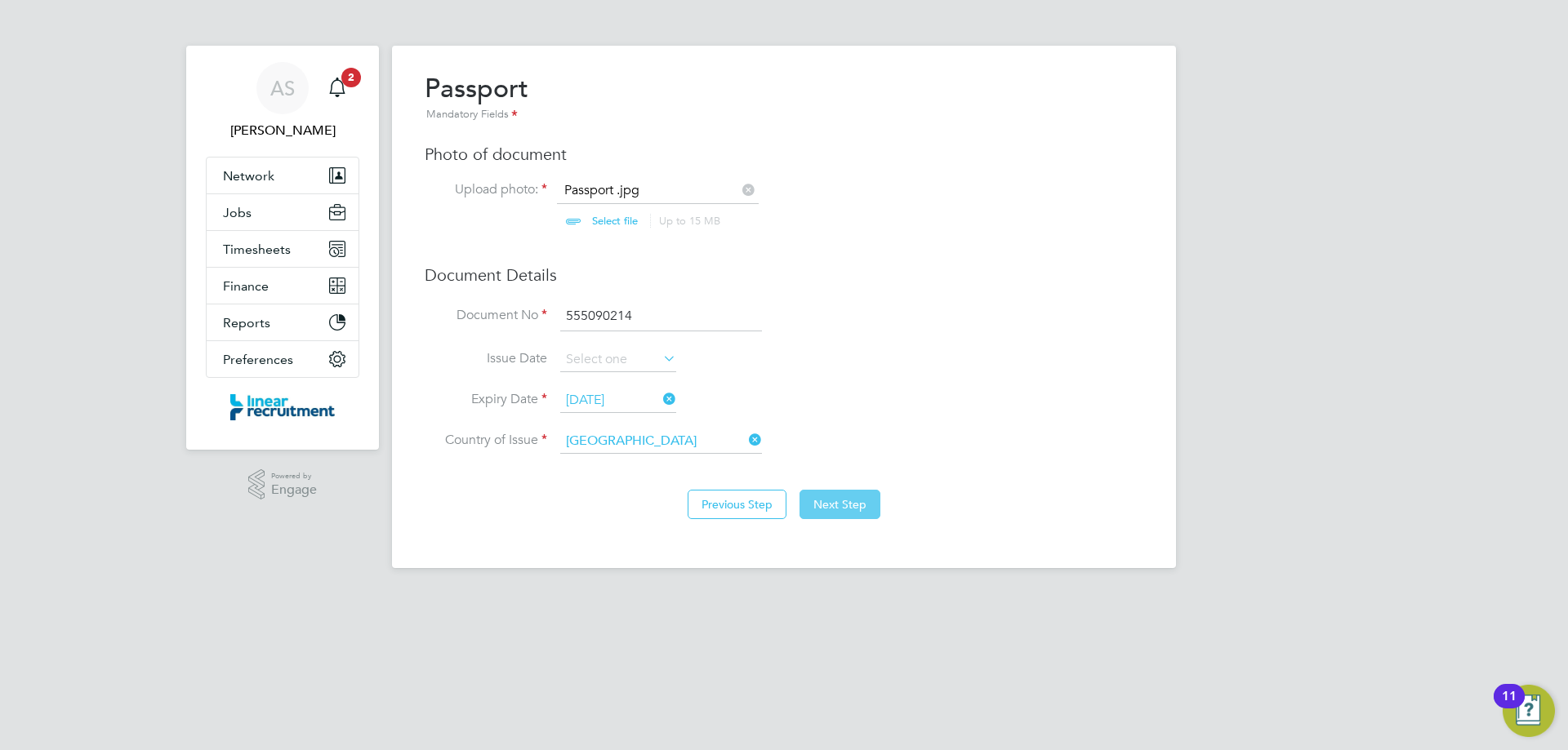
click at [852, 509] on button "Next Step" at bounding box center [840, 504] width 80 height 29
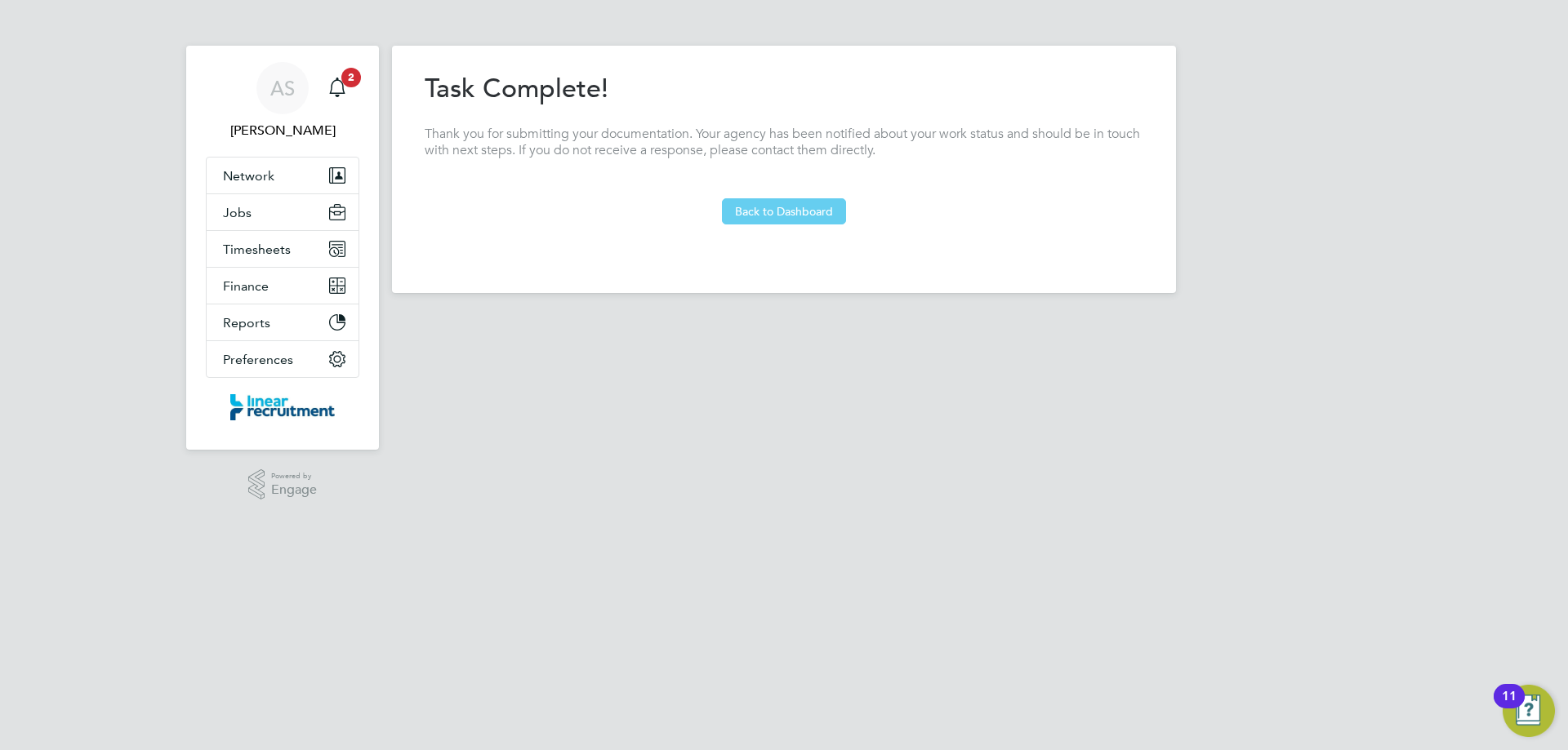
click at [820, 208] on button "Back to Dashboard" at bounding box center [784, 211] width 124 height 26
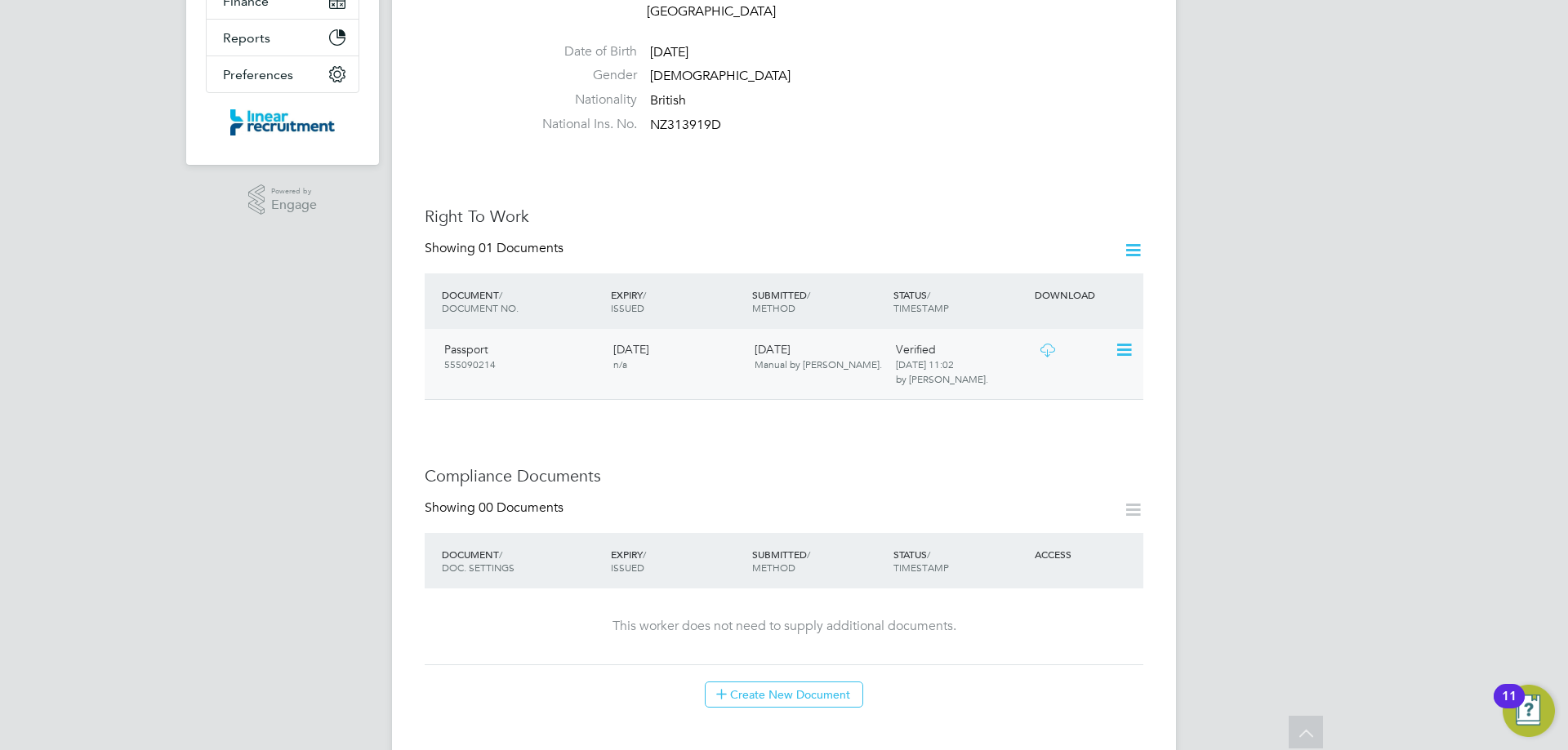
scroll to position [490, 0]
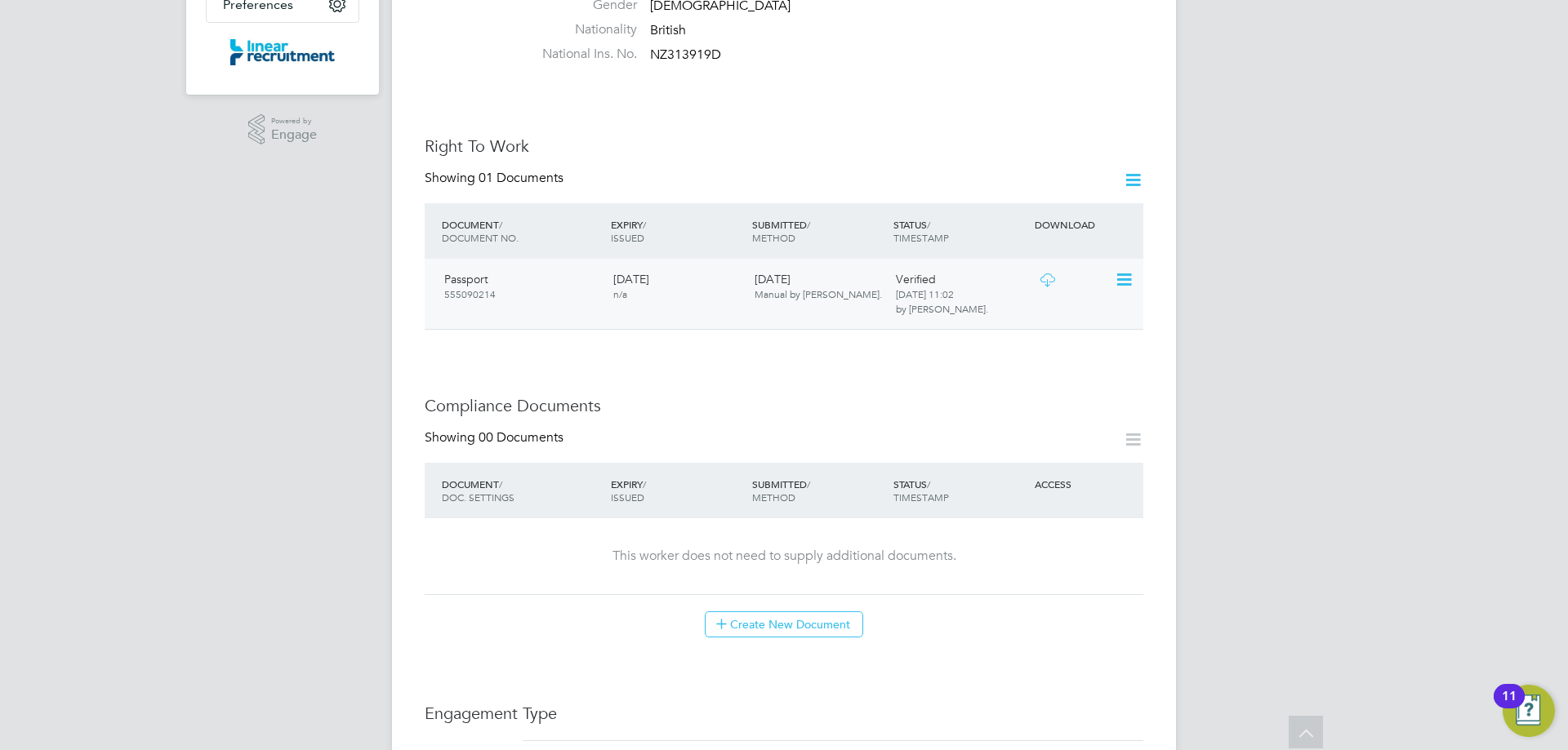
click at [1124, 271] on icon at bounding box center [1122, 280] width 16 height 19
click at [898, 332] on div "Worker Details Follow LB Leigh Bowman Joiner m: 07877251823 Personal Details ID…" at bounding box center [784, 561] width 718 height 1958
click at [786, 612] on button "Create New Document" at bounding box center [784, 624] width 158 height 26
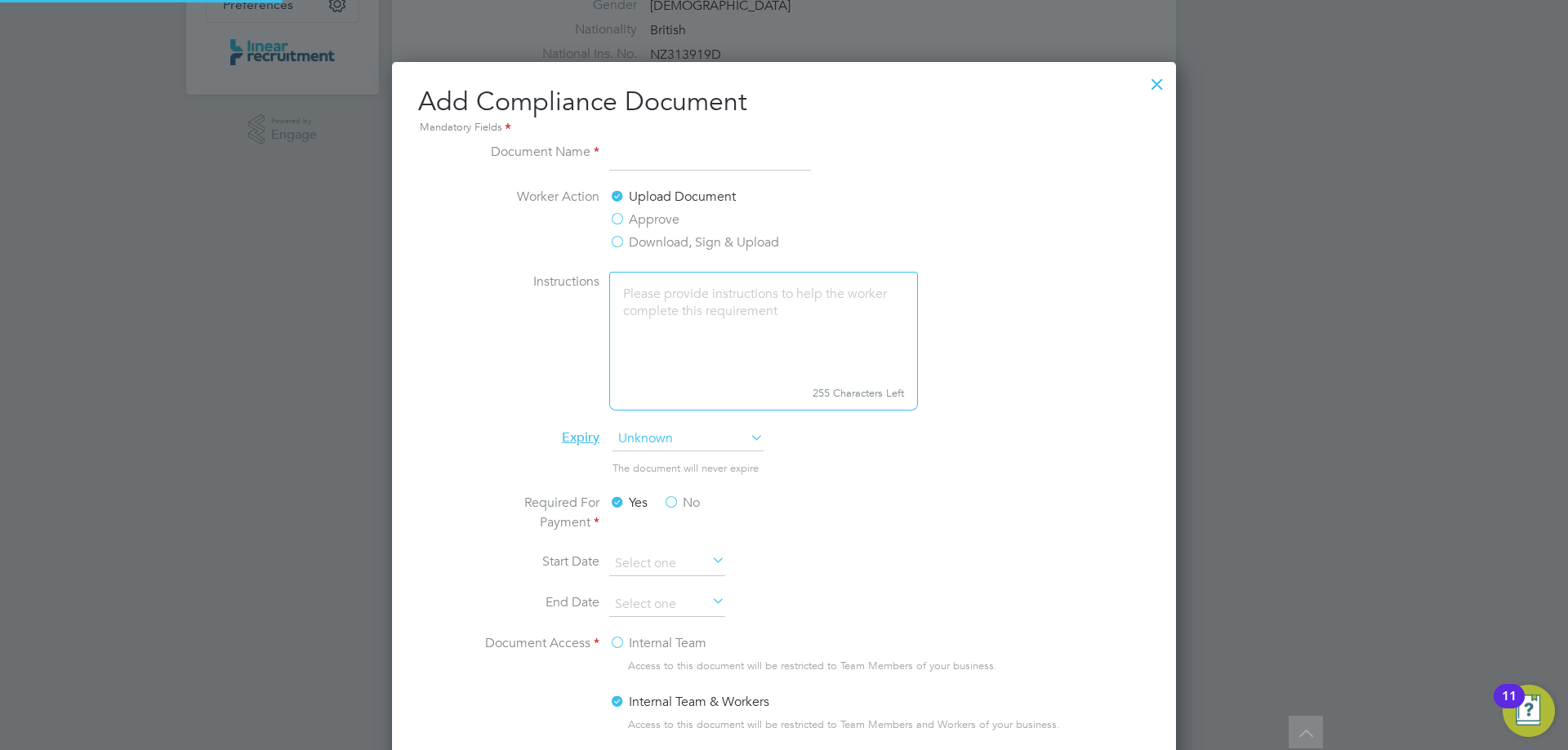
scroll to position [857, 784]
click at [684, 163] on input at bounding box center [710, 157] width 202 height 29
click at [484, 376] on label "Instructions" at bounding box center [538, 339] width 122 height 136
click at [691, 143] on input "CSCS" at bounding box center [710, 157] width 202 height 29
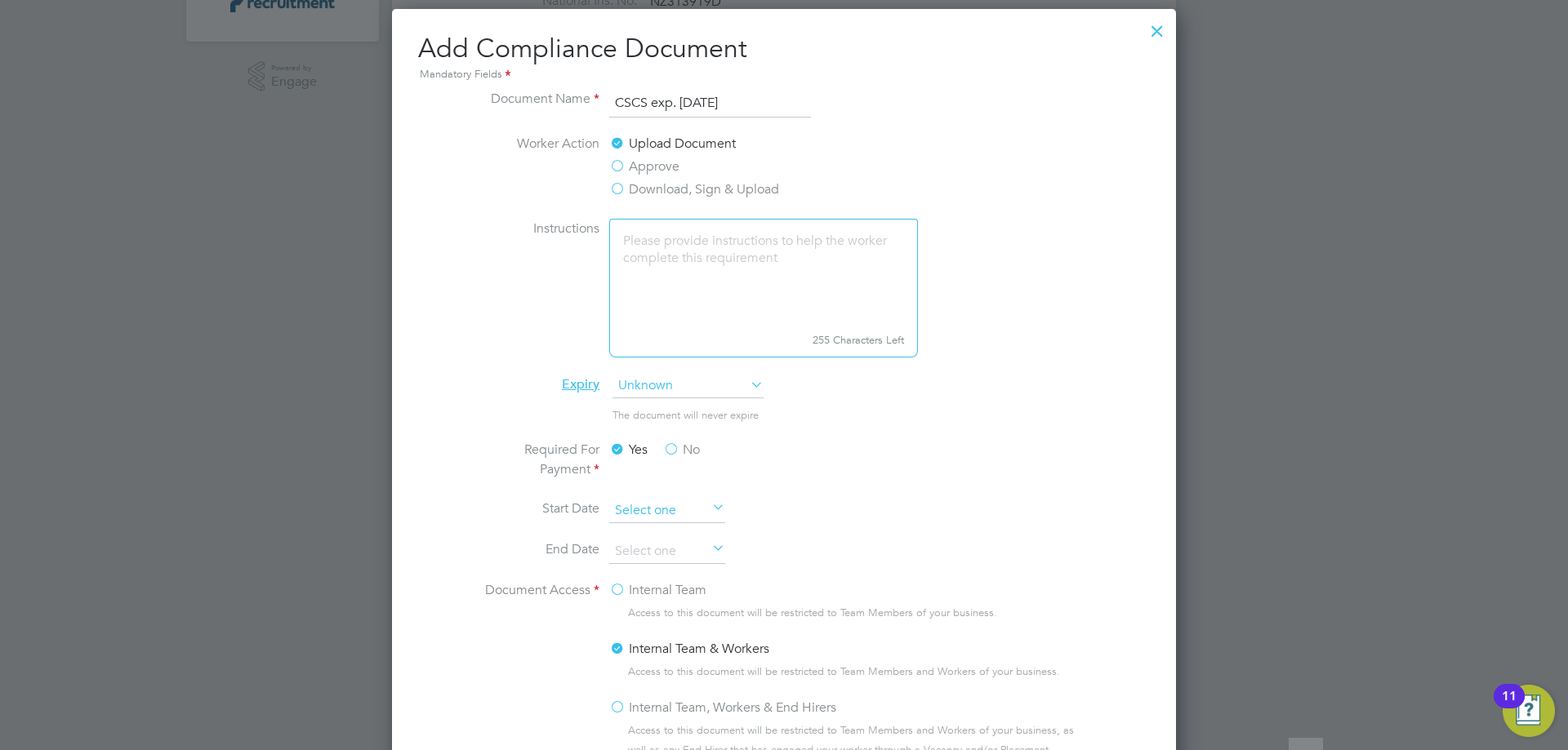
scroll to position [572, 0]
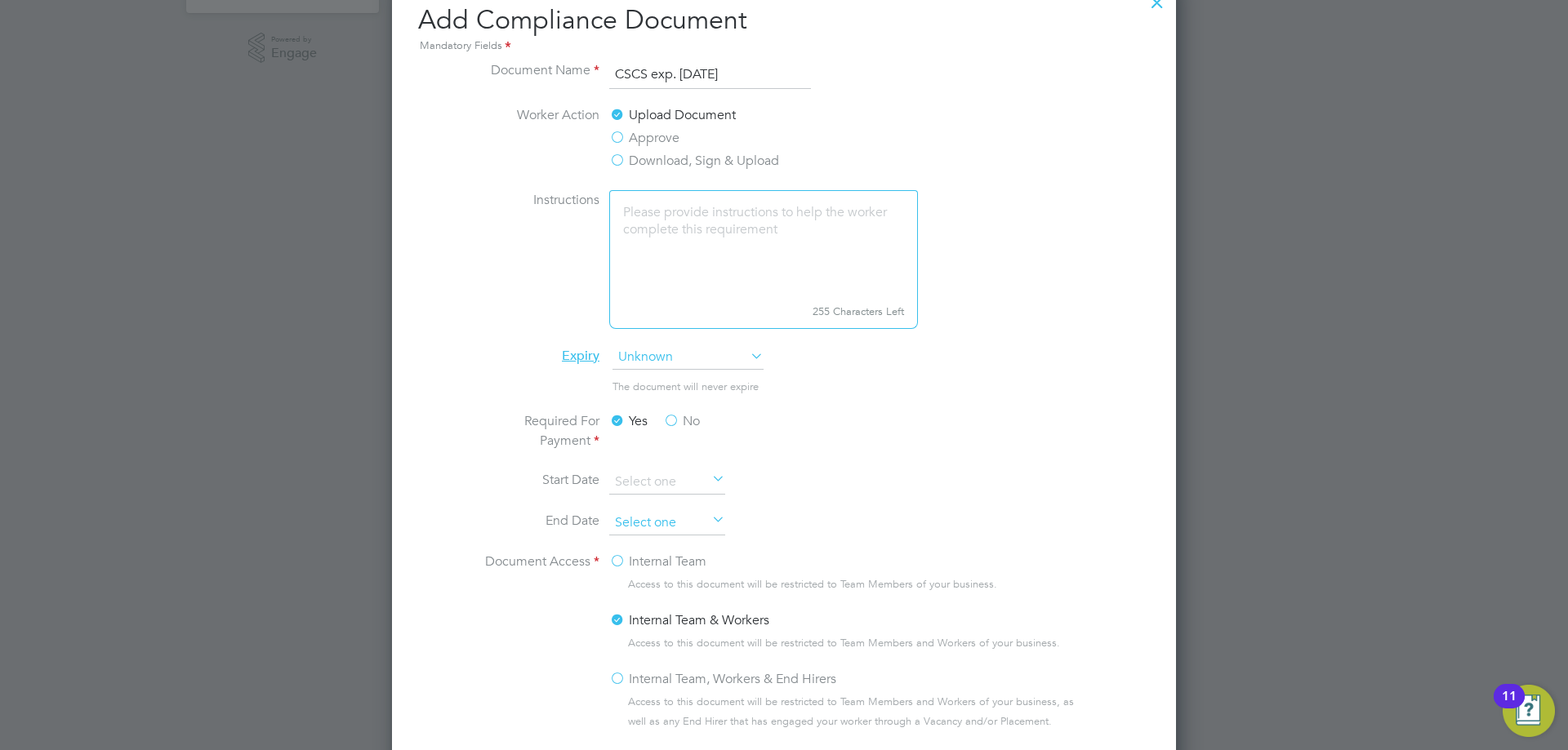
type input "CSCS exp. [DATE]"
click at [702, 520] on input at bounding box center [667, 523] width 116 height 24
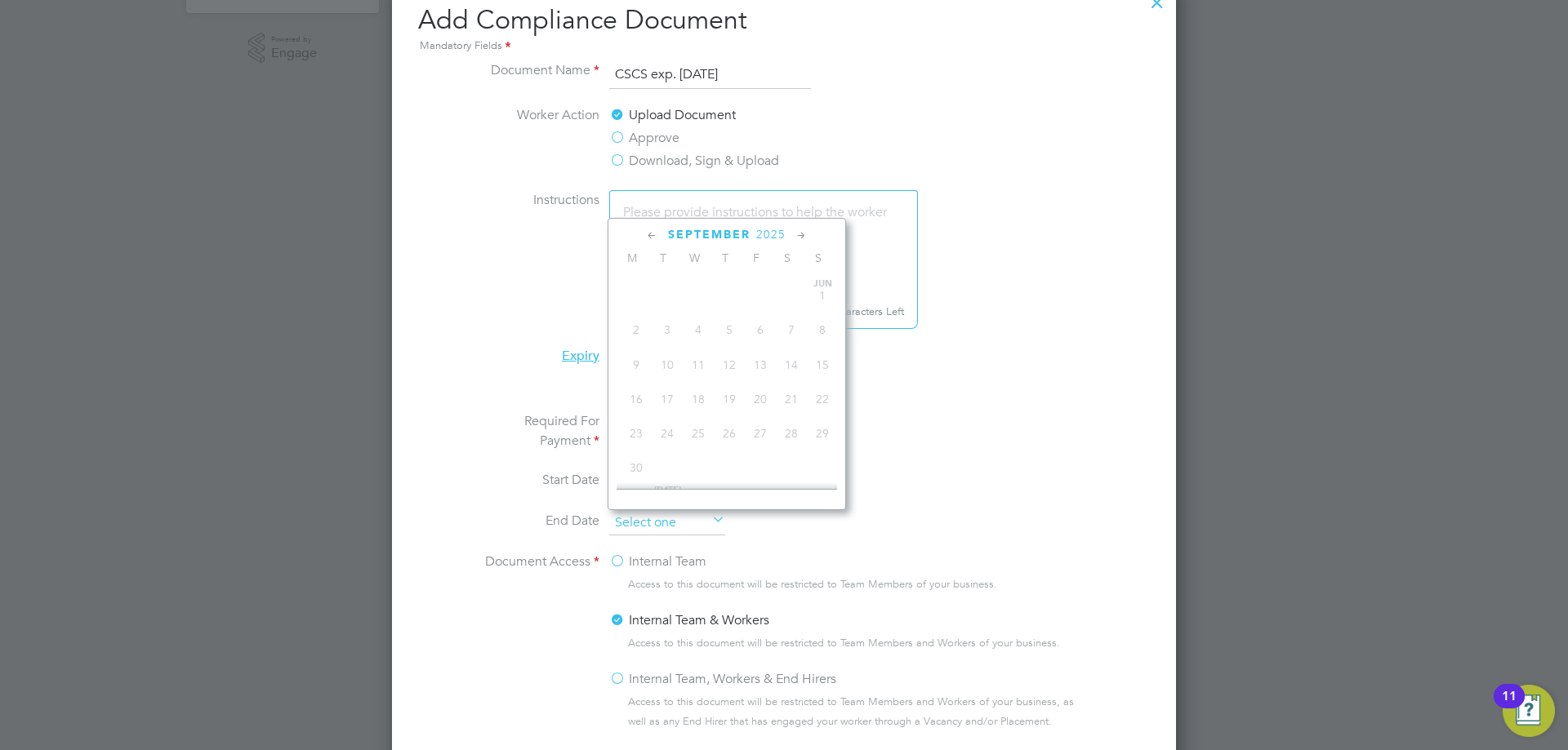
scroll to position [601, 0]
click at [767, 231] on span "2025" at bounding box center [770, 235] width 29 height 14
click at [717, 389] on span "2028" at bounding box center [729, 380] width 31 height 31
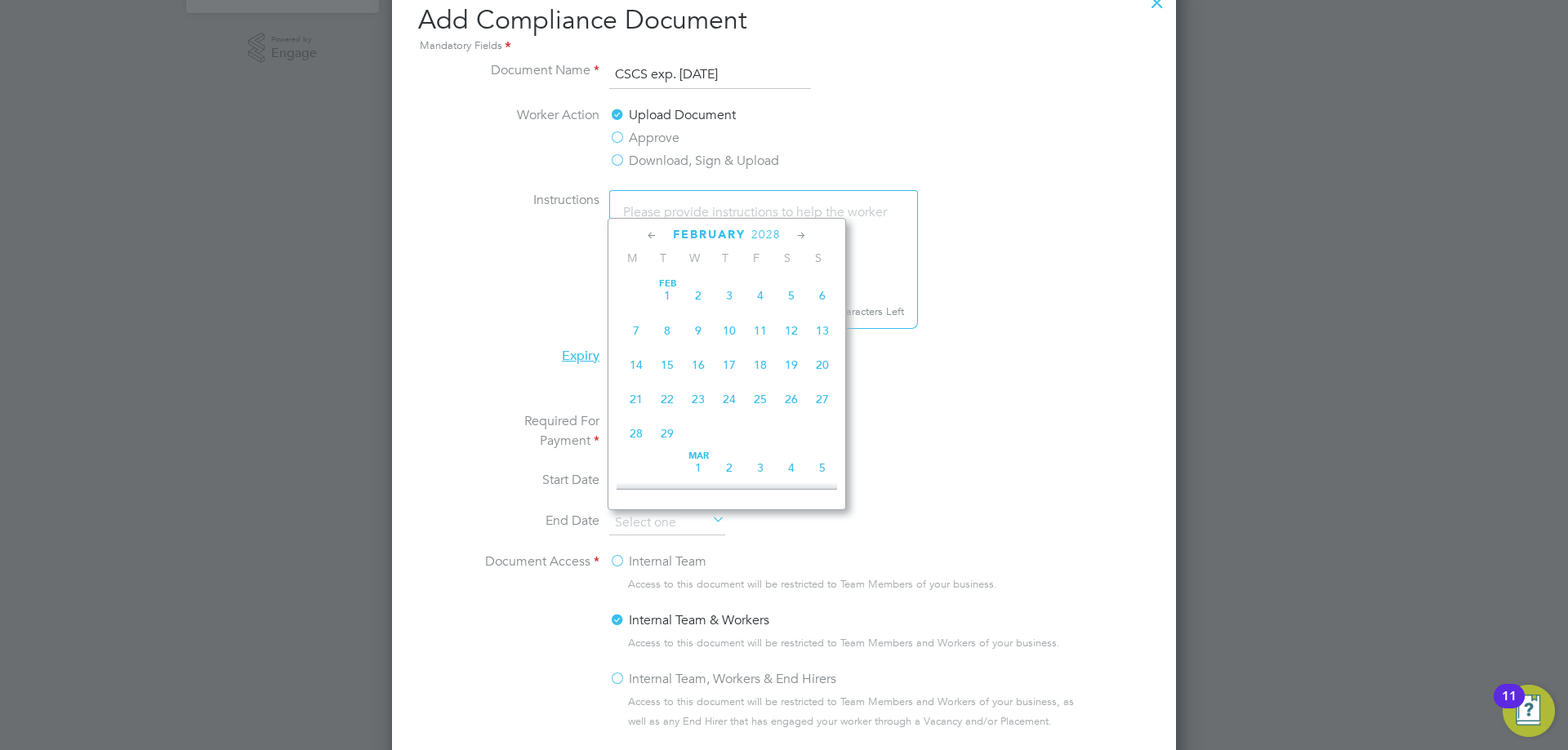
click at [647, 434] on span "28" at bounding box center [636, 433] width 31 height 31
type input "[DATE]"
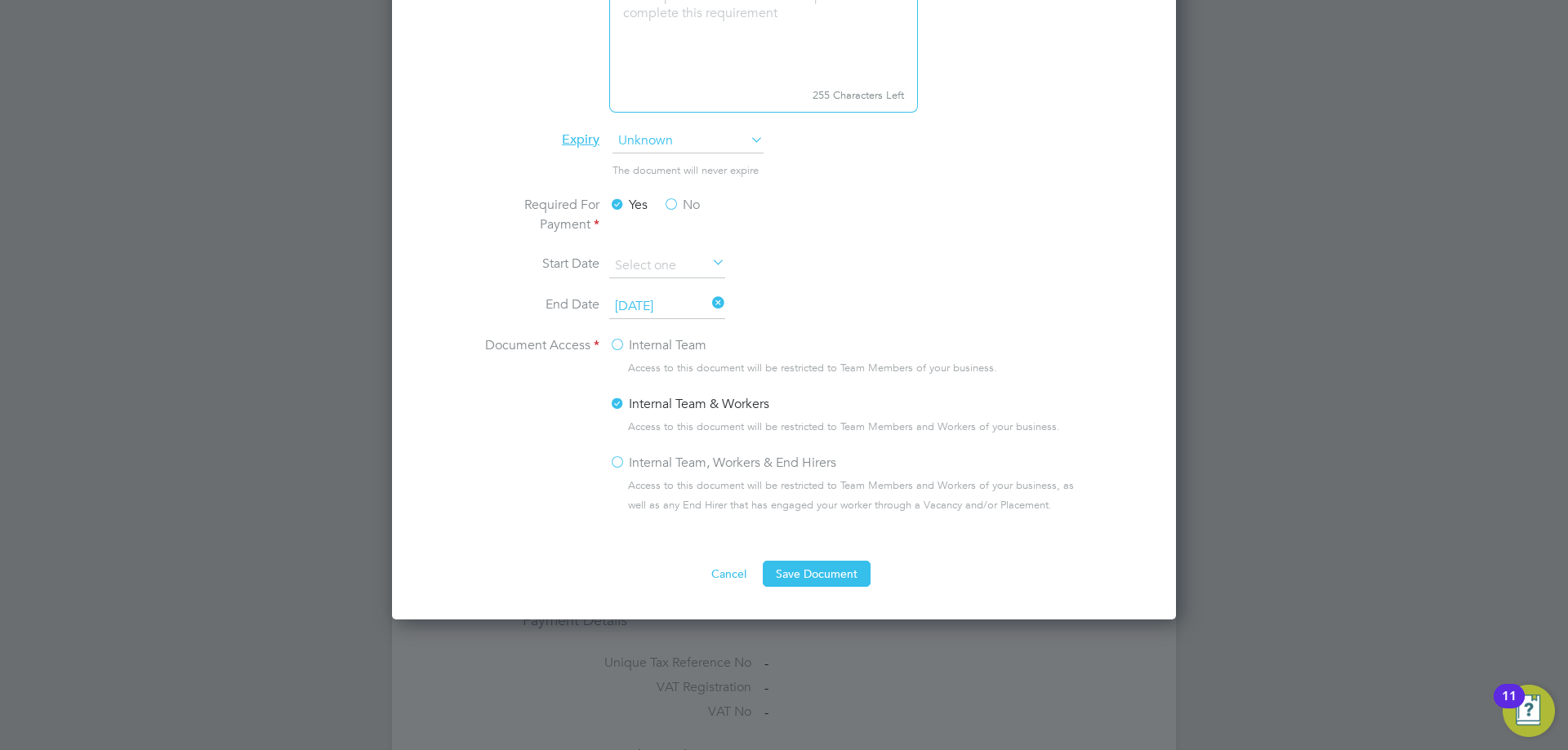
scroll to position [816, 0]
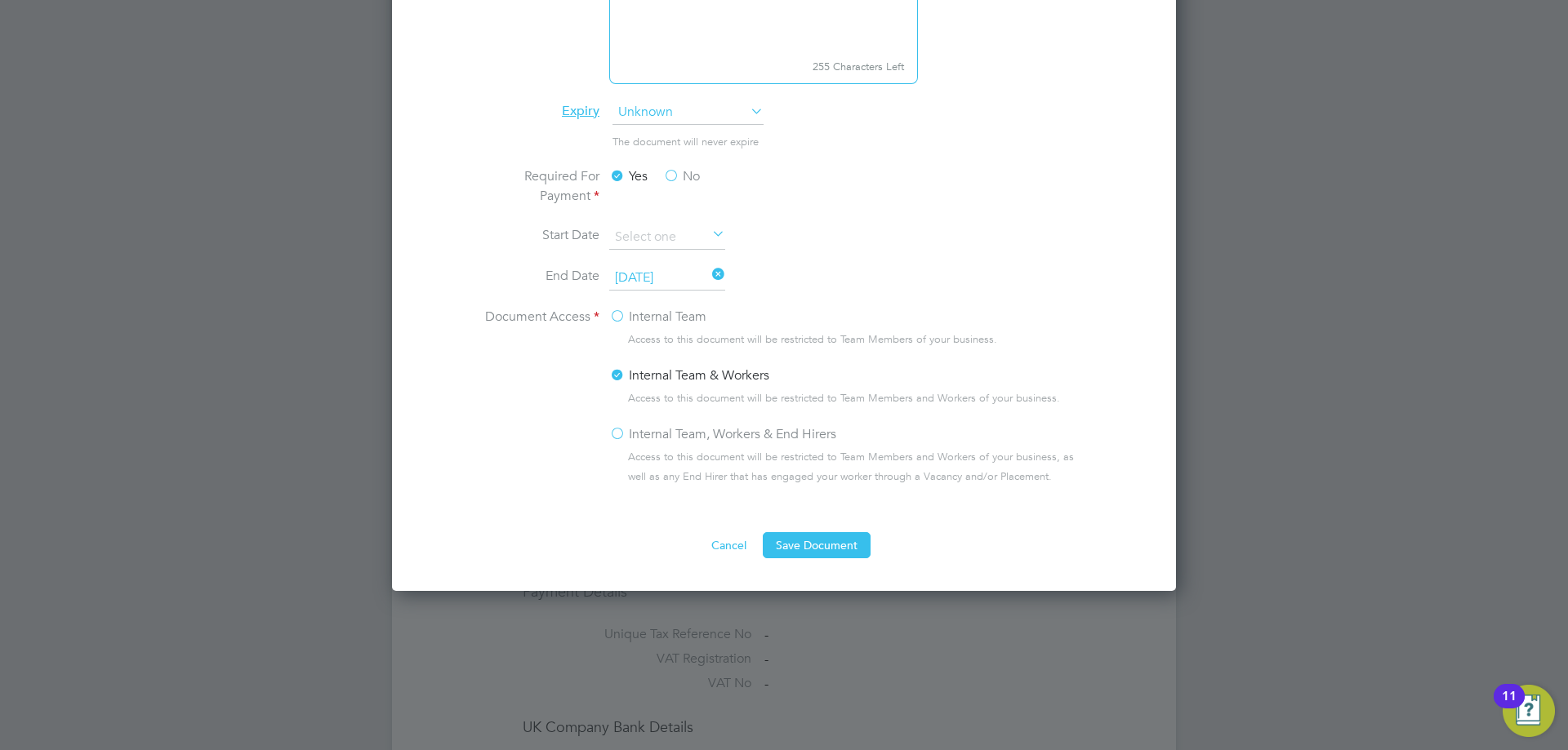
click at [742, 441] on label "Internal Team, Workers & End Hirers" at bounding box center [722, 434] width 227 height 19
click at [0, 0] on input "Internal Team, Workers & End Hirers" at bounding box center [0, 0] width 0 height 0
click at [815, 555] on button "Save Document" at bounding box center [816, 545] width 108 height 26
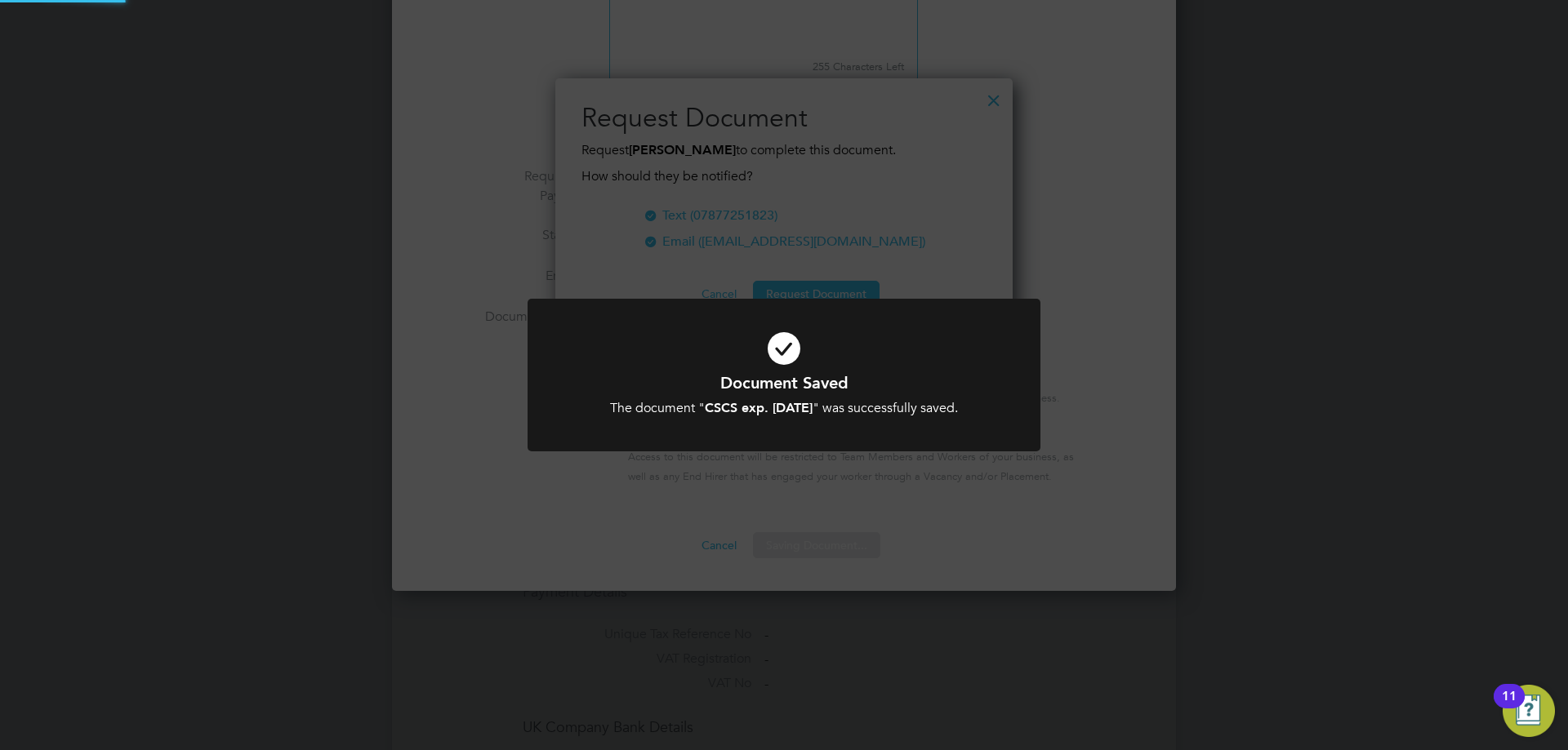
scroll to position [262, 458]
click at [966, 349] on icon at bounding box center [784, 349] width 425 height 64
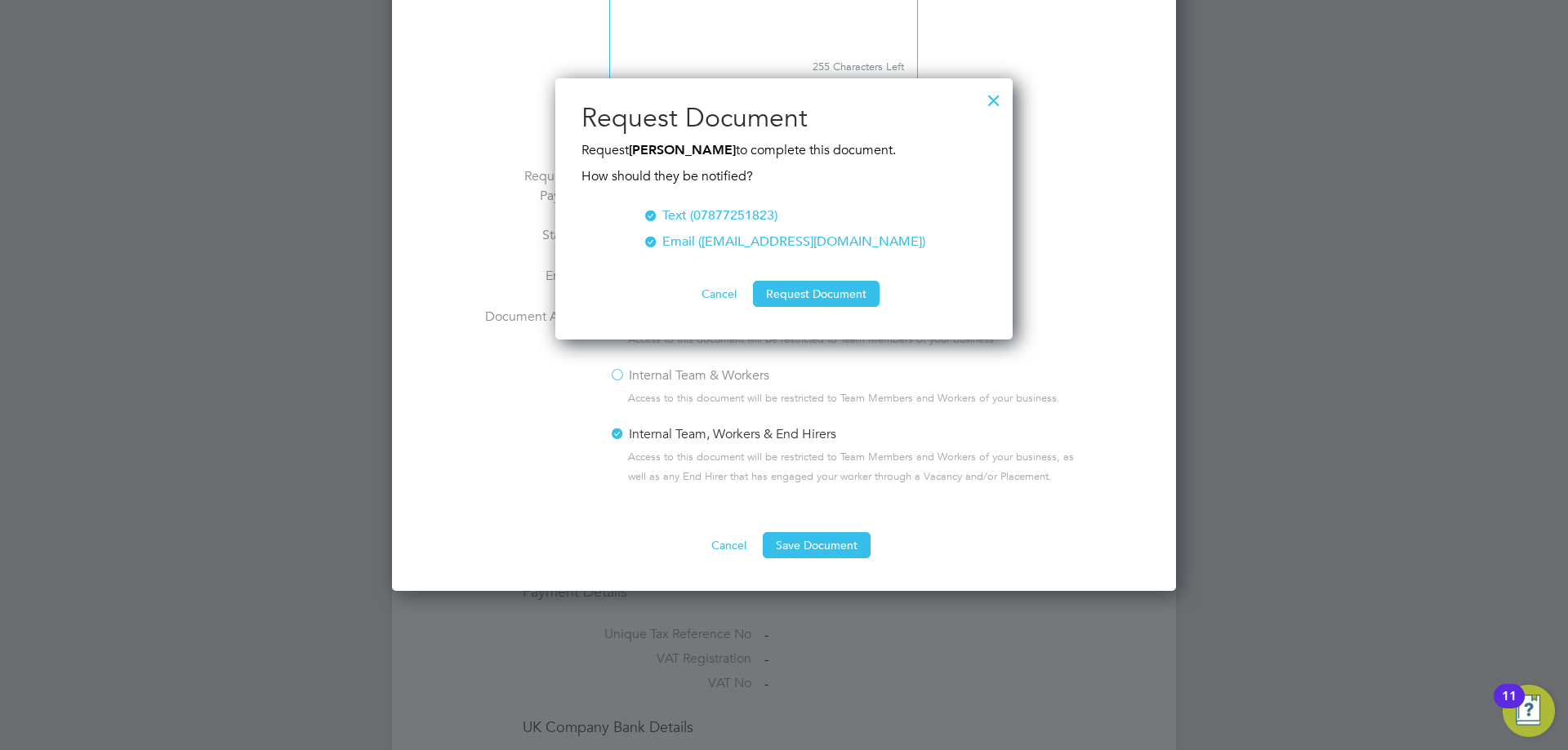
click at [991, 103] on div at bounding box center [993, 96] width 29 height 29
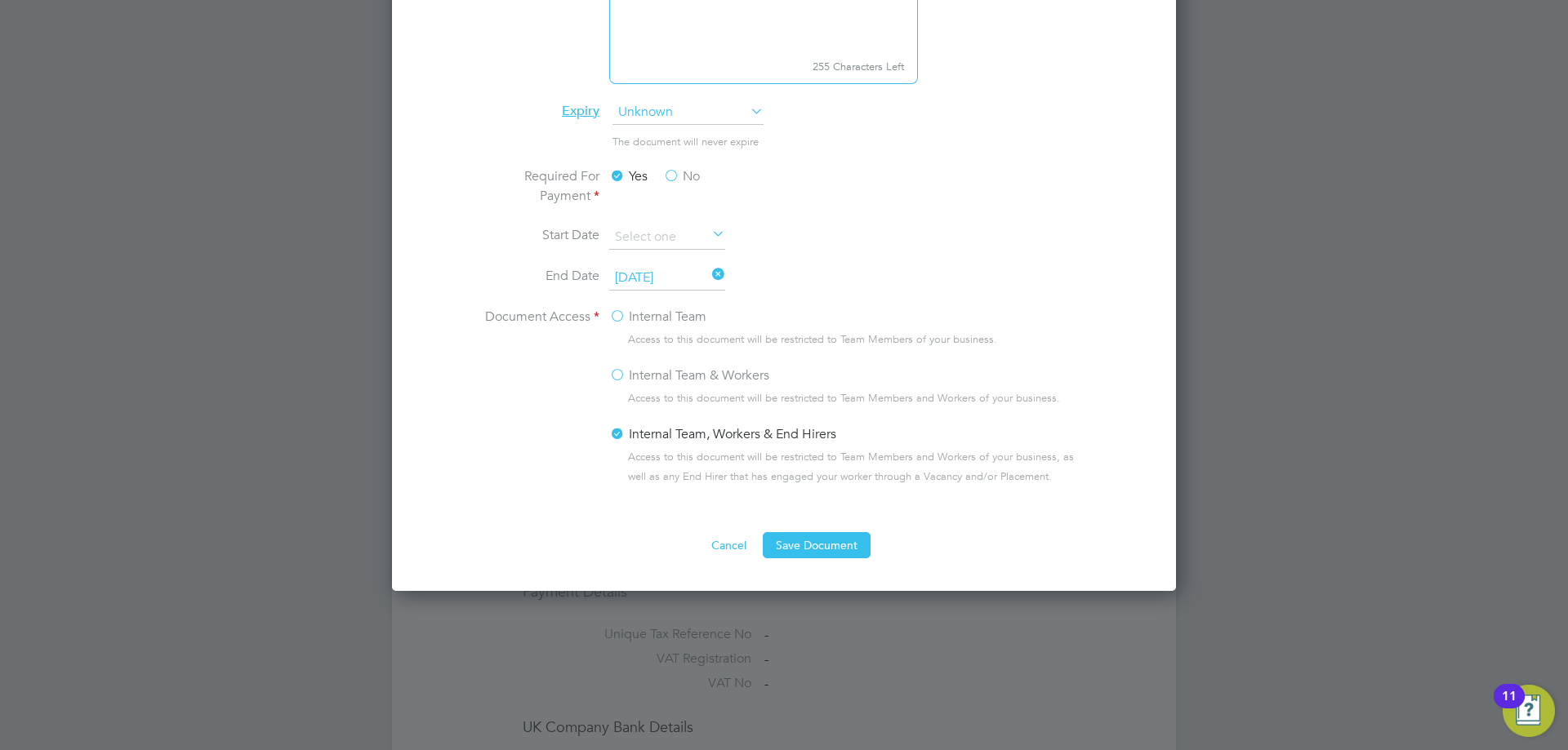
click at [986, 143] on li "The document will never expire" at bounding box center [784, 150] width 614 height 34
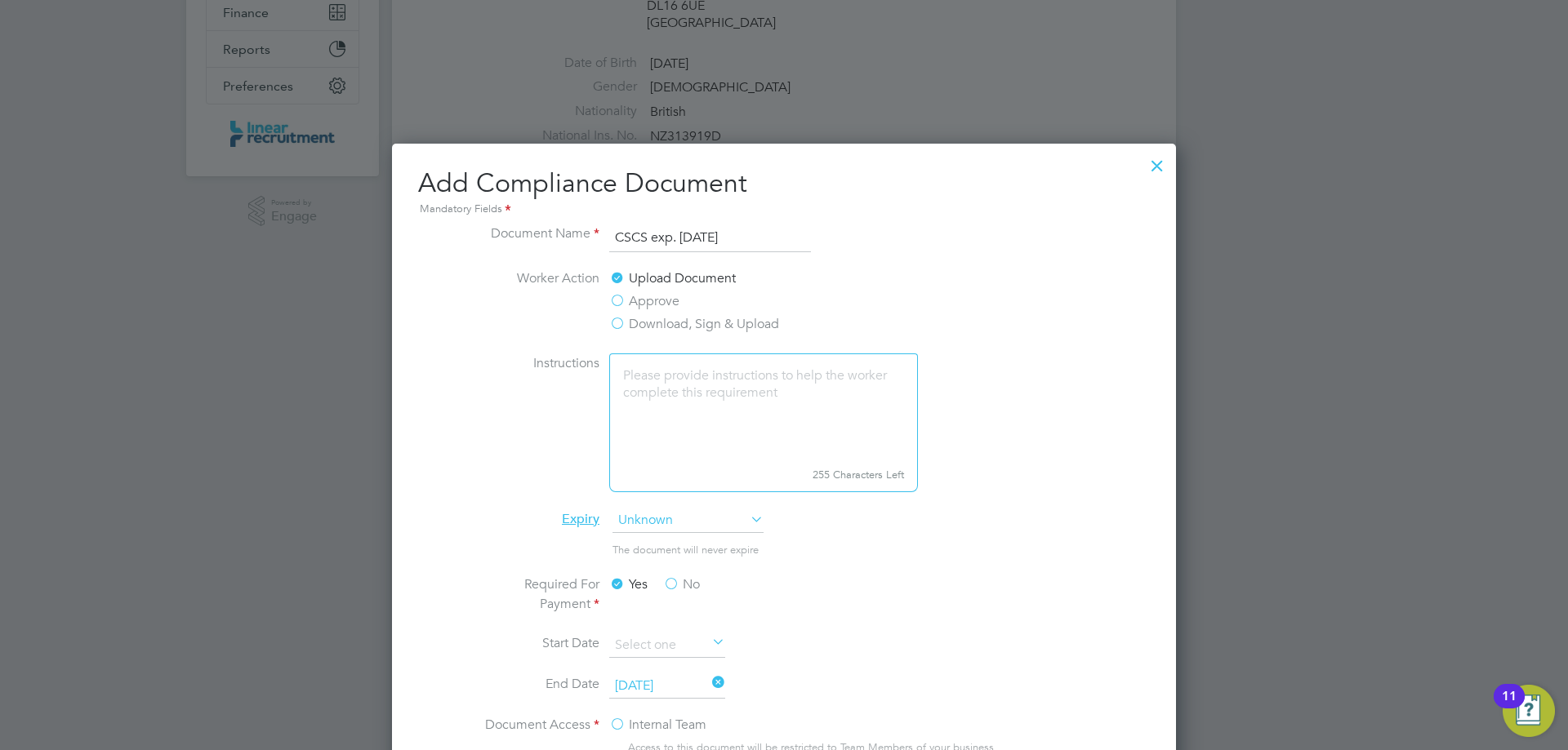
click at [1147, 167] on div at bounding box center [1157, 161] width 29 height 29
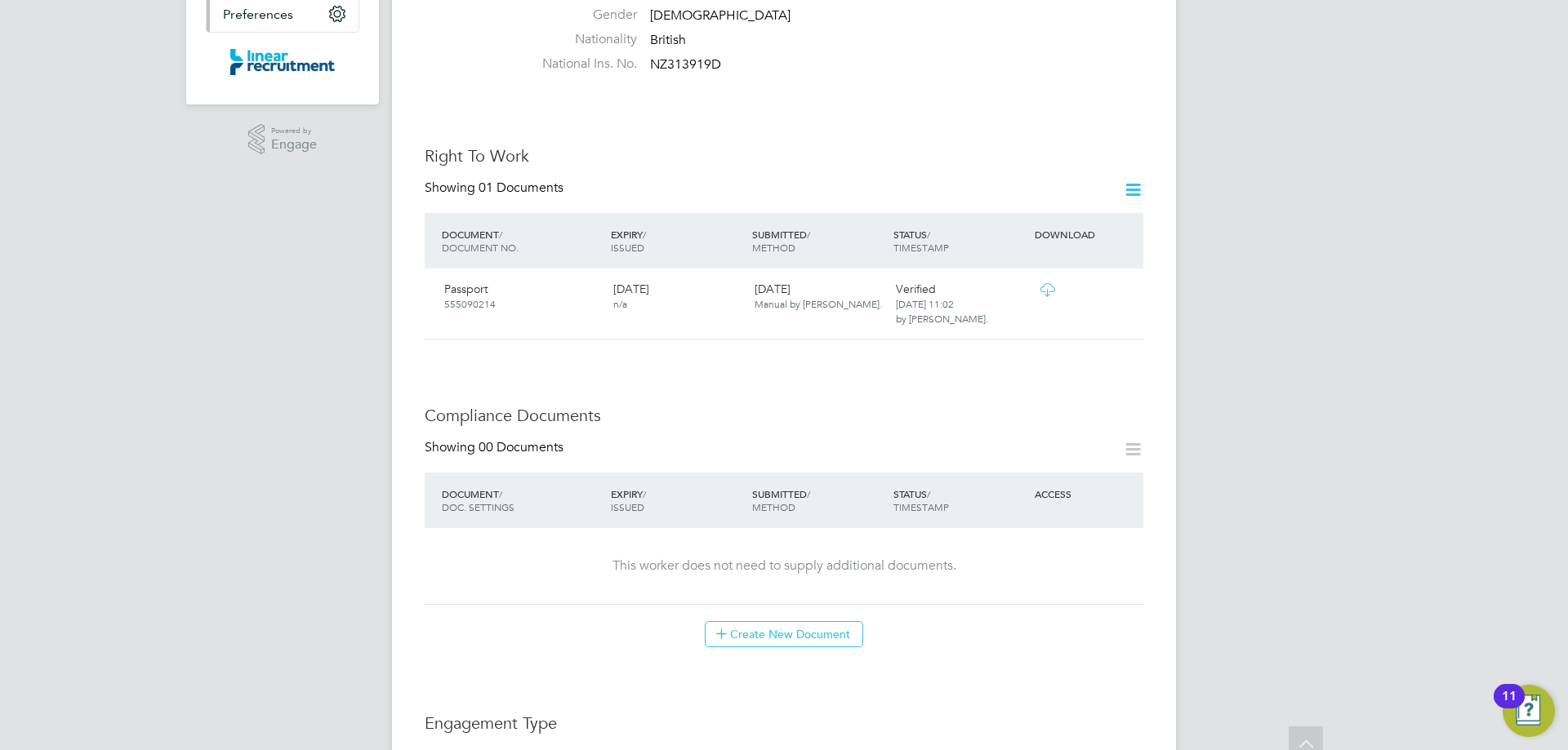
scroll to position [490, 0]
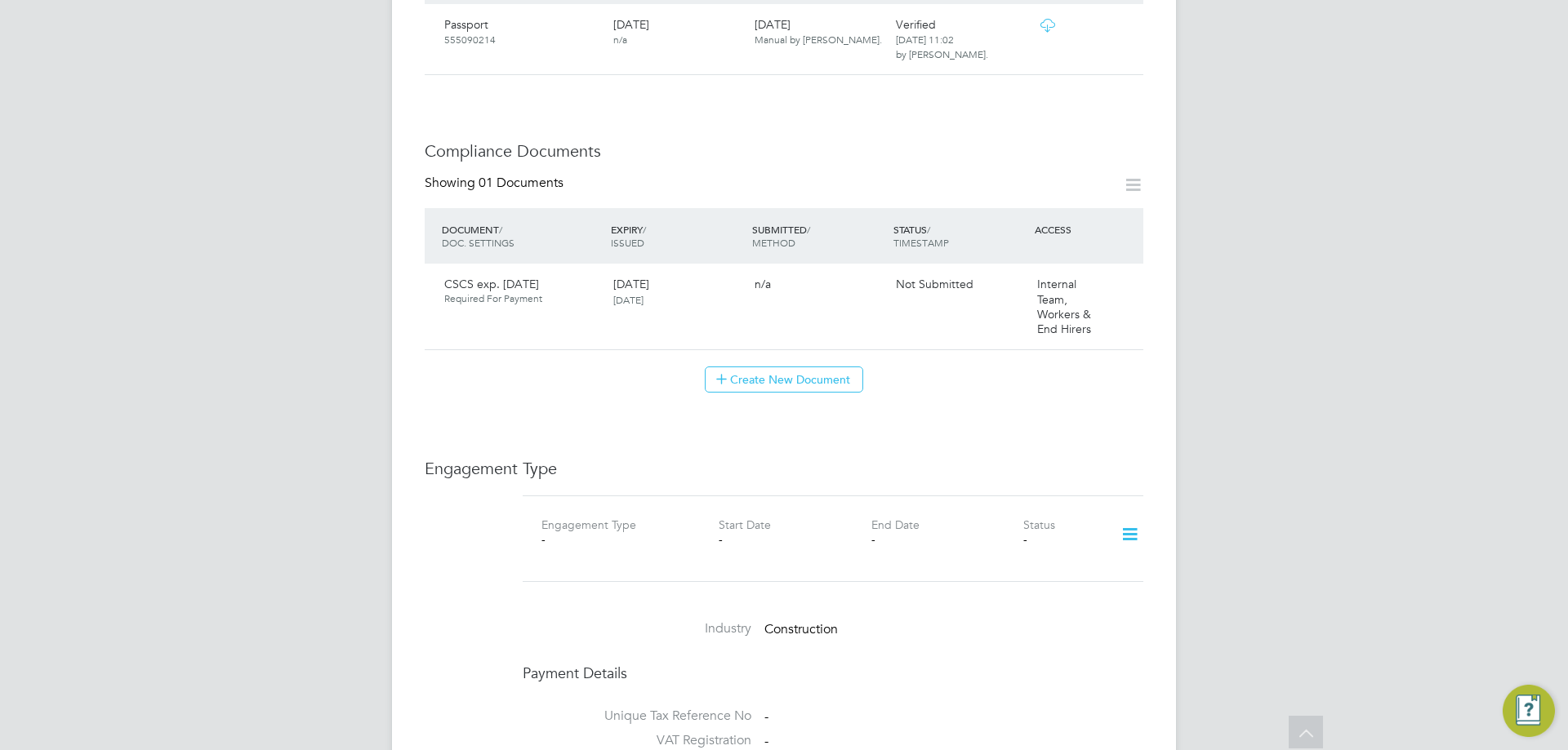
scroll to position [898, 0]
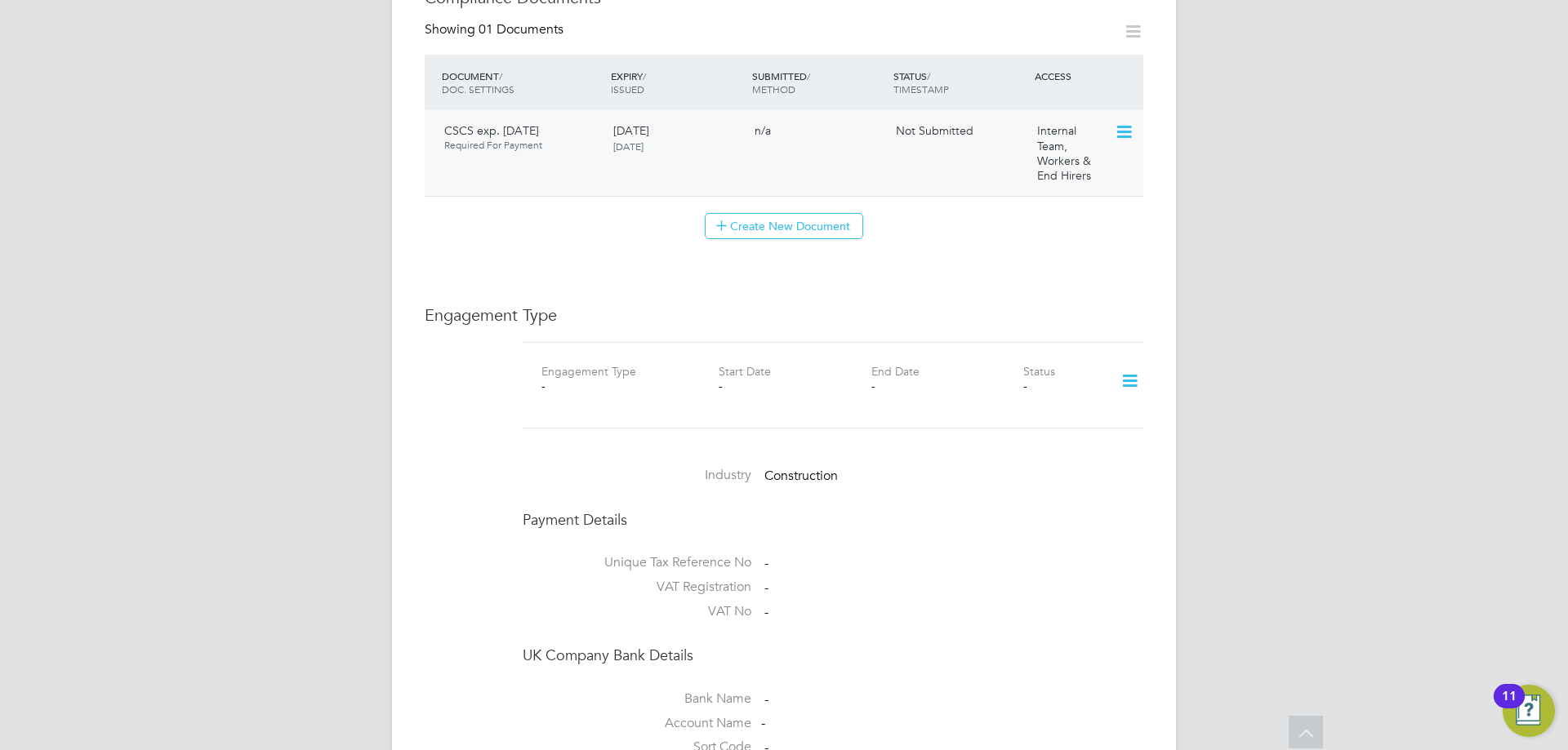
click at [1122, 122] on icon at bounding box center [1122, 132] width 16 height 19
click at [1033, 178] on li "Submit Document" at bounding box center [1071, 178] width 121 height 23
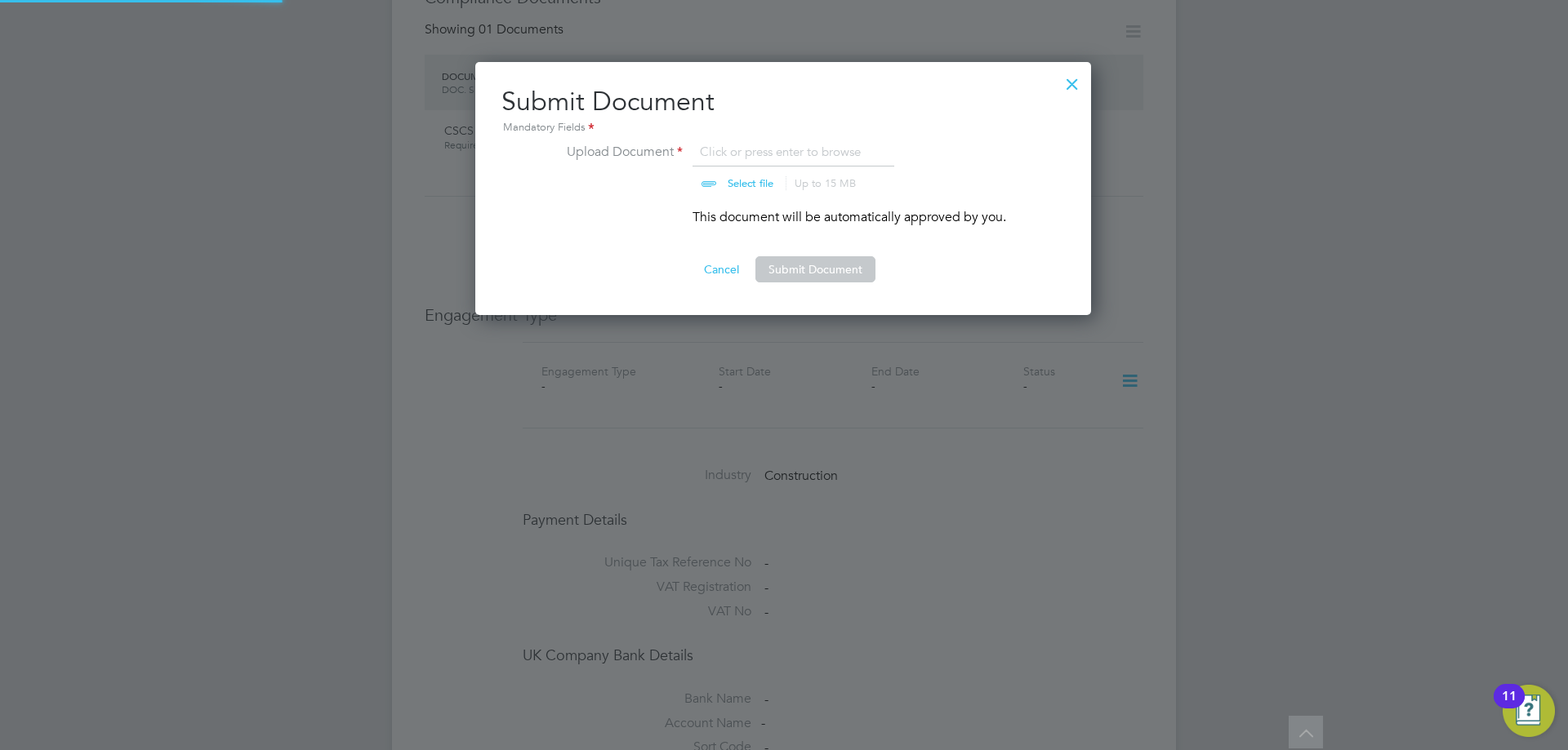
scroll to position [254, 618]
click at [780, 162] on input "file" at bounding box center [766, 167] width 256 height 49
type input "C:\fakepath\CSCS exp. [DATE].pdf"
click at [800, 268] on button "Submit Document" at bounding box center [815, 269] width 120 height 26
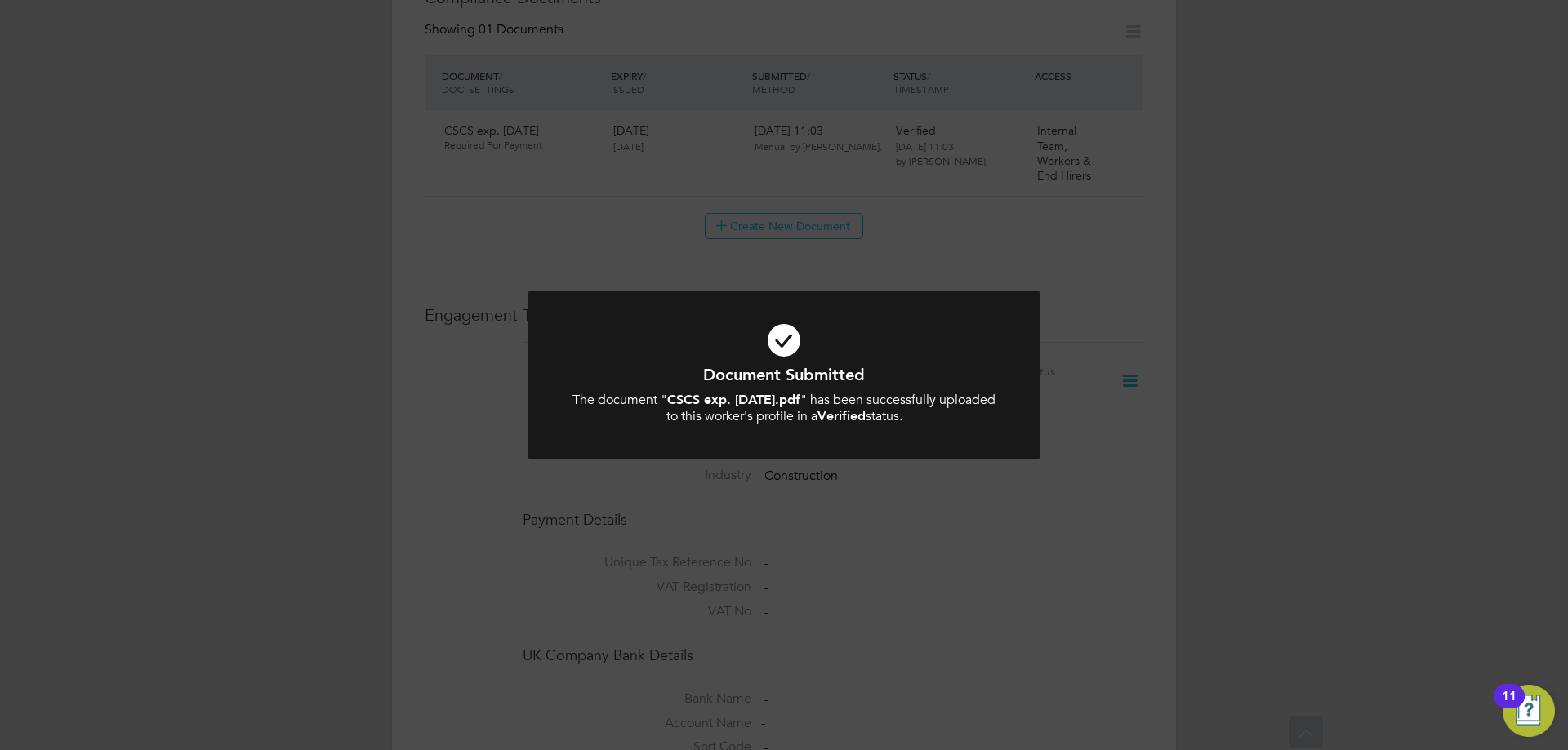
click at [835, 313] on icon at bounding box center [784, 340] width 425 height 64
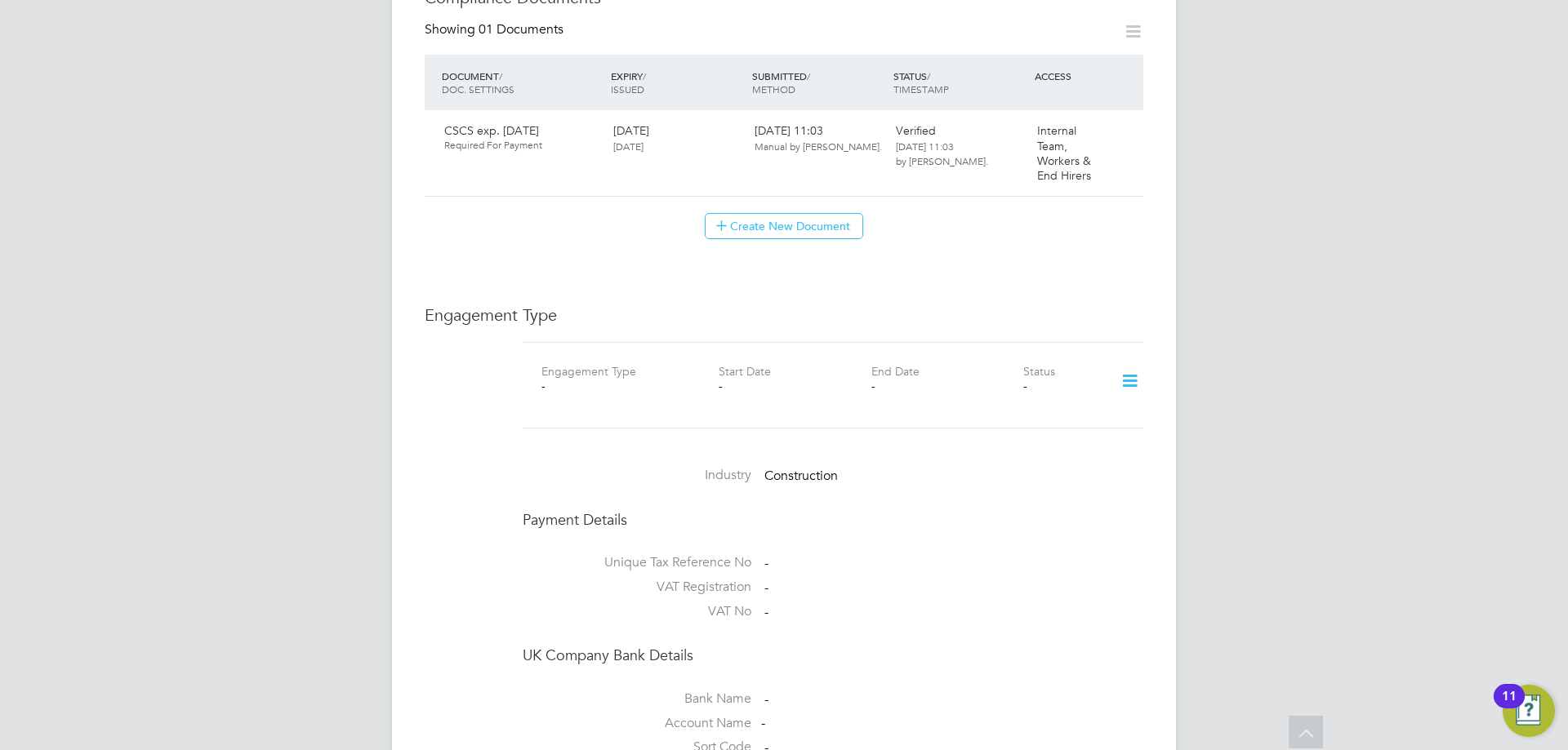
click at [831, 272] on div "Worker Details Follow LB [PERSON_NAME] m: 07877251823 Personal Details ID 72547…" at bounding box center [784, 158] width 718 height 1968
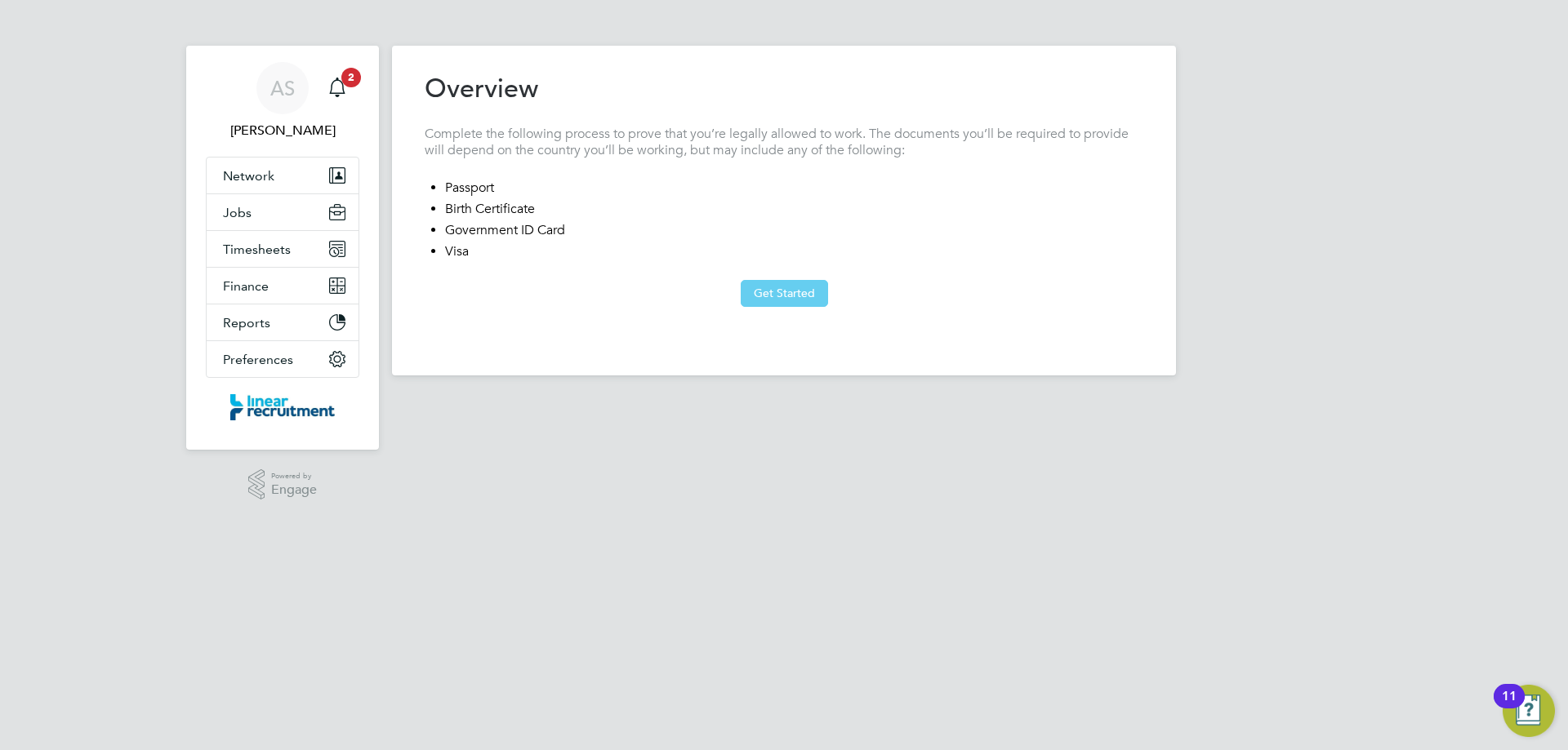
click at [766, 296] on button "Get Started" at bounding box center [784, 292] width 87 height 26
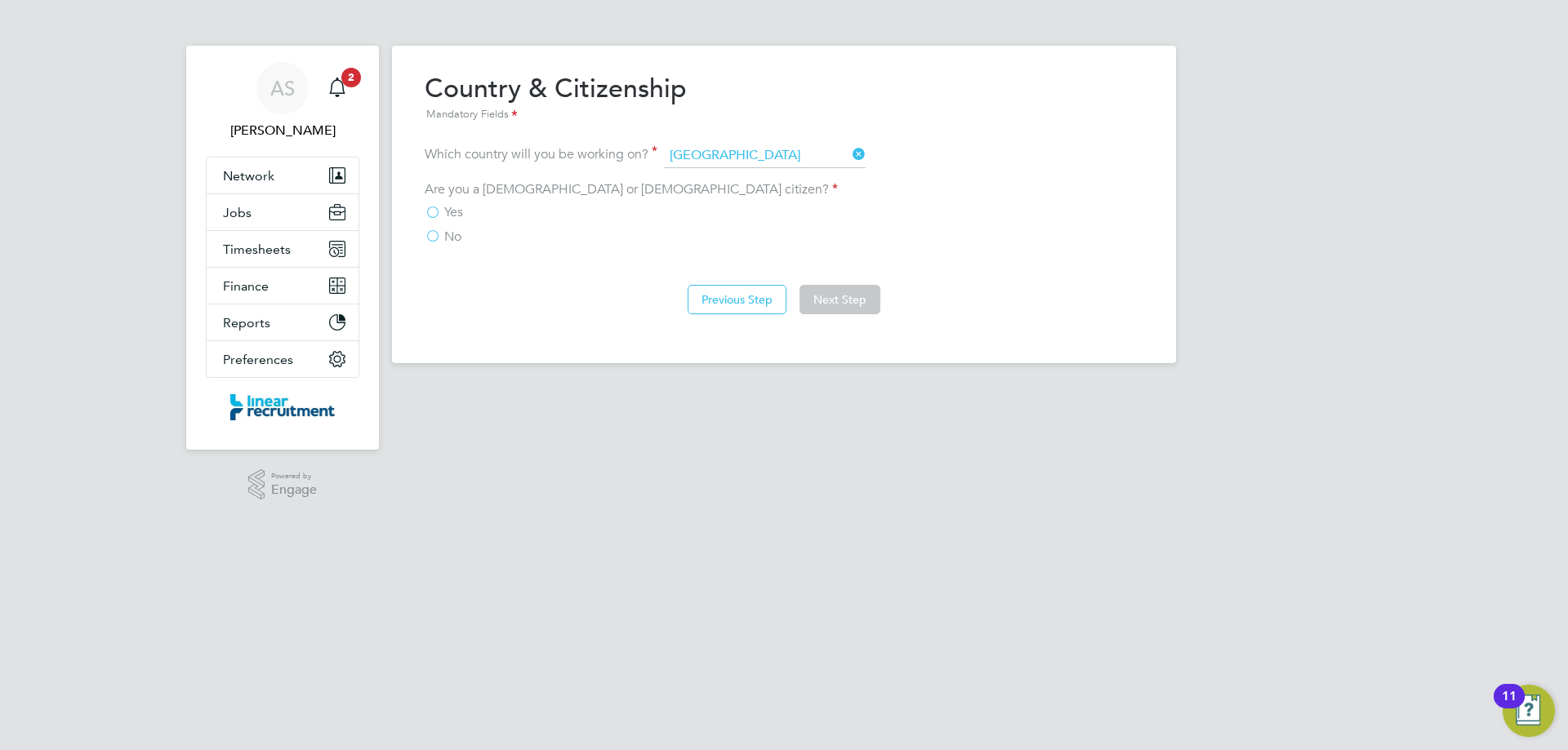
click at [456, 218] on span "Yes" at bounding box center [453, 212] width 18 height 16
click at [0, 0] on input "Yes" at bounding box center [0, 0] width 0 height 0
click at [697, 303] on button "Previous Step" at bounding box center [737, 299] width 99 height 29
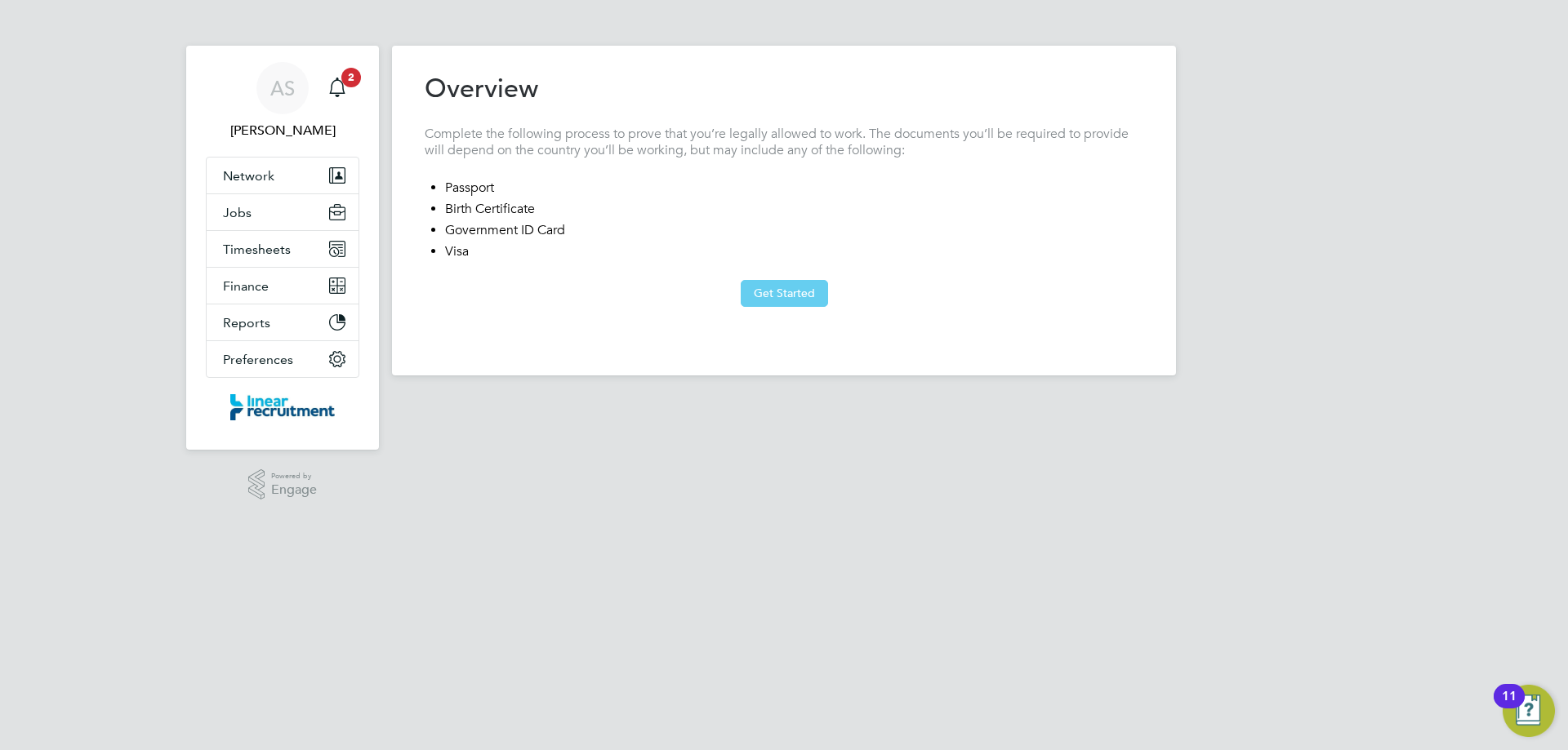
click at [773, 280] on button "Get Started" at bounding box center [784, 292] width 87 height 26
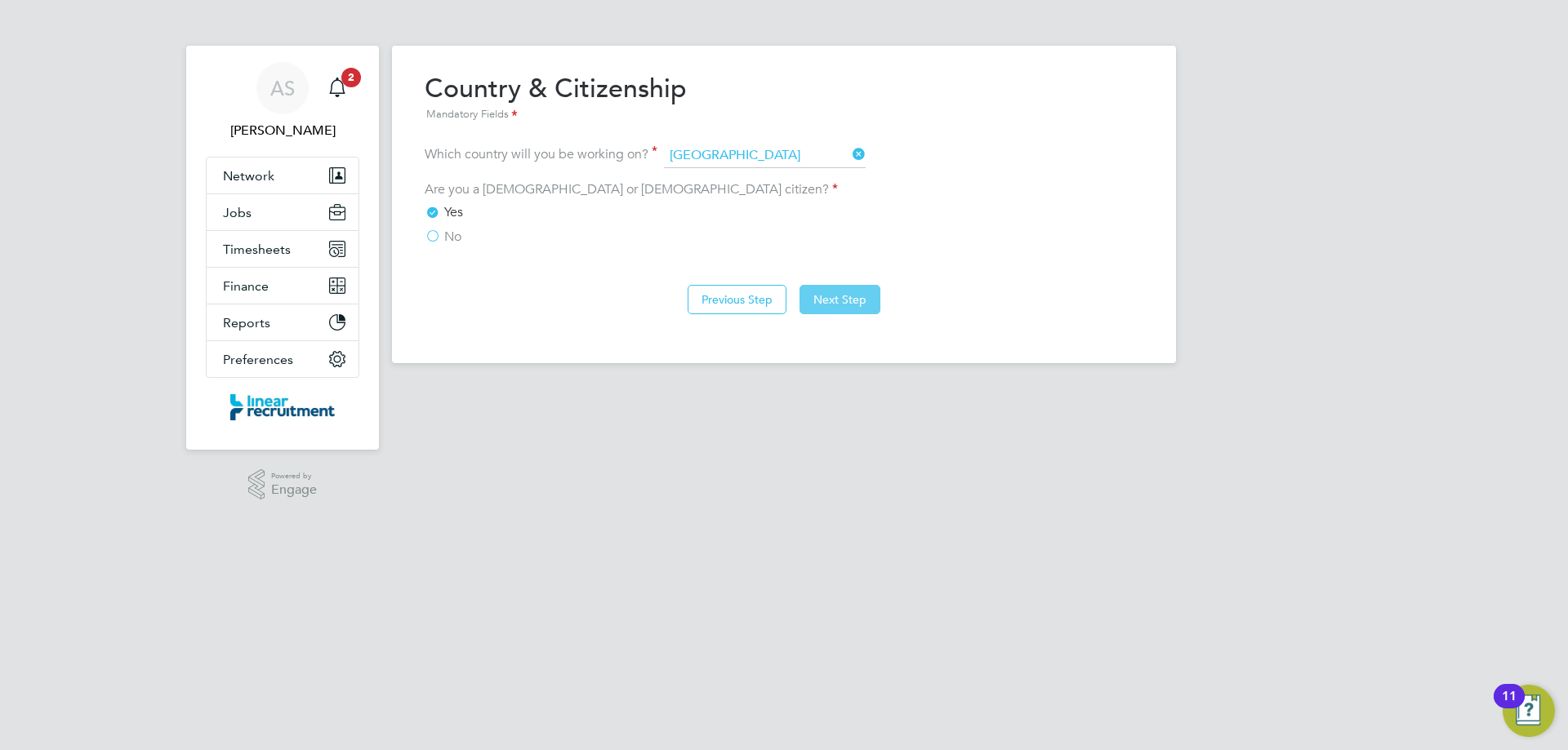
click at [870, 310] on button "Next Step" at bounding box center [840, 299] width 80 height 29
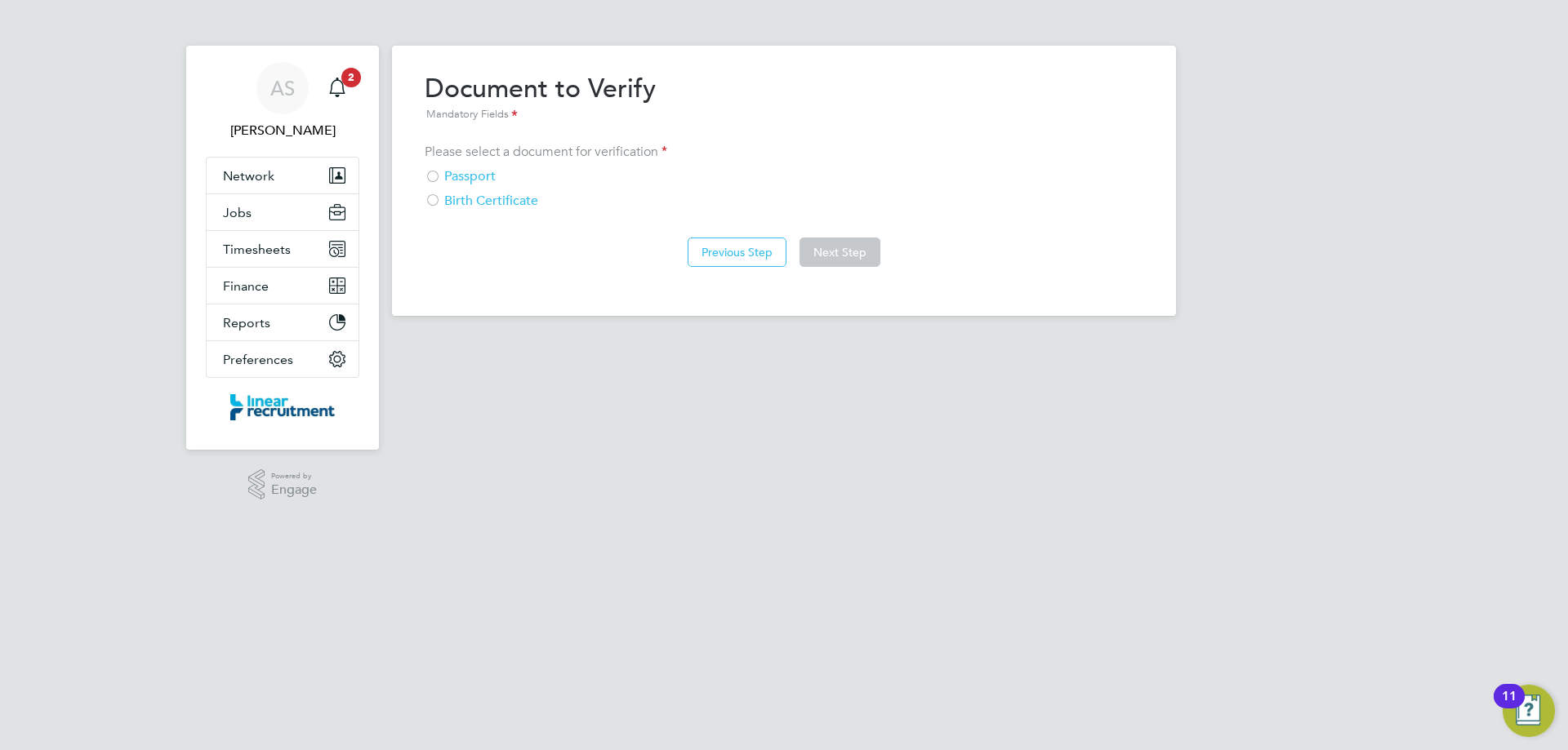
click at [489, 175] on div "Passport" at bounding box center [784, 177] width 718 height 17
click at [833, 251] on button "Next Step" at bounding box center [840, 252] width 80 height 29
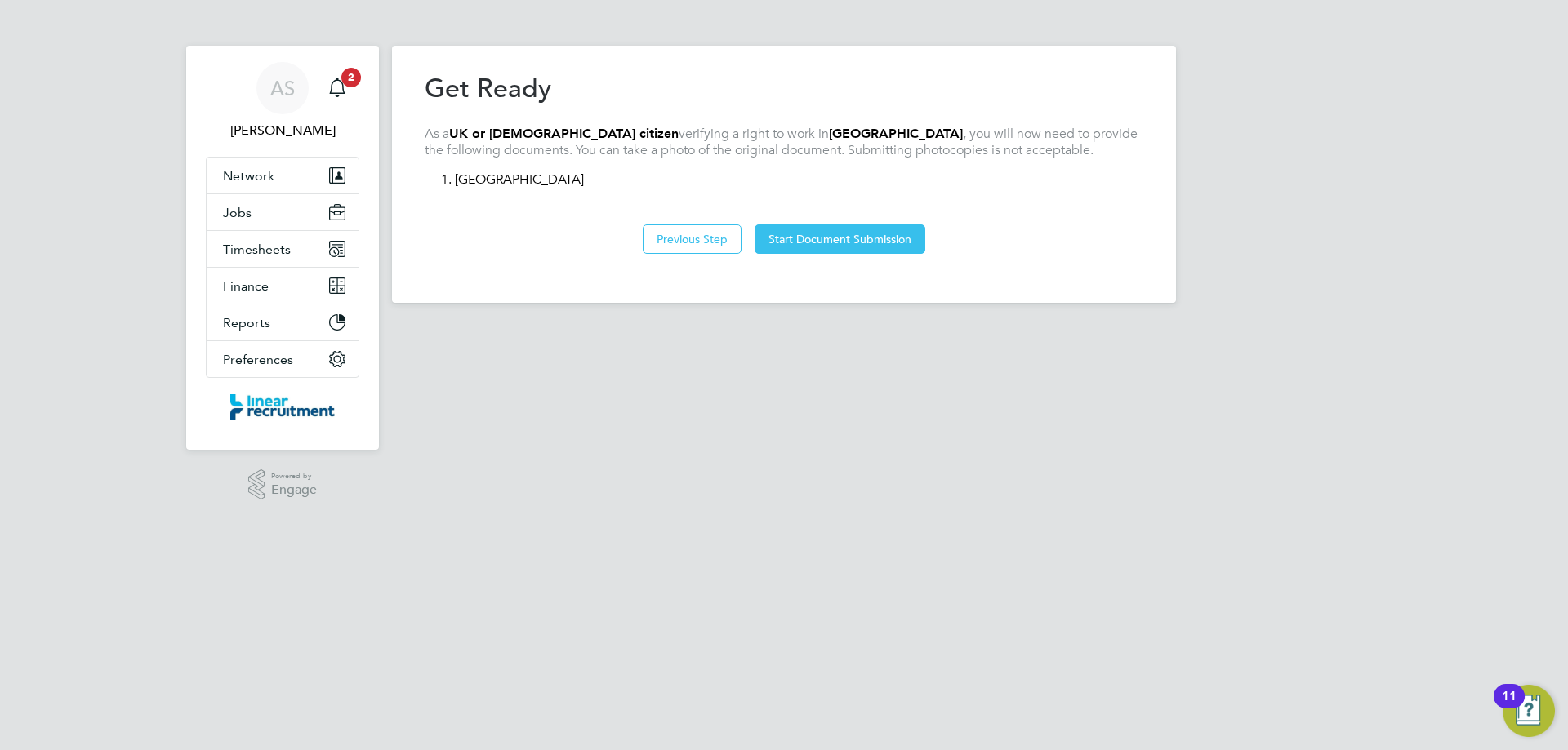
click at [833, 251] on button "Start Document Submission" at bounding box center [840, 239] width 171 height 29
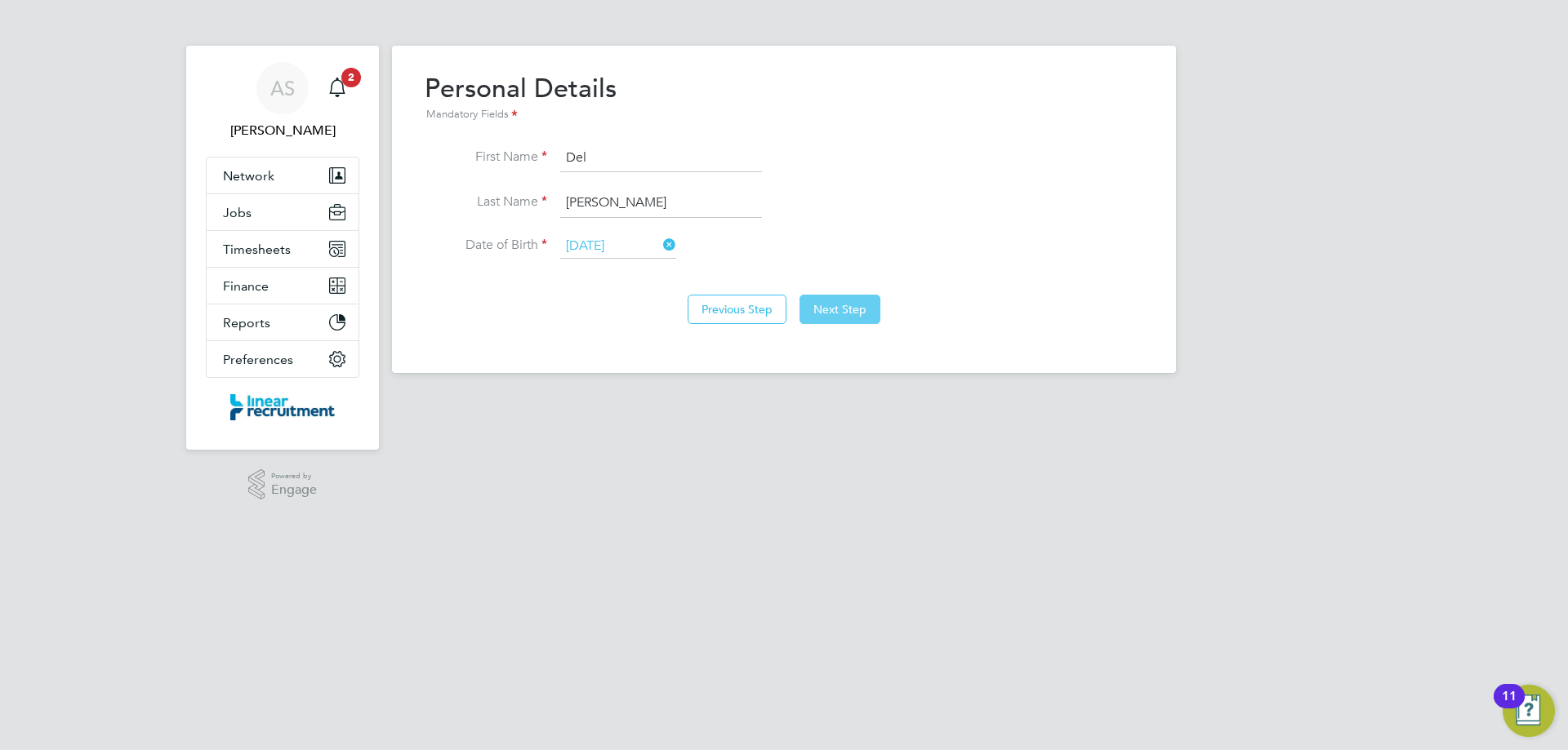
click at [839, 308] on button "Next Step" at bounding box center [840, 309] width 80 height 29
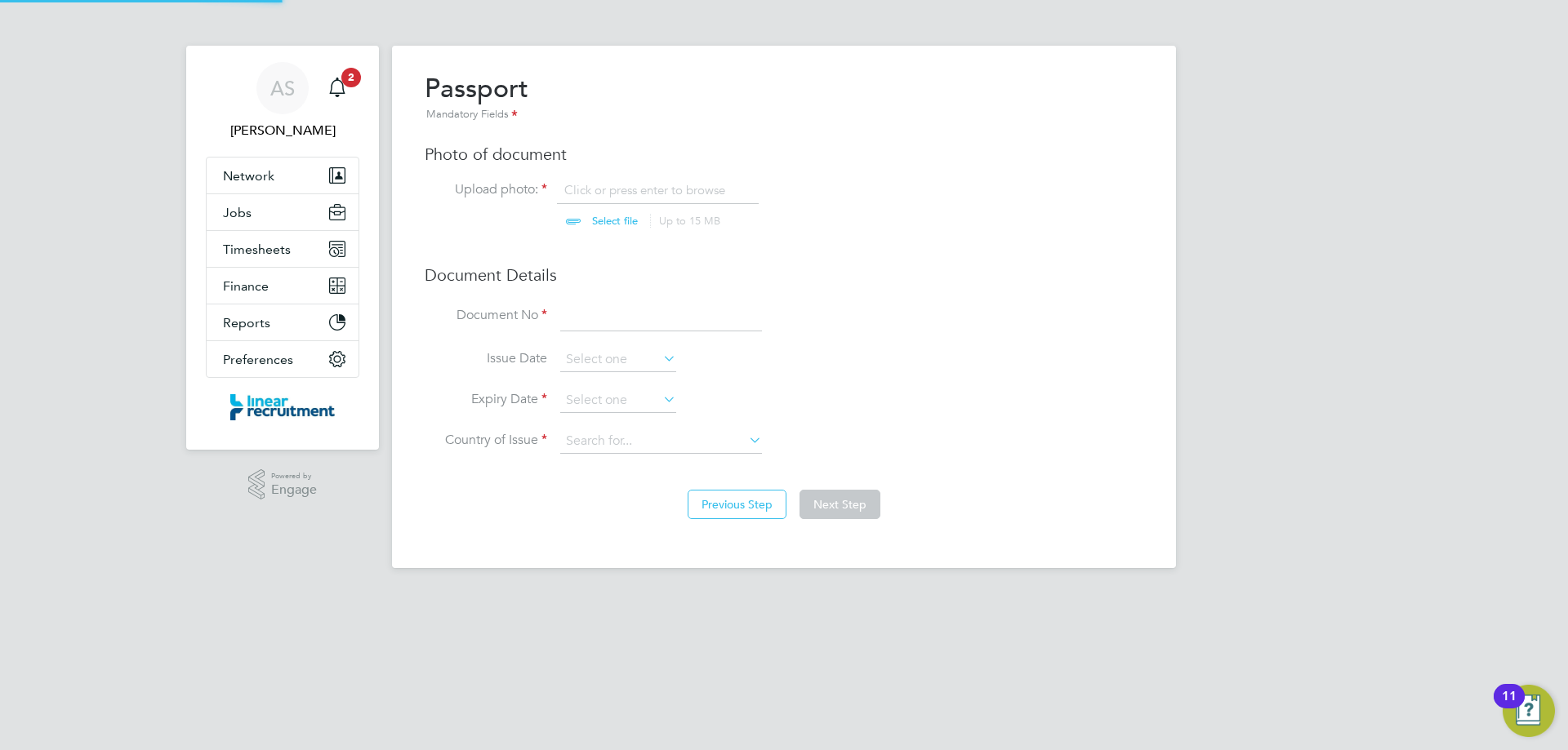
scroll to position [22, 203]
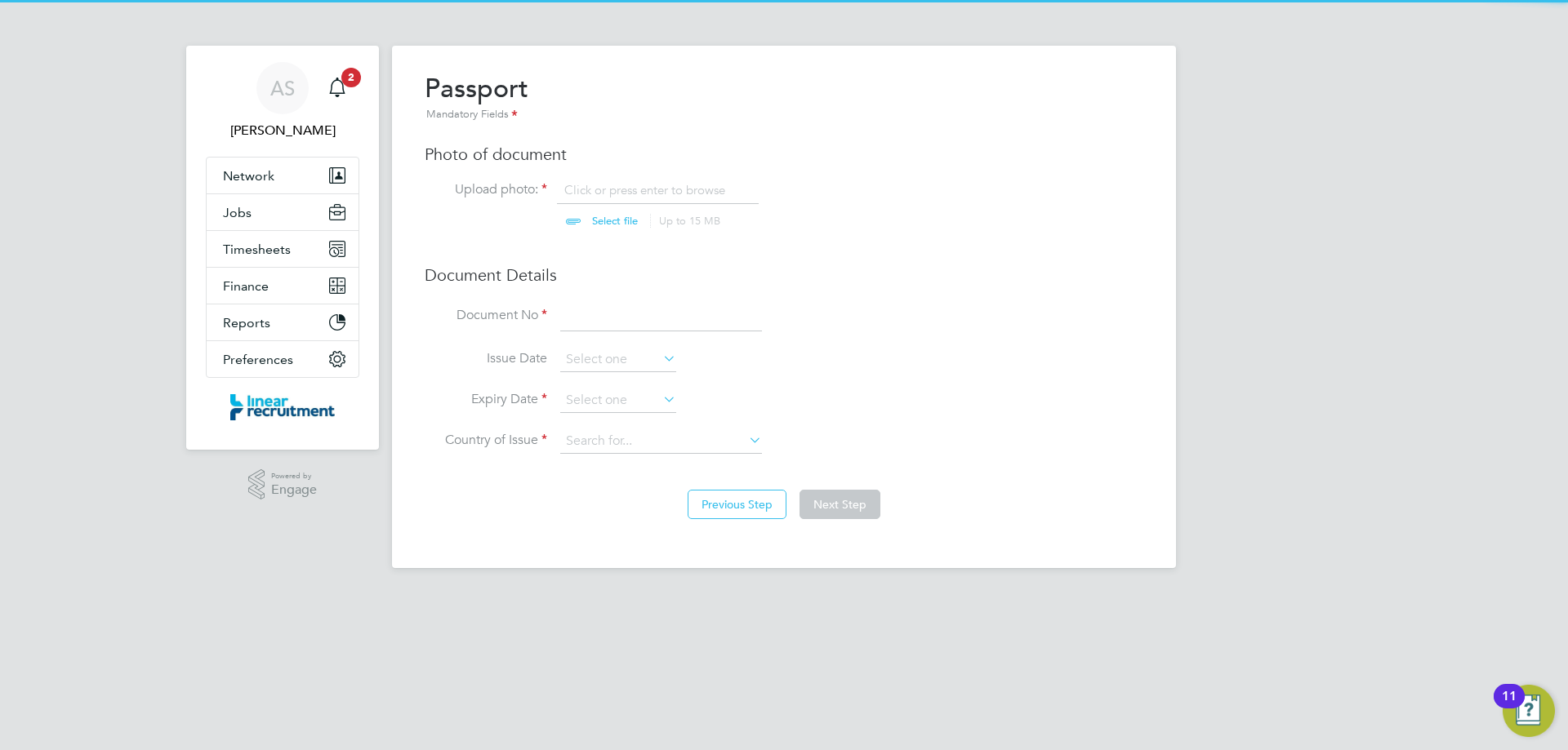
click at [639, 195] on input "file" at bounding box center [630, 206] width 256 height 49
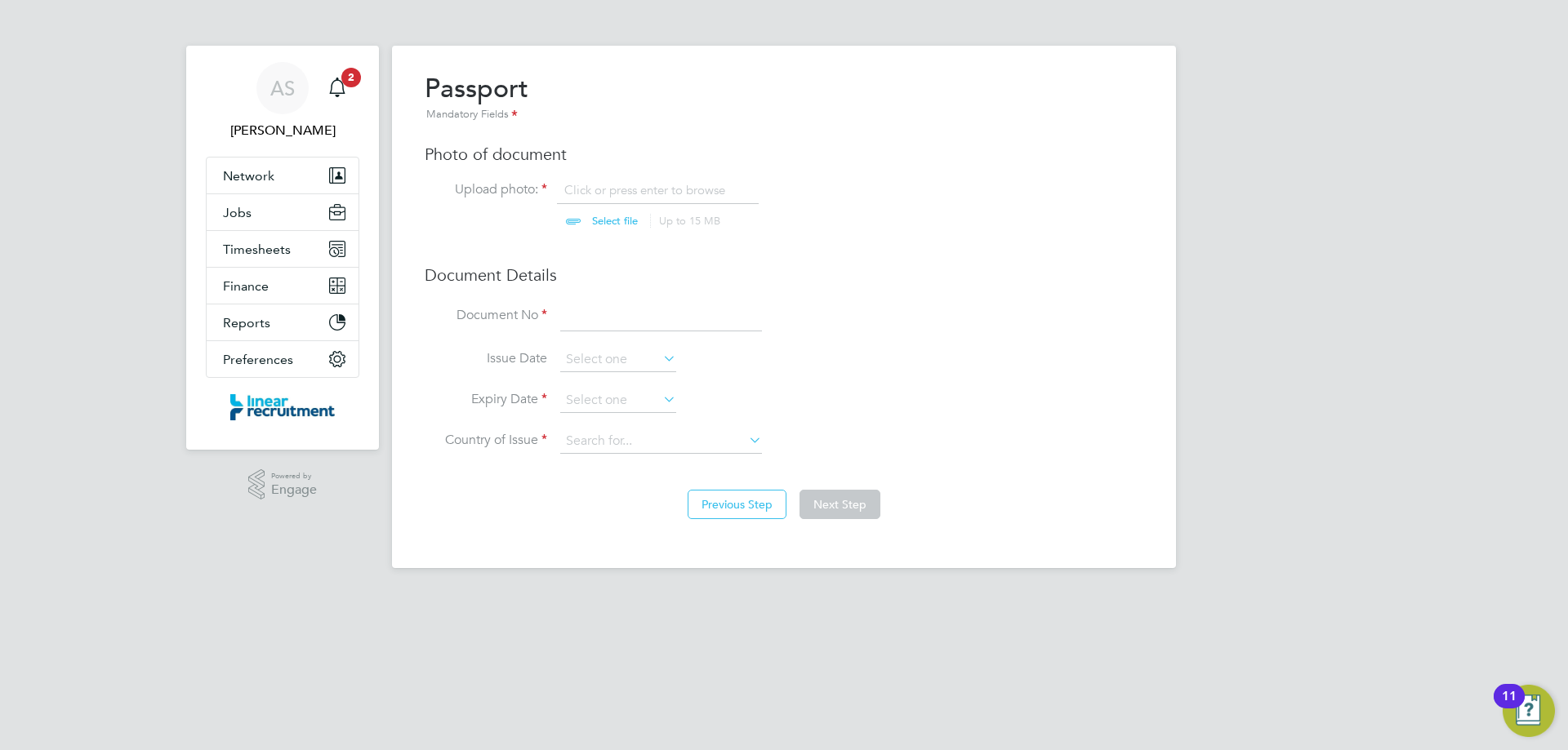
type input "C:\fakepath\Passport.jpg"
drag, startPoint x: 609, startPoint y: 311, endPoint x: 705, endPoint y: 314, distance: 96.0
click at [609, 311] on input at bounding box center [660, 317] width 202 height 29
type input "129214293"
click at [660, 406] on icon at bounding box center [660, 399] width 0 height 23
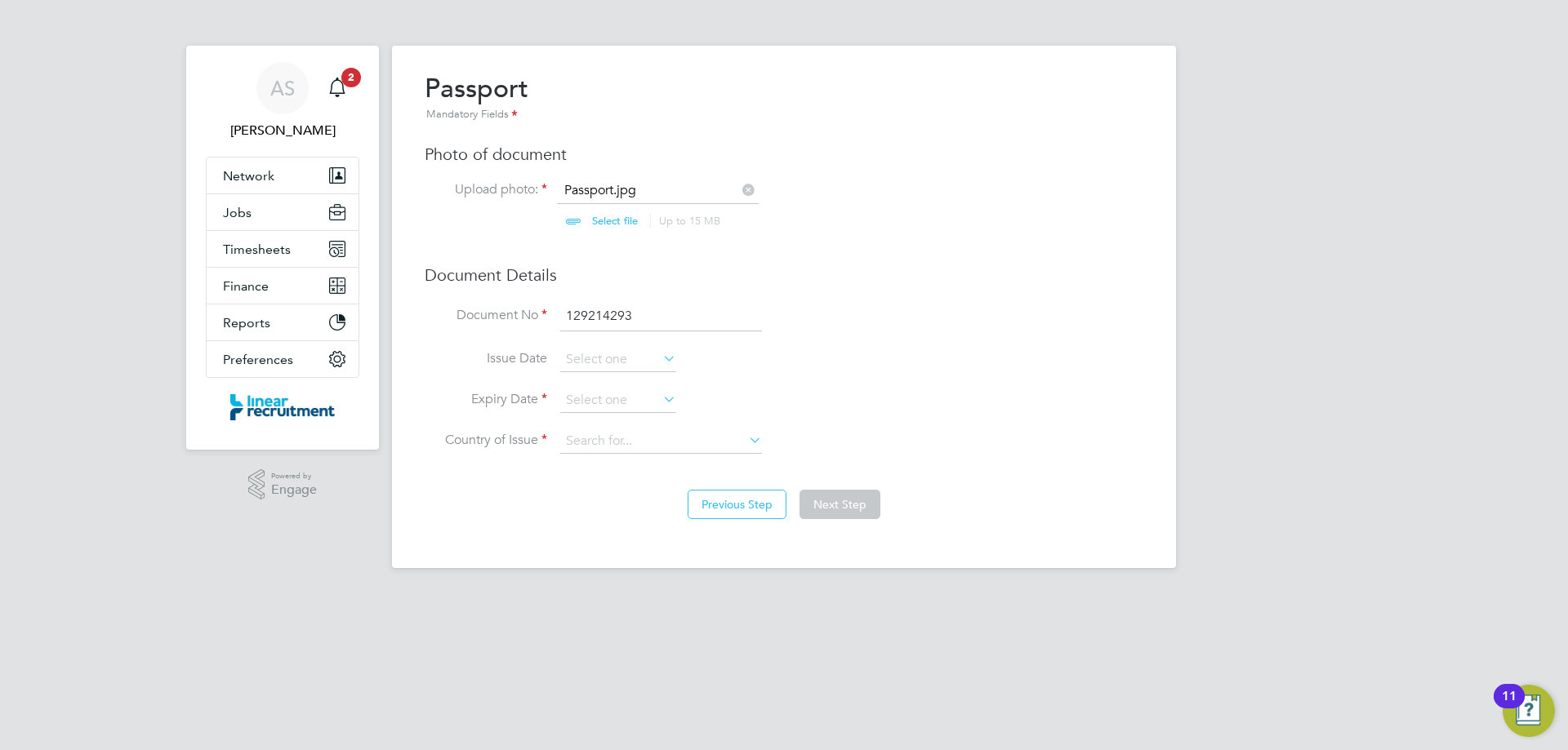
scroll to position [601, 0]
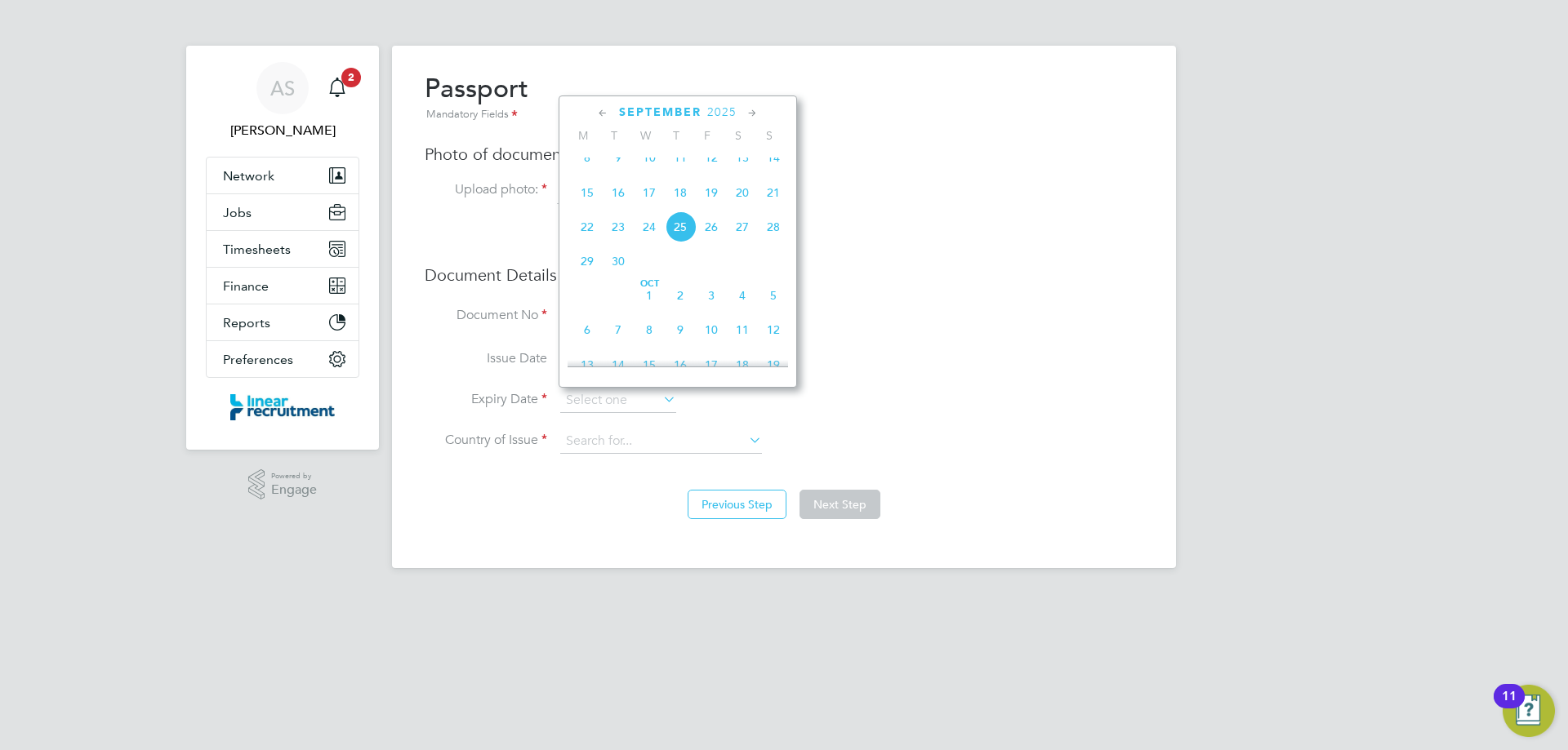
click at [727, 113] on span "2025" at bounding box center [722, 112] width 29 height 14
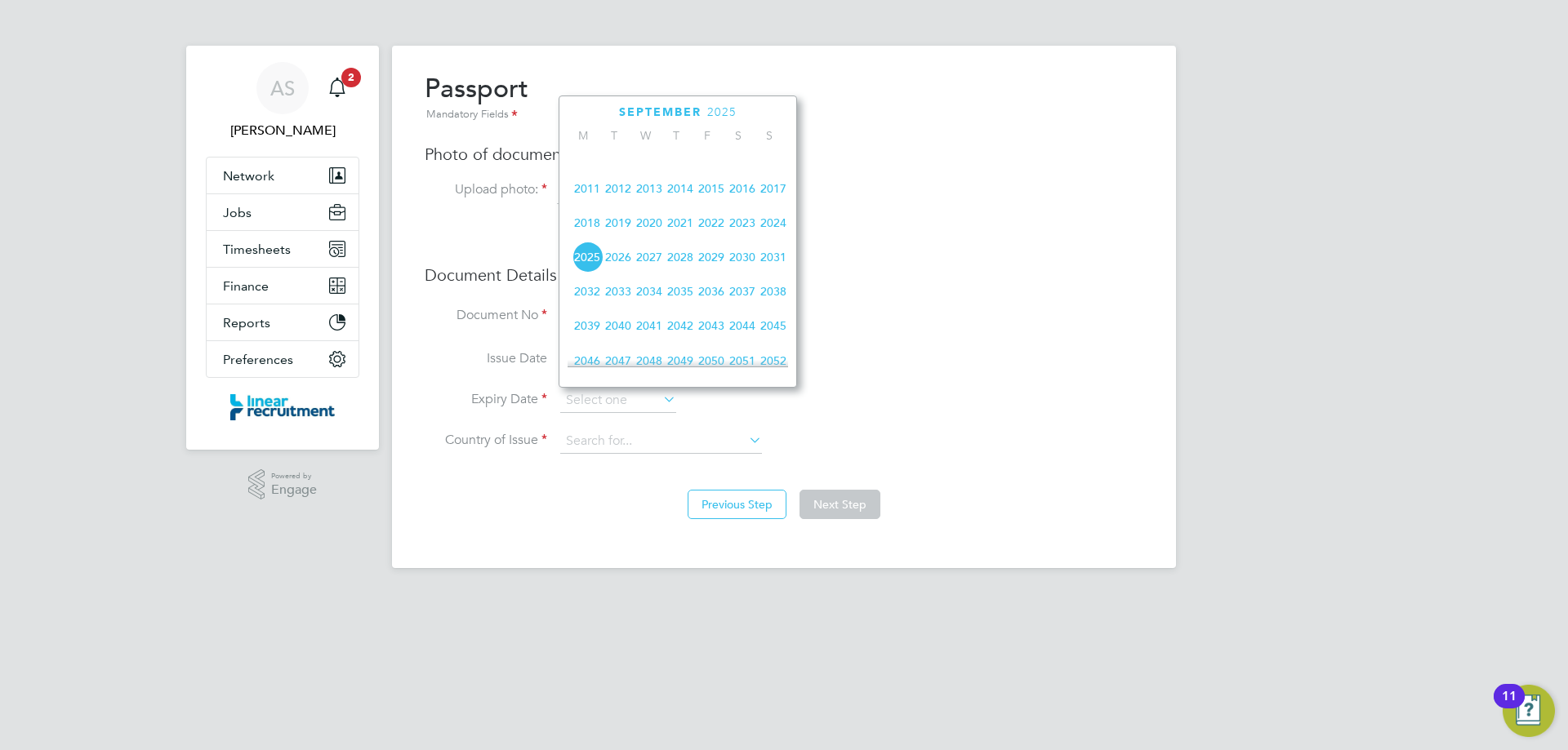
click at [712, 237] on span "2022" at bounding box center [711, 222] width 31 height 31
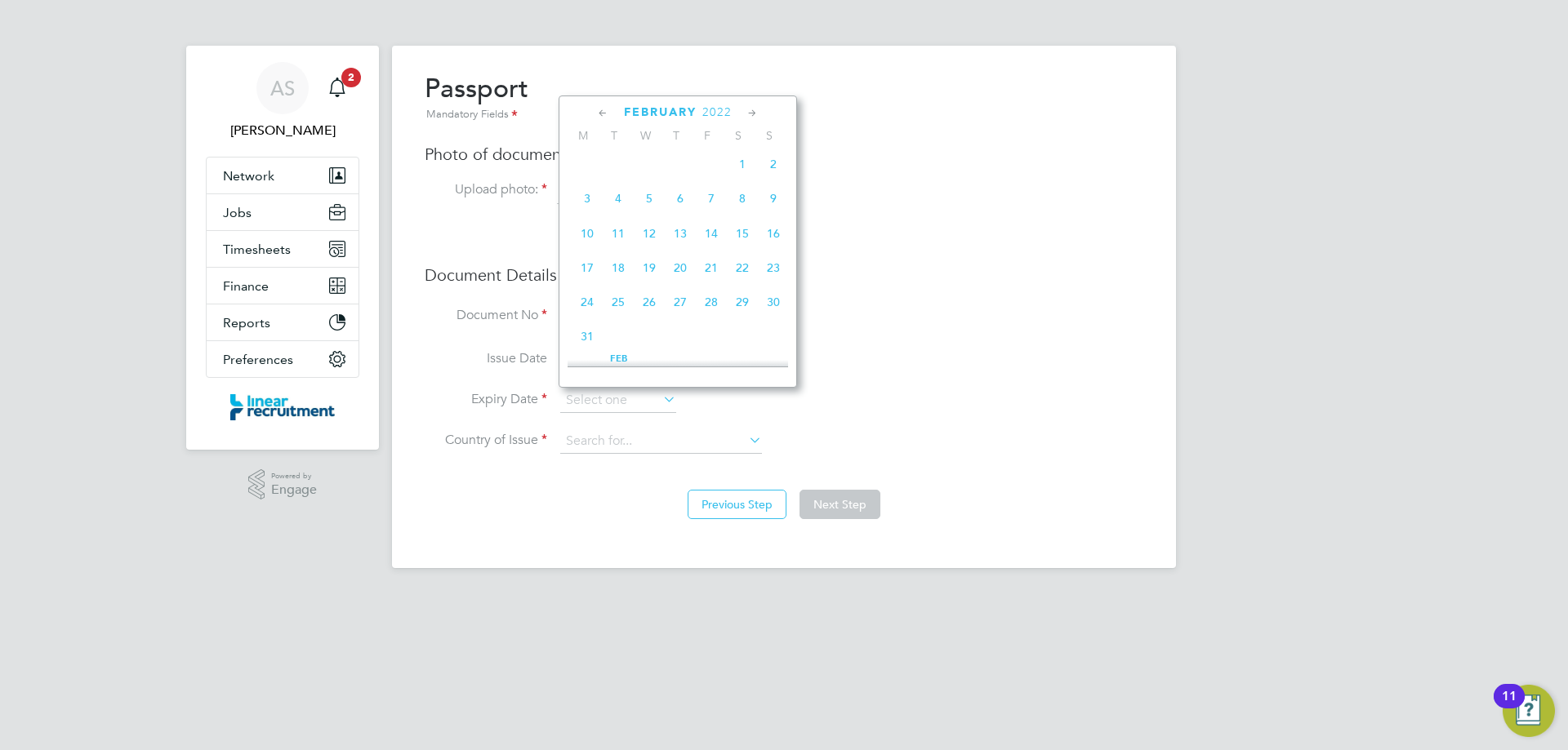
scroll to position [336, 0]
click at [657, 226] on span "2" at bounding box center [649, 215] width 31 height 31
type input "[DATE]"
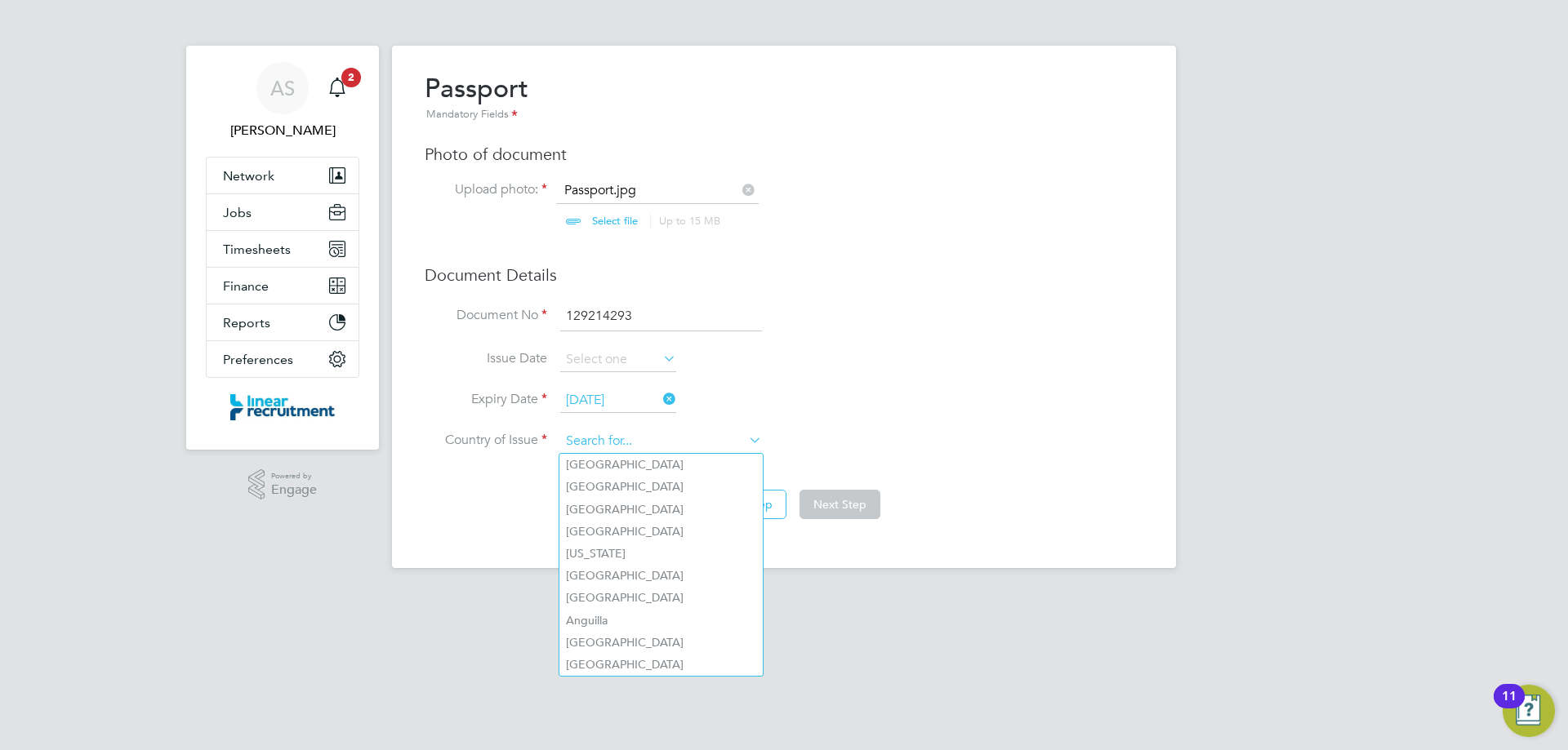
click at [641, 432] on input at bounding box center [660, 442] width 202 height 24
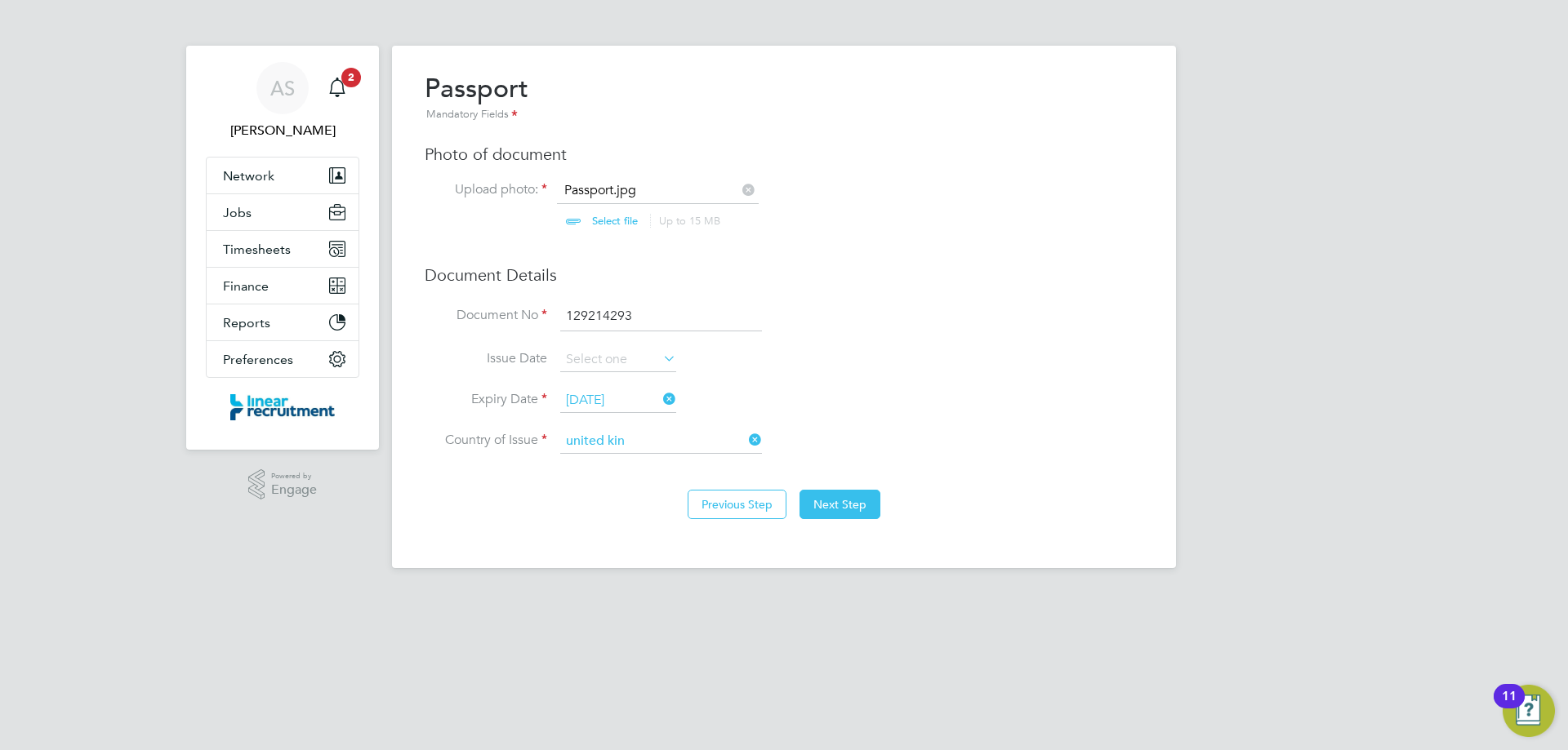
click at [596, 467] on b "United" at bounding box center [583, 465] width 36 height 14
type input "[GEOGRAPHIC_DATA]"
click at [846, 496] on button "Next Step" at bounding box center [840, 504] width 80 height 29
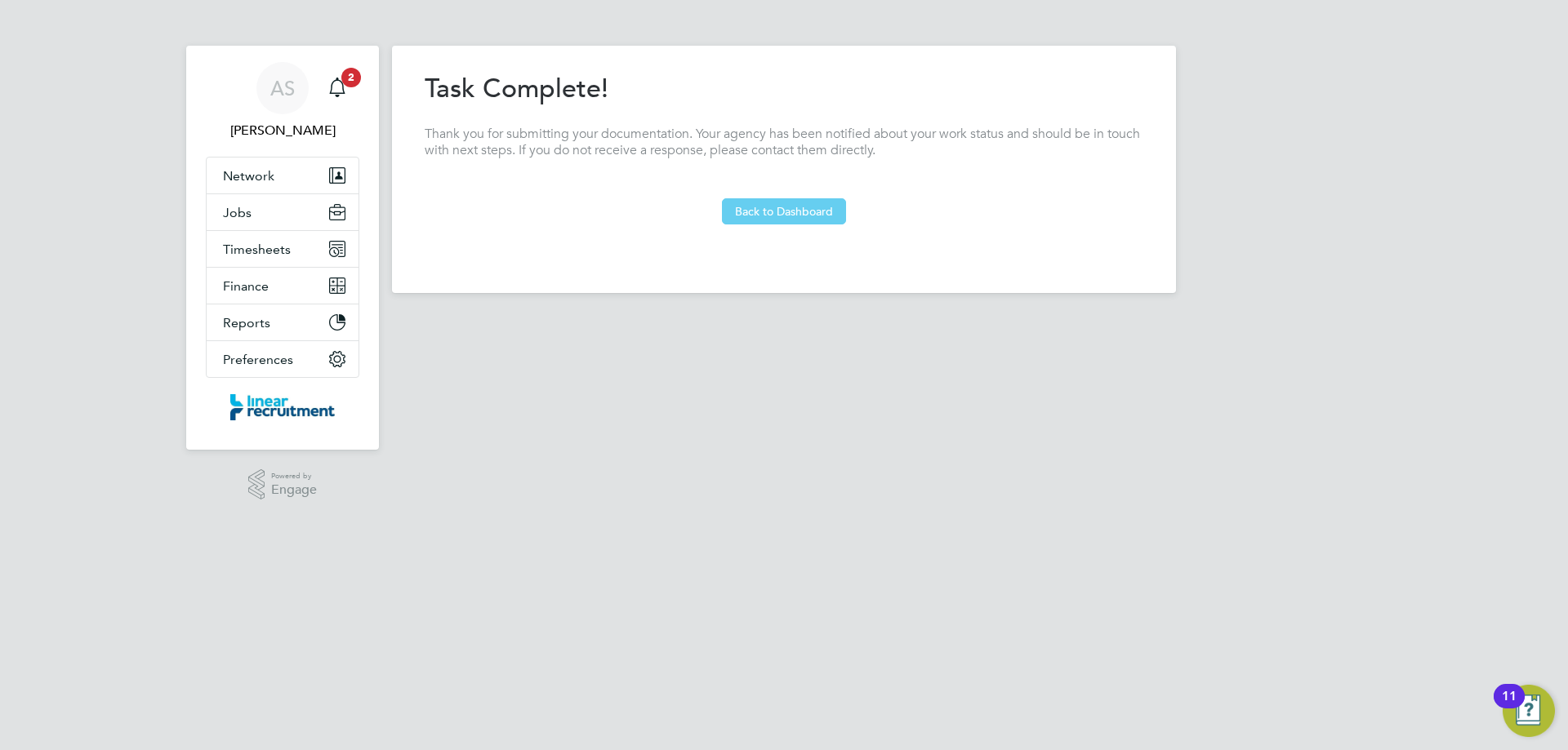
click at [768, 209] on button "Back to Dashboard" at bounding box center [784, 211] width 124 height 26
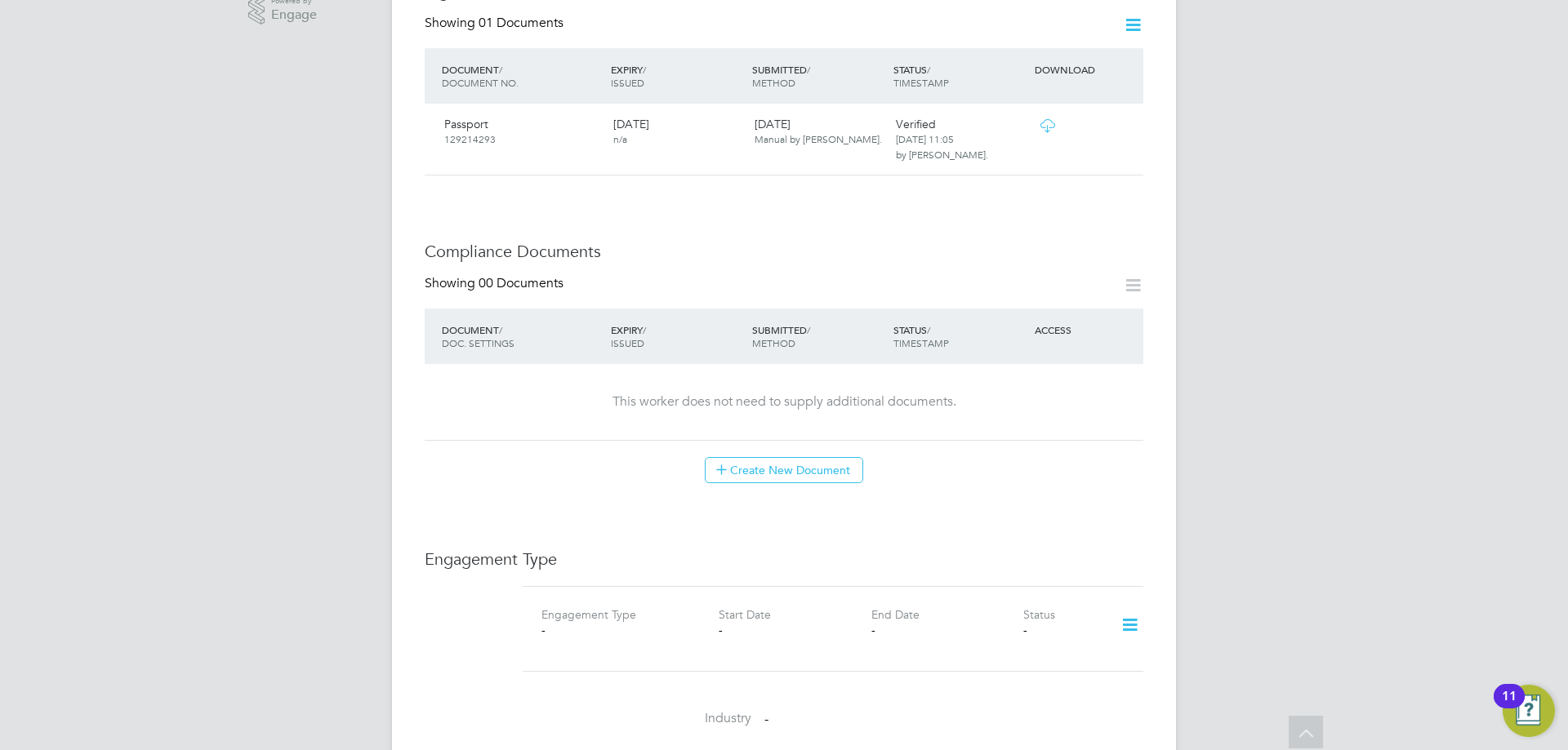
scroll to position [735, 0]
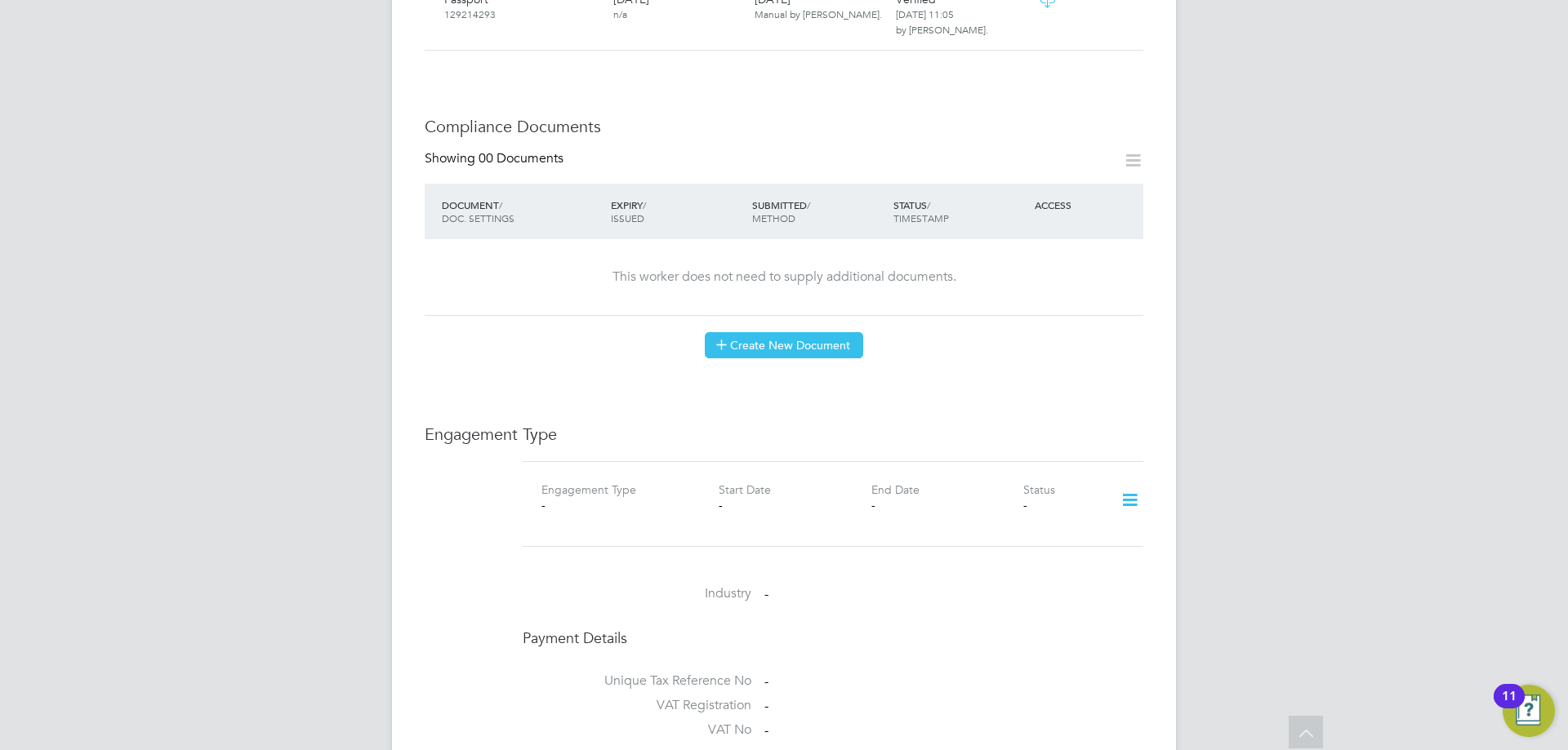
click at [773, 333] on button "Create New Document" at bounding box center [784, 345] width 158 height 26
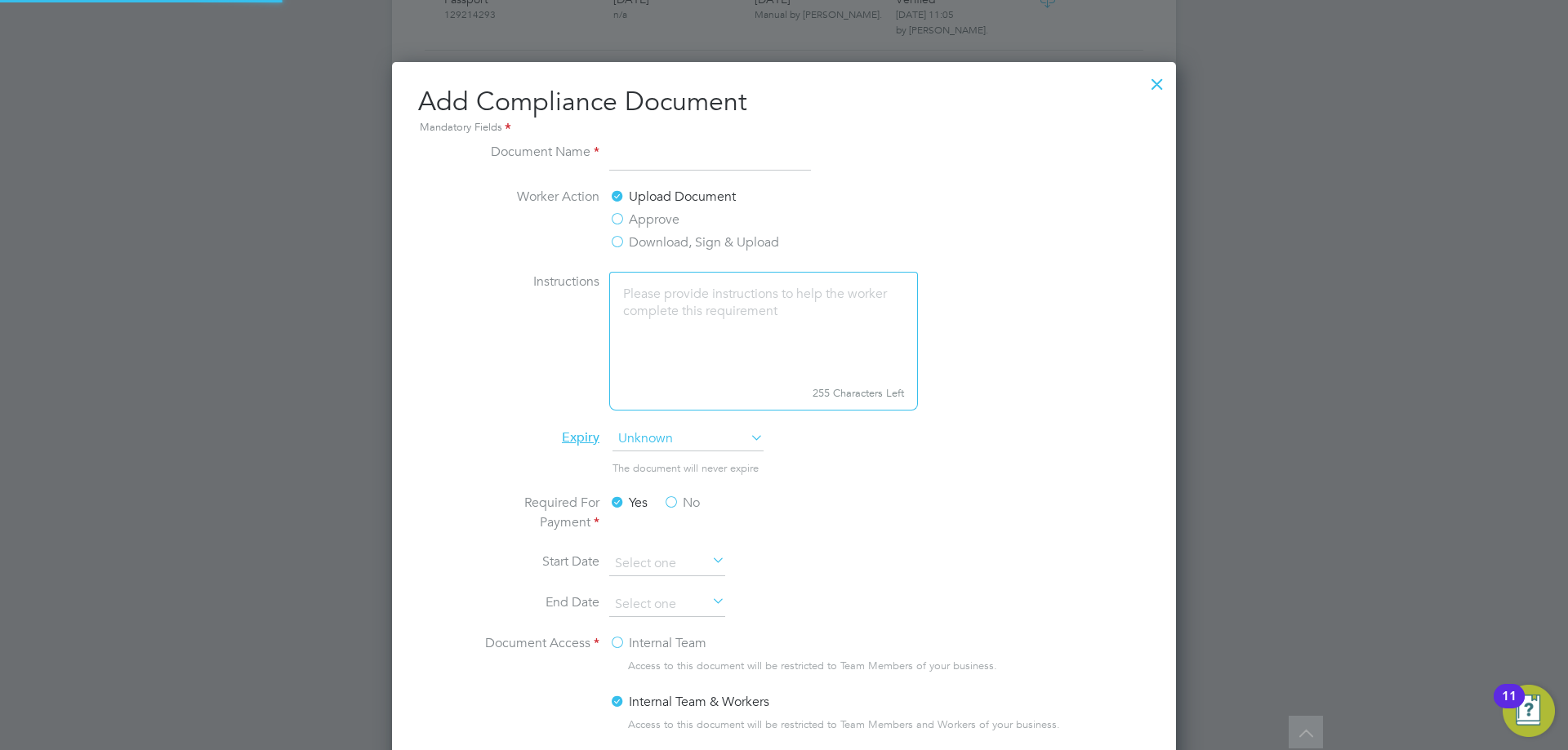
scroll to position [857, 784]
click at [730, 157] on input at bounding box center [710, 157] width 202 height 29
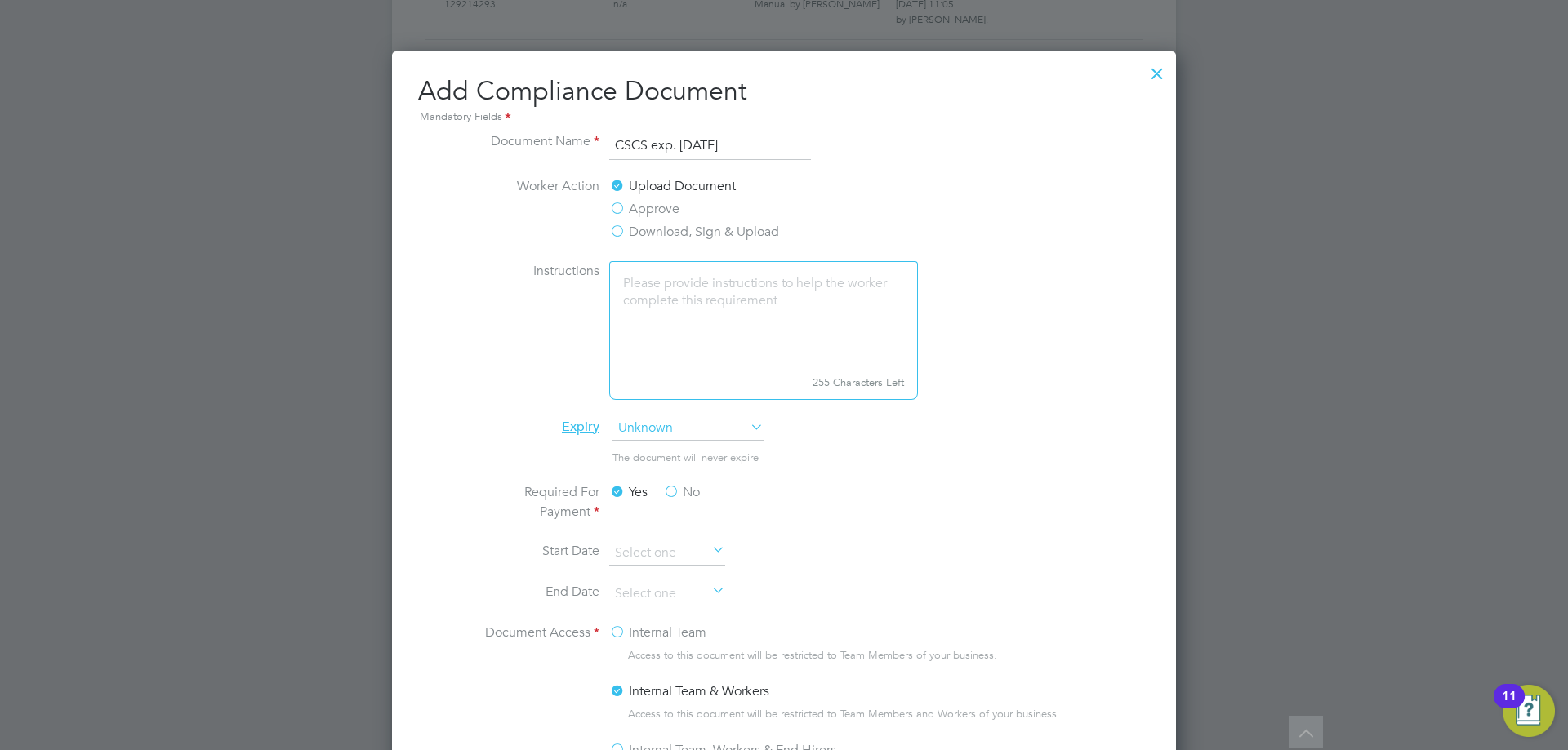
scroll to position [980, 0]
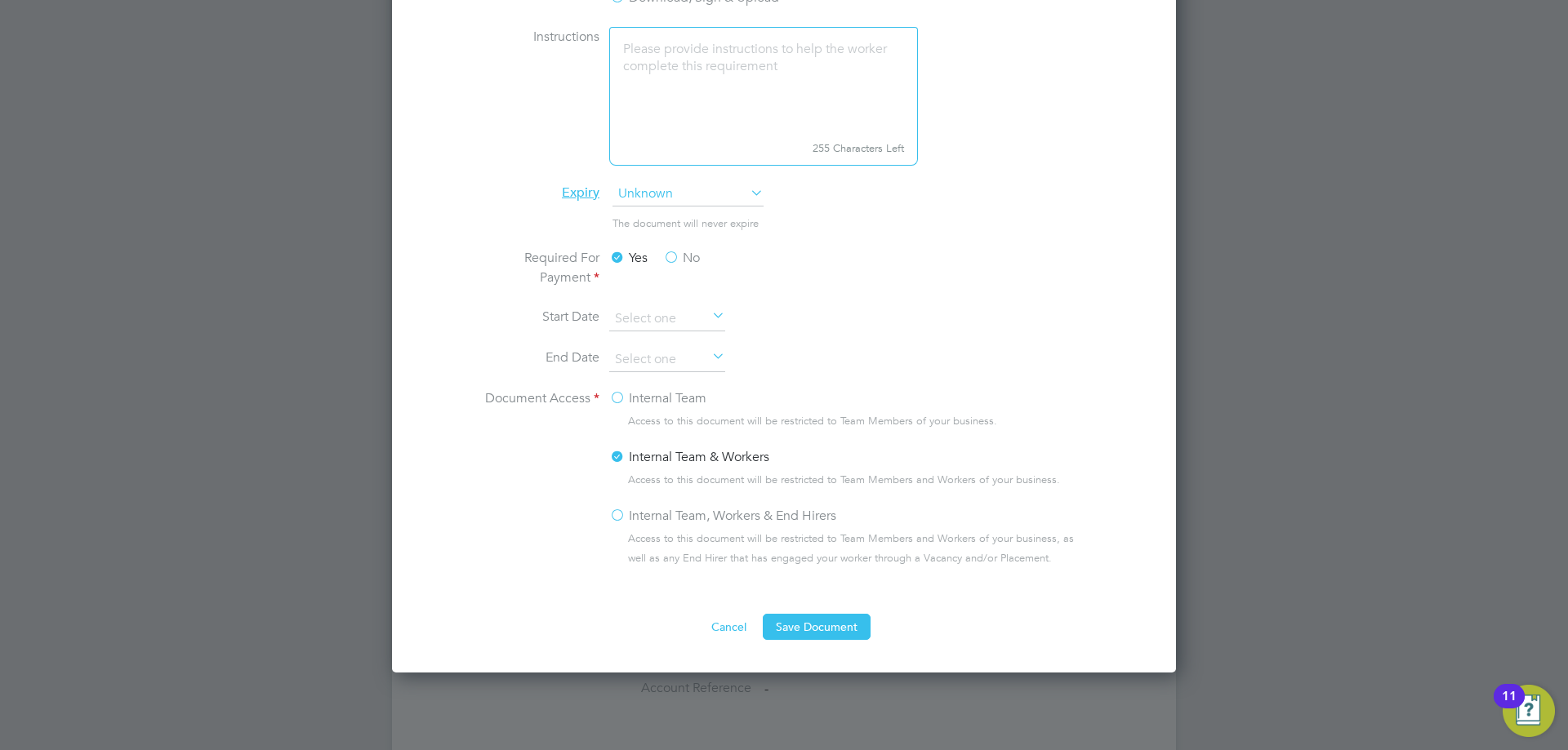
type input "CSCS exp. [DATE]"
click at [701, 517] on label "Internal Team, Workers & End Hirers" at bounding box center [722, 515] width 227 height 19
click at [0, 0] on input "Internal Team, Workers & End Hirers" at bounding box center [0, 0] width 0 height 0
click at [634, 372] on input at bounding box center [667, 359] width 116 height 24
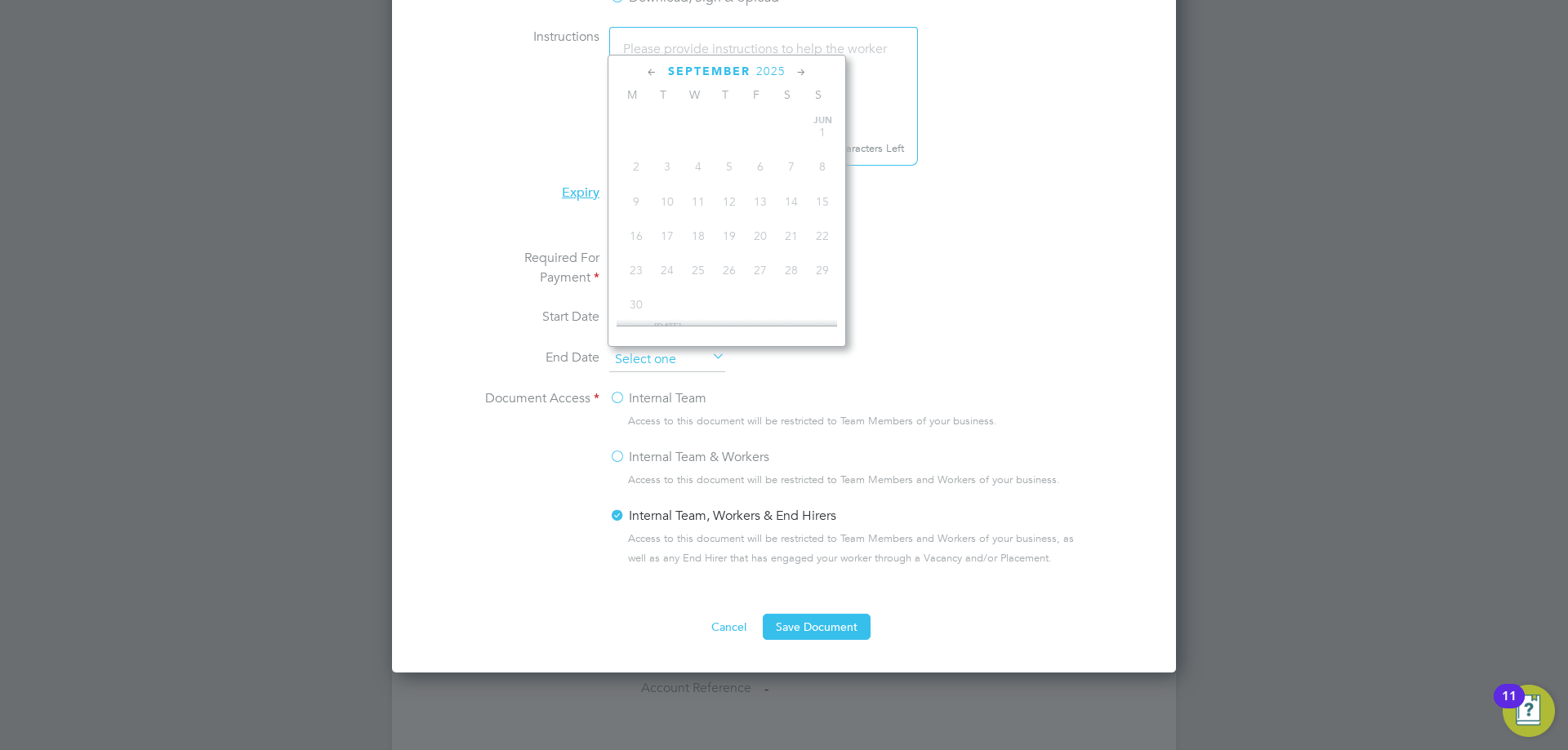
scroll to position [601, 0]
click at [770, 68] on span "2025" at bounding box center [770, 71] width 29 height 14
click at [790, 224] on span "2030" at bounding box center [791, 216] width 31 height 31
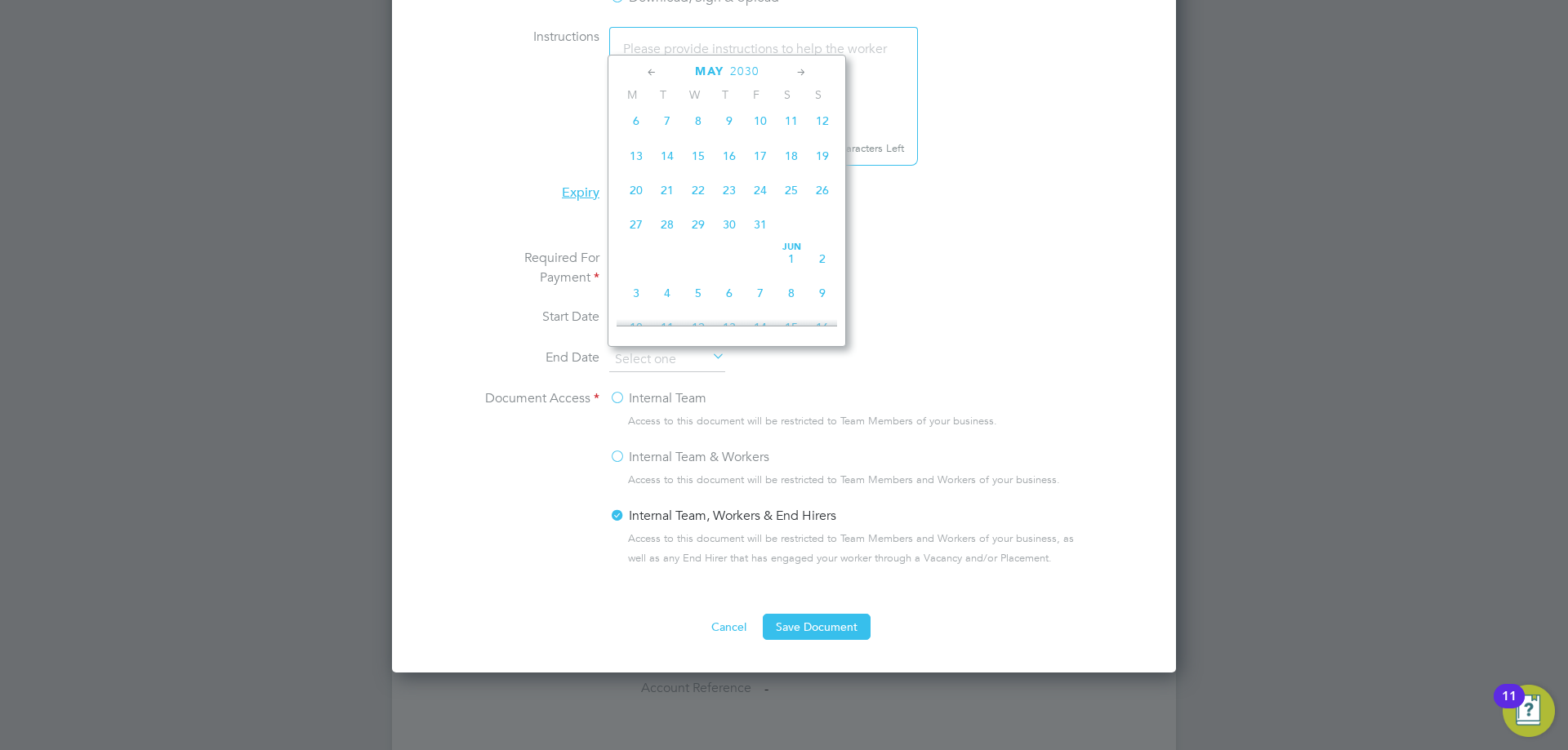
click at [761, 234] on span "31" at bounding box center [760, 224] width 31 height 31
type input "[DATE]"
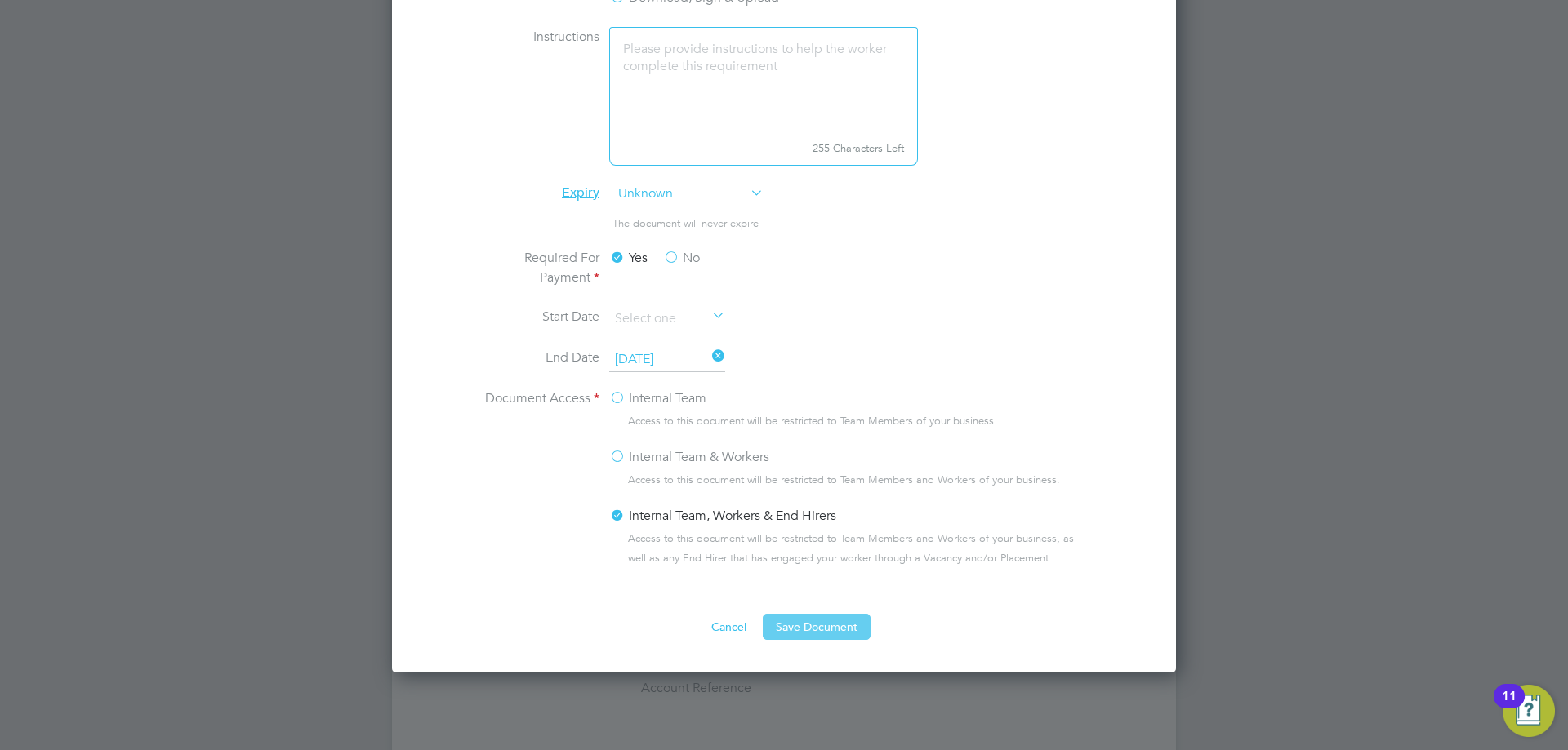
click at [806, 621] on button "Save Document" at bounding box center [816, 627] width 108 height 26
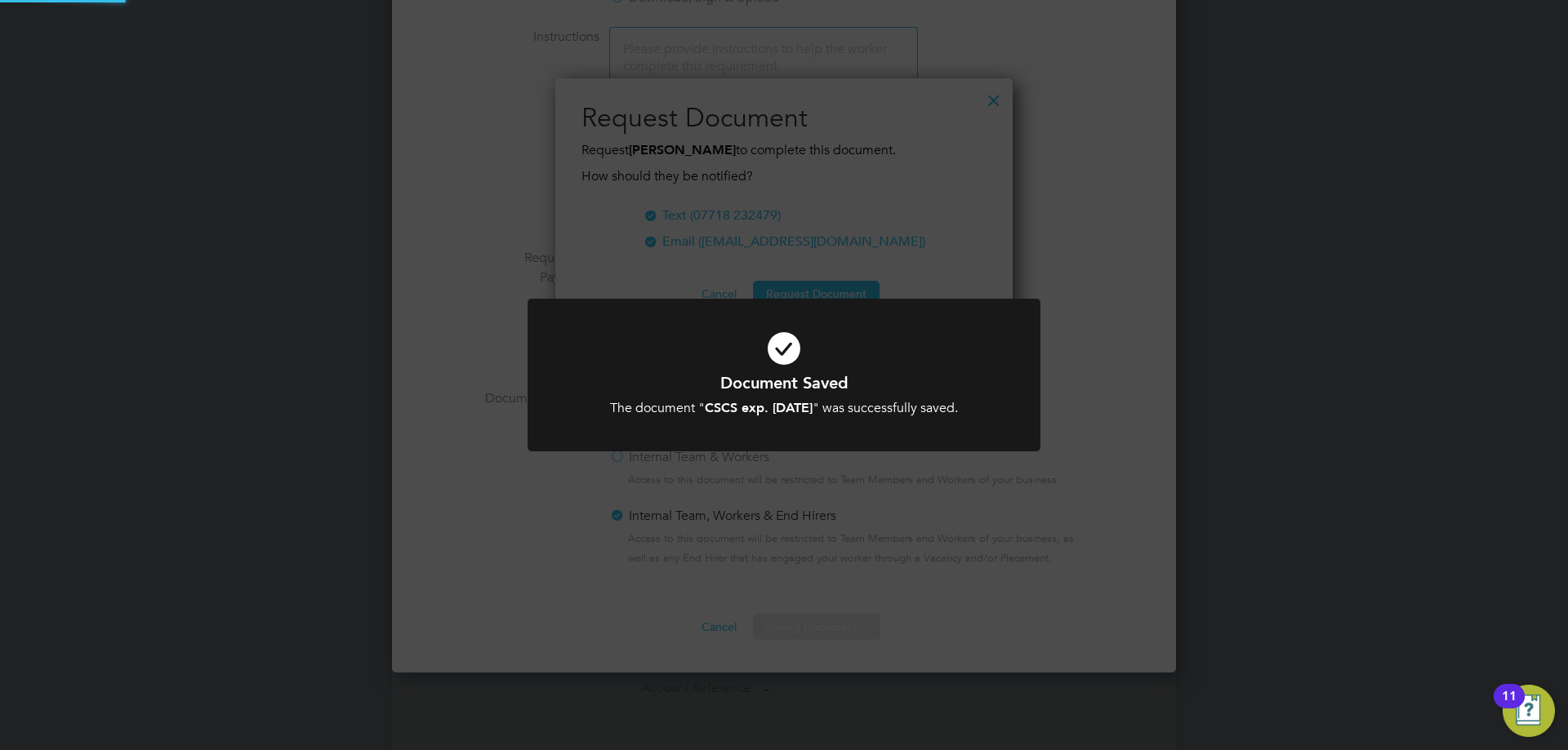
scroll to position [262, 458]
click at [961, 383] on h1 "Document Saved" at bounding box center [784, 382] width 425 height 21
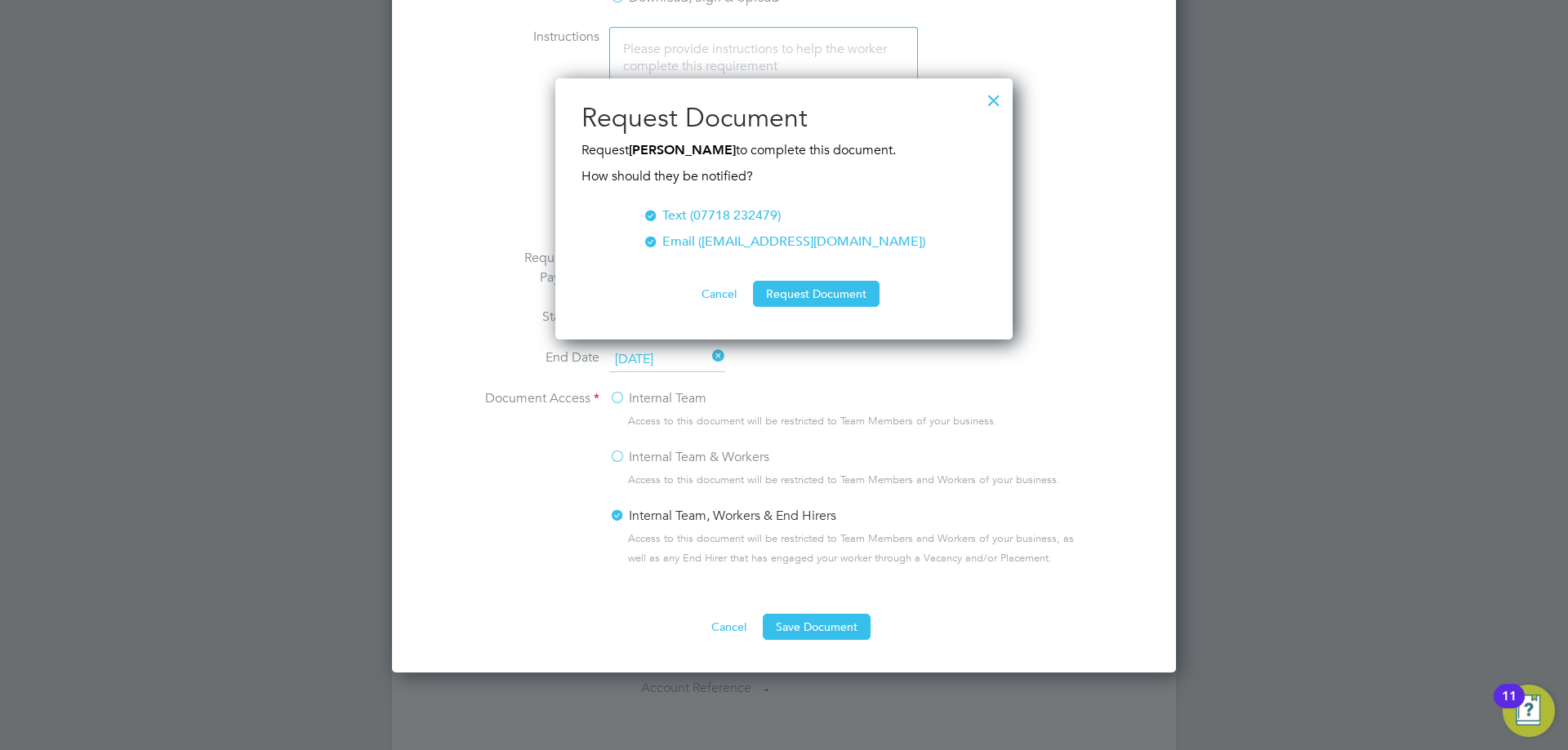
click at [727, 299] on button "Cancel" at bounding box center [718, 293] width 61 height 26
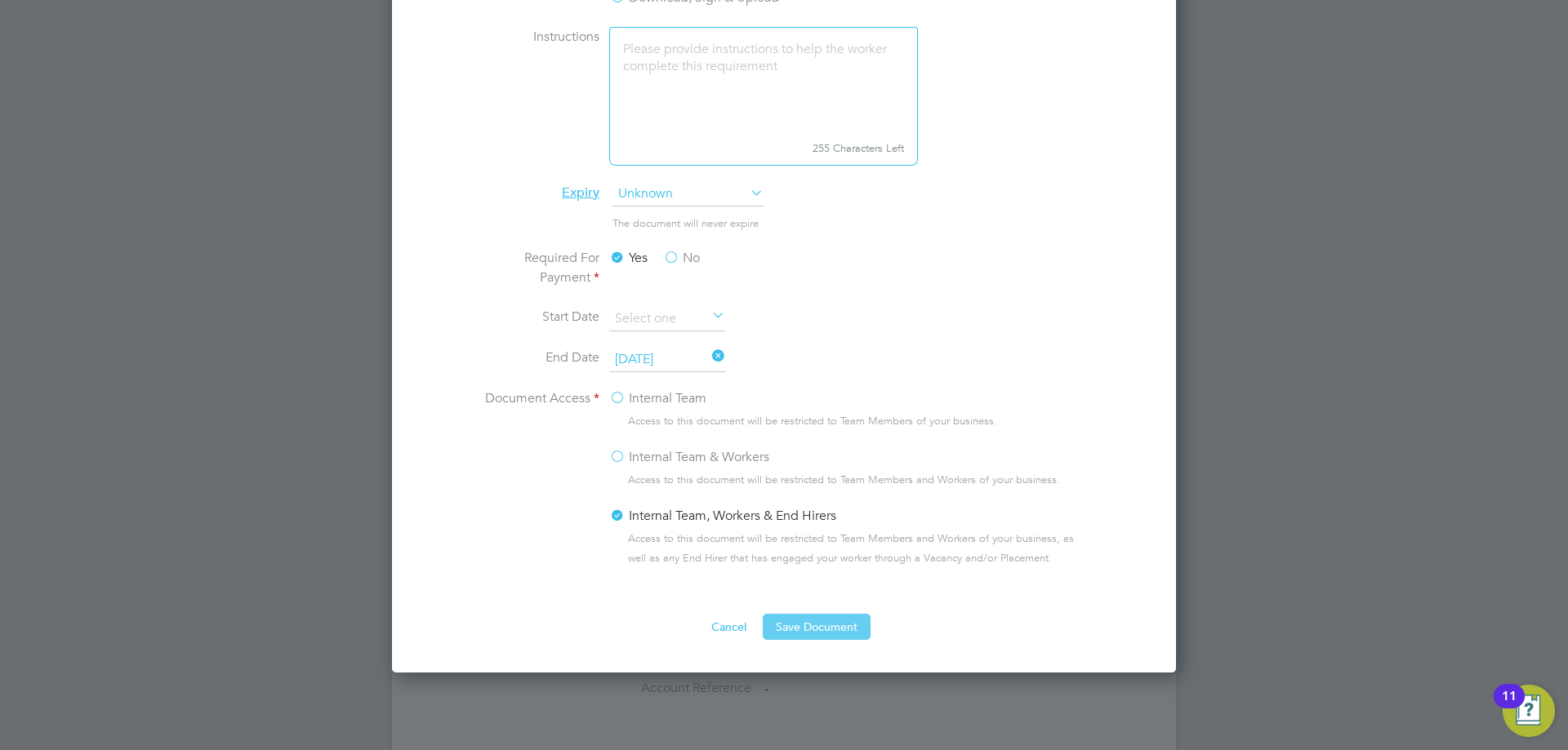
click at [812, 624] on button "Save Document" at bounding box center [816, 627] width 108 height 26
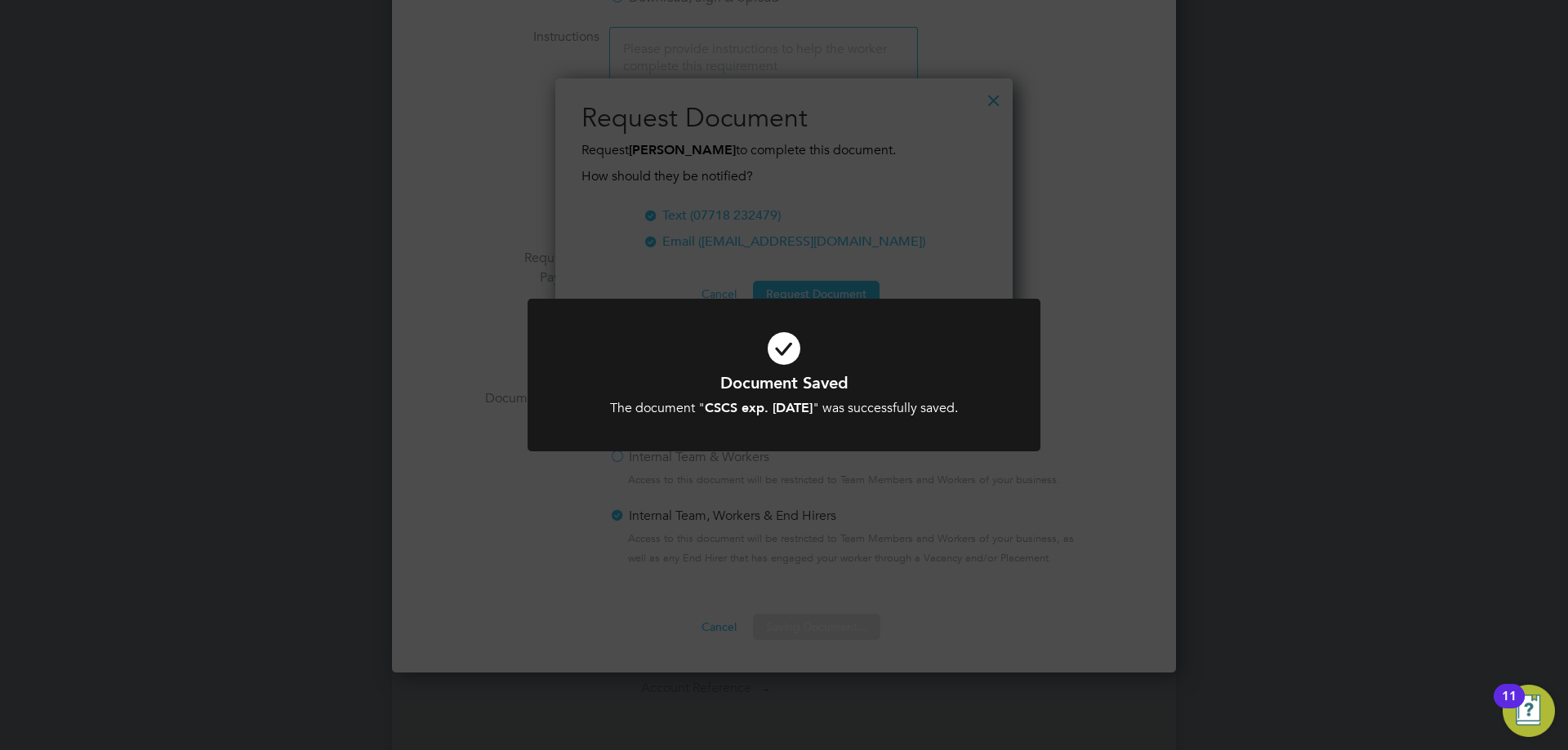
drag, startPoint x: 955, startPoint y: 331, endPoint x: 936, endPoint y: 335, distance: 19.4
click at [955, 330] on icon at bounding box center [784, 349] width 425 height 64
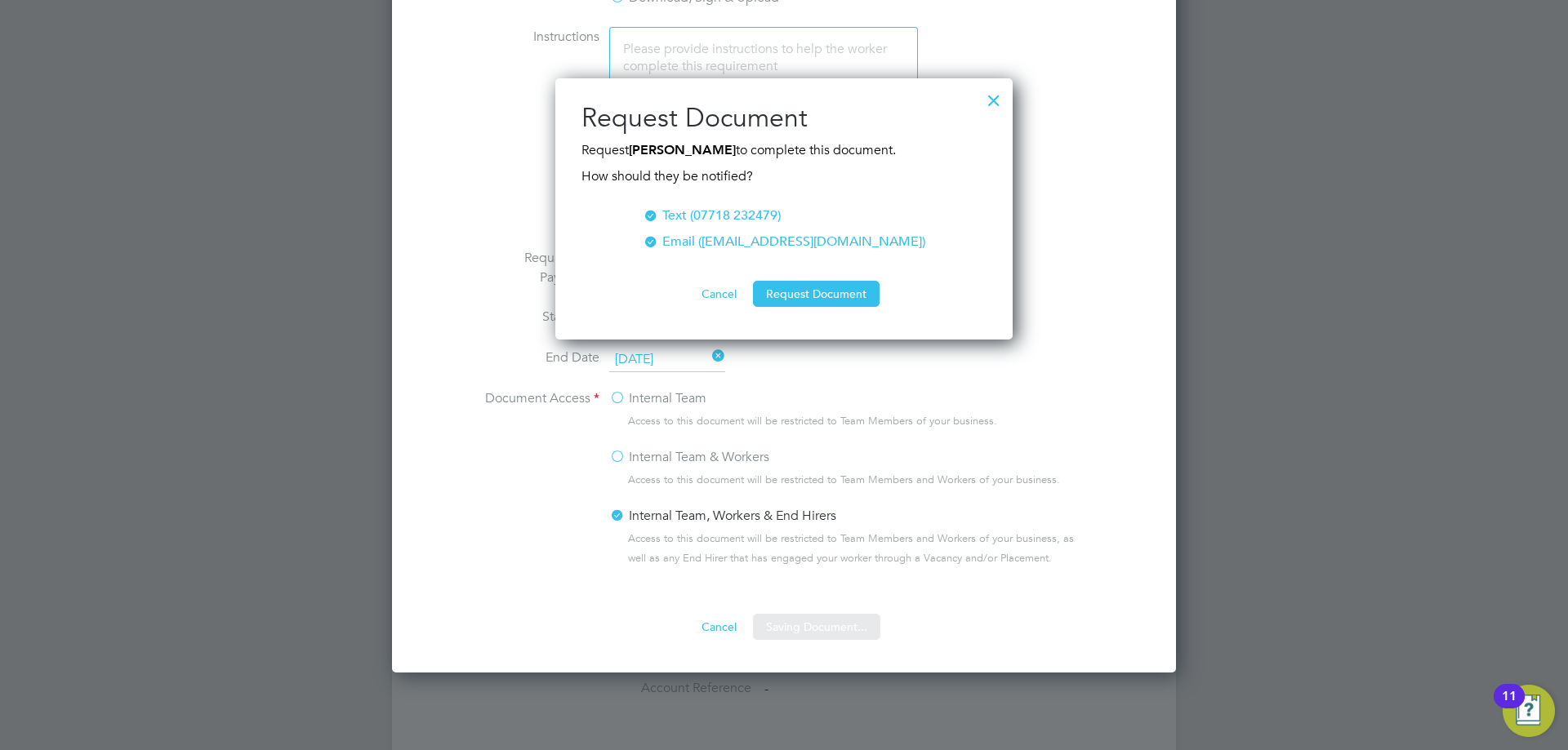
click at [913, 199] on div "Sorry, we are having problems connecting to our services." at bounding box center [784, 52] width 784 height 2039
click at [999, 102] on div at bounding box center [993, 96] width 29 height 29
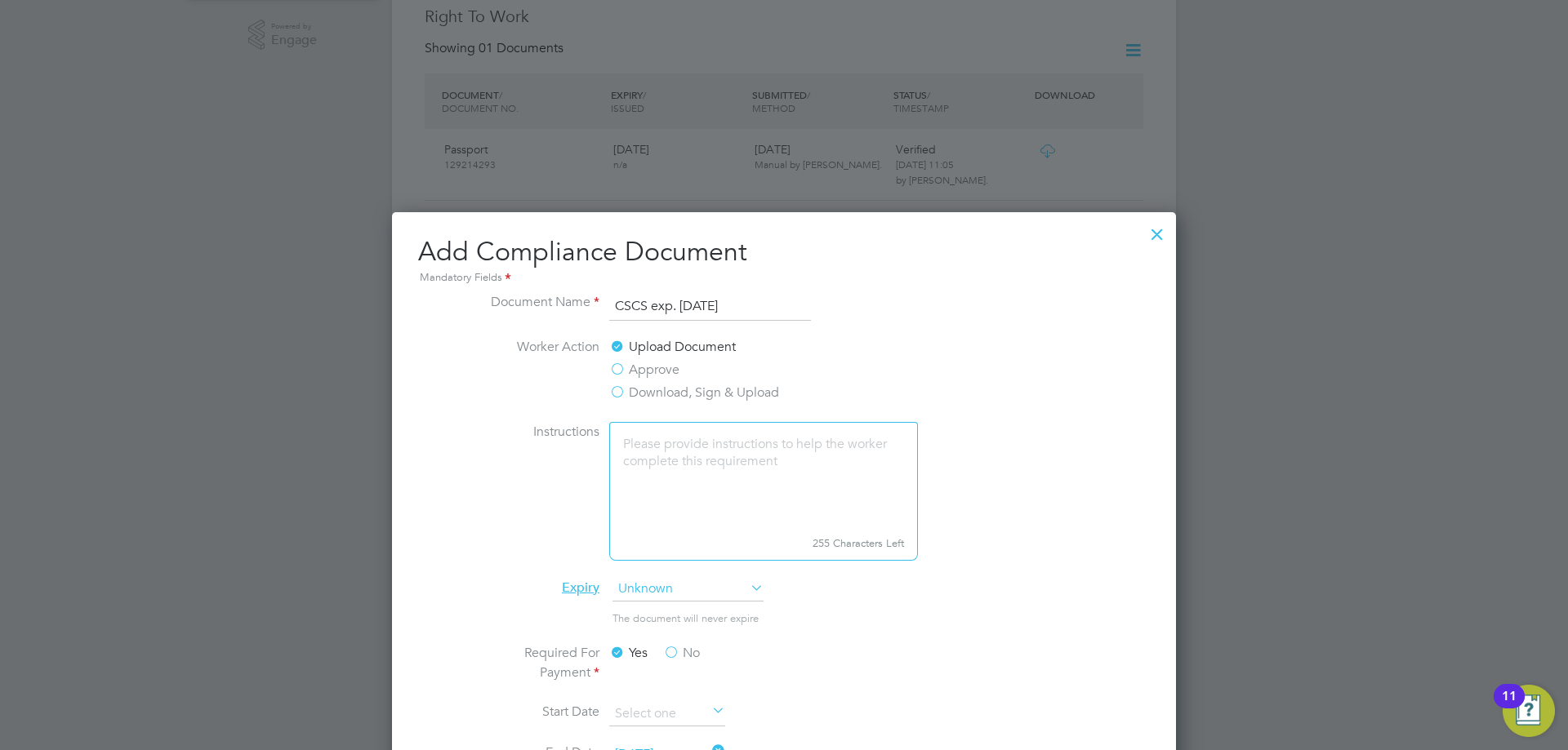
scroll to position [572, 0]
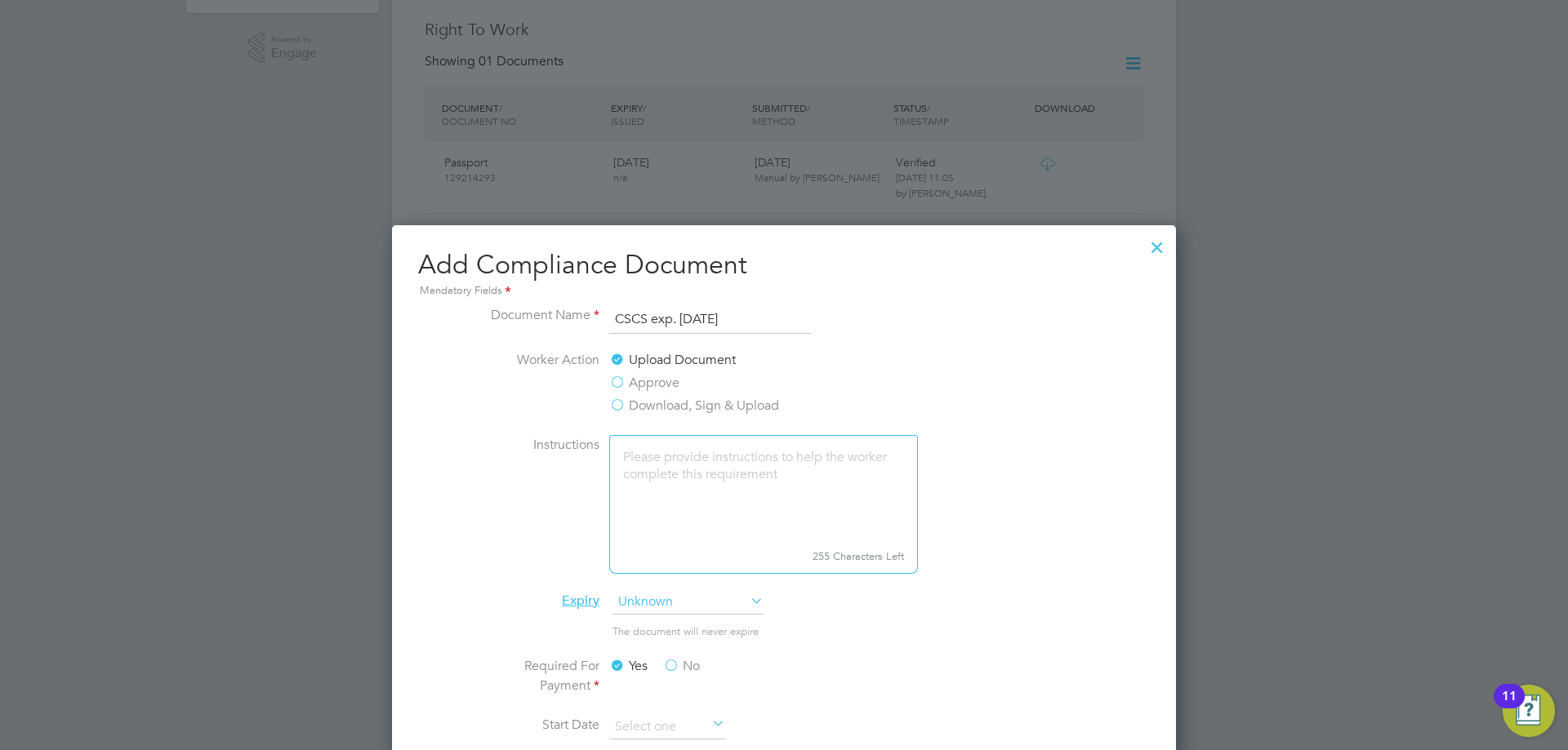
click at [1153, 241] on div at bounding box center [1157, 243] width 29 height 29
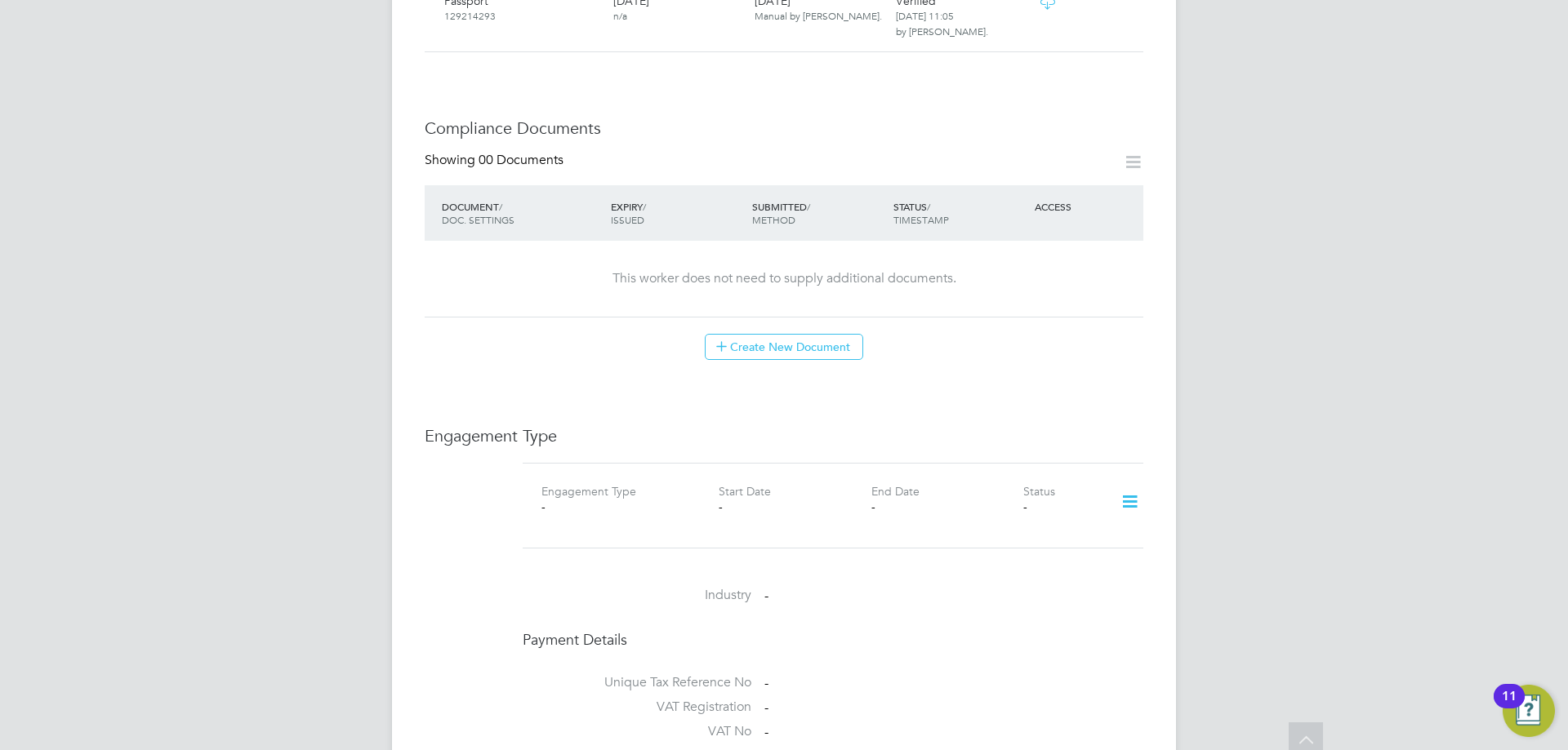
scroll to position [735, 0]
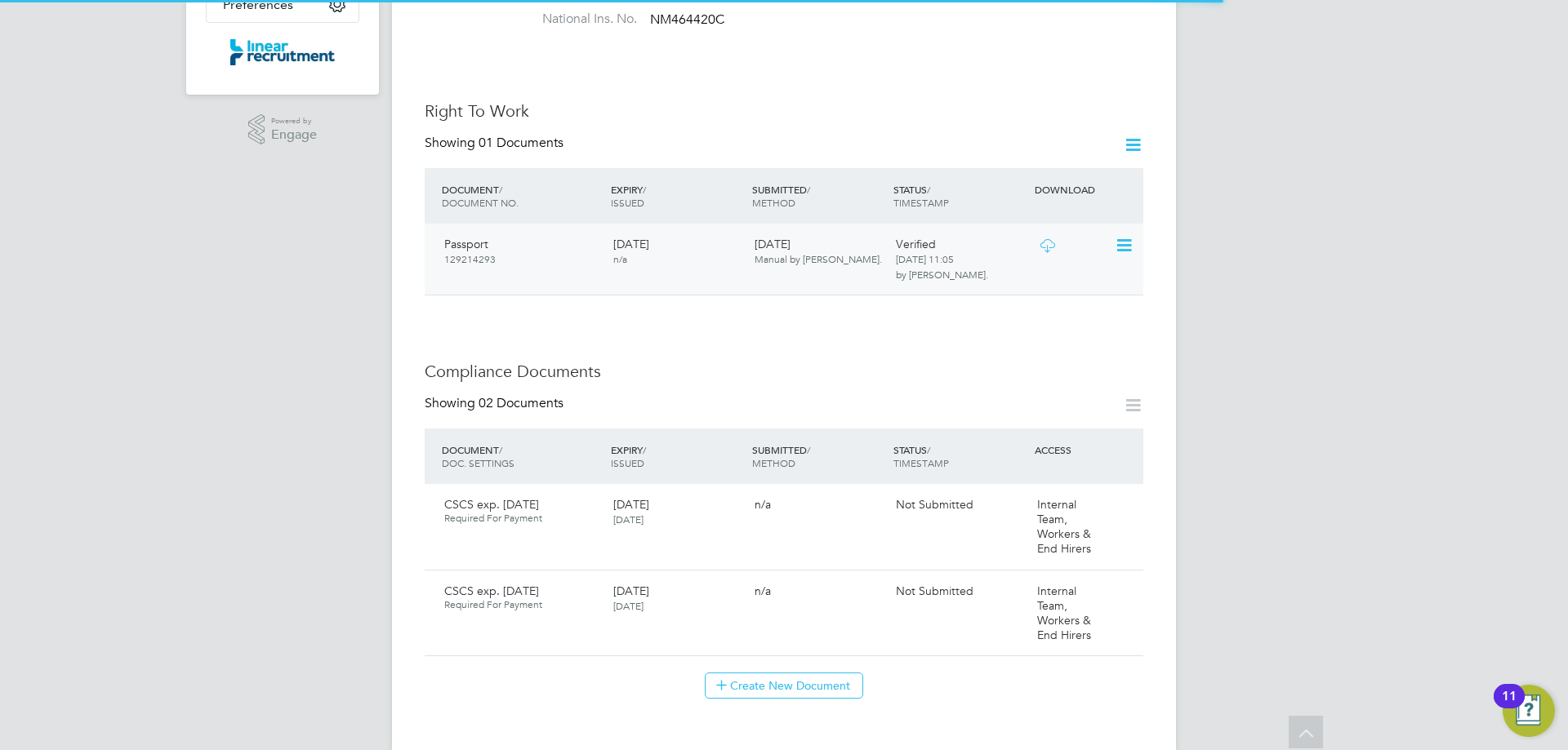
scroll to position [816, 0]
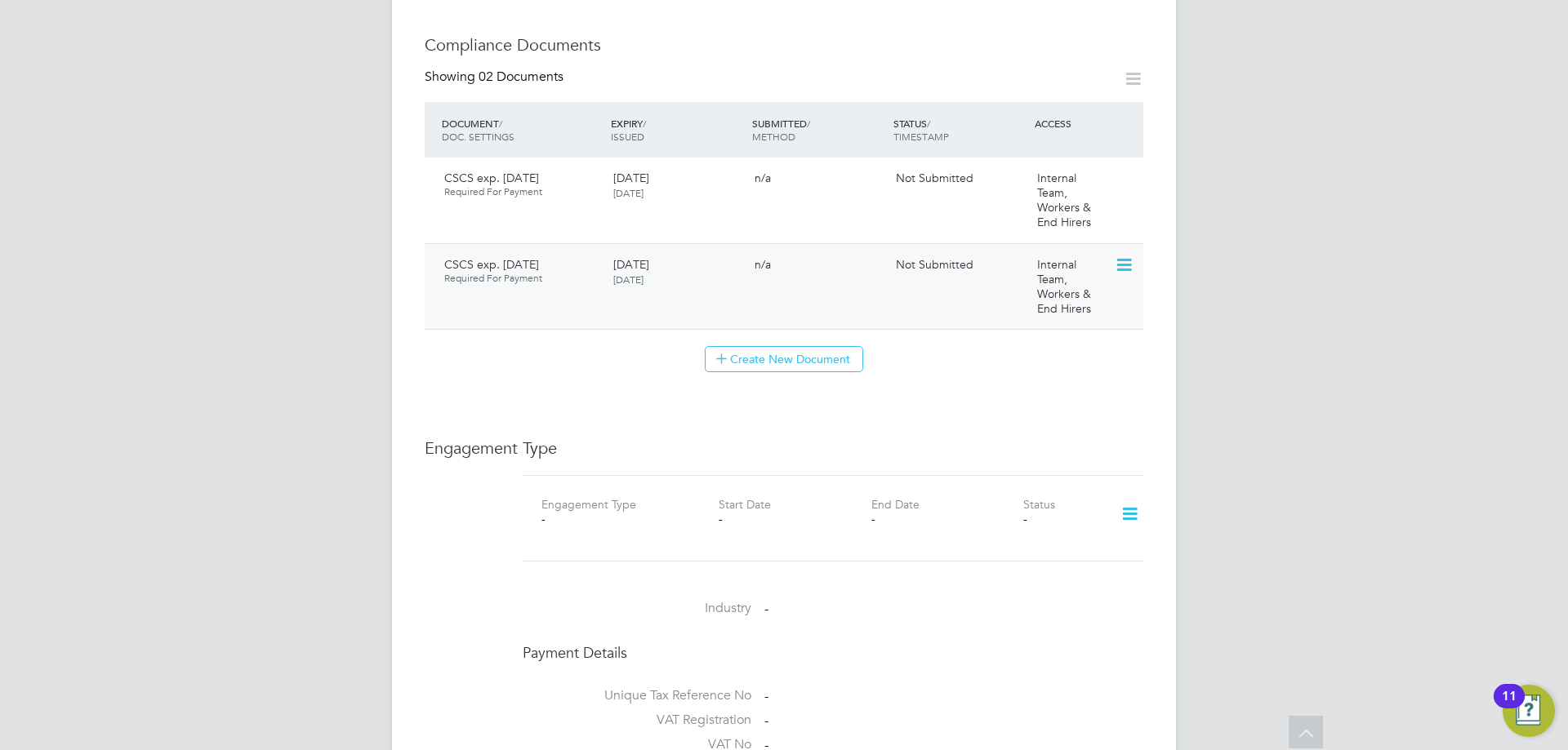
click at [1126, 256] on icon at bounding box center [1122, 265] width 16 height 19
click at [1094, 355] on li "Delete Document" at bounding box center [1071, 356] width 121 height 23
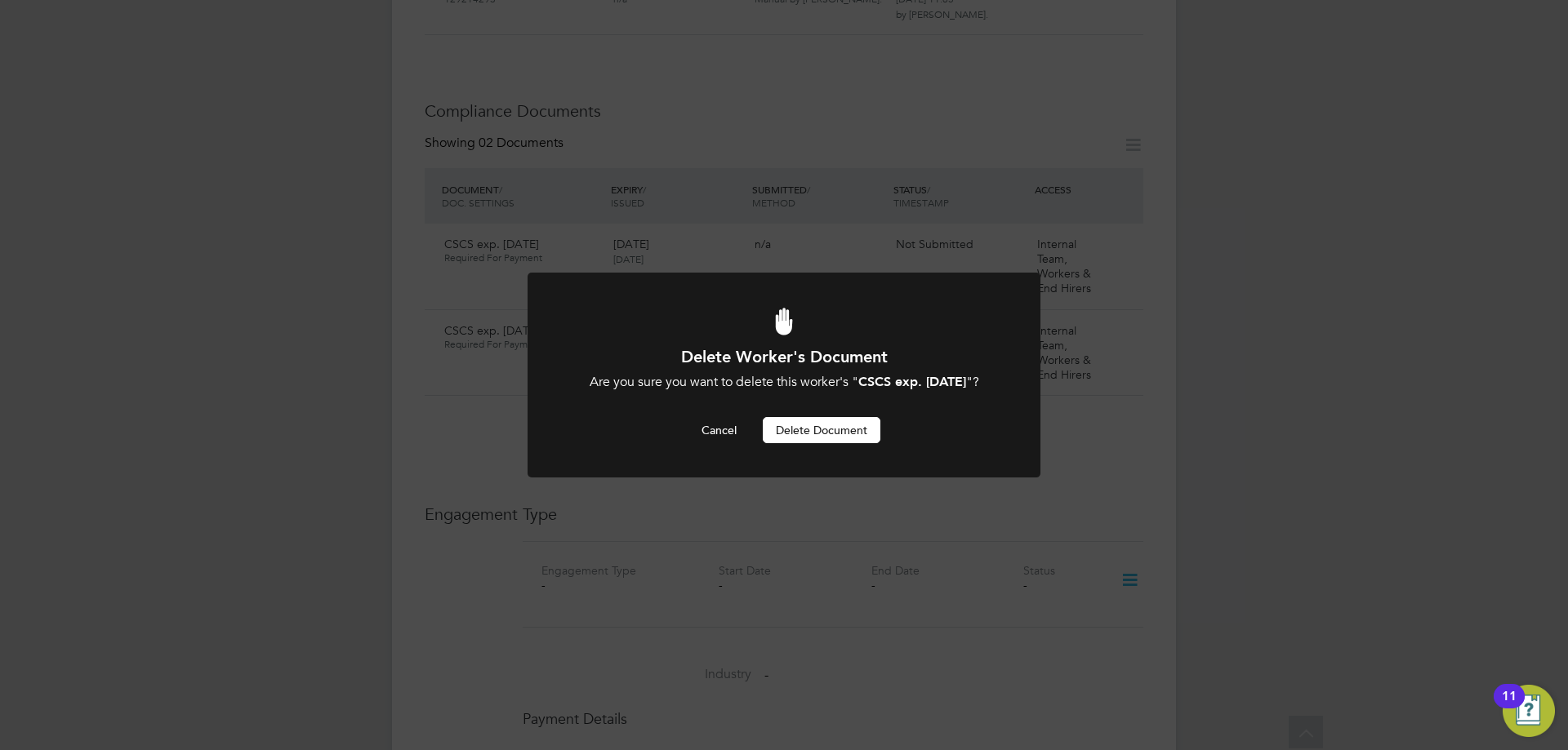
scroll to position [0, 0]
click at [843, 426] on button "Delete Document" at bounding box center [821, 430] width 117 height 26
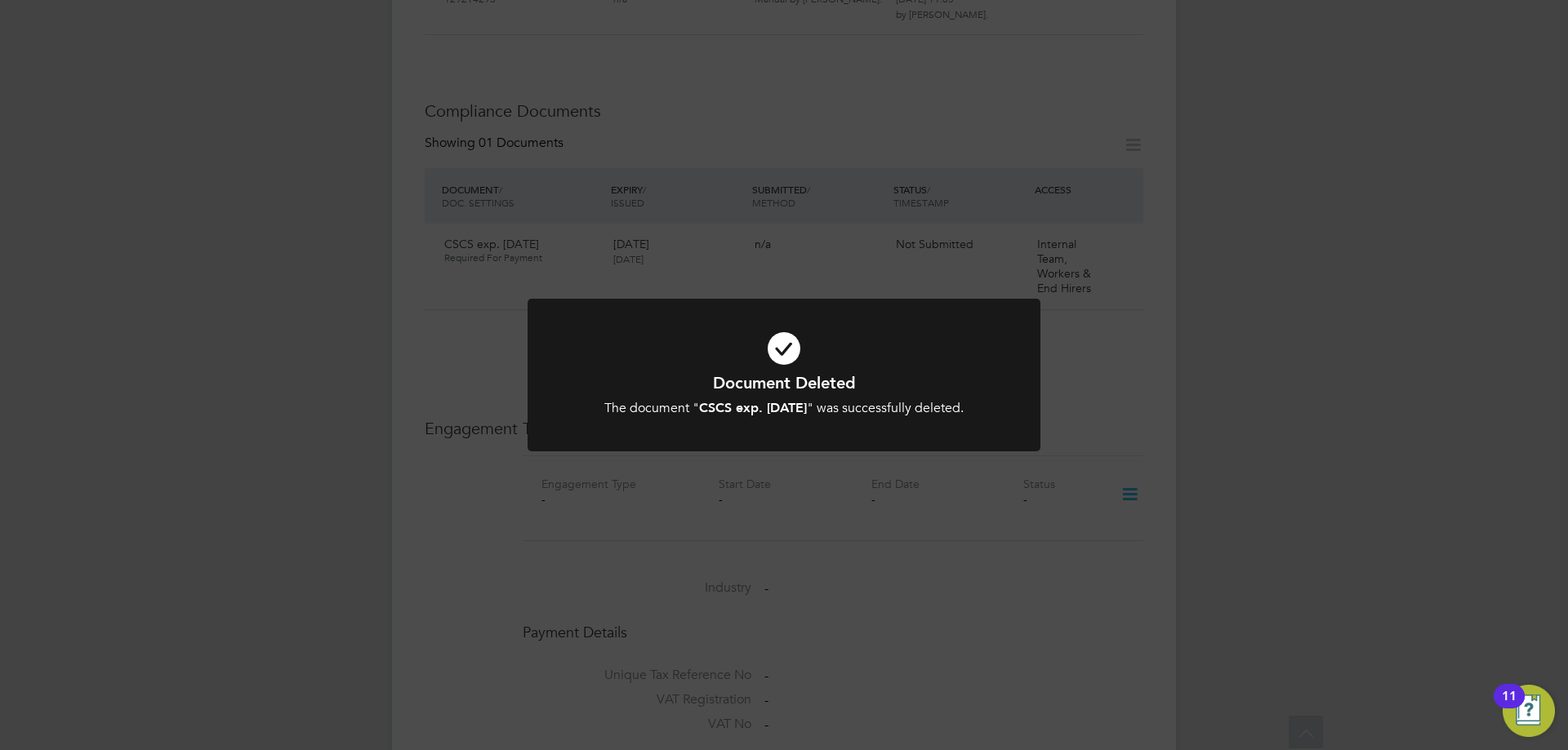
click at [859, 375] on h1 "Document Deleted" at bounding box center [784, 382] width 425 height 21
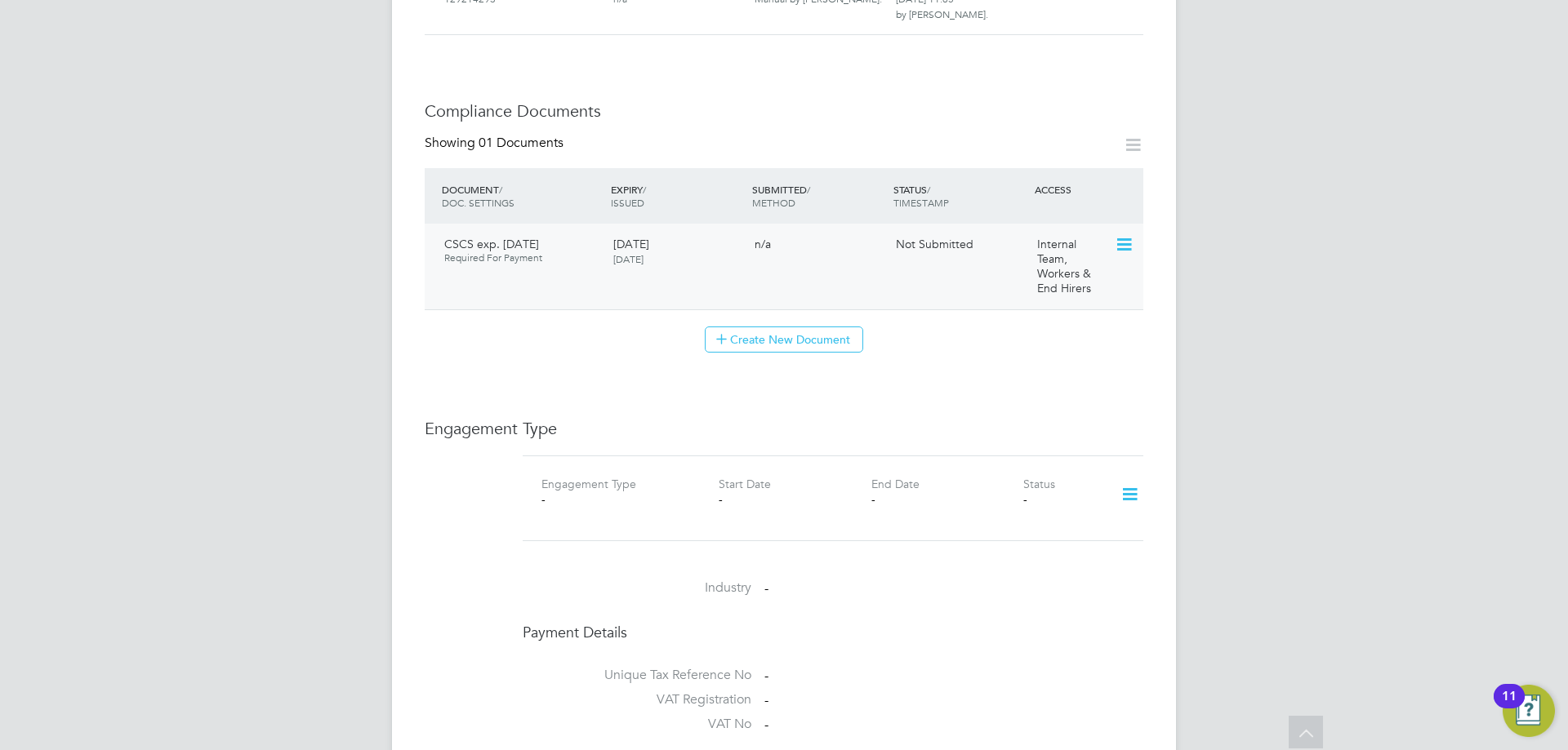
click at [1123, 235] on icon at bounding box center [1122, 245] width 16 height 19
click at [1058, 285] on li "Submit Document" at bounding box center [1071, 290] width 121 height 23
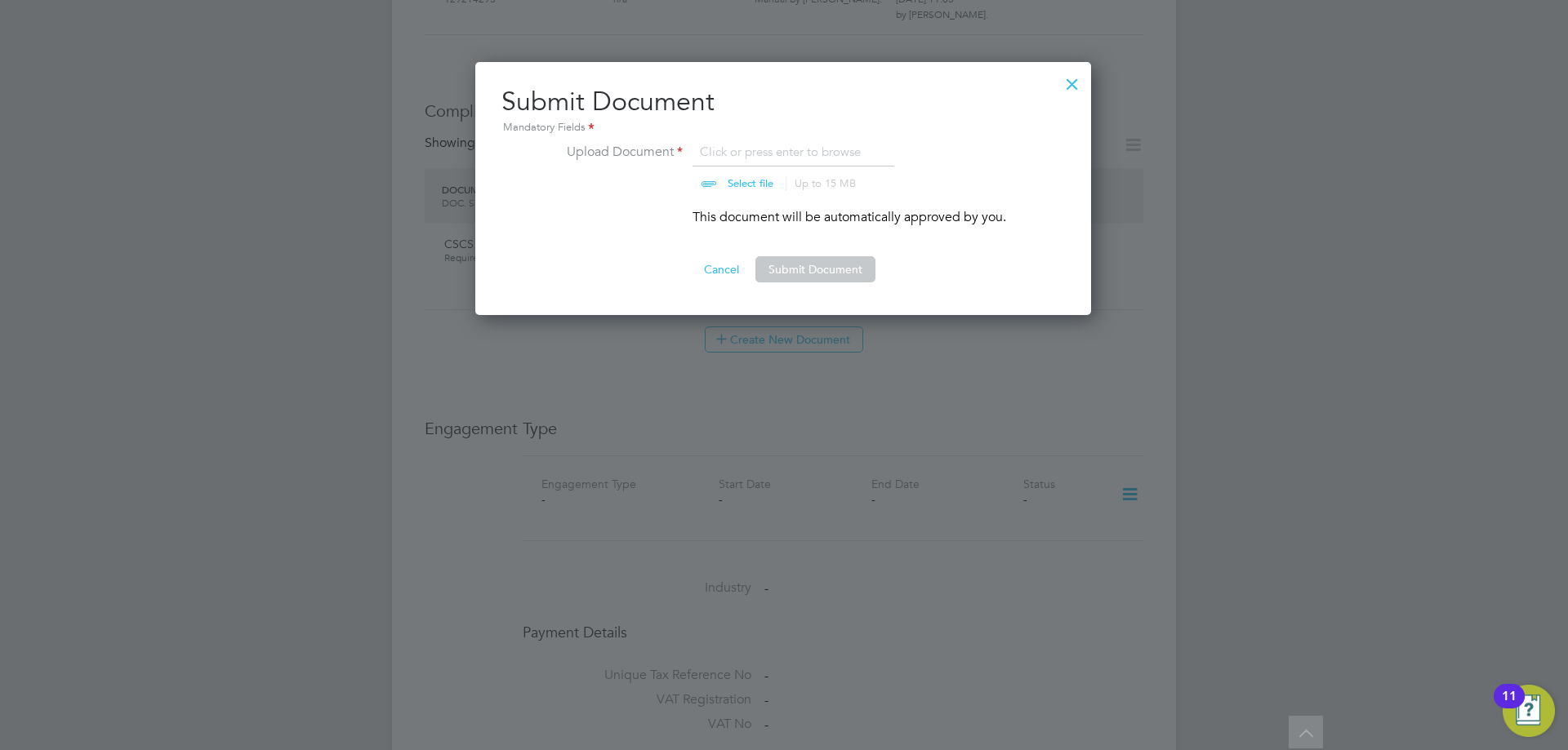
click at [743, 147] on input "file" at bounding box center [766, 167] width 256 height 49
type input "C:\fakepath\CSCS exp. [DATE].pdf"
click at [800, 266] on button "Submit Document" at bounding box center [815, 269] width 120 height 26
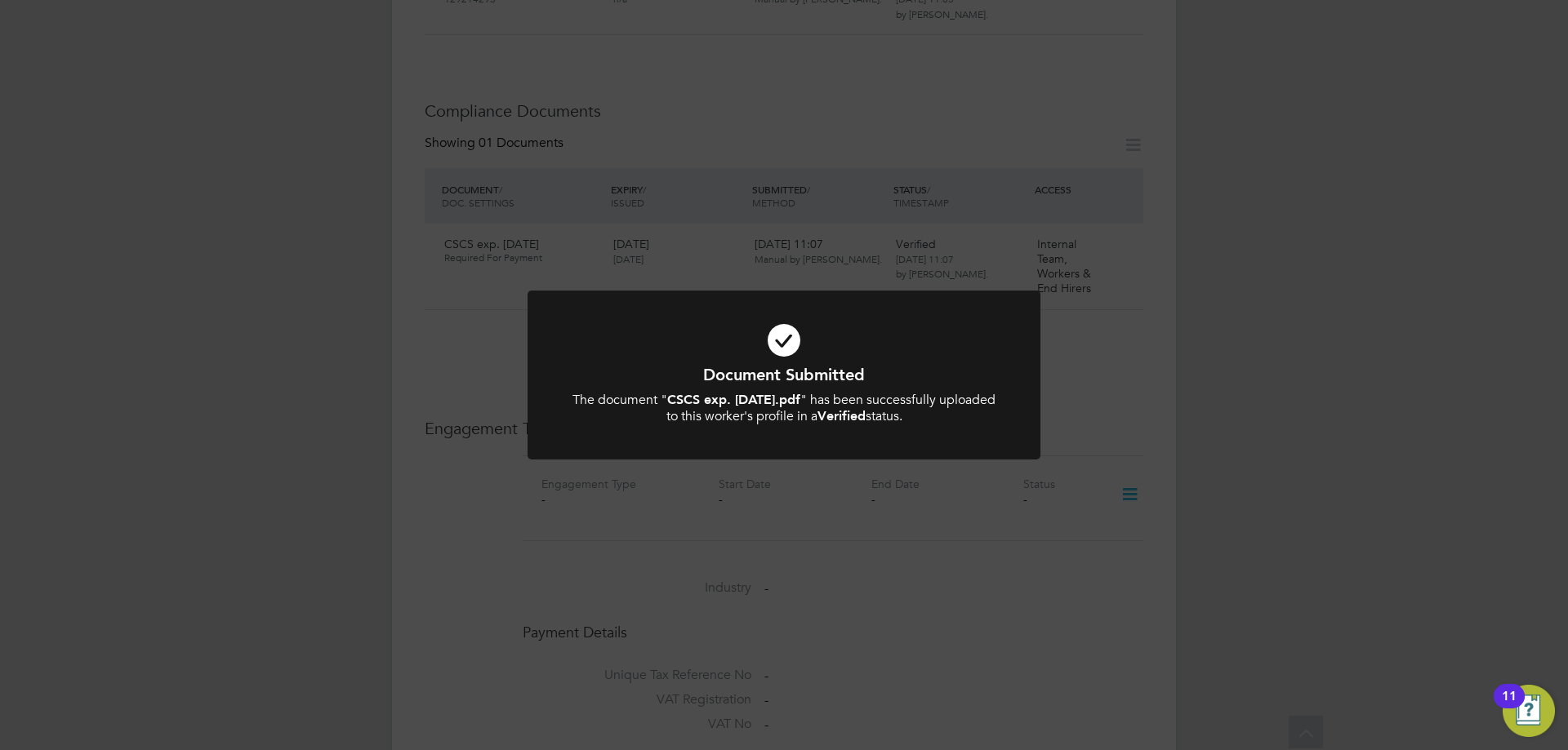
click at [480, 524] on div "Document Submitted The document " CSCS exp. [DATE].pdf " has been successfully …" at bounding box center [784, 375] width 1568 height 750
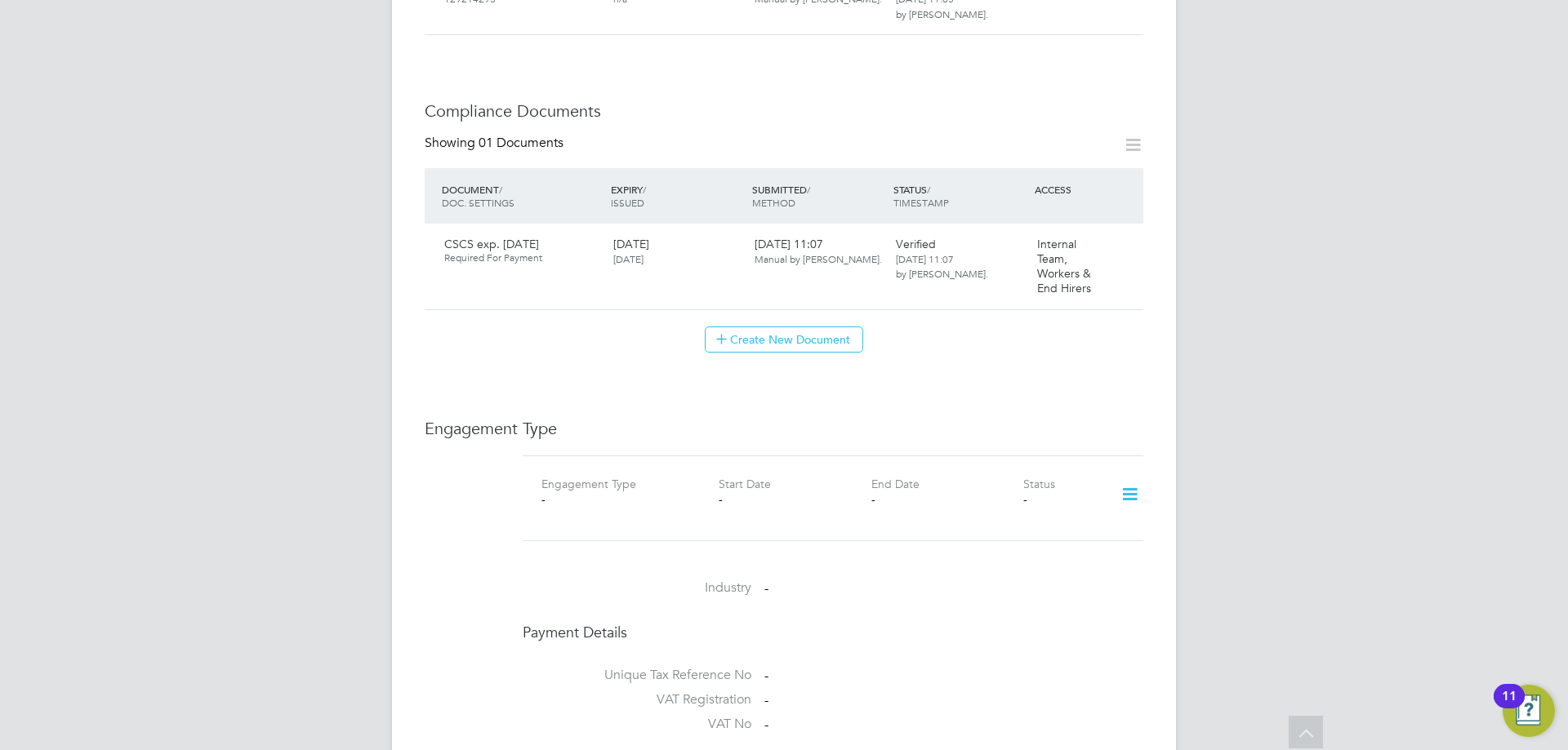
click at [1132, 135] on icon at bounding box center [1133, 145] width 20 height 20
click at [827, 329] on button "Create New Document" at bounding box center [784, 339] width 158 height 26
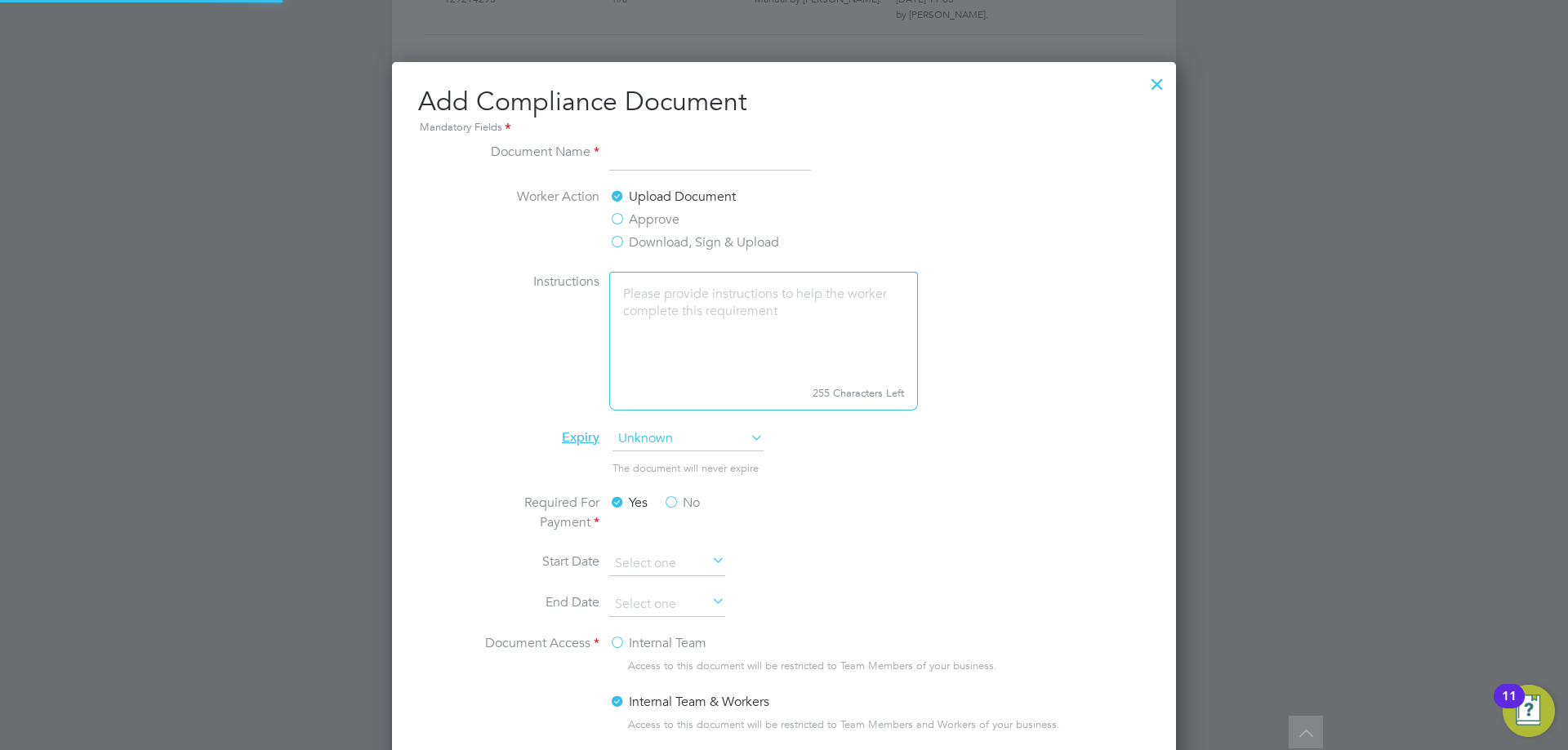
scroll to position [857, 784]
type input "Application Pack - [DATE]"
click at [796, 609] on li "End Date" at bounding box center [784, 613] width 614 height 41
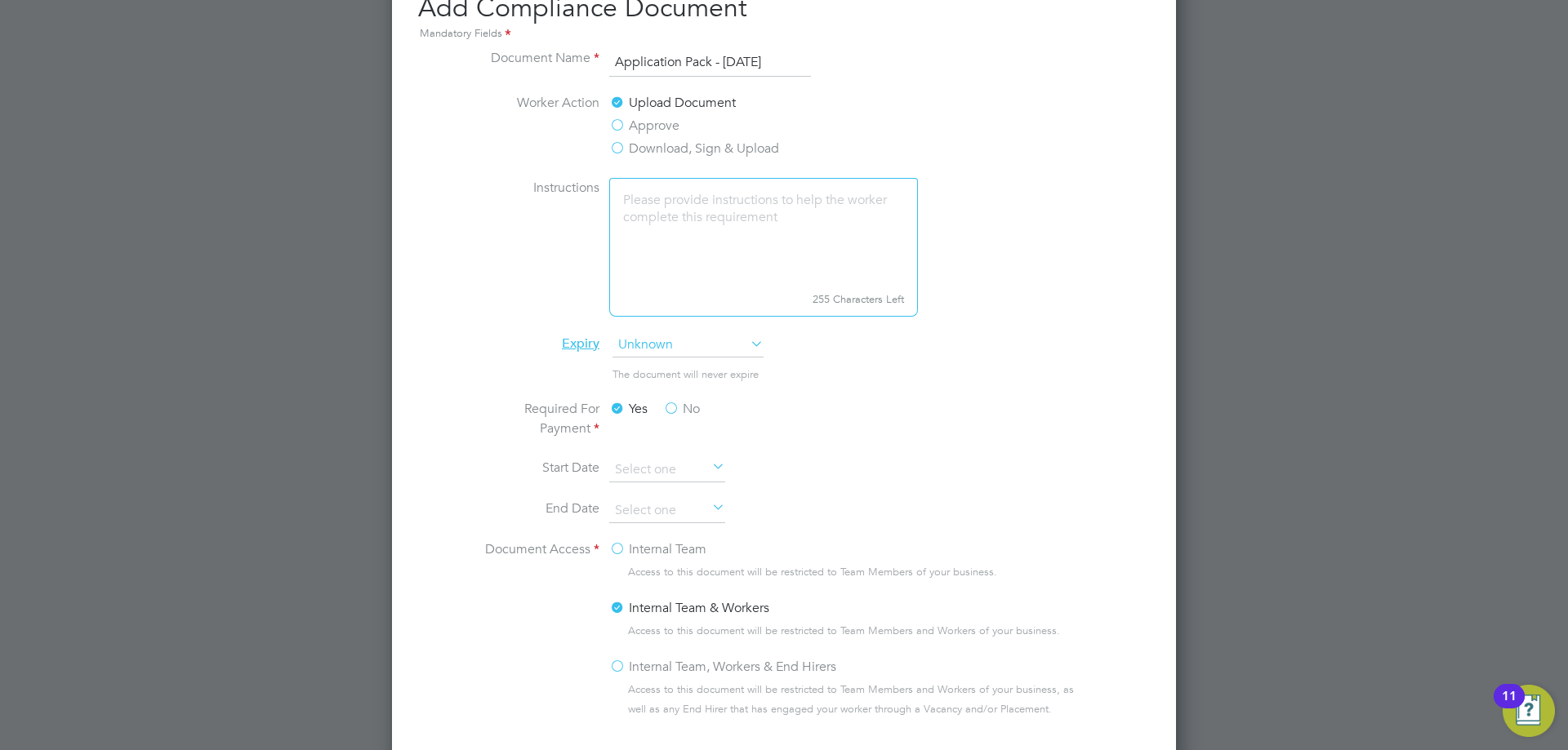
scroll to position [913, 0]
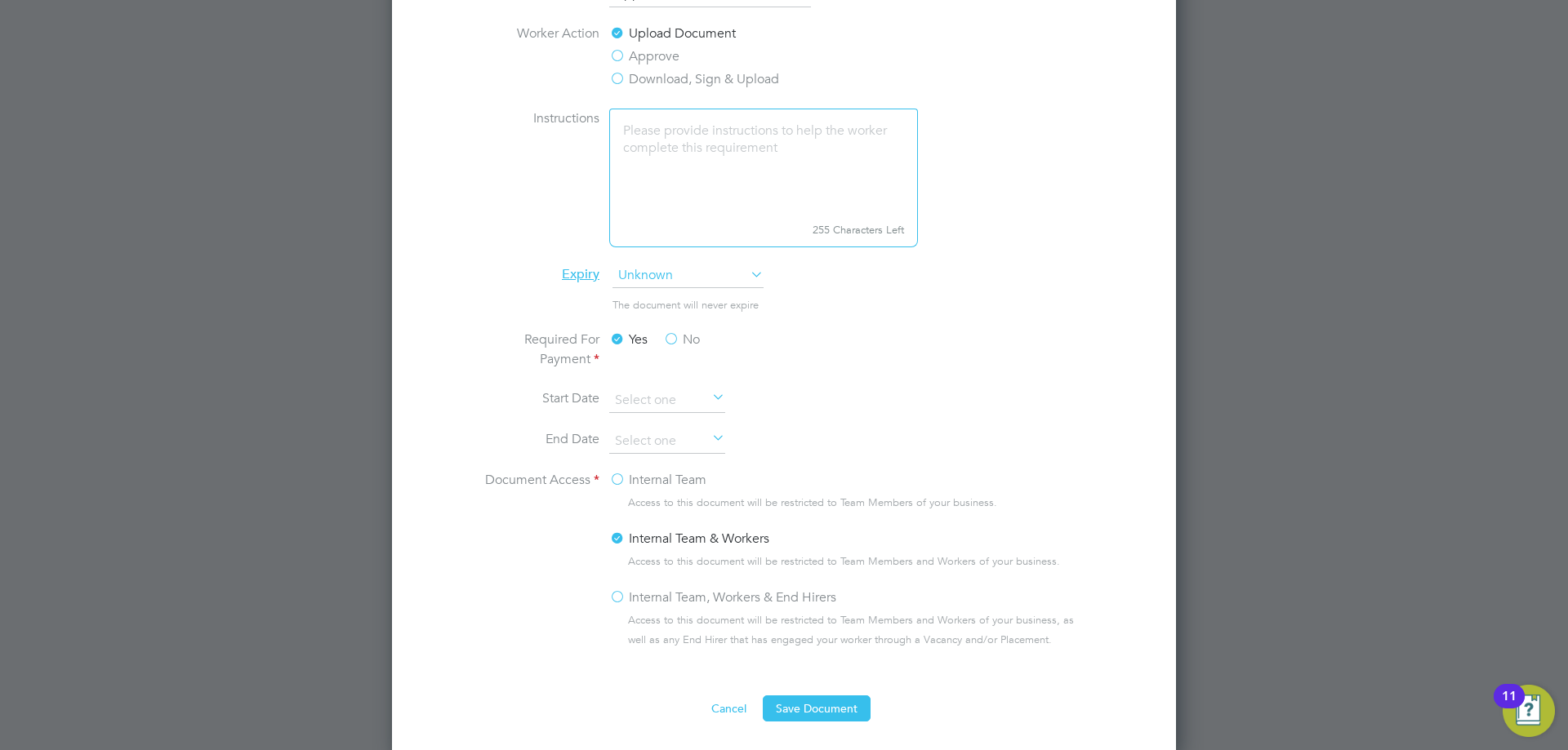
click at [787, 597] on label "Internal Team, Workers & End Hirers" at bounding box center [722, 597] width 227 height 19
click at [0, 0] on input "Internal Team, Workers & End Hirers" at bounding box center [0, 0] width 0 height 0
click at [749, 542] on label "Internal Team & Workers" at bounding box center [689, 538] width 160 height 19
click at [0, 0] on input "Internal Team & Workers" at bounding box center [0, 0] width 0 height 0
click at [816, 714] on button "Save Document" at bounding box center [816, 708] width 108 height 26
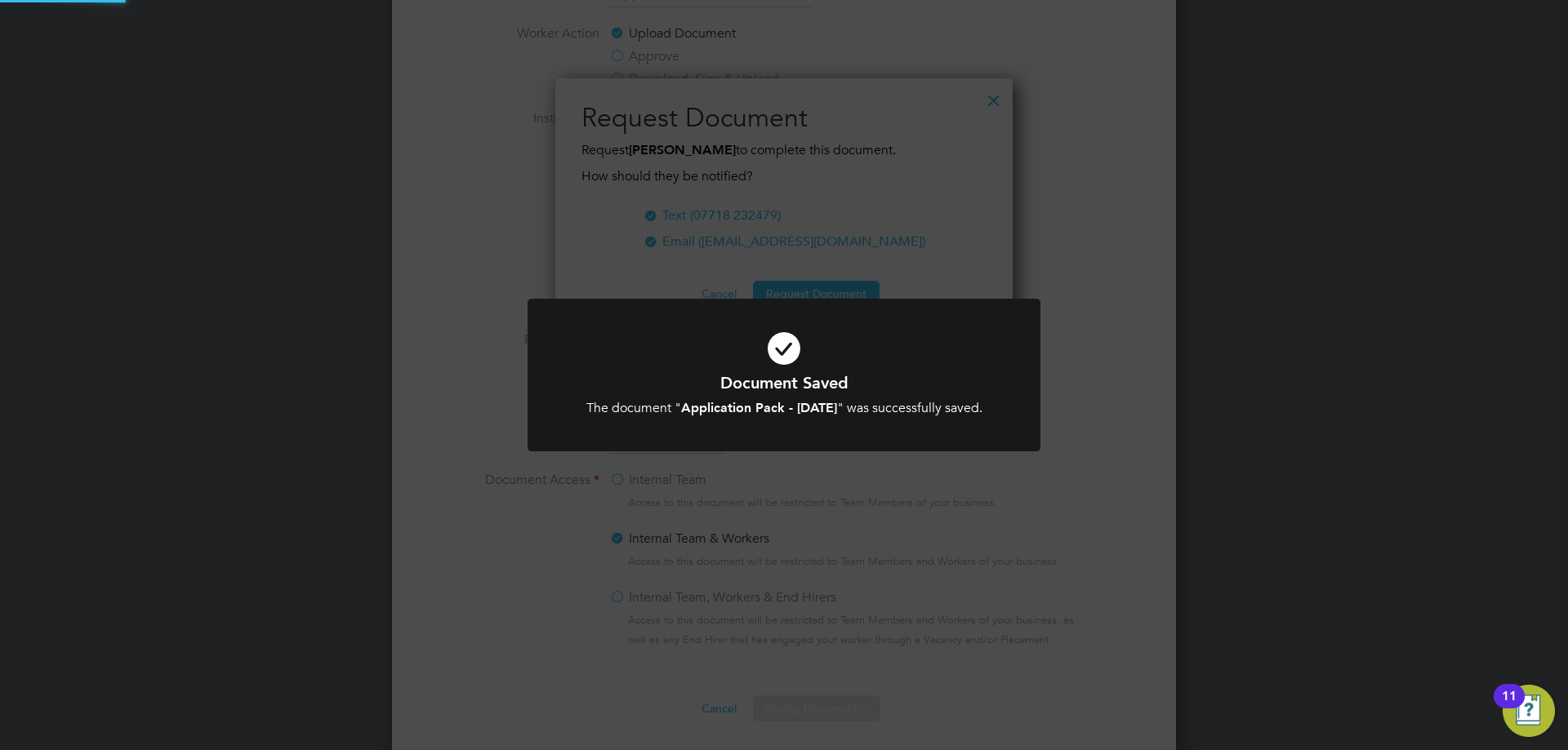
scroll to position [262, 458]
click at [673, 289] on div "Document Saved The document " Application Pack - [DATE] " was successfully save…" at bounding box center [784, 375] width 1568 height 750
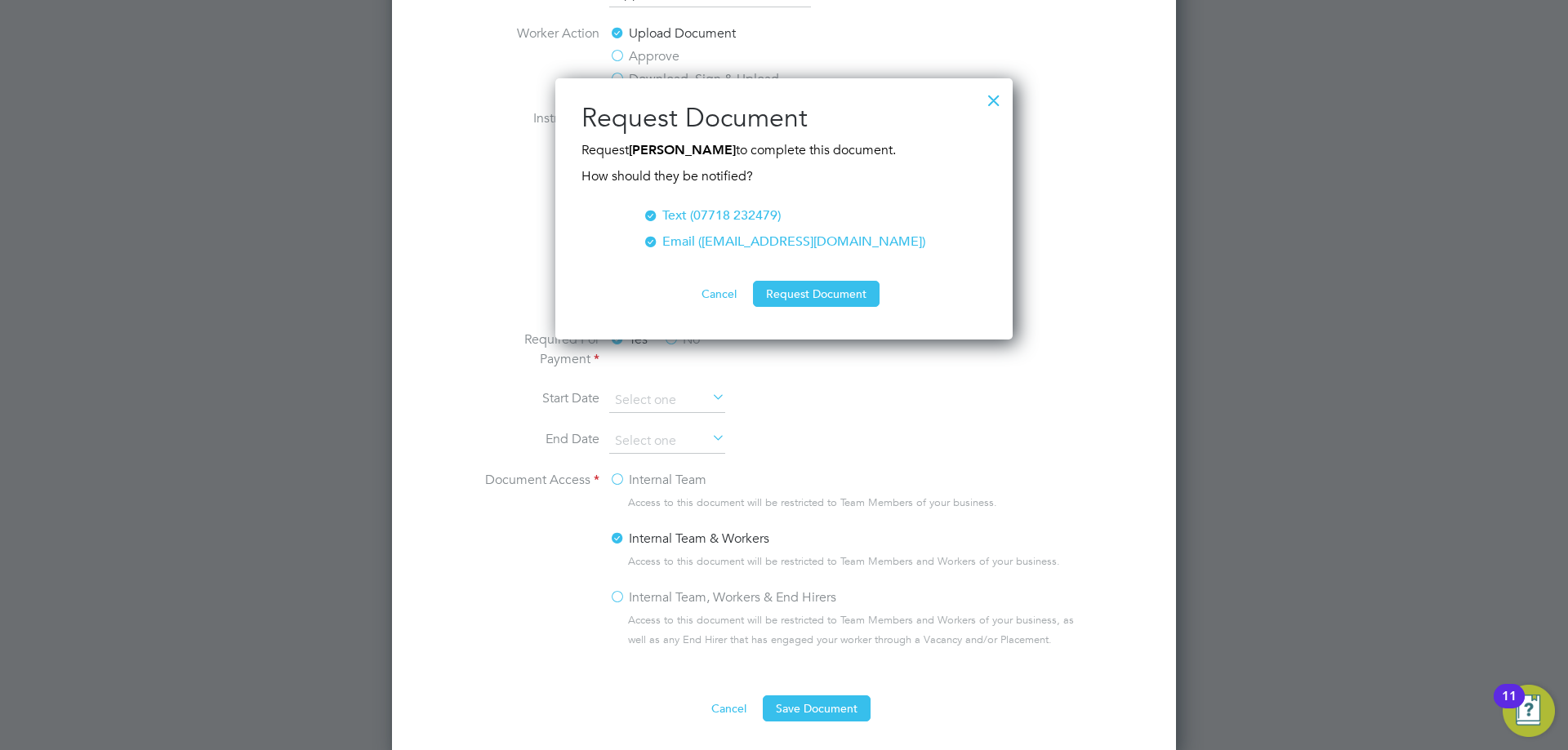
click at [986, 96] on div at bounding box center [993, 96] width 29 height 29
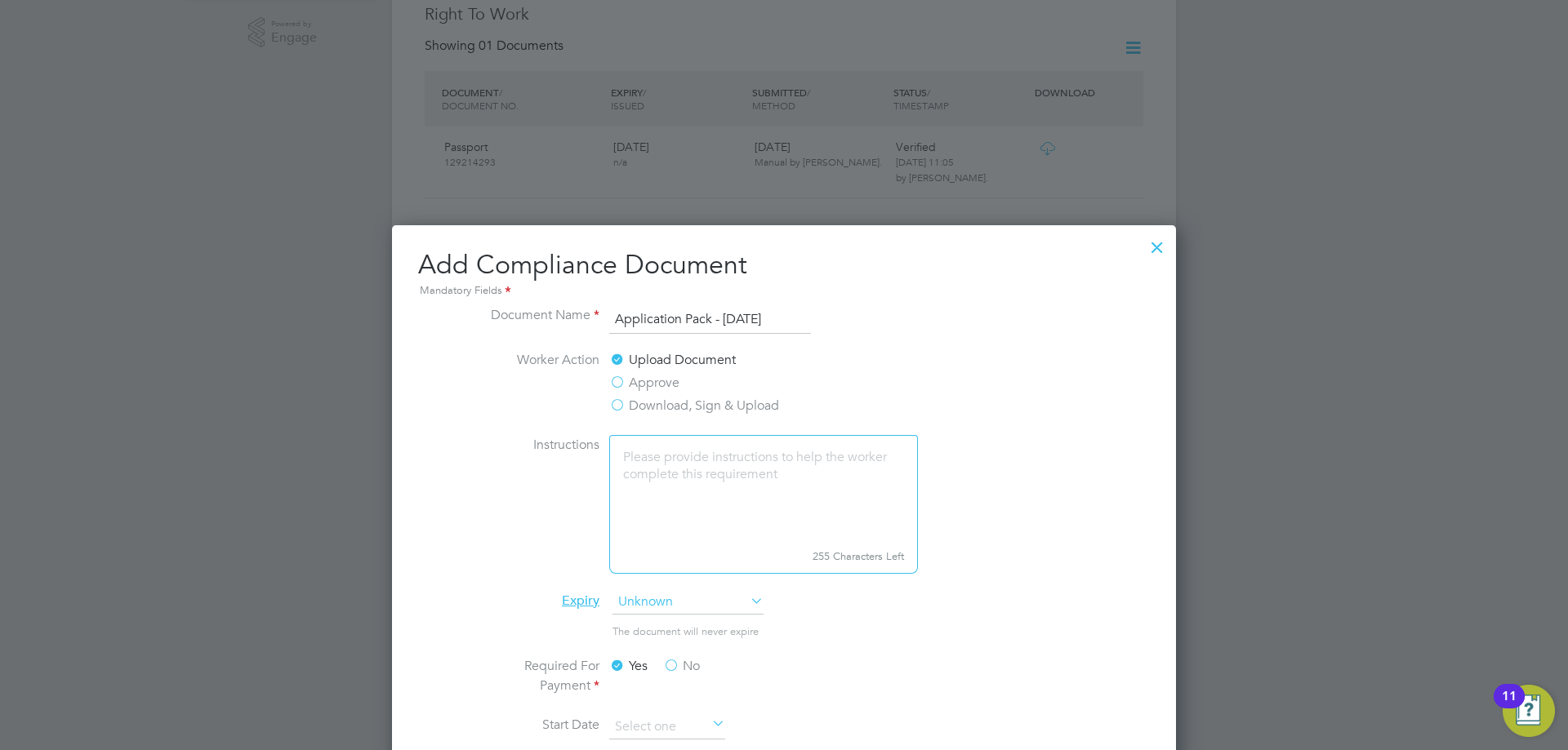
click at [1156, 254] on div at bounding box center [1157, 243] width 29 height 29
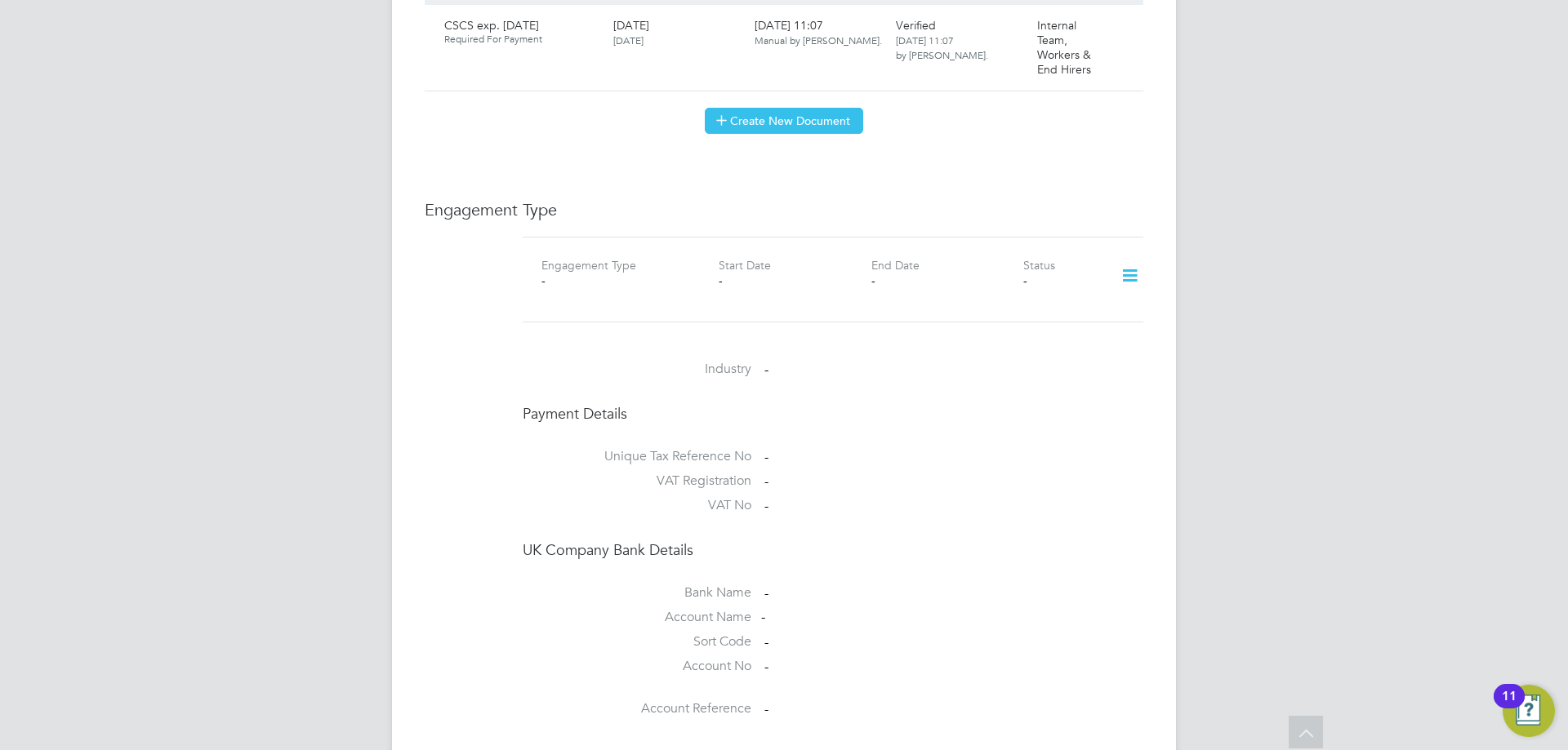
scroll to position [750, 0]
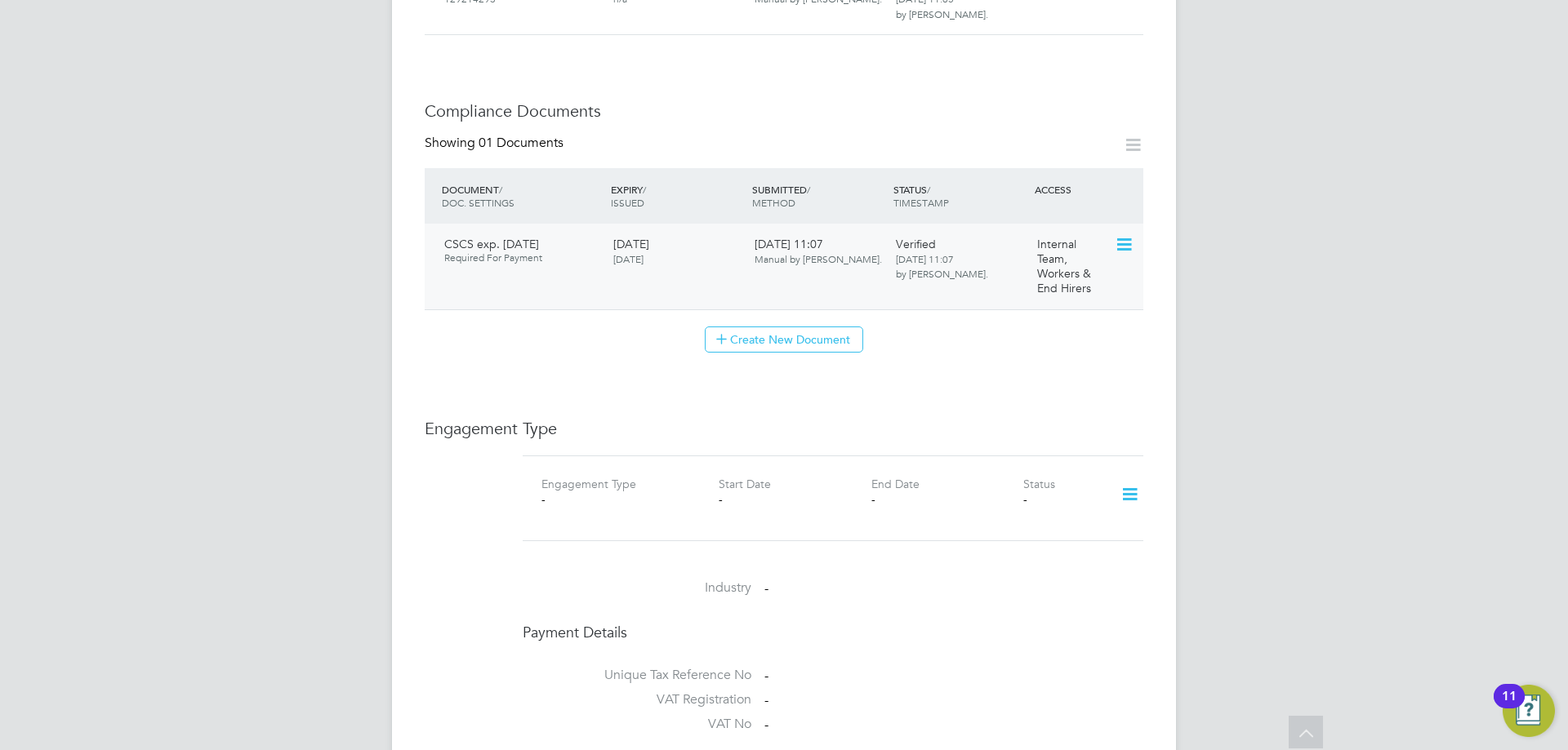
click at [1127, 235] on icon at bounding box center [1122, 245] width 16 height 19
click at [894, 366] on div "Worker Details Follow DT [PERSON_NAME] m: 07718 232479 Personal Details ID 1157…" at bounding box center [784, 287] width 718 height 1932
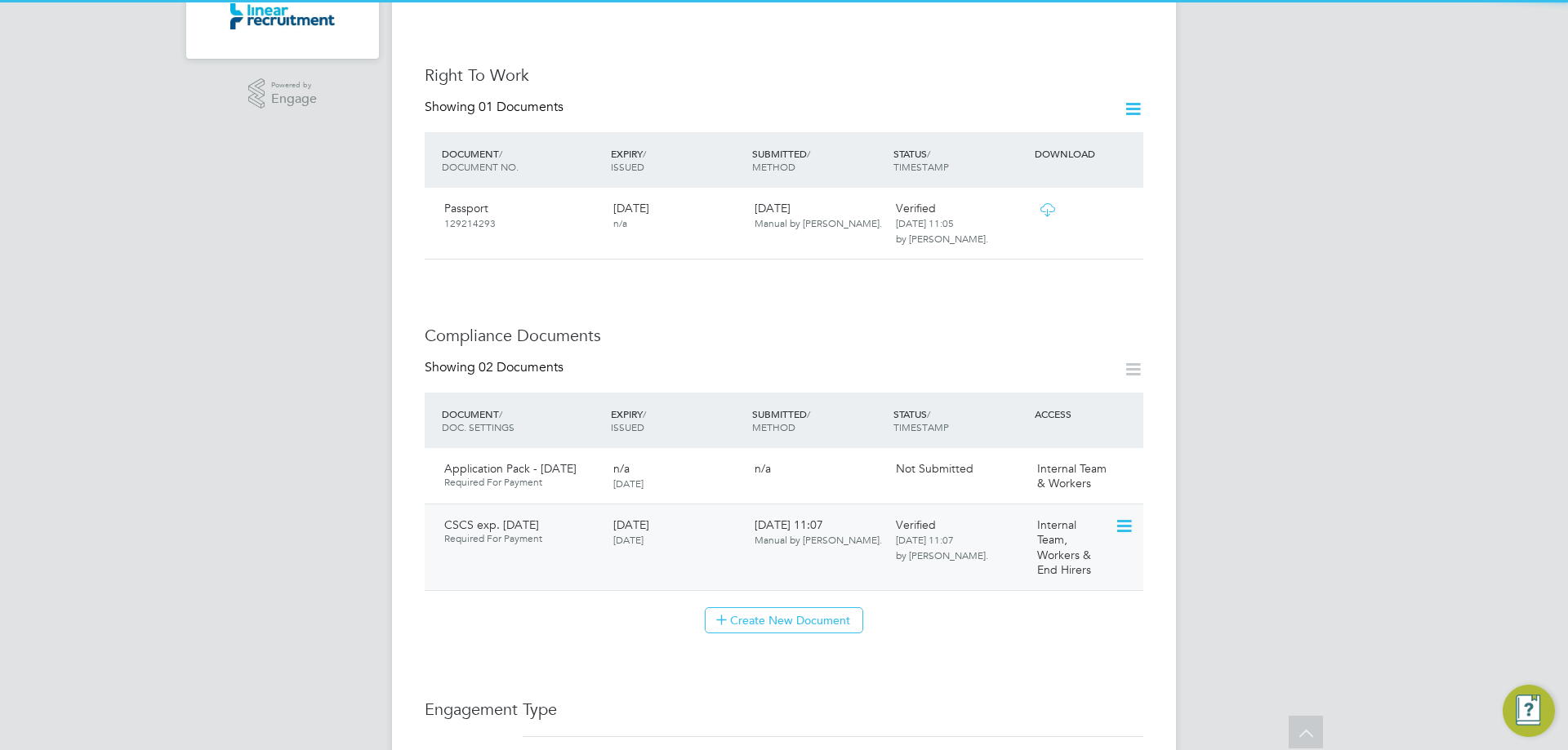
scroll to position [654, 0]
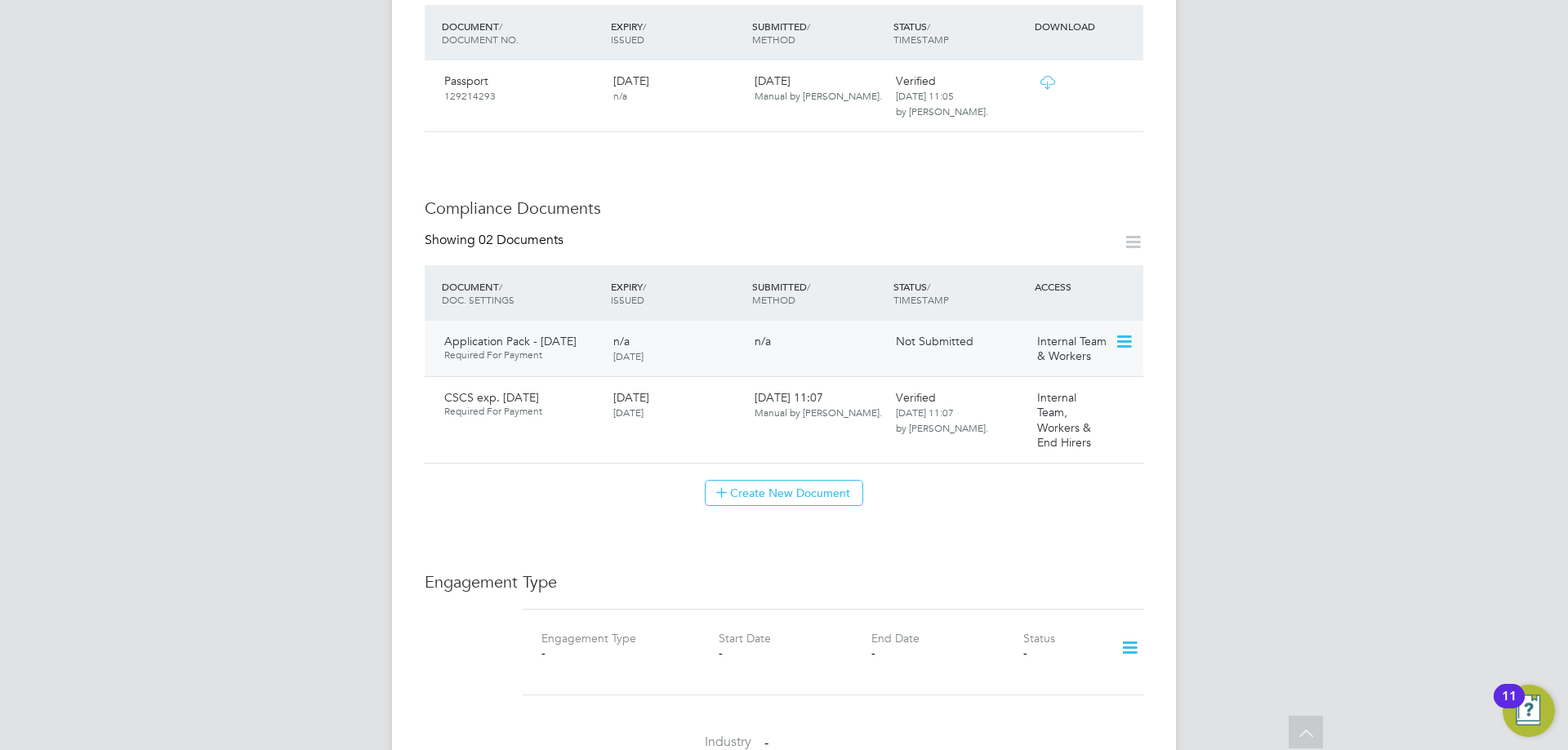
click at [1129, 333] on icon at bounding box center [1122, 342] width 16 height 19
click at [1025, 380] on li "Submit Document" at bounding box center [1071, 387] width 121 height 23
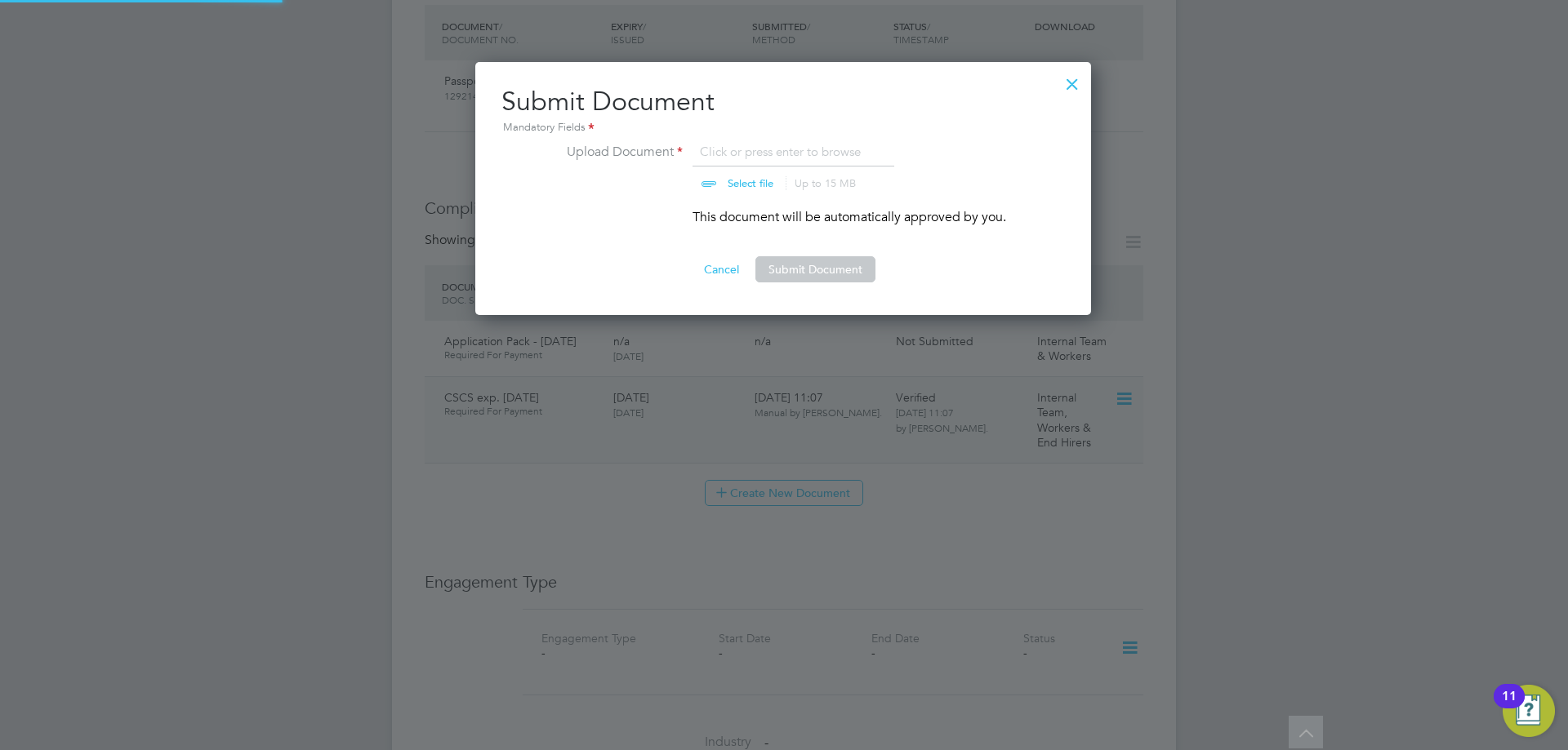
scroll to position [254, 618]
click at [730, 152] on input "file" at bounding box center [766, 167] width 256 height 49
type input "C:\fakepath\Application Pack - Sept 2025.pdf"
click at [768, 273] on button "Submit Document" at bounding box center [815, 269] width 120 height 26
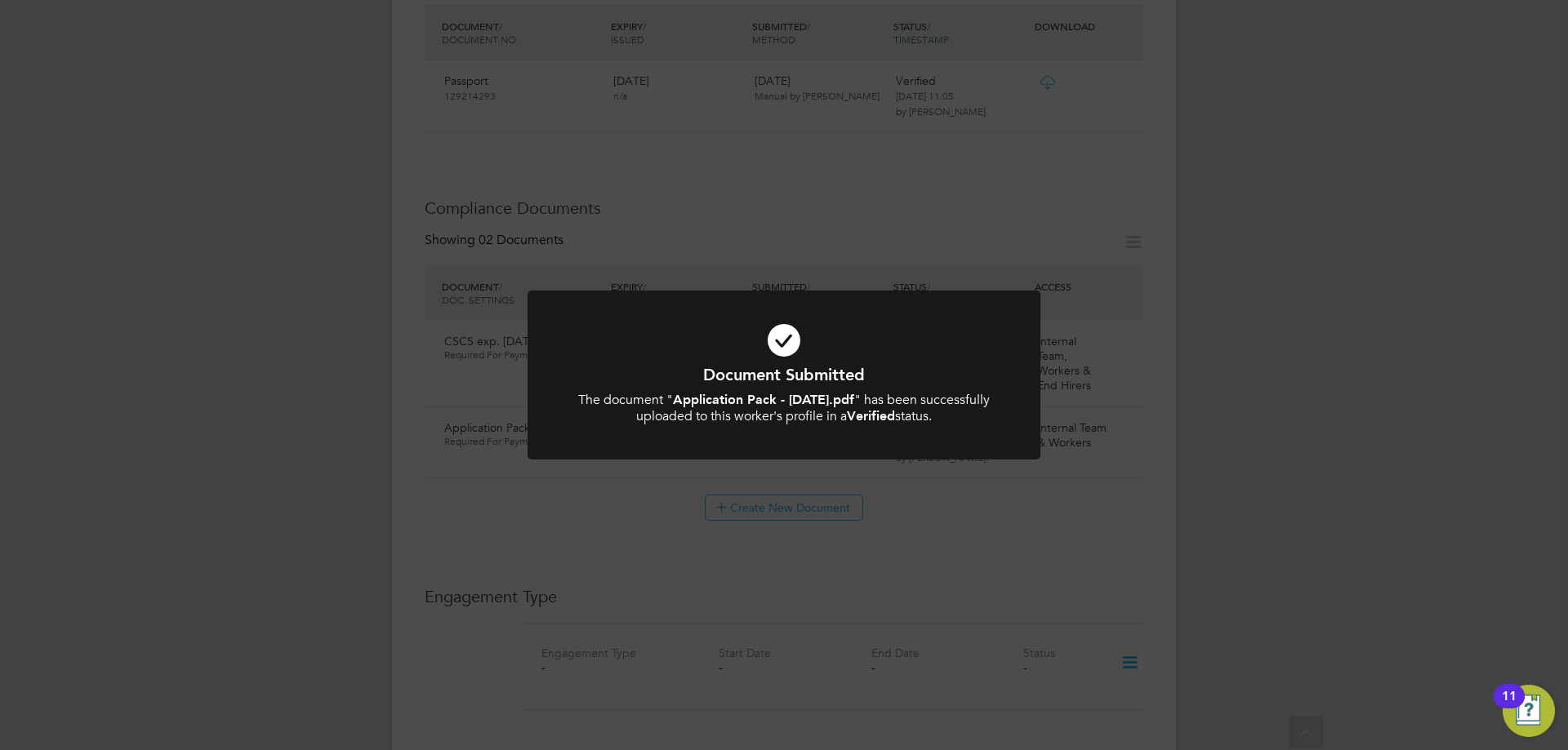
click at [950, 319] on icon at bounding box center [784, 340] width 425 height 64
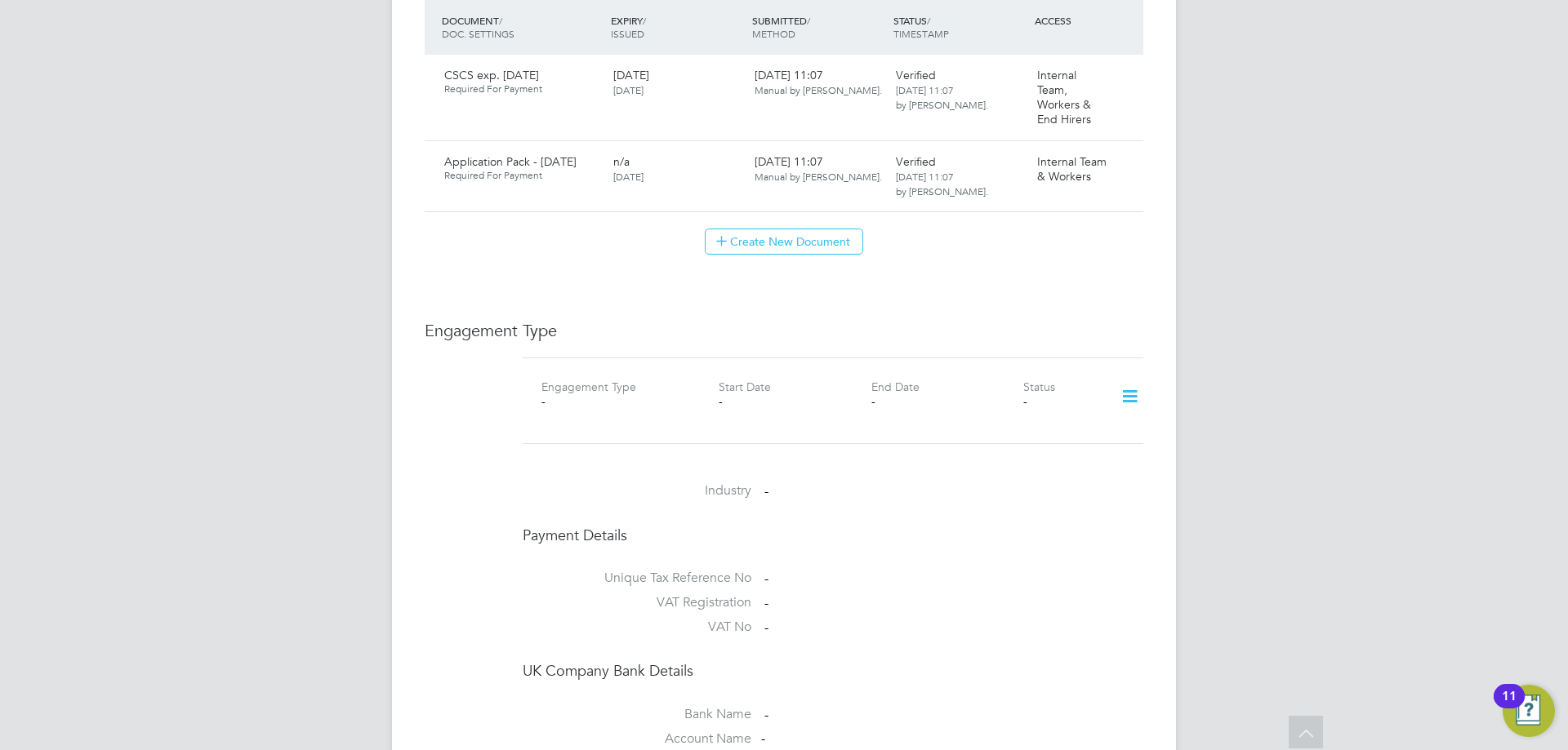
scroll to position [980, 0]
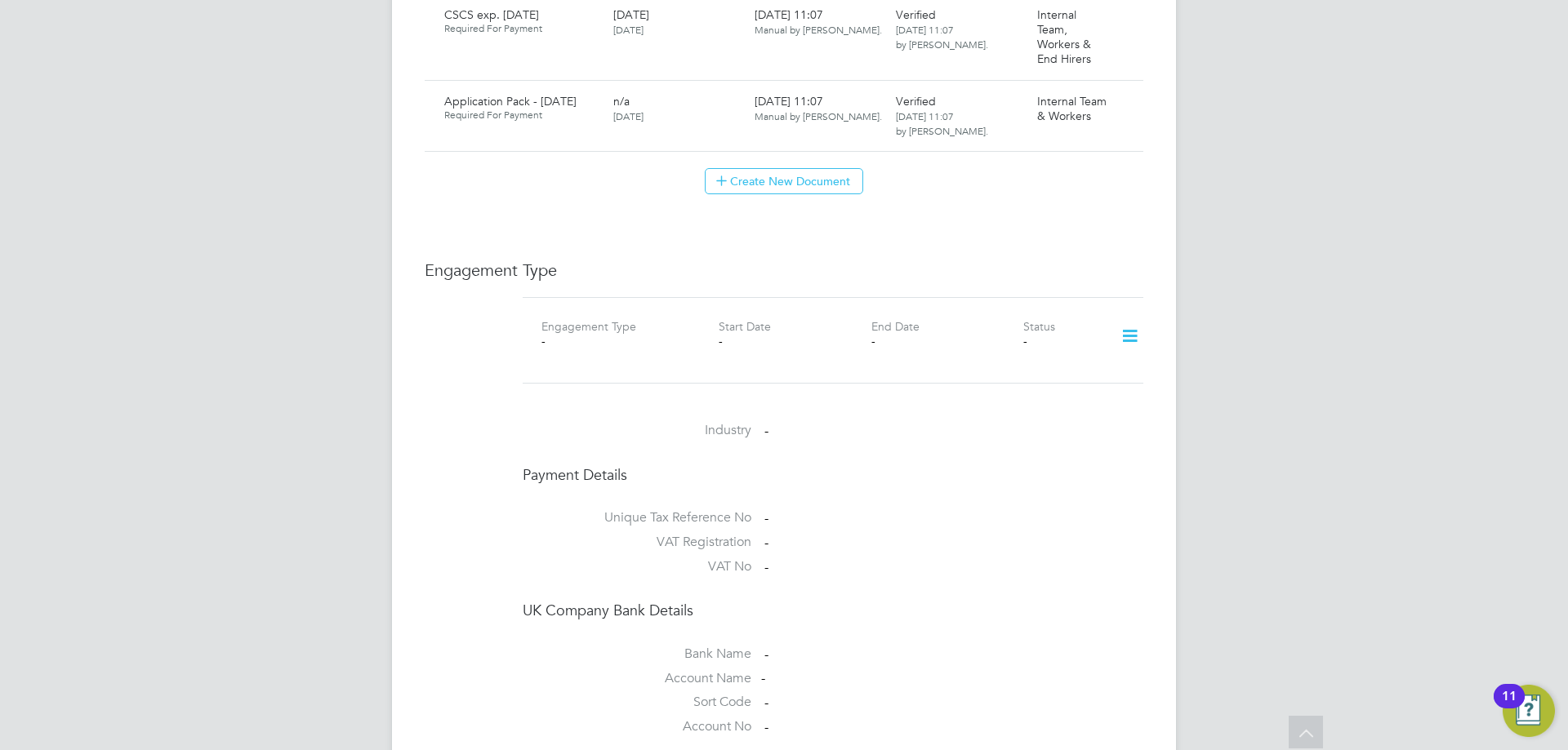
click at [1129, 323] on icon at bounding box center [1130, 336] width 28 height 38
click at [1038, 387] on li "Add Engagement Type" at bounding box center [1045, 390] width 185 height 23
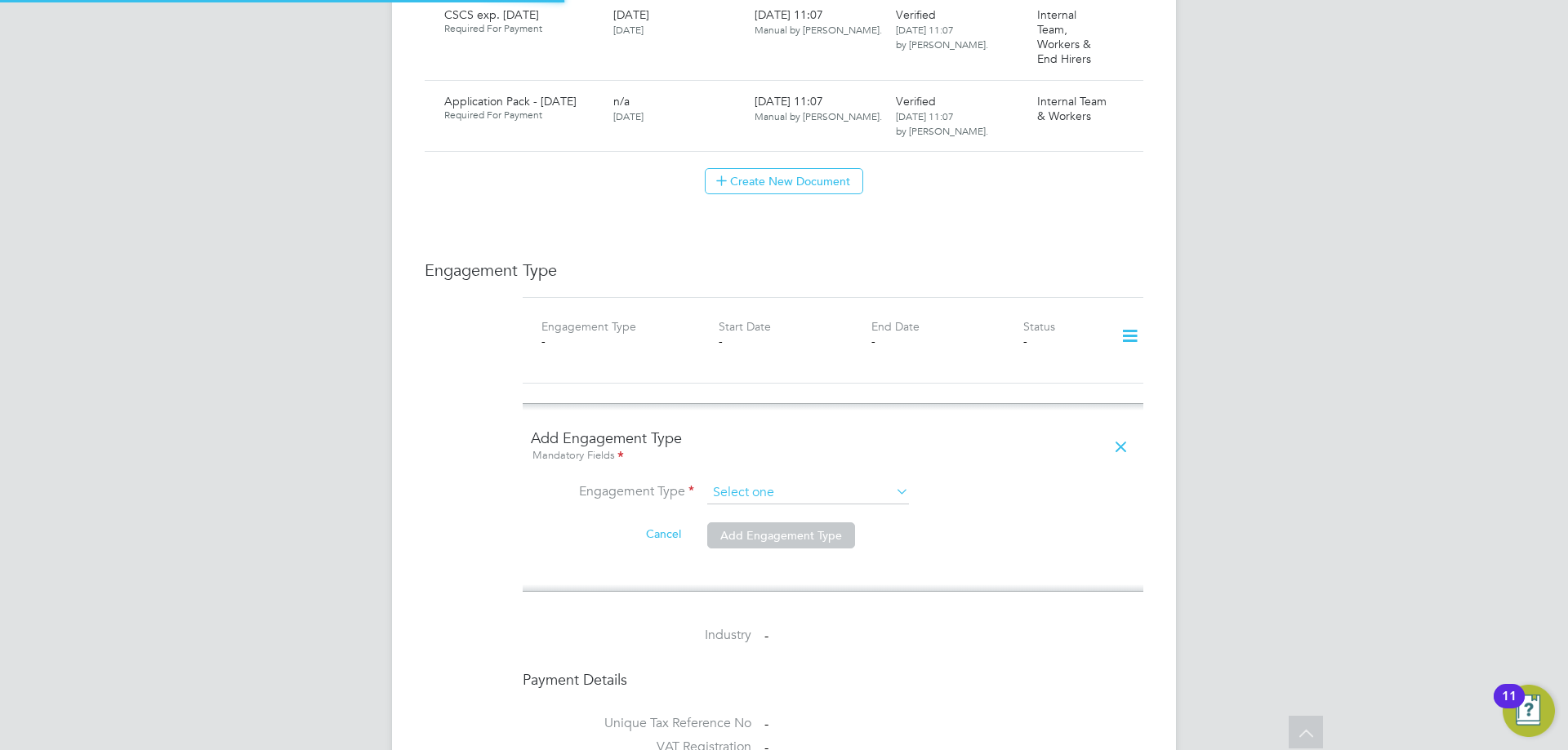
click at [741, 482] on input at bounding box center [808, 493] width 202 height 23
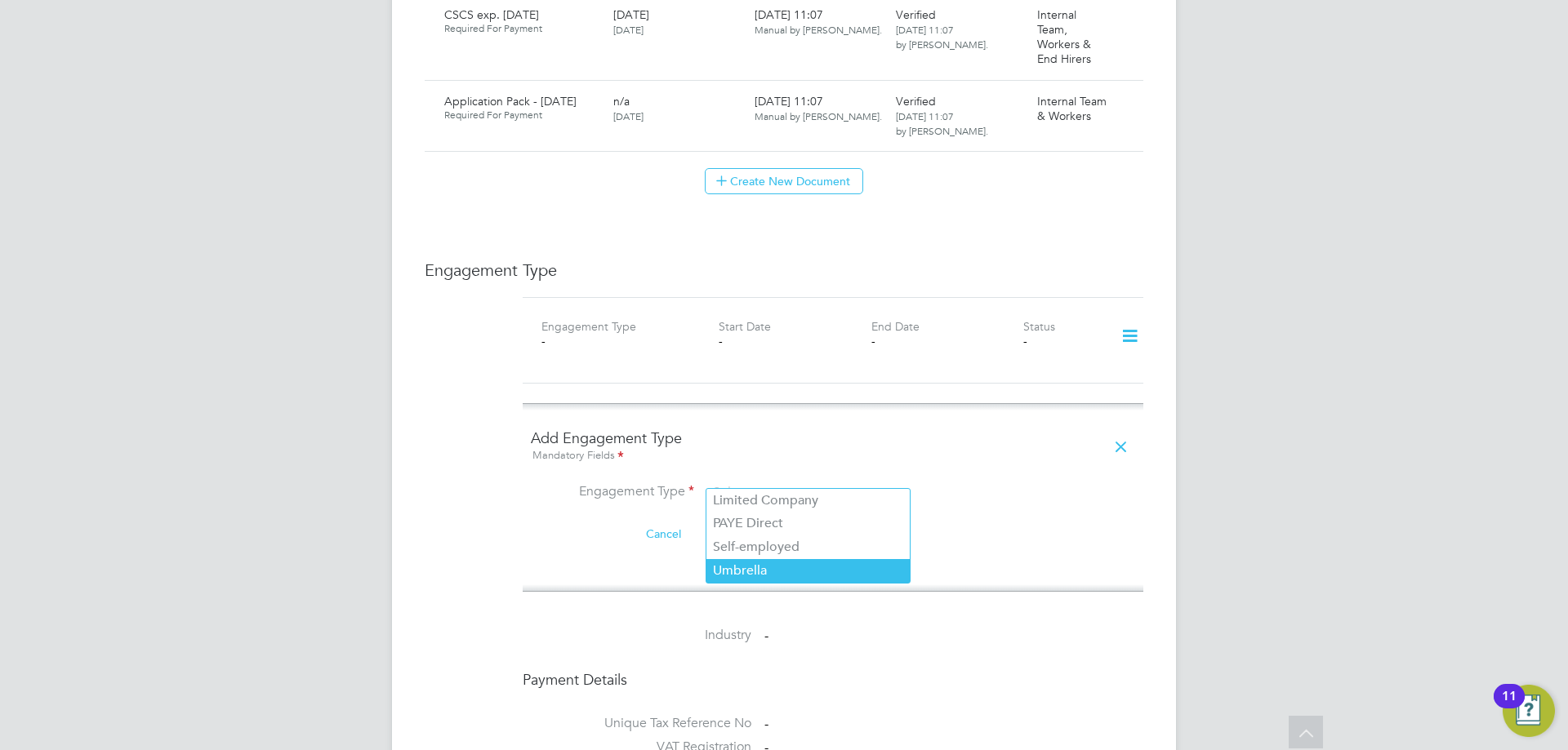
click at [756, 568] on li "Umbrella" at bounding box center [808, 571] width 204 height 23
type input "Umbrella"
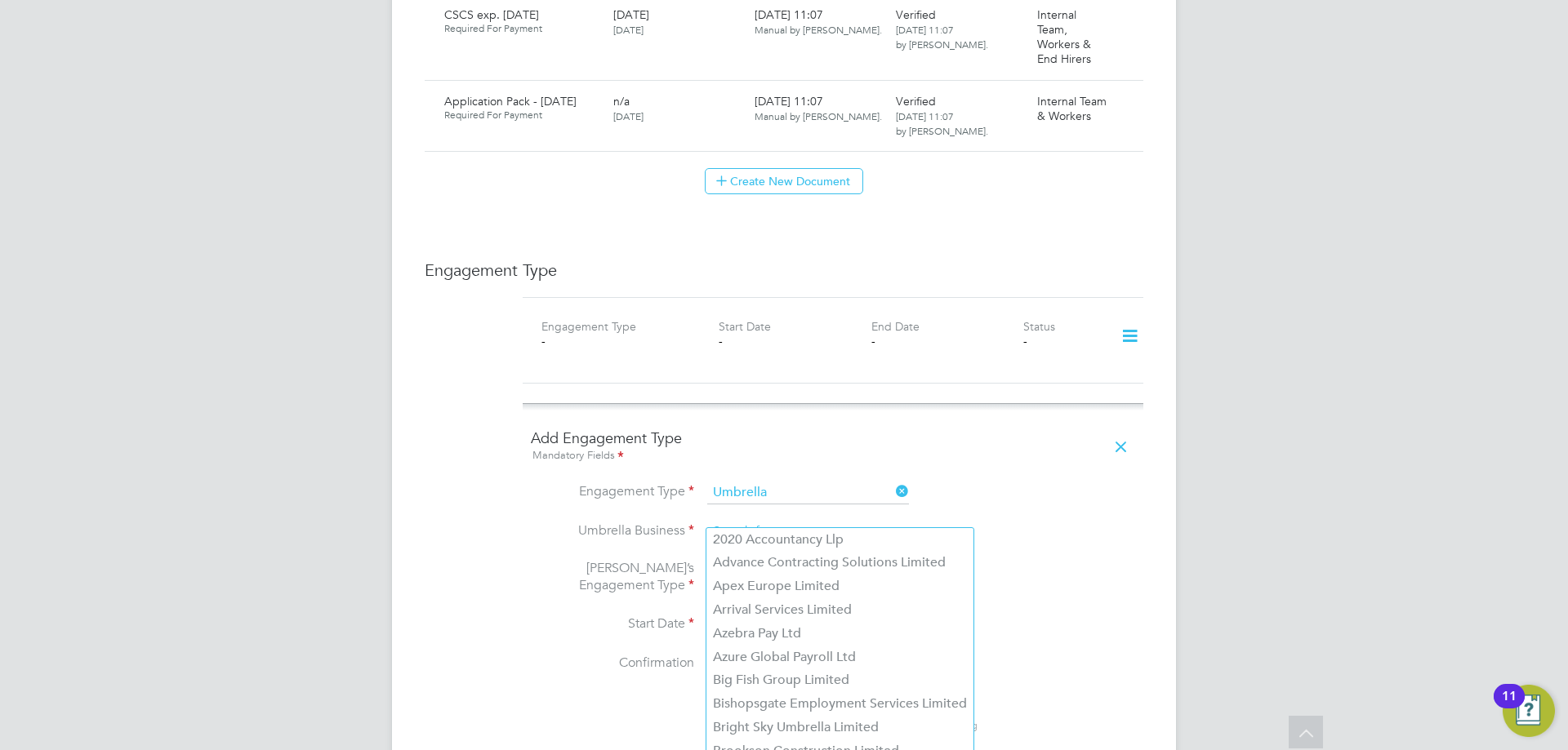
click at [753, 521] on input at bounding box center [808, 532] width 202 height 23
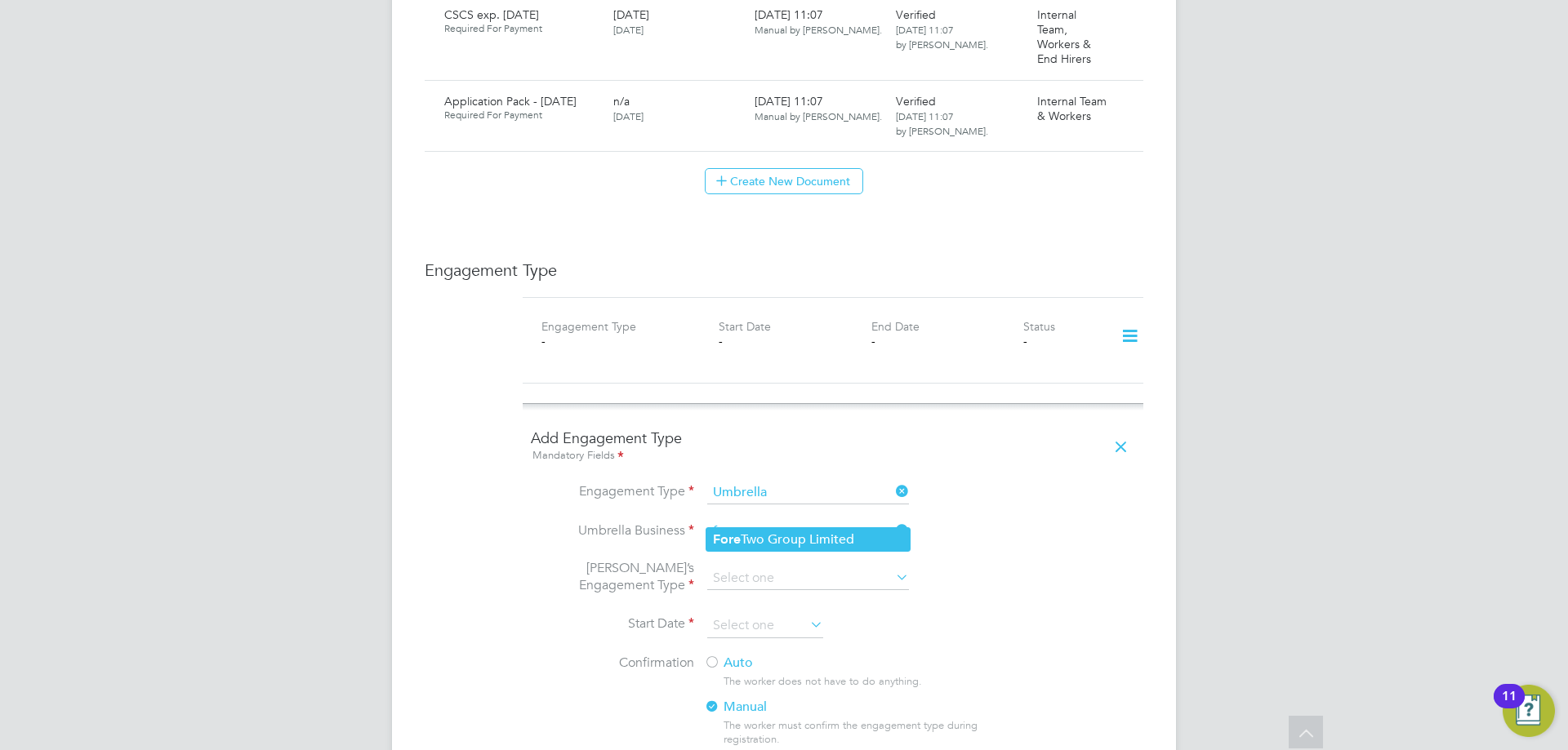
click at [749, 545] on li "Fore Two Group Limited" at bounding box center [808, 540] width 204 height 23
type input "ForeTwo Group Limited"
click at [746, 567] on input at bounding box center [808, 578] width 202 height 23
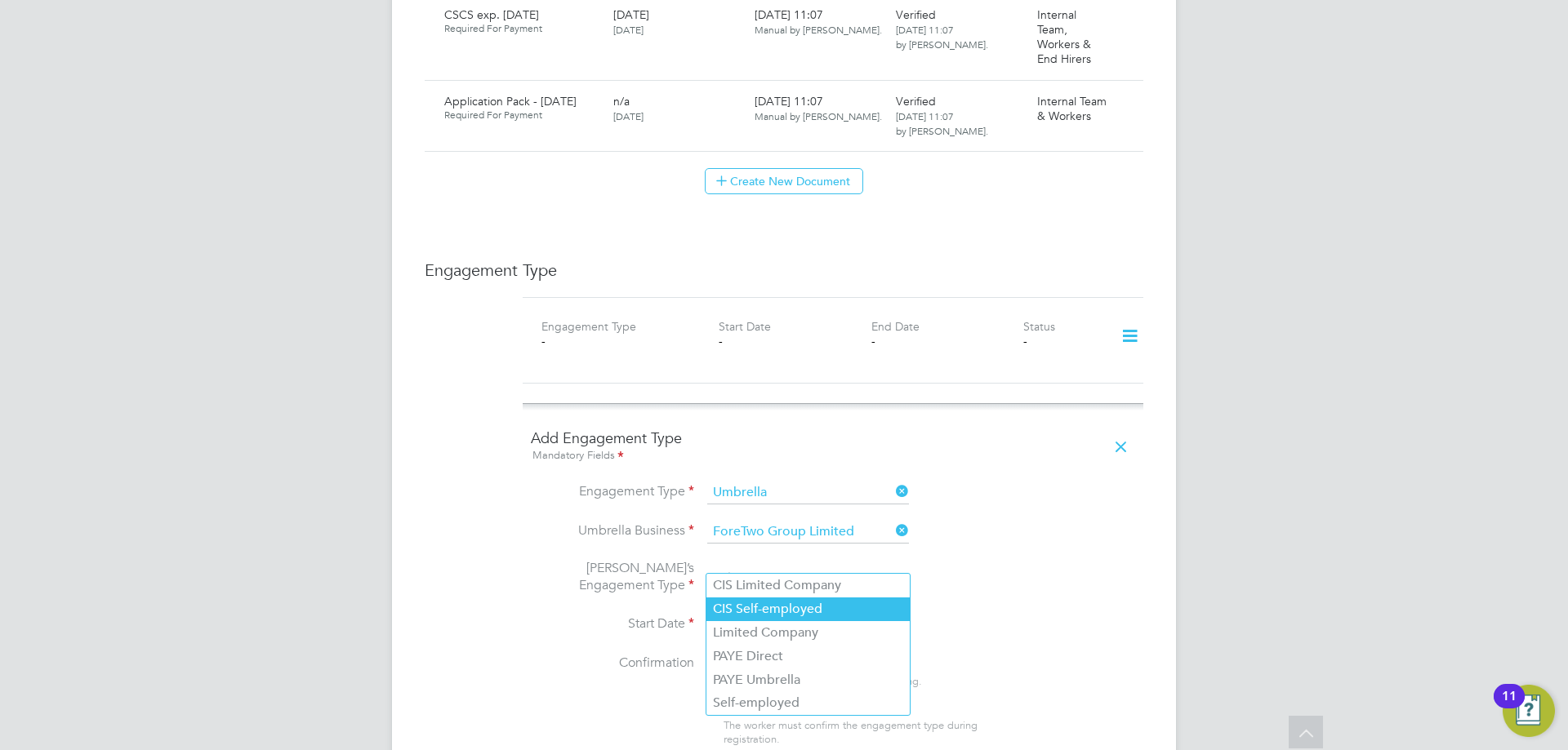
click at [745, 608] on li "CIS Self-employed" at bounding box center [808, 609] width 204 height 23
type input "CIS Self-employed"
click at [744, 615] on input at bounding box center [765, 626] width 116 height 24
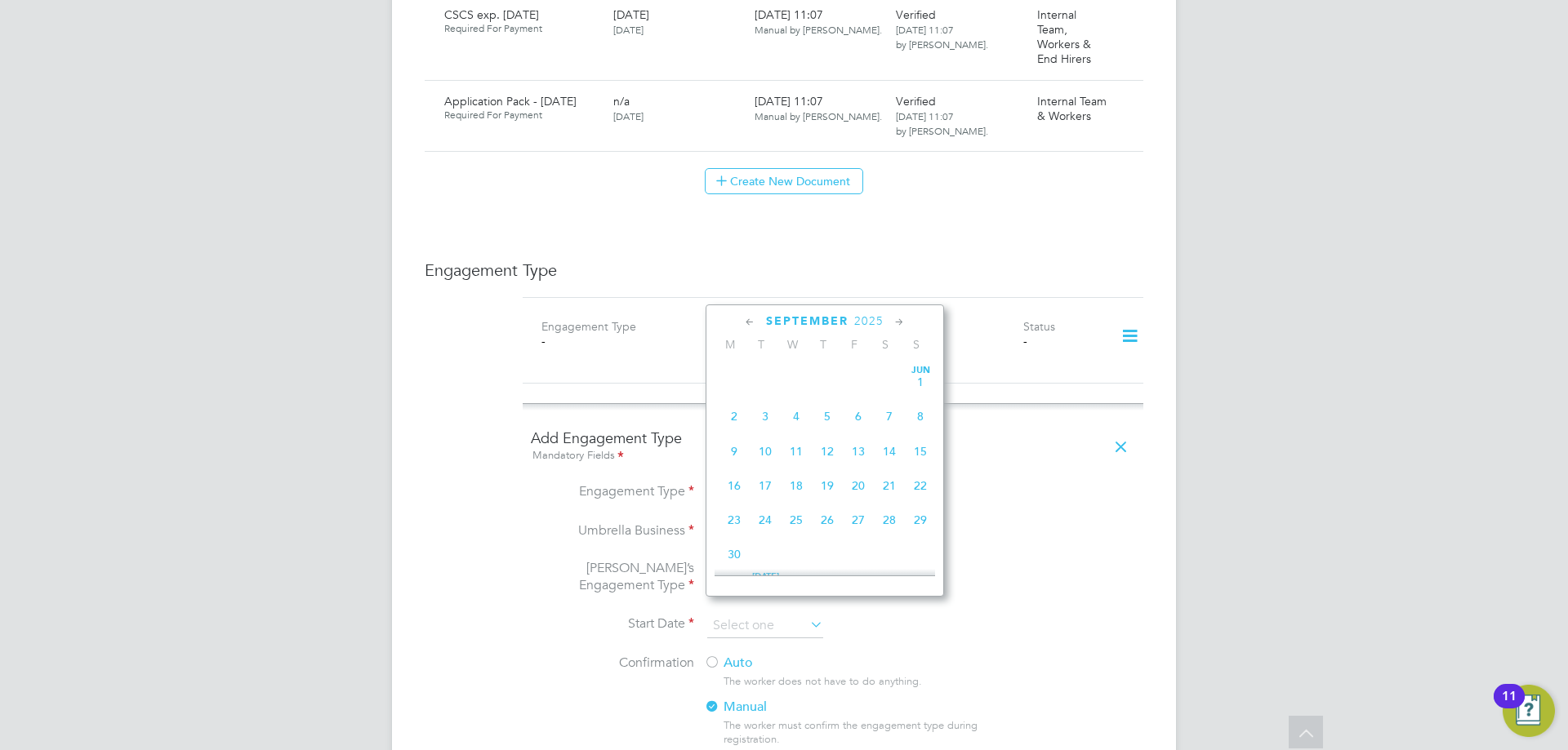
scroll to position [601, 0]
click at [755, 445] on span "23" at bounding box center [764, 436] width 31 height 31
type input "[DATE]"
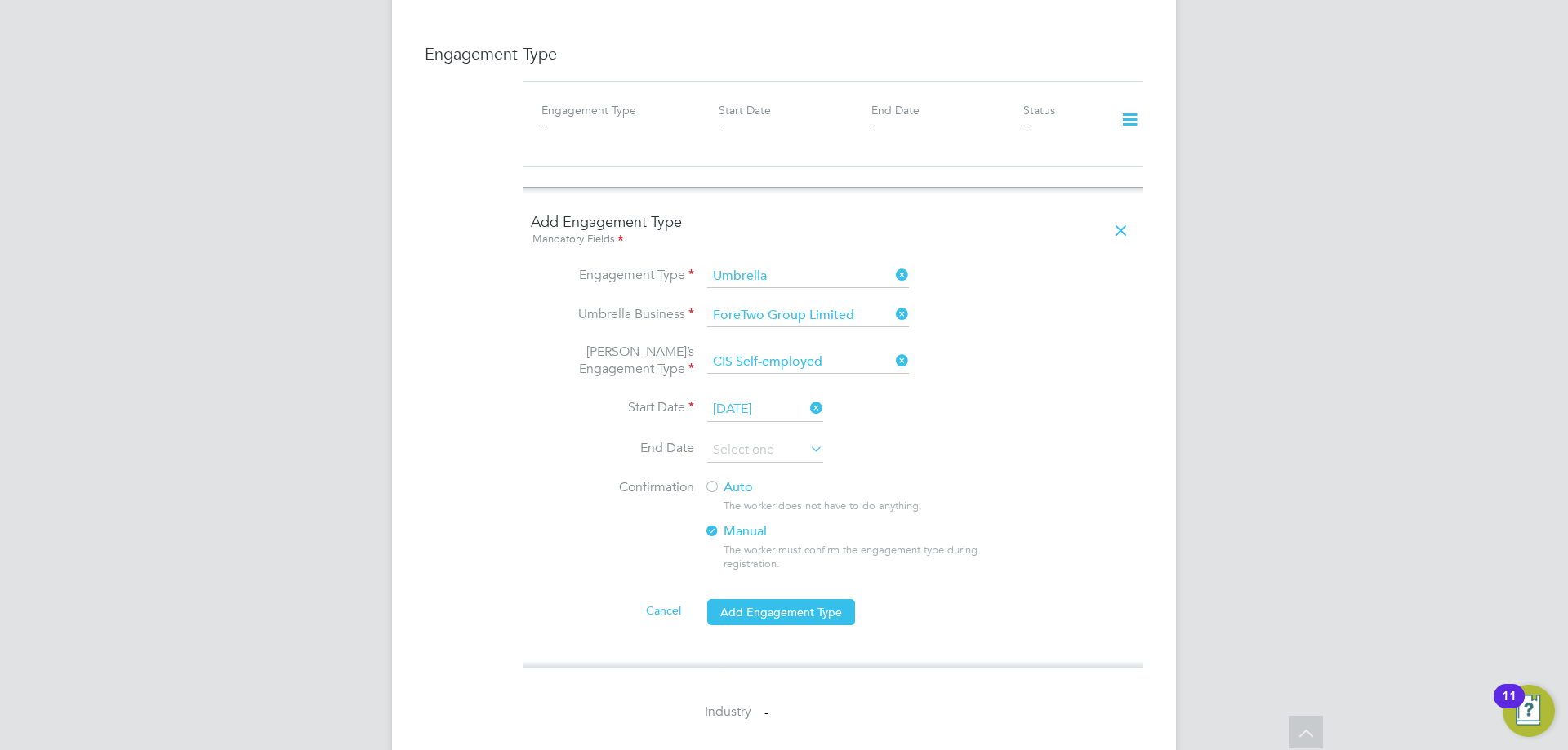
scroll to position [1225, 0]
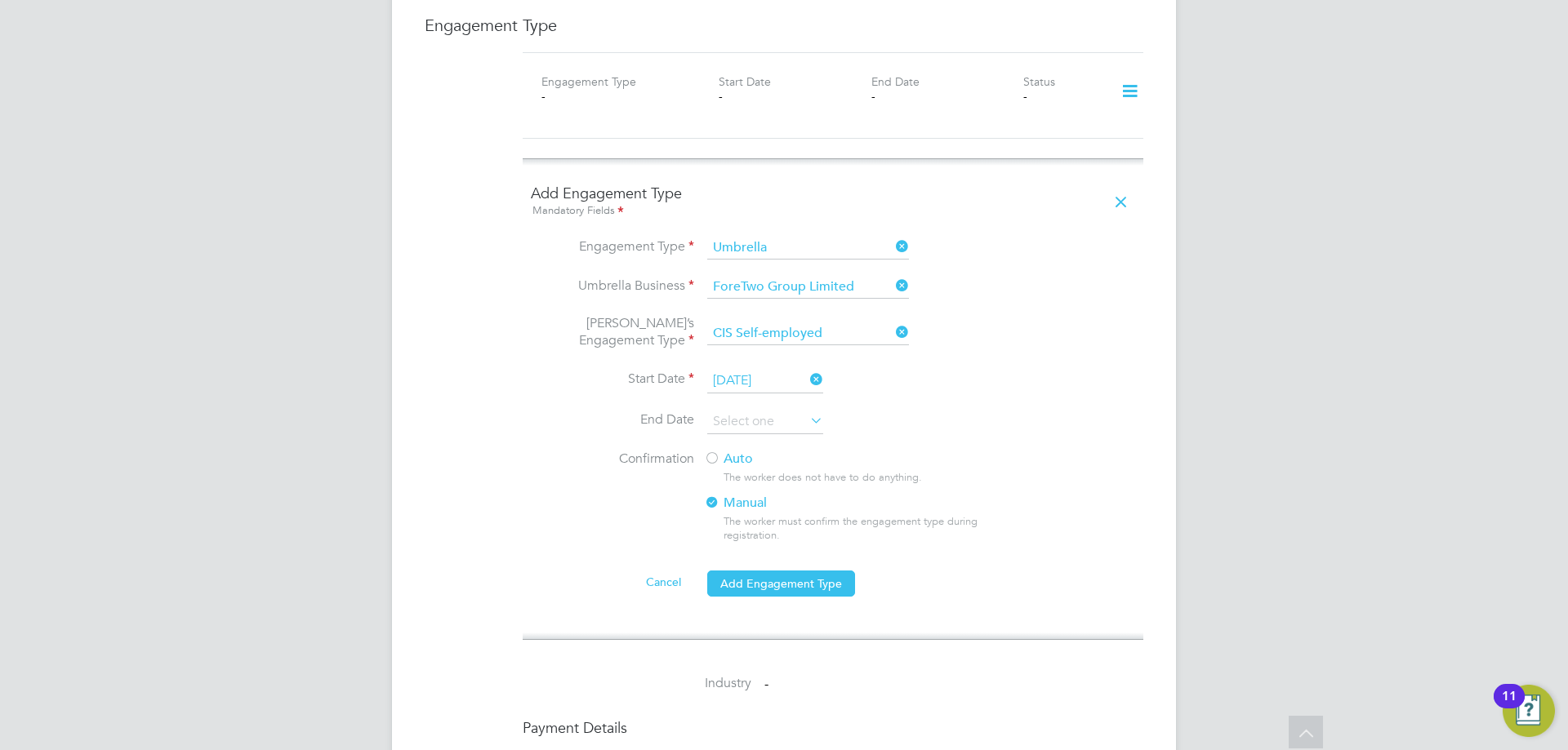
click at [730, 451] on label "Auto" at bounding box center [851, 459] width 294 height 17
click at [756, 571] on button "Add Engagement Type" at bounding box center [781, 583] width 147 height 26
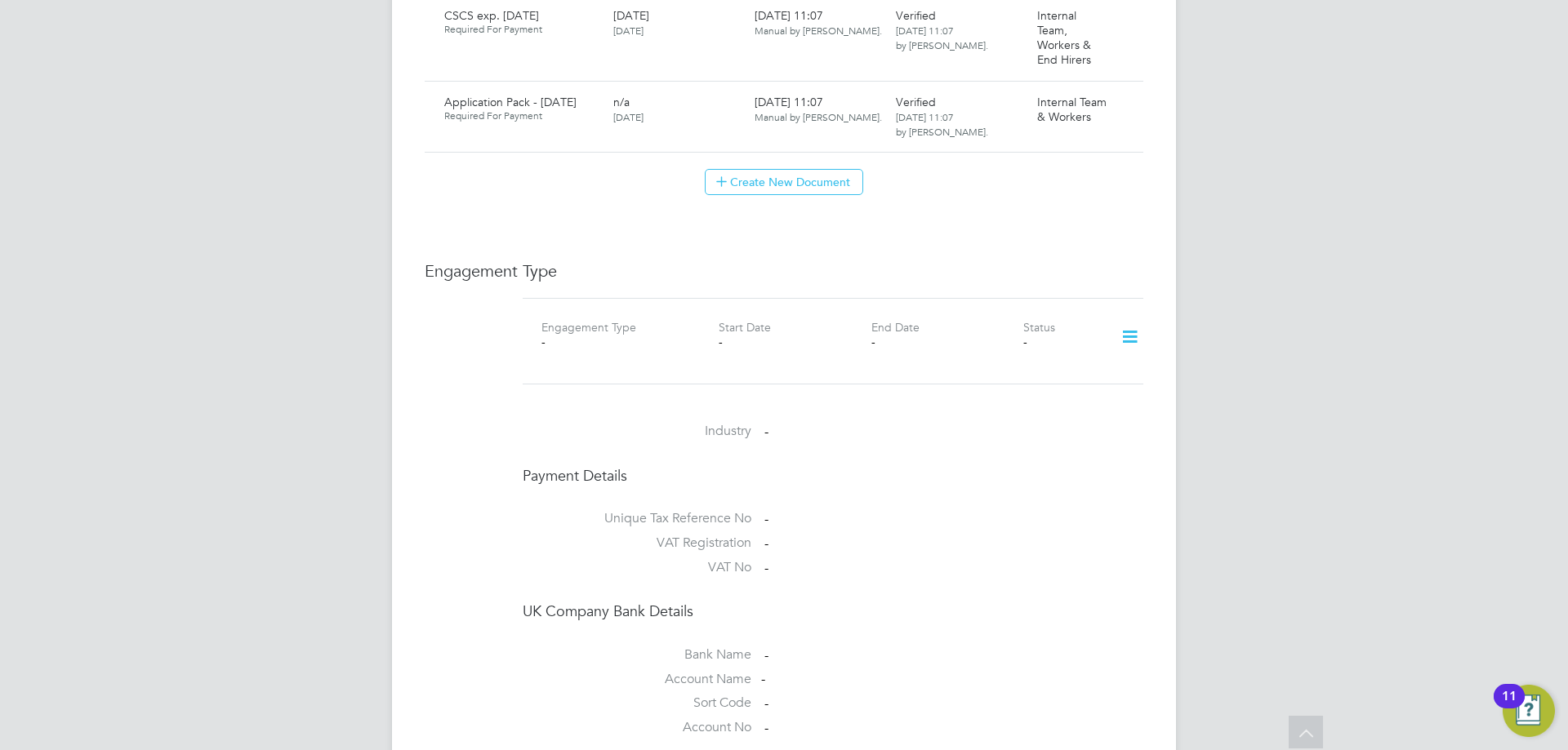
scroll to position [898, 0]
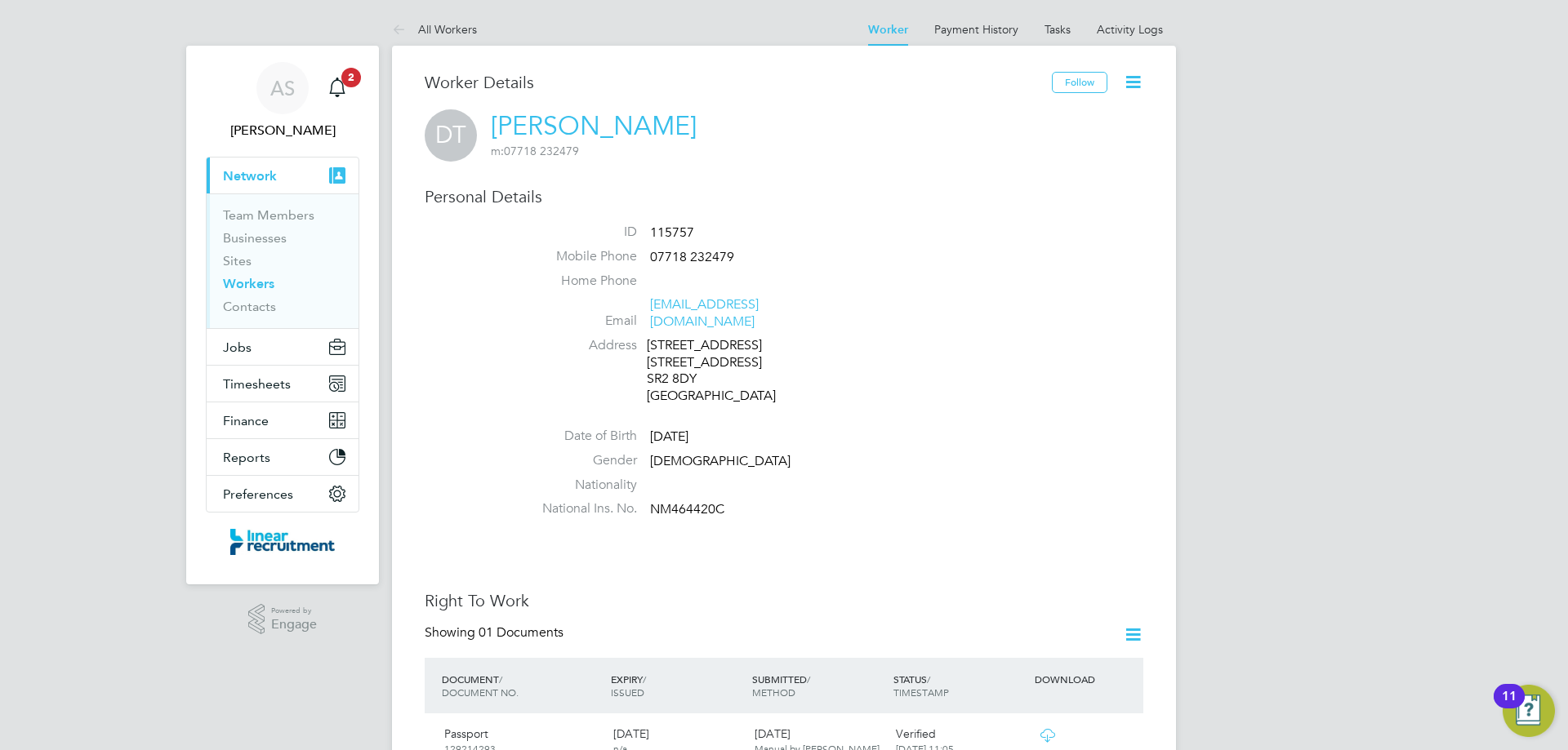
click at [240, 282] on link "Workers" at bounding box center [248, 283] width 51 height 16
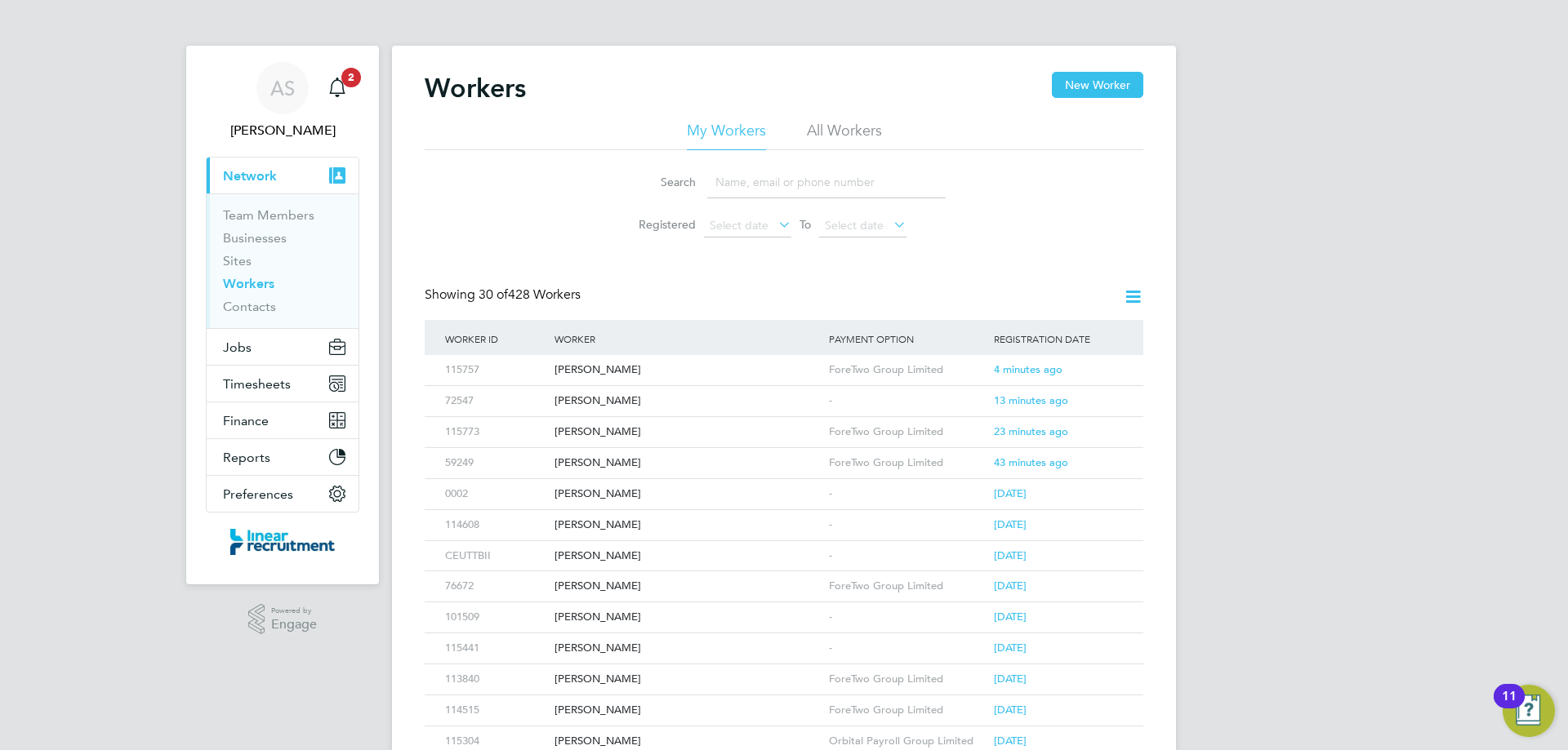
click at [853, 132] on li "All Workers" at bounding box center [845, 135] width 75 height 29
click at [784, 186] on input at bounding box center [826, 183] width 239 height 32
type input "neil mclaren"
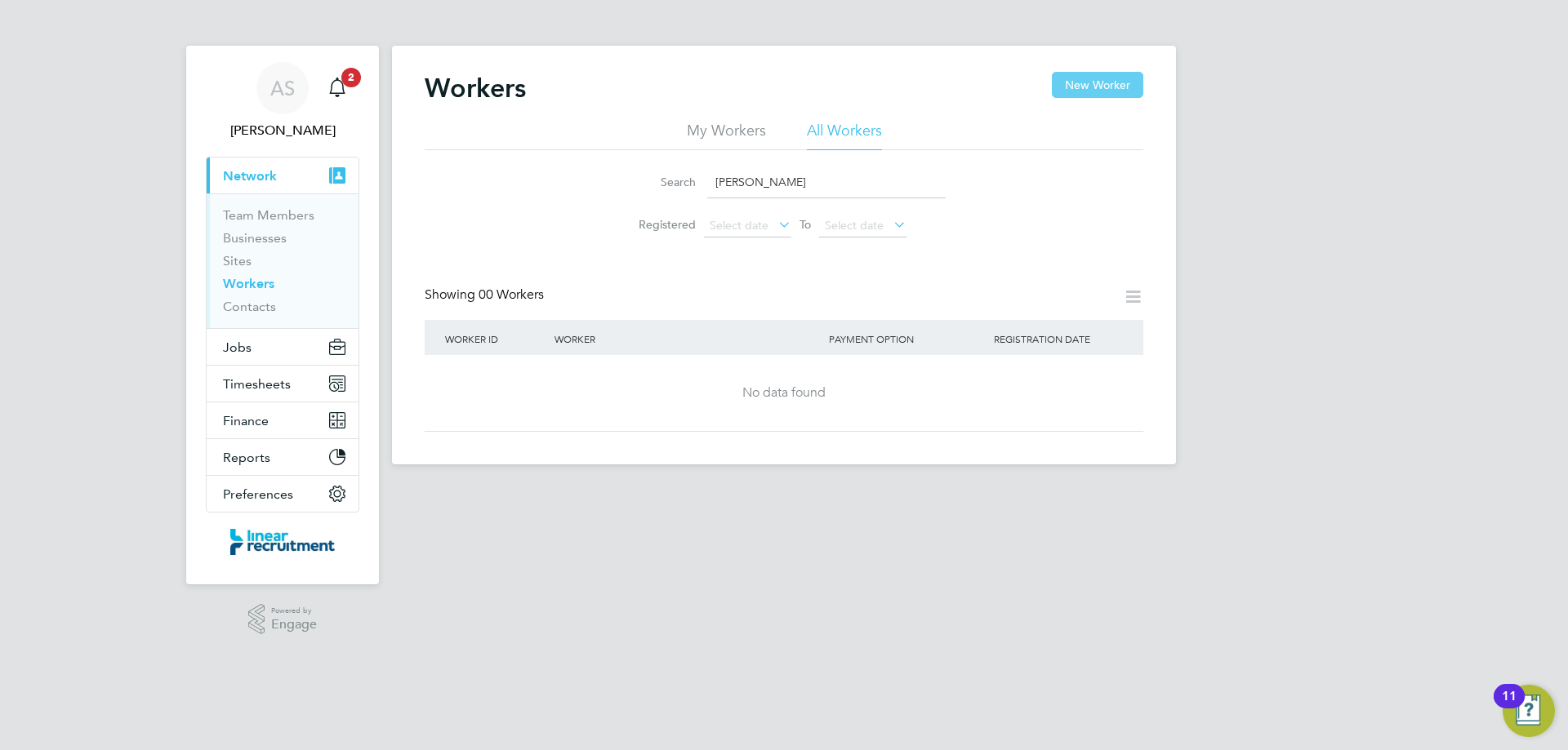
click at [1122, 86] on button "New Worker" at bounding box center [1097, 85] width 91 height 26
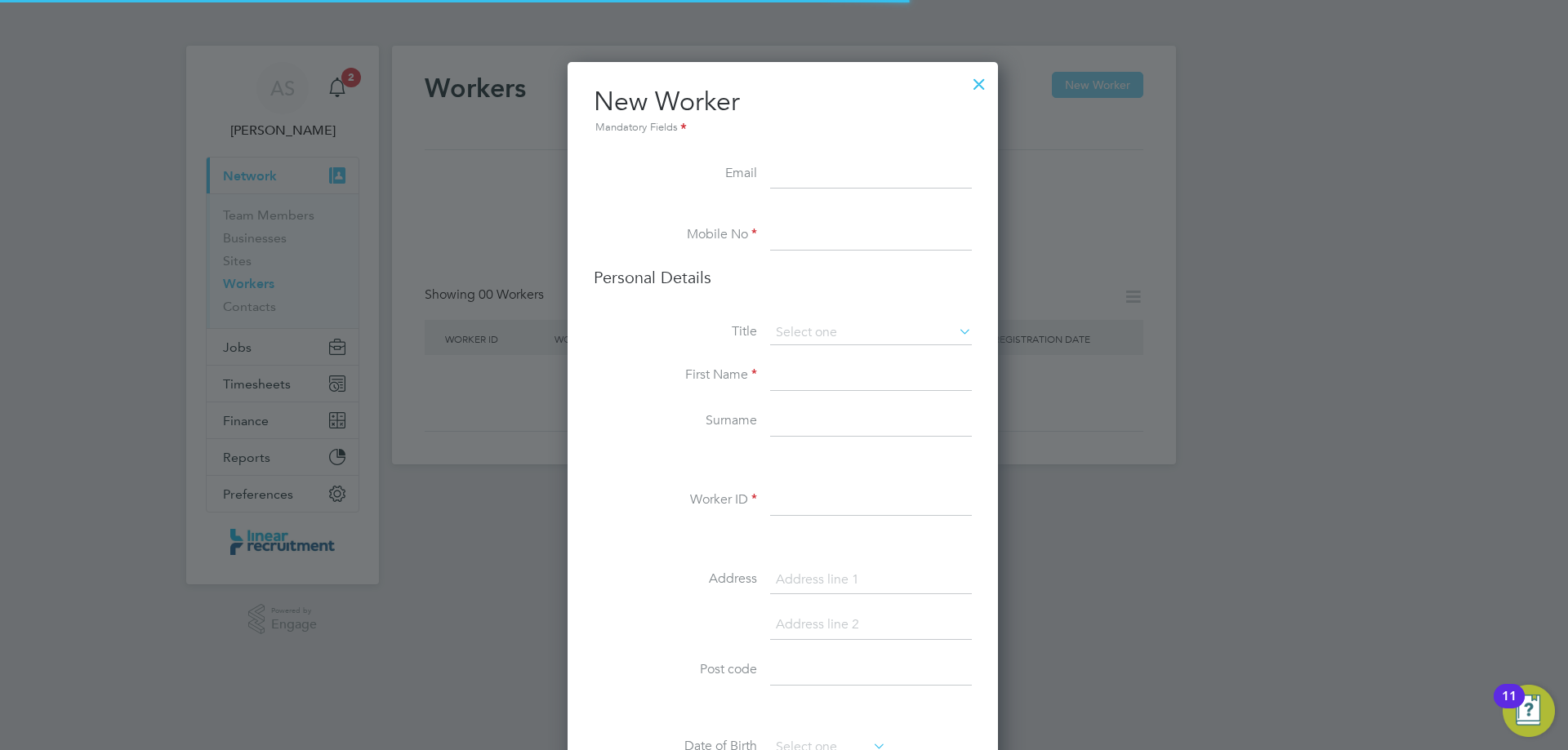
scroll to position [1382, 432]
paste input "[EMAIL_ADDRESS][DOMAIN_NAME]"
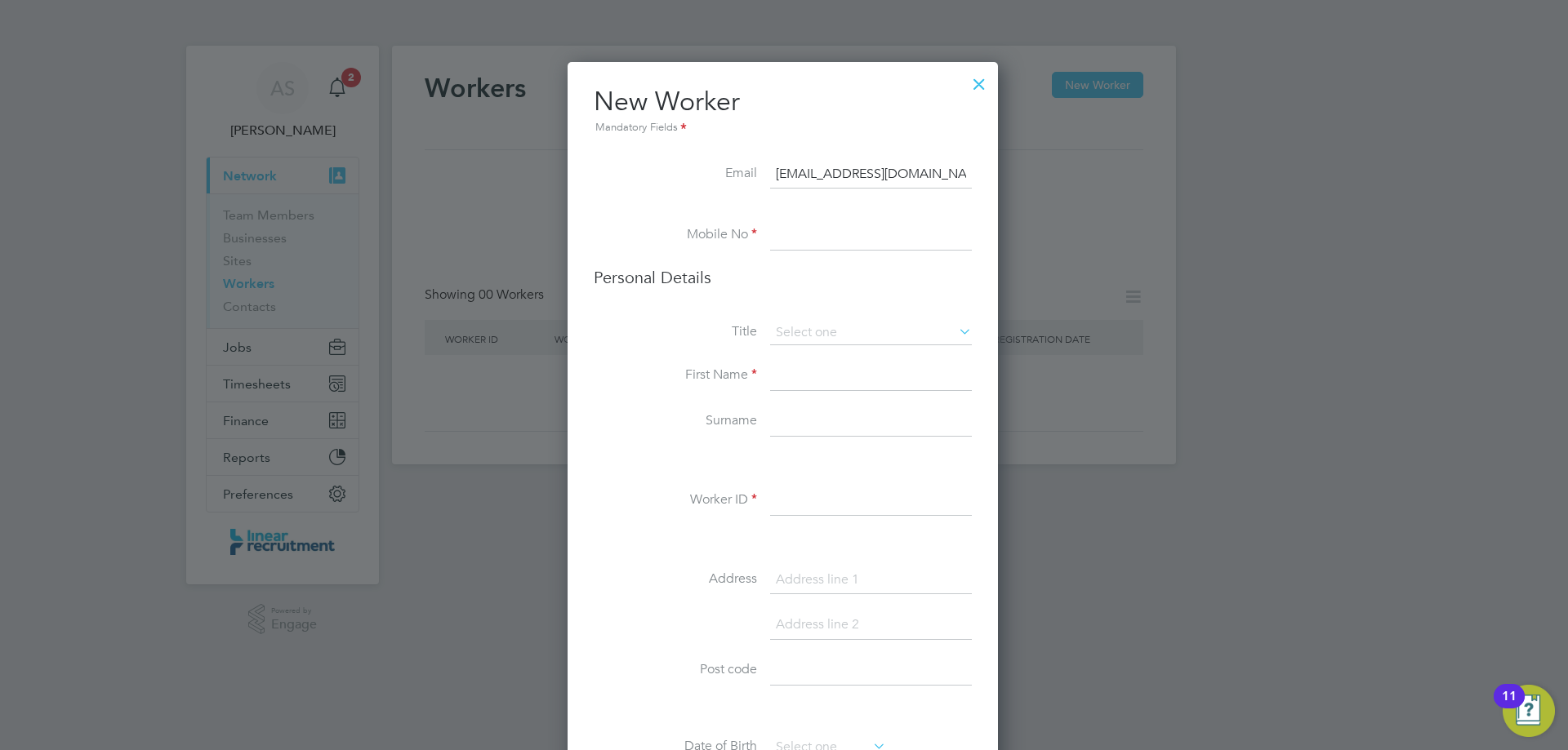
type input "[EMAIL_ADDRESS][DOMAIN_NAME]"
drag, startPoint x: 831, startPoint y: 227, endPoint x: 815, endPoint y: 228, distance: 16.0
click at [831, 227] on input at bounding box center [871, 235] width 202 height 29
paste input "07850767709"
type input "07850767709"
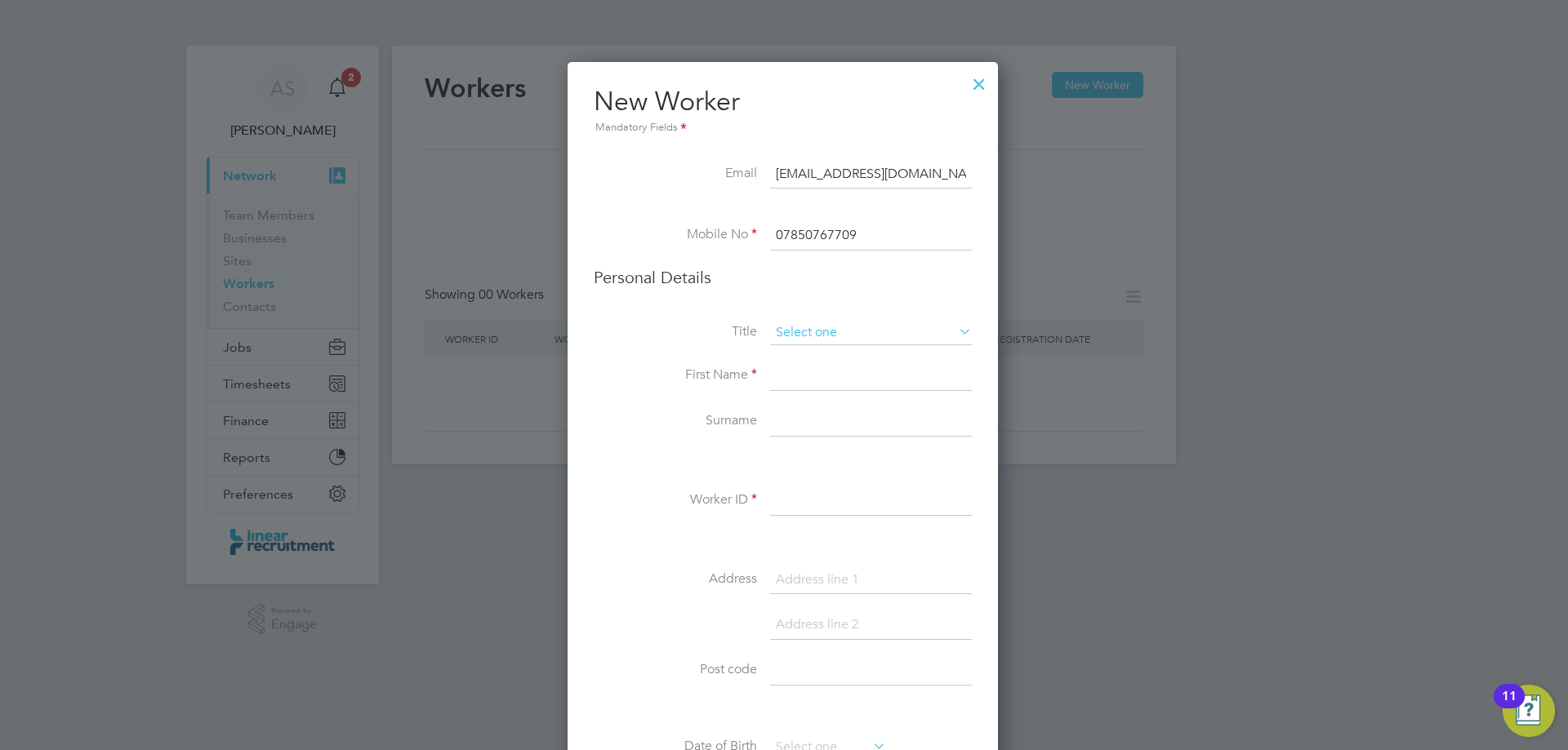
click at [823, 325] on input at bounding box center [871, 333] width 202 height 24
click at [826, 360] on li "Mr" at bounding box center [871, 355] width 204 height 21
type input "Mr"
click at [826, 376] on input at bounding box center [871, 376] width 202 height 29
type input "Neil"
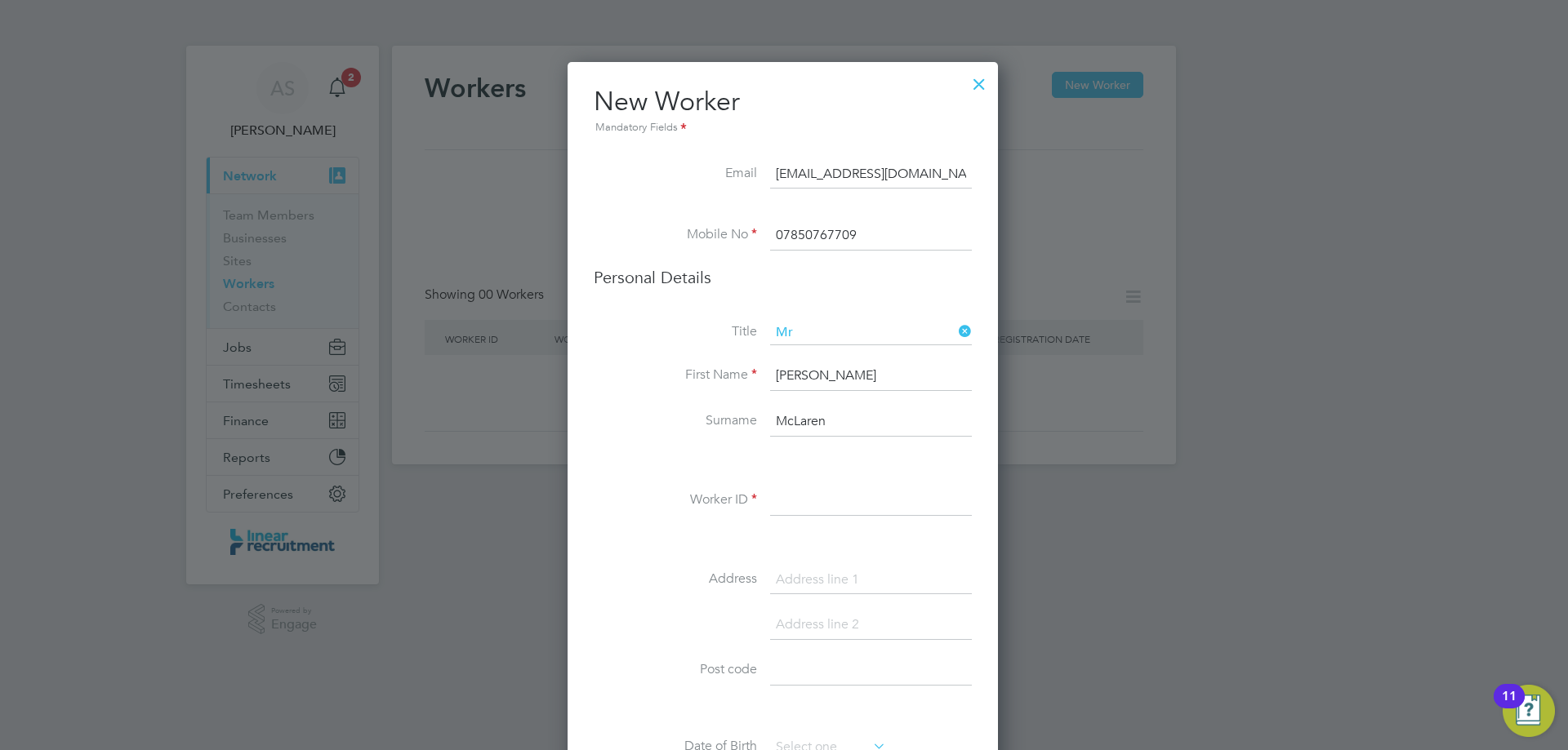
type input "McLaren"
paste input "26195"
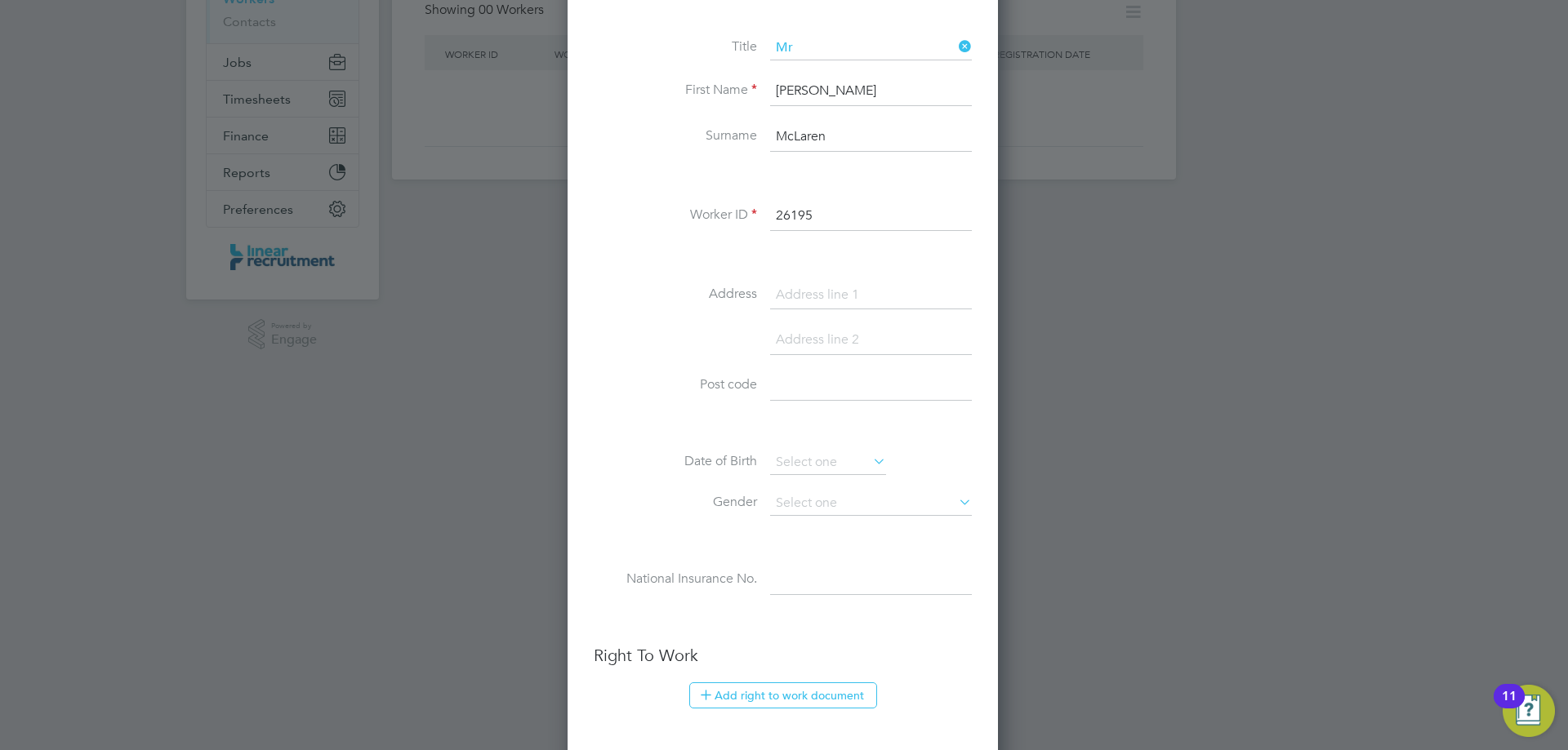
scroll to position [327, 0]
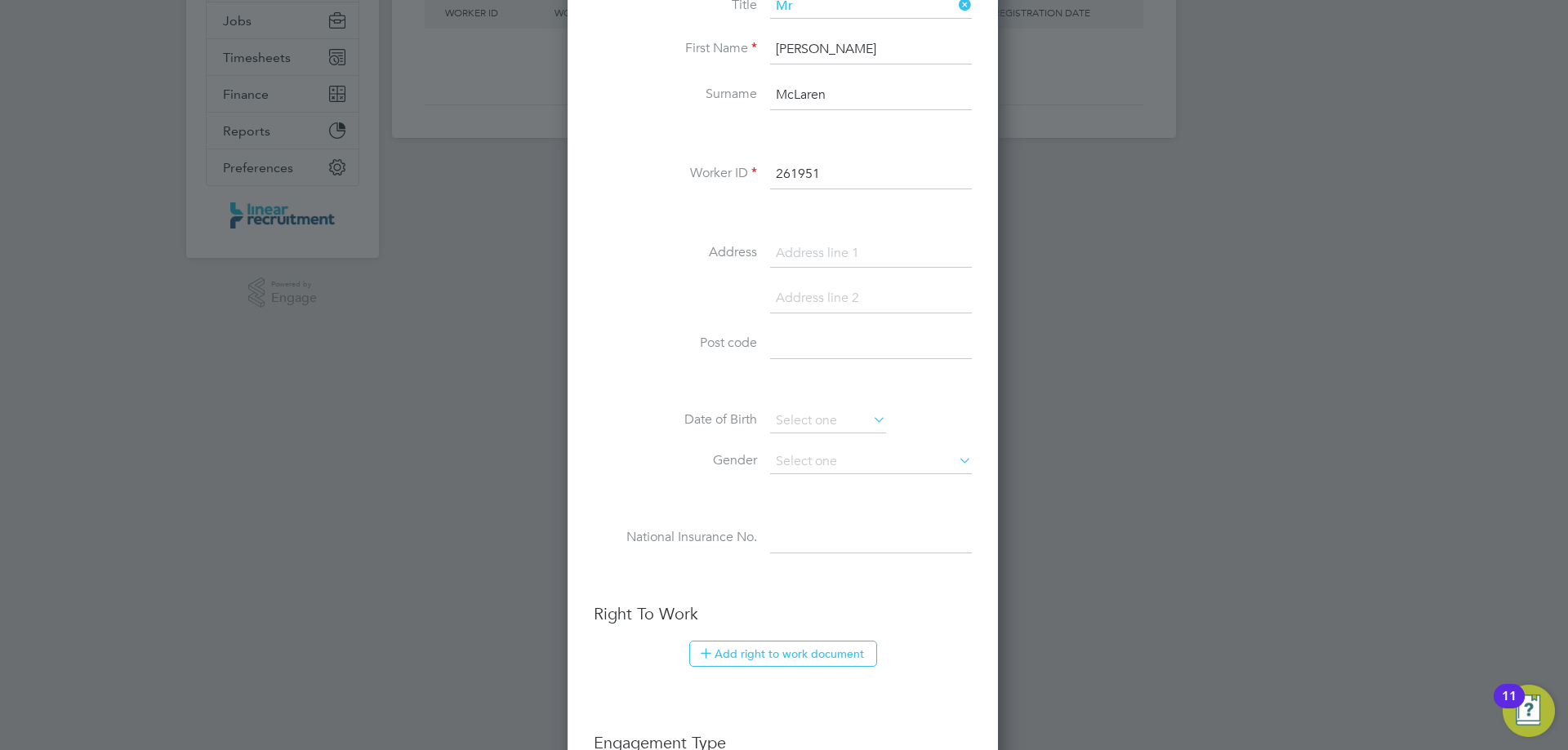
type input "26195"
type input "[STREET_ADDRESS][PERSON_NAME]"
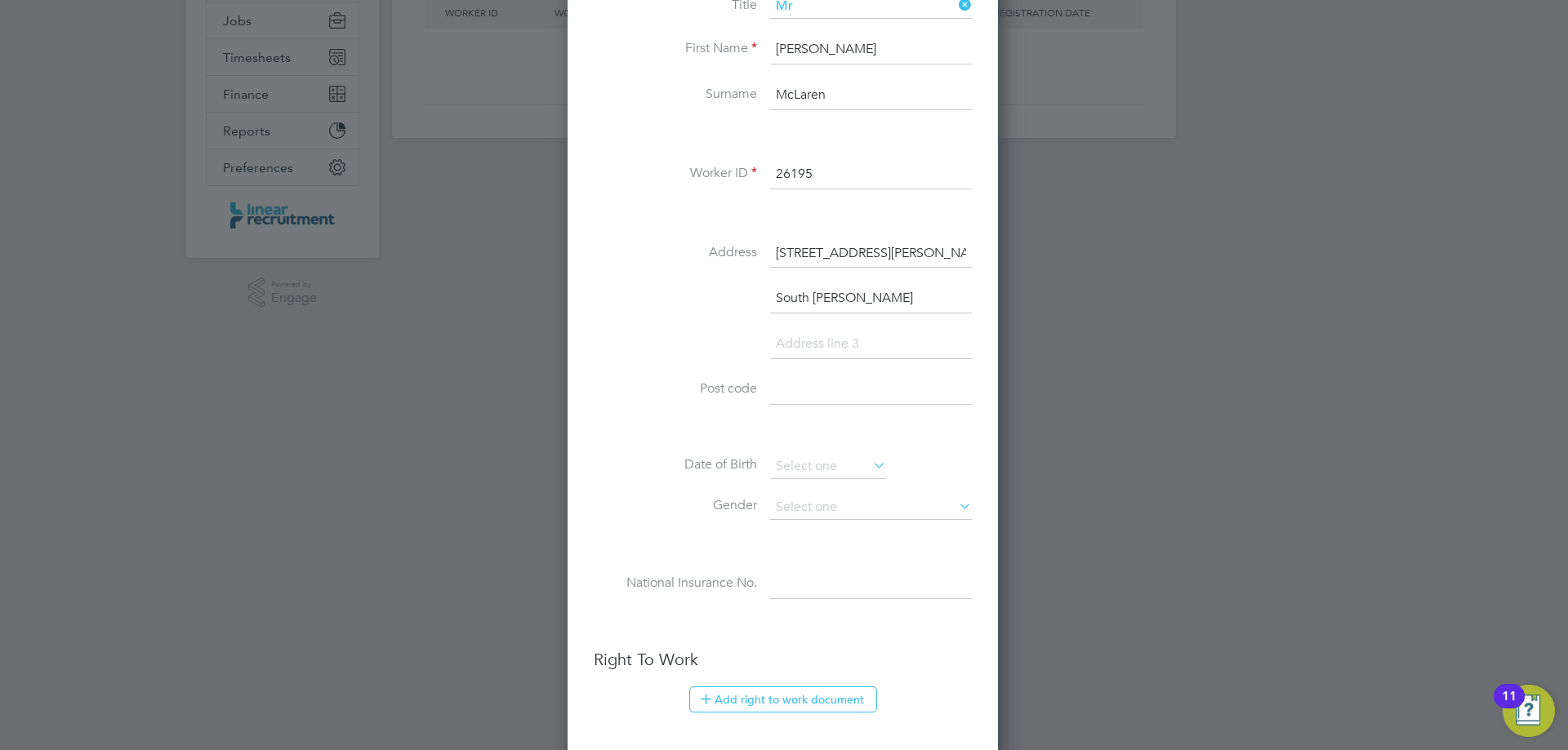
type input "South [PERSON_NAME]"
paste input "NE34 6HA"
type input "NE34 6HA"
click at [795, 473] on input at bounding box center [828, 467] width 116 height 24
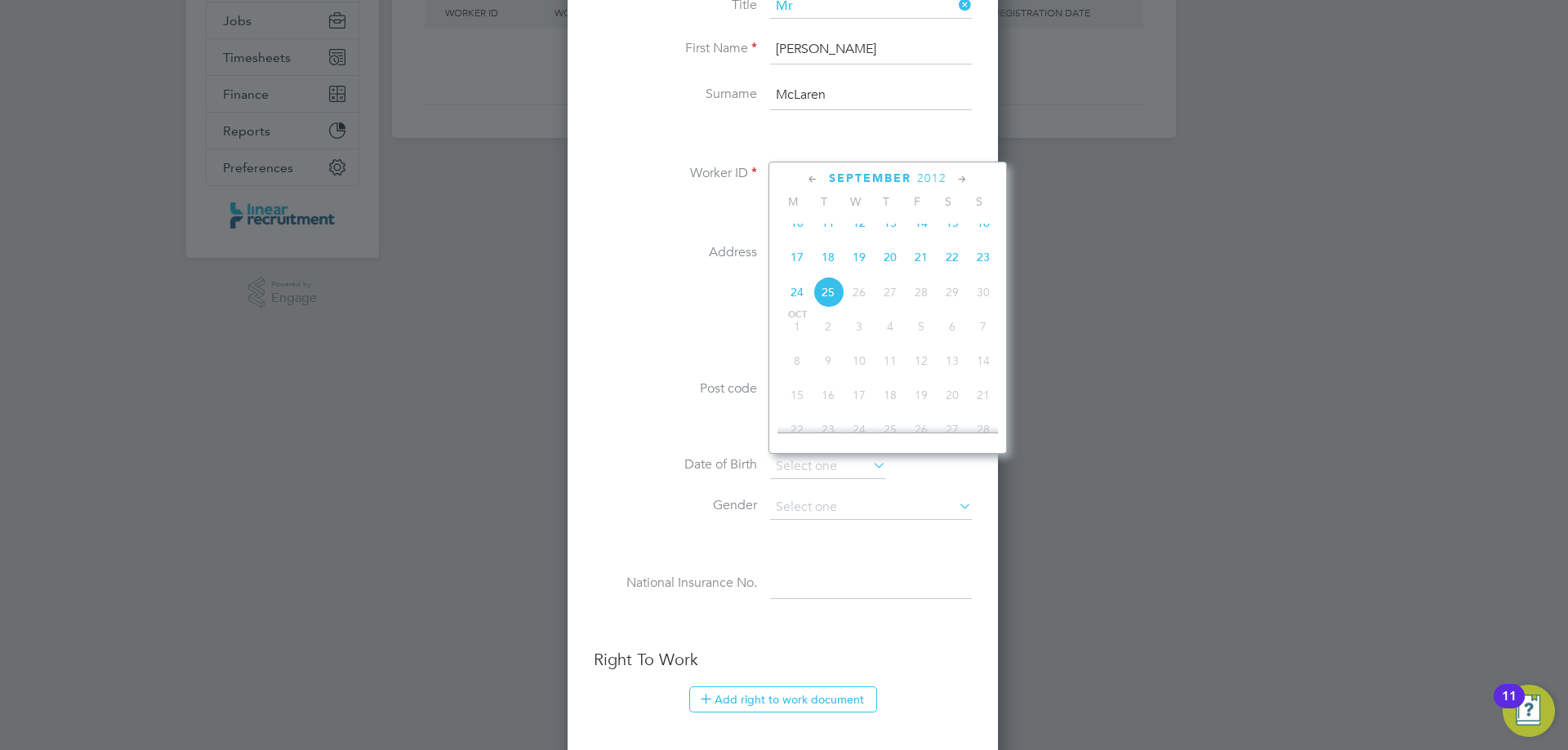
click at [923, 174] on span "2012" at bounding box center [931, 178] width 29 height 14
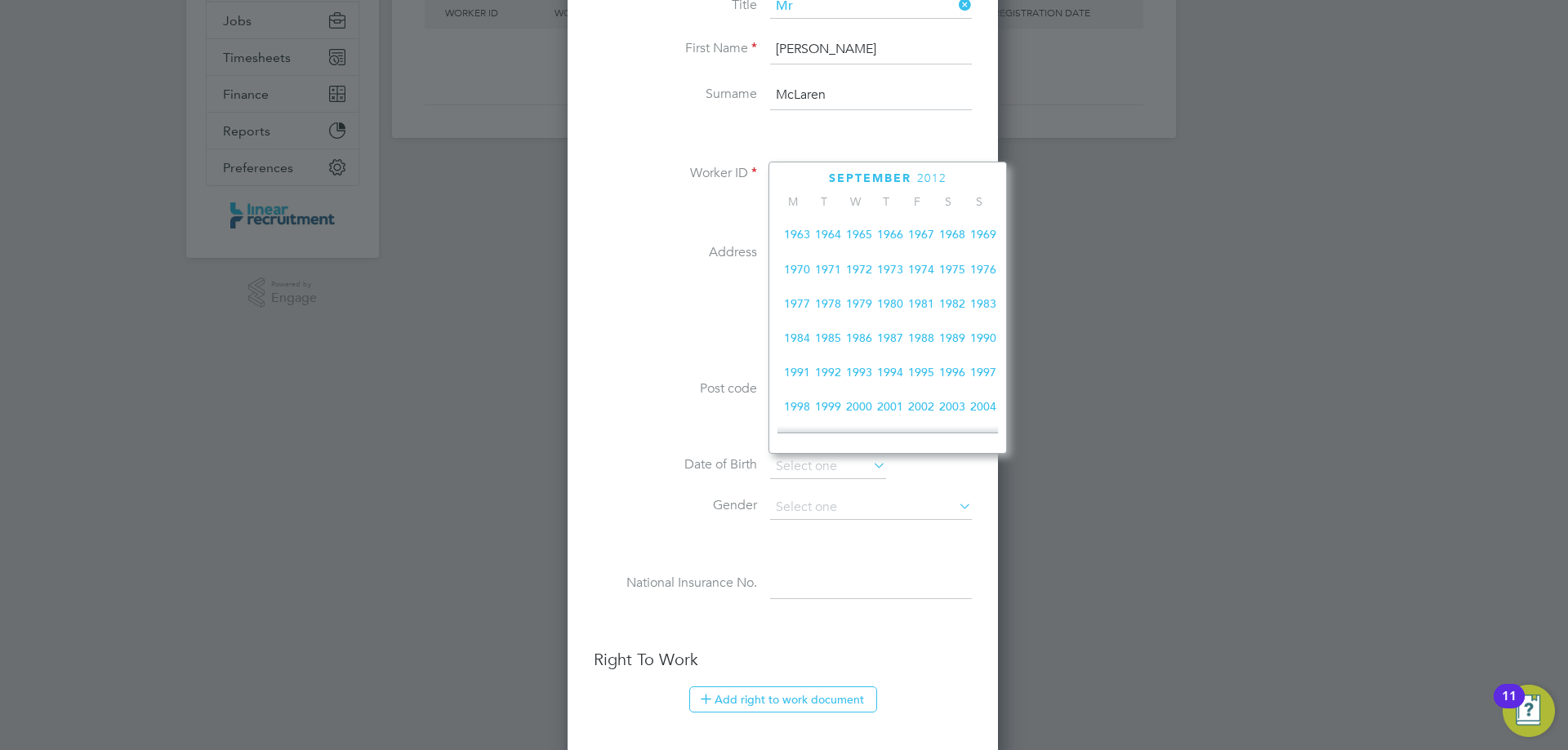
scroll to position [270, 0]
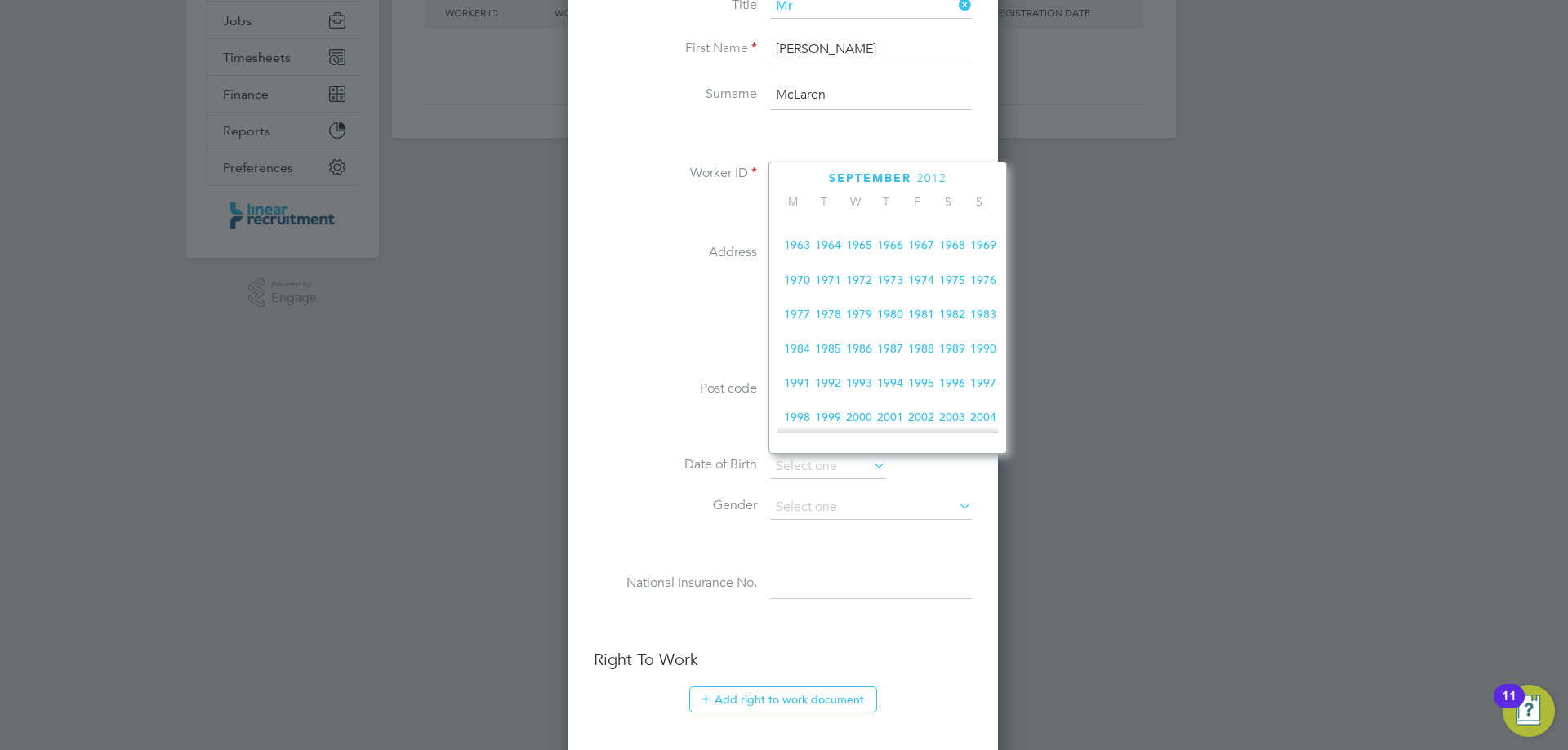
click at [806, 287] on span "1970" at bounding box center [796, 280] width 31 height 31
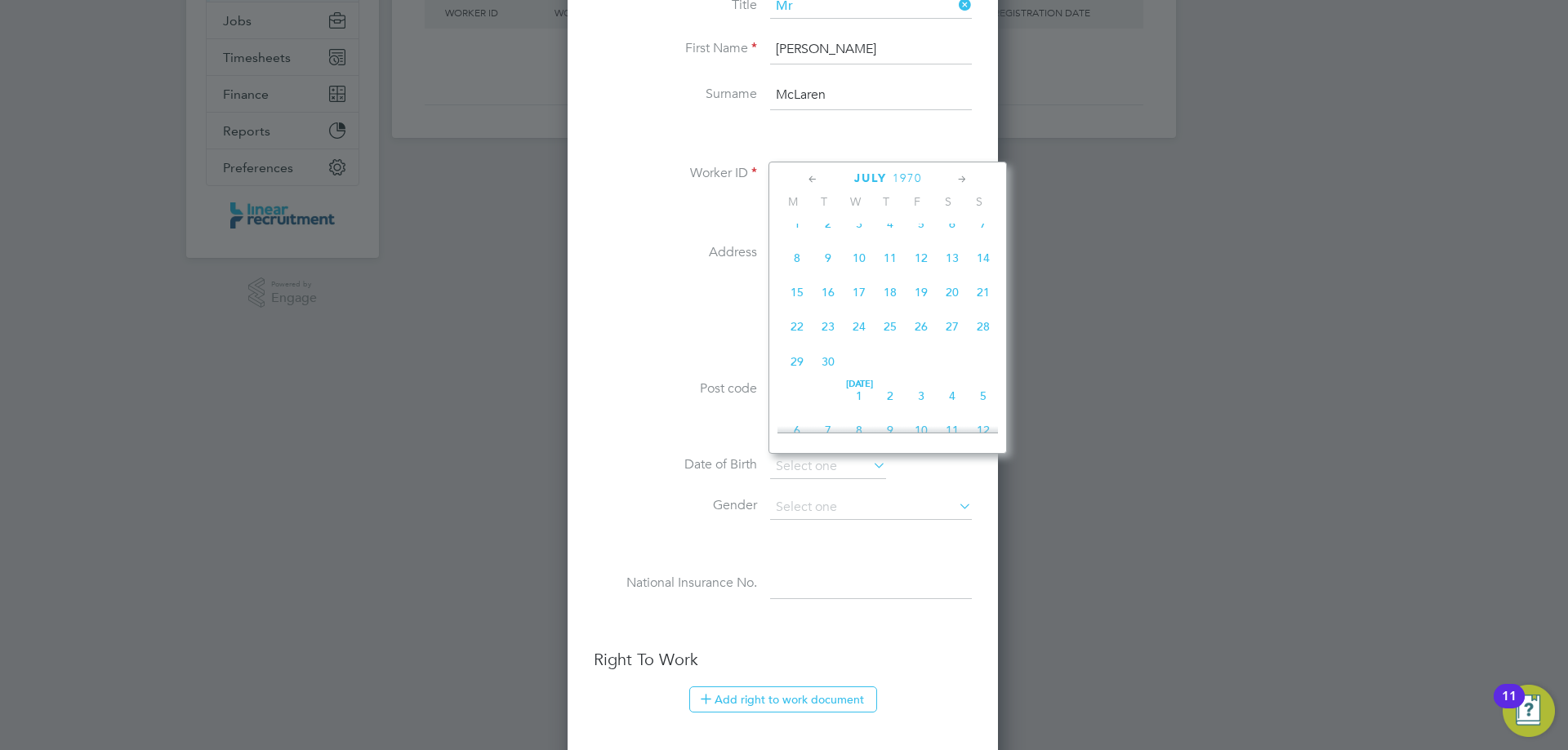
scroll to position [282, 0]
click at [931, 373] on span "17" at bounding box center [921, 370] width 31 height 31
type input "[DATE]"
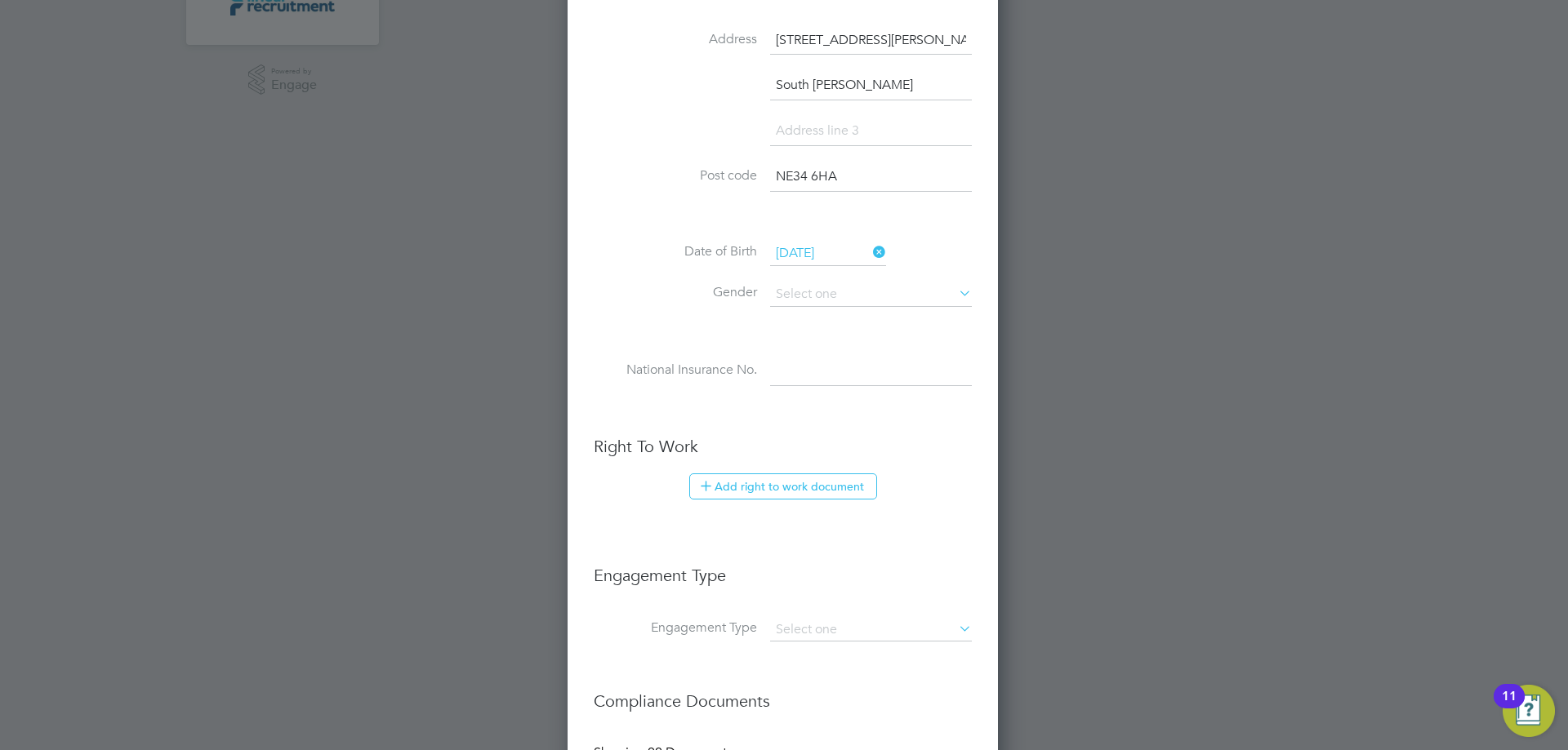
scroll to position [572, 0]
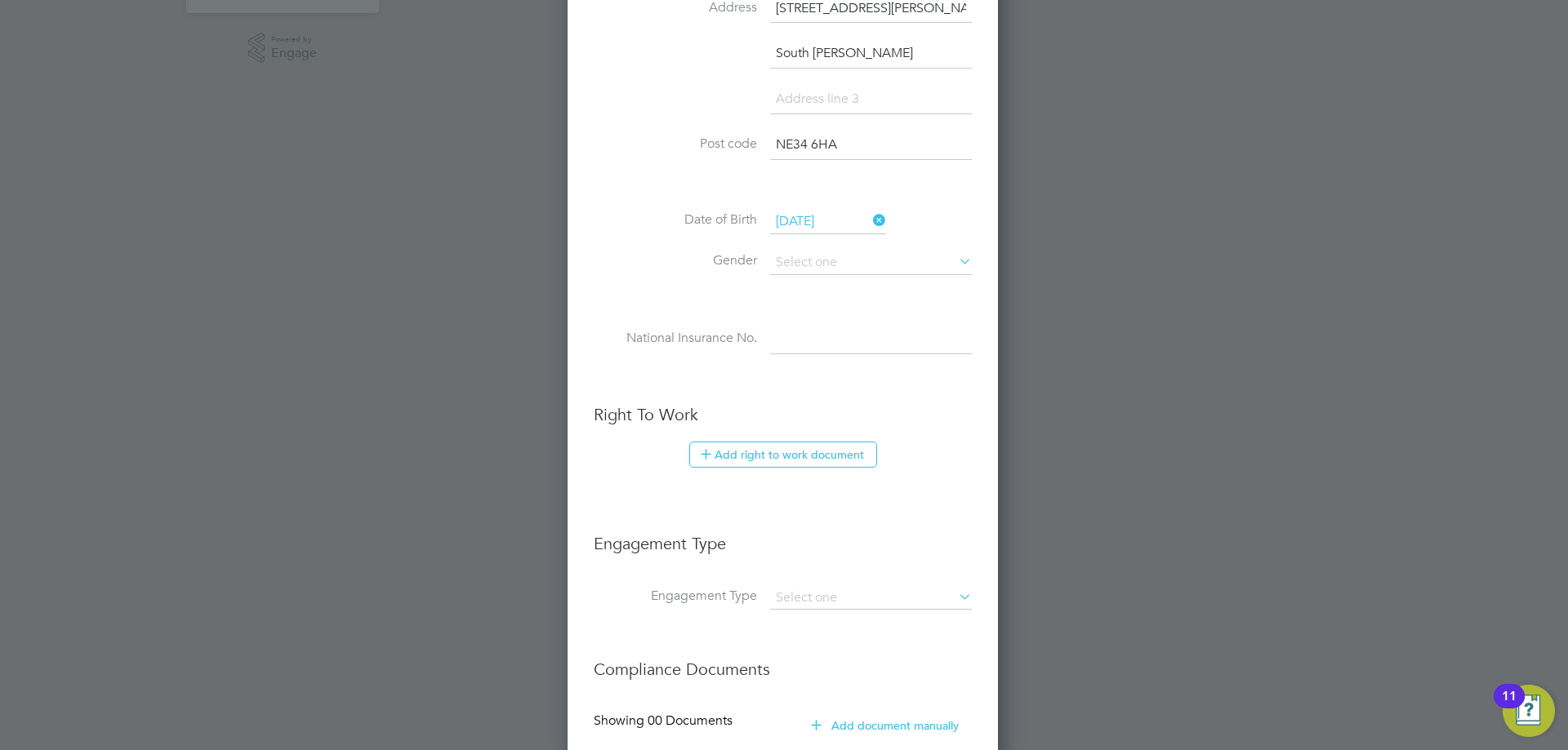
drag, startPoint x: 837, startPoint y: 336, endPoint x: 834, endPoint y: 310, distance: 26.2
click at [836, 336] on input at bounding box center [871, 339] width 202 height 29
click at [834, 251] on input at bounding box center [871, 262] width 202 height 24
click at [835, 292] on li "[DEMOGRAPHIC_DATA]" at bounding box center [871, 285] width 204 height 21
type input "[DEMOGRAPHIC_DATA]"
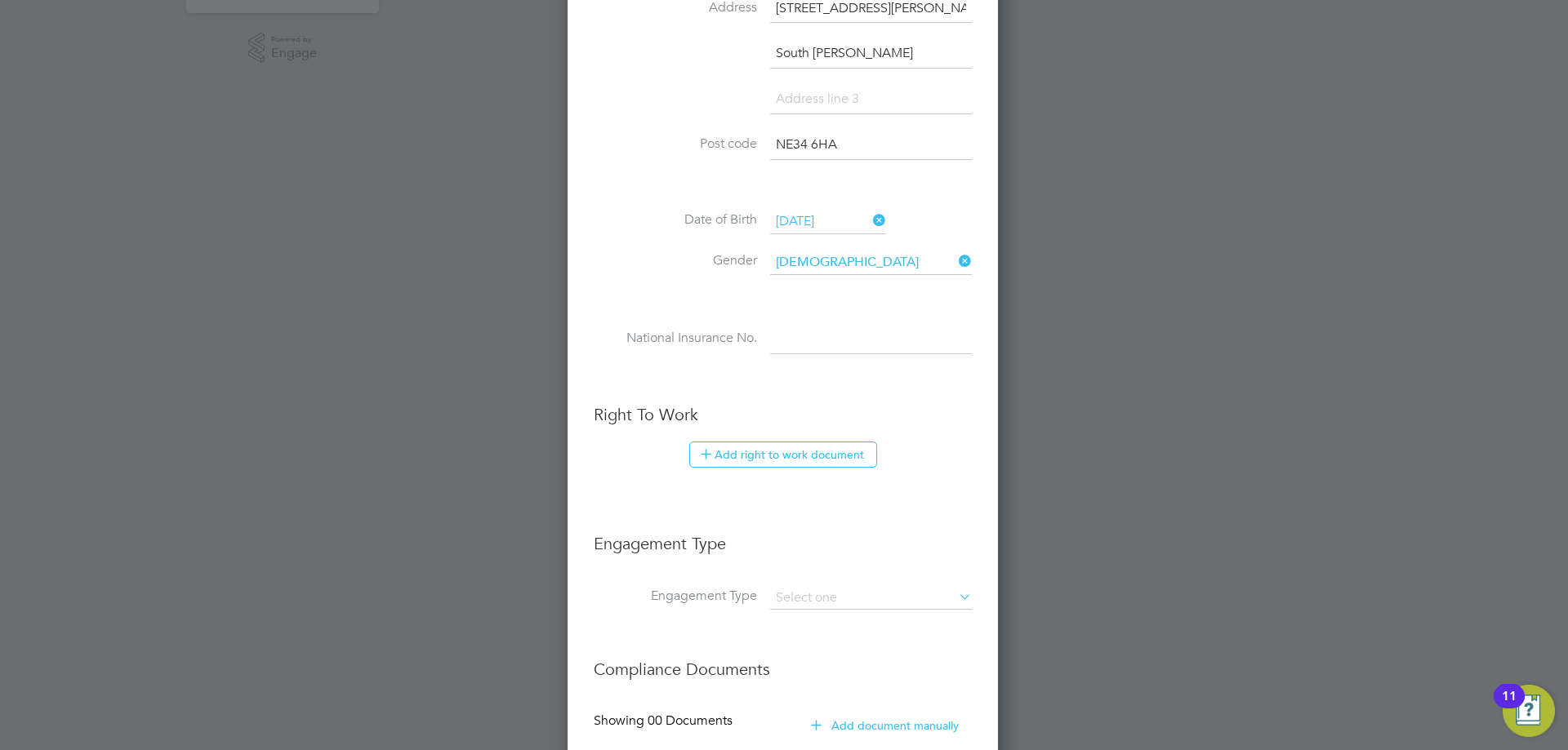
click at [833, 339] on input at bounding box center [871, 339] width 202 height 29
paste input "NW044856C"
type input "NW 04 48 56 C"
click at [794, 452] on button "Add right to work document" at bounding box center [783, 454] width 188 height 26
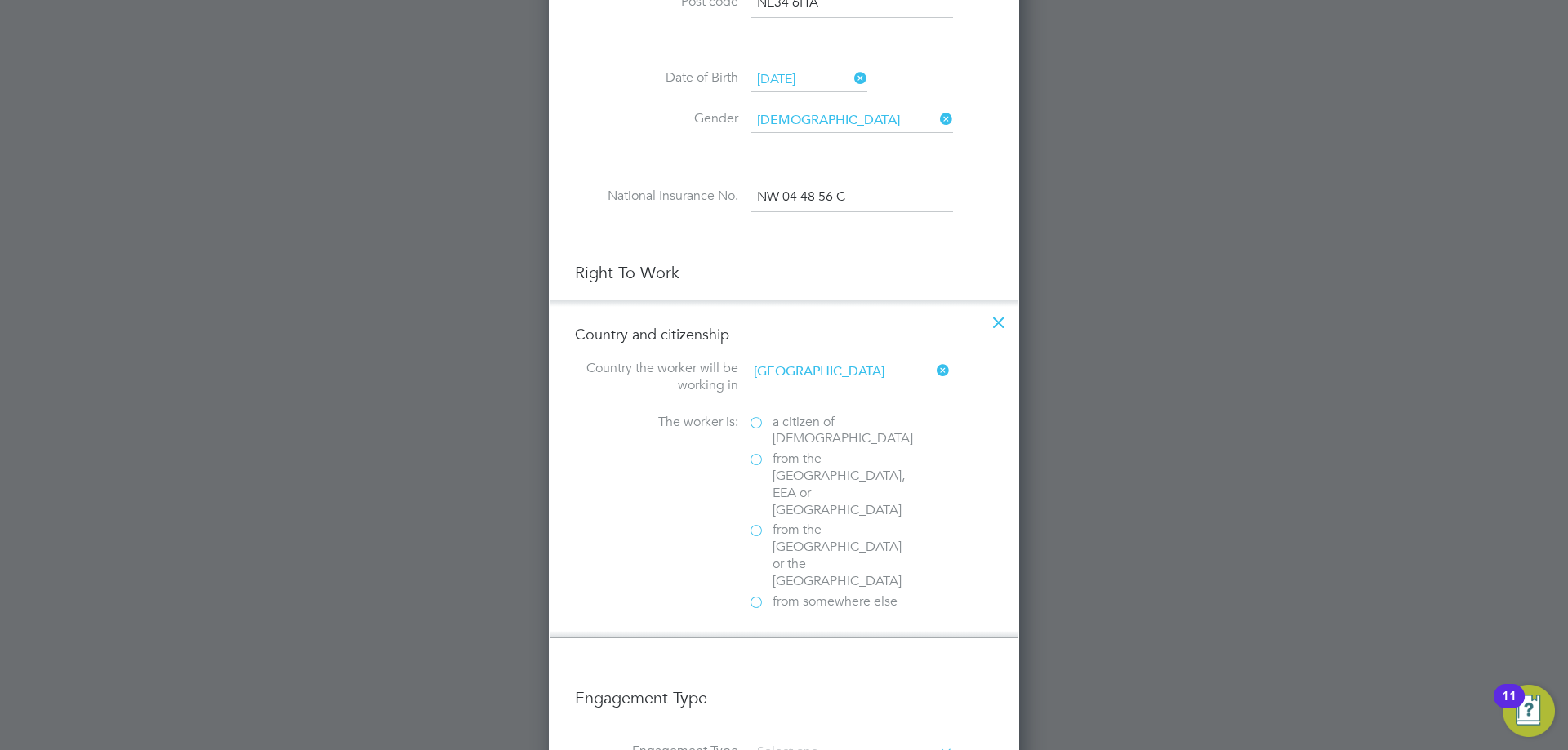
scroll to position [735, 0]
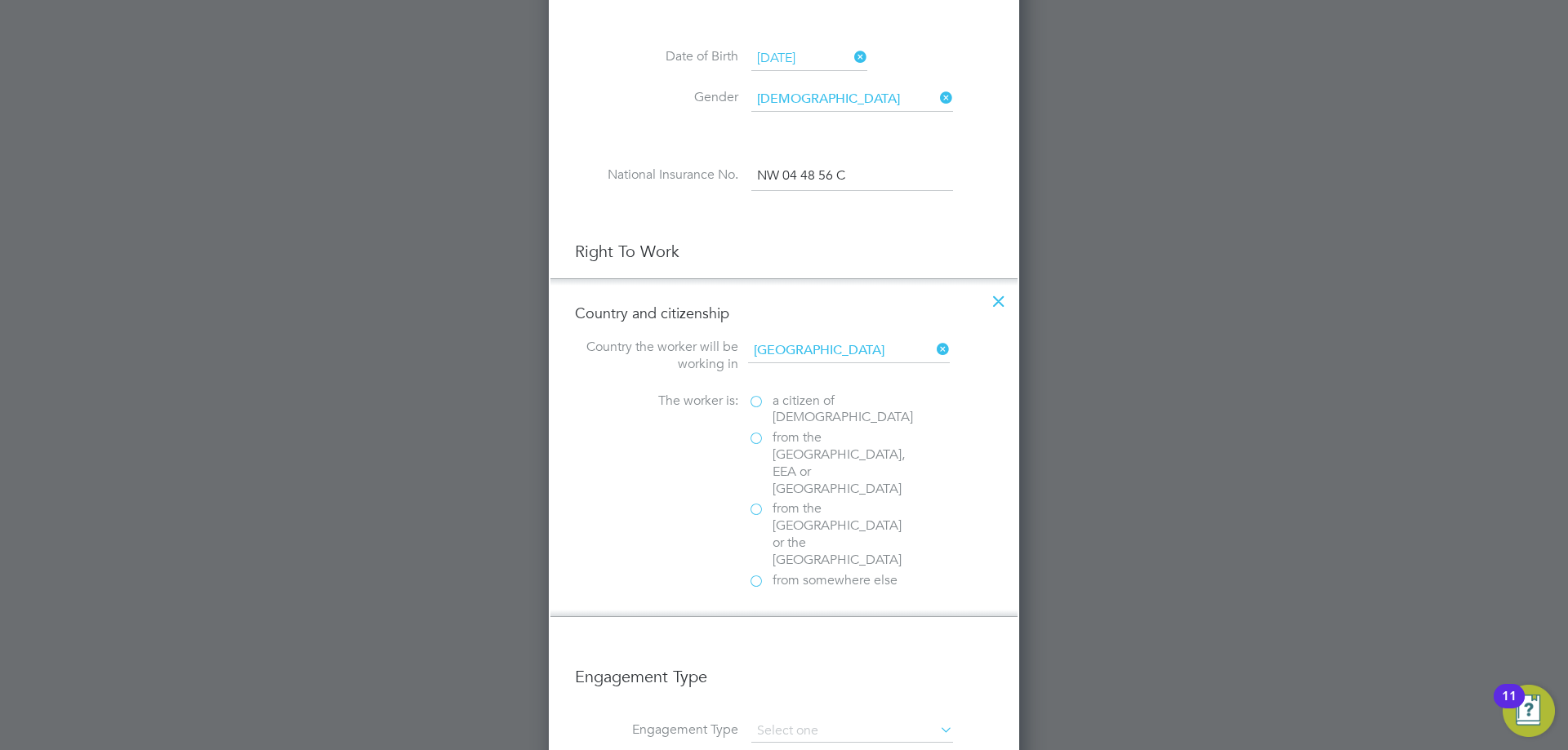
click at [805, 400] on span "a citizen of [DEMOGRAPHIC_DATA]" at bounding box center [843, 410] width 141 height 34
click at [0, 0] on input "a citizen of [DEMOGRAPHIC_DATA]" at bounding box center [0, 0] width 0 height 0
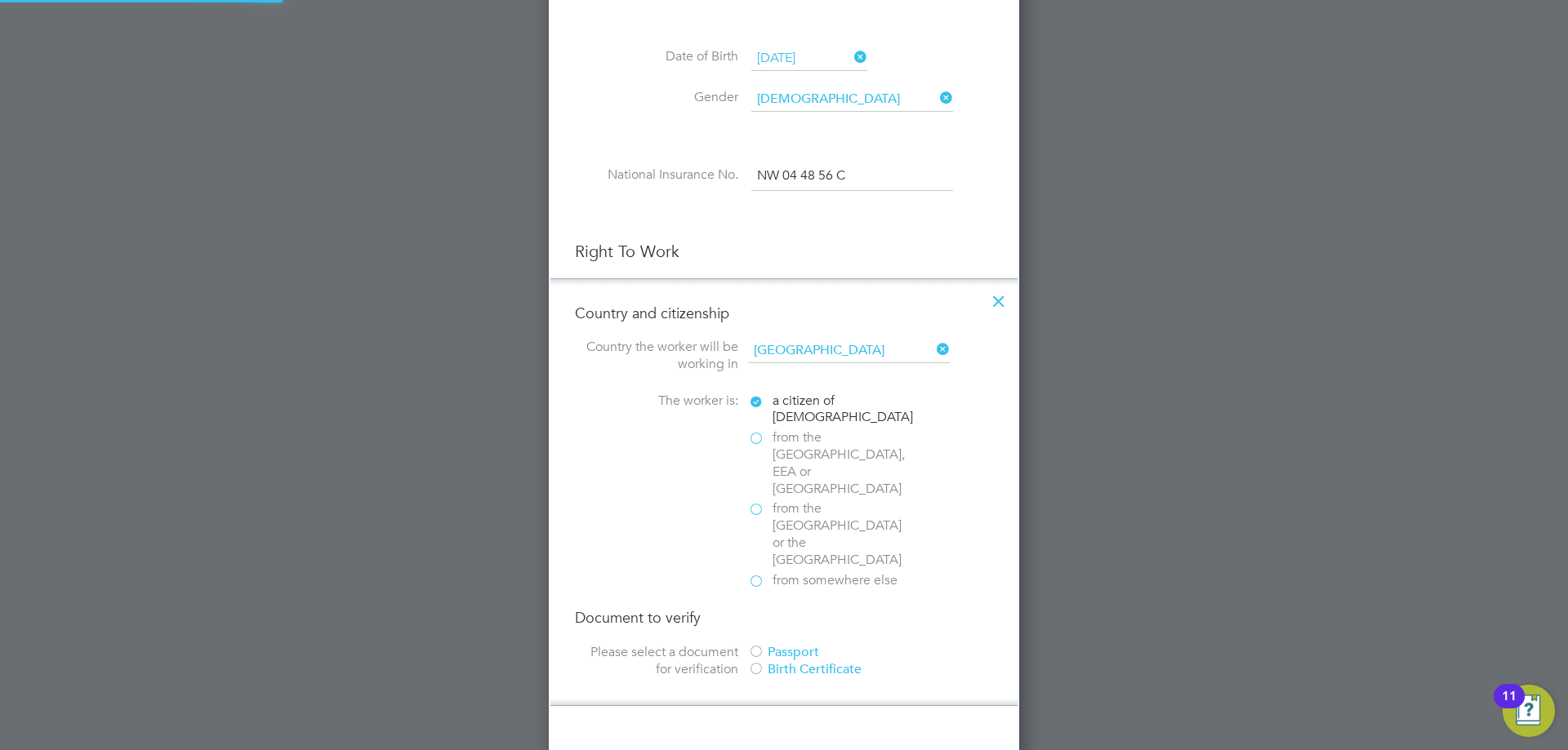
scroll to position [1762, 471]
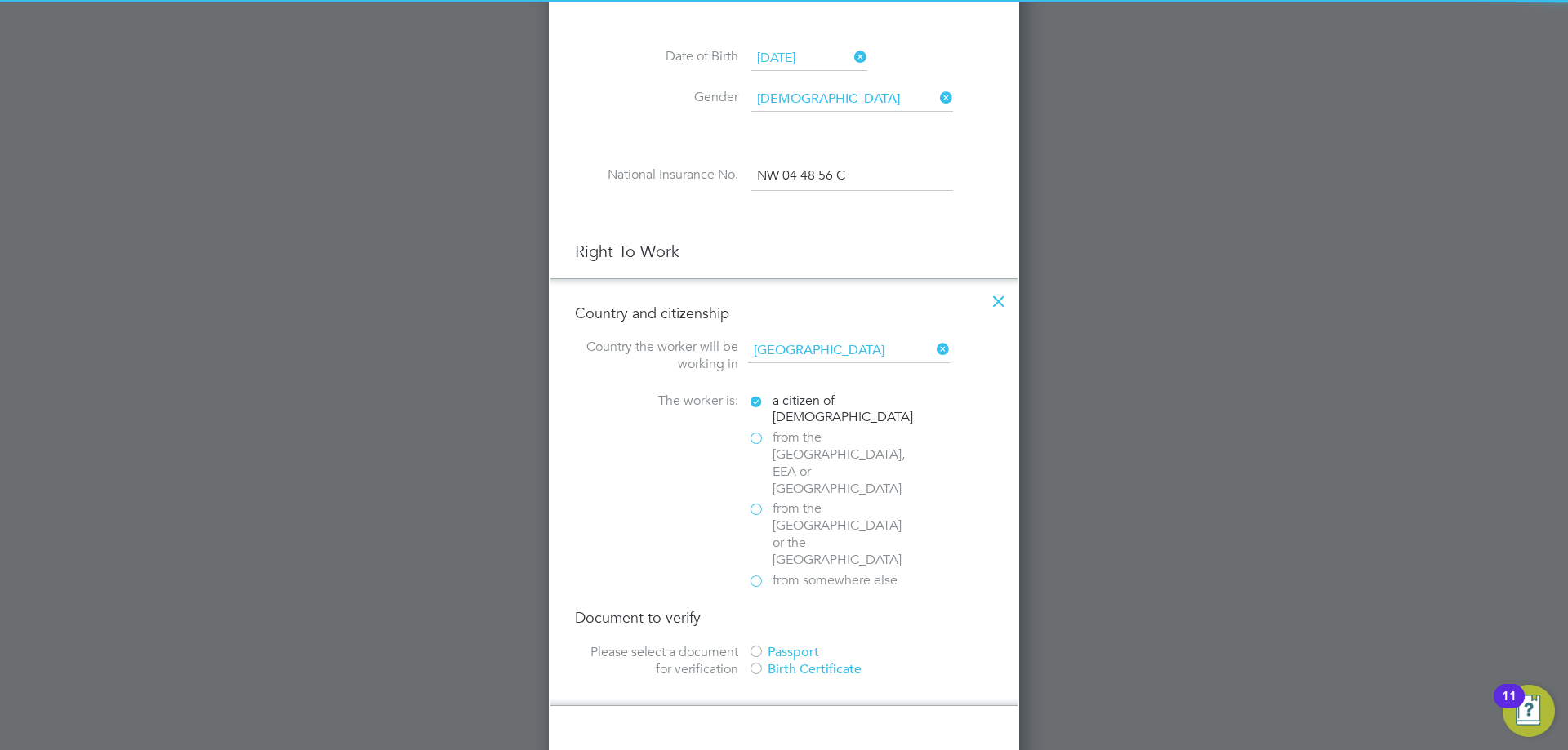
click at [816, 644] on div "Passport" at bounding box center [871, 653] width 245 height 17
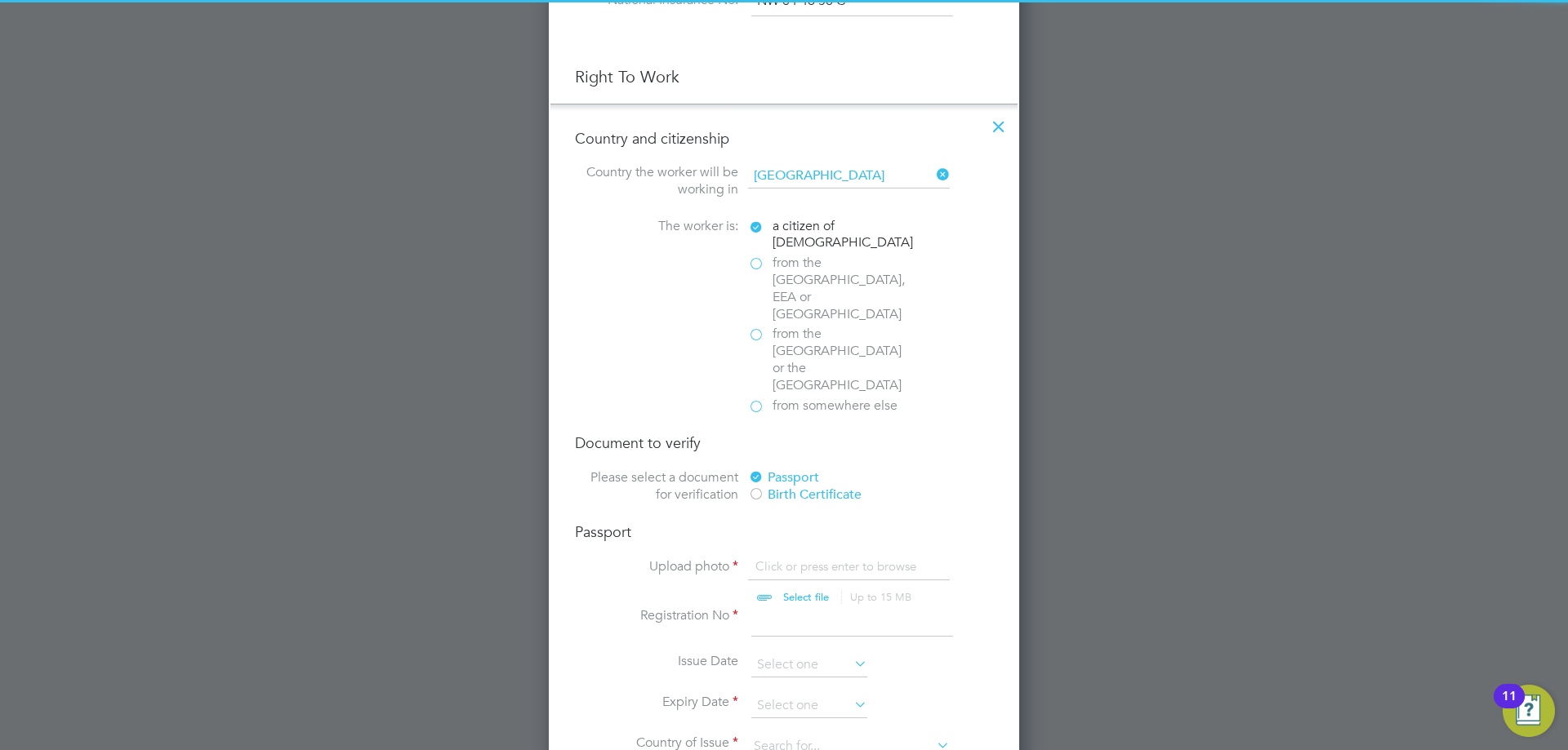
scroll to position [980, 0]
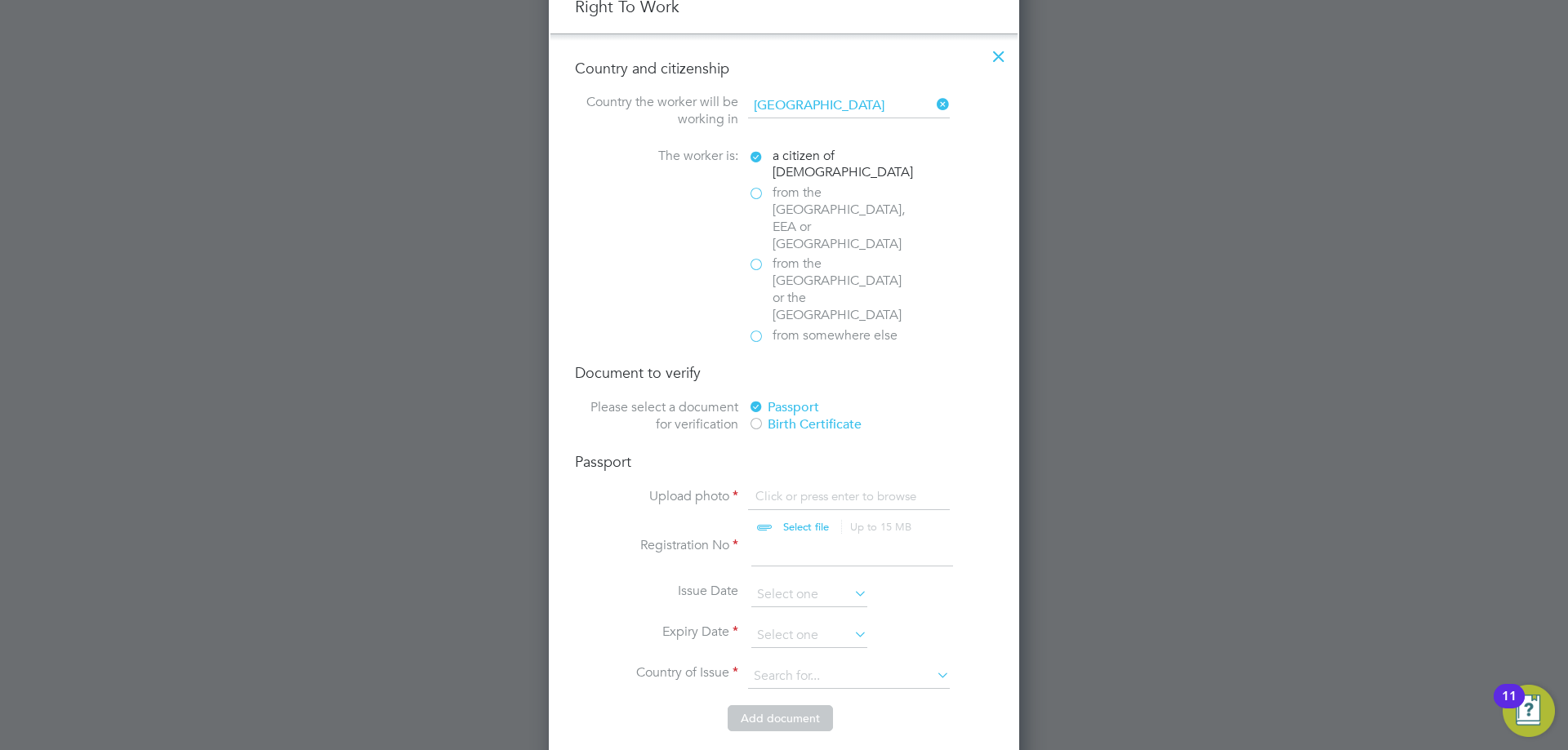
click at [800, 489] on input "file" at bounding box center [821, 513] width 256 height 49
type input "C:\fakepath\Passport.jpeg"
click at [796, 537] on input at bounding box center [851, 551] width 202 height 29
click at [794, 537] on input at bounding box center [851, 551] width 202 height 29
type input "146291844"
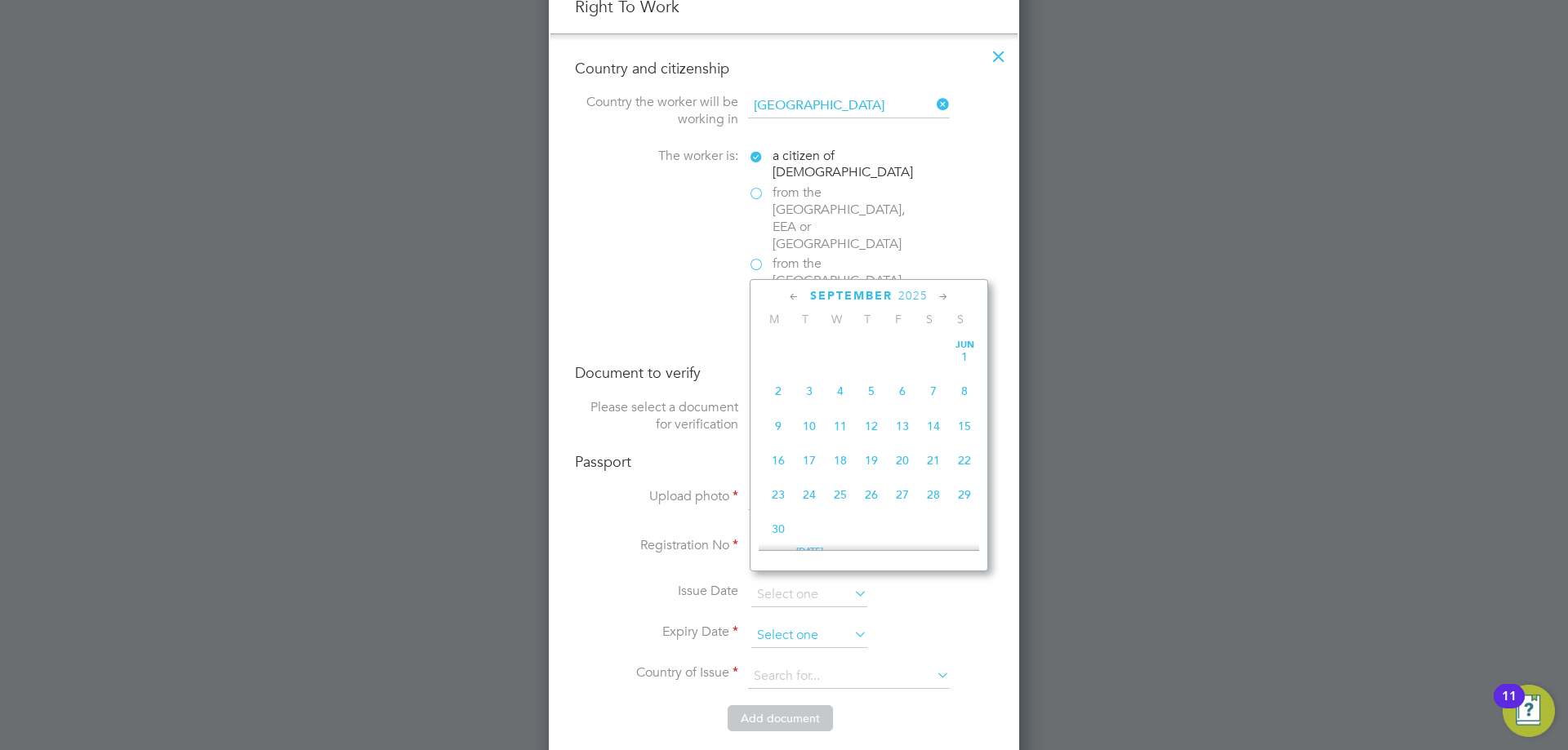
click at [825, 623] on input at bounding box center [809, 635] width 116 height 24
click at [914, 289] on span "2025" at bounding box center [913, 296] width 29 height 14
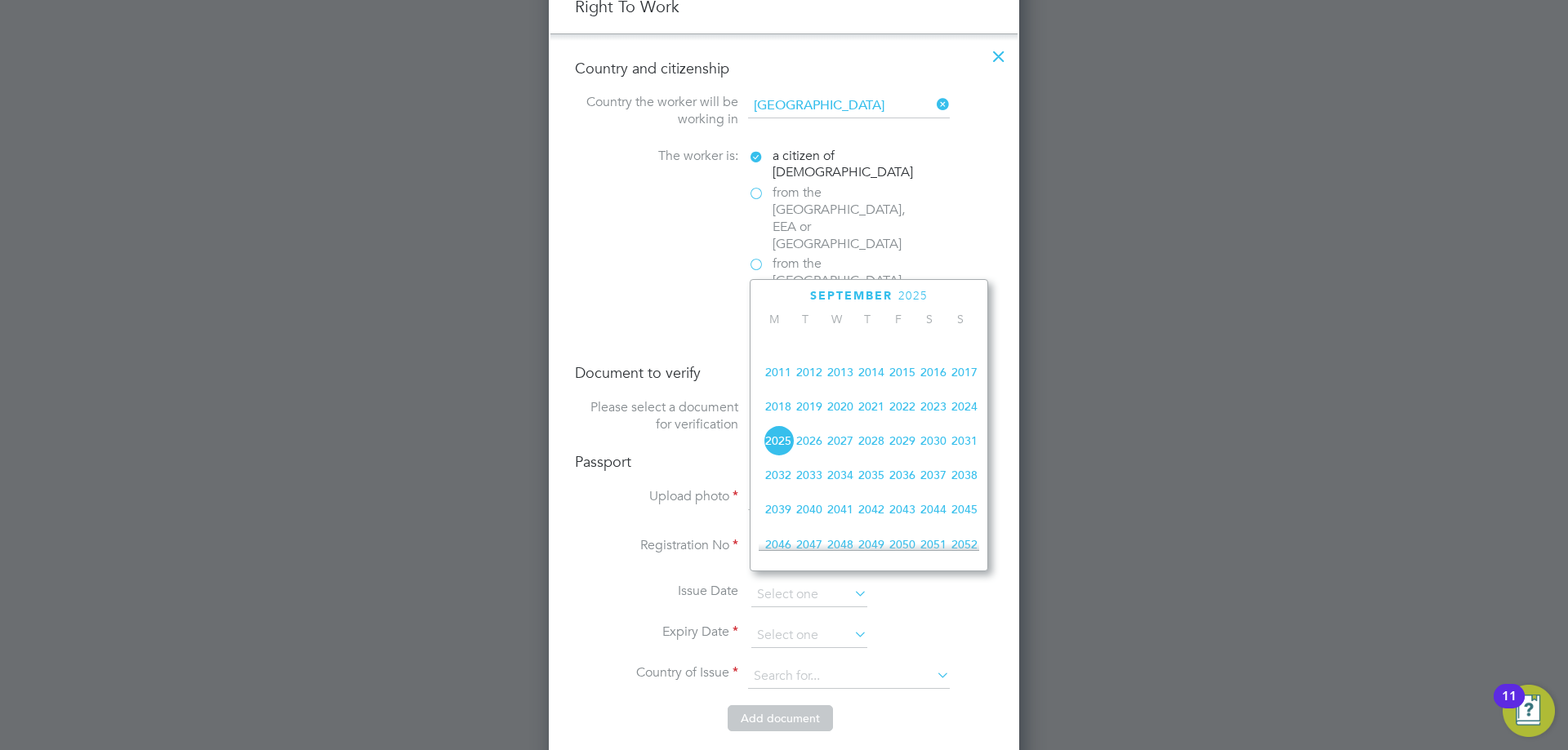
click at [844, 489] on span "2034" at bounding box center [840, 475] width 31 height 31
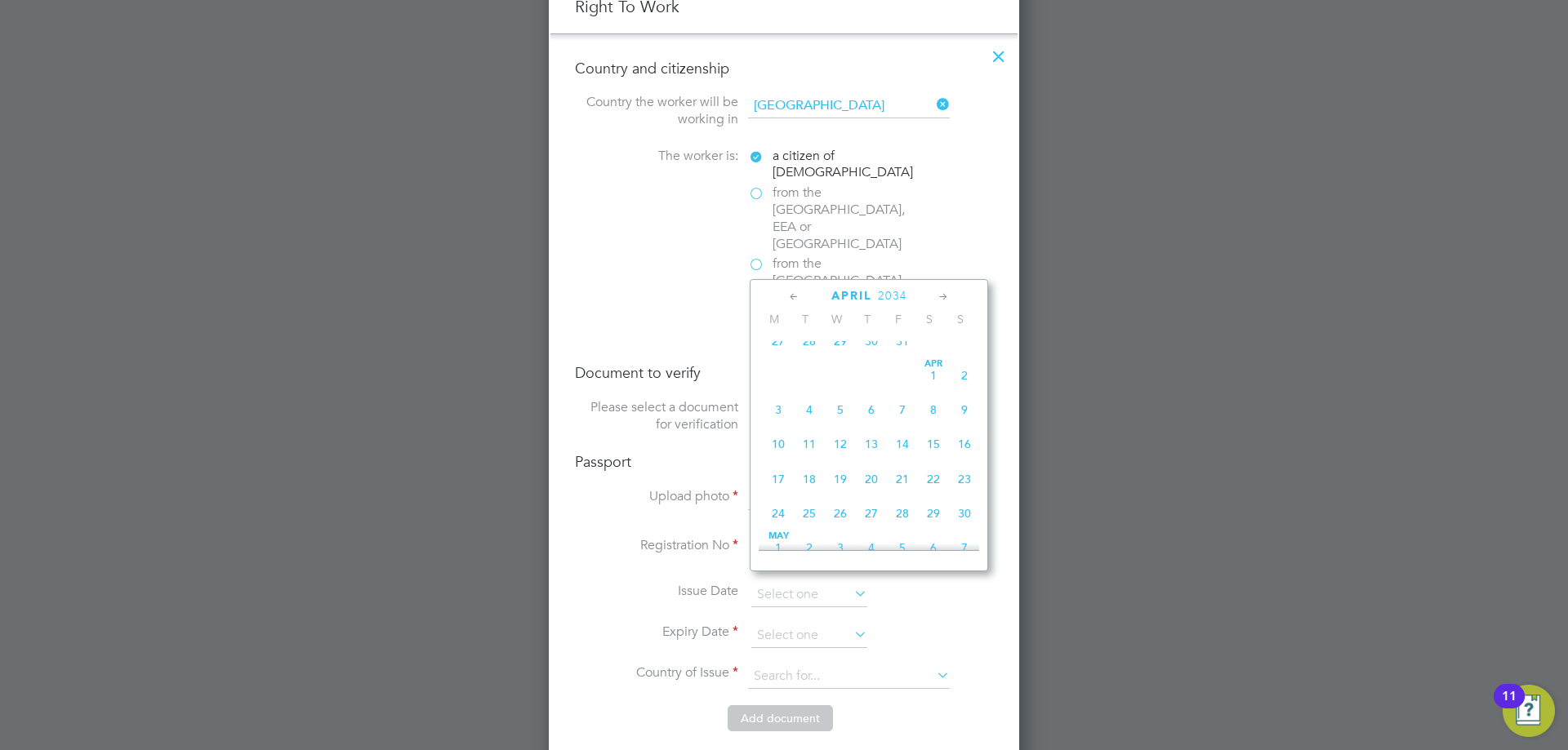
scroll to position [322, 0]
click at [970, 490] on span "23" at bounding box center [964, 483] width 31 height 31
type input "[DATE]"
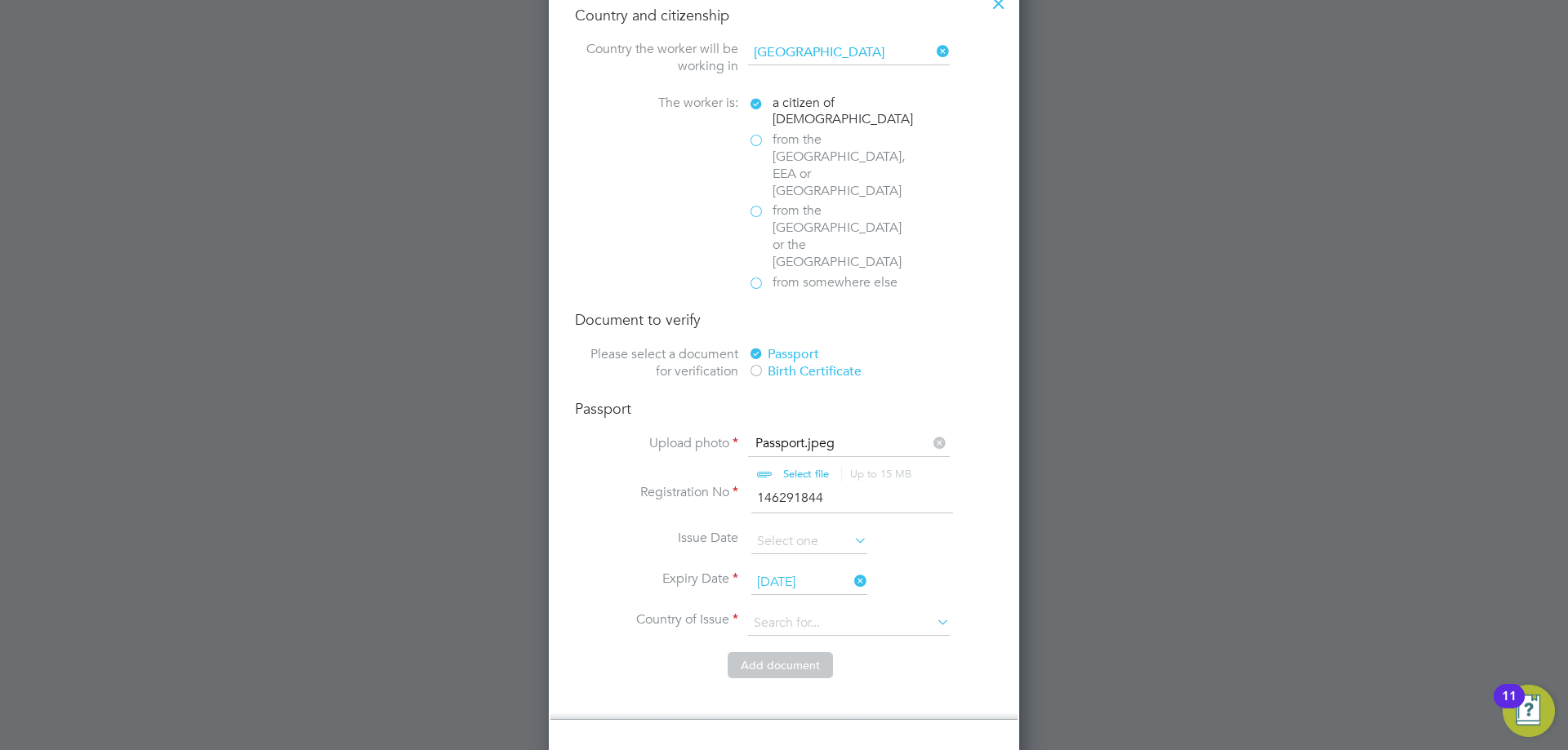
scroll to position [1062, 0]
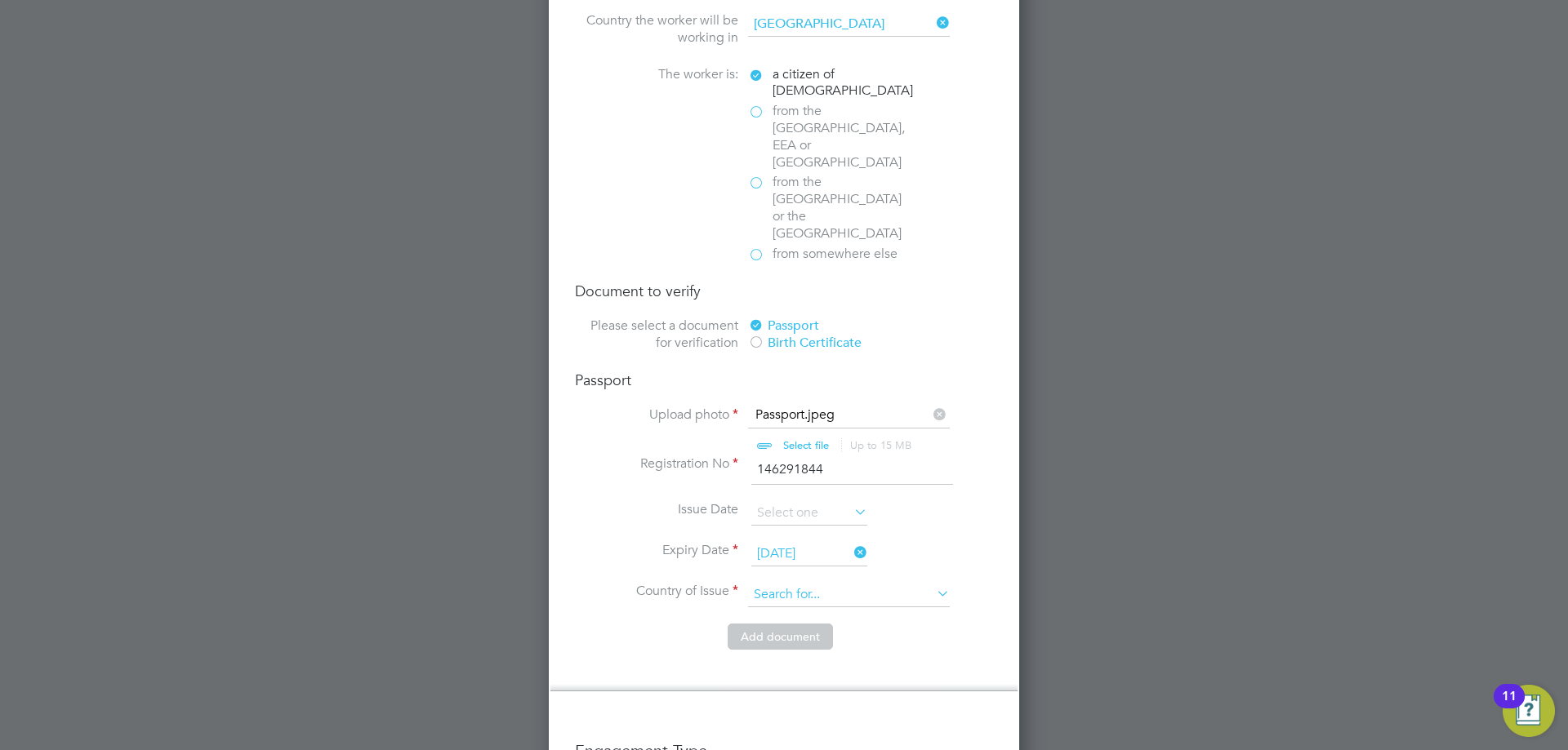
click at [840, 583] on input at bounding box center [849, 595] width 202 height 24
click at [840, 563] on li "United King dom" at bounding box center [849, 567] width 204 height 22
type input "[GEOGRAPHIC_DATA]"
click at [800, 623] on button "Add document" at bounding box center [780, 636] width 106 height 26
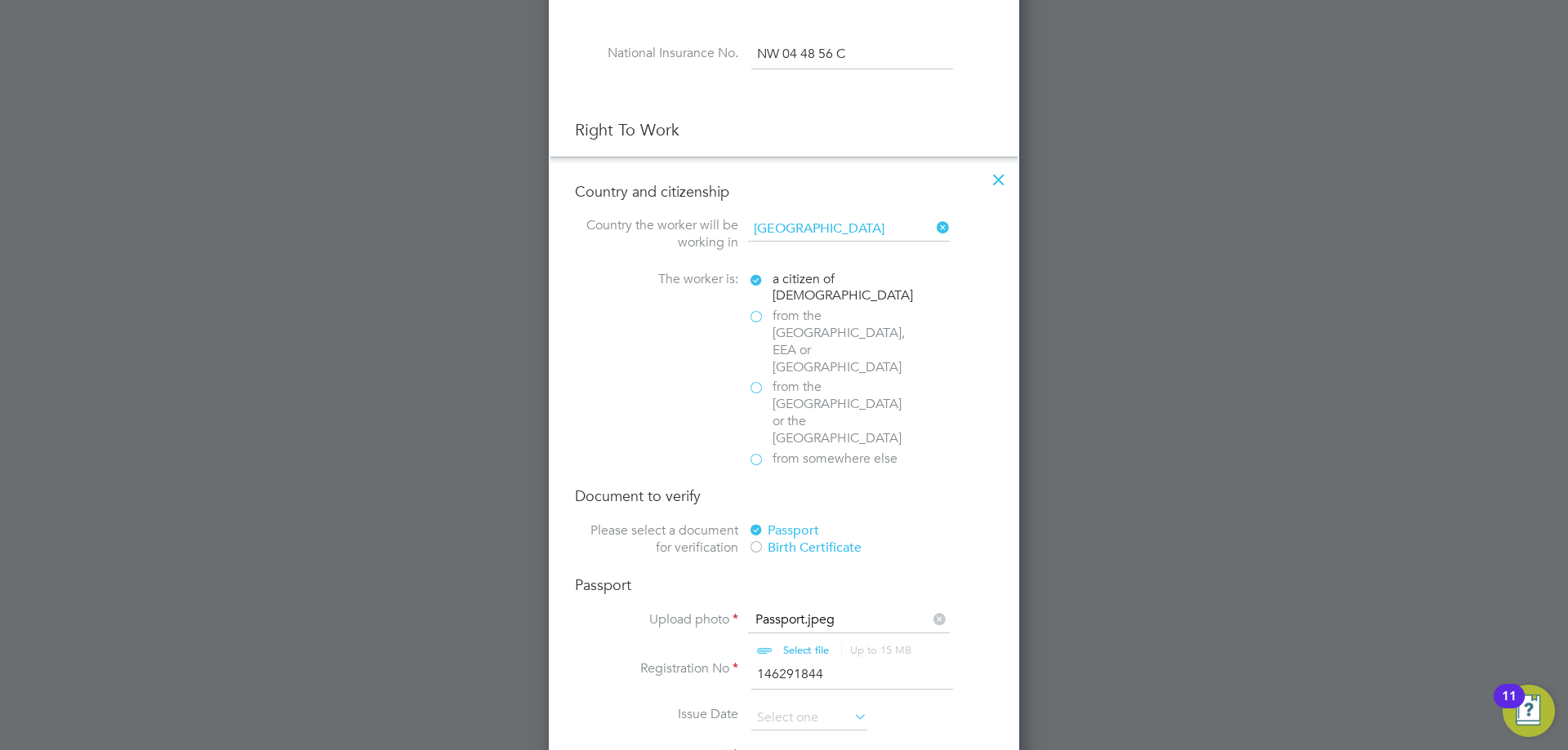
scroll to position [1543, 432]
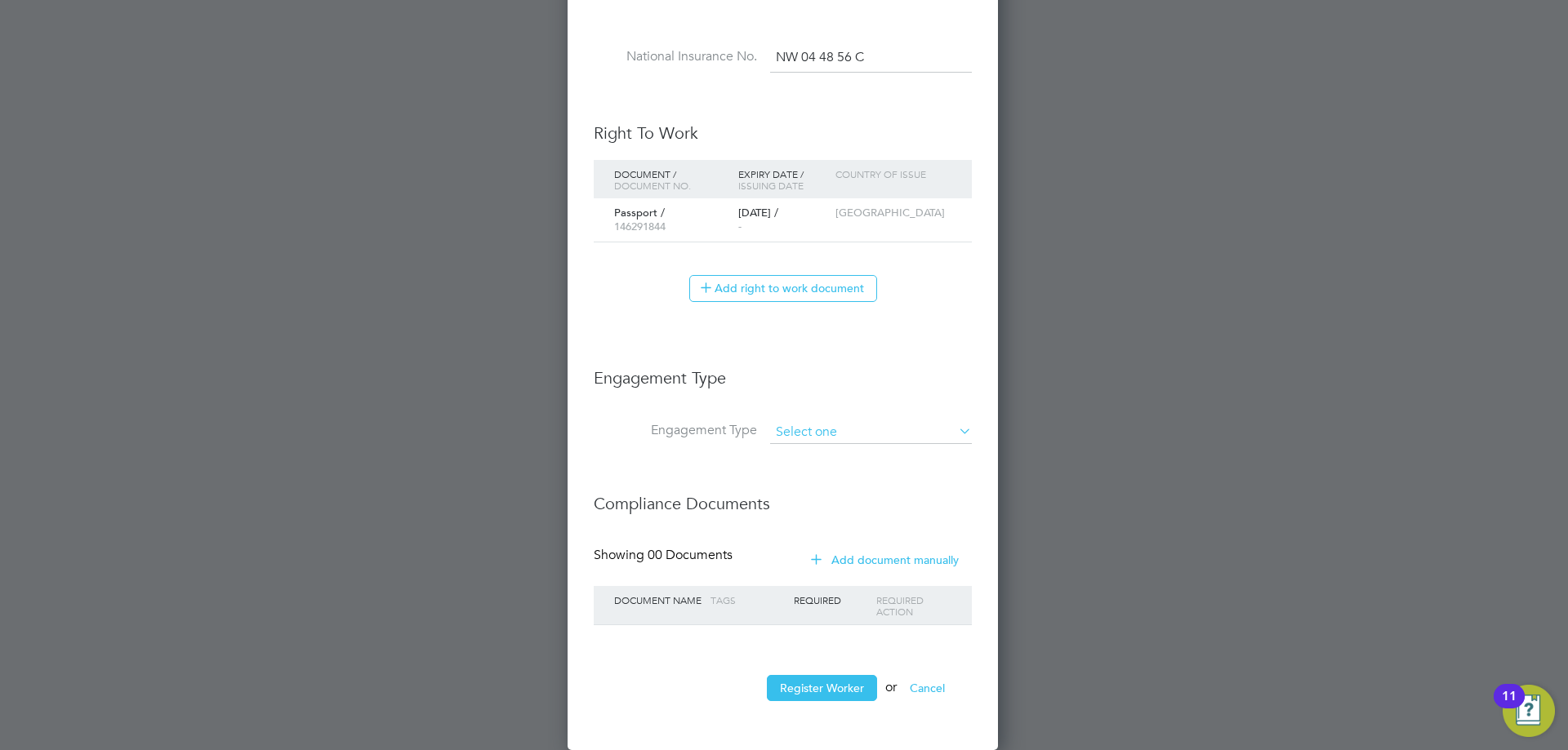
click at [805, 427] on input at bounding box center [871, 432] width 202 height 23
click at [784, 422] on input at bounding box center [871, 432] width 202 height 23
click at [791, 429] on input at bounding box center [871, 432] width 202 height 23
click at [884, 430] on input at bounding box center [871, 432] width 202 height 23
click at [955, 432] on icon at bounding box center [955, 431] width 0 height 23
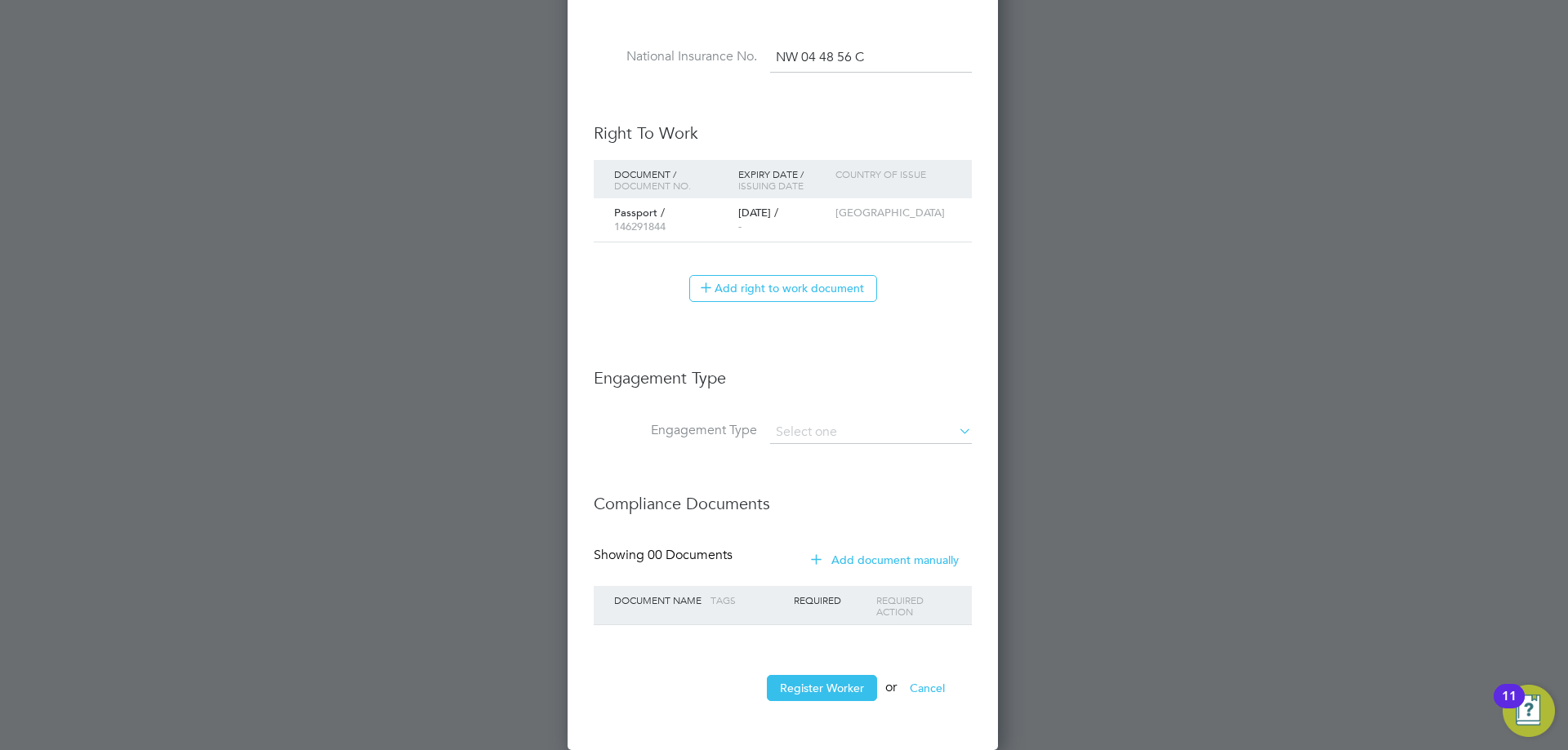
click at [763, 442] on li "Engagement Type" at bounding box center [782, 441] width 378 height 39
click at [768, 388] on h3 "Engagement Type" at bounding box center [782, 370] width 378 height 38
click at [843, 701] on li "Register Worker or Cancel" at bounding box center [782, 696] width 378 height 43
click at [843, 688] on button "Register Worker" at bounding box center [822, 688] width 111 height 26
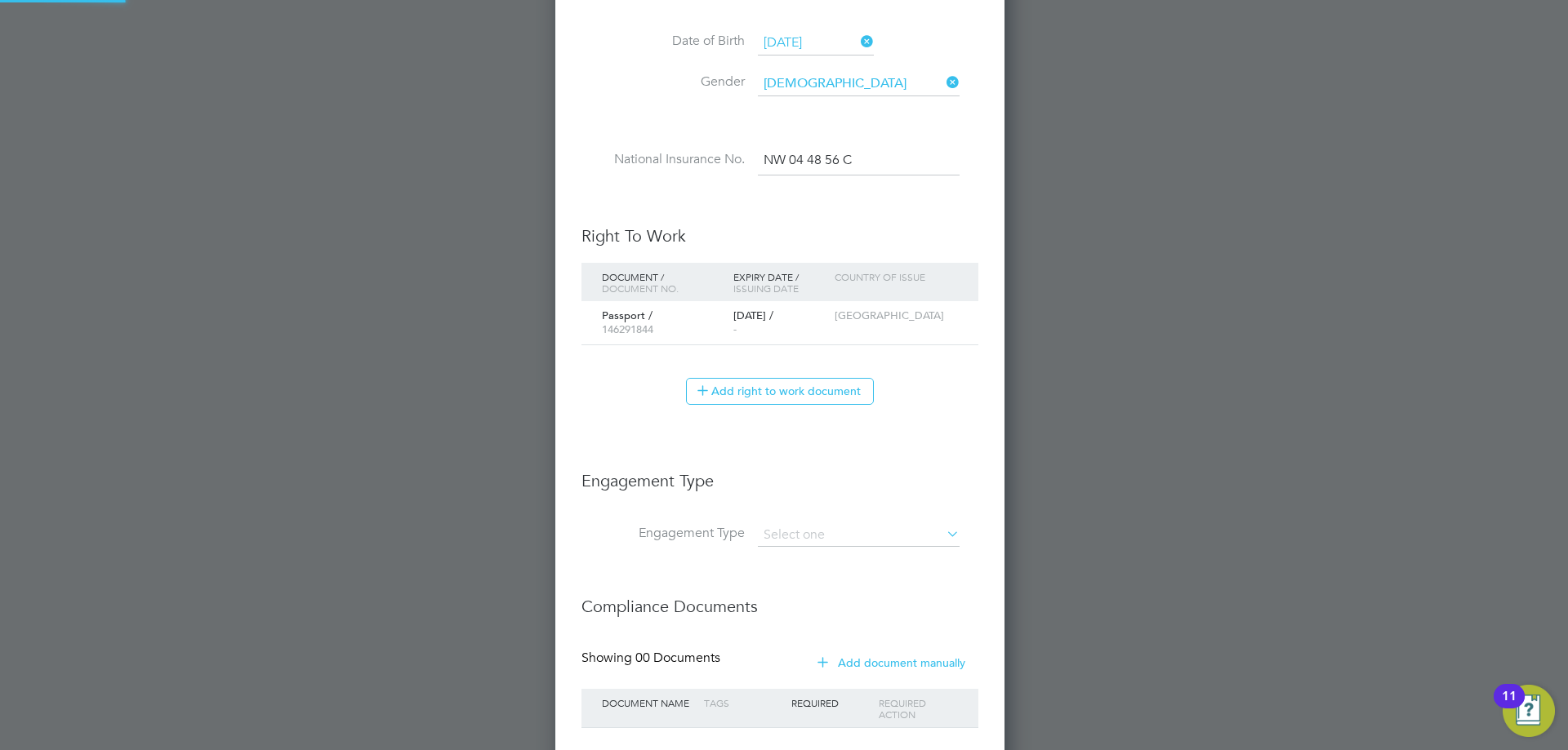
scroll to position [0, 0]
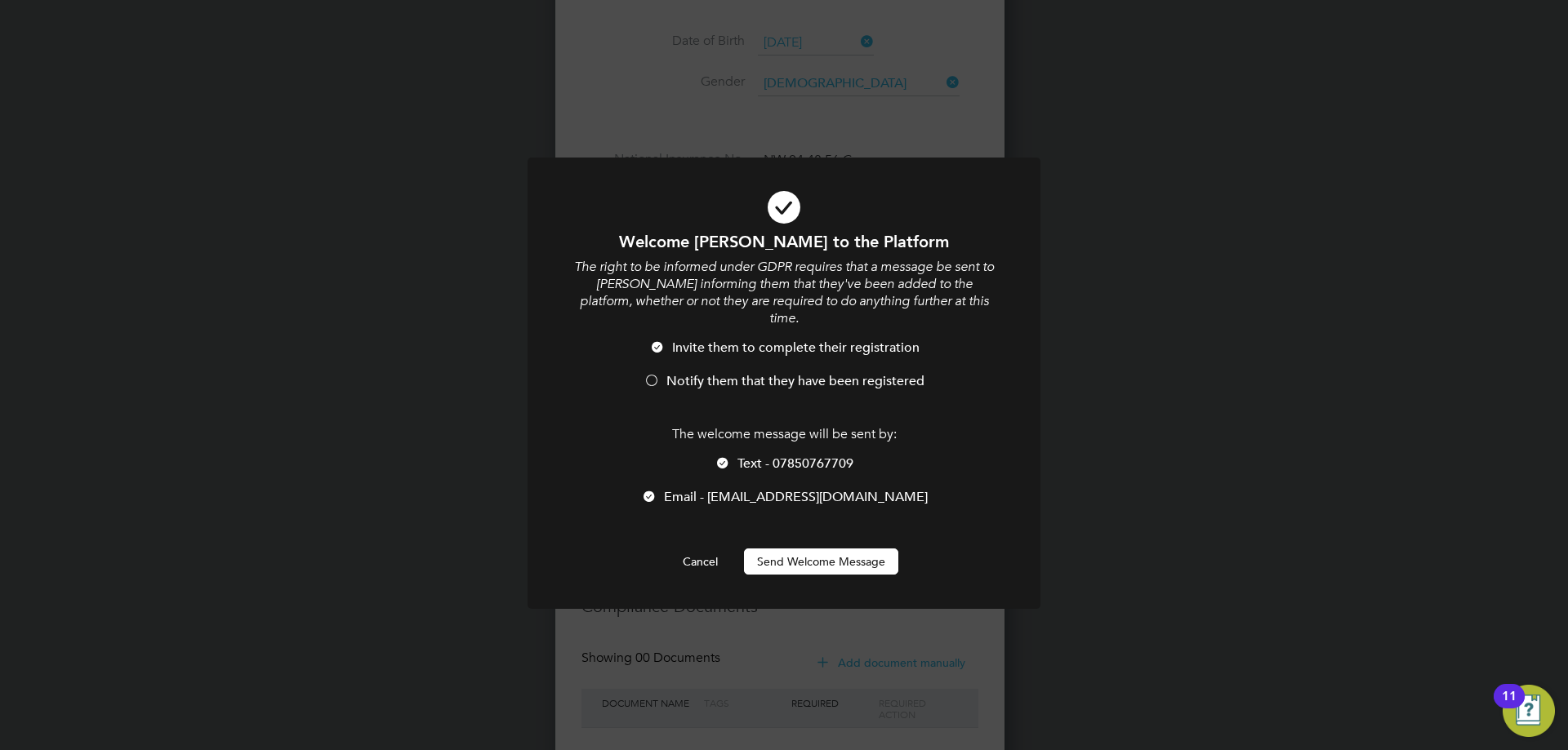
click at [699, 373] on li "Notify them that they have been registered" at bounding box center [784, 390] width 425 height 34
click at [730, 457] on div at bounding box center [722, 464] width 16 height 16
click at [794, 549] on button "Send Welcome Message" at bounding box center [821, 561] width 154 height 26
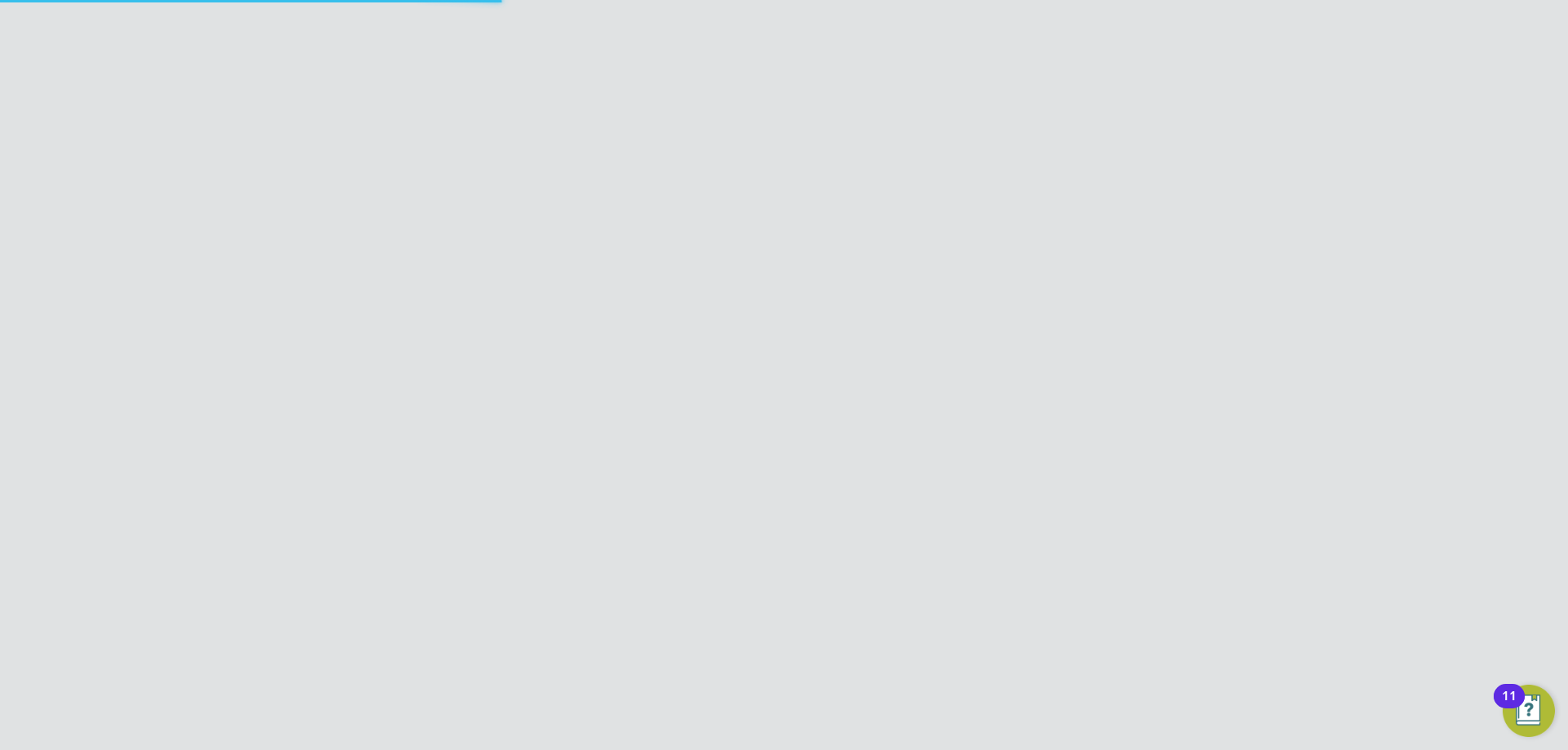
scroll to position [0, 0]
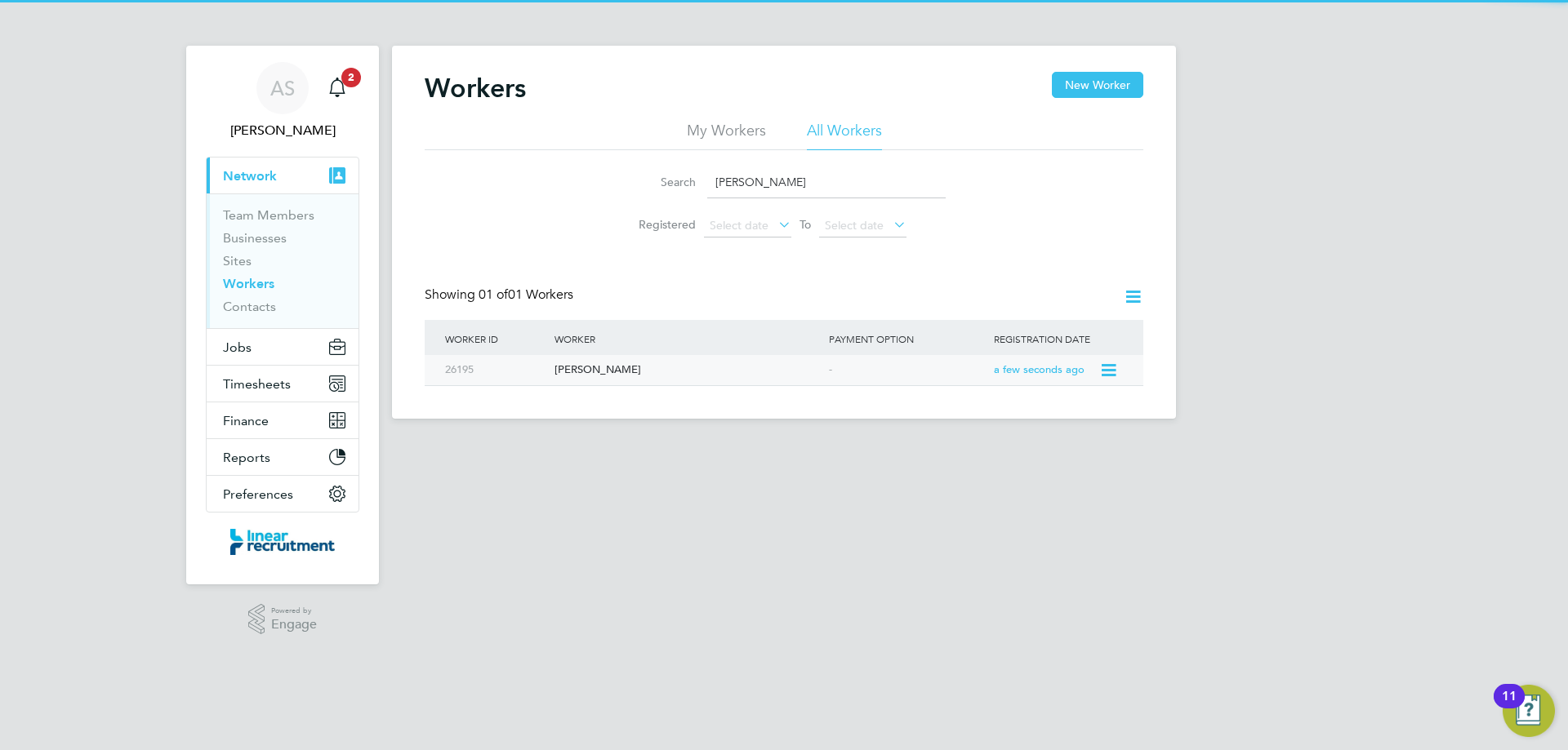
click at [743, 389] on div "Workers New Worker My Workers All Workers Search neil mclaren Registered Select…" at bounding box center [784, 232] width 784 height 373
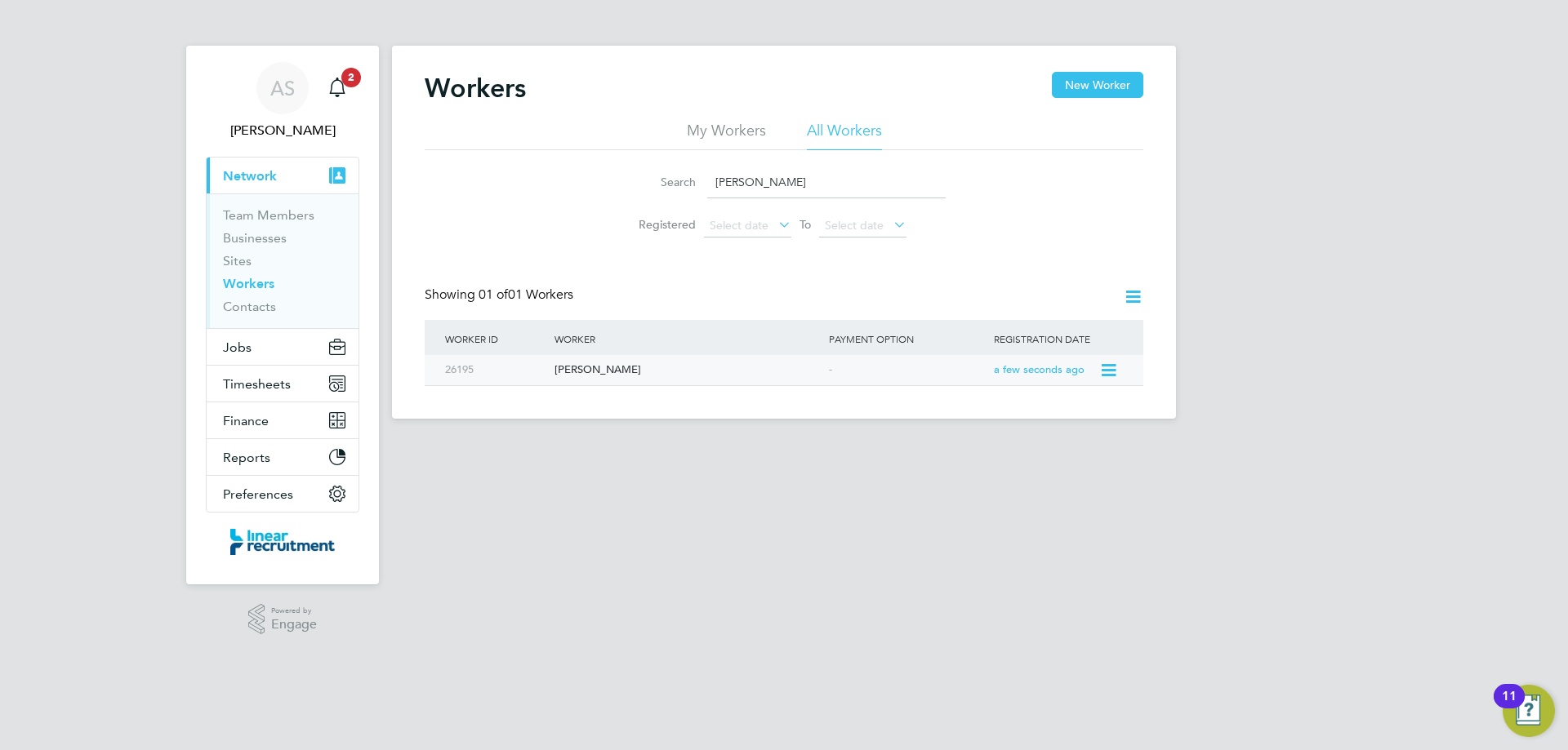
click at [743, 377] on div "[PERSON_NAME]" at bounding box center [687, 370] width 274 height 30
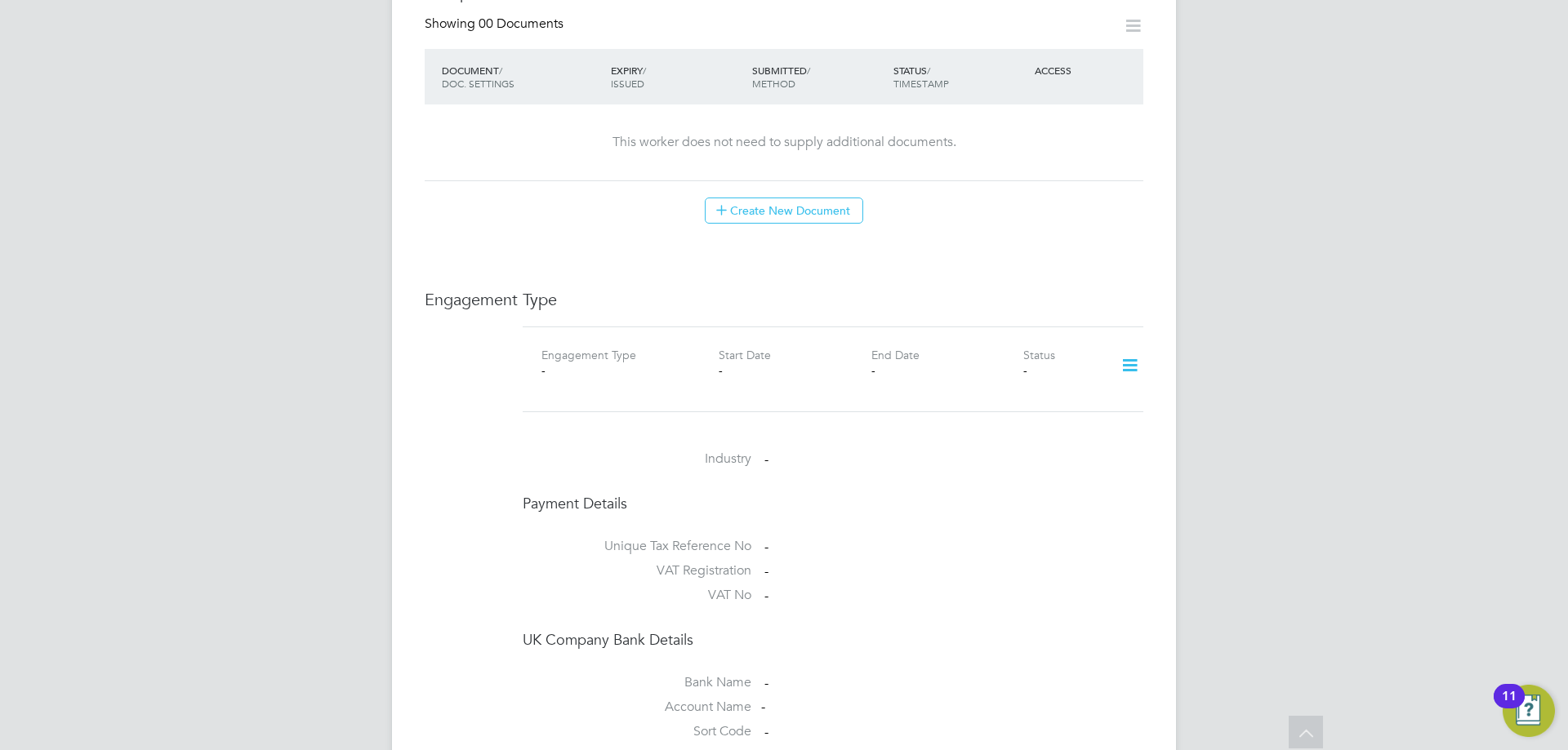
scroll to position [898, 0]
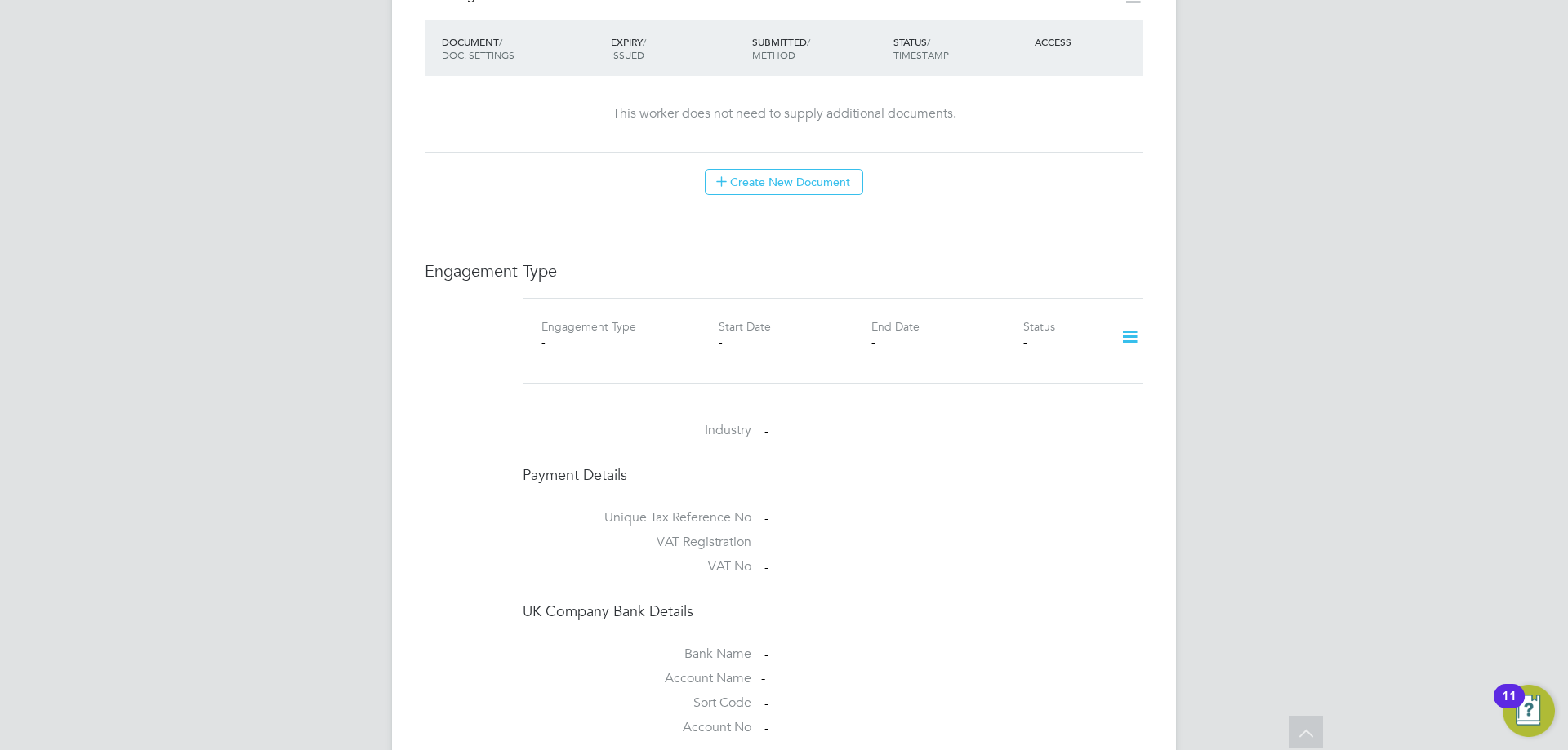
click at [1125, 318] on icon at bounding box center [1130, 337] width 28 height 38
click at [1016, 371] on li "Add Engagement Type" at bounding box center [1045, 374] width 185 height 23
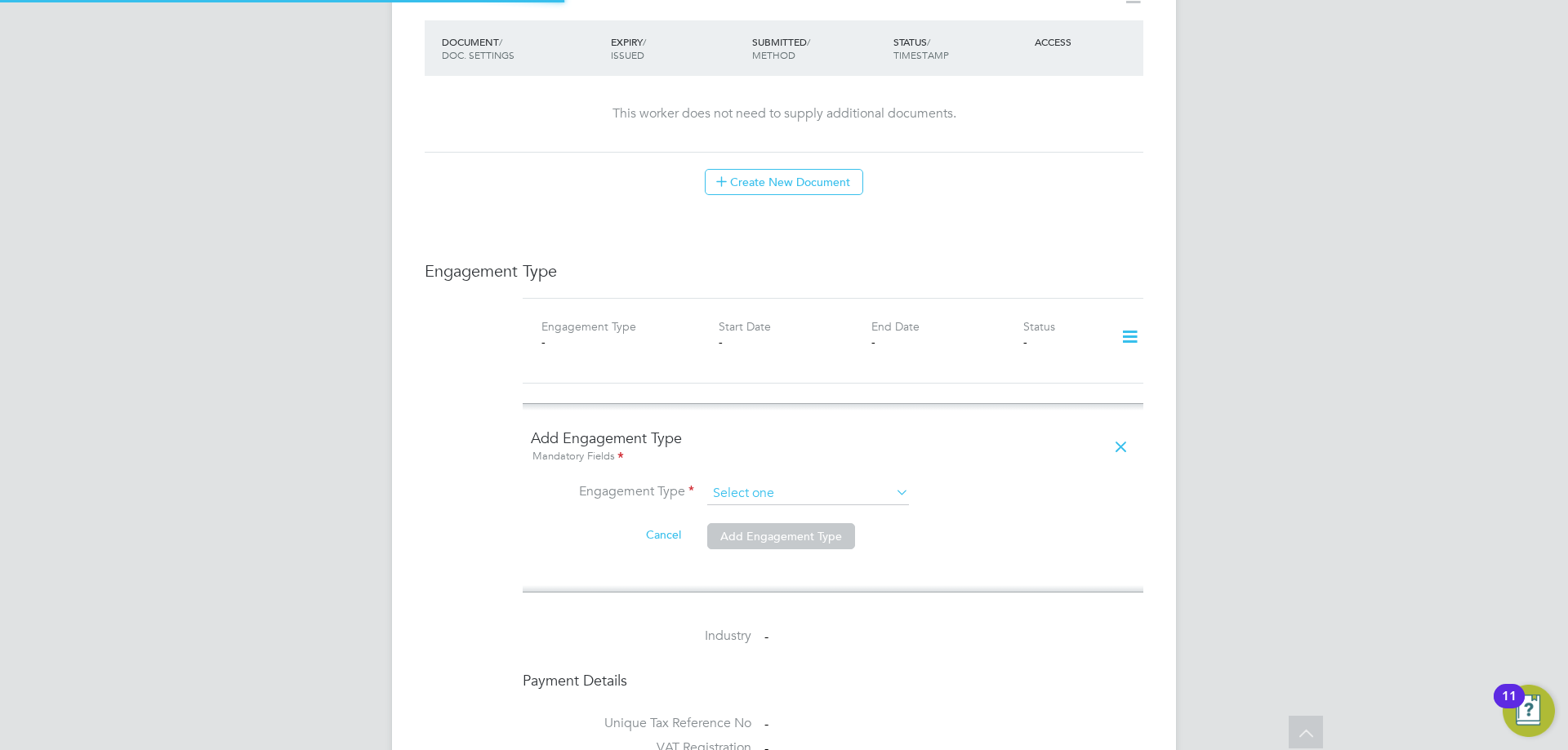
click at [822, 483] on input at bounding box center [808, 494] width 202 height 23
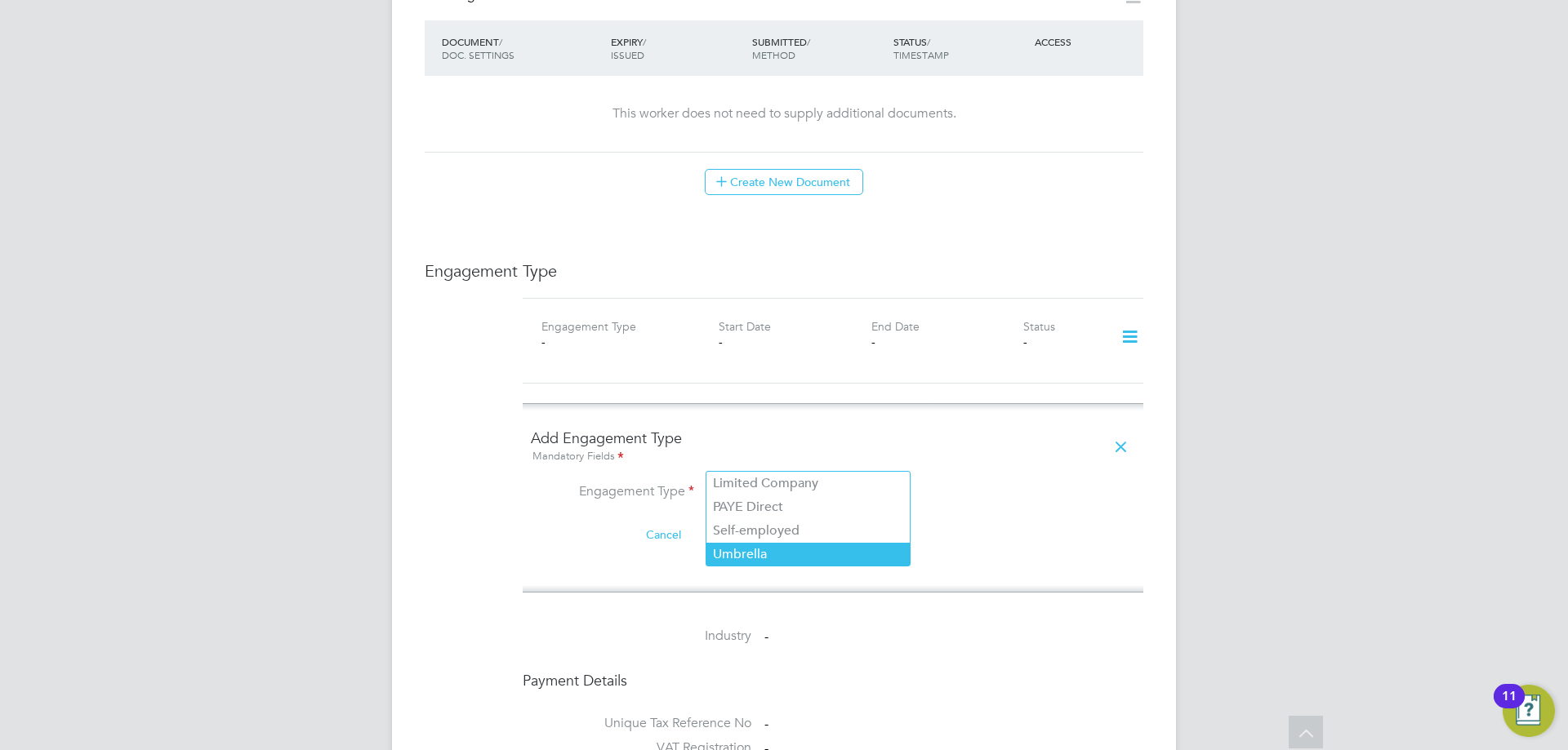
click at [794, 546] on li "Umbrella" at bounding box center [808, 555] width 204 height 23
type input "Umbrella"
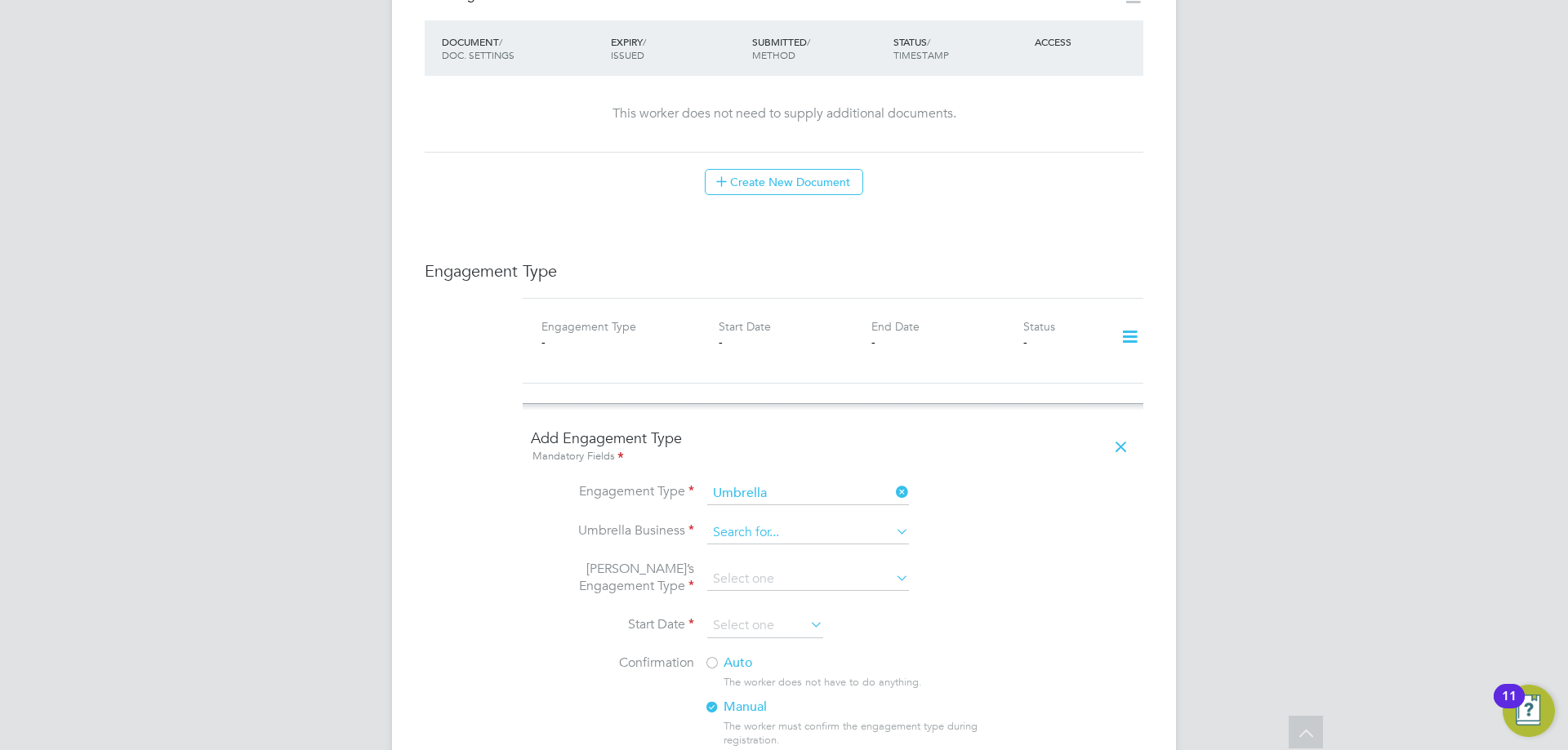
click at [781, 522] on input at bounding box center [808, 533] width 202 height 23
click at [779, 528] on li "ForeTwo Group Limited" at bounding box center [808, 523] width 204 height 23
type input "ForeTwo Group Limited"
click at [775, 568] on input at bounding box center [808, 579] width 202 height 23
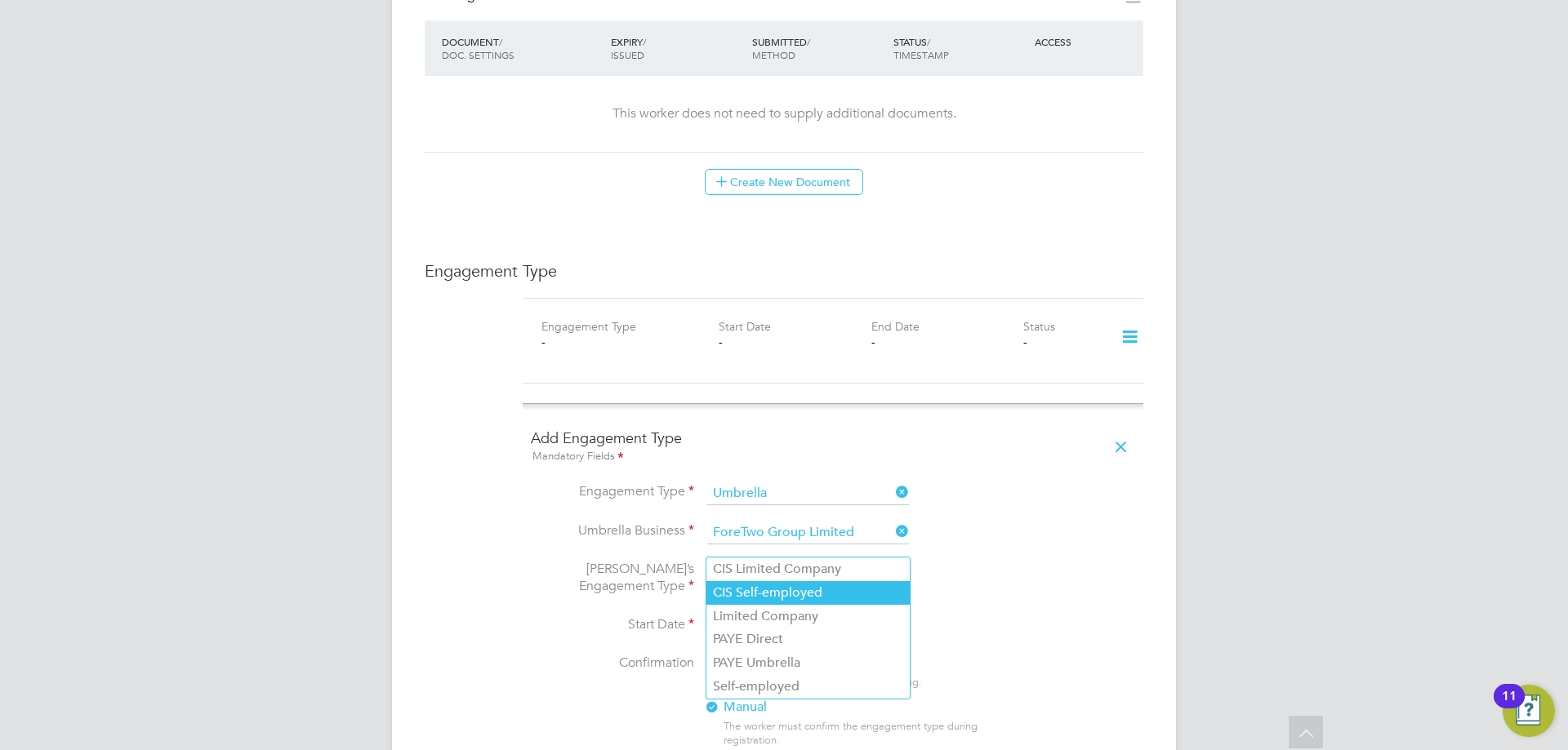
click at [768, 593] on li "CIS Self-employed" at bounding box center [808, 593] width 204 height 23
type input "CIS Self-employed"
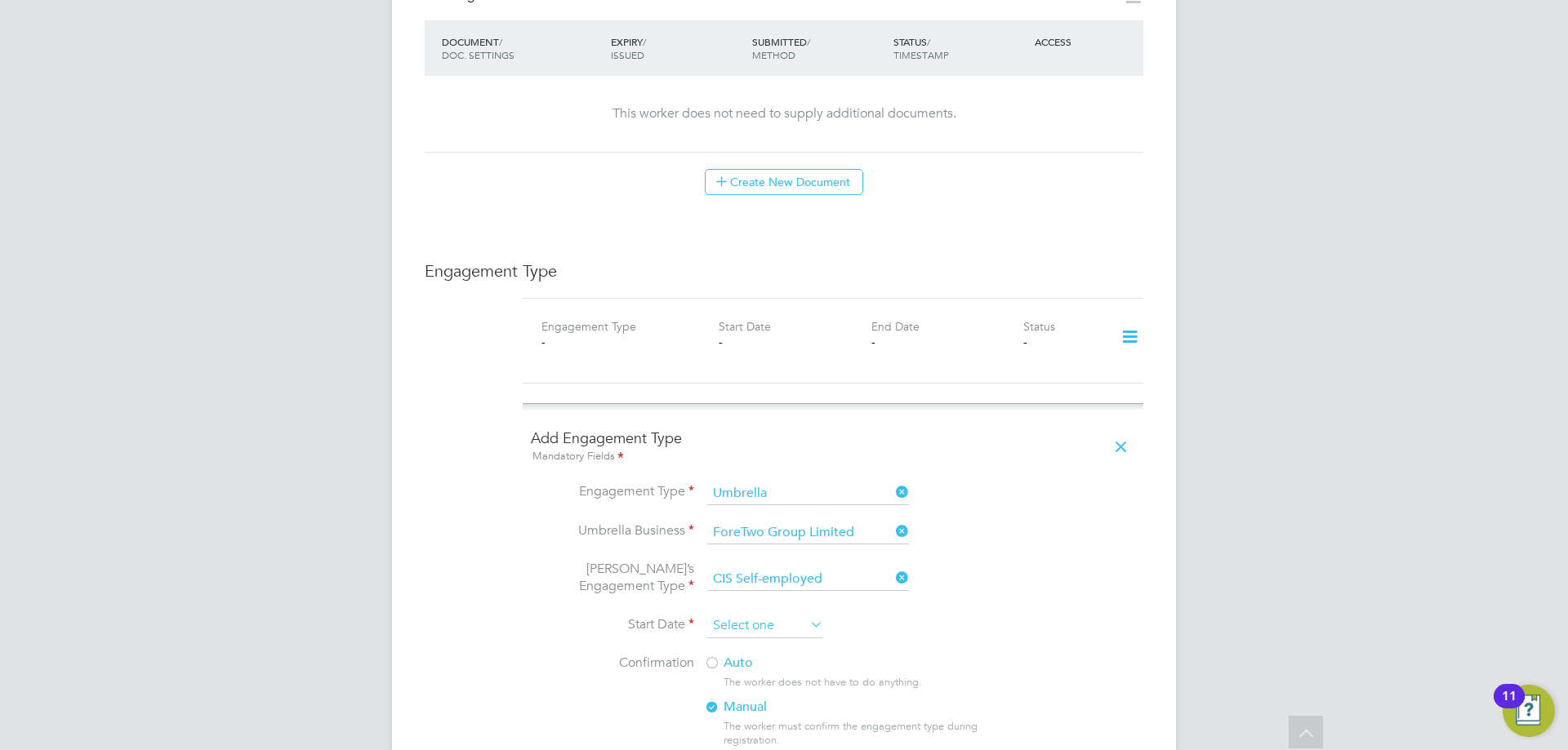
click at [761, 614] on input at bounding box center [765, 626] width 116 height 24
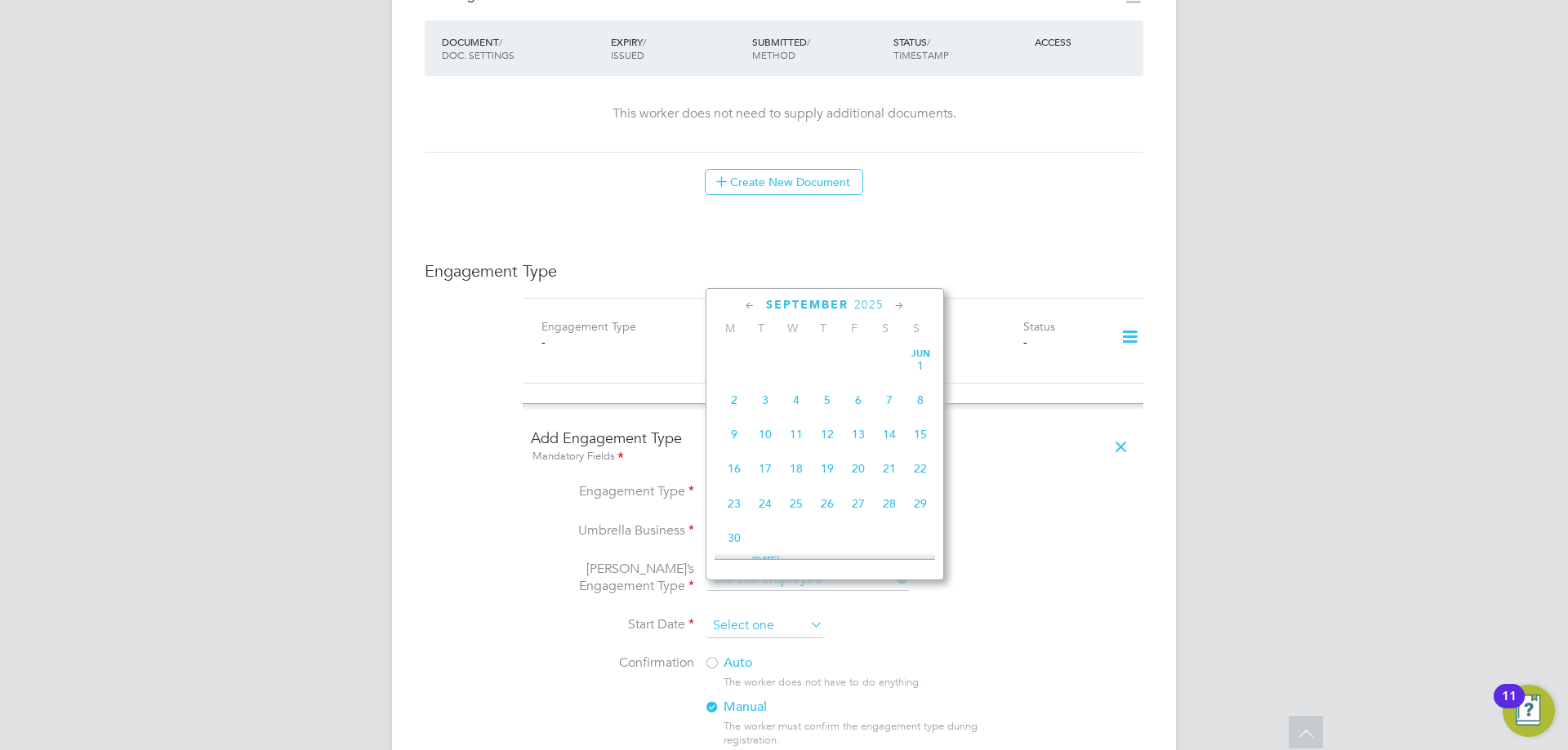
scroll to position [601, 0]
click at [766, 434] on span "23" at bounding box center [764, 418] width 31 height 31
type input "[DATE]"
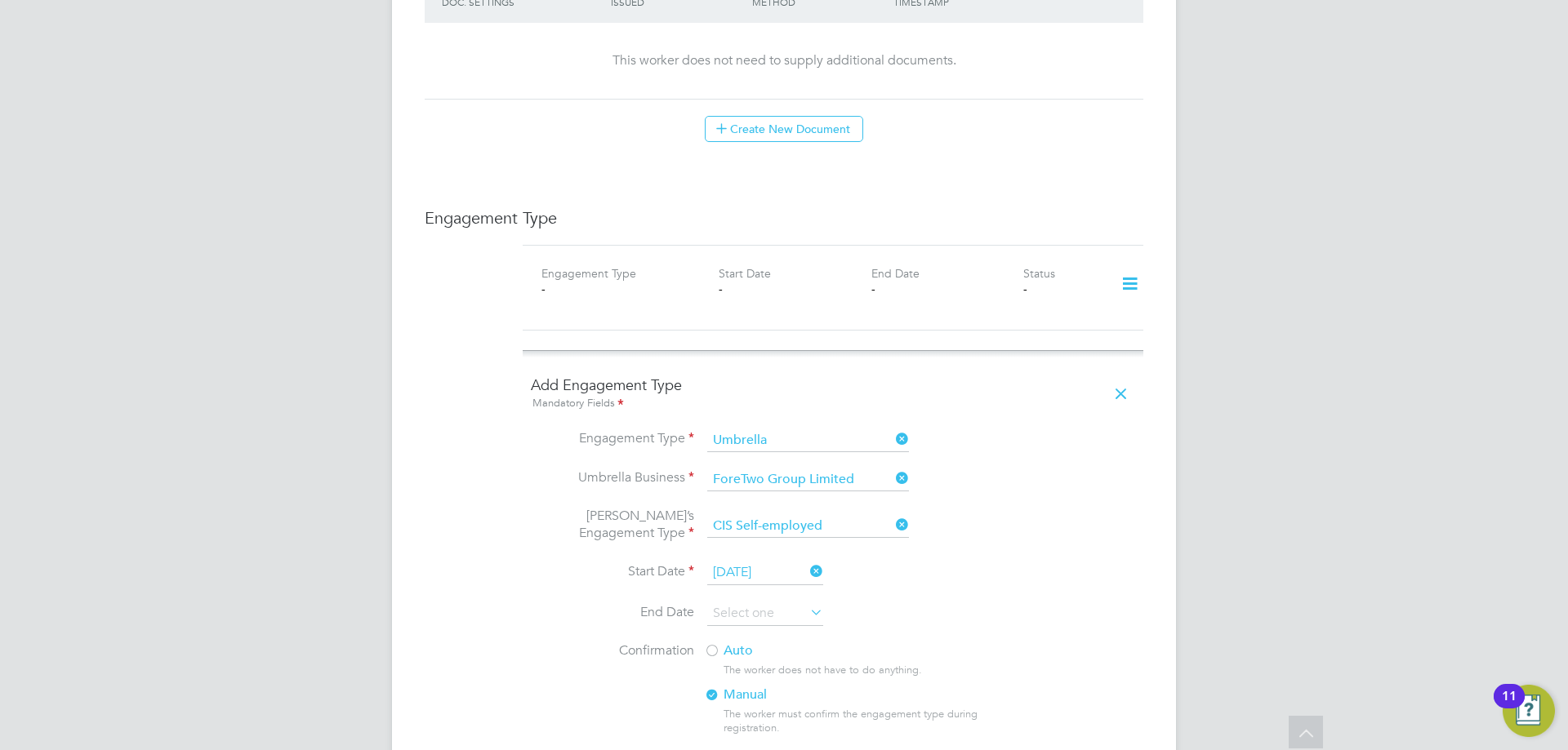
scroll to position [980, 0]
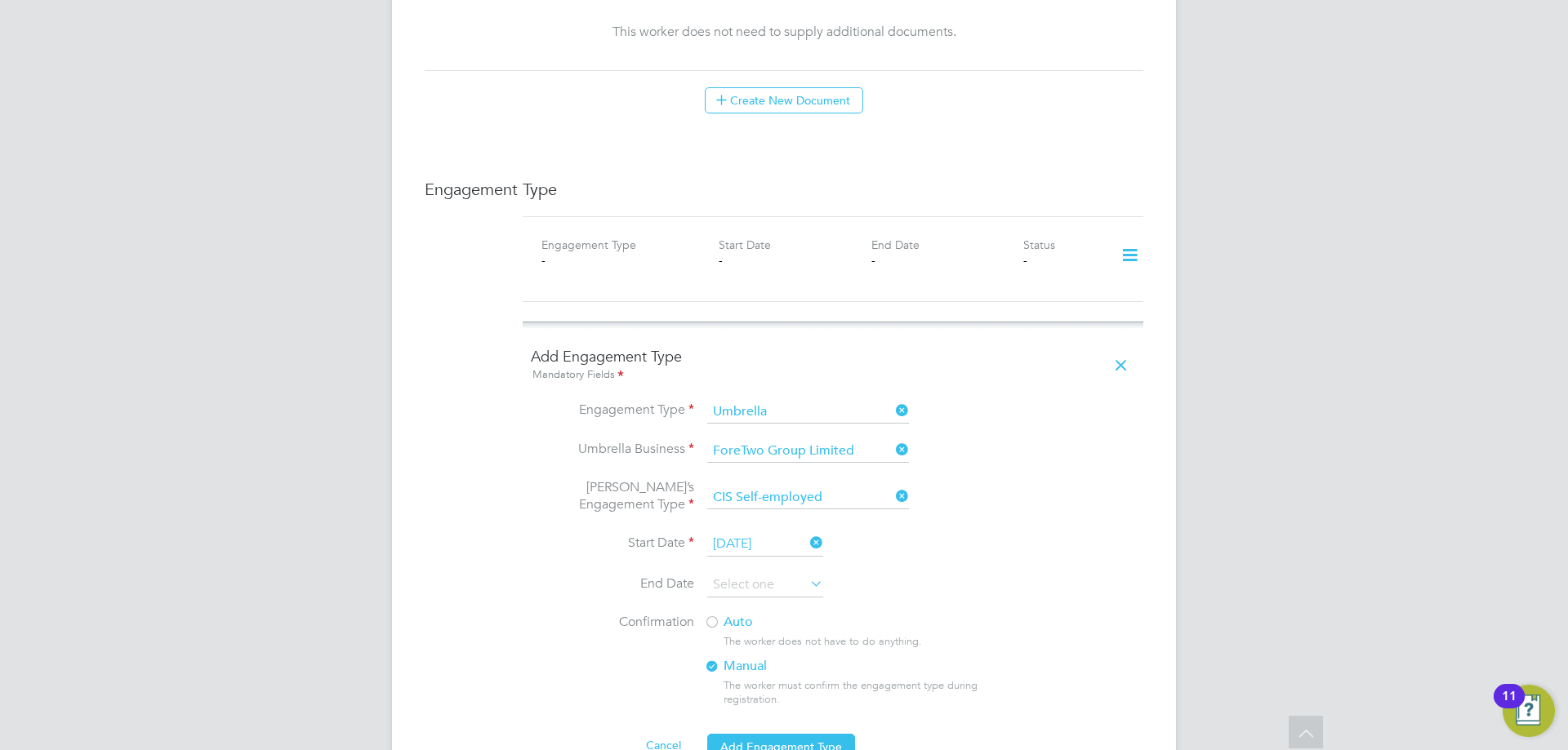
click at [751, 614] on label "Auto" at bounding box center [851, 623] width 294 height 17
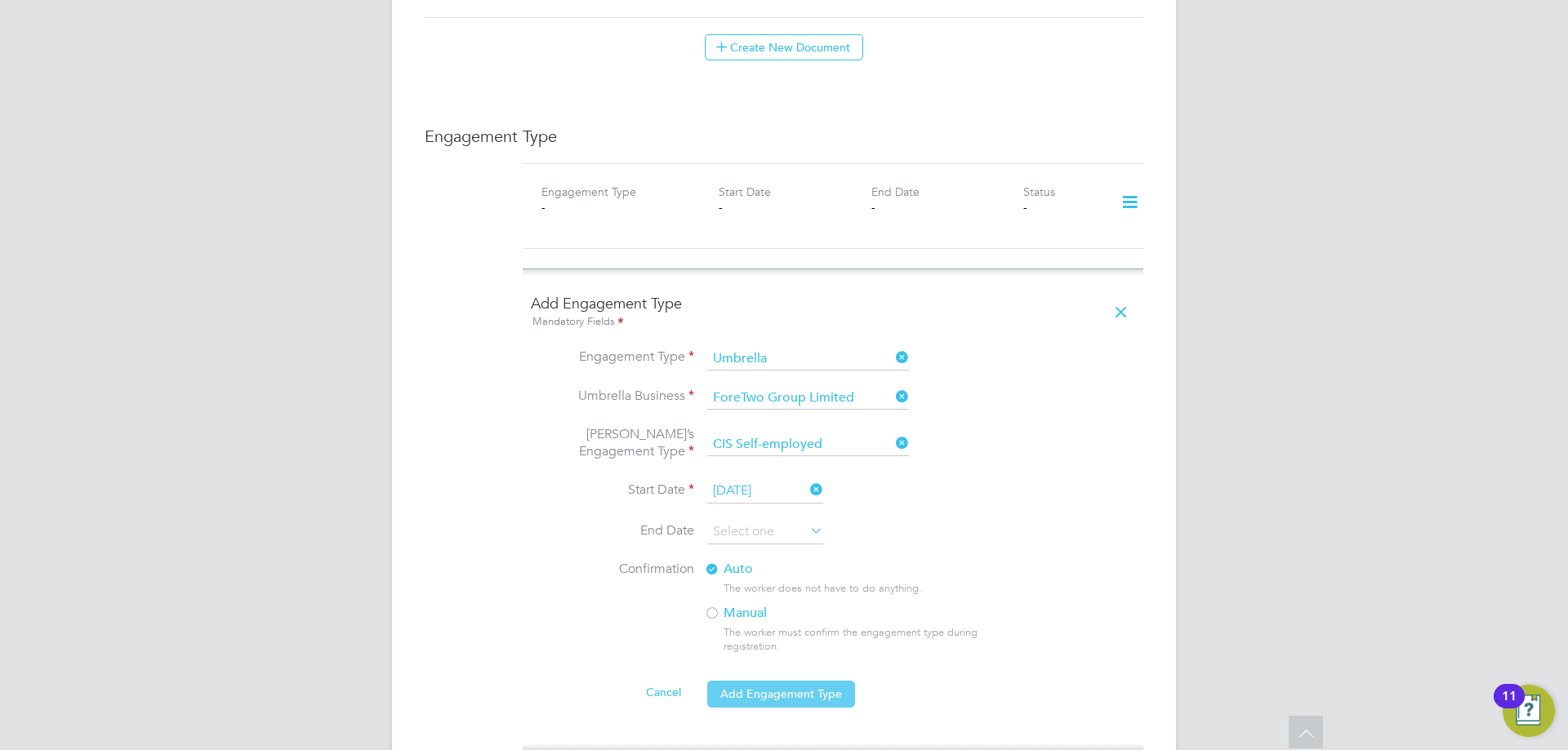
scroll to position [1062, 0]
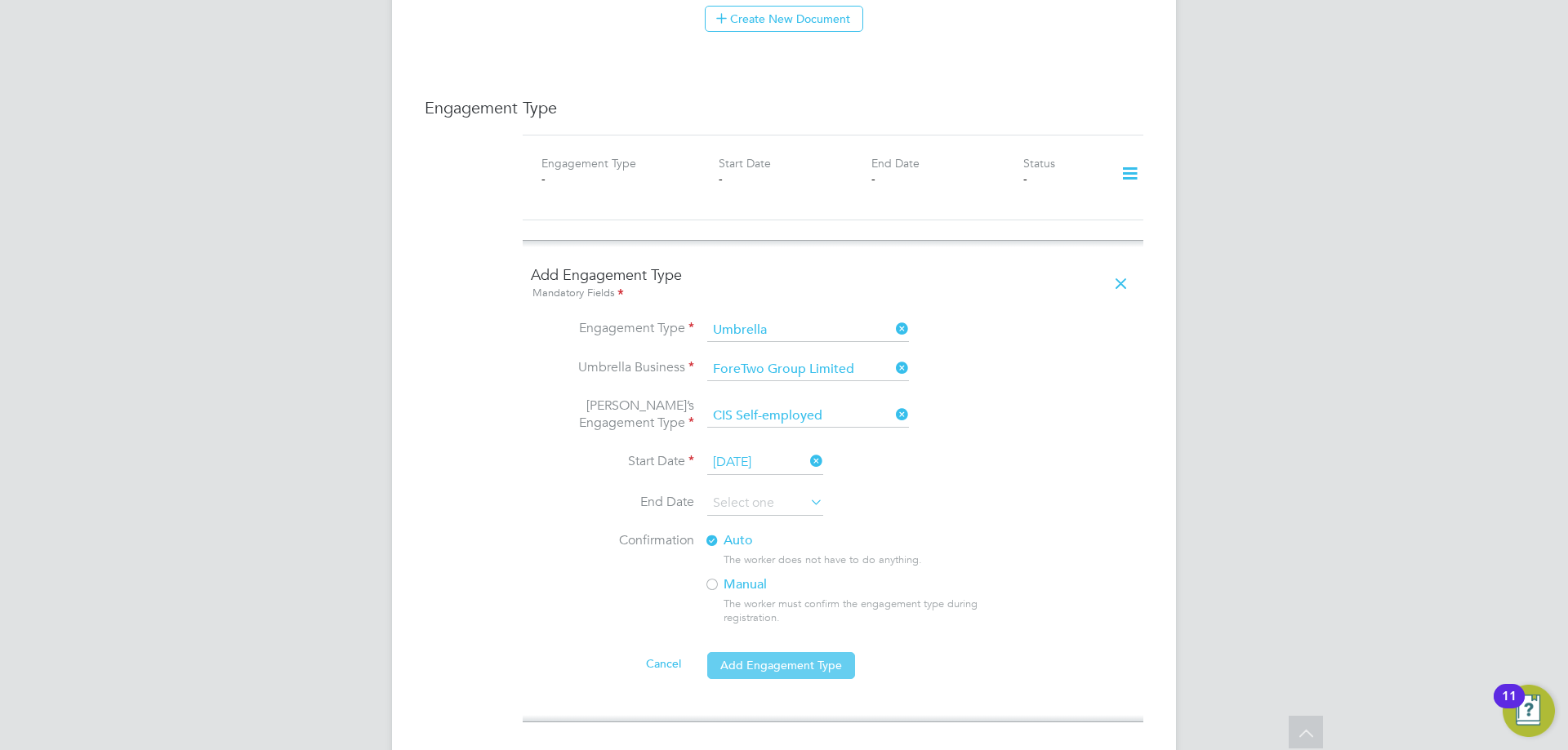
click at [806, 653] on button "Add Engagement Type" at bounding box center [781, 665] width 147 height 26
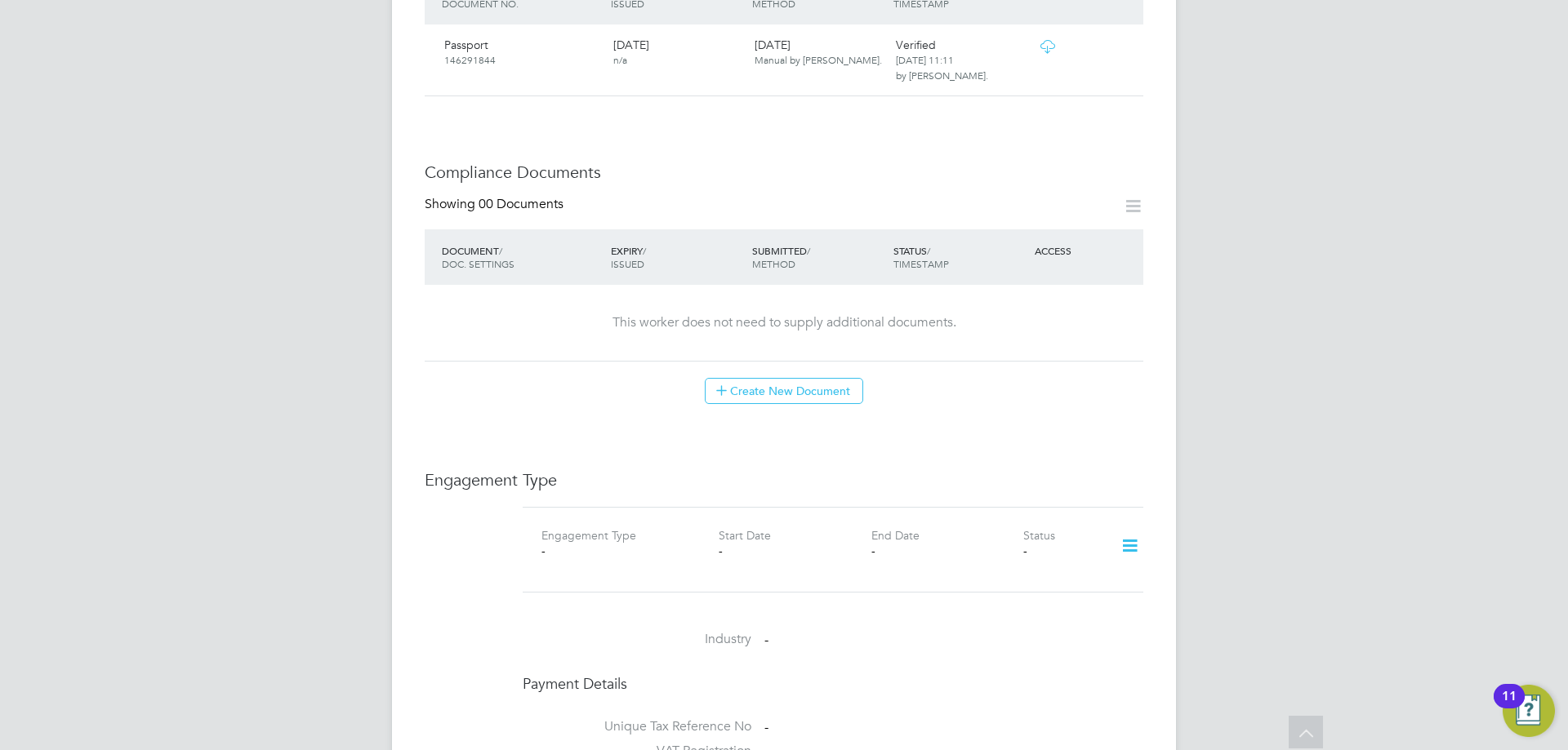
scroll to position [654, 0]
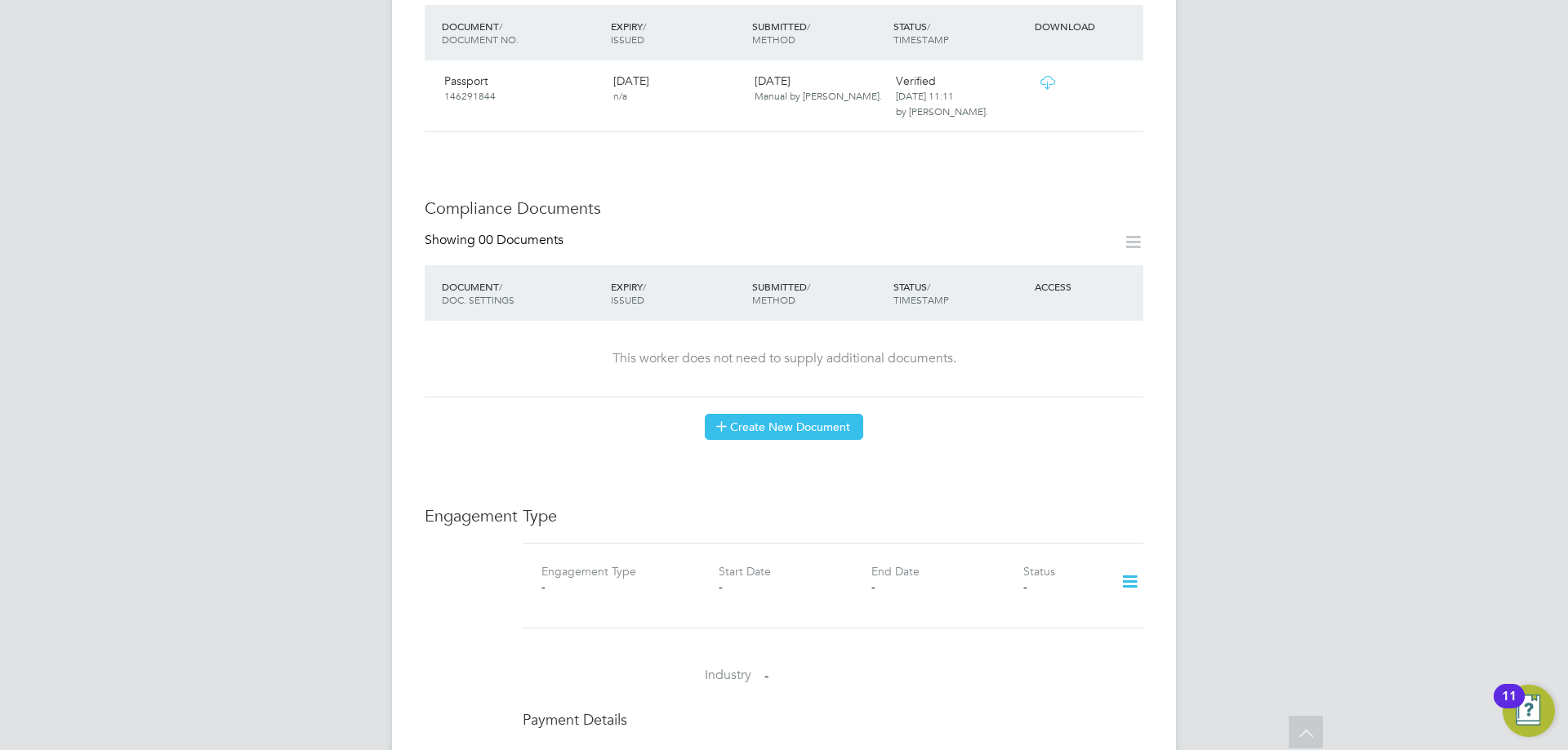
click at [834, 414] on button "Create New Document" at bounding box center [784, 427] width 158 height 26
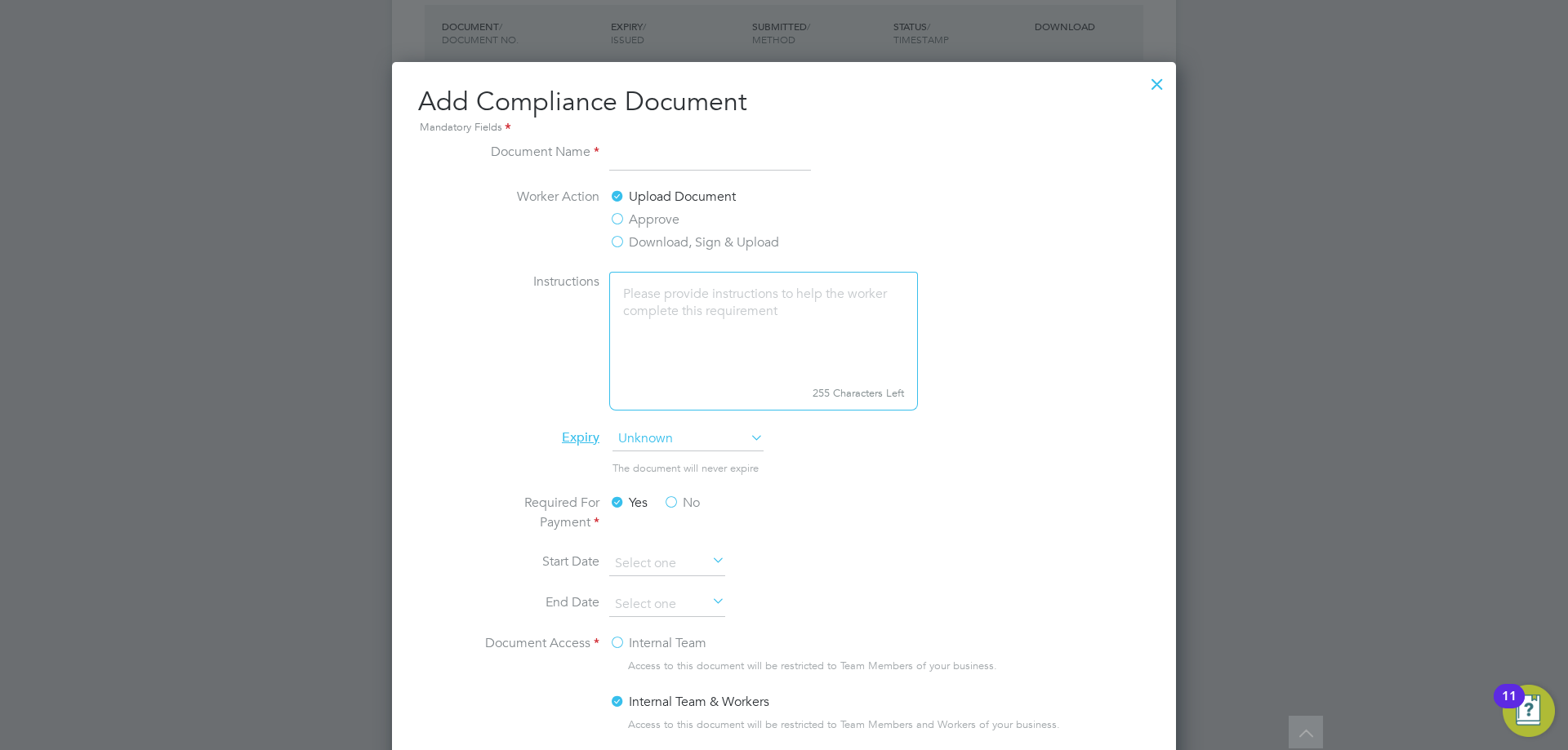
click at [772, 164] on input at bounding box center [710, 157] width 202 height 29
type input "CSCS exp. [DATE]"
click at [668, 597] on input at bounding box center [667, 604] width 116 height 24
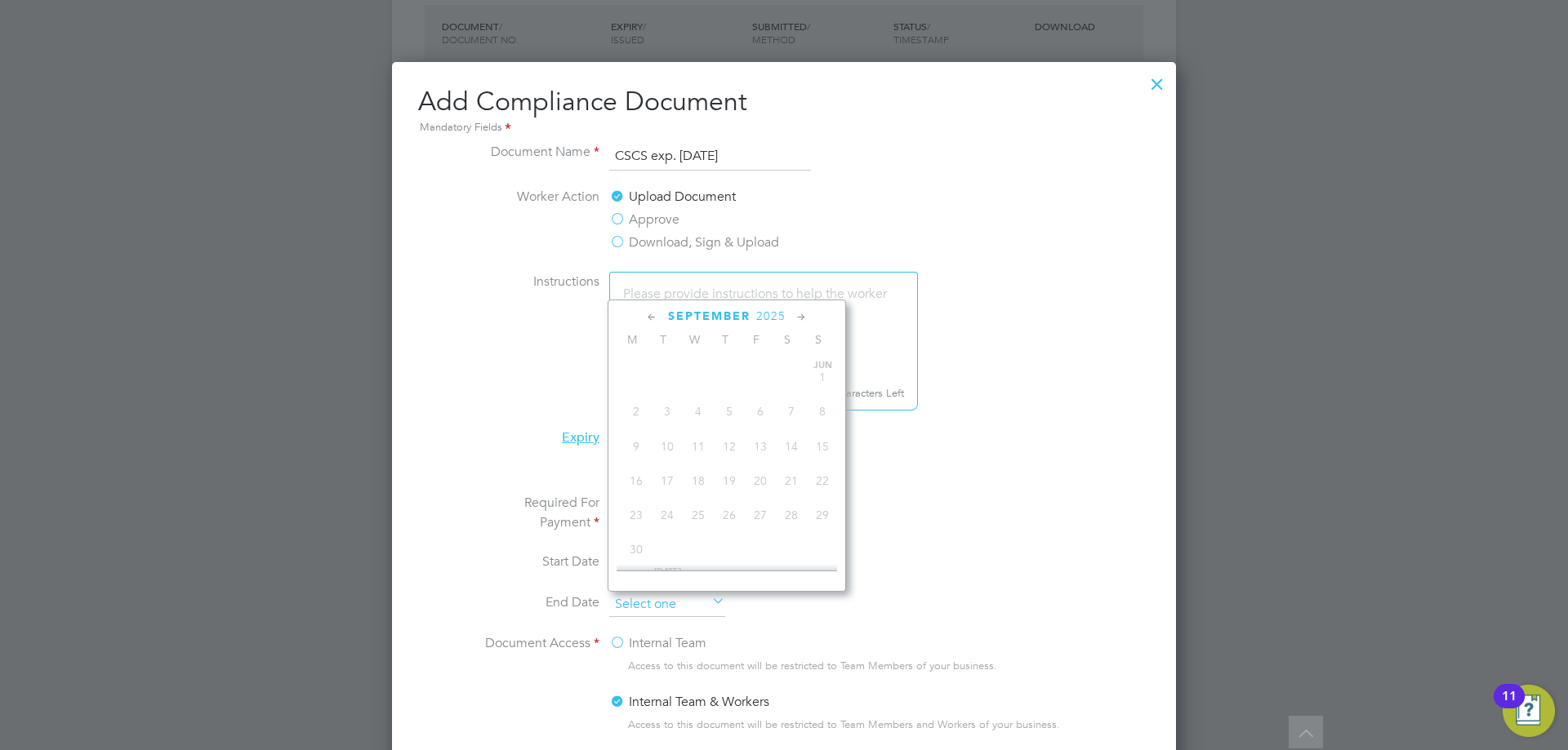
scroll to position [601, 0]
click at [778, 320] on span "2025" at bounding box center [770, 316] width 29 height 14
click at [738, 477] on span "2028" at bounding box center [729, 461] width 31 height 31
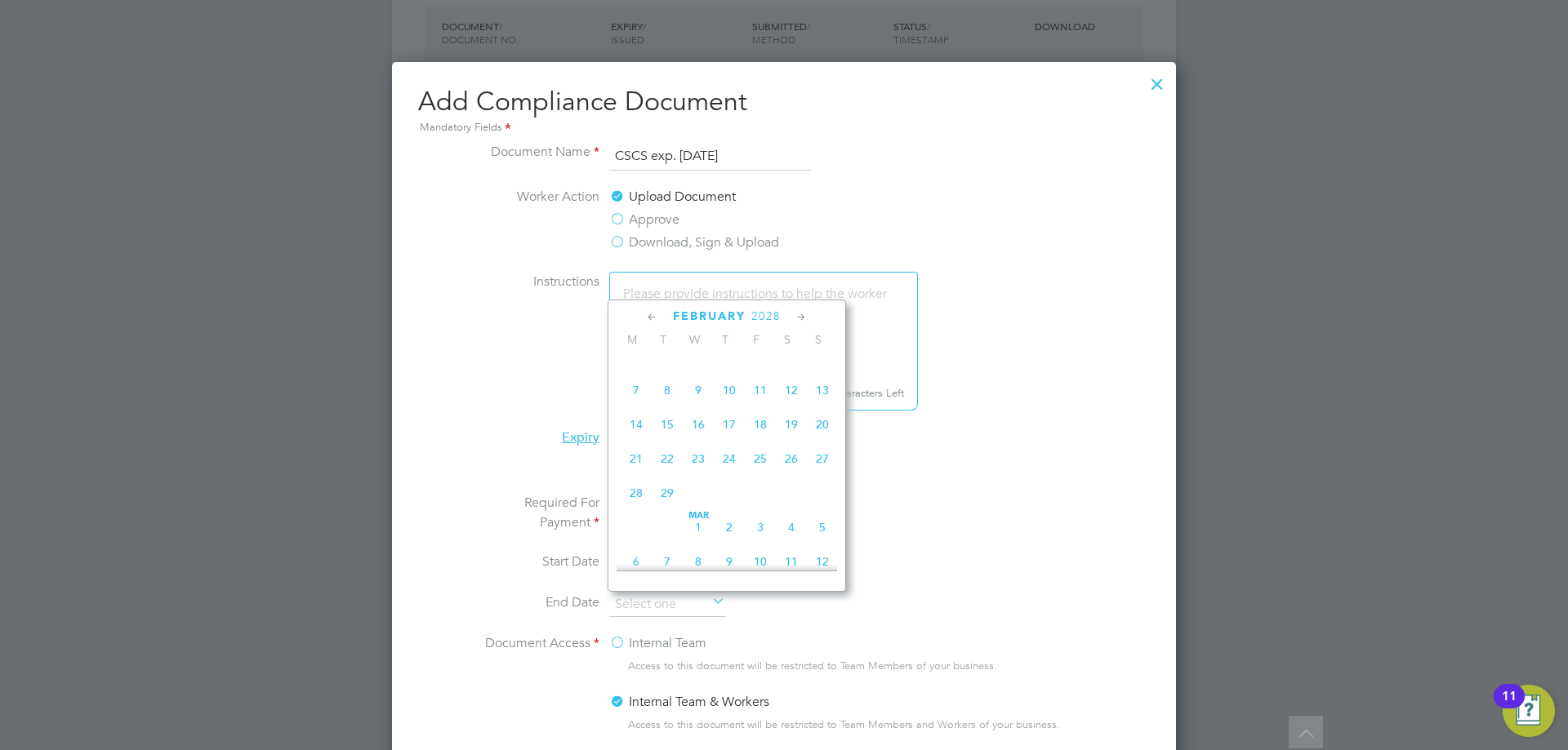
click at [634, 504] on span "28" at bounding box center [636, 493] width 31 height 31
type input "[DATE]"
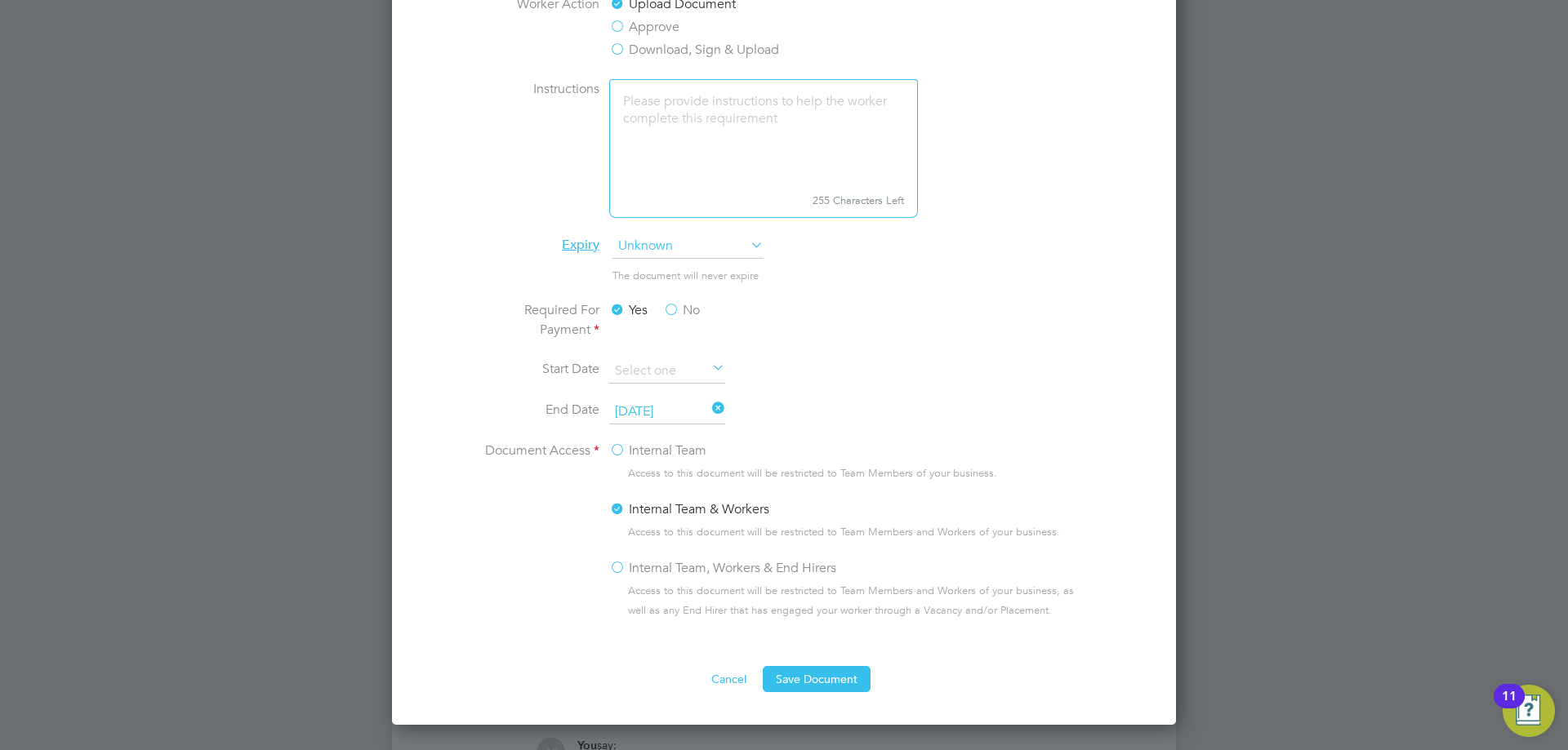
scroll to position [898, 0]
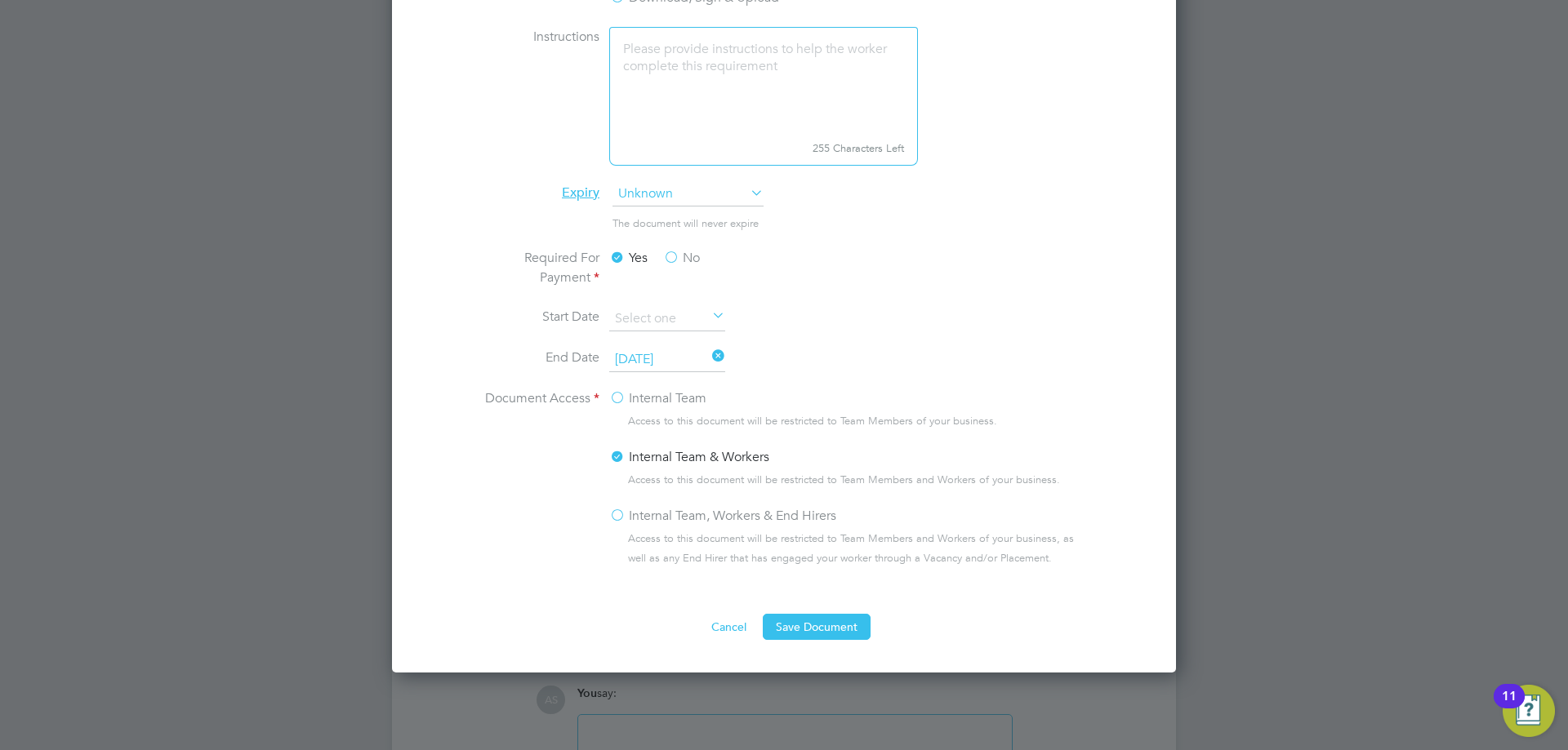
click at [706, 509] on label "Internal Team, Workers & End Hirers" at bounding box center [722, 515] width 227 height 19
click at [0, 0] on input "Internal Team, Workers & End Hirers" at bounding box center [0, 0] width 0 height 0
click at [806, 624] on button "Save Document" at bounding box center [816, 627] width 108 height 26
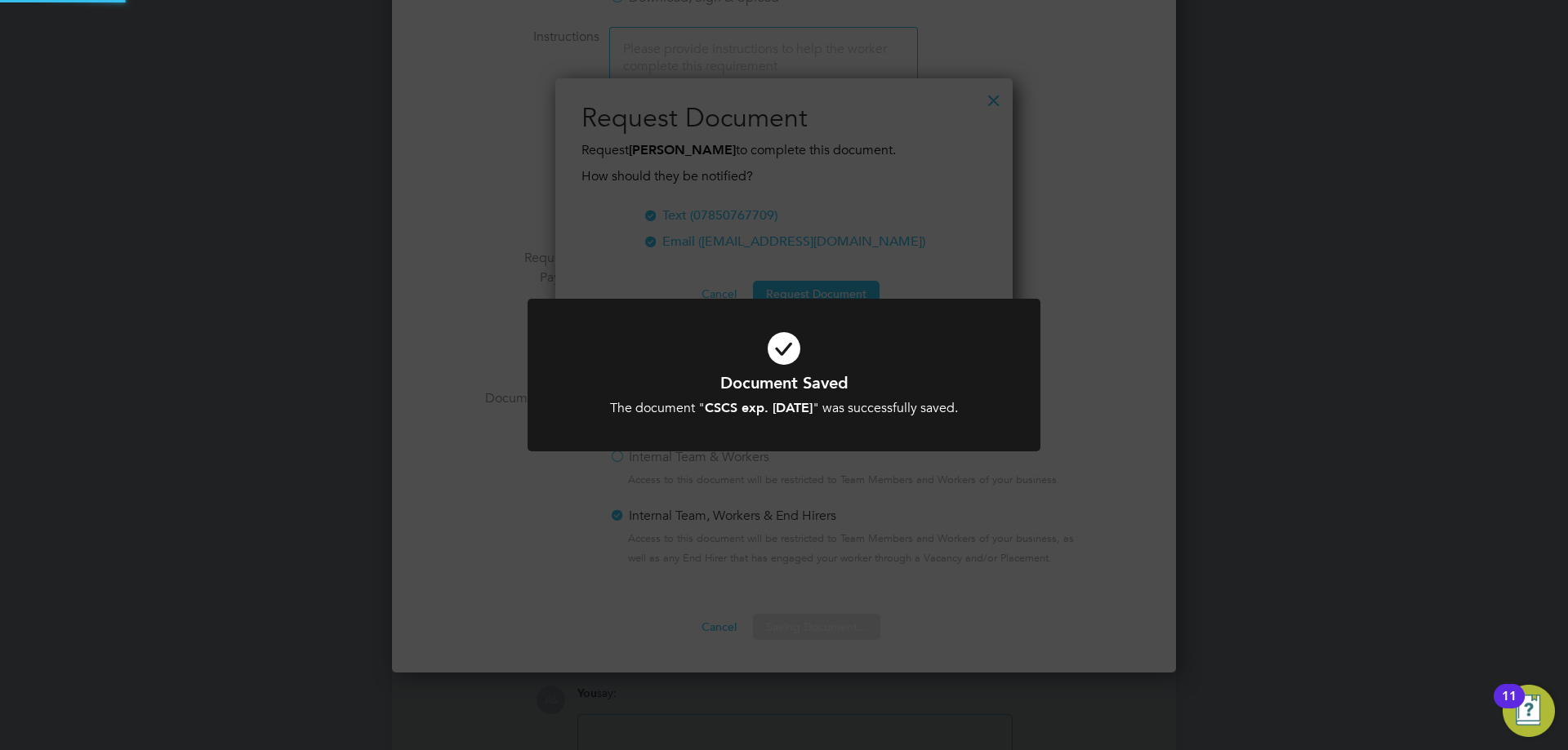
scroll to position [262, 458]
click at [835, 403] on div "The document " CSCS exp. [DATE] " was successfully saved." at bounding box center [784, 408] width 425 height 17
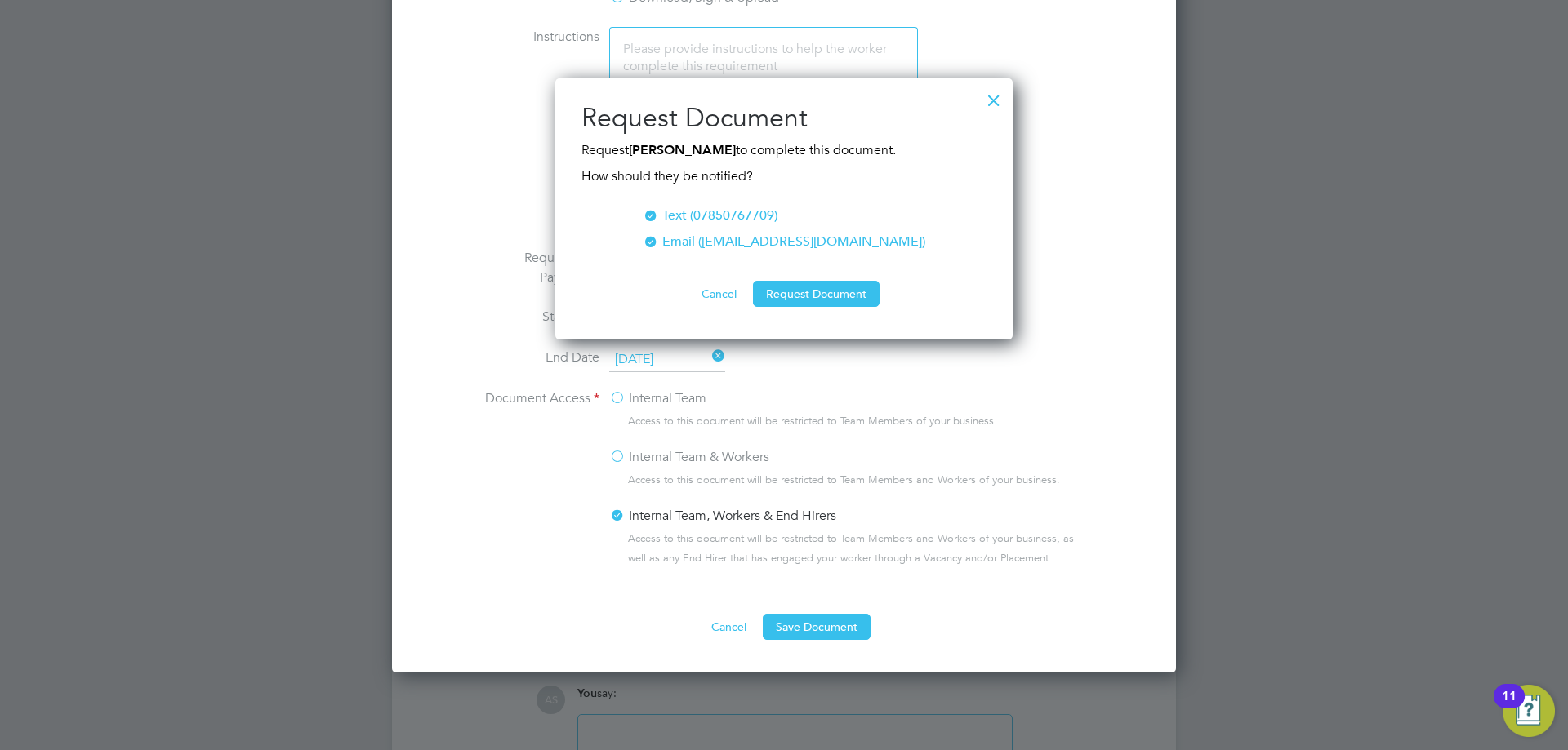
click at [955, 207] on ul "Text (07850767709) Email ([EMAIL_ADDRESS][DOMAIN_NAME])" at bounding box center [784, 237] width 405 height 62
click at [996, 93] on div at bounding box center [993, 96] width 29 height 29
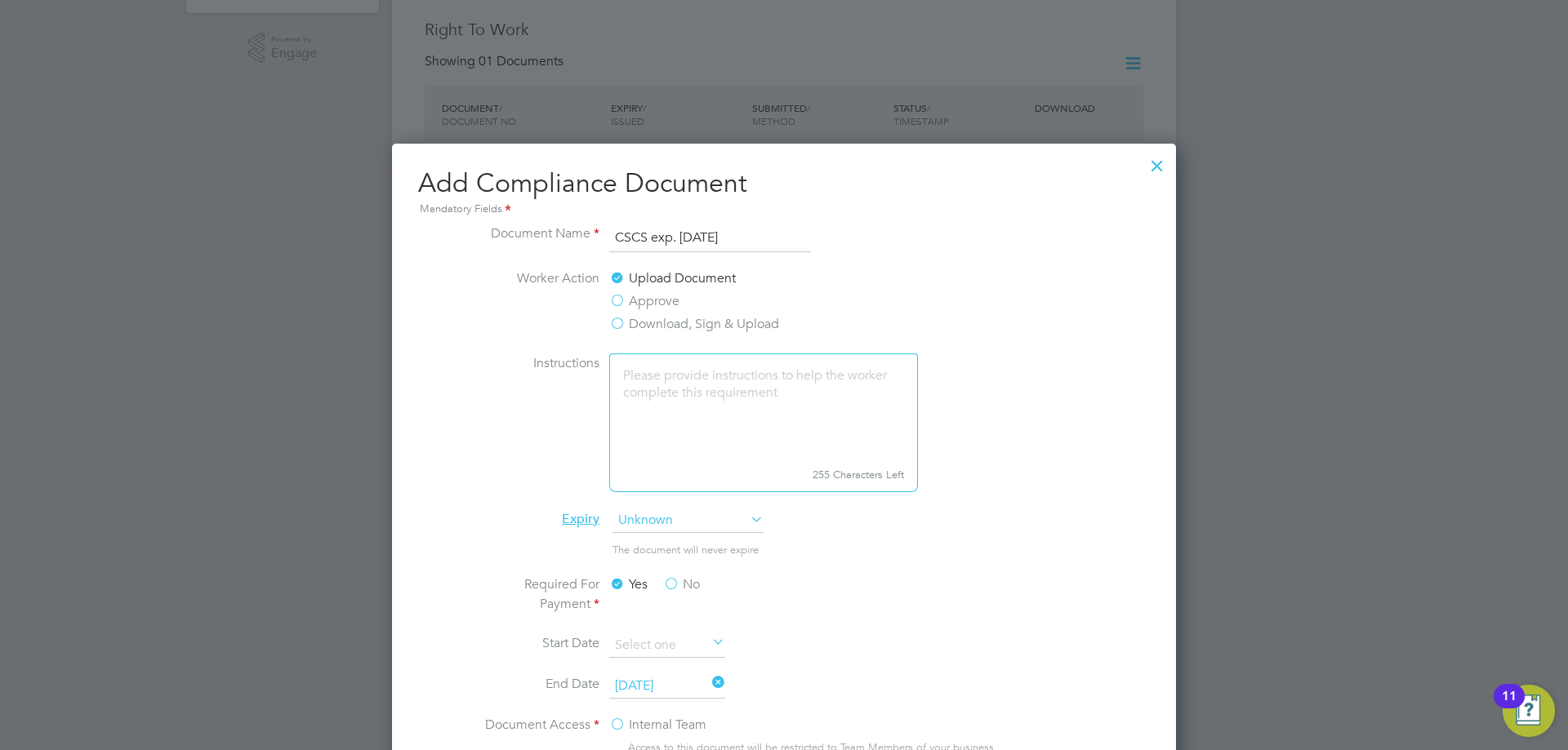
click at [1150, 161] on div at bounding box center [1157, 161] width 29 height 29
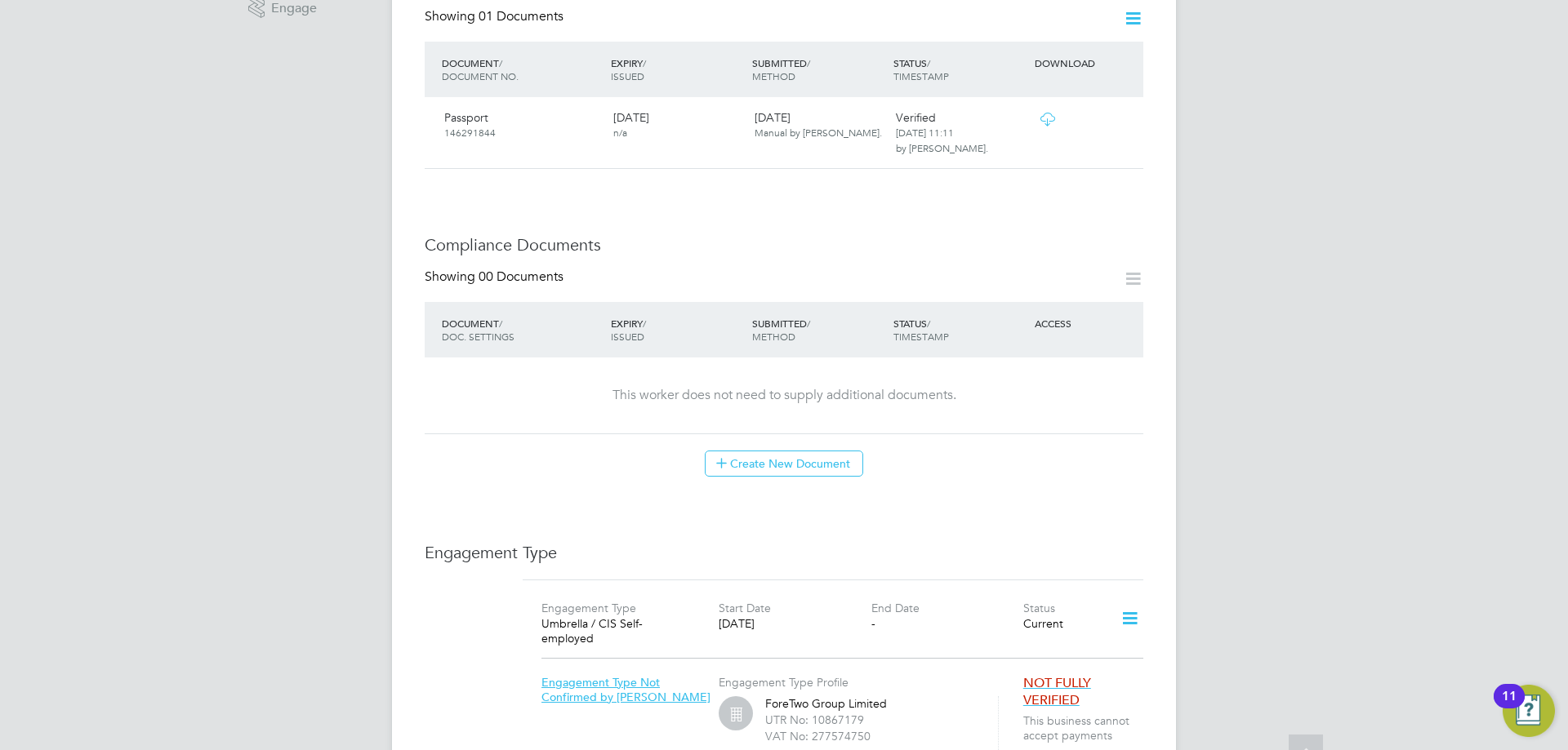
scroll to position [654, 0]
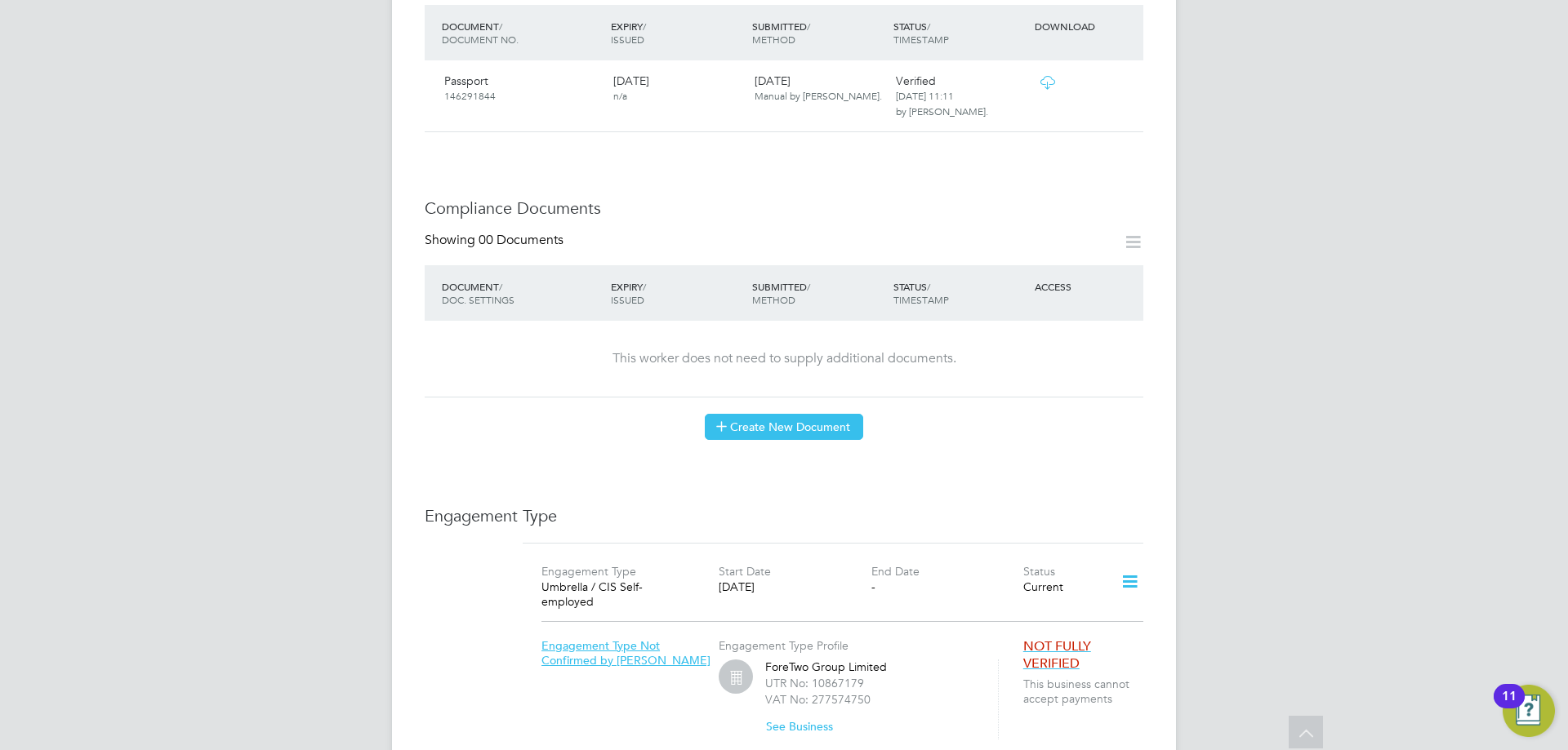
click at [815, 414] on button "Create New Document" at bounding box center [784, 427] width 158 height 26
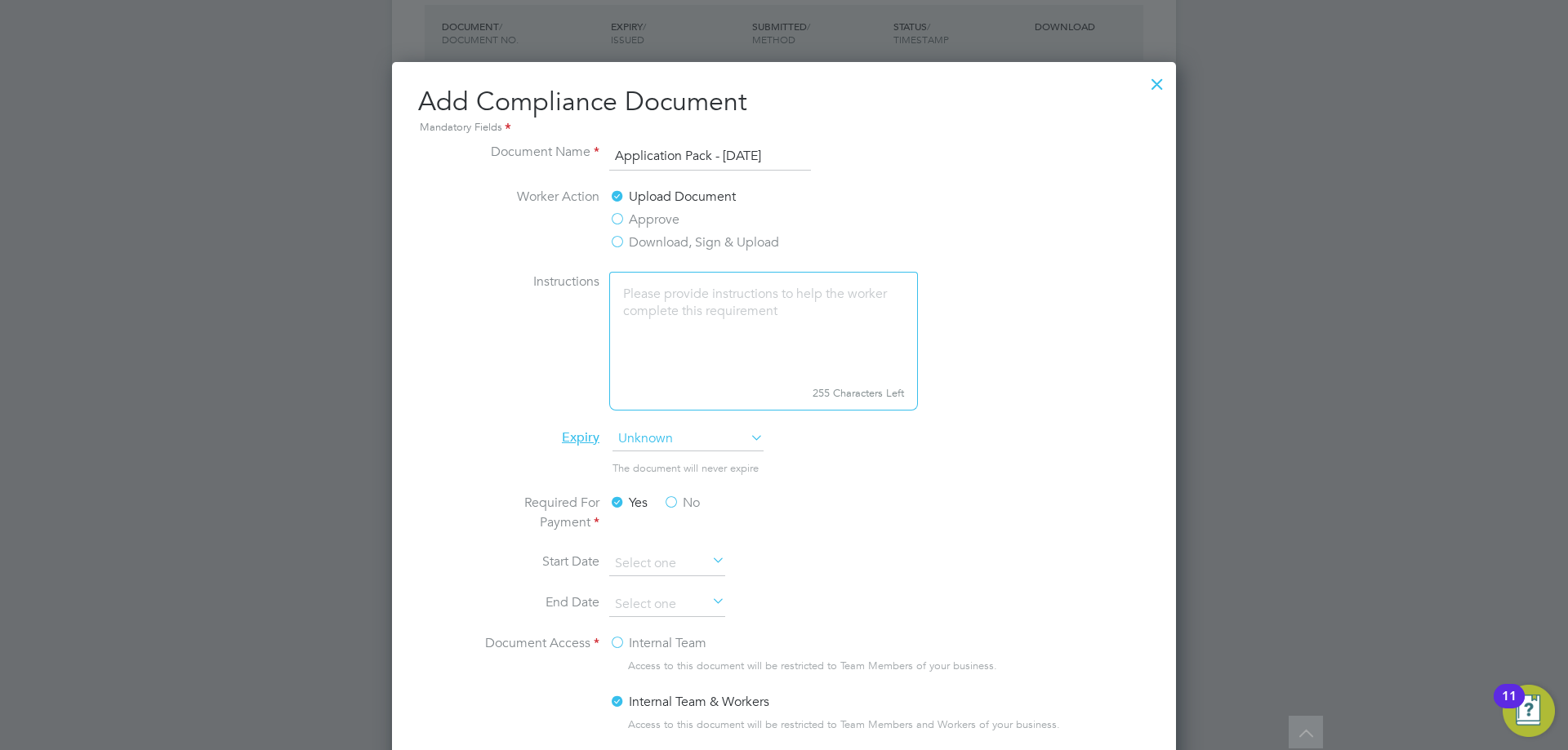
type input "Application Pack - [DATE]"
click at [916, 542] on li "Required For Payment Yes No" at bounding box center [784, 523] width 614 height 59
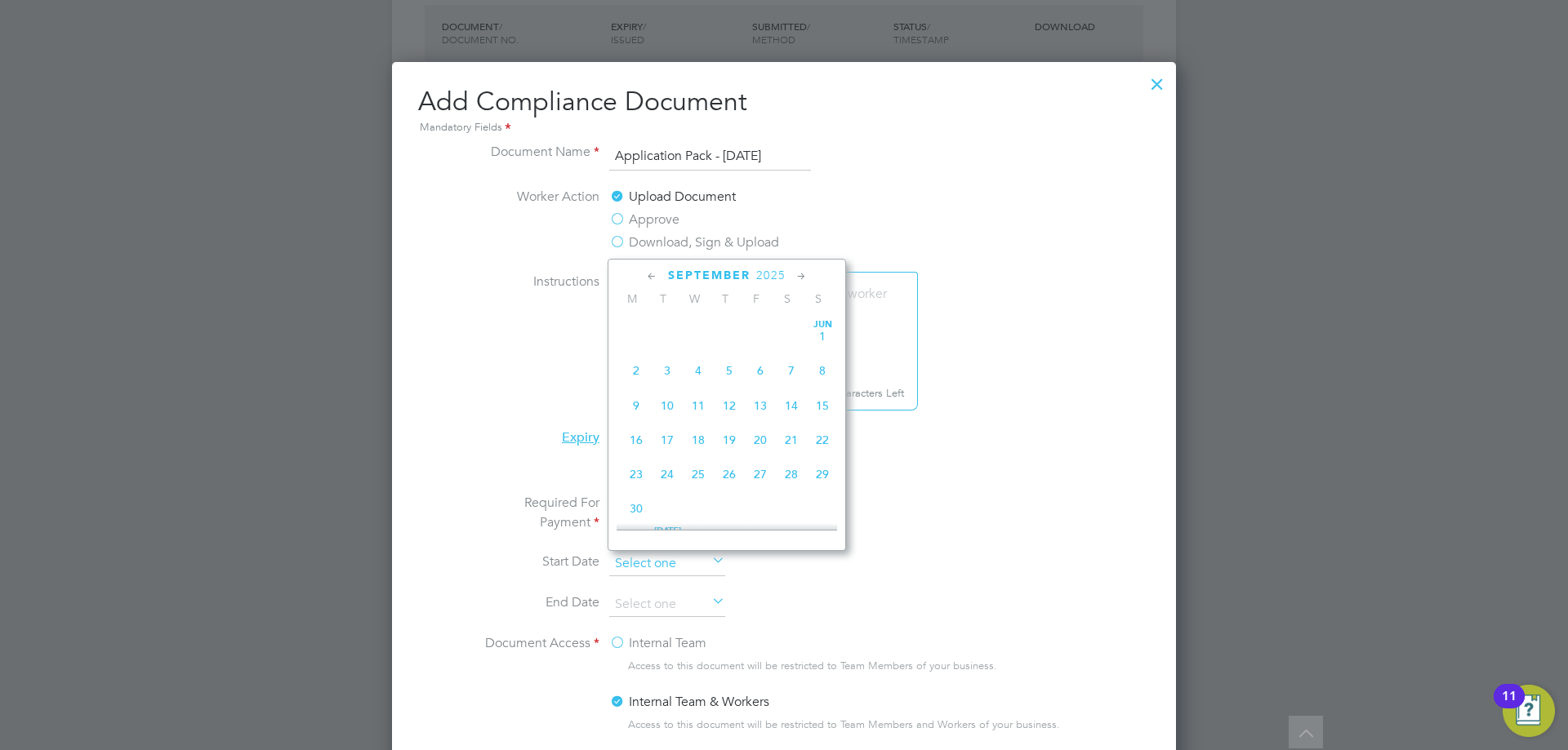
click at [681, 568] on input at bounding box center [667, 564] width 116 height 24
click at [841, 585] on li "Start Date" at bounding box center [784, 572] width 614 height 41
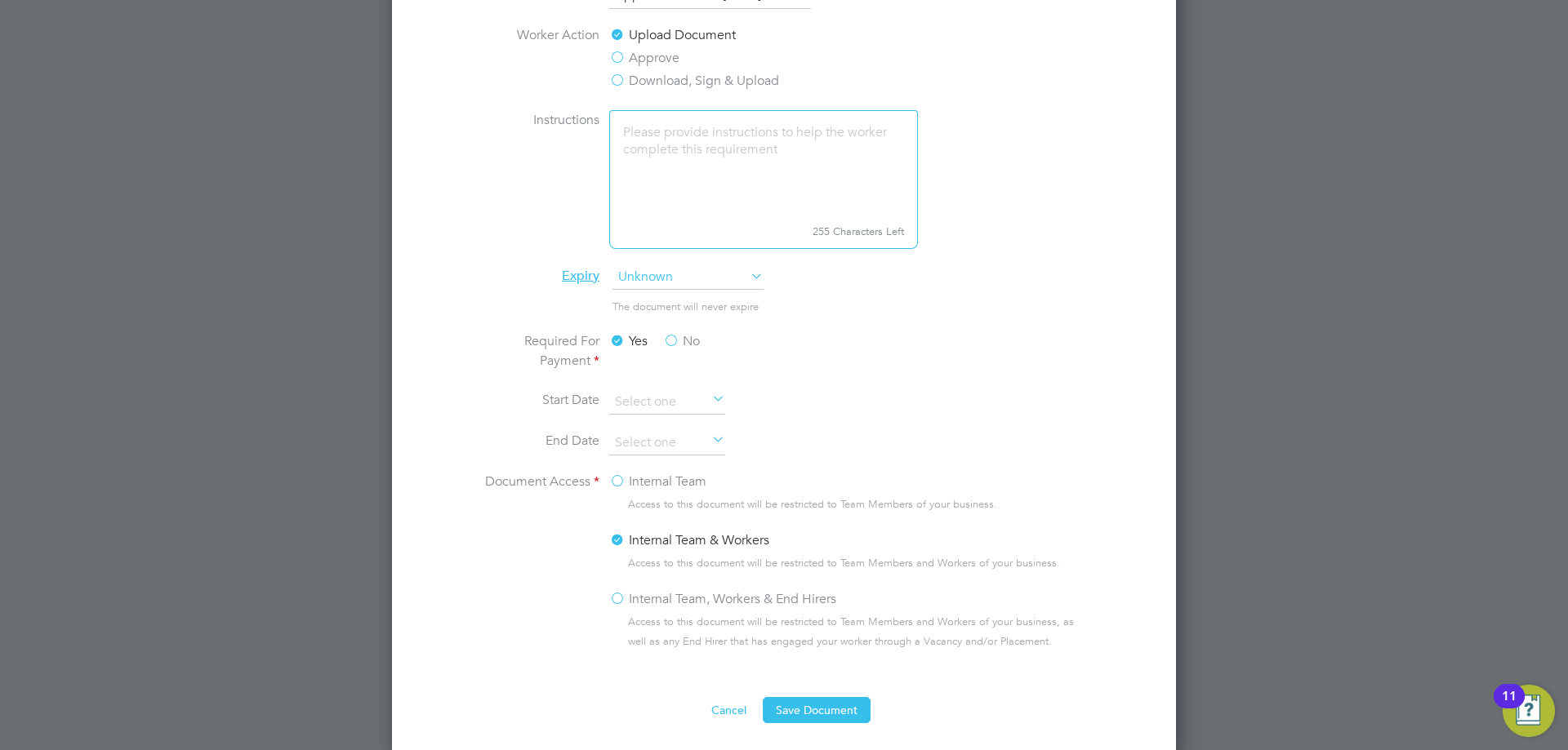
scroll to position [816, 0]
click at [840, 706] on button "Save Document" at bounding box center [816, 708] width 108 height 26
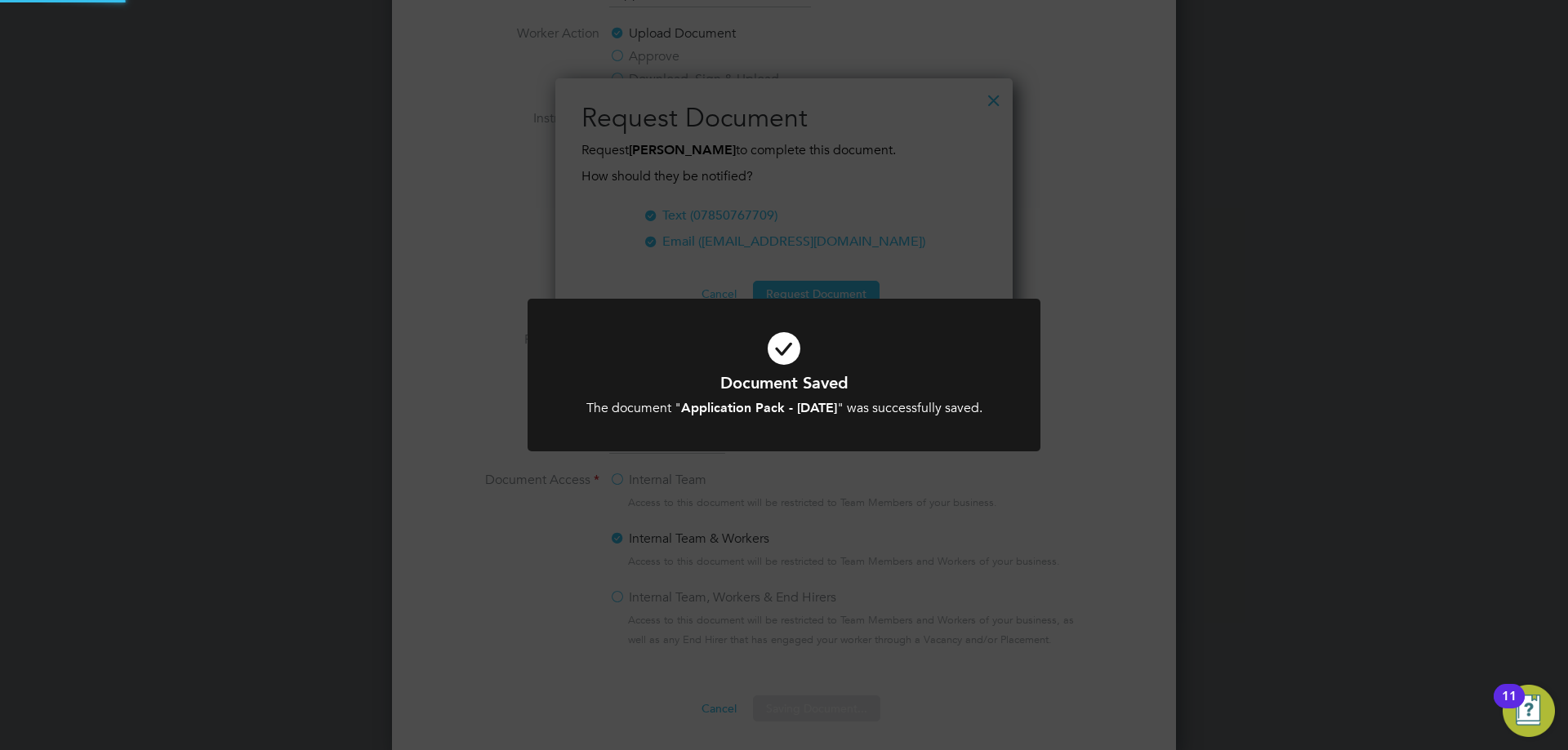
scroll to position [262, 458]
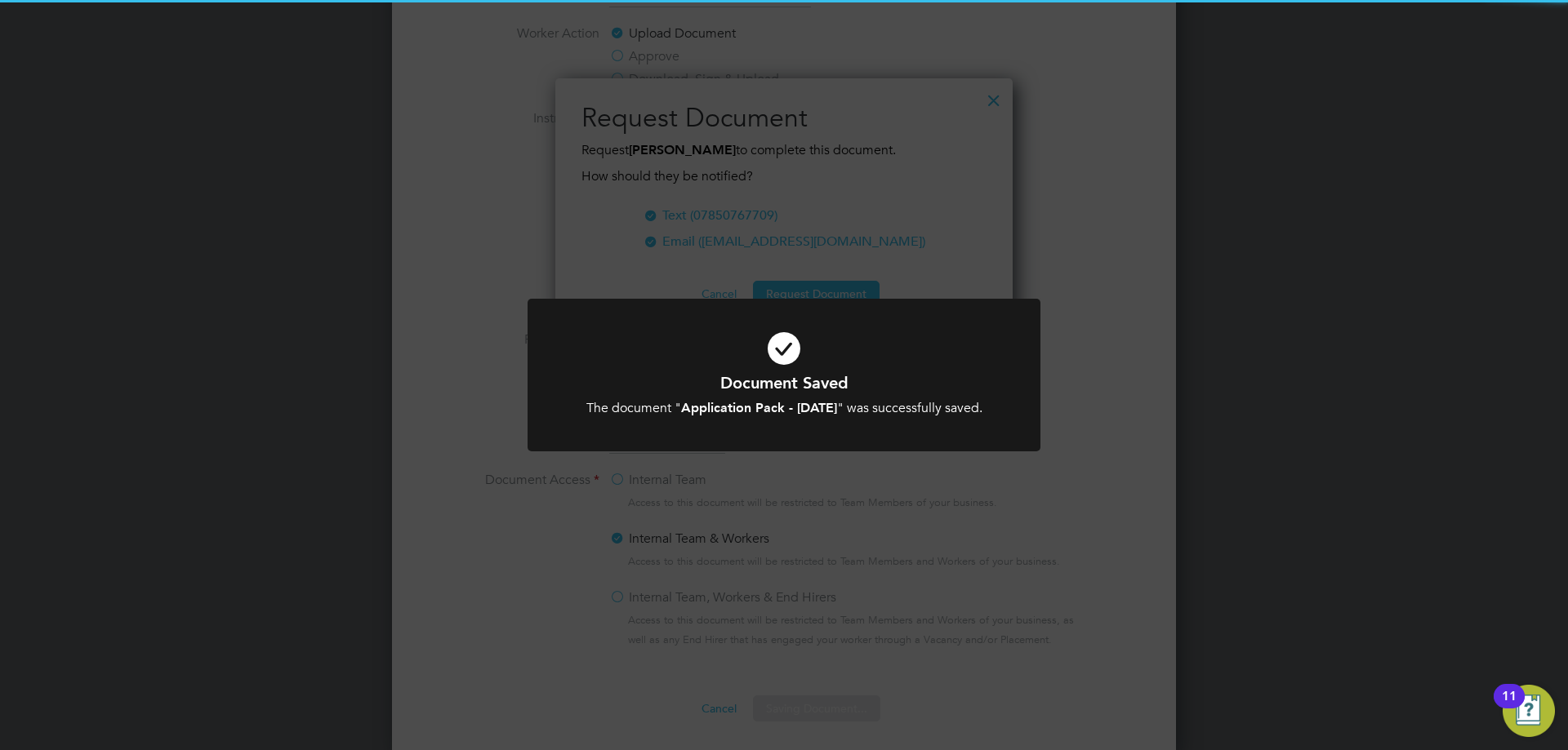
click at [837, 406] on b "Application Pack - [DATE]" at bounding box center [759, 407] width 156 height 16
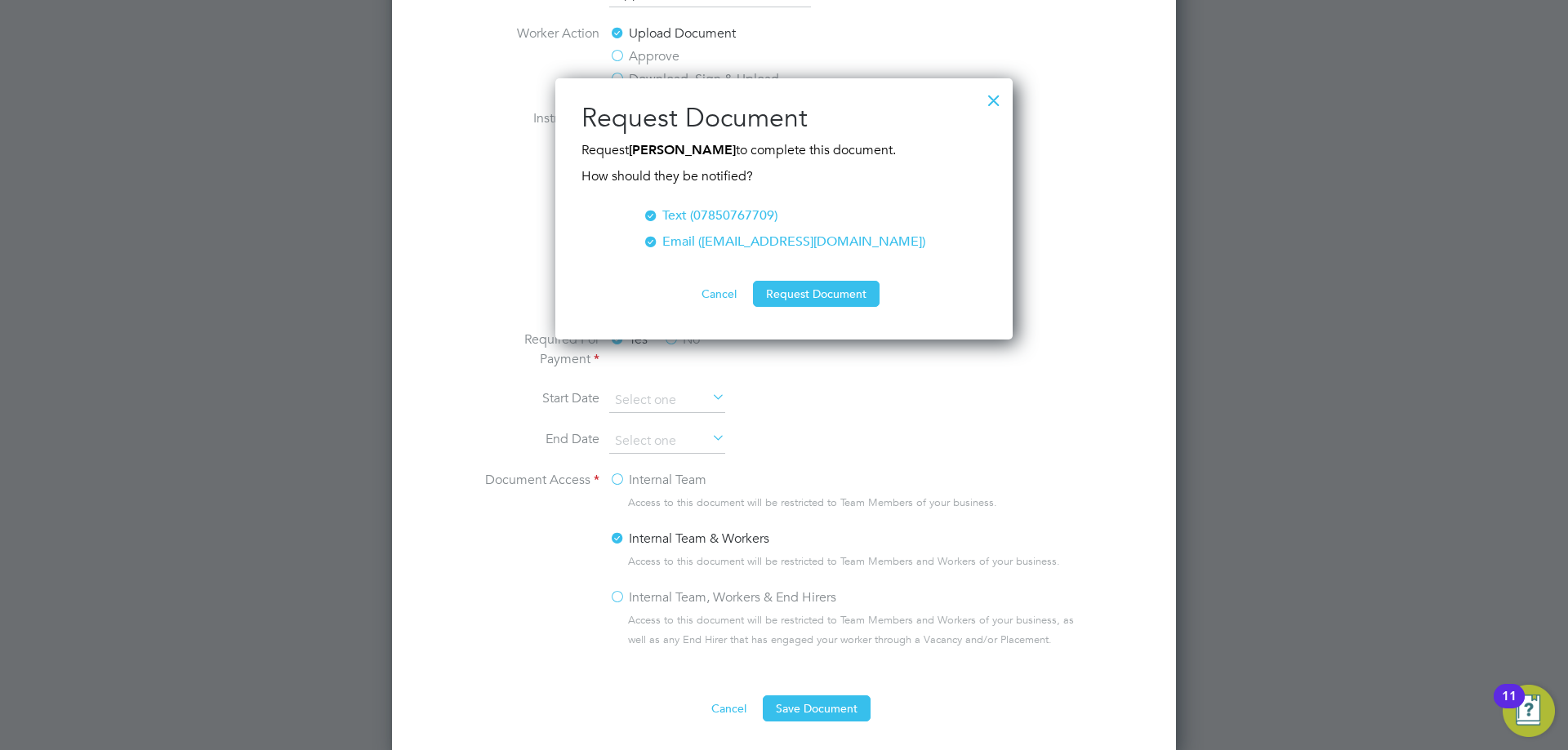
click at [989, 105] on div at bounding box center [993, 96] width 29 height 29
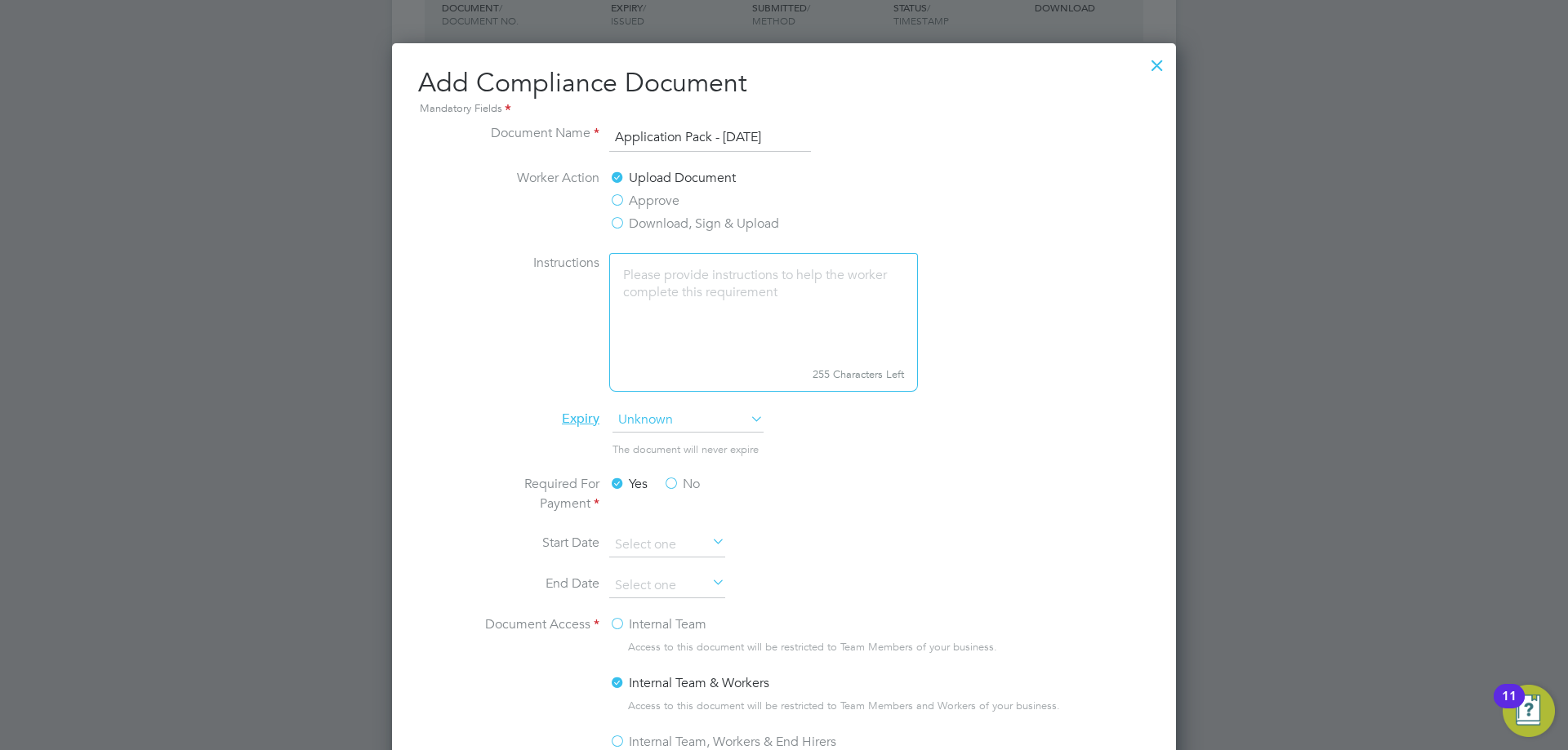
click at [1173, 54] on div "All Workers Worker Payment History Tasks Activity Logs Worker Payment History T…" at bounding box center [784, 235] width 784 height 1787
click at [1151, 65] on div at bounding box center [1157, 61] width 29 height 29
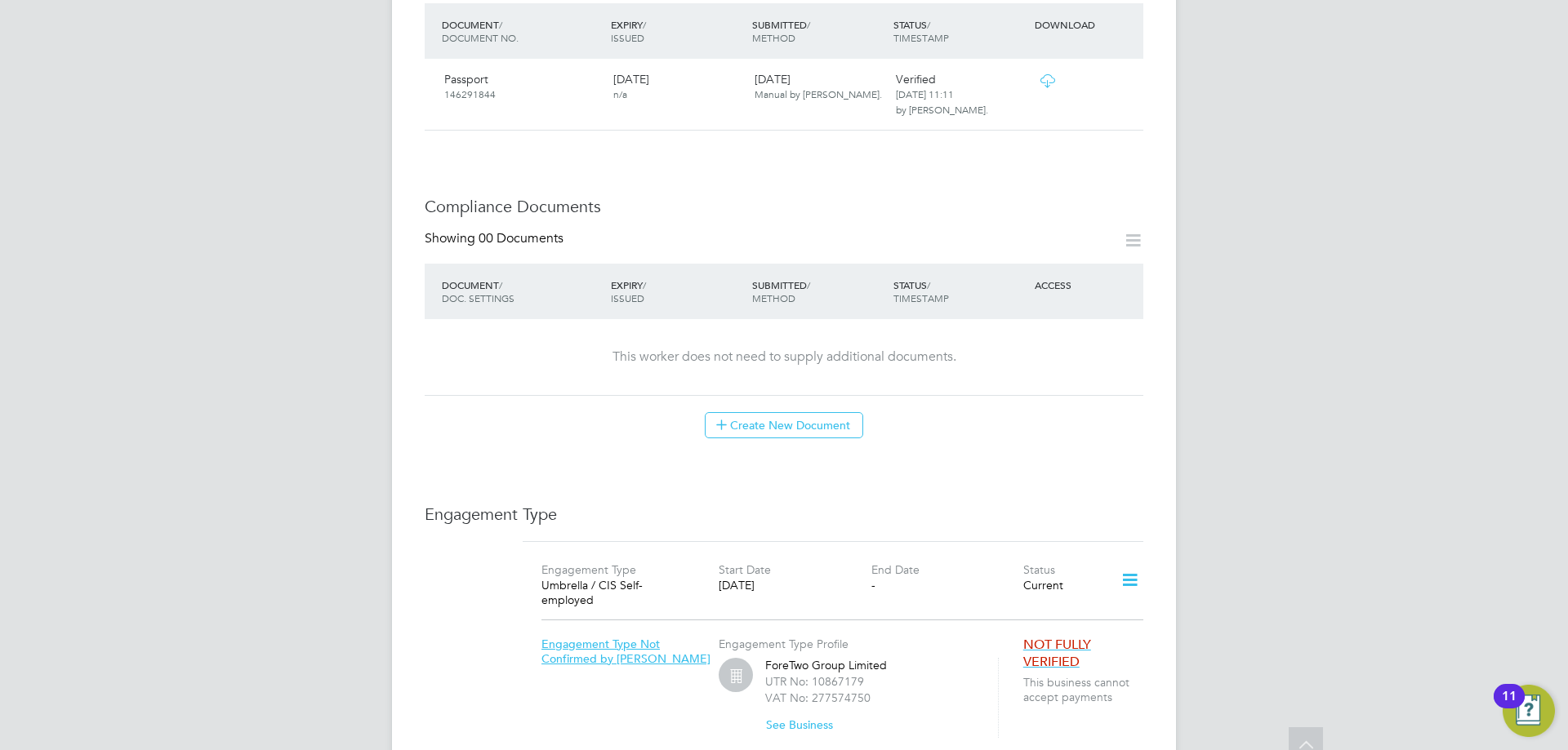
scroll to position [654, 0]
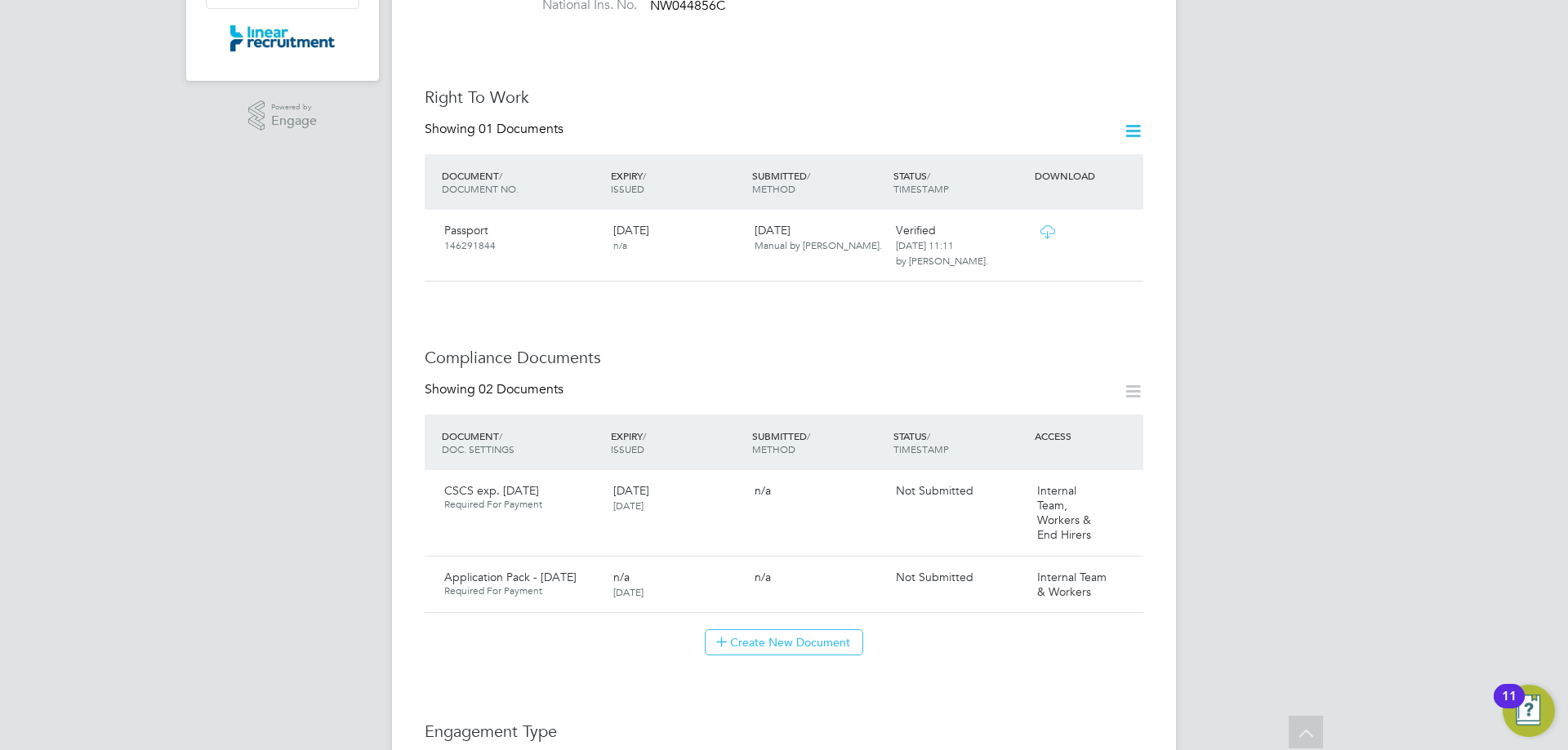
scroll to position [654, 0]
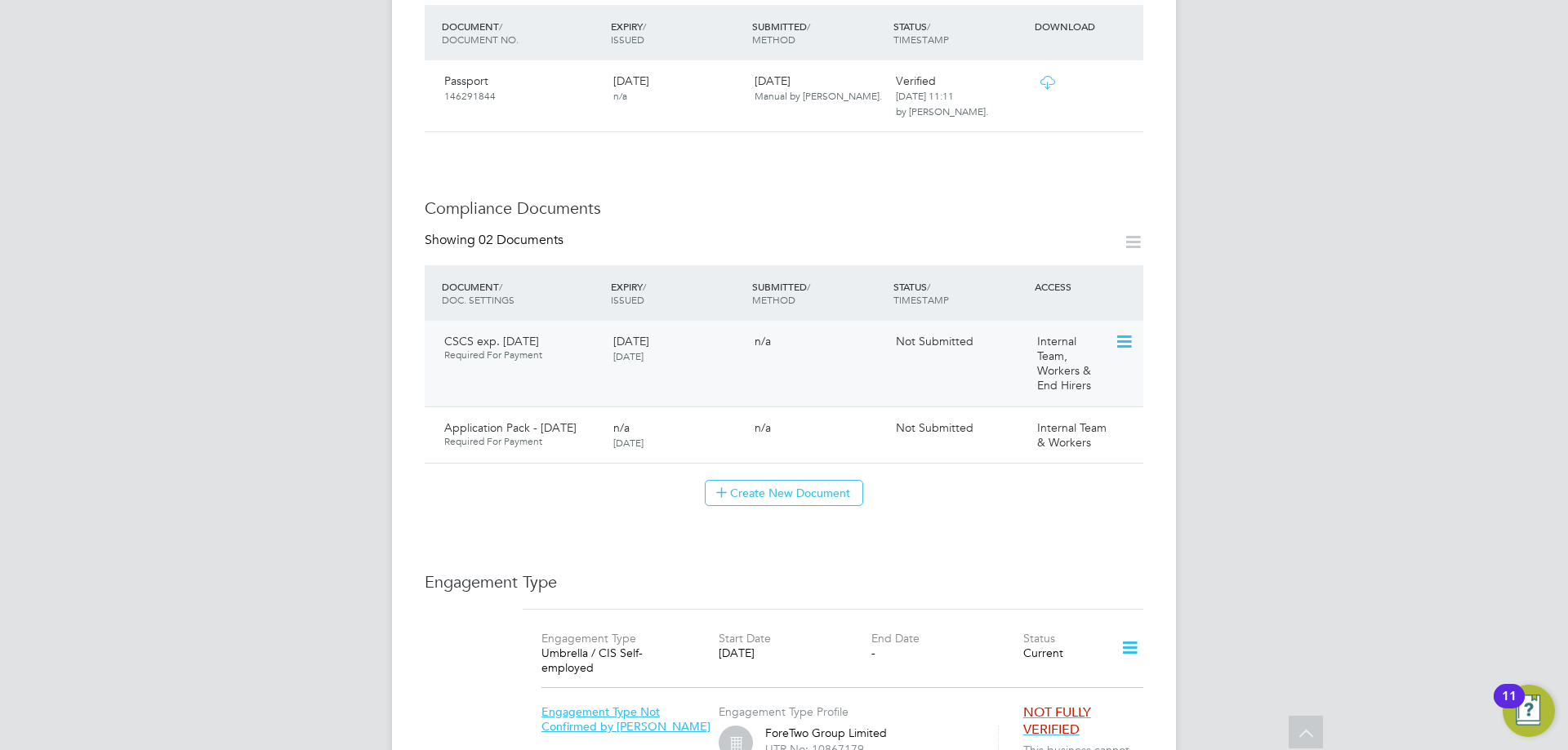
click at [1131, 333] on icon at bounding box center [1122, 342] width 16 height 19
click at [1065, 367] on li "Submit Document" at bounding box center [1071, 370] width 121 height 23
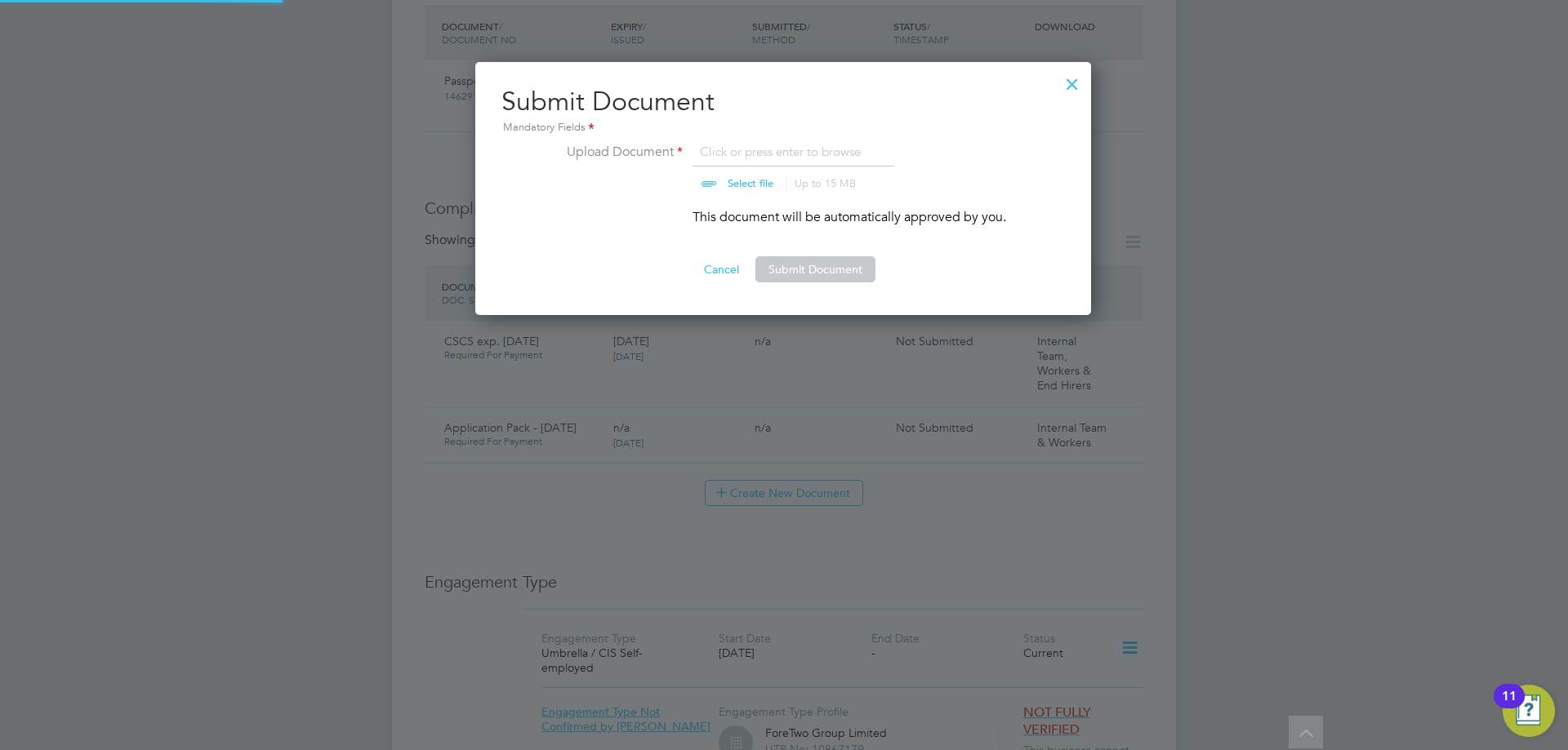
scroll to position [24, 203]
click at [742, 145] on input "file" at bounding box center [766, 167] width 256 height 49
type input "C:\fakepath\CSCS Card.jpeg"
click at [815, 260] on button "Submit Document" at bounding box center [815, 269] width 120 height 26
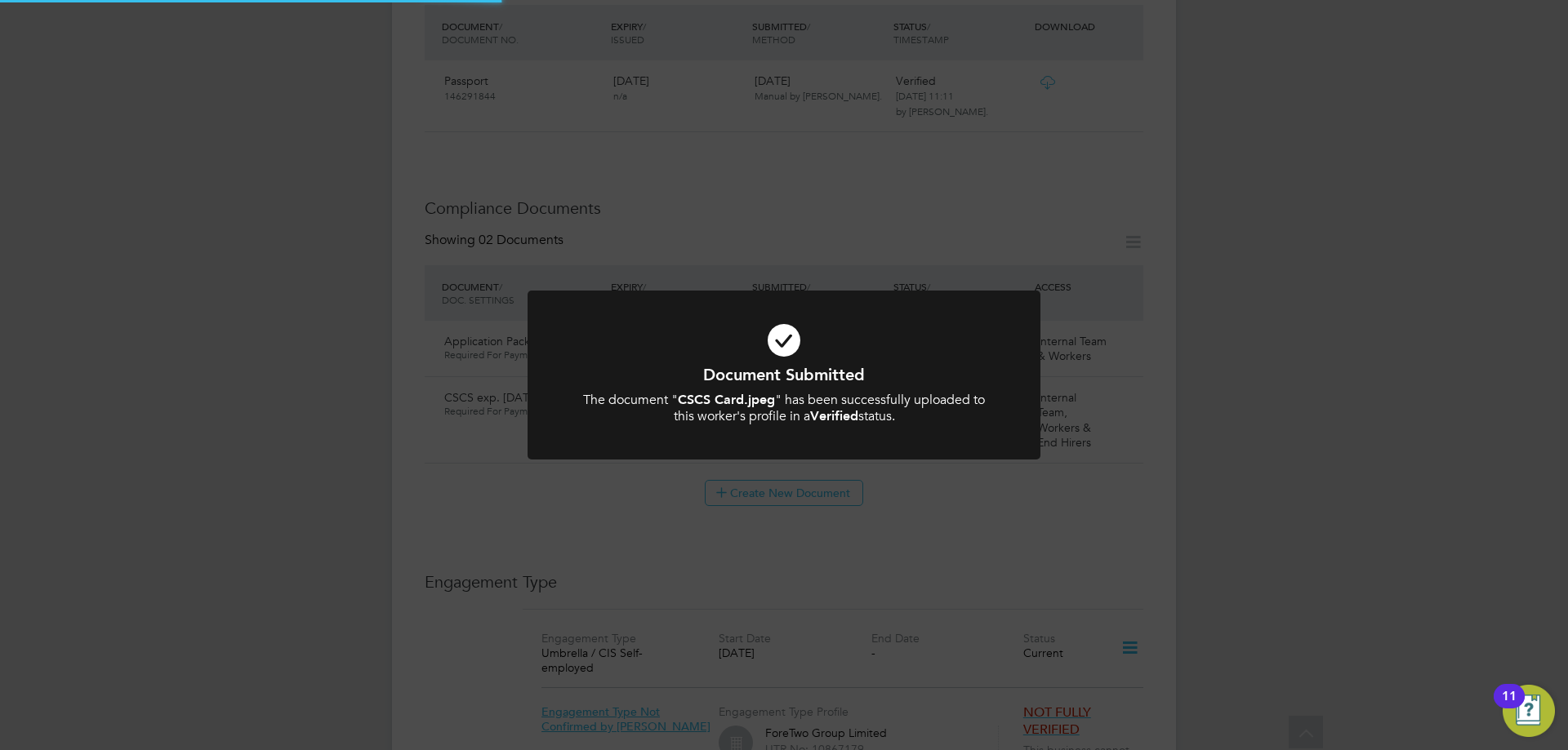
click at [894, 358] on icon at bounding box center [784, 340] width 425 height 64
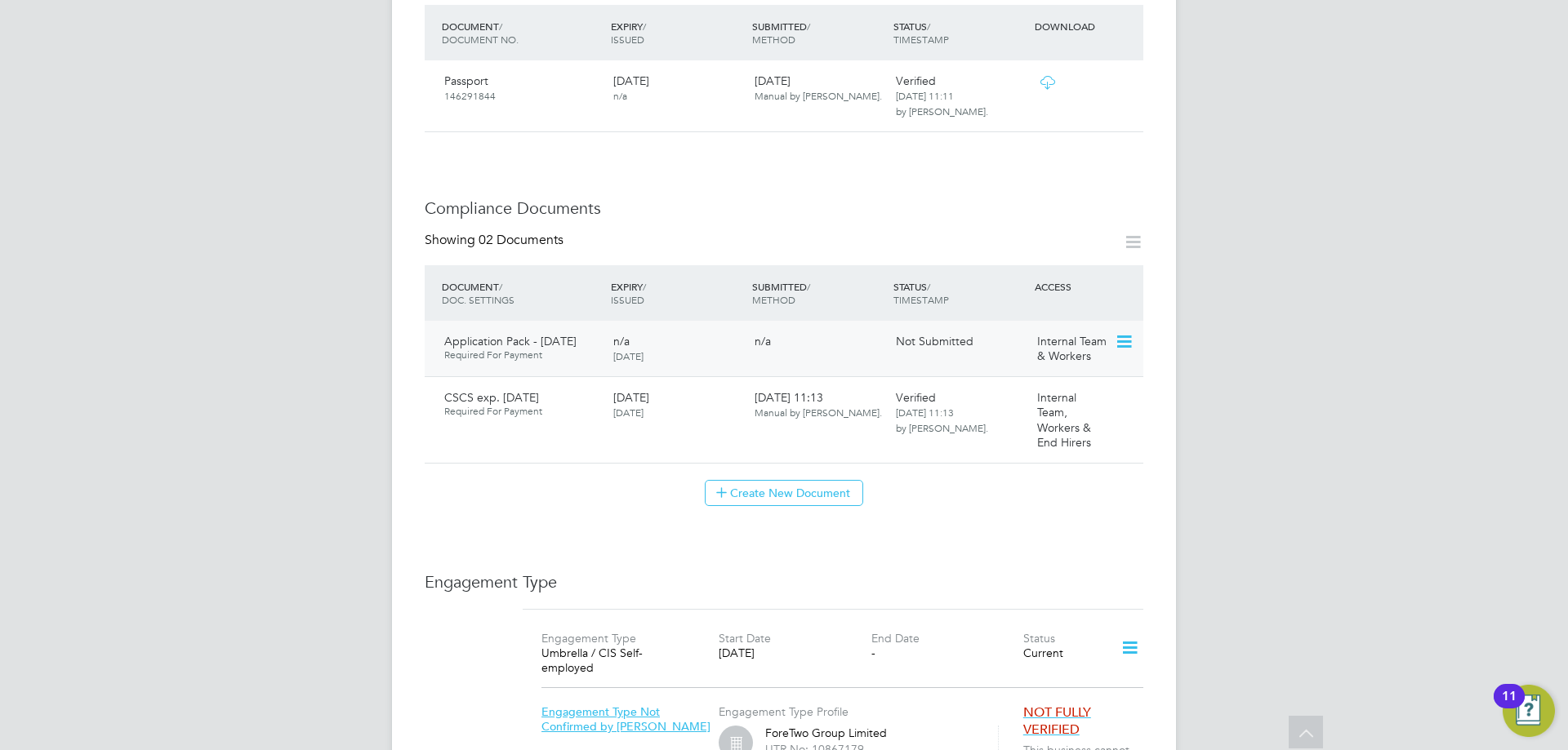
click at [1128, 333] on icon at bounding box center [1122, 342] width 16 height 19
click at [1036, 375] on li "Submit Document" at bounding box center [1071, 370] width 121 height 23
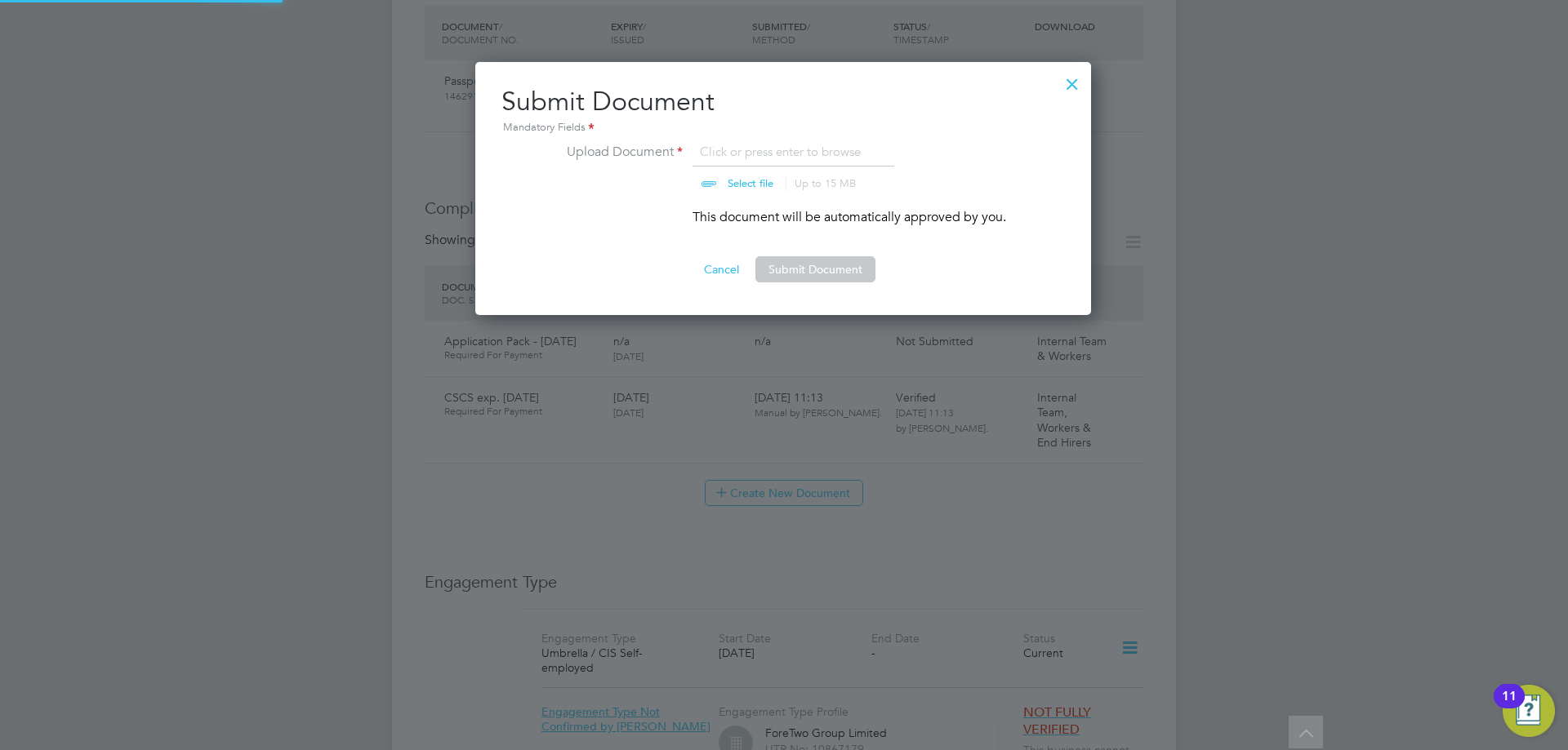
scroll to position [254, 618]
click at [727, 148] on input "file" at bounding box center [766, 167] width 256 height 49
type input "C:\fakepath\Application Pack - [DATE].pdf"
click at [792, 266] on button "Submit Document" at bounding box center [815, 269] width 120 height 26
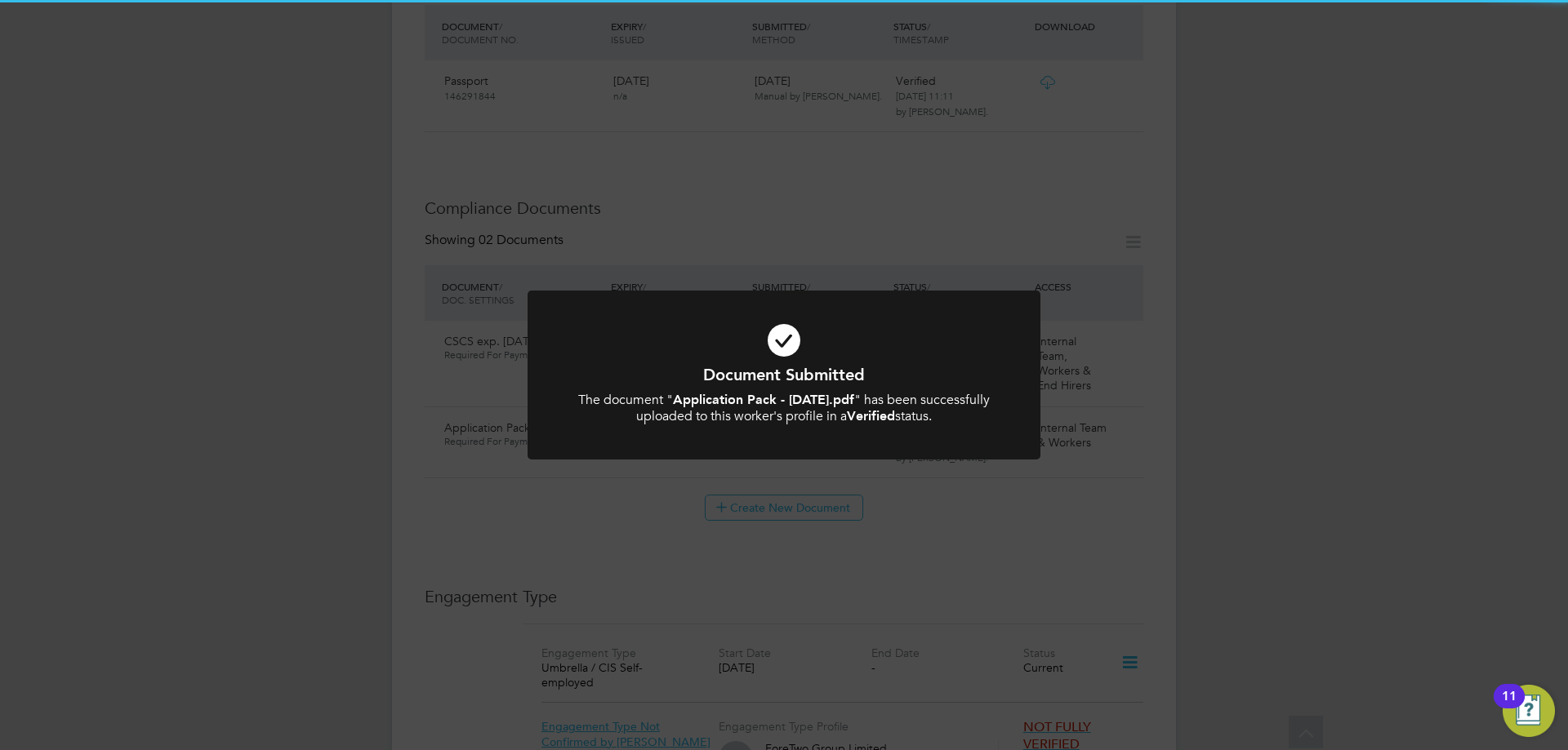
click at [848, 323] on icon at bounding box center [784, 340] width 425 height 64
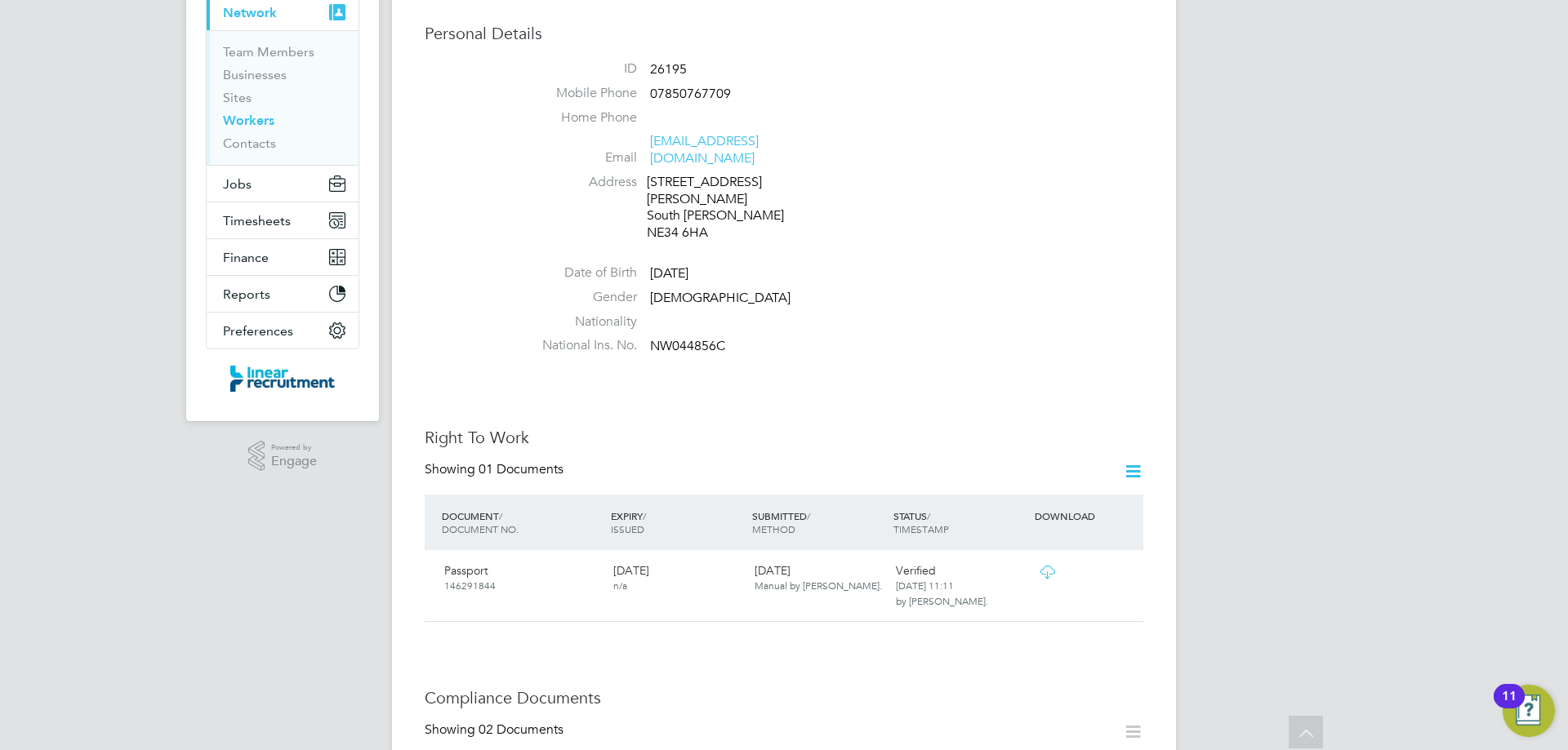
scroll to position [0, 0]
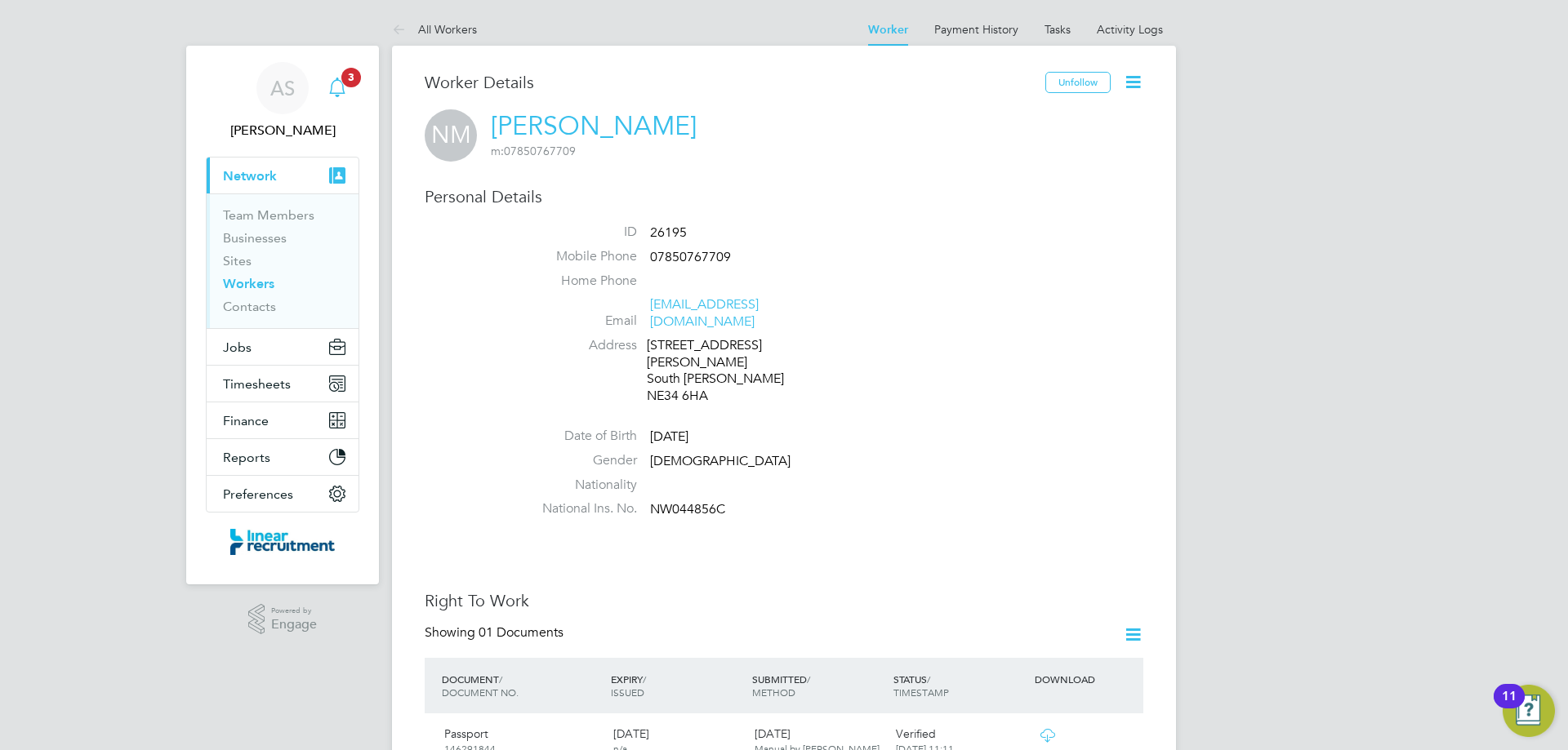
click at [338, 80] on icon "Main navigation" at bounding box center [337, 85] width 16 height 16
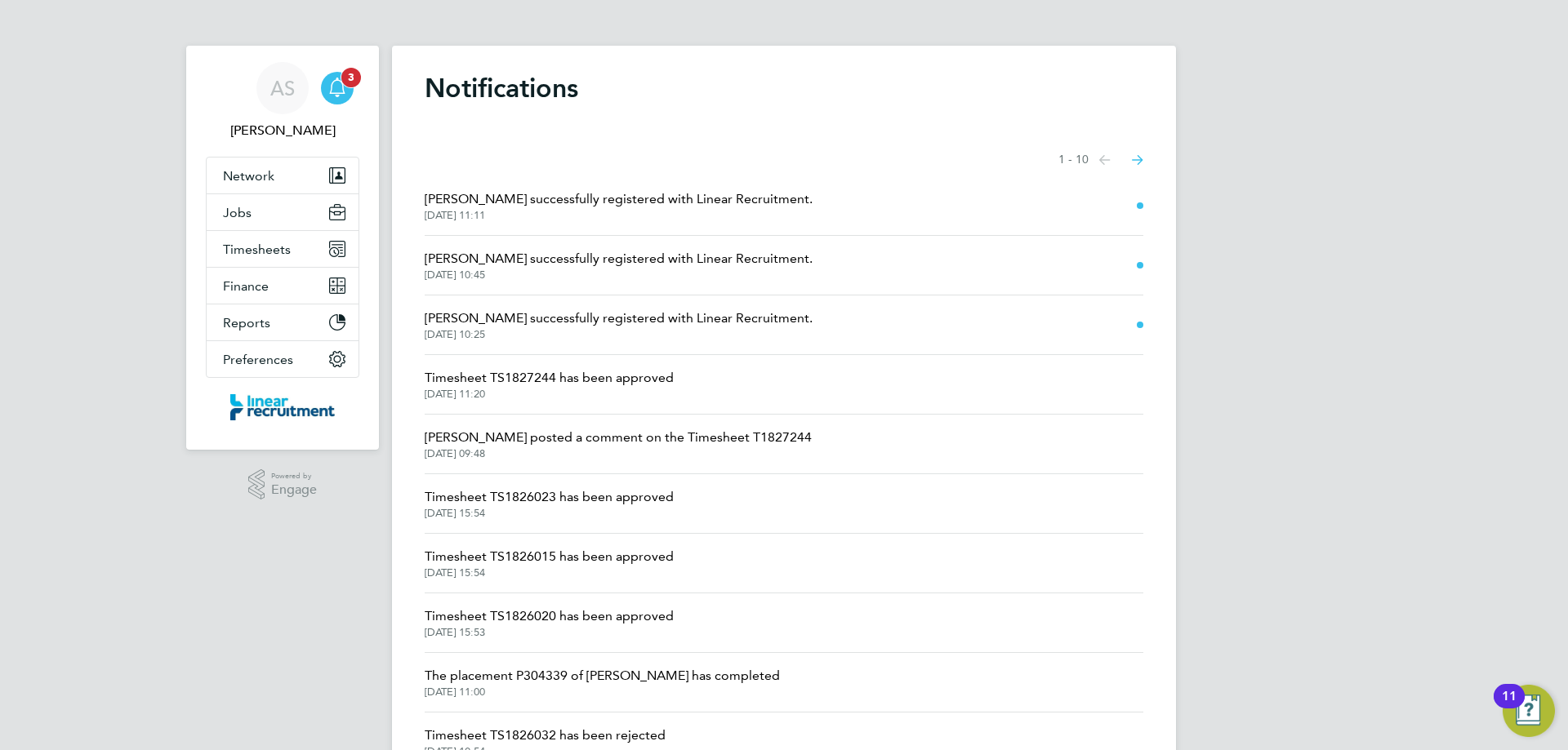
click at [338, 80] on icon "Main navigation" at bounding box center [337, 85] width 16 height 16
click at [255, 173] on span "Network" at bounding box center [248, 176] width 51 height 16
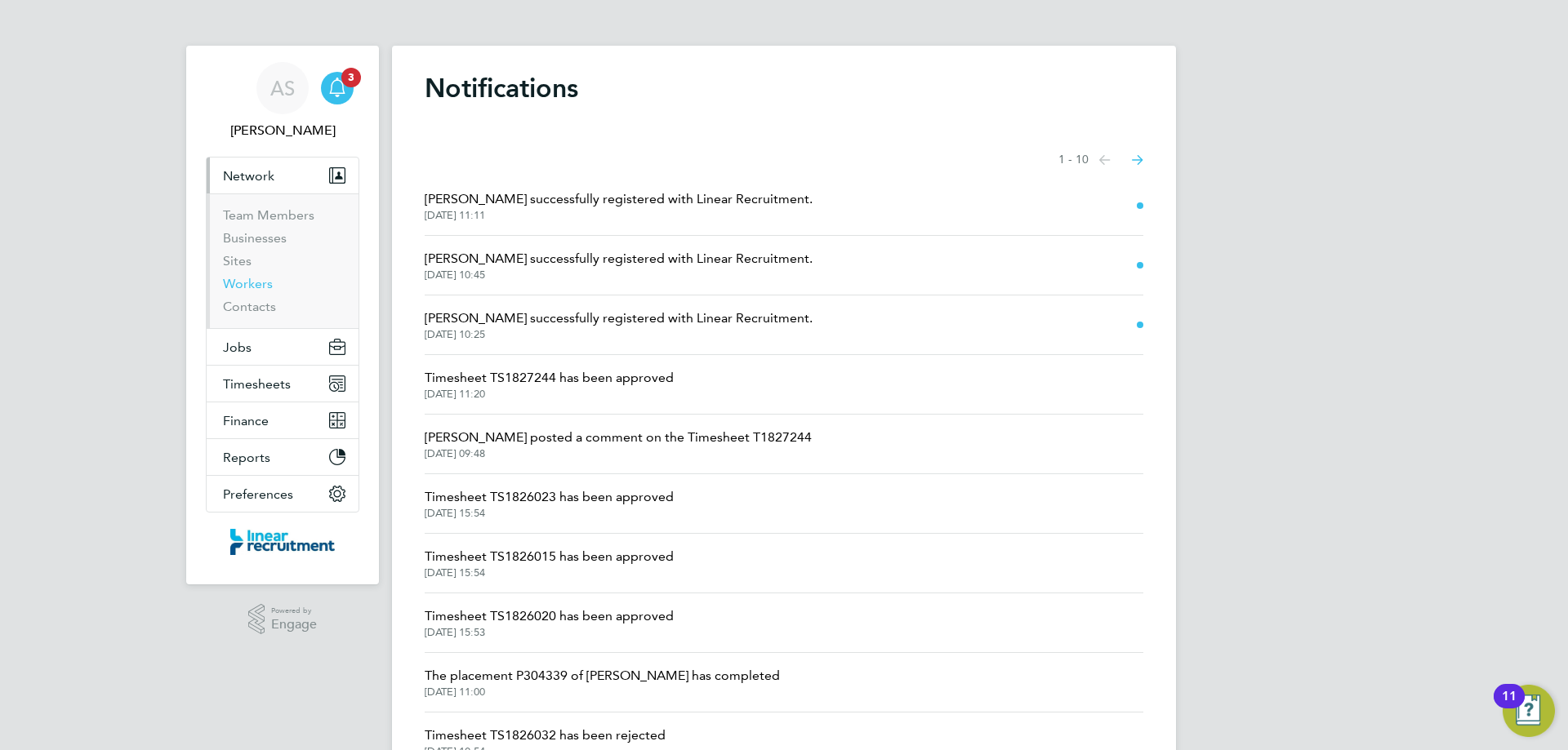
click at [267, 287] on link "Workers" at bounding box center [247, 283] width 49 height 16
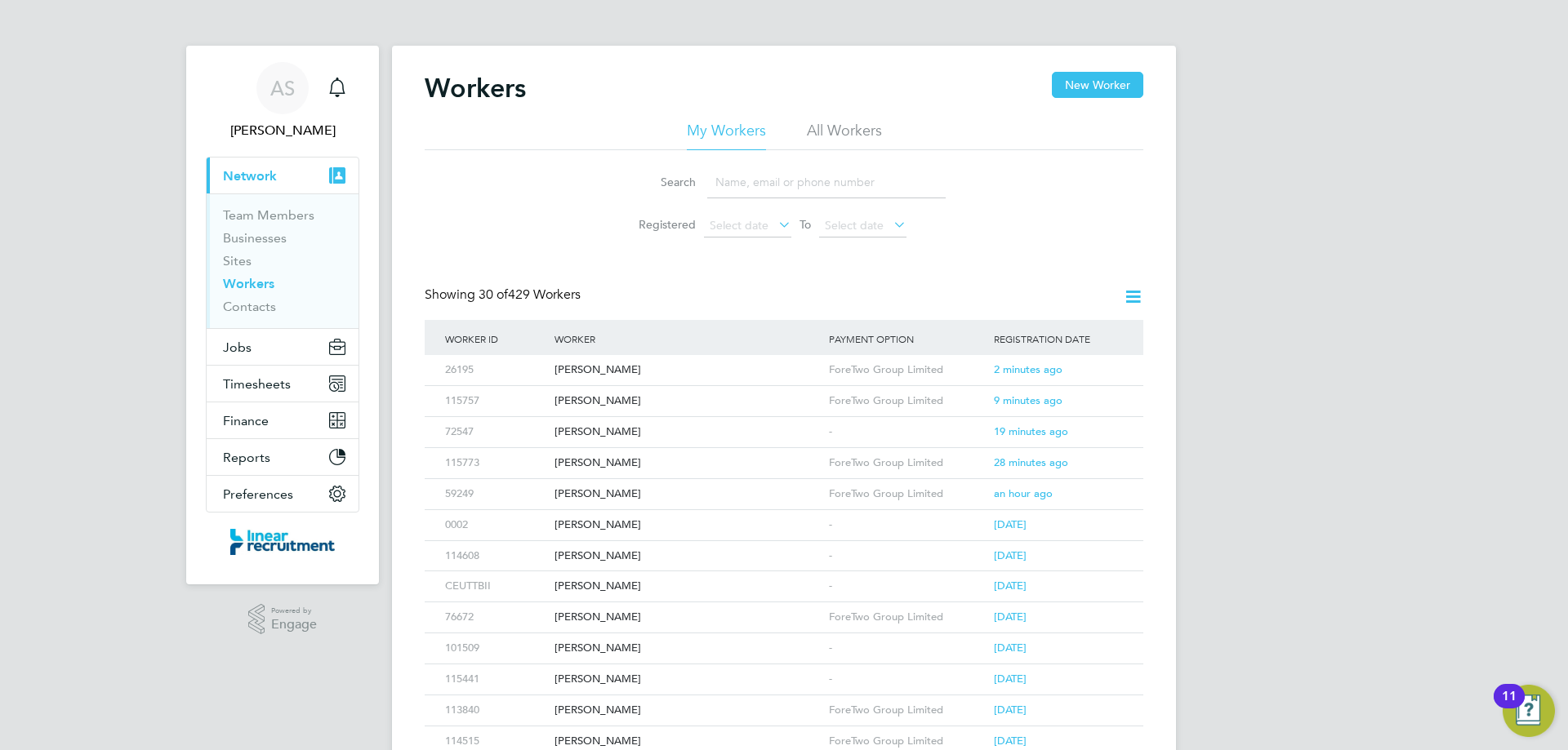
click at [836, 129] on li "All Workers" at bounding box center [845, 135] width 75 height 29
click at [815, 185] on input at bounding box center [826, 183] width 239 height 32
type input "[PERSON_NAME]"
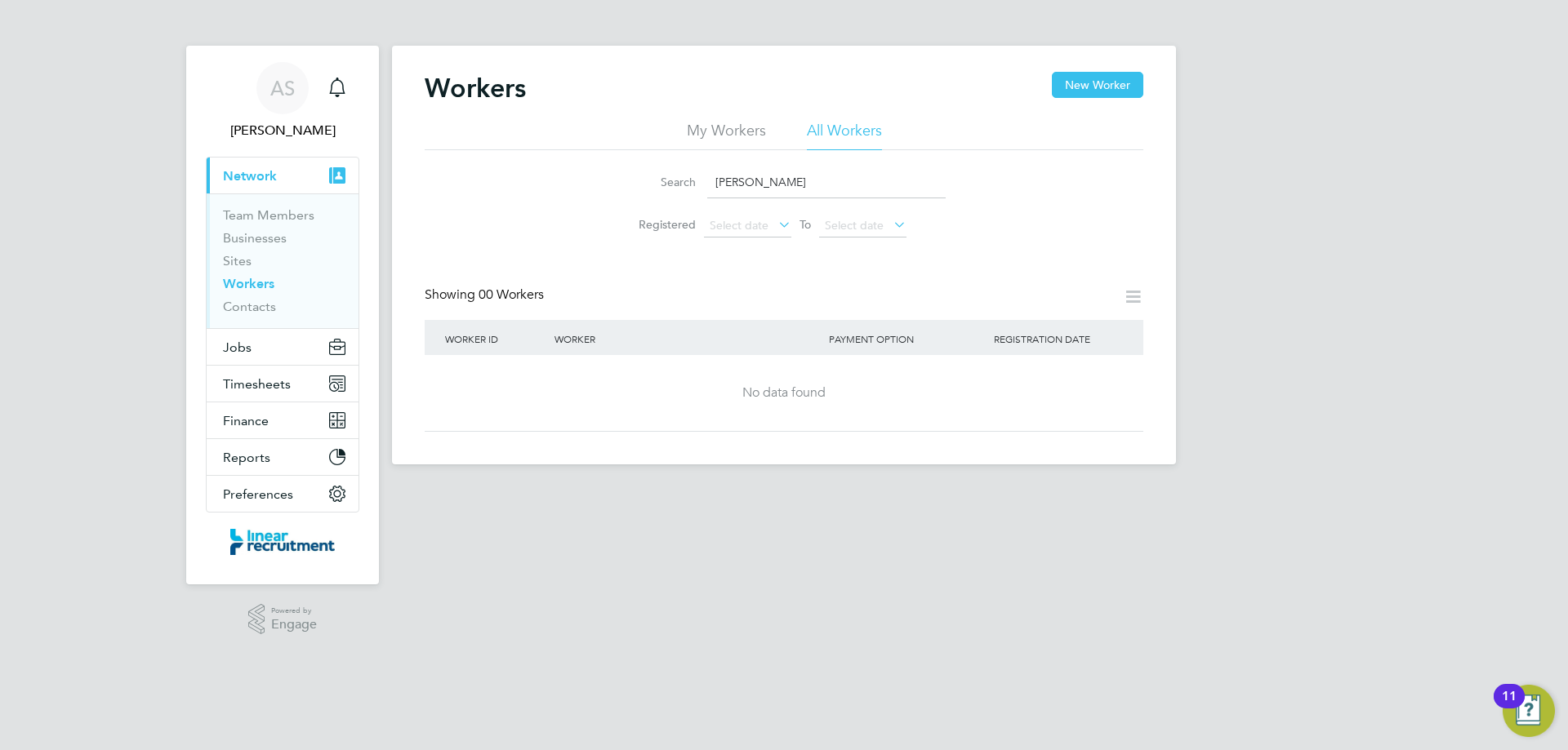
click at [1099, 70] on div "Workers New Worker My Workers All Workers Search [PERSON_NAME] Registered Selec…" at bounding box center [784, 256] width 784 height 419
click at [1099, 90] on button "New Worker" at bounding box center [1097, 85] width 91 height 26
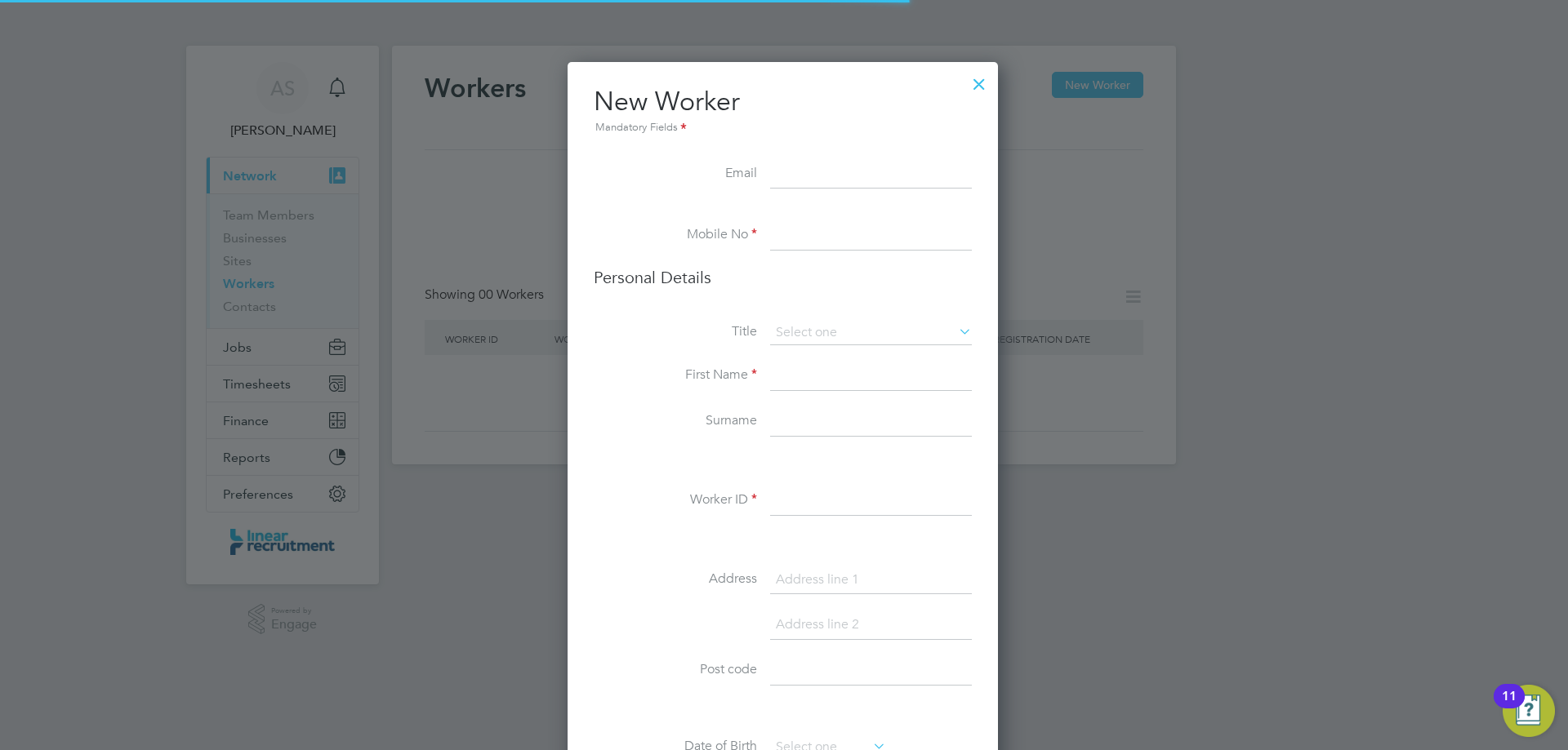
scroll to position [1382, 432]
